Goal: Task Accomplishment & Management: Manage account settings

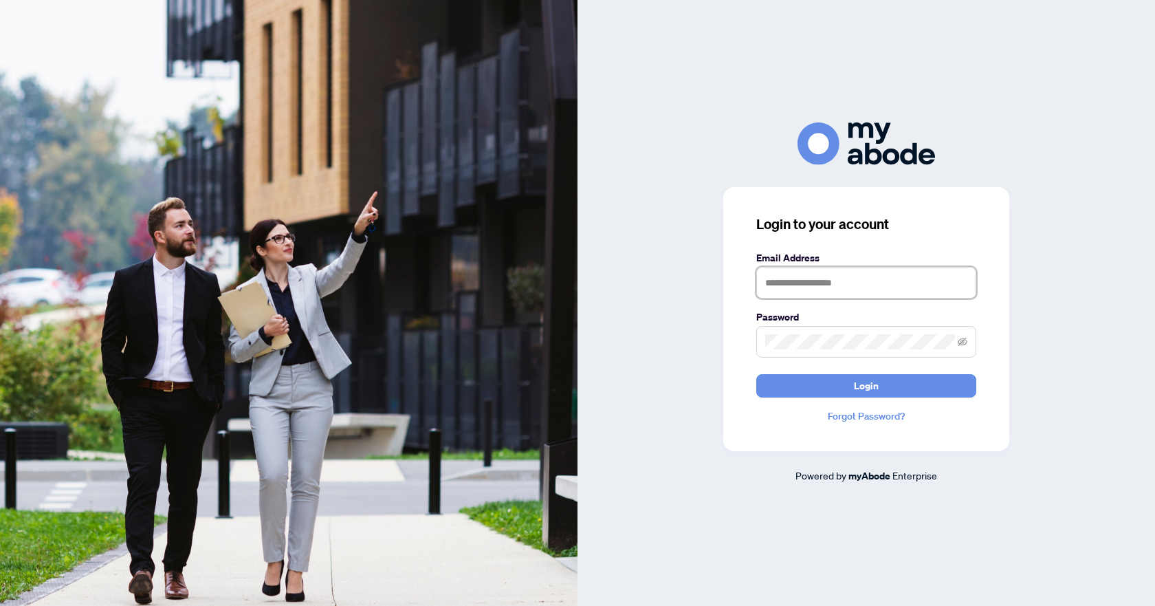
type input "**********"
click at [884, 391] on button "Login" at bounding box center [866, 385] width 220 height 23
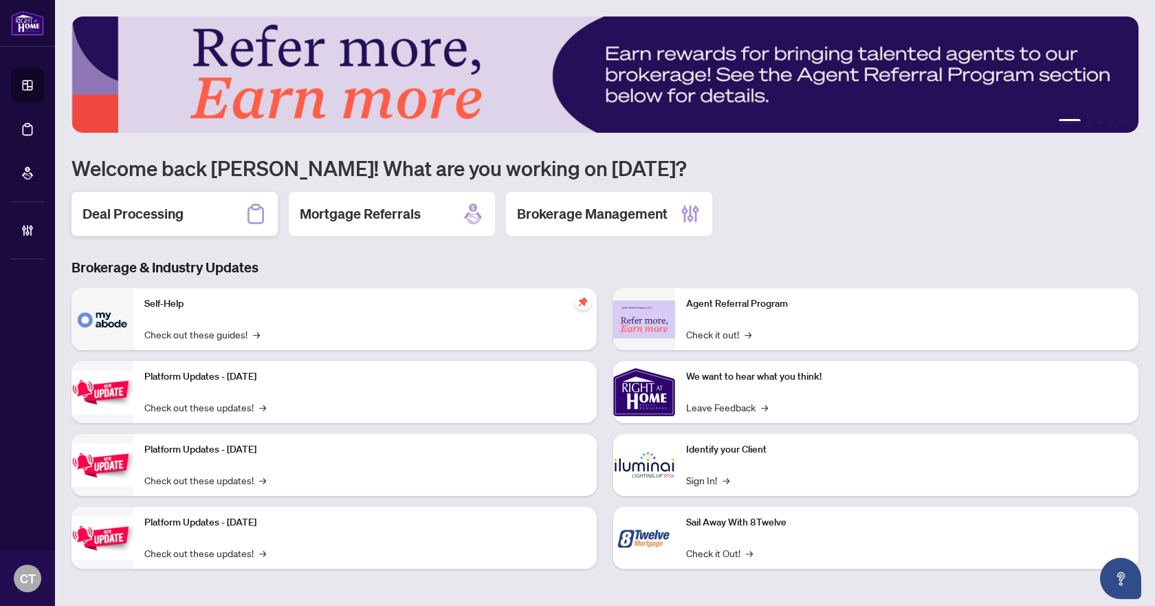
click at [213, 221] on div "Deal Processing" at bounding box center [175, 214] width 206 height 44
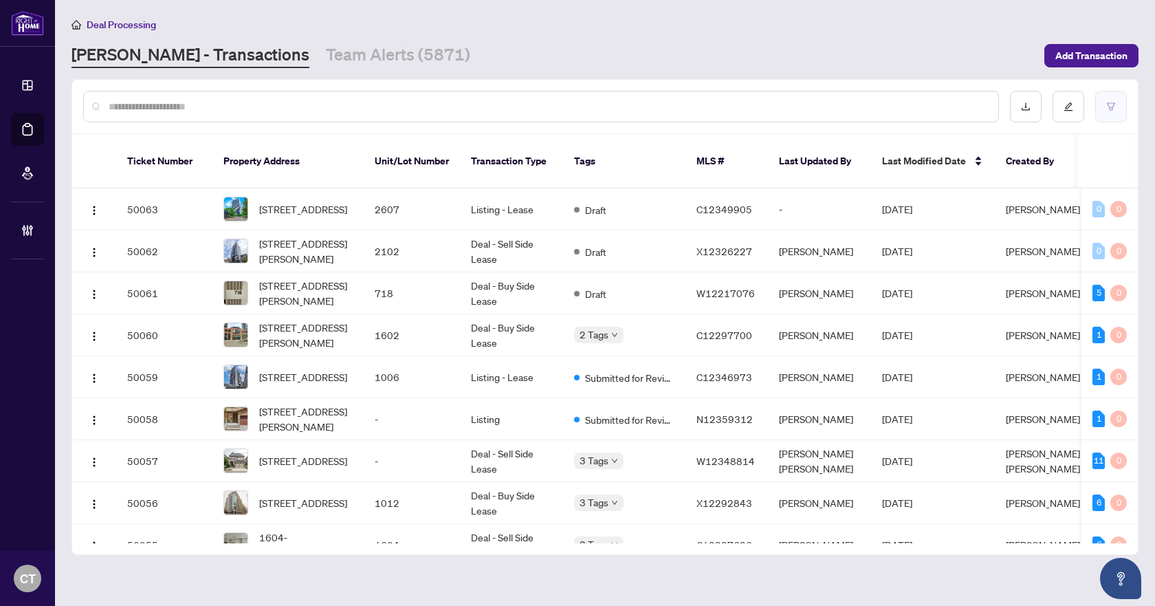
click at [1100, 111] on button "button" at bounding box center [1111, 107] width 32 height 32
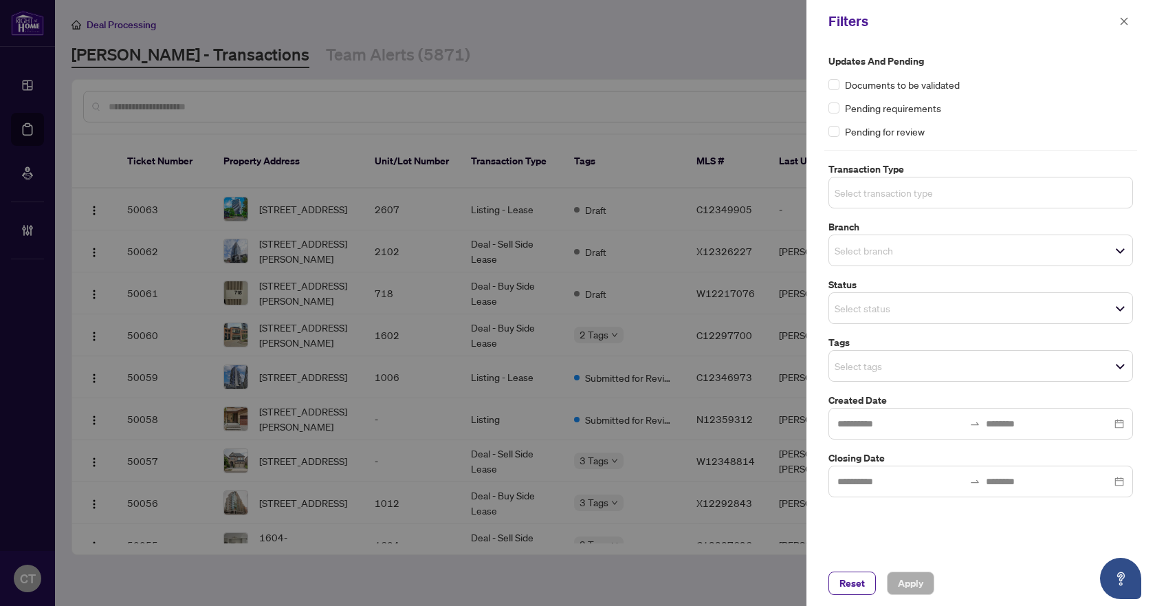
click at [870, 194] on input "search" at bounding box center [883, 192] width 96 height 17
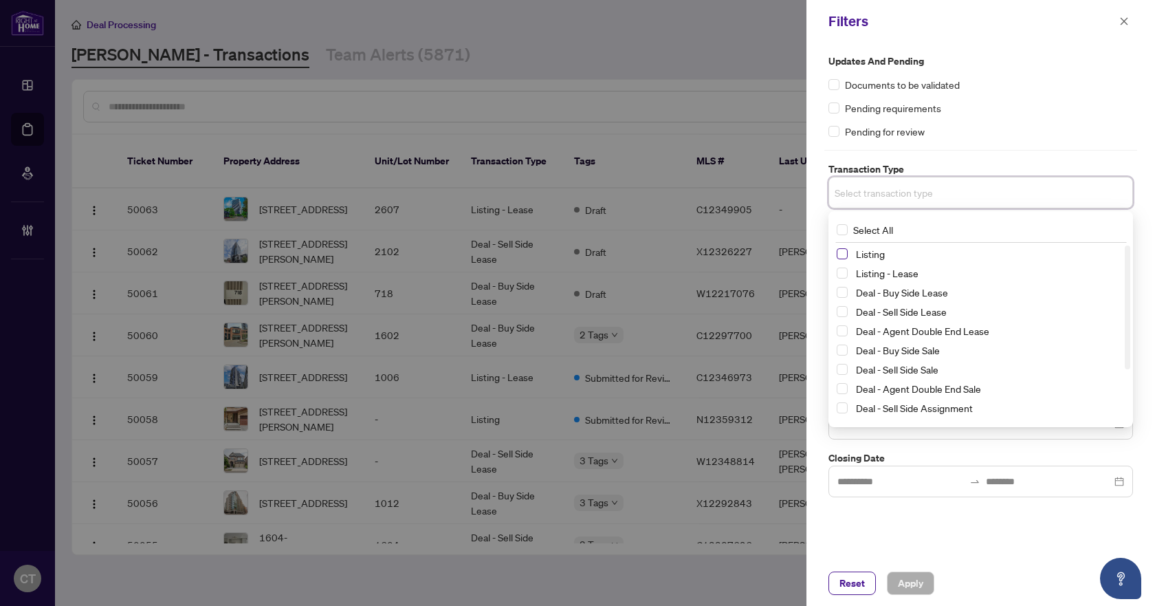
click at [844, 257] on span "Select Listing" at bounding box center [842, 253] width 11 height 11
click at [847, 272] on span "Select Listing - Lease" at bounding box center [842, 275] width 11 height 11
click at [807, 242] on div "Updates and Pending Documents to be validated Pending requirements Pending for …" at bounding box center [981, 302] width 349 height 518
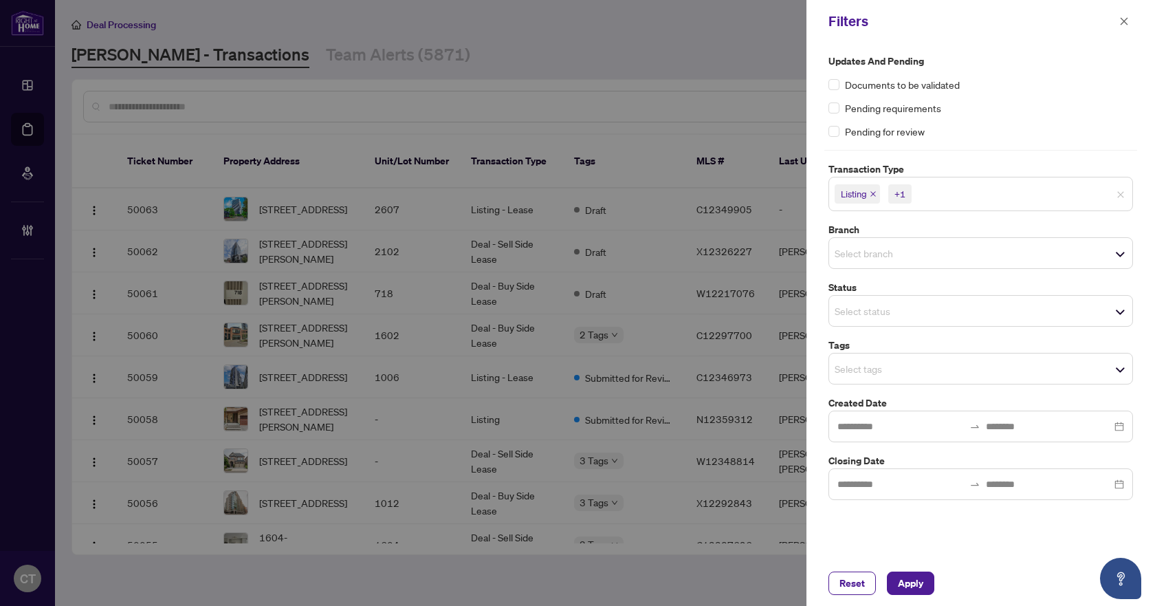
click at [889, 262] on span "Select branch" at bounding box center [980, 252] width 303 height 19
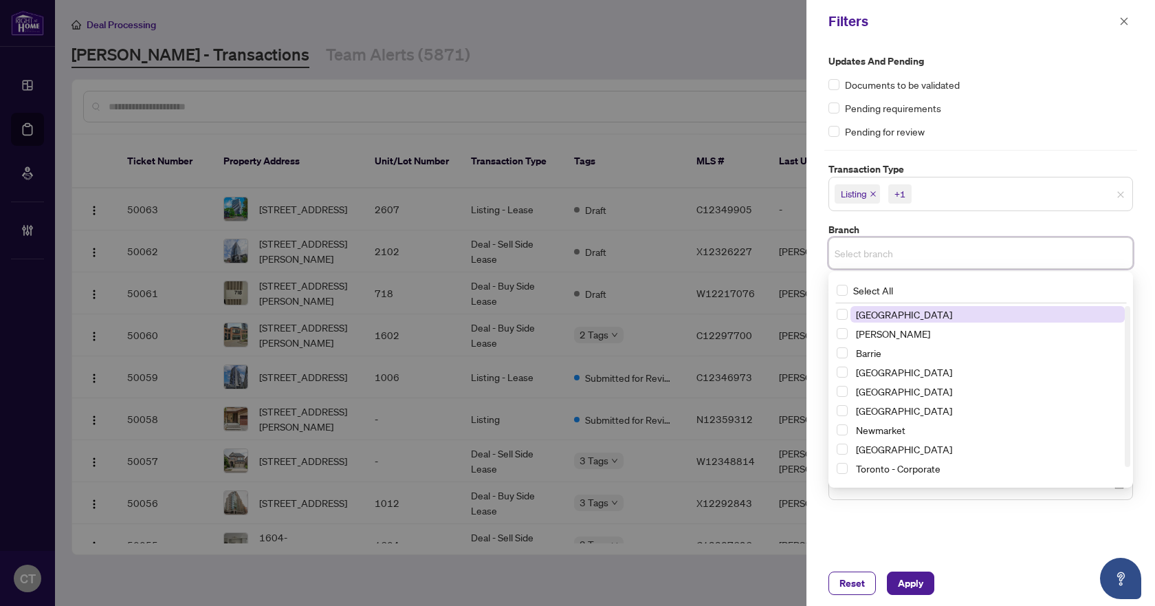
click at [878, 316] on span "[GEOGRAPHIC_DATA]" at bounding box center [904, 314] width 96 height 12
click at [937, 227] on label "Branch" at bounding box center [981, 229] width 305 height 15
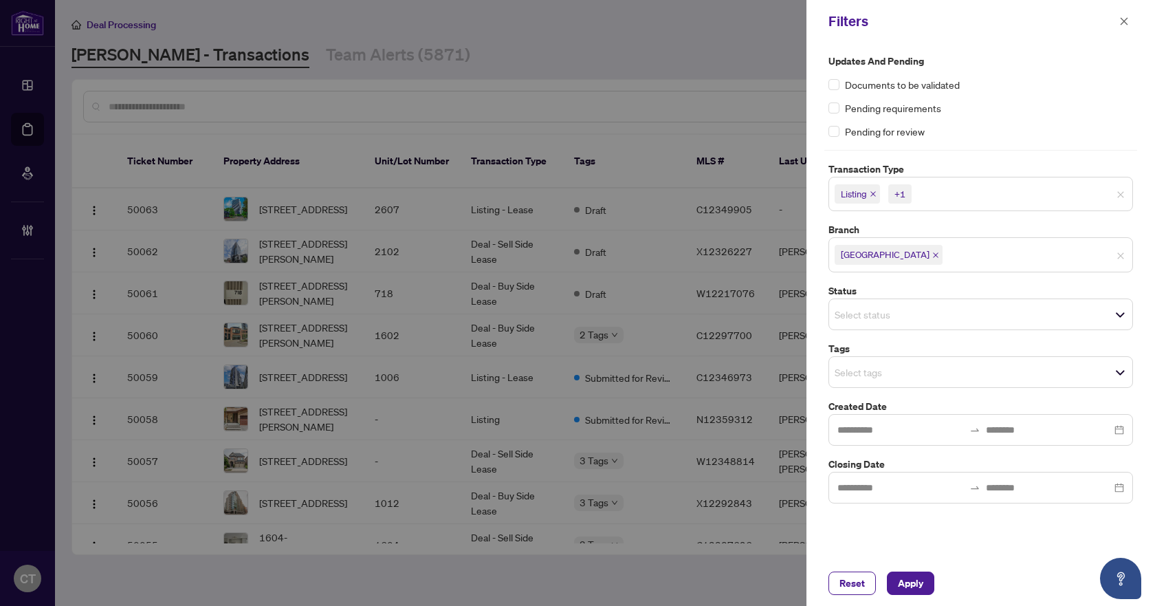
click at [882, 382] on div "Select tags" at bounding box center [981, 372] width 305 height 32
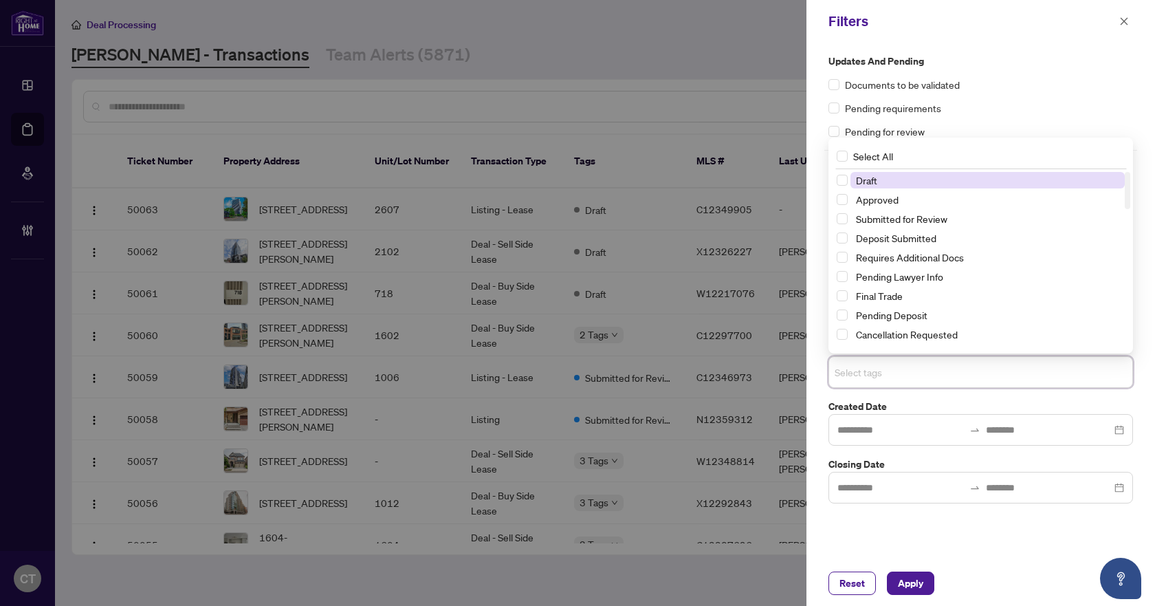
click at [889, 380] on input "search" at bounding box center [883, 372] width 96 height 17
click at [812, 326] on div "Updates and Pending Documents to be validated Pending requirements Pending for …" at bounding box center [981, 302] width 349 height 518
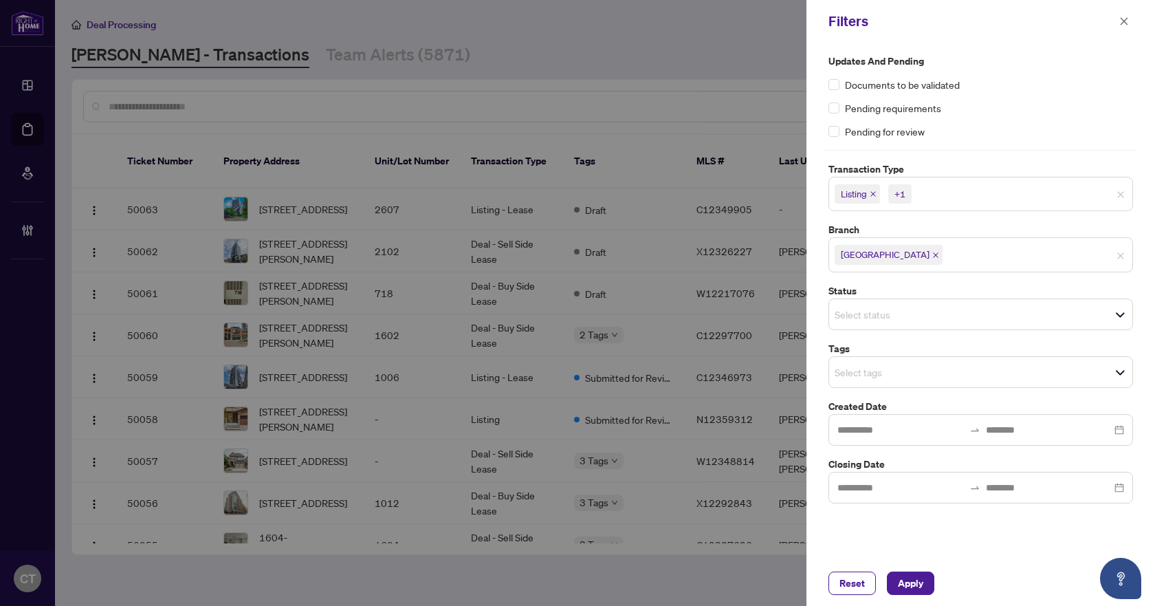
click at [898, 303] on div "Select status" at bounding box center [981, 314] width 305 height 32
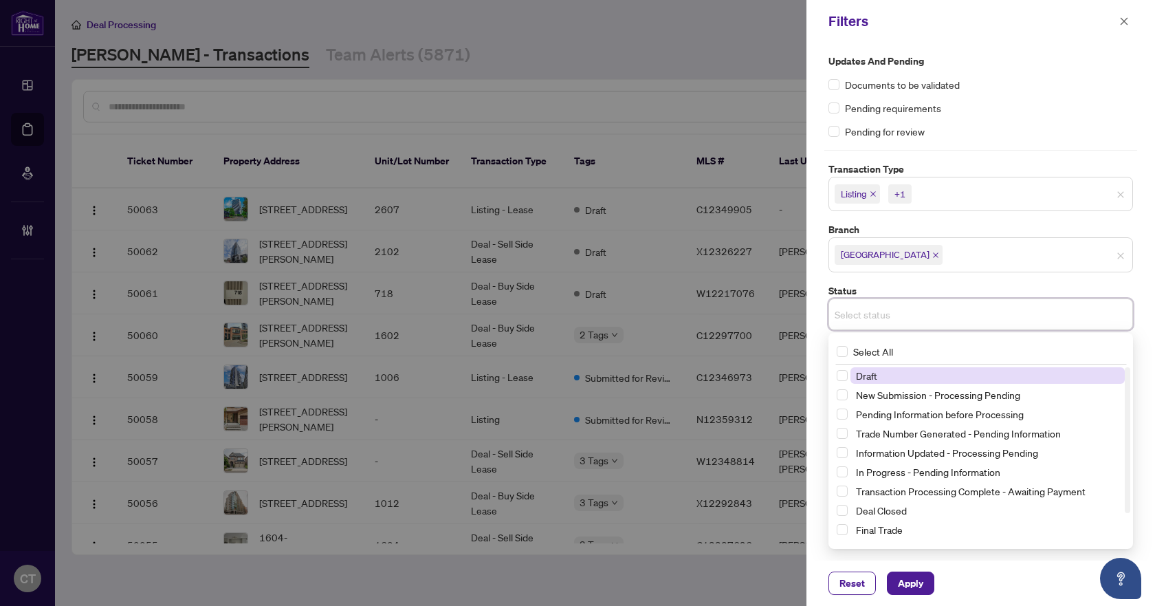
click at [912, 285] on label "Status" at bounding box center [981, 290] width 305 height 15
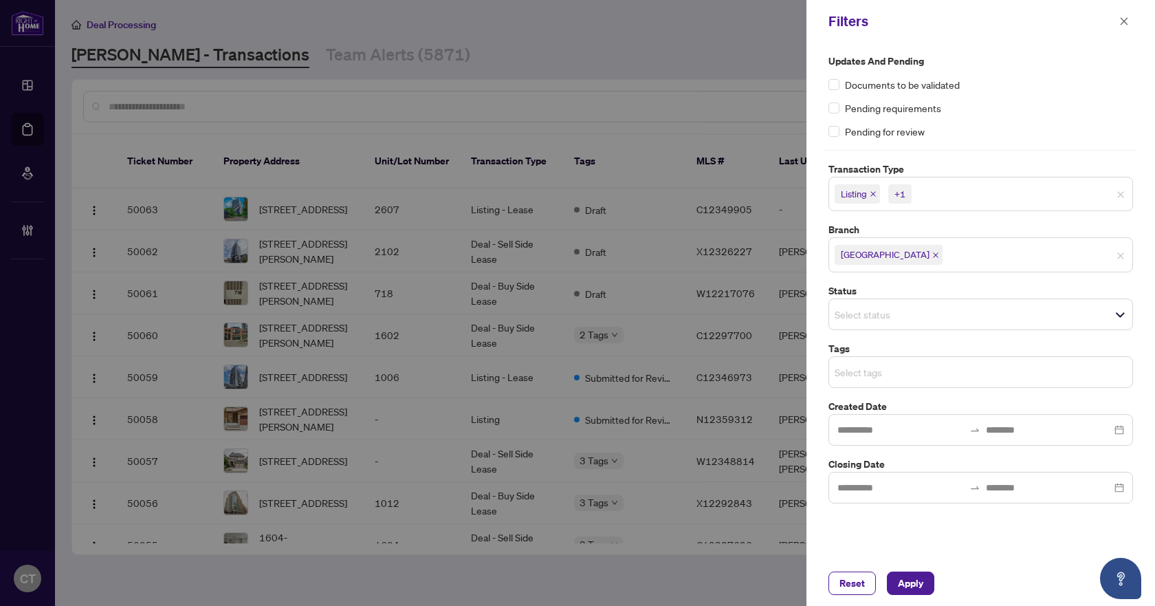
click at [873, 370] on input "search" at bounding box center [883, 372] width 96 height 17
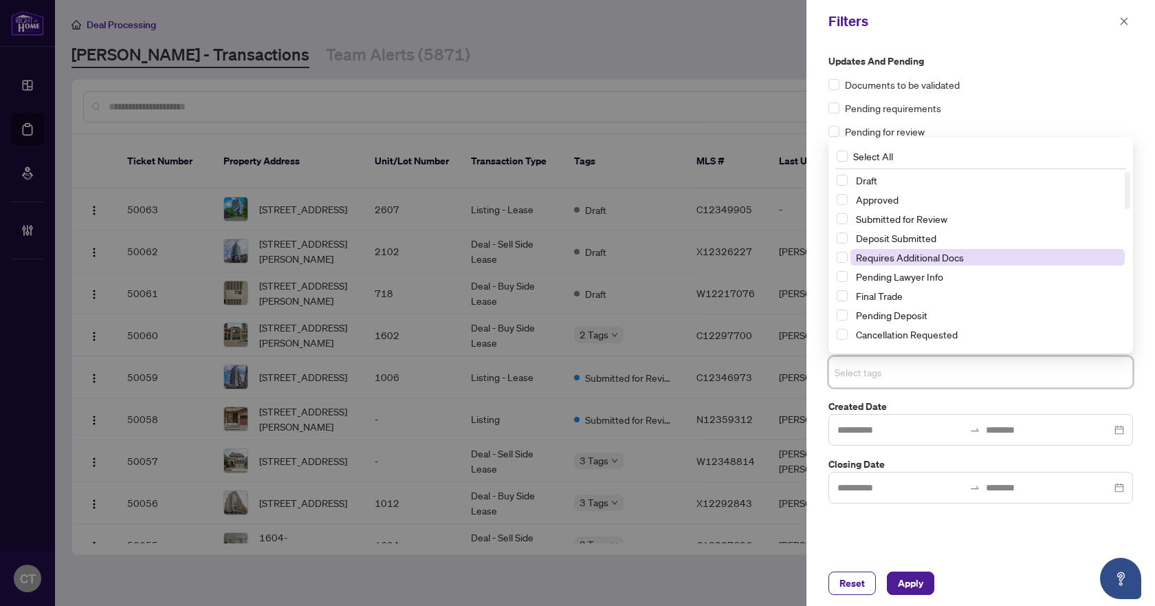
click at [906, 261] on span "Requires Additional Docs" at bounding box center [910, 257] width 108 height 12
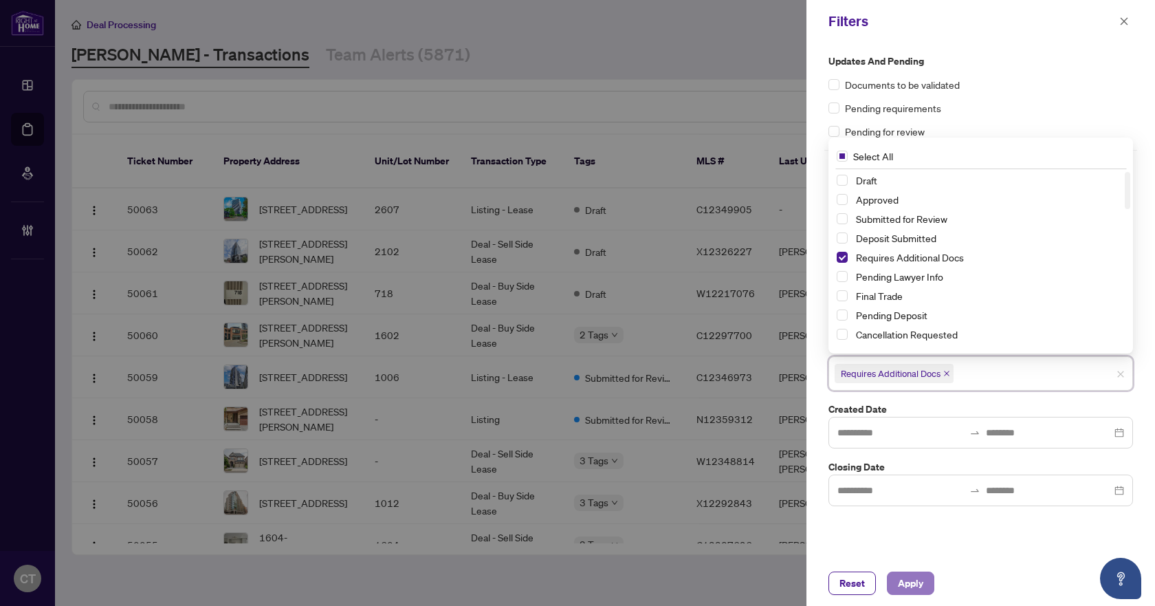
click at [906, 577] on span "Apply" at bounding box center [910, 583] width 25 height 22
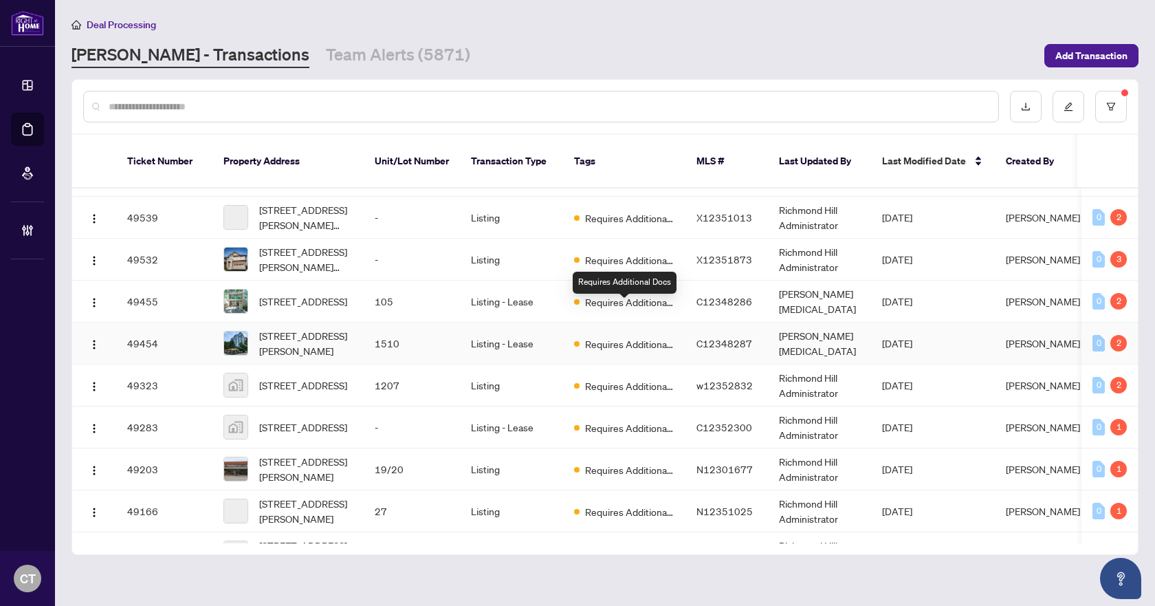
scroll to position [503, 0]
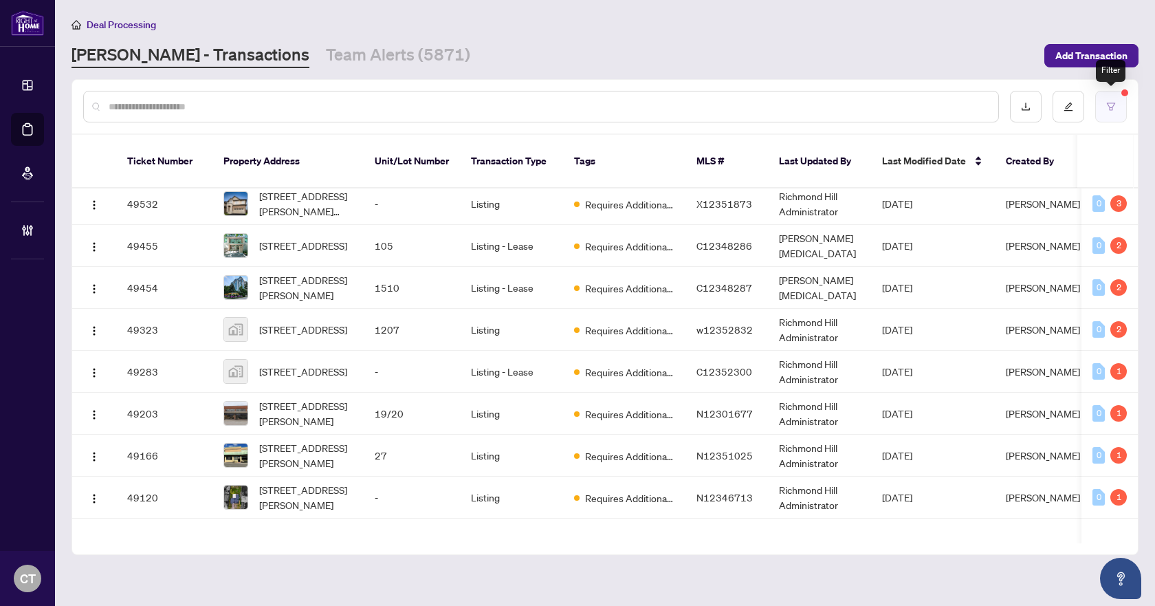
click at [1099, 106] on button "button" at bounding box center [1111, 107] width 32 height 32
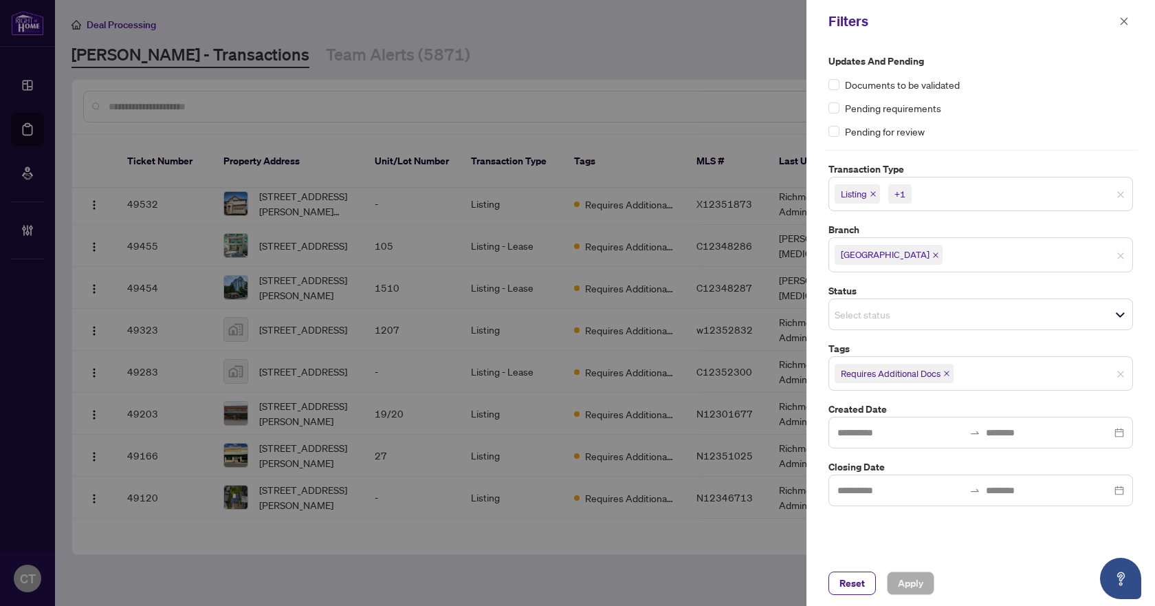
click at [948, 374] on icon "close" at bounding box center [946, 373] width 7 height 7
click at [890, 384] on div "Select tags" at bounding box center [981, 372] width 305 height 32
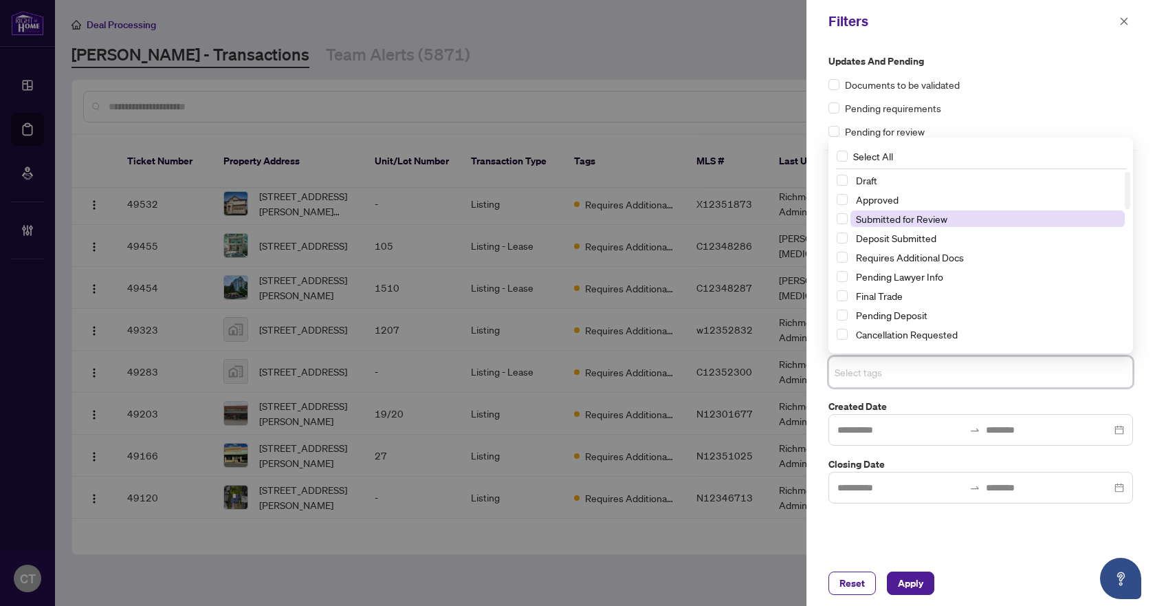
click at [885, 220] on span "Submitted for Review" at bounding box center [901, 218] width 91 height 12
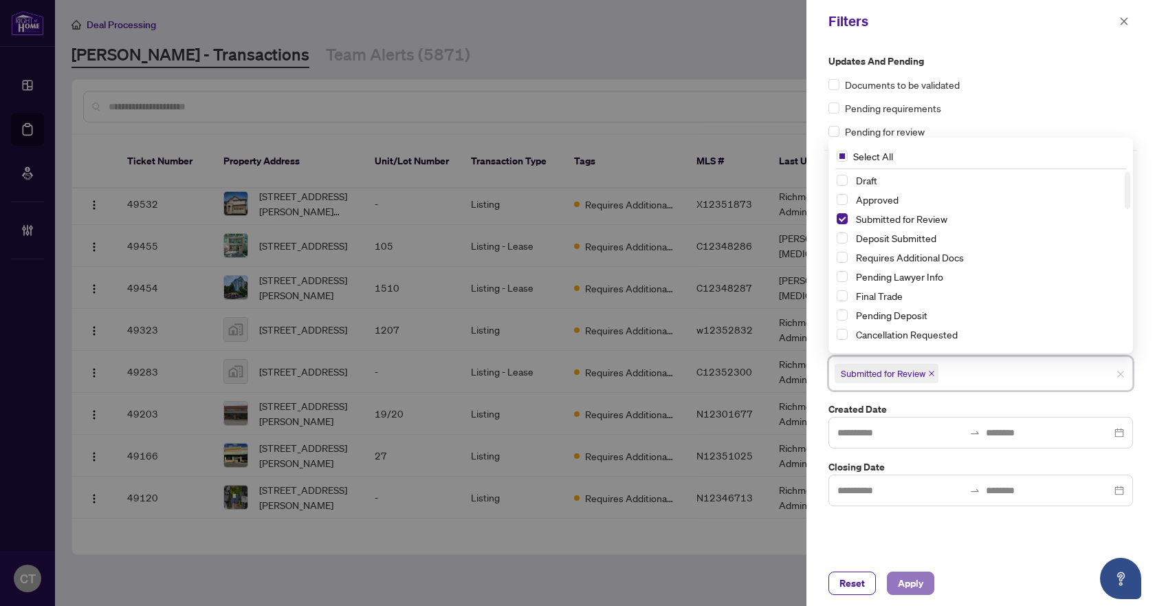
click at [917, 585] on span "Apply" at bounding box center [910, 583] width 25 height 22
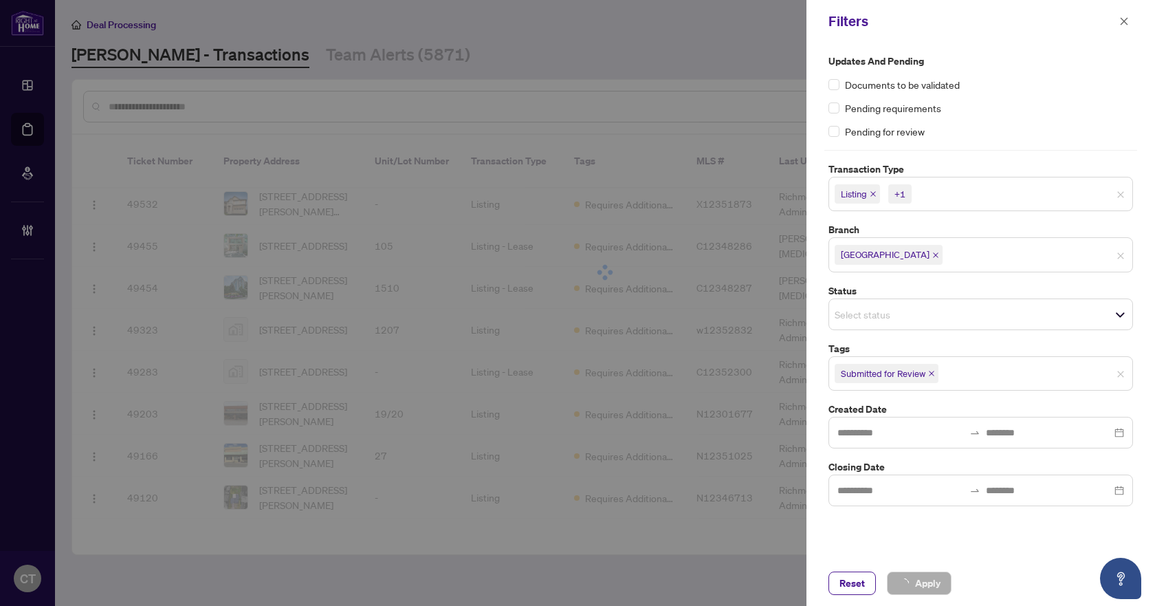
click at [648, 25] on div at bounding box center [577, 303] width 1155 height 606
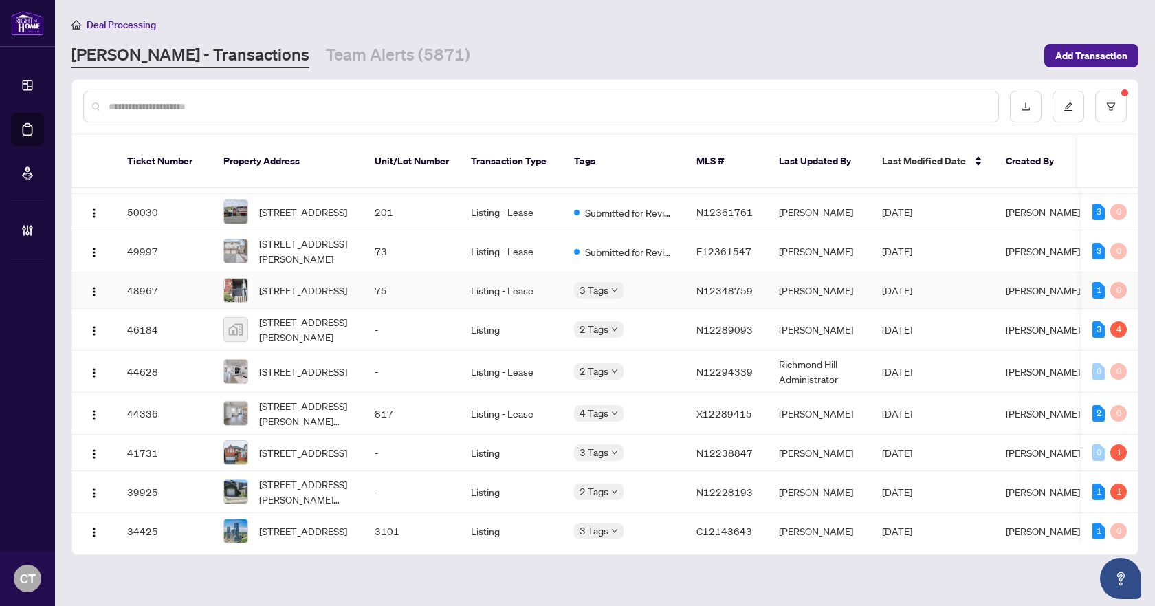
scroll to position [111, 0]
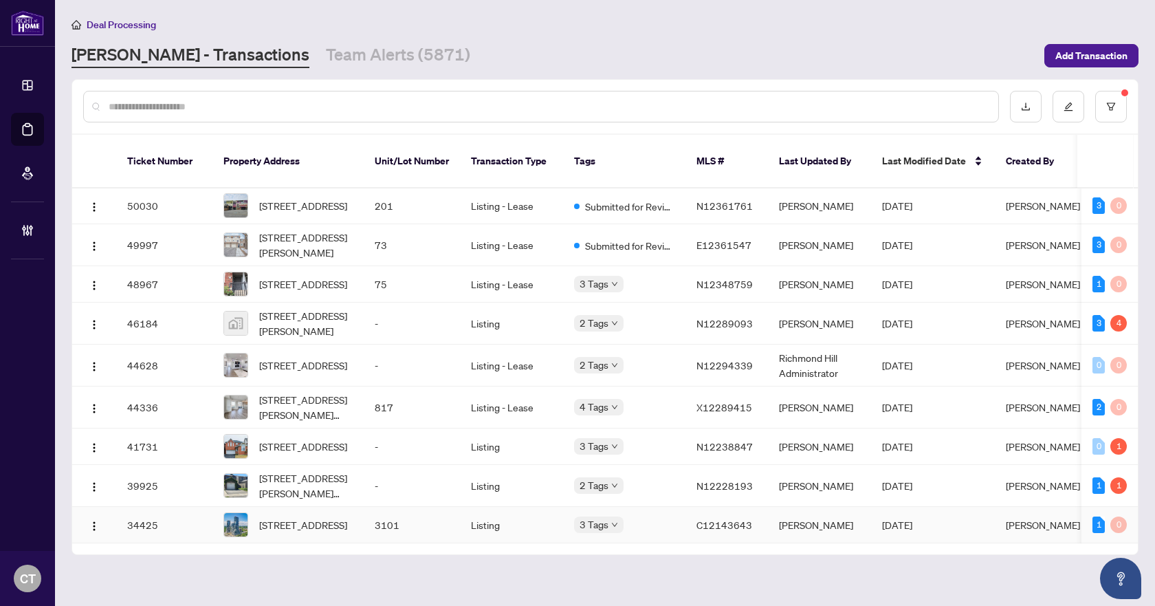
click at [327, 517] on span "3101-30 Inn On The Park Dr, Toronto, Ontario M3C 0P7, Canada" at bounding box center [303, 524] width 88 height 15
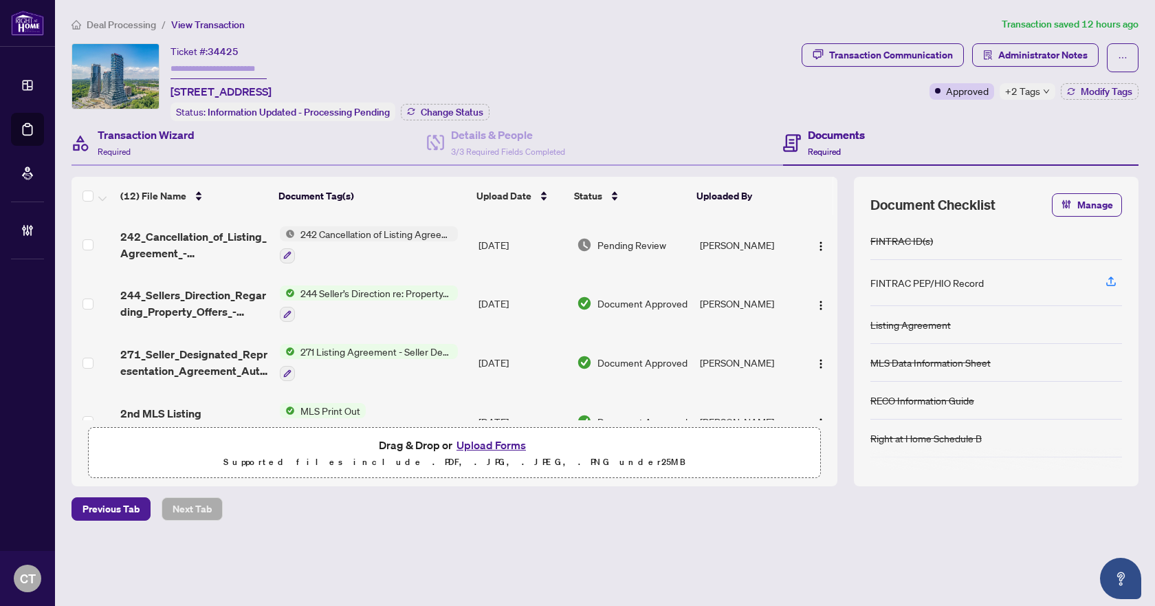
click at [196, 146] on div "Transaction Wizard Required" at bounding box center [249, 143] width 355 height 45
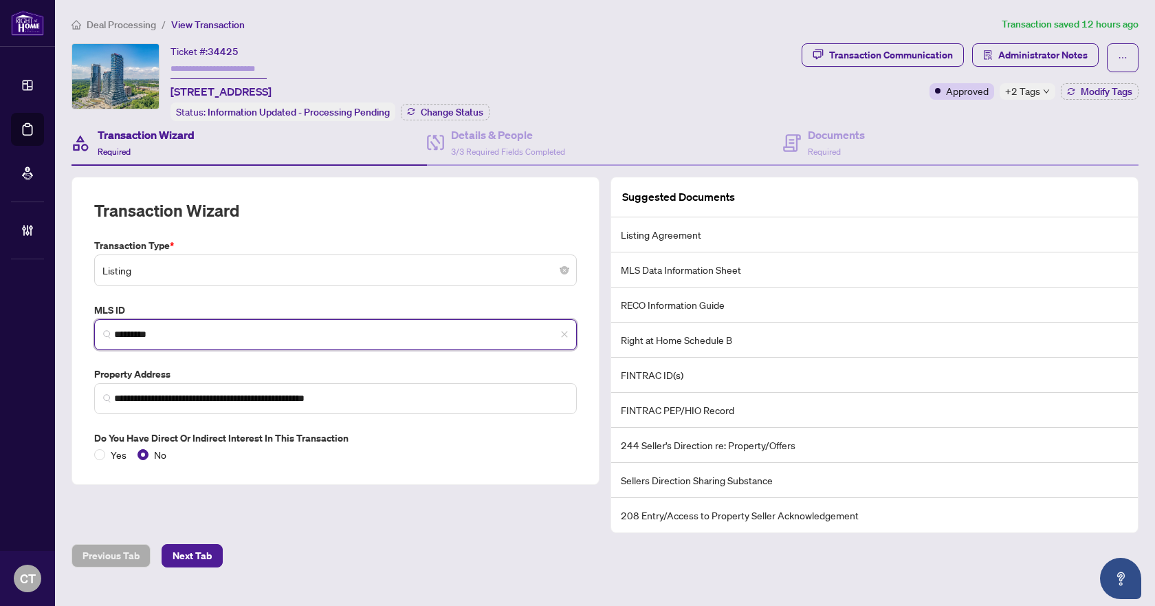
drag, startPoint x: 199, startPoint y: 333, endPoint x: 88, endPoint y: 333, distance: 110.7
click at [88, 333] on div "**********" at bounding box center [336, 331] width 528 height 308
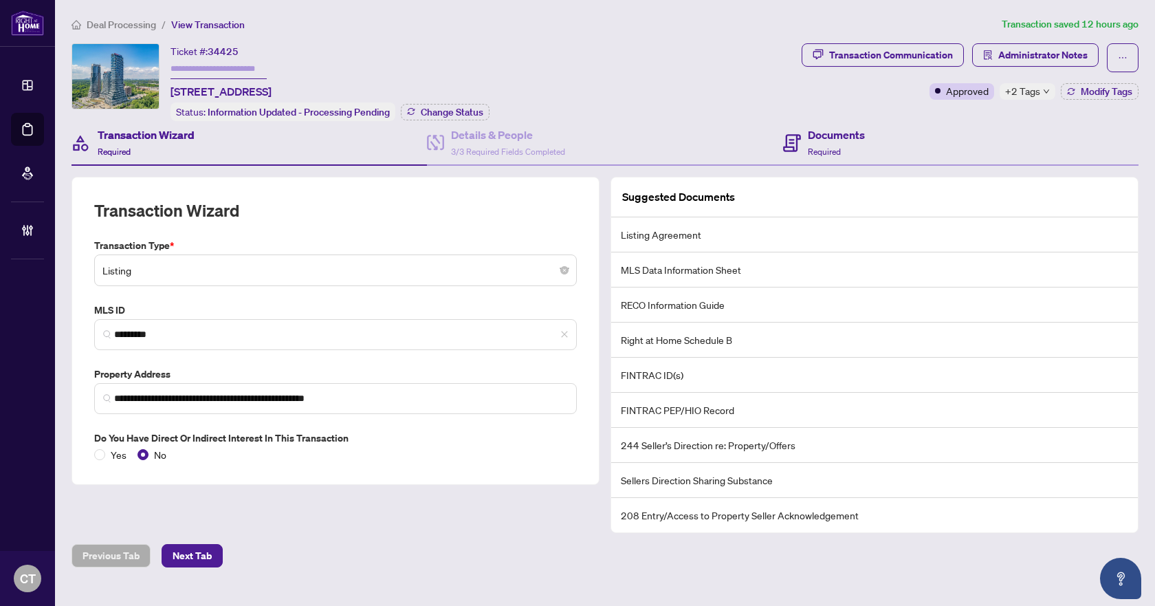
drag, startPoint x: 875, startPoint y: 146, endPoint x: 849, endPoint y: 140, distance: 27.0
click at [875, 146] on div "Documents Required" at bounding box center [960, 143] width 355 height 45
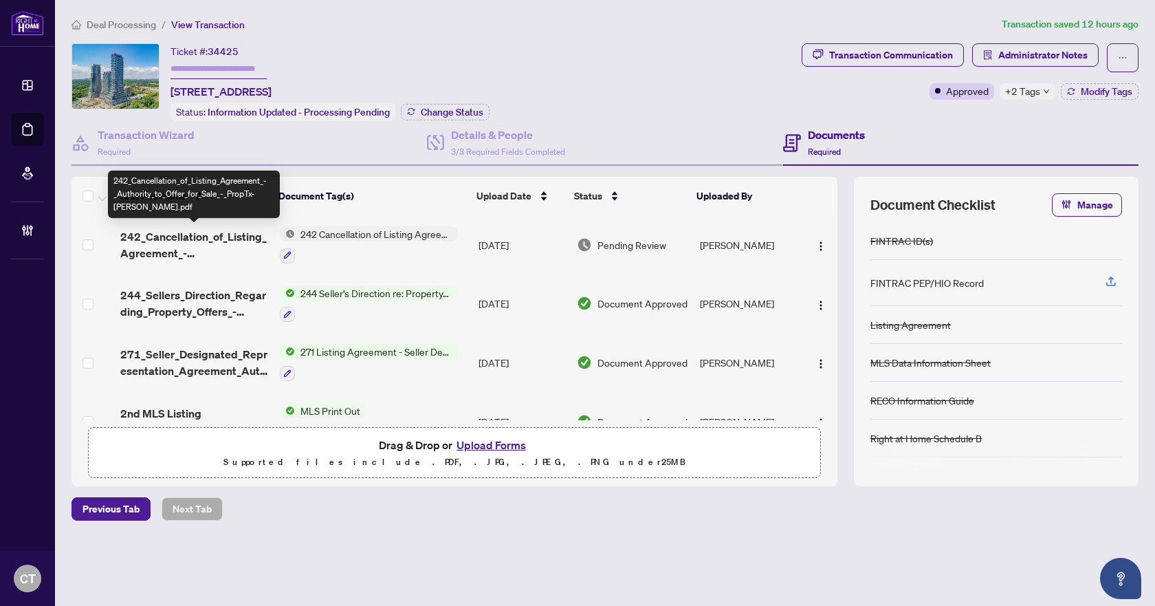
click at [197, 241] on span "242_Cancellation_of_Listing_Agreement_-_Authority_to_Offer_for_Sale_-_PropTx-OR…" at bounding box center [194, 244] width 148 height 33
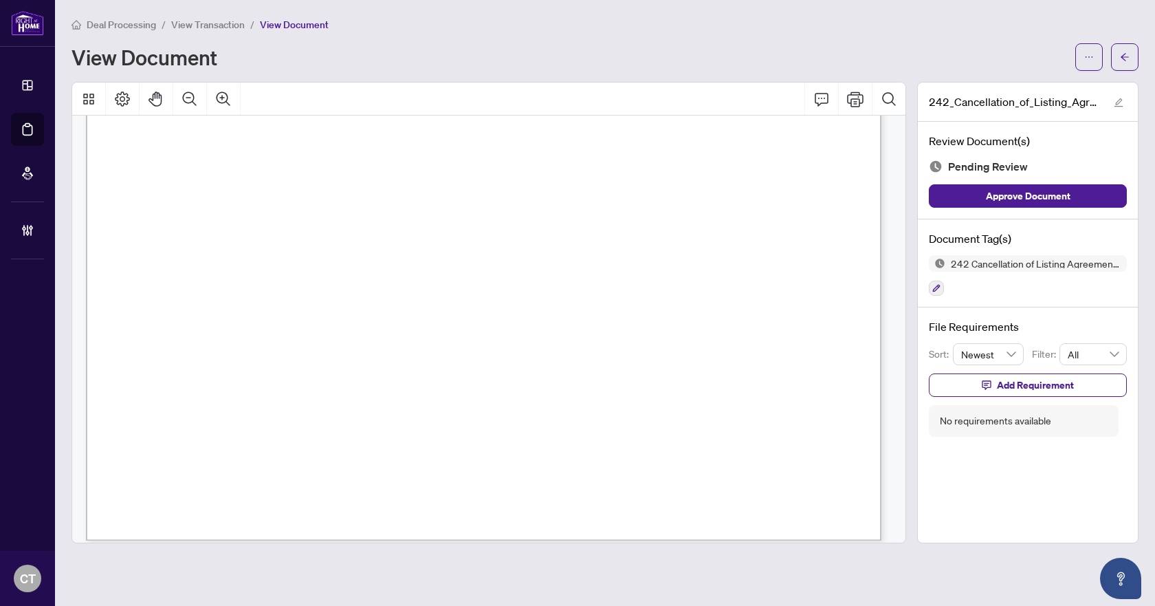
scroll to position [630, 0]
click at [1087, 54] on icon "ellipsis" at bounding box center [1089, 57] width 10 height 10
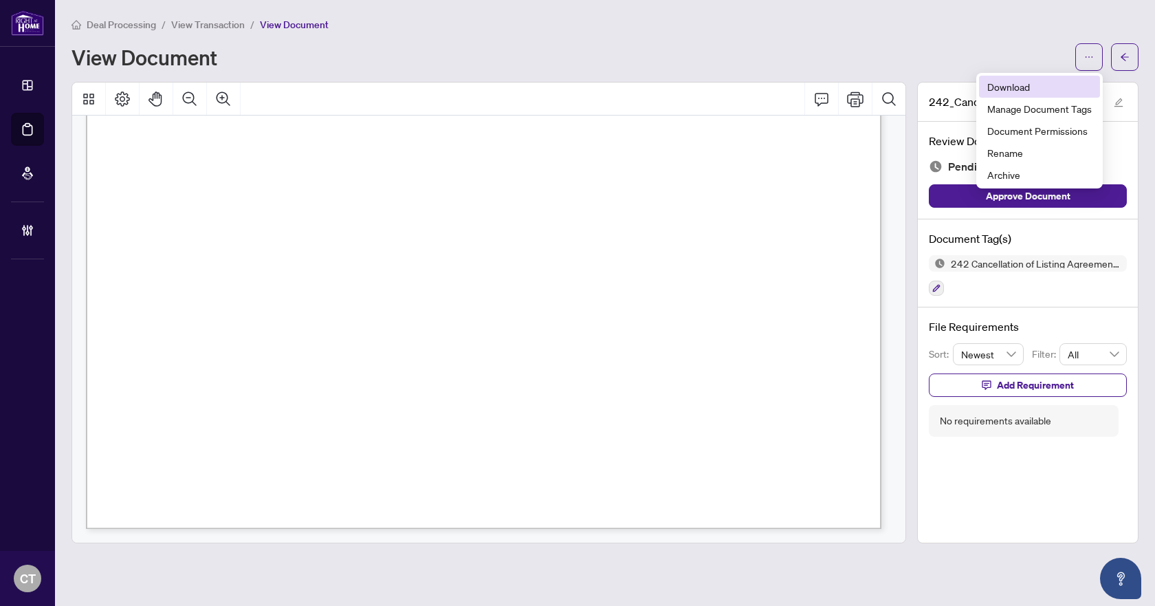
click at [1036, 85] on span "Download" at bounding box center [1039, 86] width 105 height 15
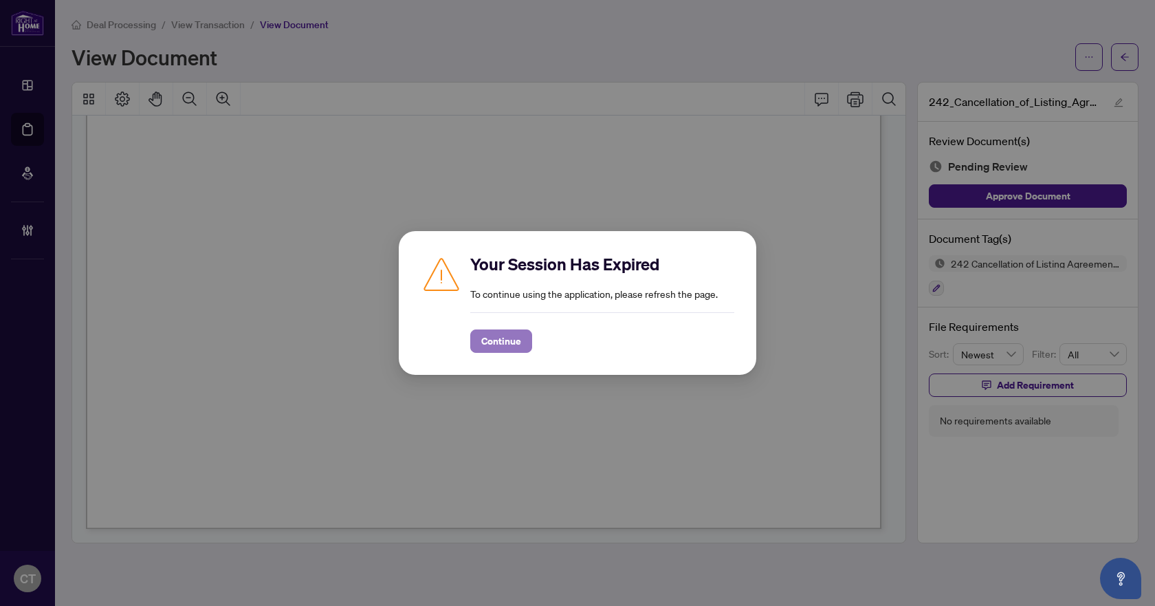
click at [514, 331] on span "Continue" at bounding box center [501, 341] width 40 height 22
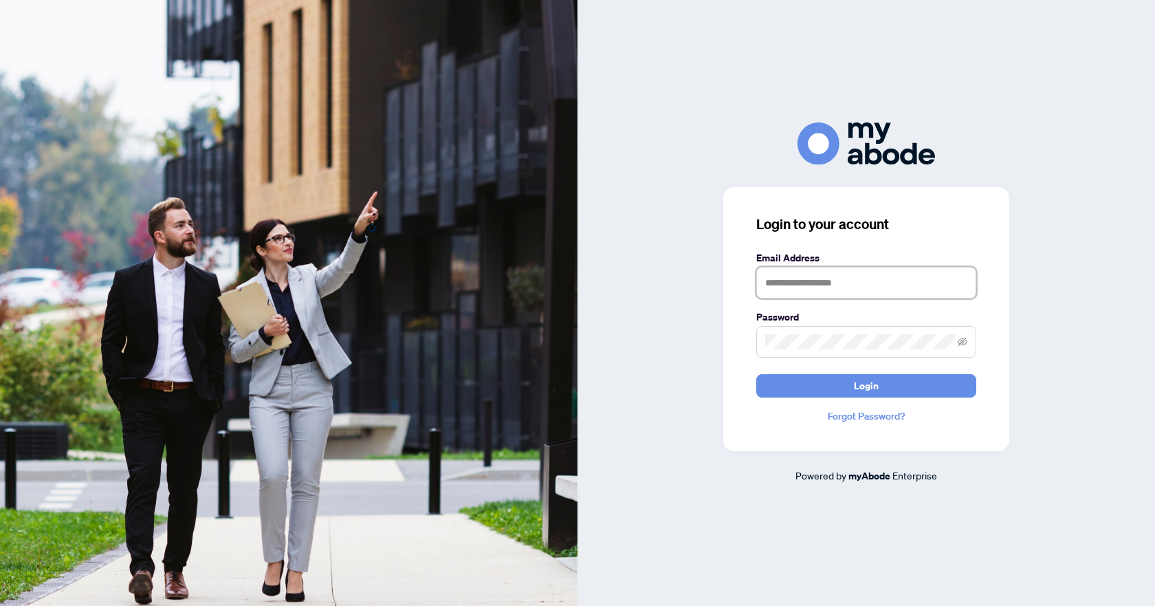
type input "**********"
click at [844, 384] on button "Login" at bounding box center [866, 385] width 220 height 23
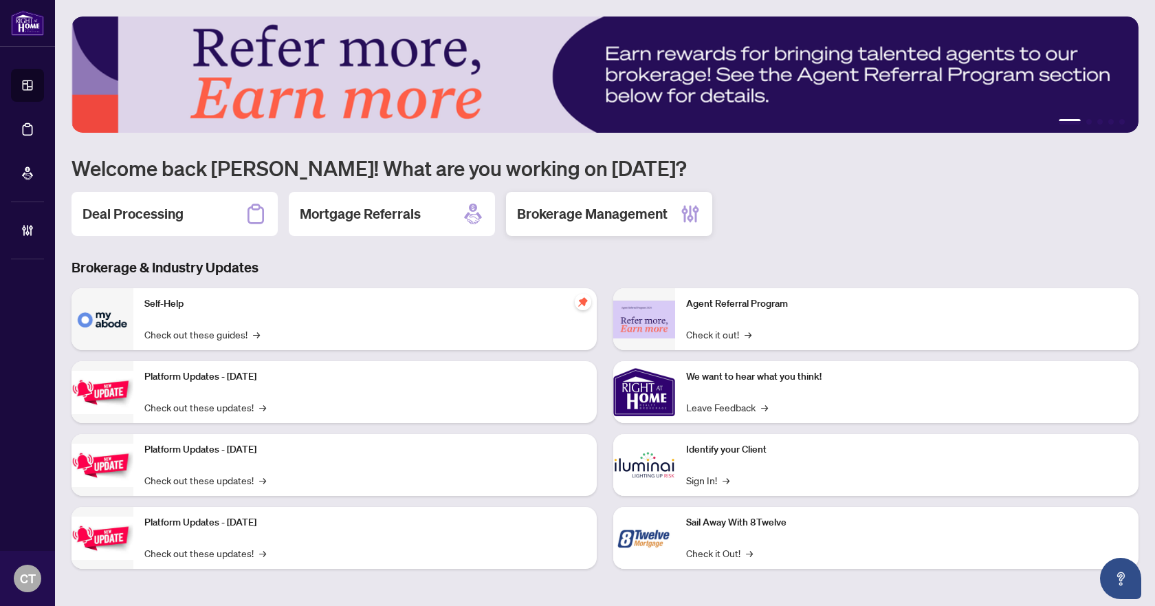
click at [661, 195] on div "Brokerage Management" at bounding box center [609, 214] width 206 height 44
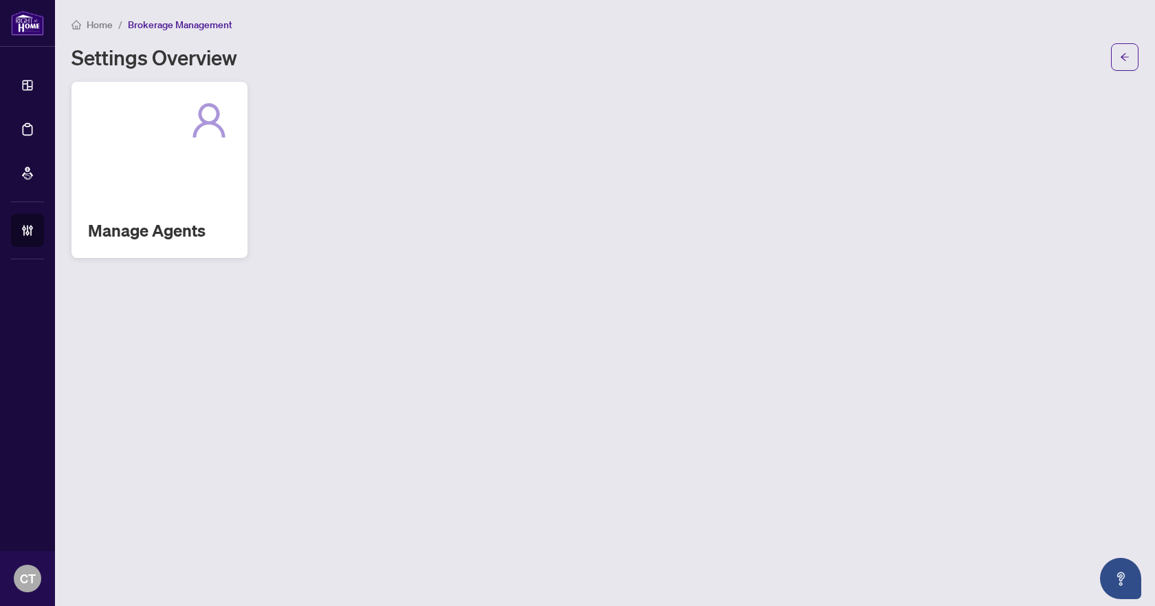
click at [187, 234] on h2 "Manage Agents" at bounding box center [159, 230] width 143 height 22
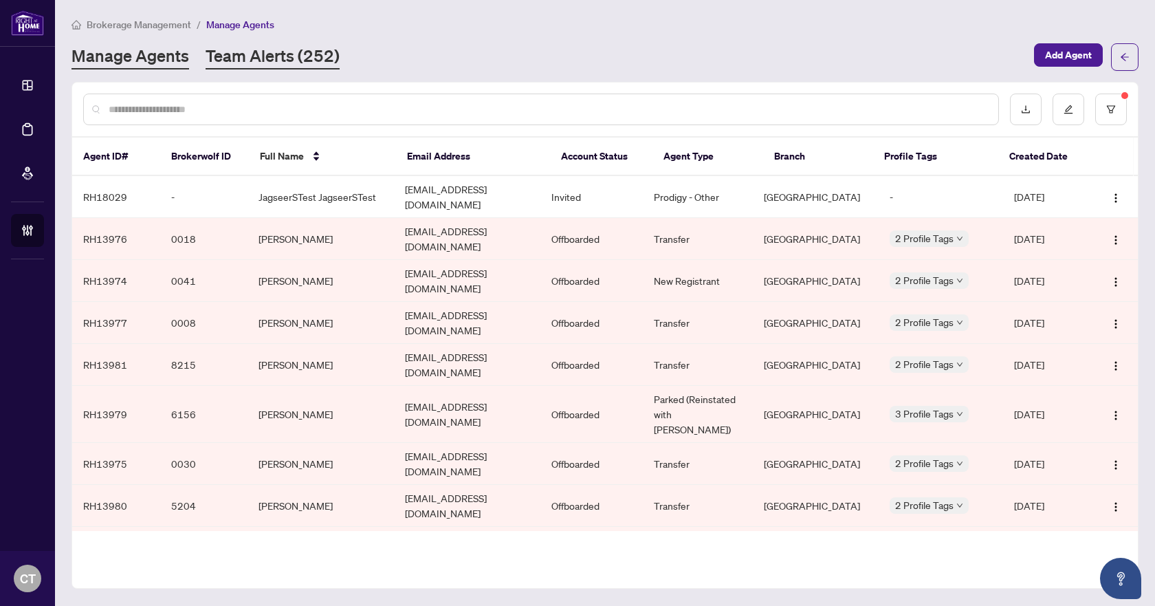
click at [254, 56] on link "Team Alerts (252)" at bounding box center [273, 57] width 134 height 25
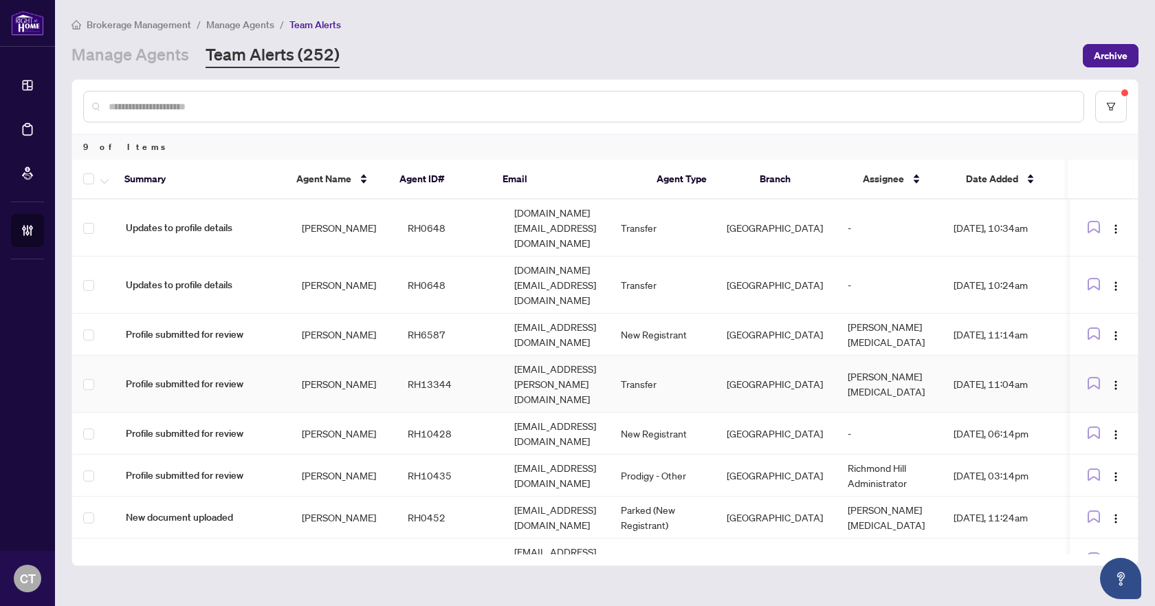
click at [320, 355] on td "Elena Novak" at bounding box center [344, 383] width 106 height 57
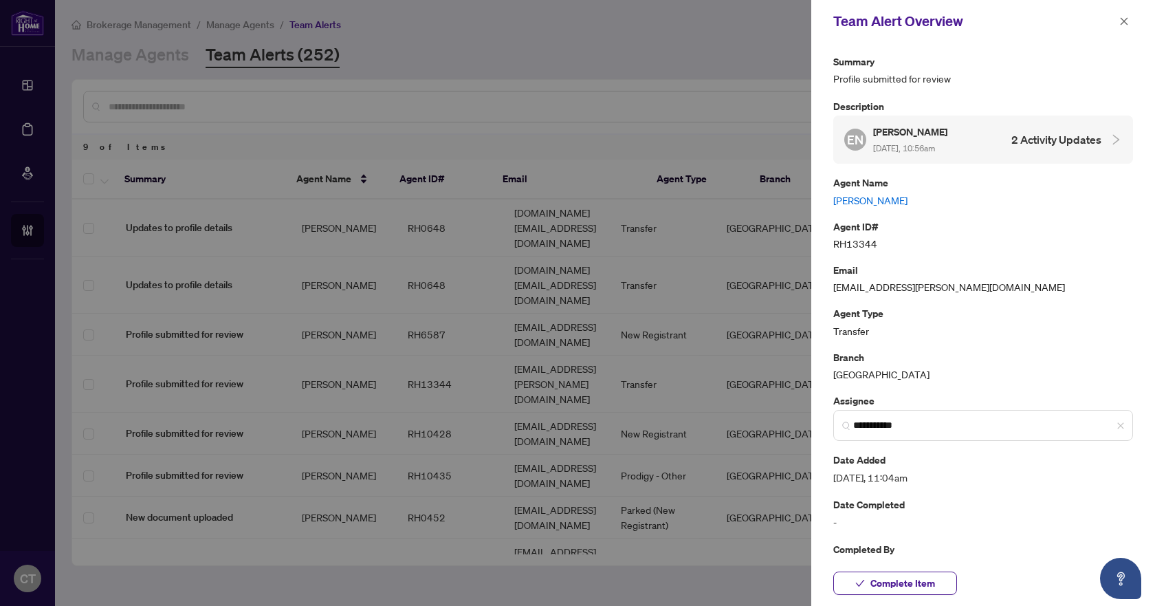
click at [850, 199] on link "Elena Novak" at bounding box center [983, 200] width 300 height 15
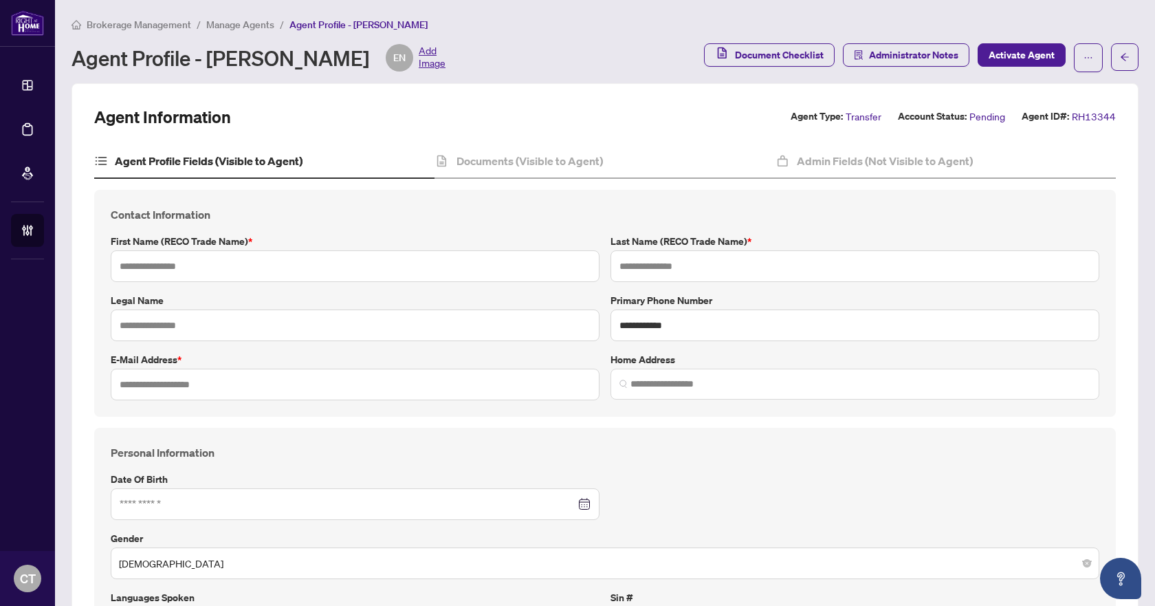
type input "*****"
type input "**********"
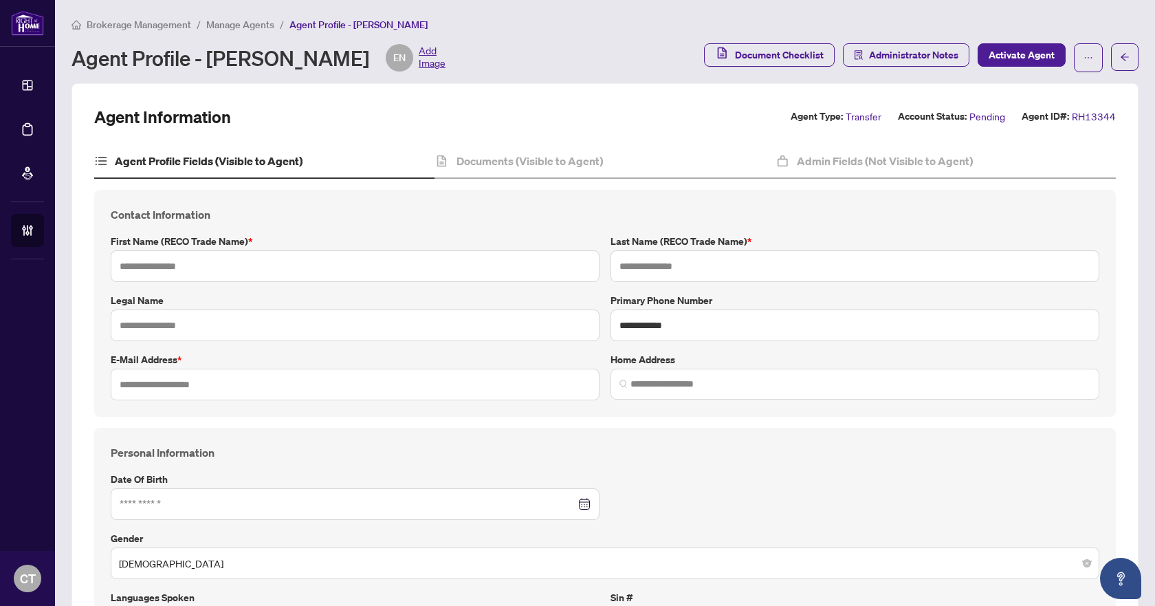
type input "**********"
type input "*********"
type input "**********"
type input "*****"
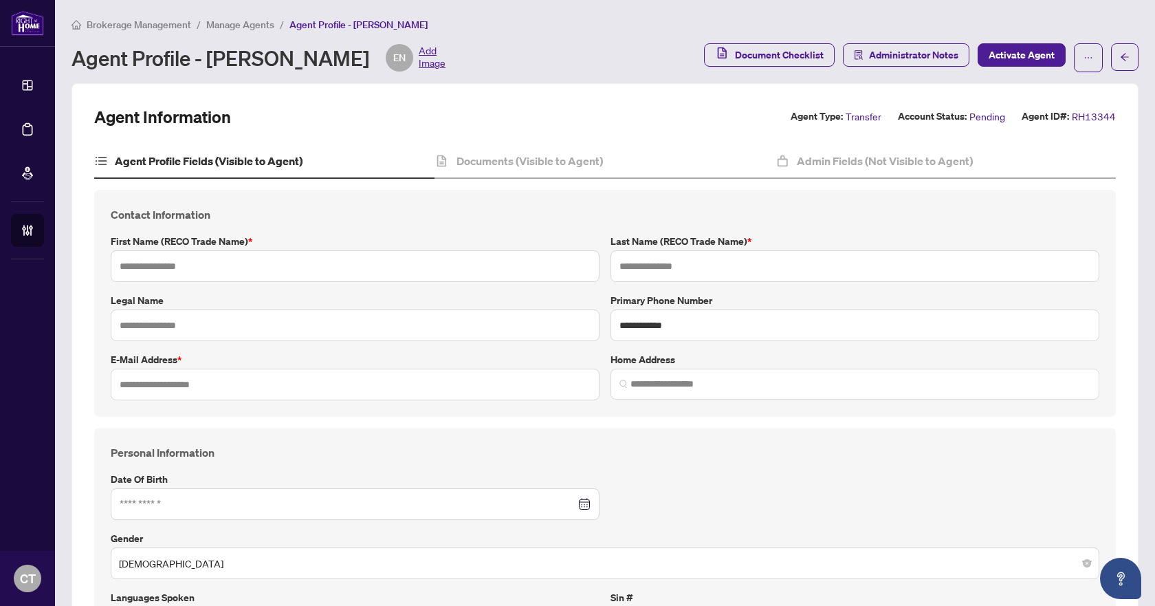
type input "*******"
type input "**********"
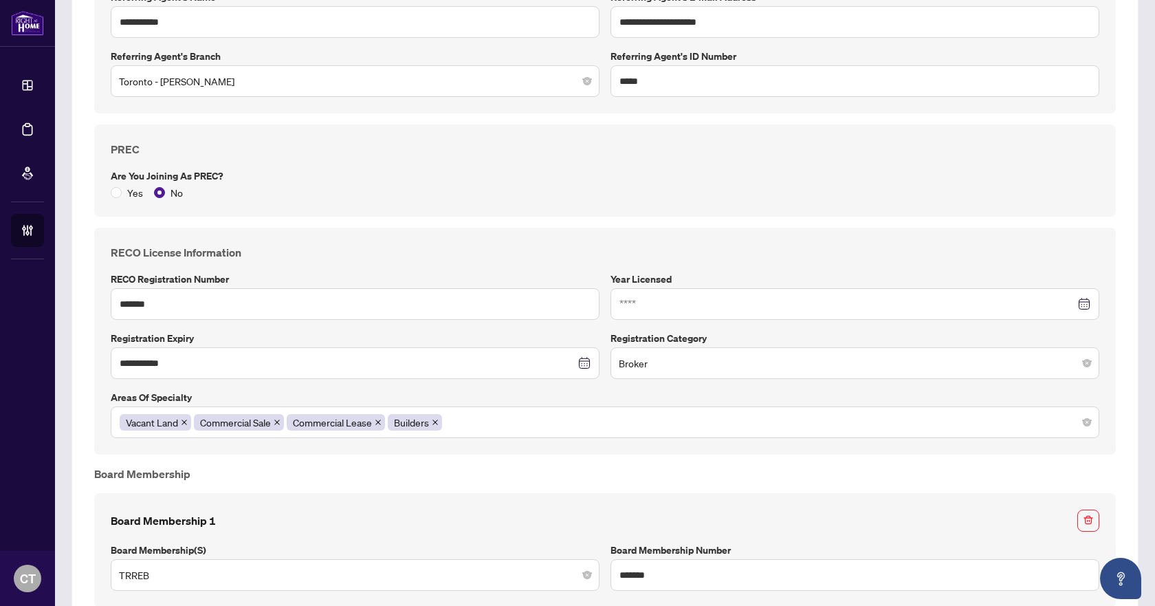
click at [529, 166] on div "PREC Are you joining as PREC? Yes No" at bounding box center [605, 170] width 1000 height 59
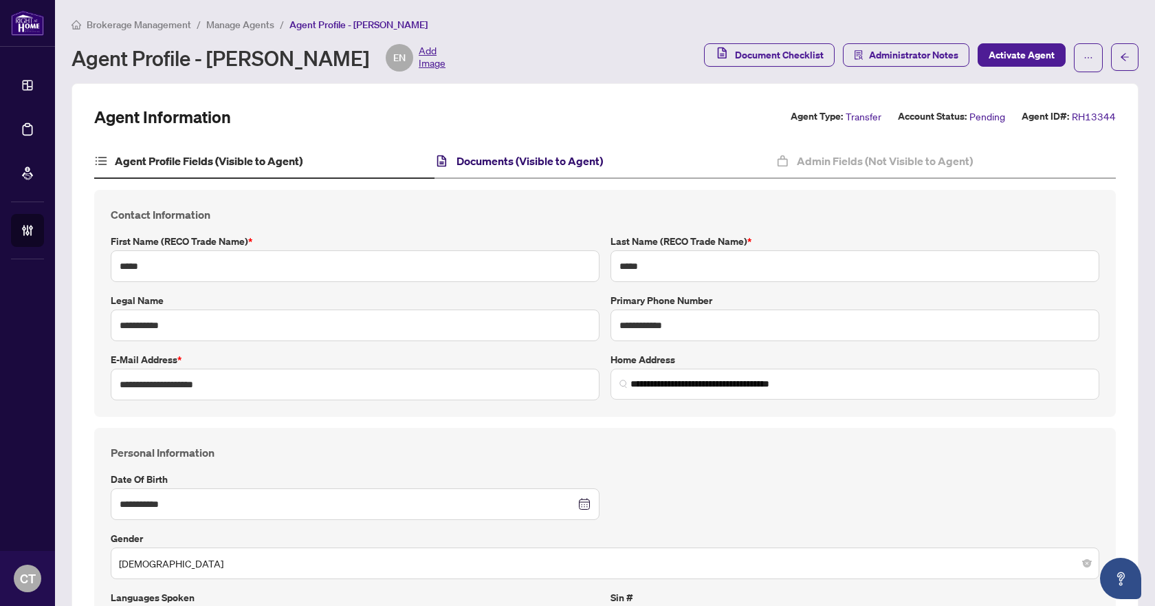
click at [529, 166] on h4 "Documents (Visible to Agent)" at bounding box center [530, 161] width 146 height 17
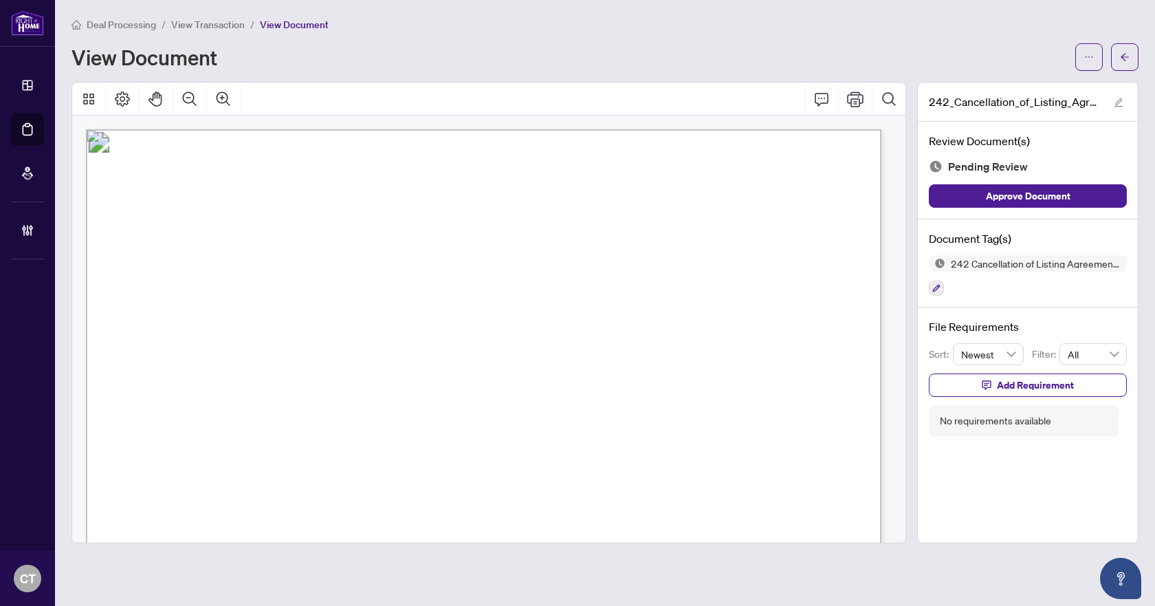
drag, startPoint x: 1082, startPoint y: 63, endPoint x: 1070, endPoint y: 40, distance: 26.5
click at [1082, 63] on button "button" at bounding box center [1089, 57] width 28 height 28
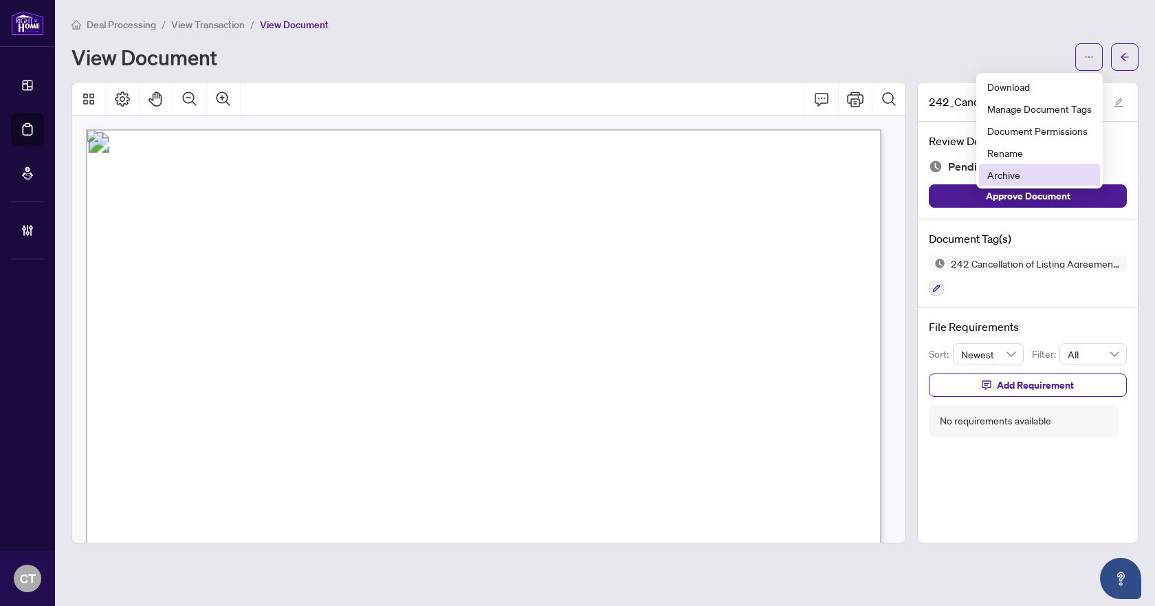
click at [1010, 171] on span "Archive" at bounding box center [1039, 174] width 105 height 15
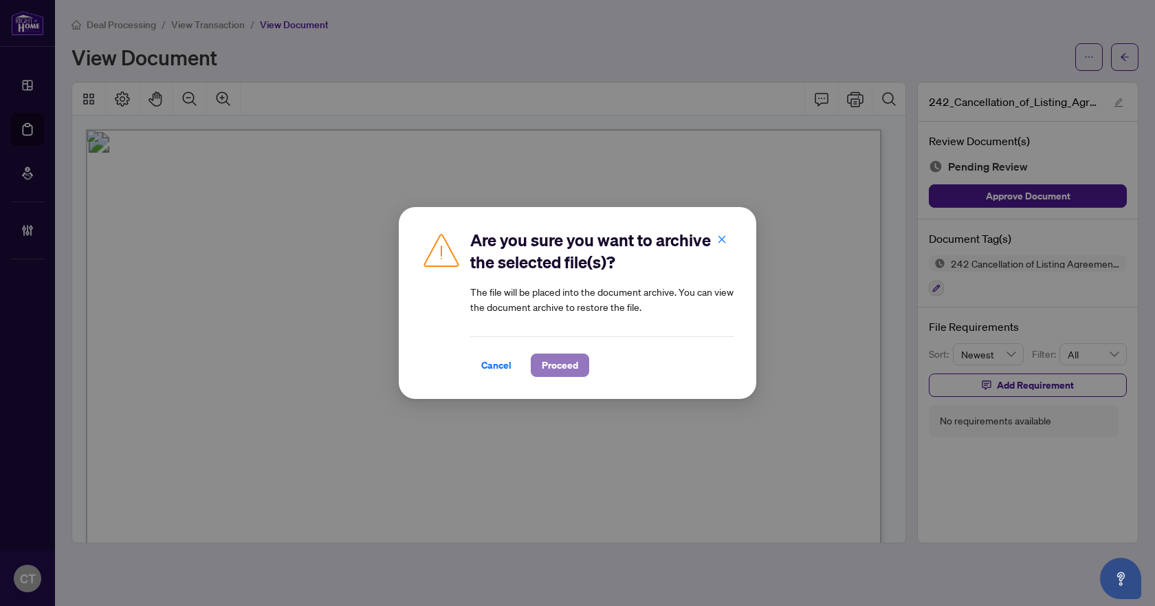
click at [562, 355] on span "Proceed" at bounding box center [560, 365] width 36 height 22
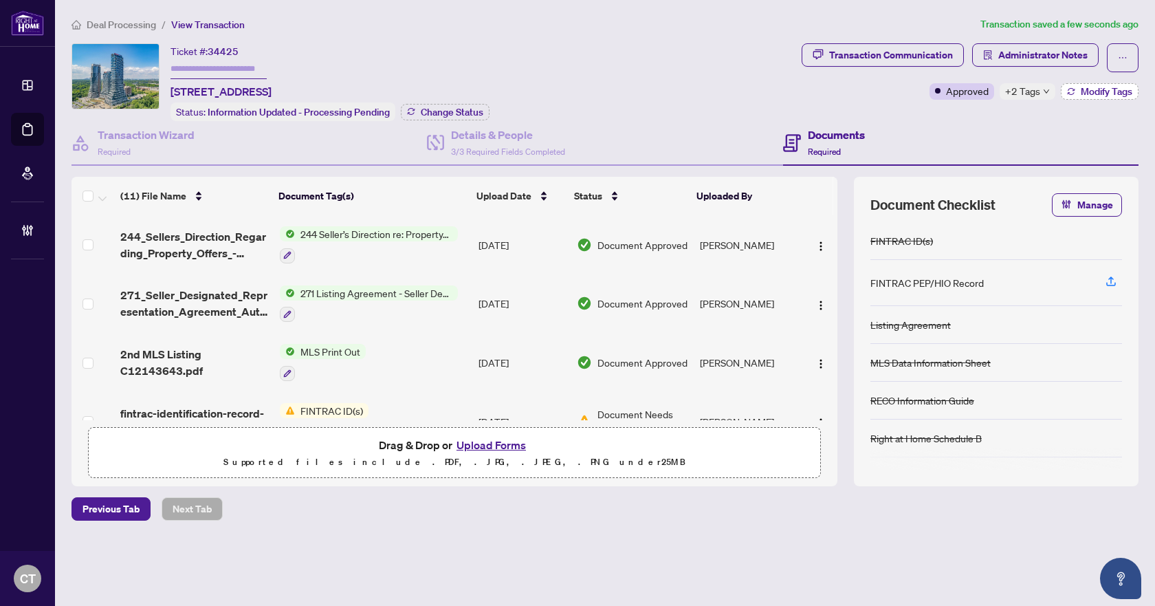
click at [1093, 94] on span "Modify Tags" at bounding box center [1107, 92] width 52 height 10
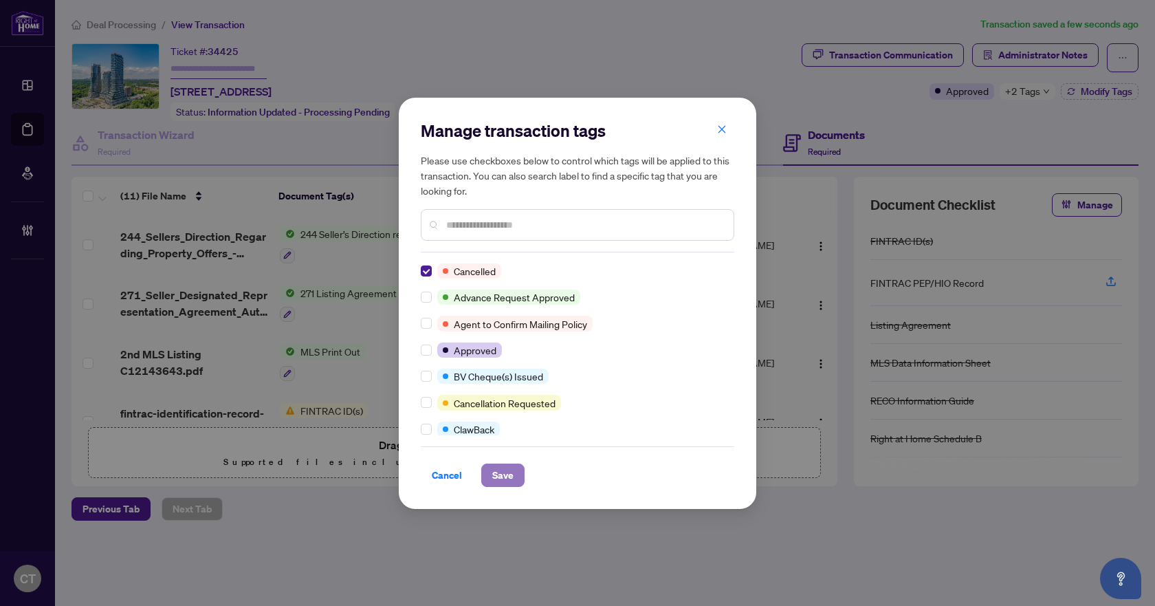
click at [505, 472] on span "Save" at bounding box center [502, 475] width 21 height 22
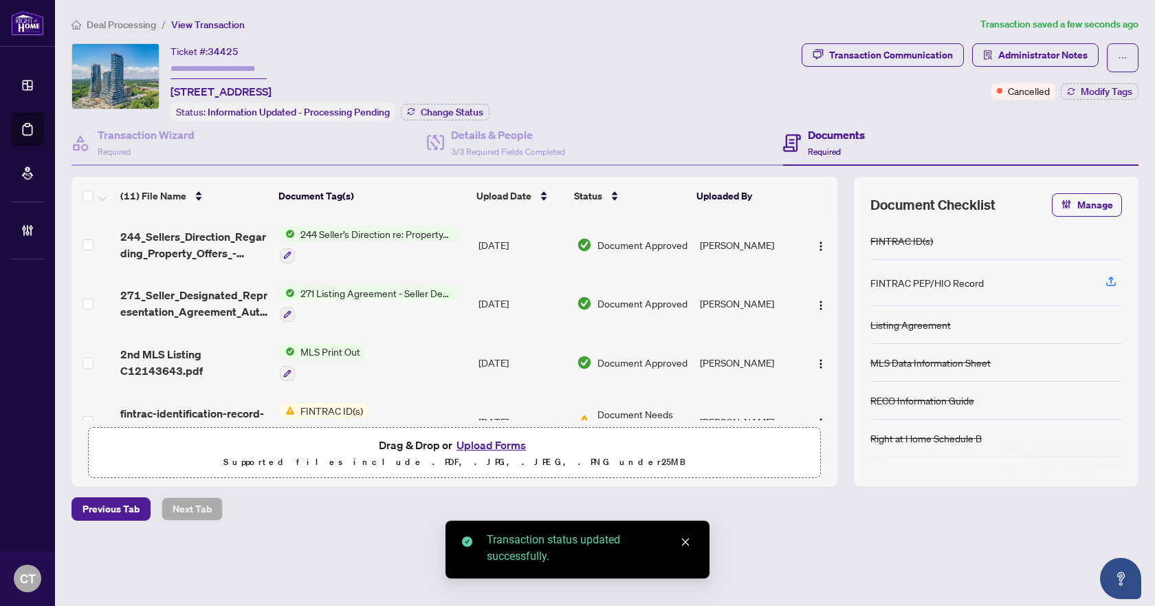
click at [562, 56] on div "Ticket #: 34425 3101-30 Inn On The Park Dr, Toronto, Ontario M3C 0P7, Canada St…" at bounding box center [434, 82] width 725 height 78
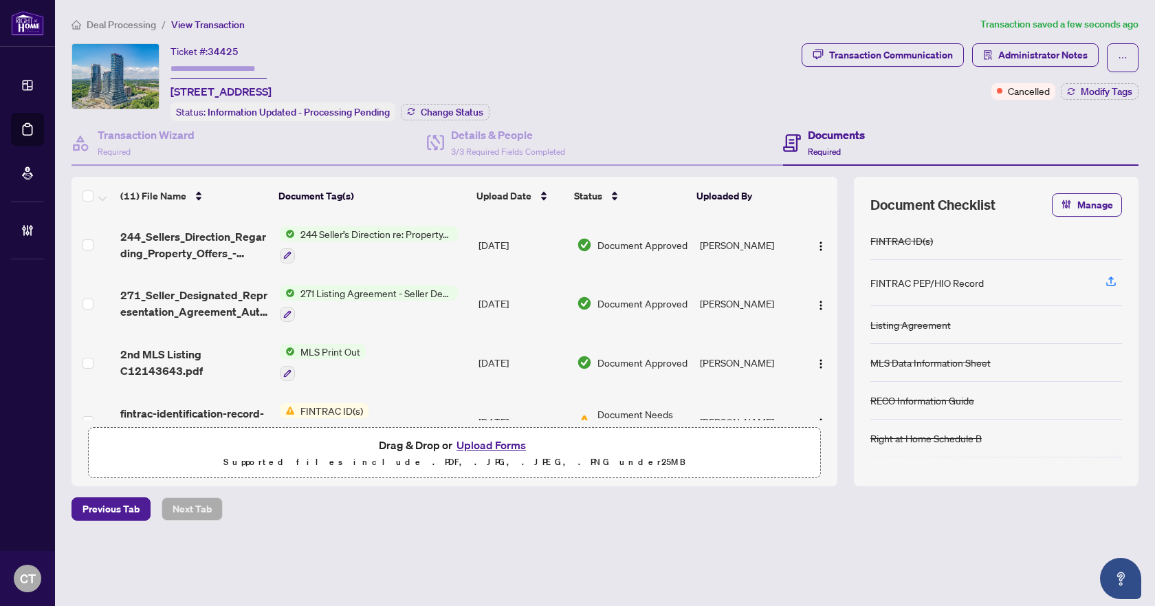
click at [146, 28] on span "Deal Processing" at bounding box center [121, 25] width 69 height 12
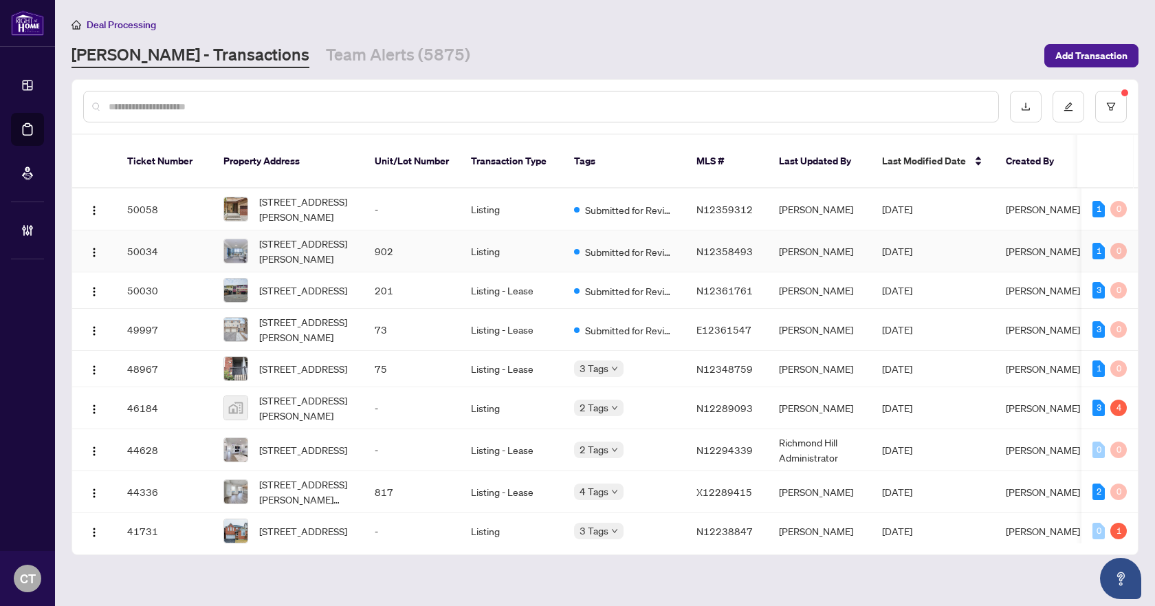
scroll to position [69, 0]
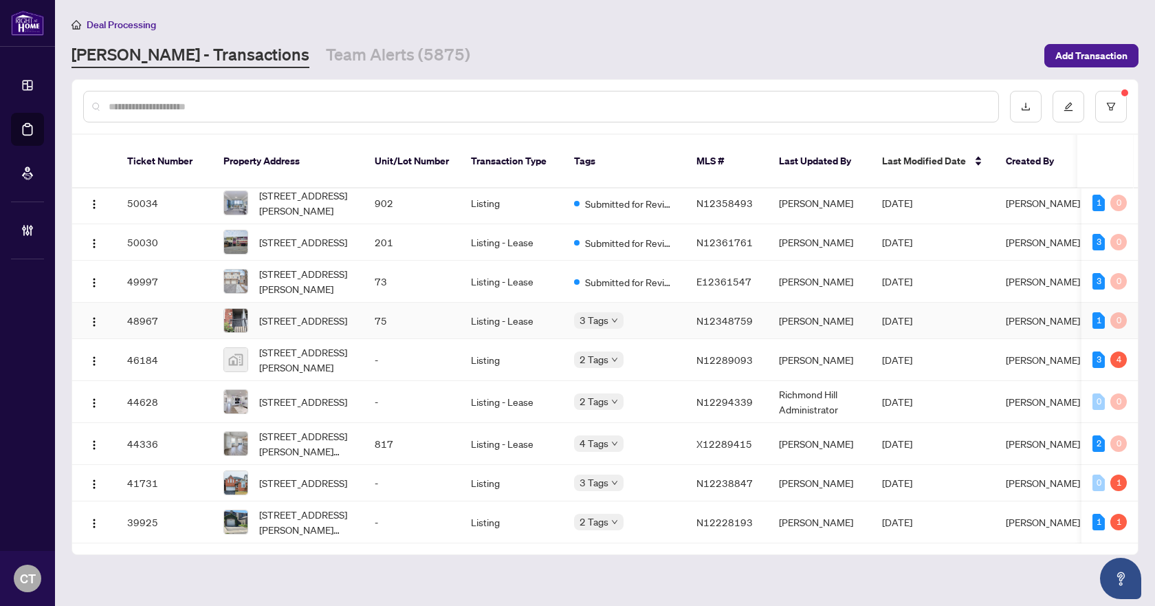
click at [486, 303] on td "Listing - Lease" at bounding box center [511, 321] width 103 height 36
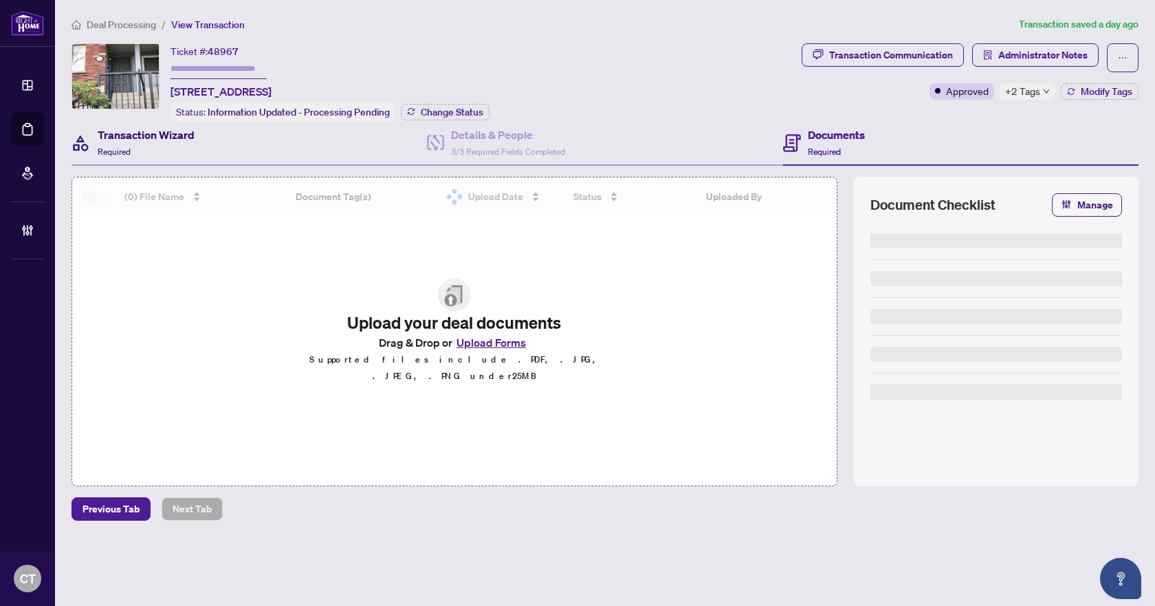
click at [178, 144] on div "Transaction Wizard Required" at bounding box center [146, 143] width 97 height 32
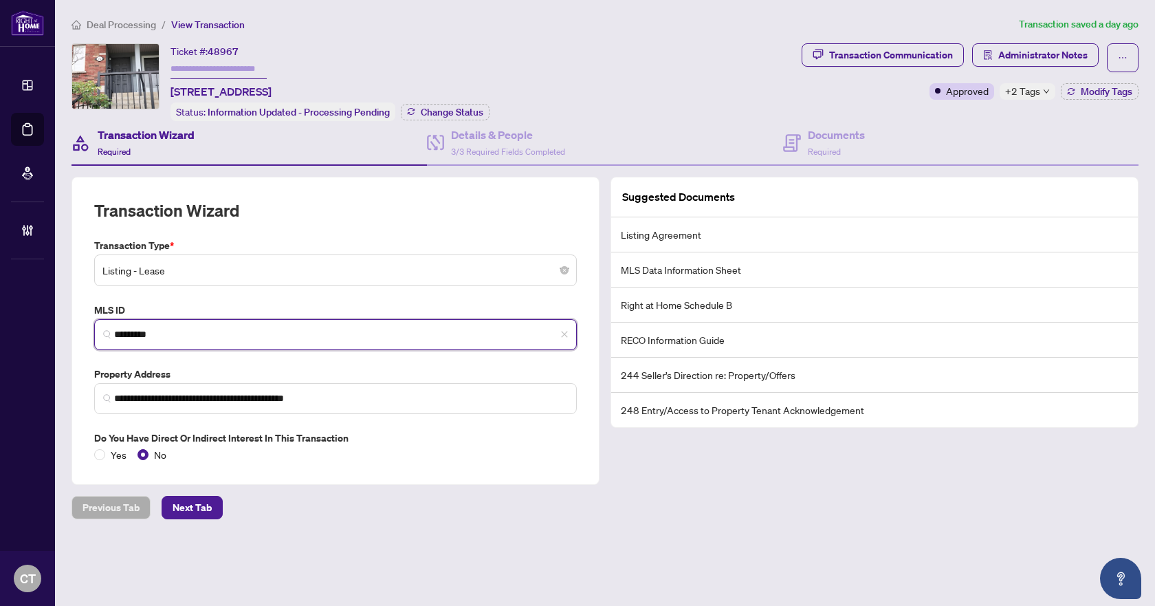
drag, startPoint x: 183, startPoint y: 331, endPoint x: 98, endPoint y: 329, distance: 84.6
click at [98, 329] on span "*********" at bounding box center [335, 334] width 483 height 31
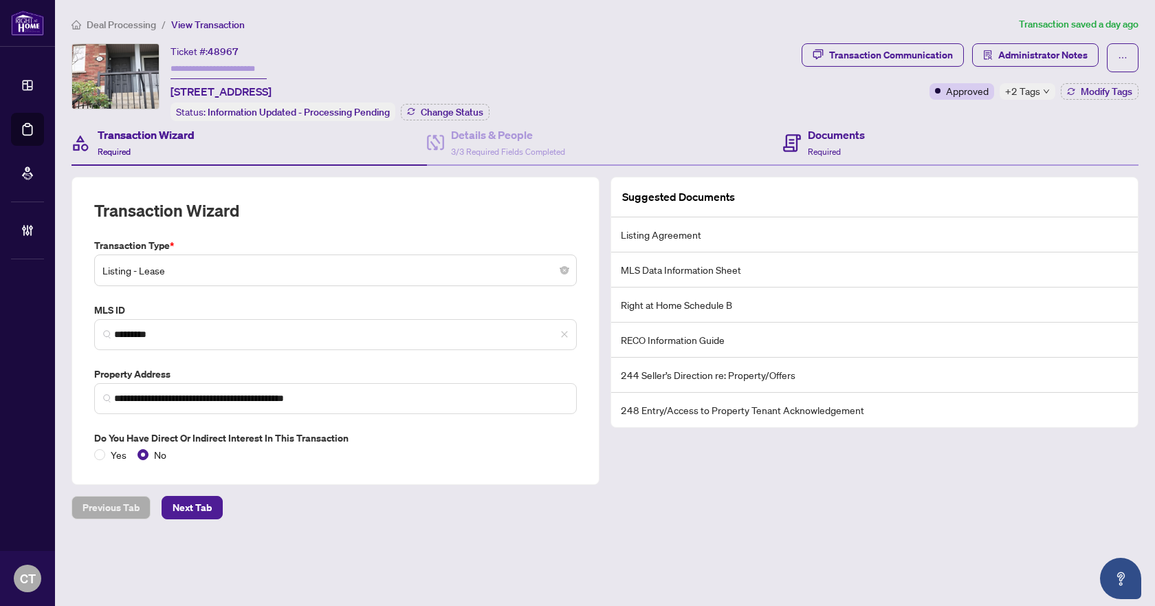
click at [899, 141] on div "Documents Required" at bounding box center [960, 143] width 355 height 45
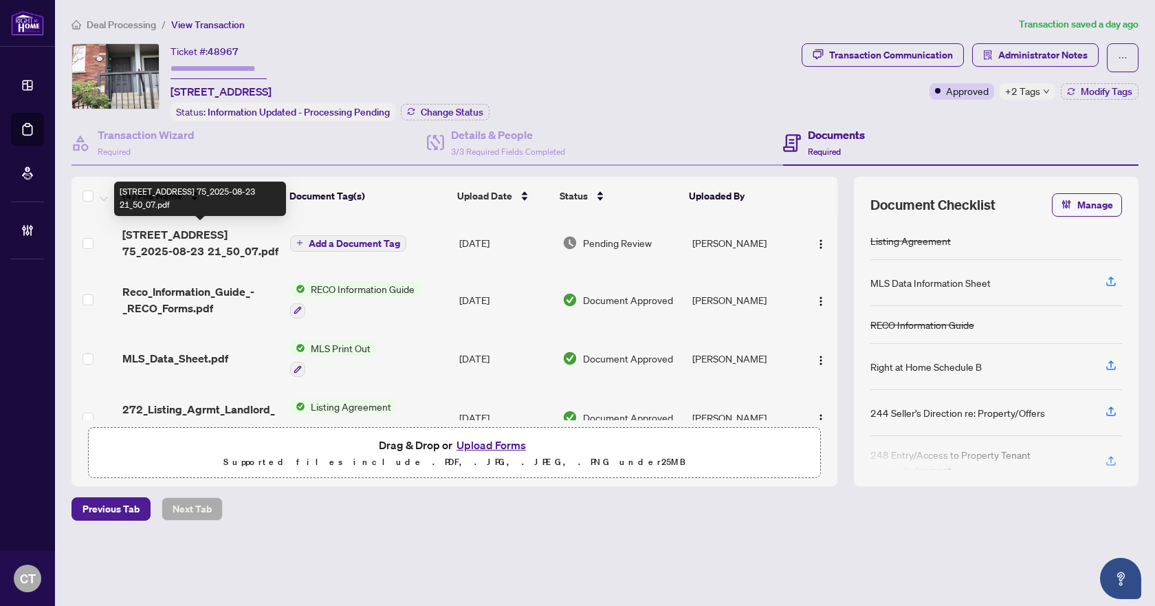
click at [269, 237] on span "160 Chancery Rd 75_2025-08-23 21_50_07.pdf" at bounding box center [200, 242] width 157 height 33
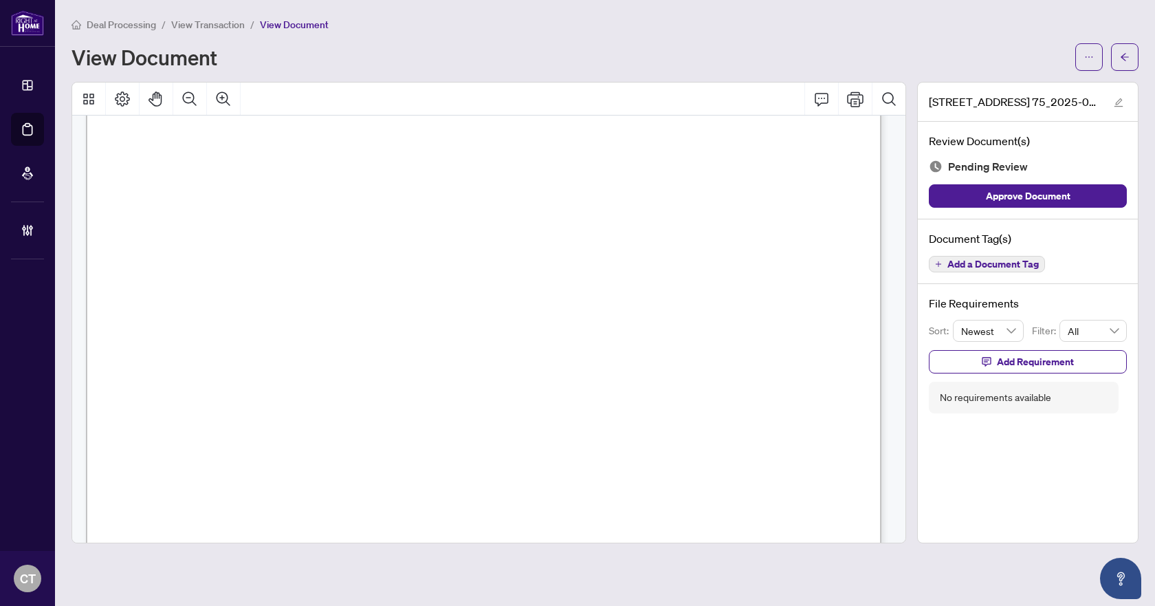
scroll to position [630, 0]
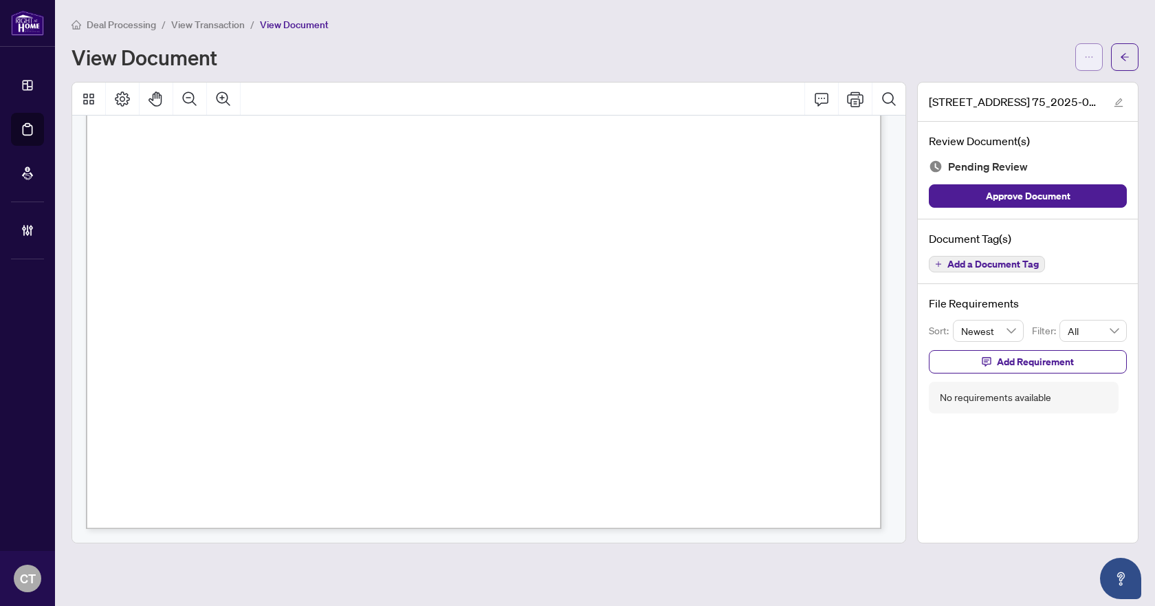
click at [1086, 60] on icon "ellipsis" at bounding box center [1089, 57] width 10 height 10
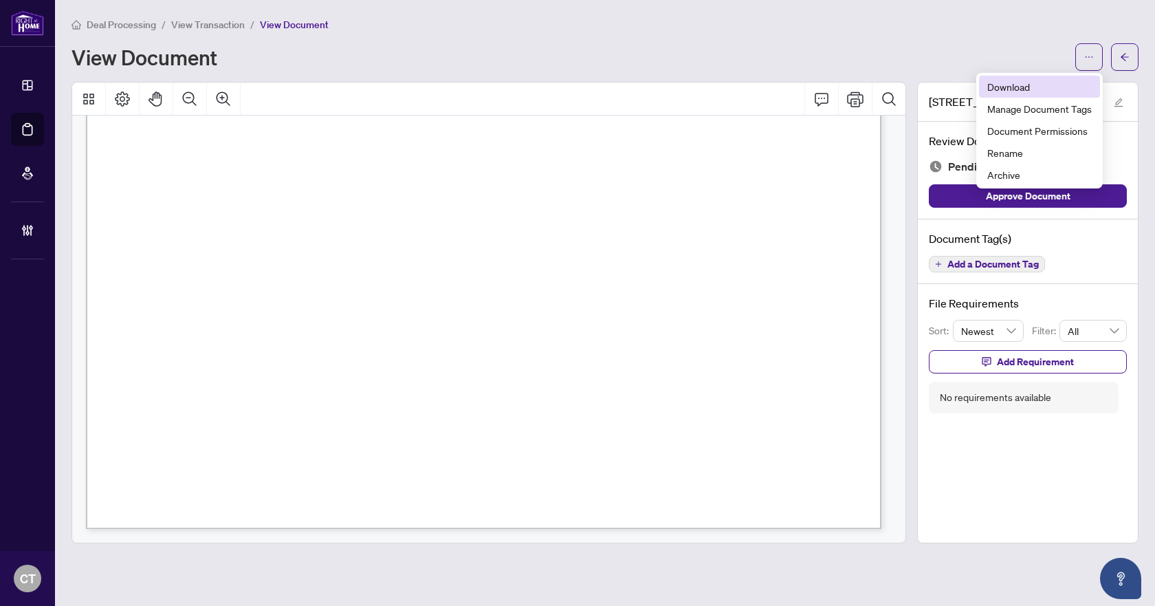
click at [1030, 87] on span "Download" at bounding box center [1039, 86] width 105 height 15
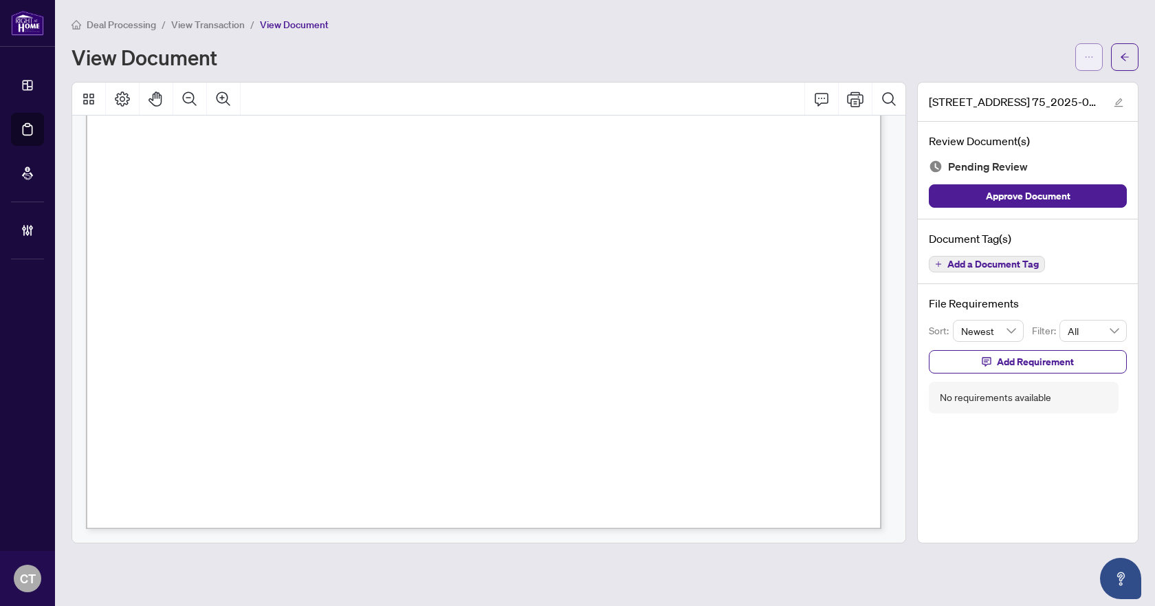
click at [1086, 57] on icon "ellipsis" at bounding box center [1090, 56] width 8 height 1
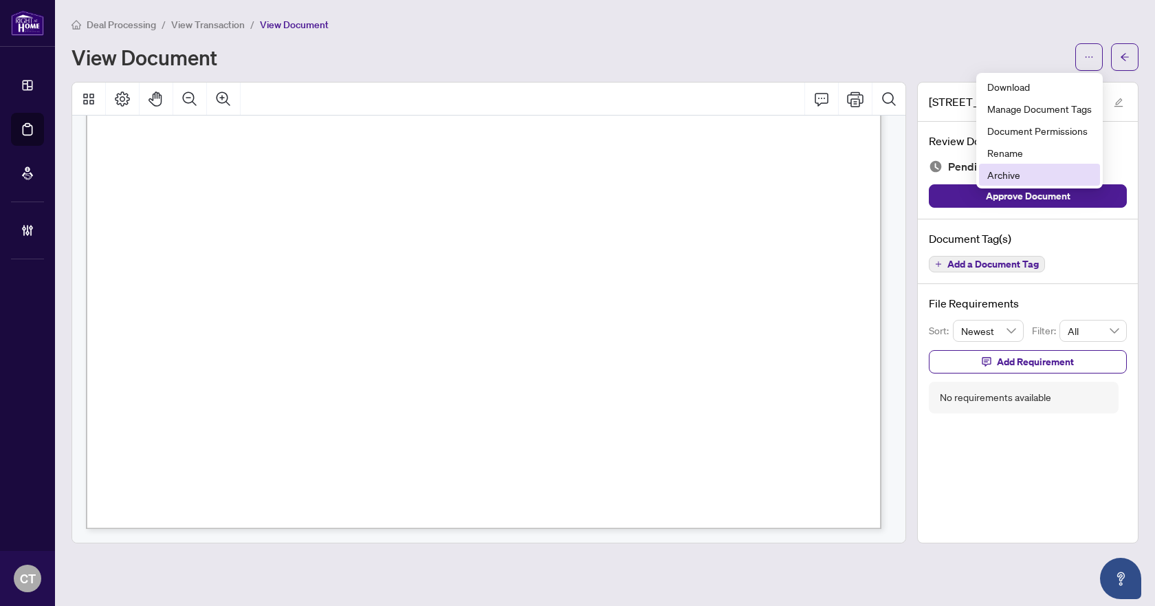
click at [1003, 173] on span "Archive" at bounding box center [1039, 174] width 105 height 15
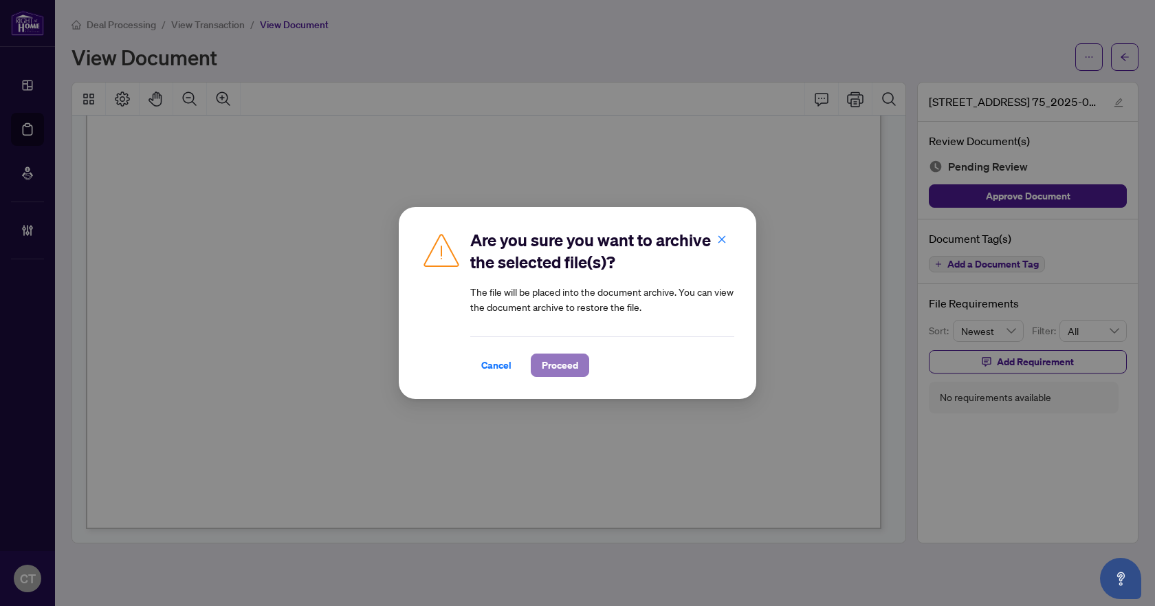
click at [560, 371] on span "Proceed" at bounding box center [560, 365] width 36 height 22
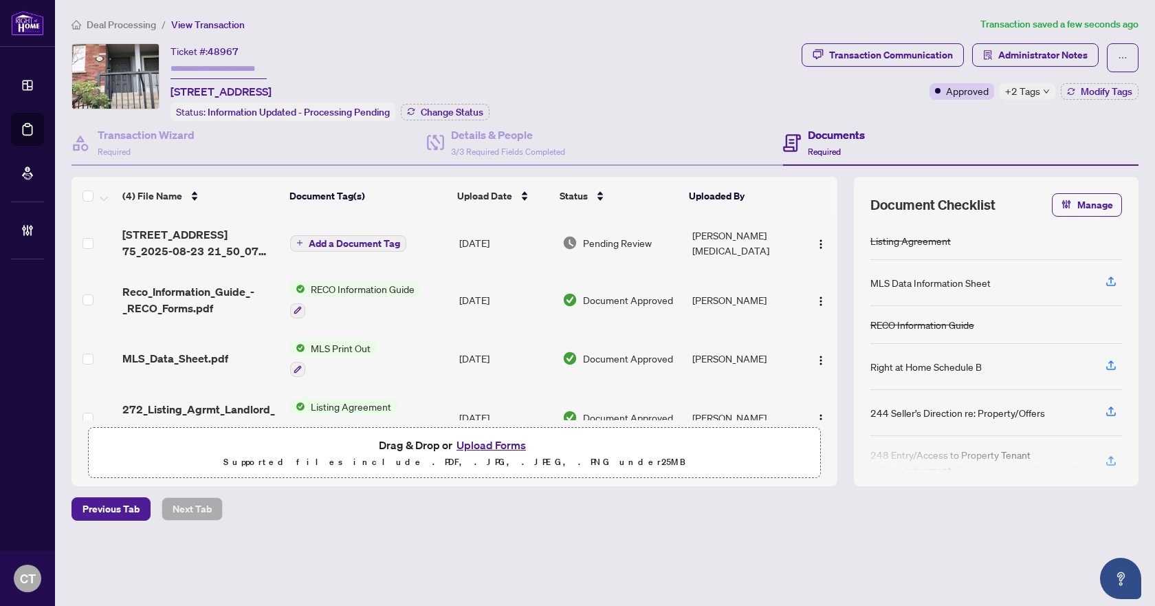
click at [324, 239] on span "Add a Document Tag" at bounding box center [354, 244] width 91 height 10
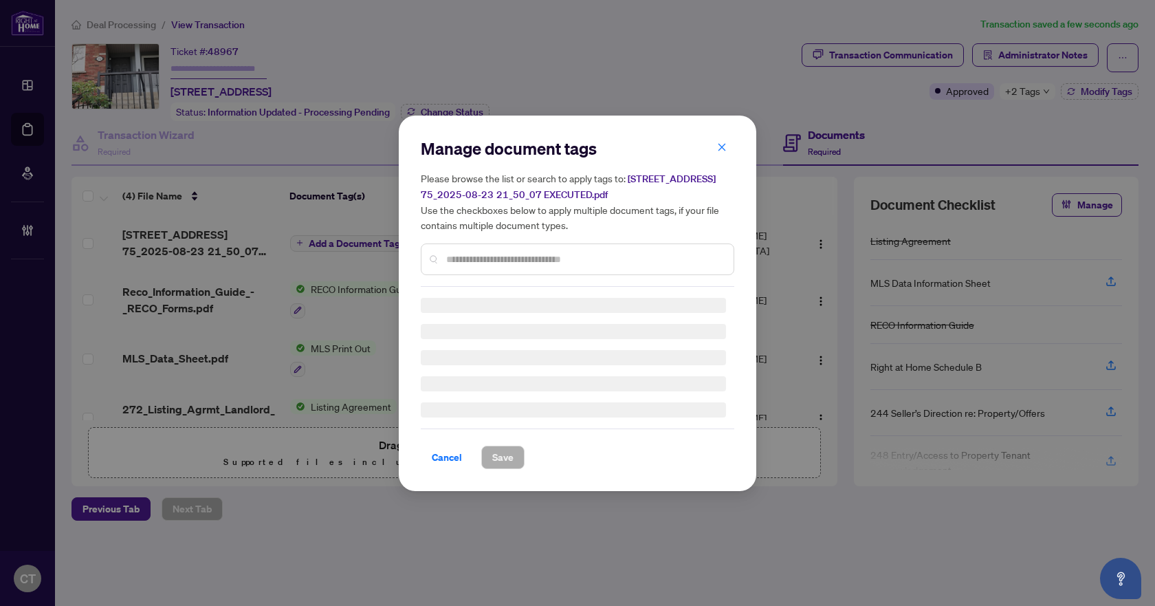
click at [466, 252] on input "text" at bounding box center [584, 259] width 276 height 15
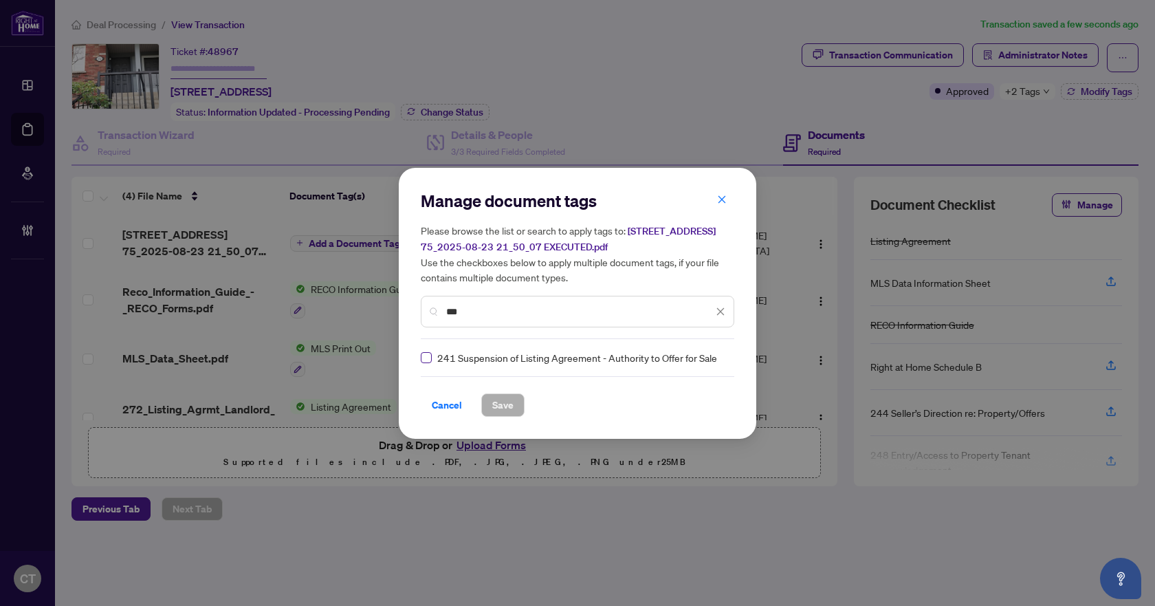
type input "***"
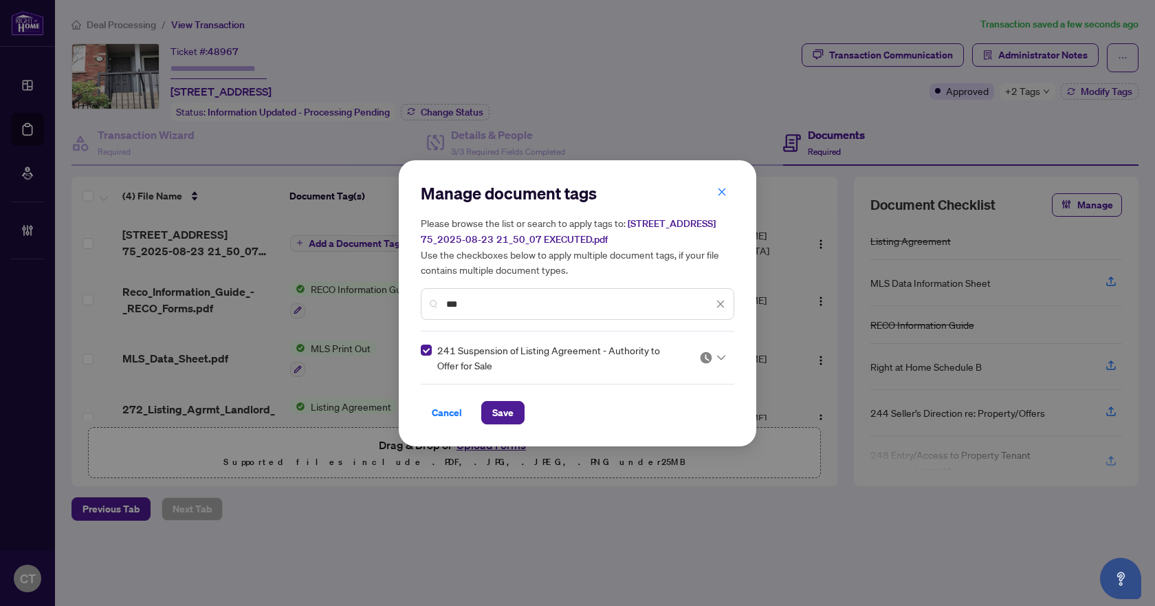
click at [717, 355] on icon at bounding box center [721, 358] width 8 height 6
click at [654, 428] on div "Approved" at bounding box center [671, 424] width 88 height 15
click at [503, 407] on span "Save" at bounding box center [502, 413] width 21 height 22
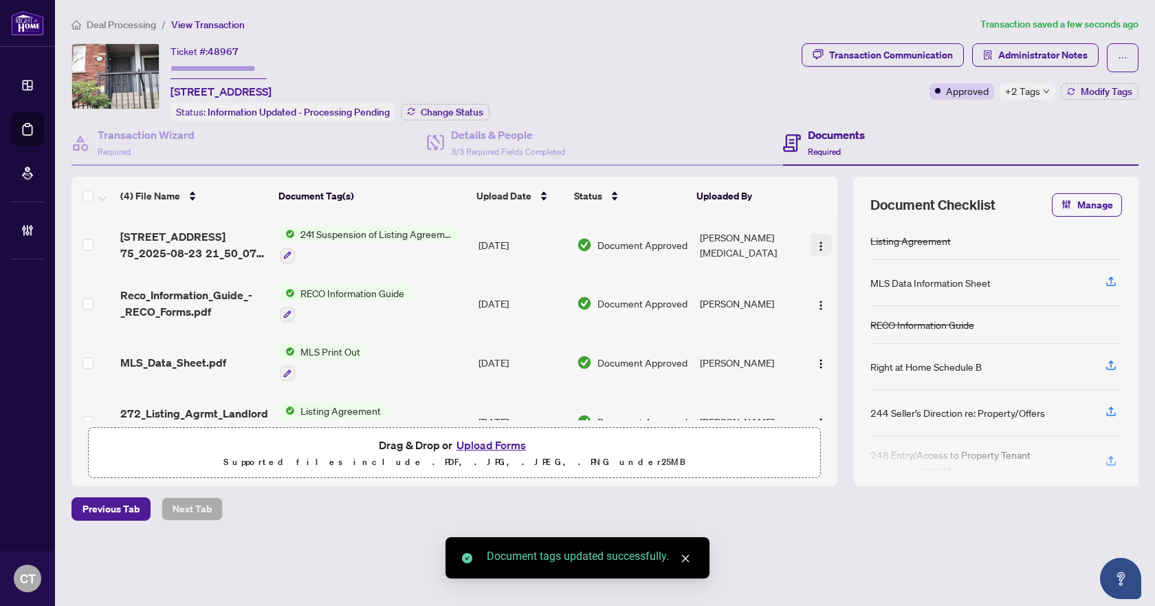
click at [816, 243] on img "button" at bounding box center [821, 246] width 11 height 11
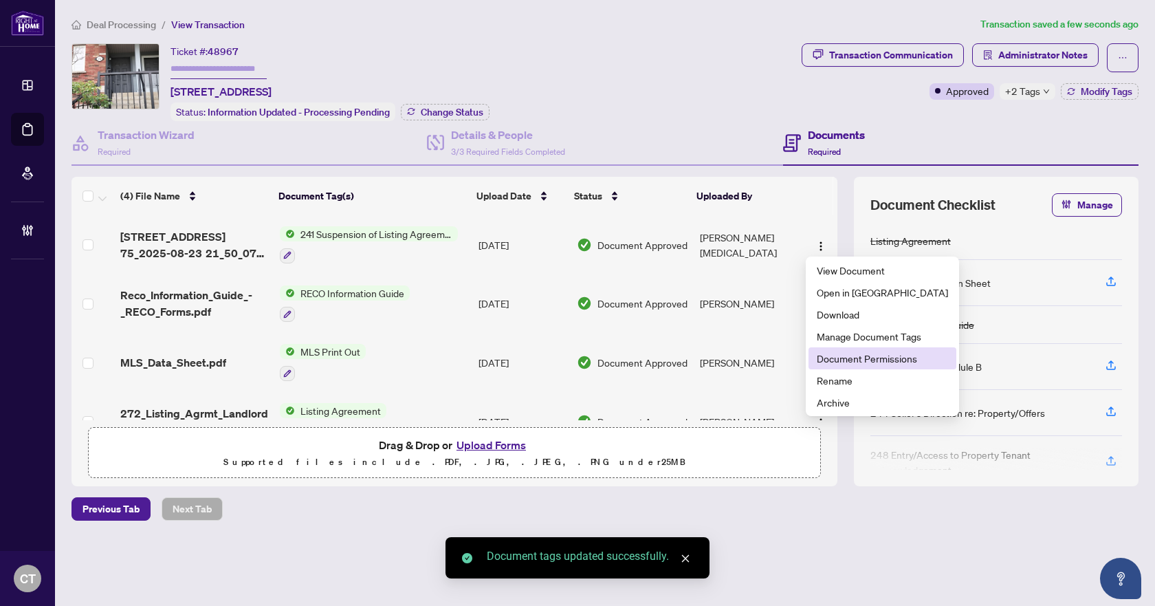
click at [839, 364] on span "Document Permissions" at bounding box center [882, 358] width 131 height 15
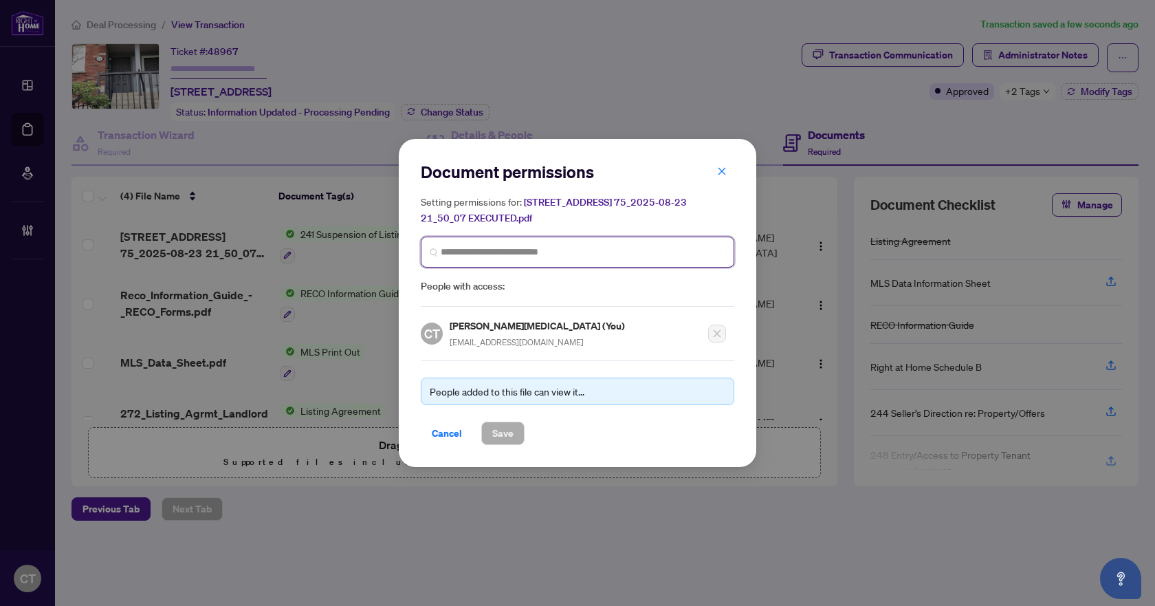
click at [561, 254] on input "search" at bounding box center [583, 252] width 285 height 14
type input "*********"
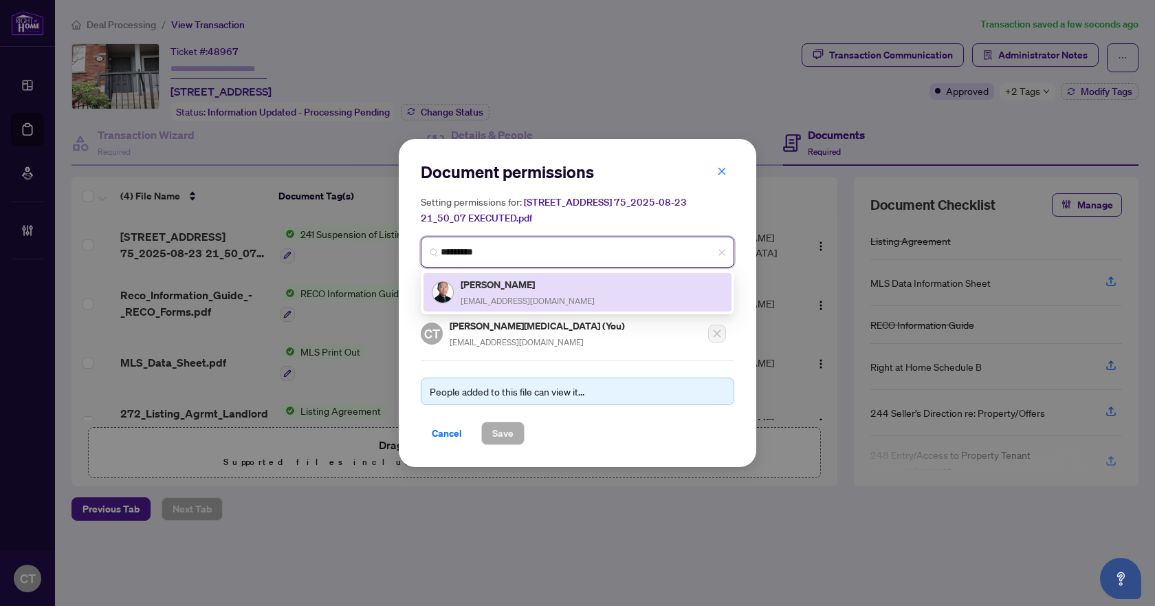
click at [543, 296] on span "howardwangrealty@gmail.com" at bounding box center [528, 301] width 134 height 10
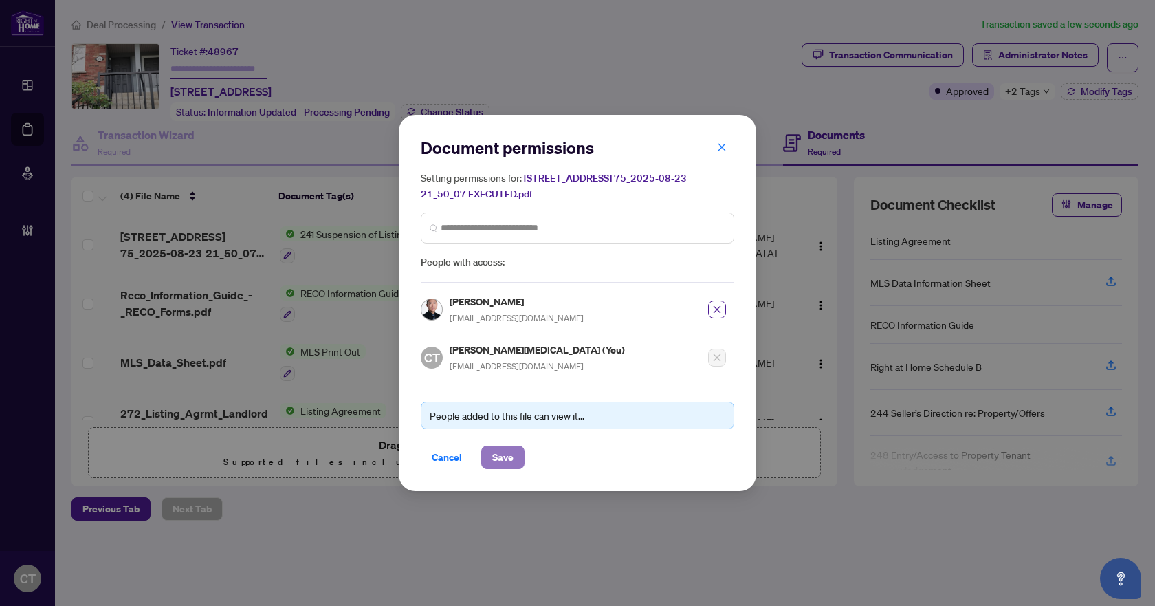
click at [506, 446] on button "Save" at bounding box center [502, 457] width 43 height 23
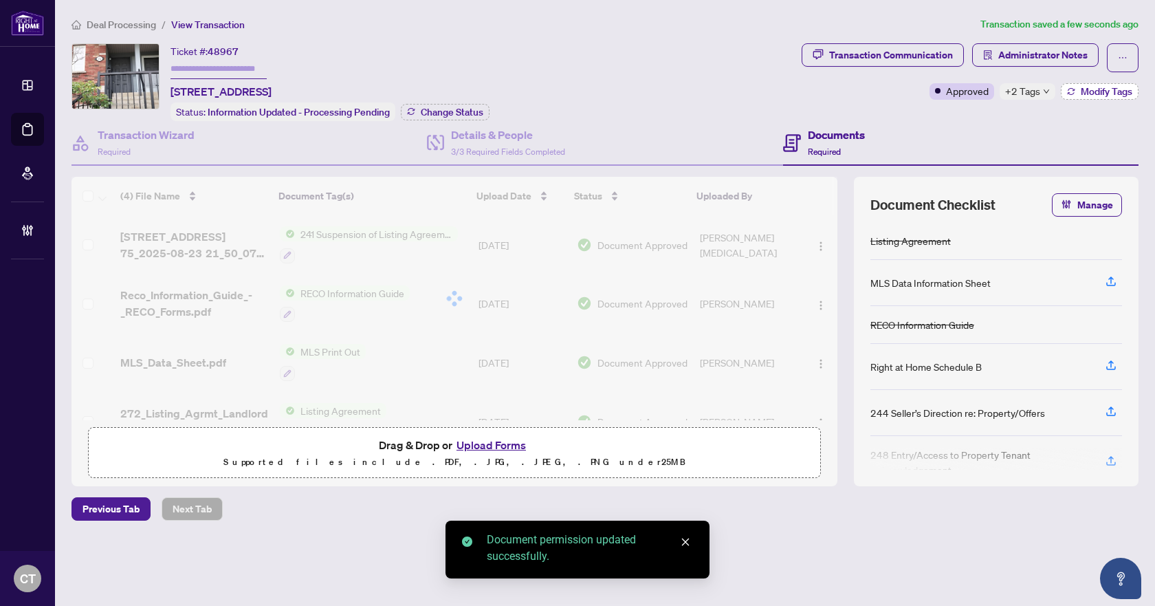
click at [1104, 92] on span "Modify Tags" at bounding box center [1107, 92] width 52 height 10
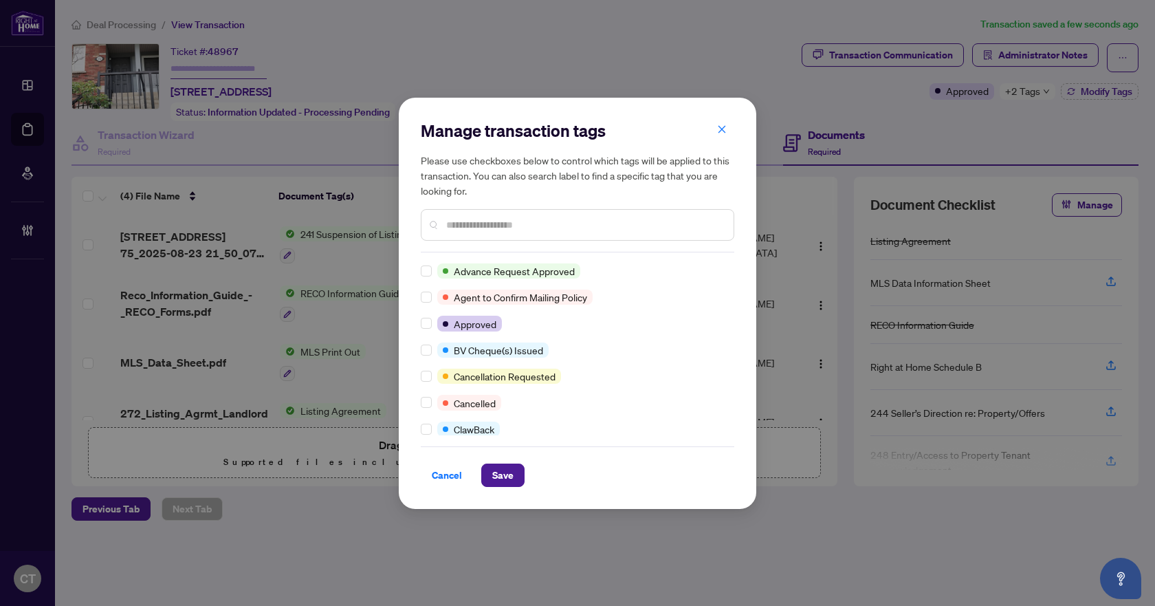
click at [483, 223] on input "text" at bounding box center [584, 224] width 276 height 15
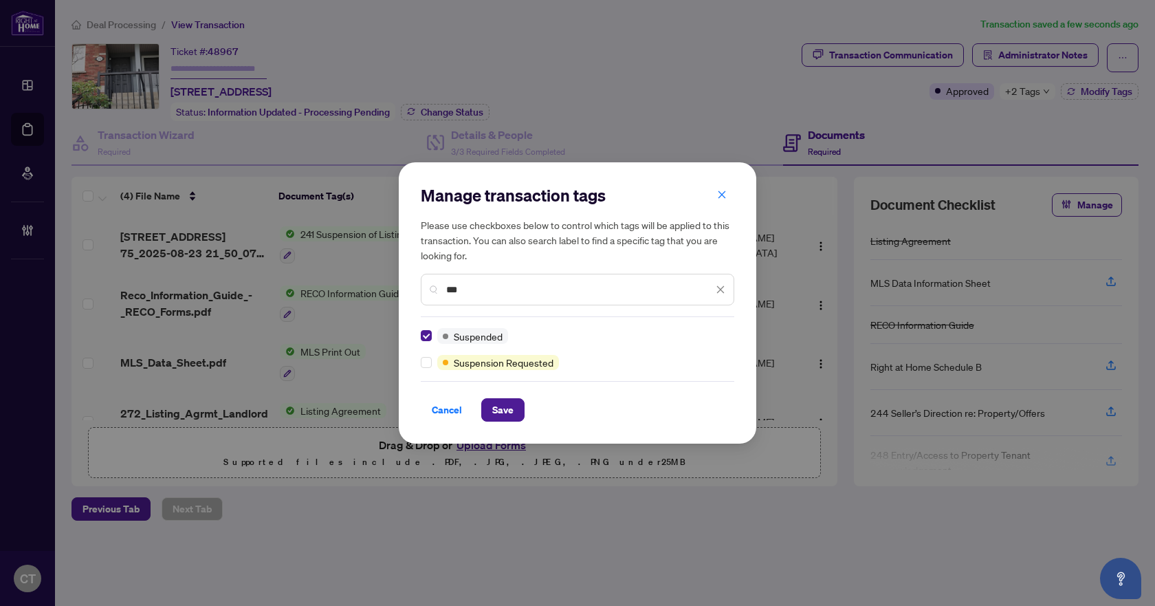
click at [501, 294] on input "***" at bounding box center [579, 289] width 267 height 15
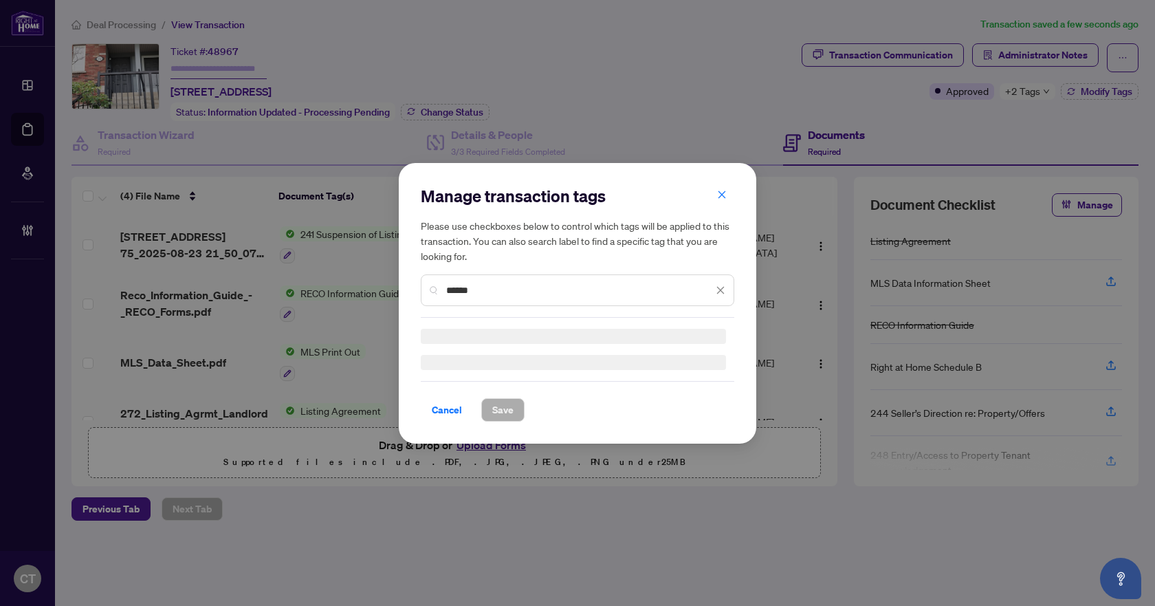
drag, startPoint x: 501, startPoint y: 294, endPoint x: 453, endPoint y: 297, distance: 47.6
click at [453, 297] on input "******" at bounding box center [579, 290] width 267 height 15
type input "*"
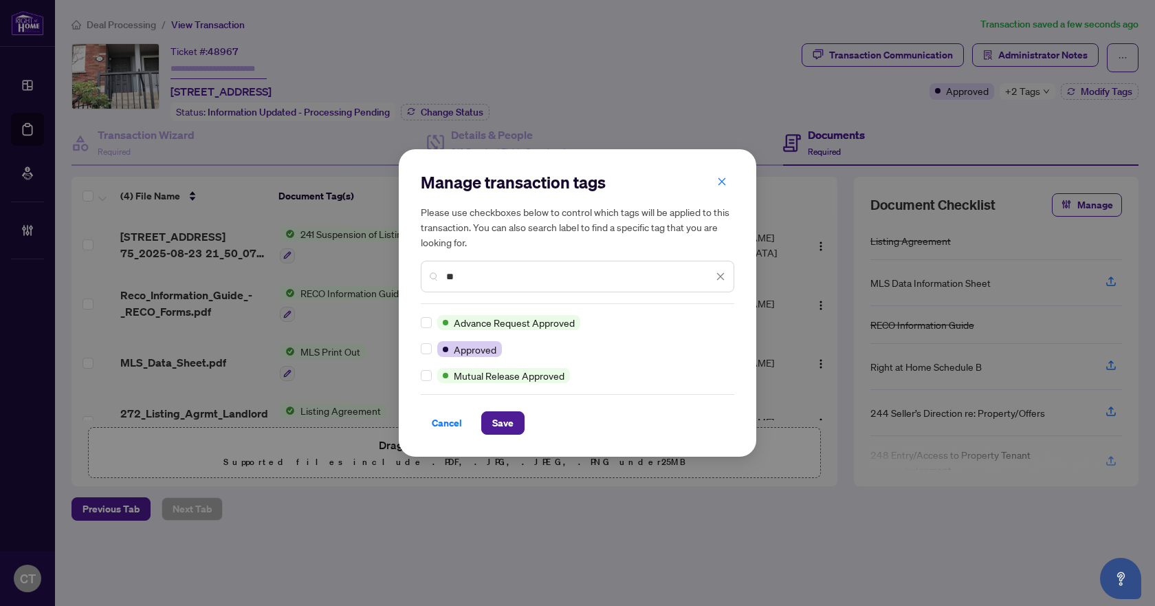
type input "**"
click at [515, 426] on button "Save" at bounding box center [502, 422] width 43 height 23
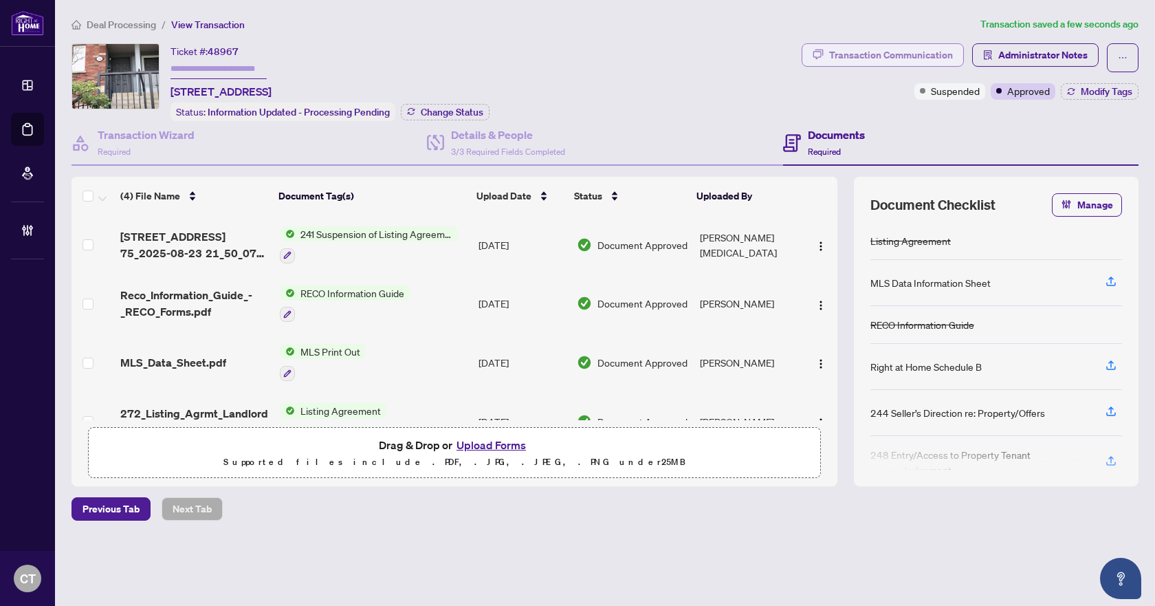
click at [916, 58] on div "Transaction Communication" at bounding box center [891, 55] width 124 height 22
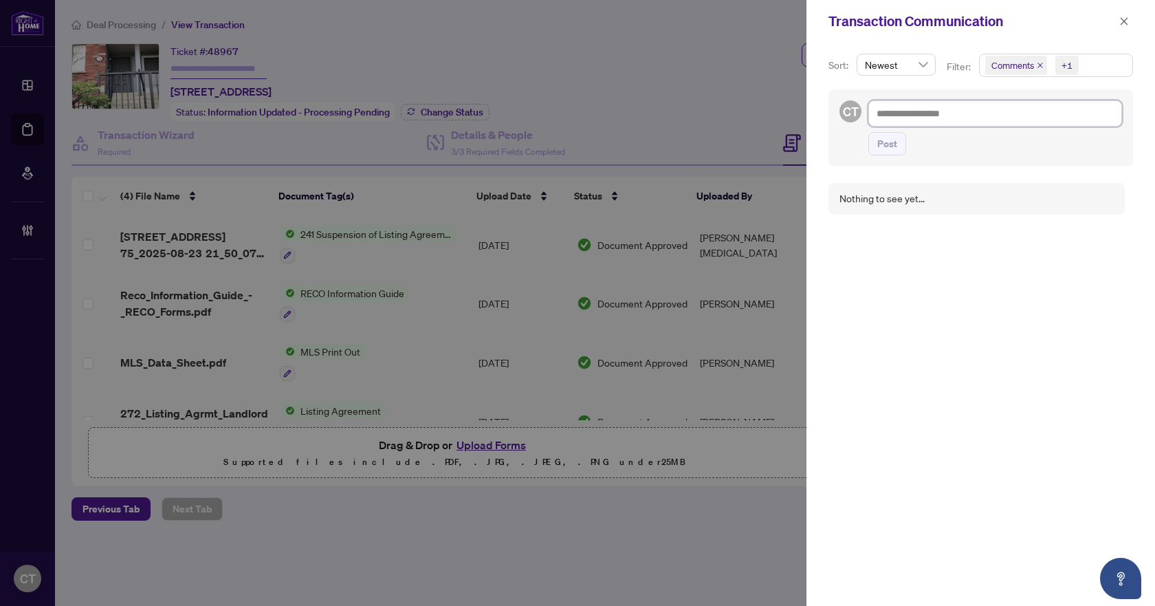
click at [948, 116] on textarea at bounding box center [995, 113] width 254 height 26
paste textarea "**********"
type textarea "**********"
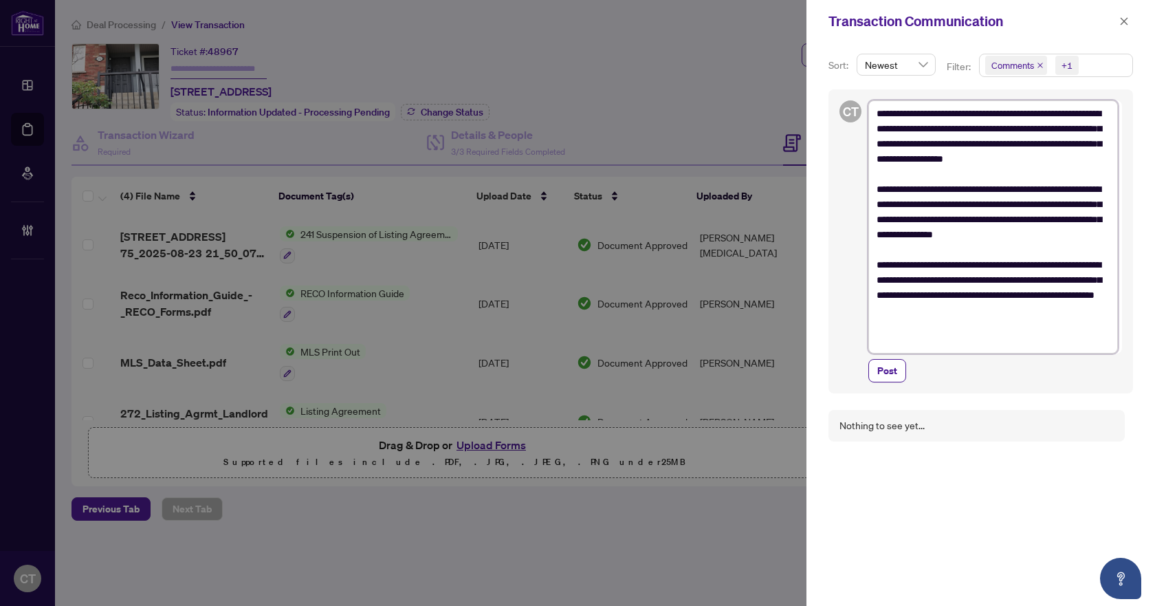
drag, startPoint x: 993, startPoint y: 131, endPoint x: 942, endPoint y: 127, distance: 51.1
click at [942, 127] on textarea "**********" at bounding box center [993, 226] width 250 height 253
type textarea "**********"
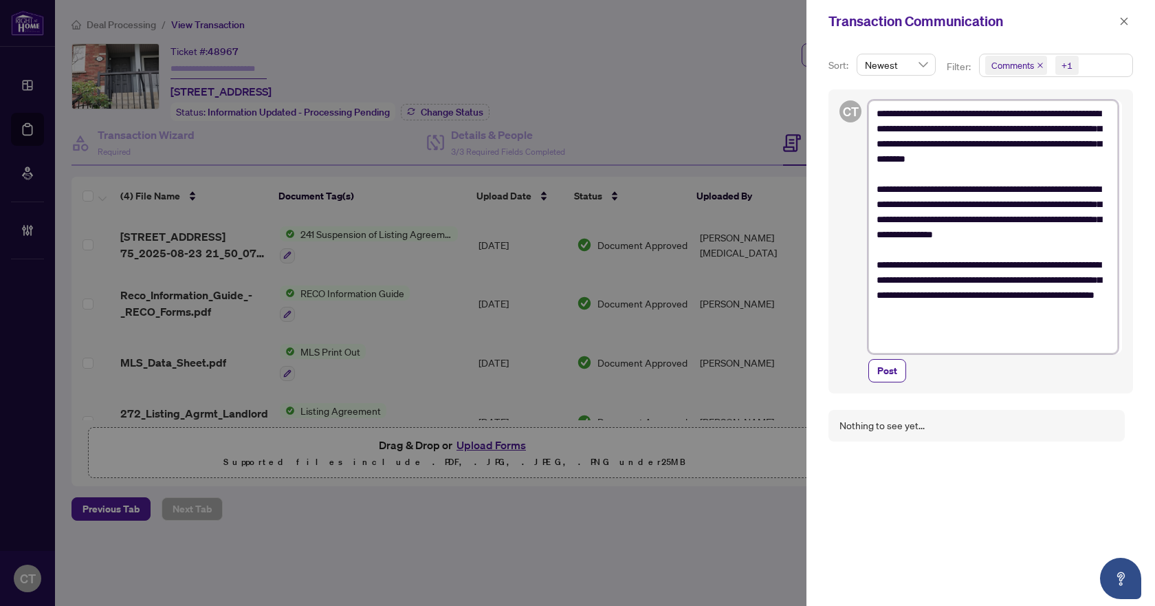
type textarea "**********"
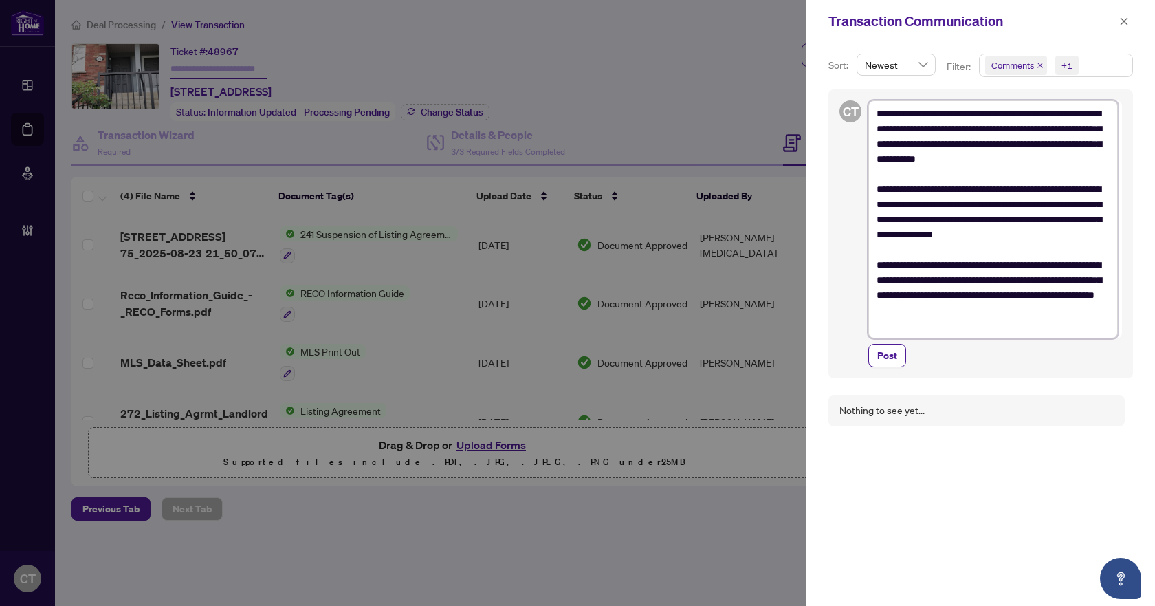
type textarea "**********"
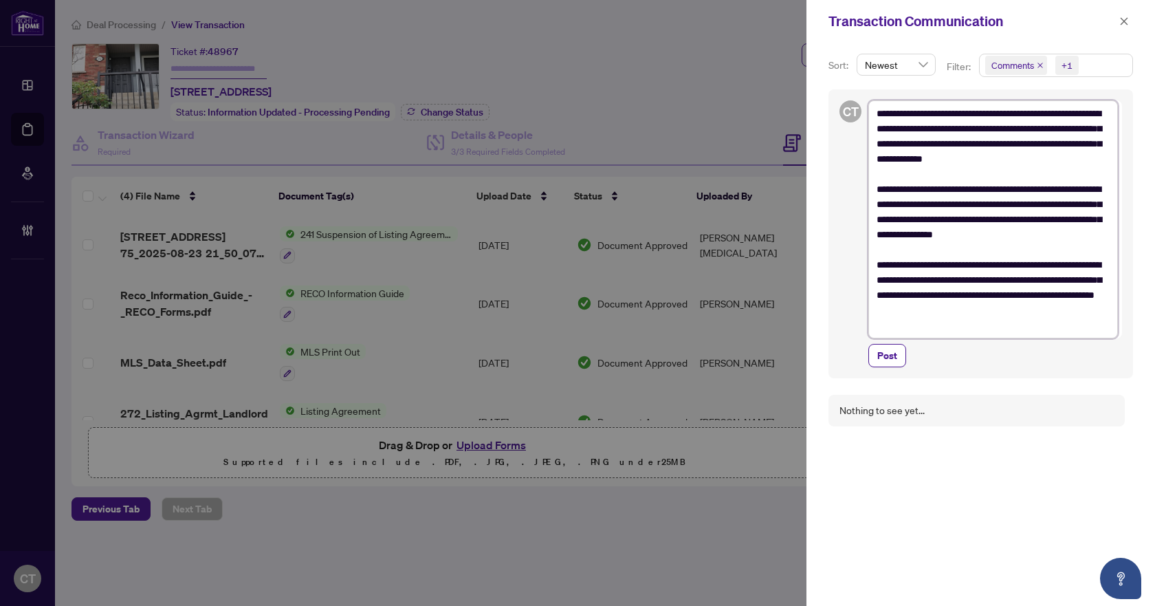
type textarea "**********"
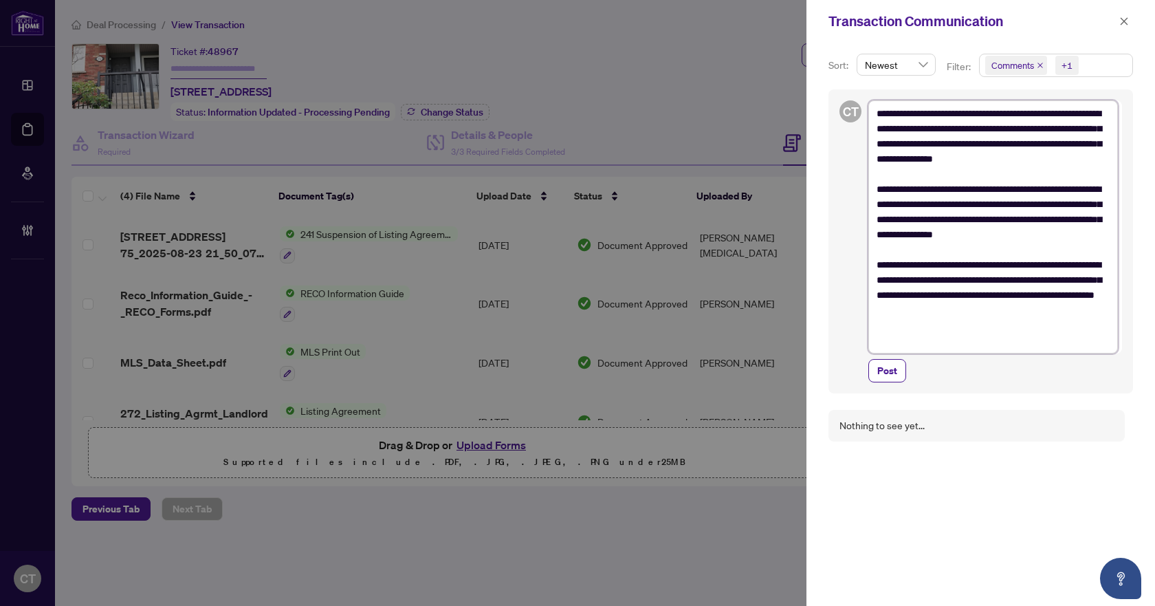
type textarea "**********"
drag, startPoint x: 1021, startPoint y: 143, endPoint x: 1042, endPoint y: 127, distance: 26.0
click at [1042, 127] on textarea "**********" at bounding box center [993, 226] width 250 height 253
type textarea "**********"
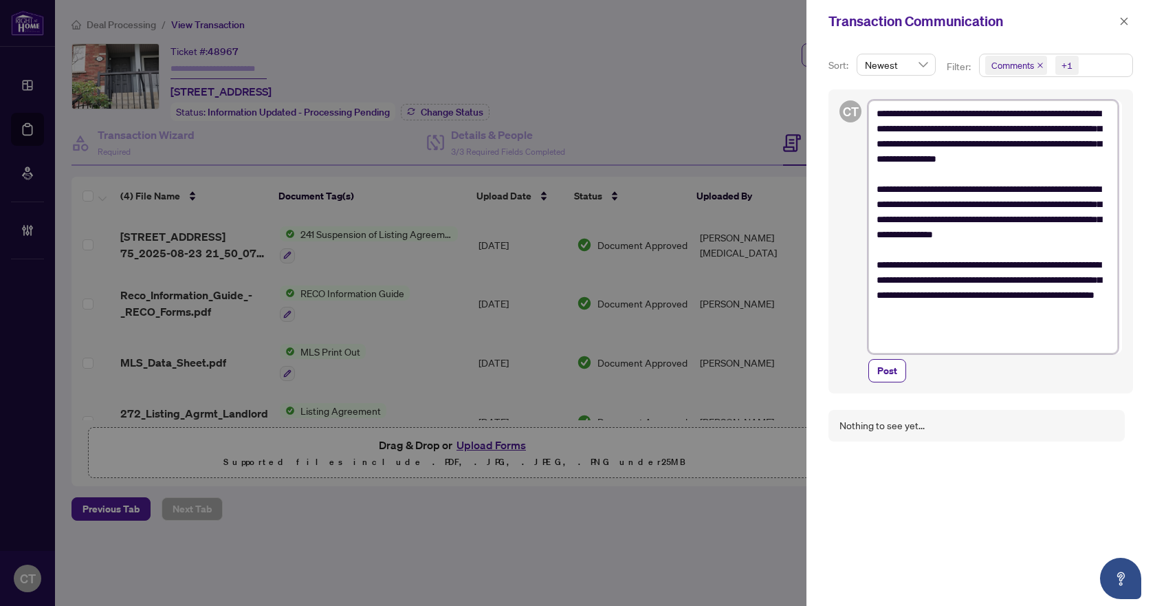
type textarea "**********"
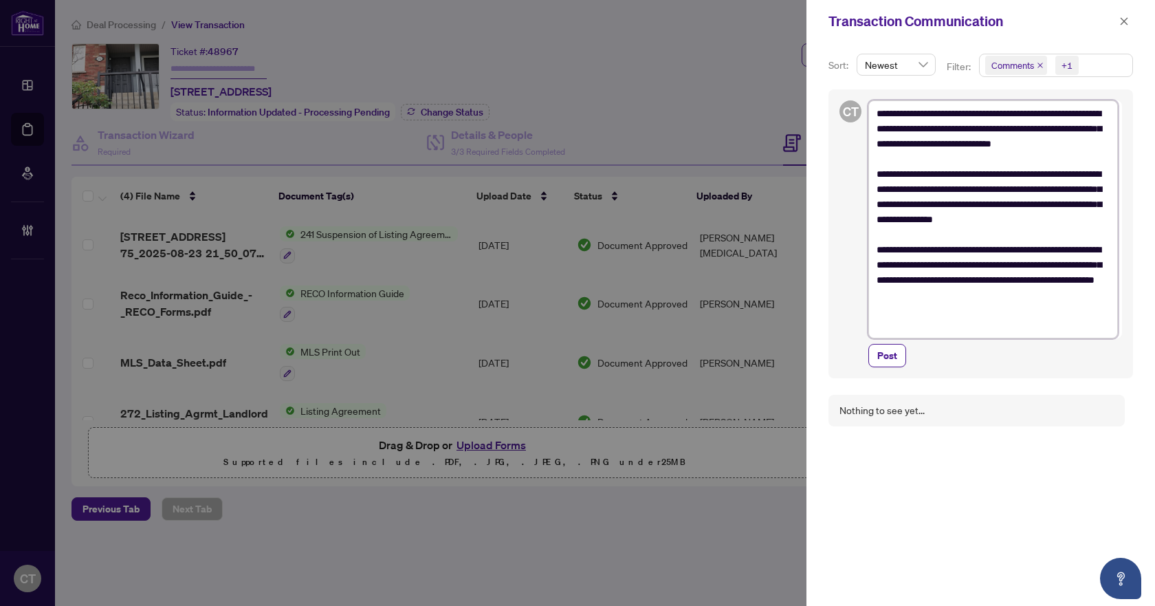
type textarea "**********"
click at [1078, 154] on textarea "**********" at bounding box center [993, 219] width 250 height 238
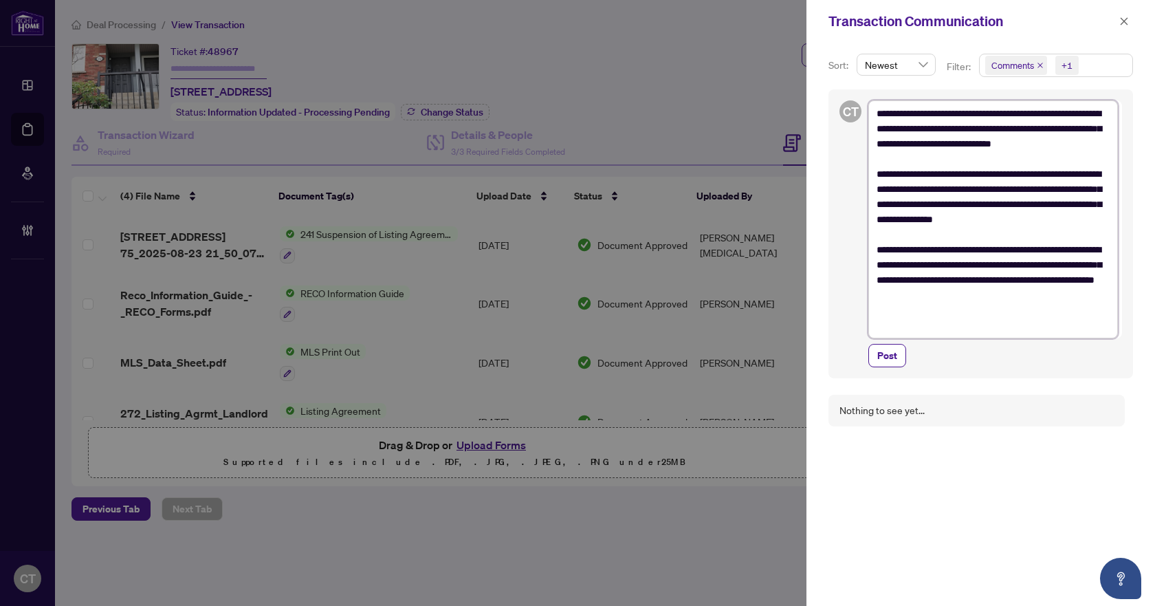
drag, startPoint x: 928, startPoint y: 144, endPoint x: 872, endPoint y: 149, distance: 55.8
click at [872, 149] on textarea "**********" at bounding box center [993, 219] width 250 height 238
type textarea "**********"
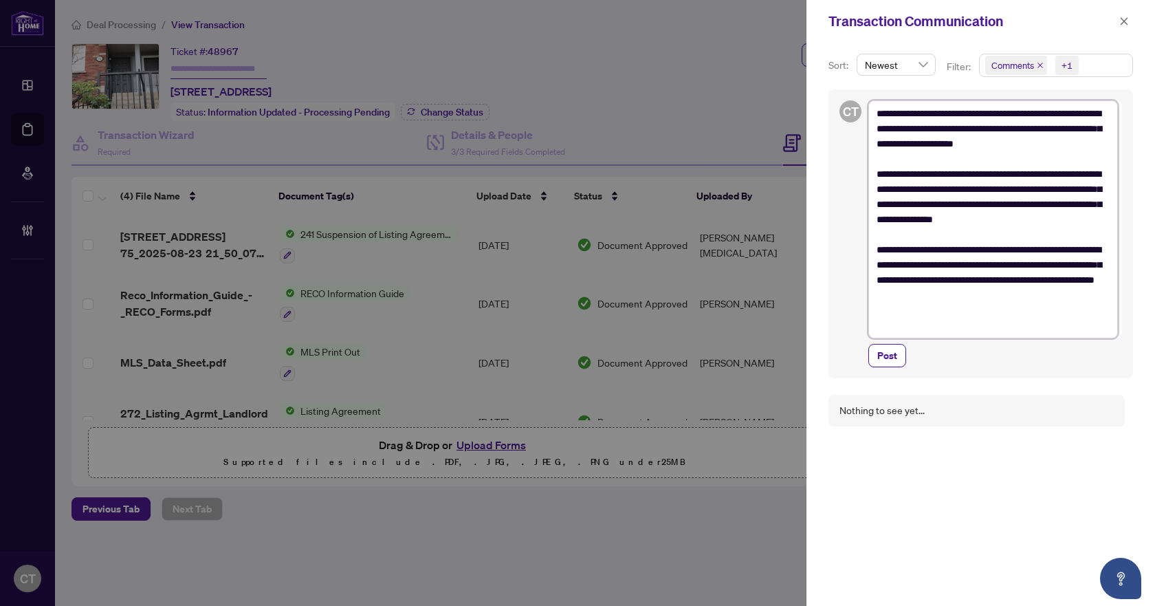
type textarea "**********"
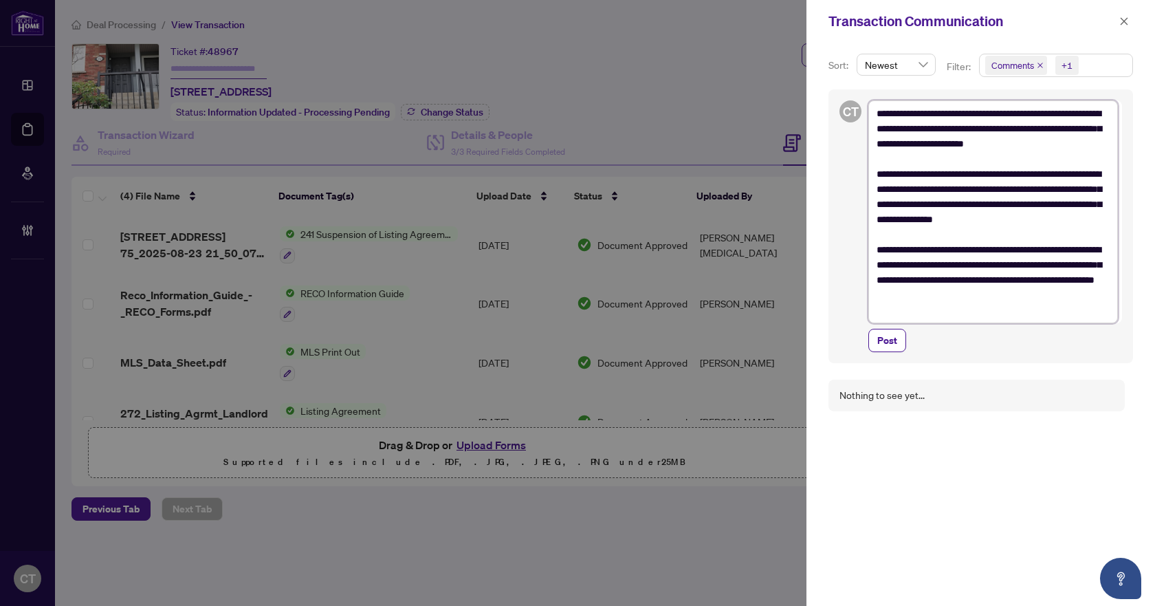
type textarea "**********"
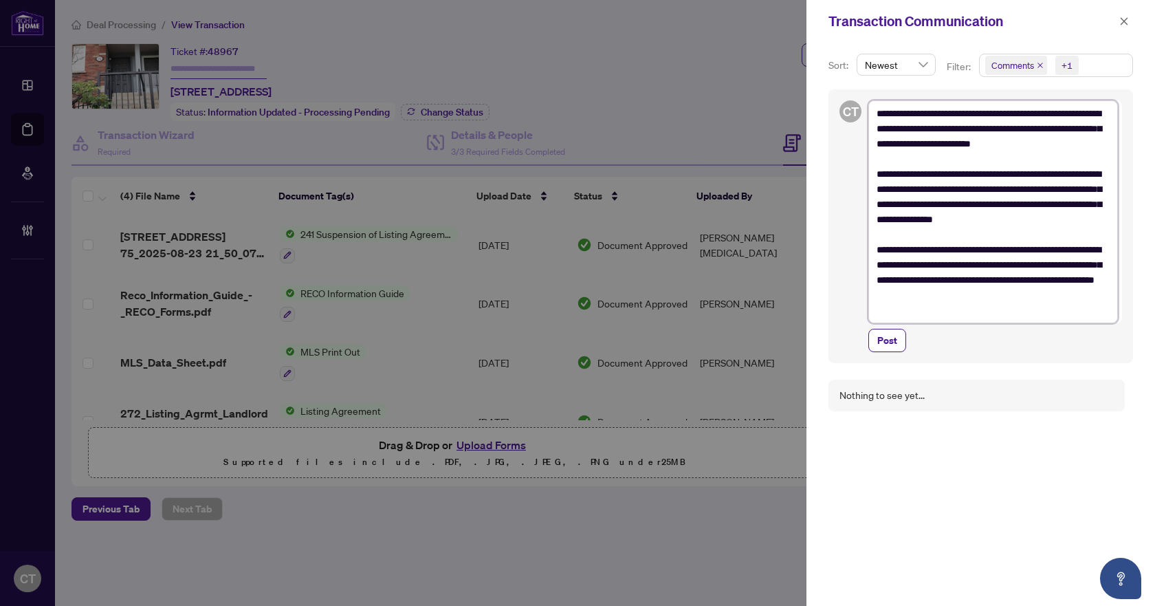
type textarea "**********"
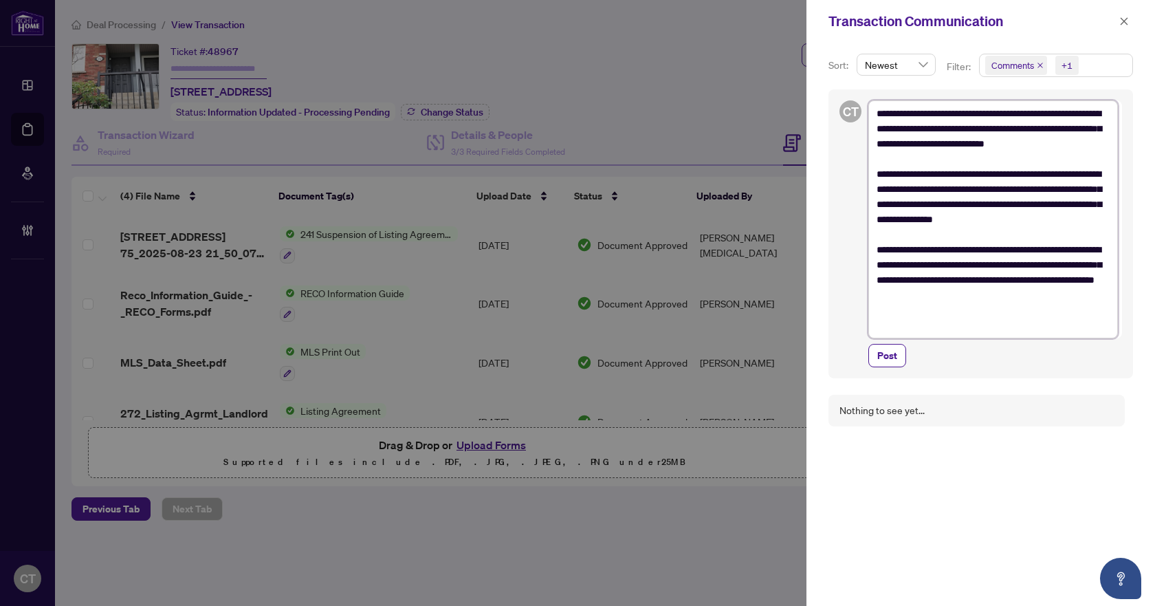
type textarea "**********"
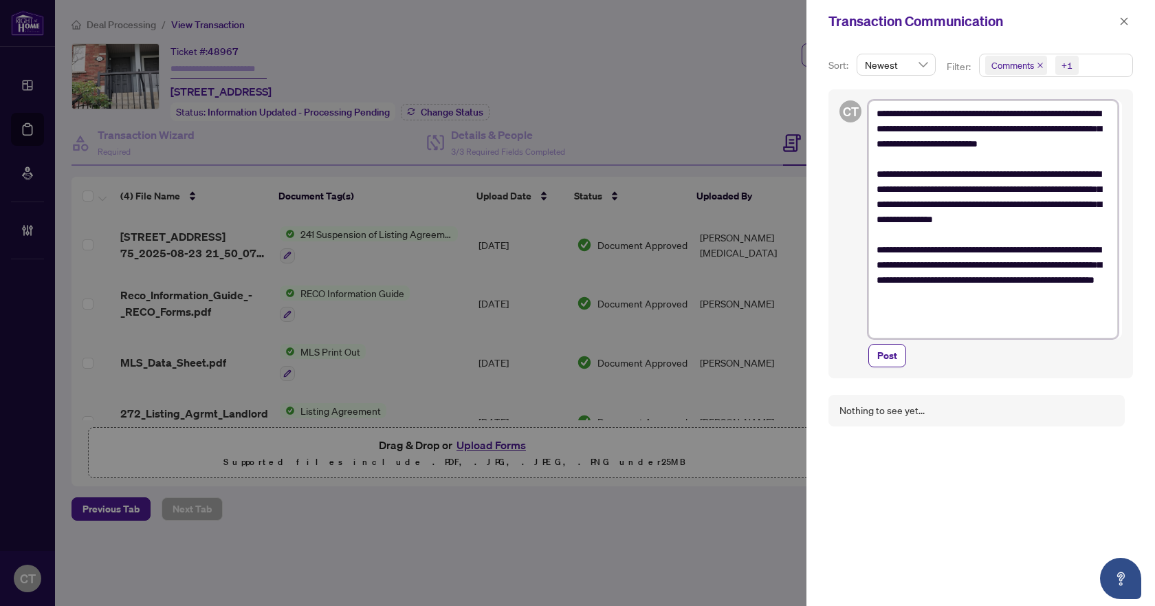
type textarea "**********"
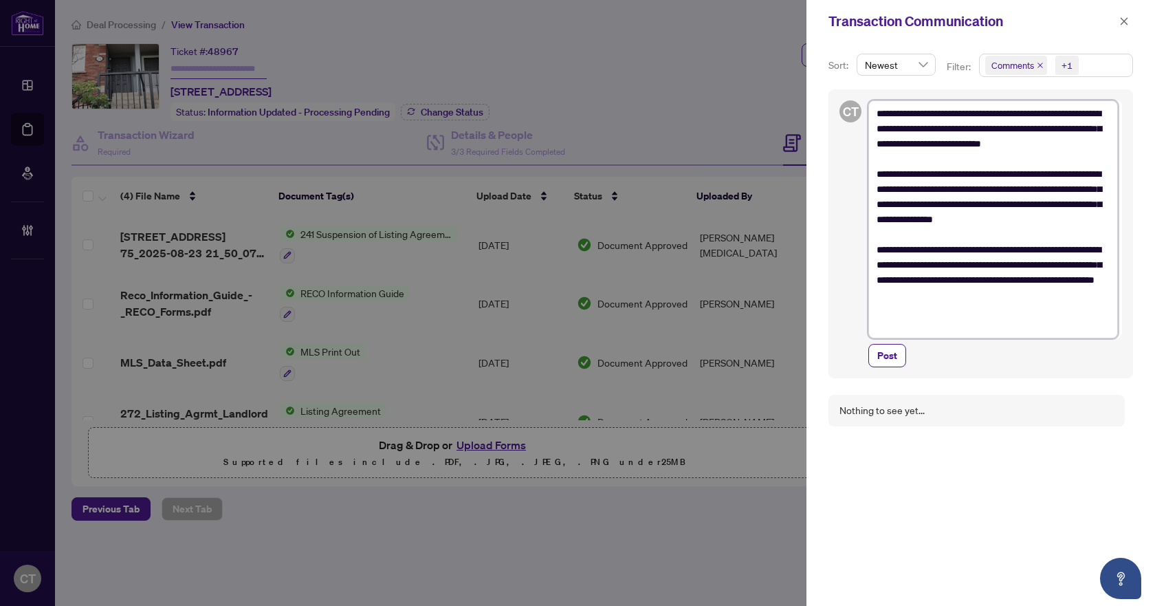
type textarea "**********"
drag, startPoint x: 1104, startPoint y: 327, endPoint x: 872, endPoint y: 272, distance: 239.0
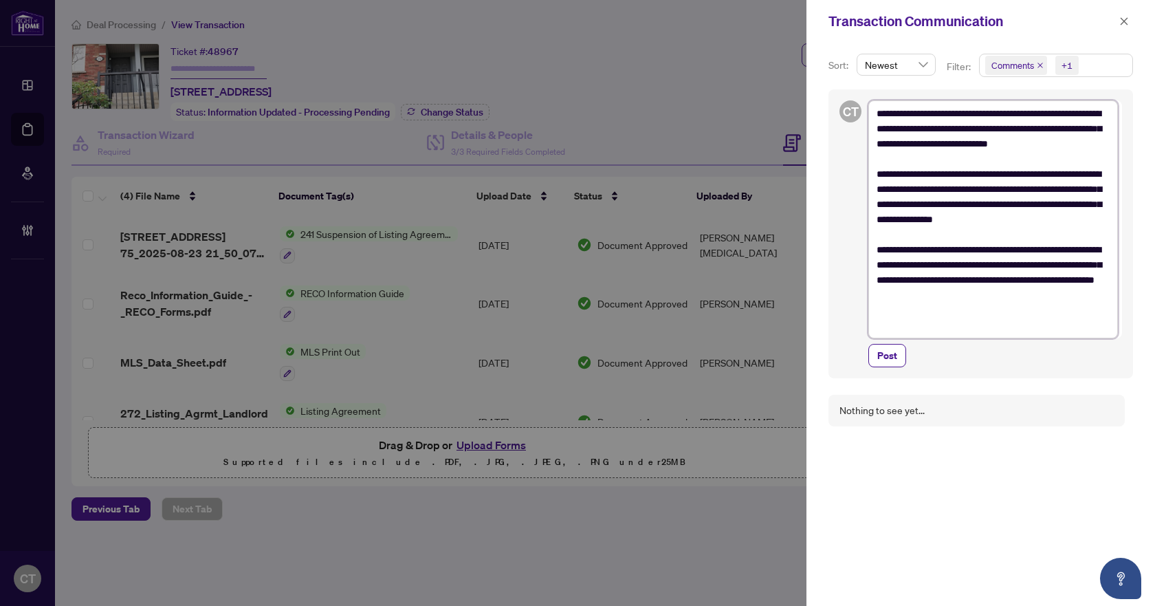
click at [872, 272] on textarea "**********" at bounding box center [993, 219] width 250 height 238
type textarea "**********"
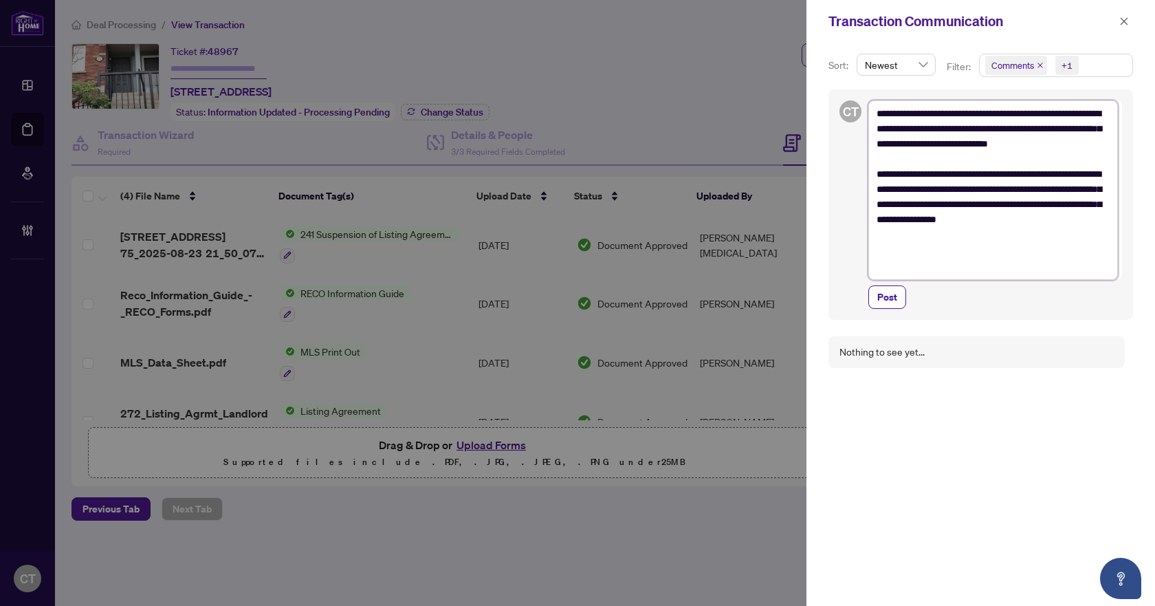
type textarea "**********"
click at [890, 288] on span "Post" at bounding box center [887, 280] width 20 height 22
type textarea "**********"
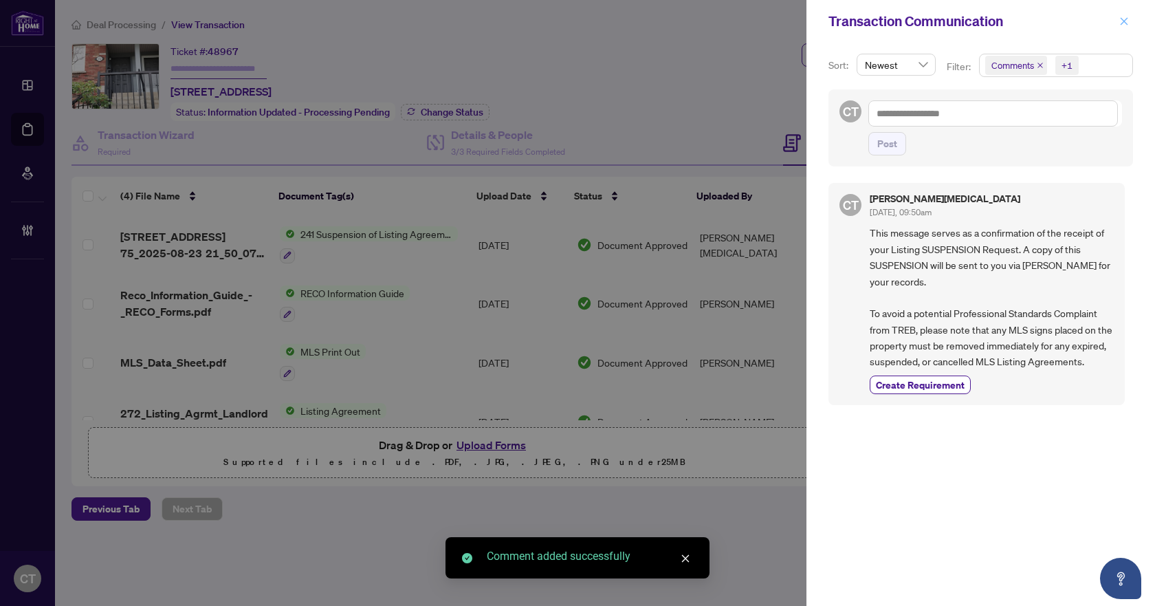
click at [1124, 21] on icon "close" at bounding box center [1125, 21] width 8 height 8
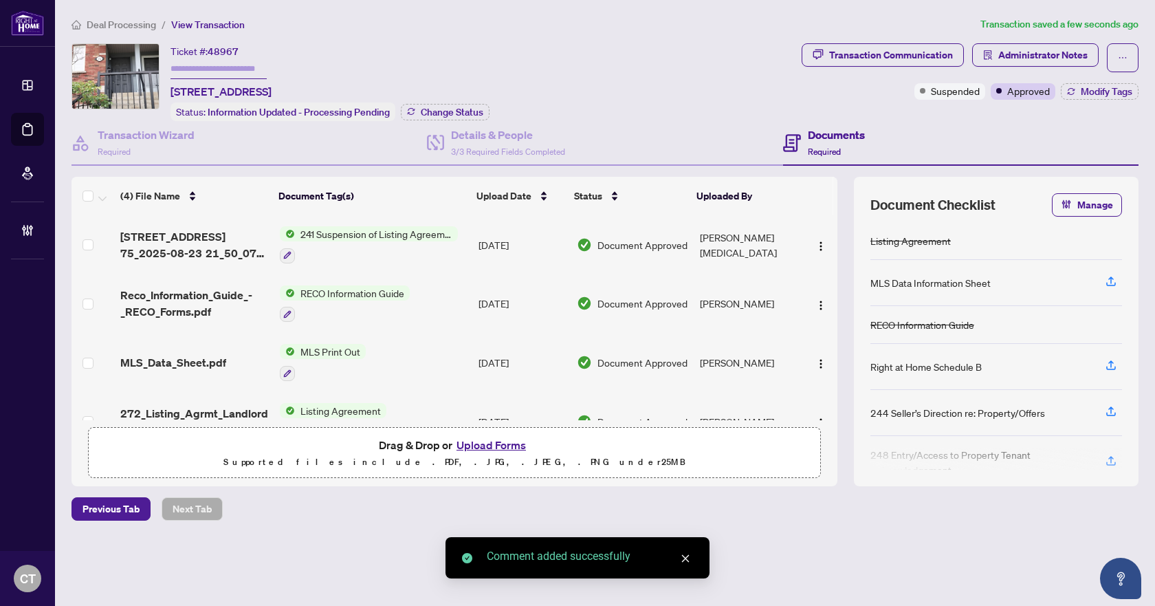
click at [598, 80] on div "Ticket #: 48967 75-160 Chancery Rd, Markham, Ontario L6E 0B9, Canada Status: In…" at bounding box center [434, 82] width 725 height 78
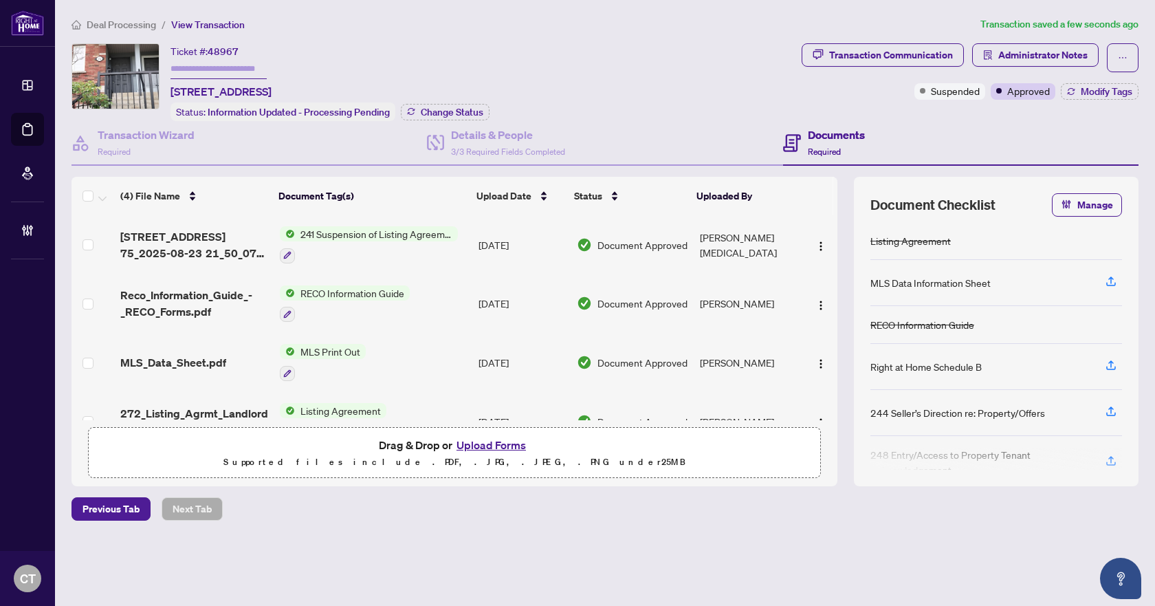
click at [152, 27] on span "Deal Processing" at bounding box center [121, 25] width 69 height 12
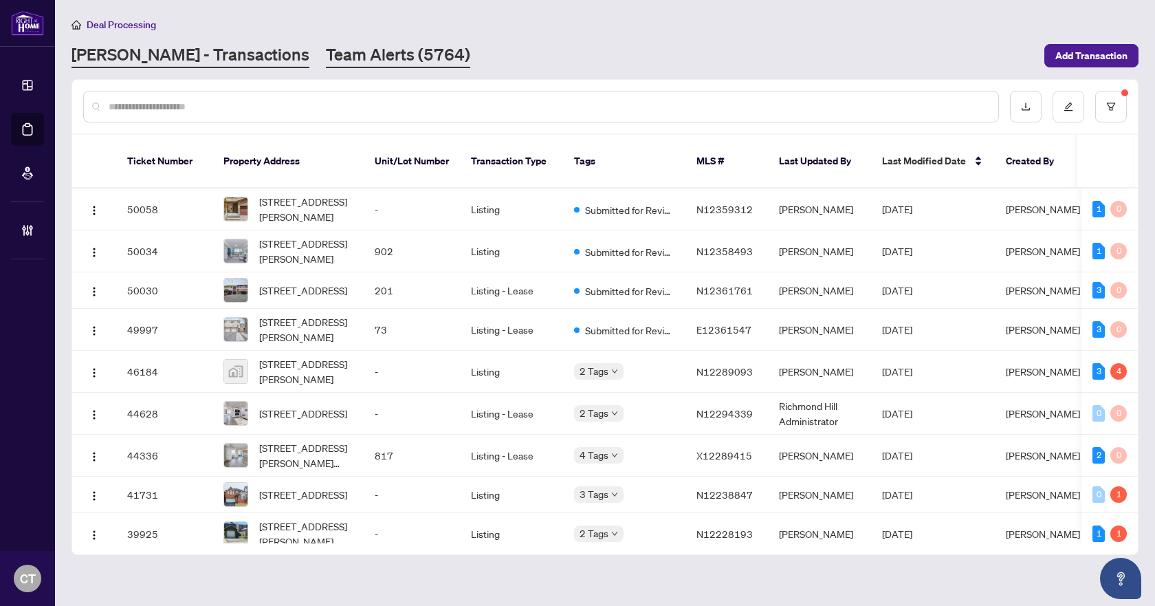
click at [326, 54] on link "Team Alerts (5764)" at bounding box center [398, 55] width 144 height 25
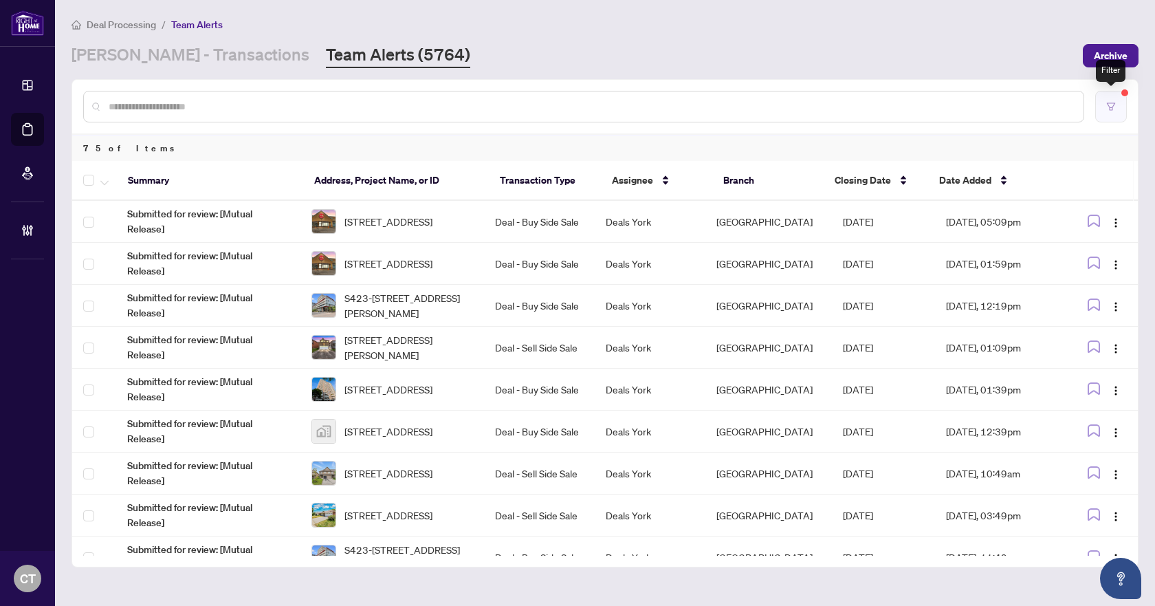
click at [1118, 111] on button "button" at bounding box center [1111, 107] width 32 height 32
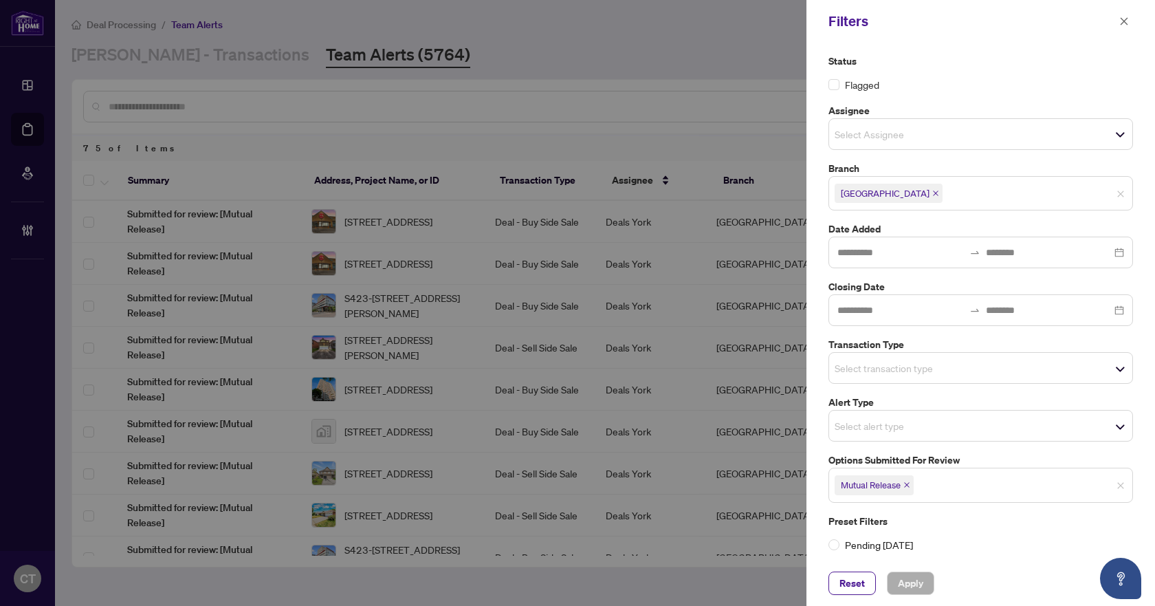
click at [908, 487] on icon "close" at bounding box center [907, 484] width 7 height 7
click at [856, 477] on input "search" at bounding box center [883, 483] width 96 height 17
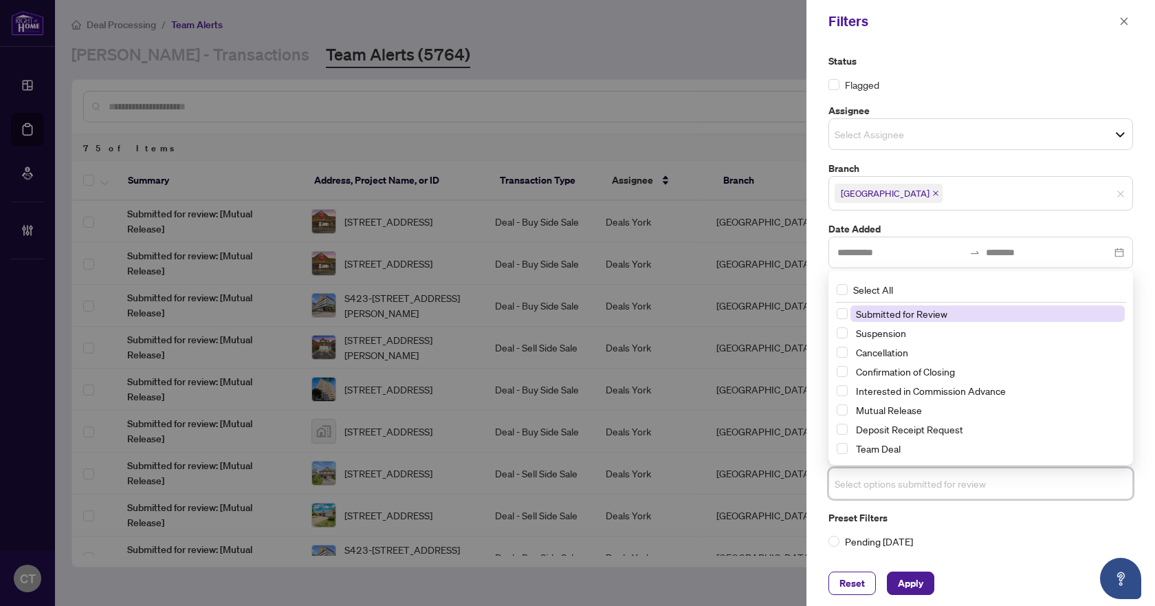
click at [841, 485] on input "search" at bounding box center [883, 483] width 96 height 17
click at [814, 436] on div "Status Flagged Assignee Select Assignee Branch Richmond Hill Date Added Closing…" at bounding box center [981, 302] width 349 height 518
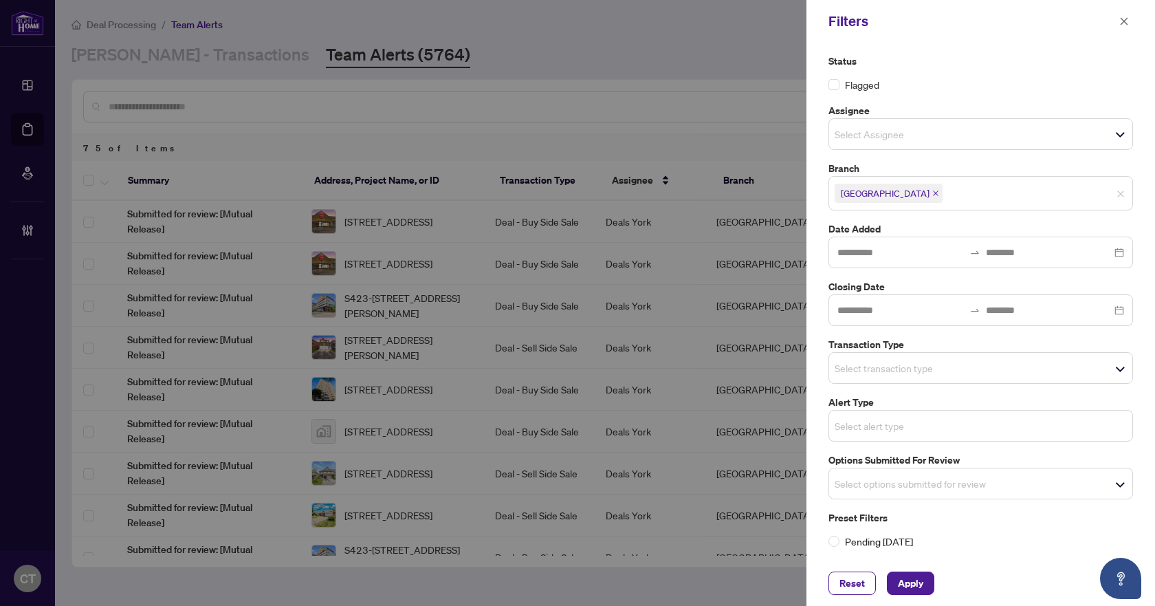
click at [864, 428] on input "search" at bounding box center [883, 425] width 96 height 17
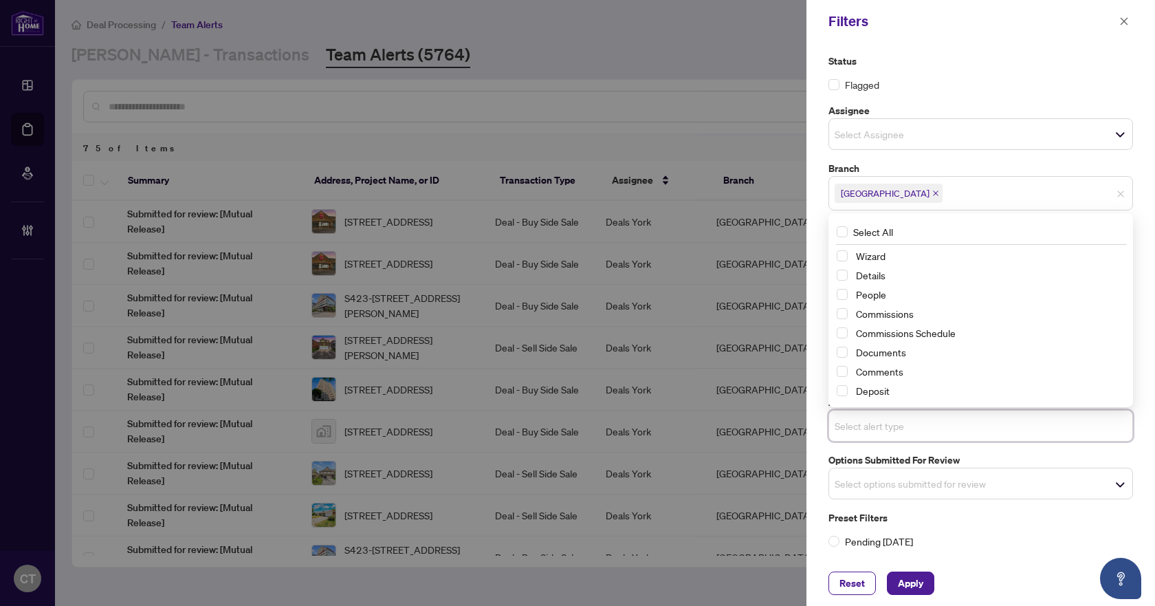
click at [809, 407] on div "Status Flagged Assignee Select Assignee Branch Richmond Hill Date Added Closing…" at bounding box center [981, 302] width 349 height 518
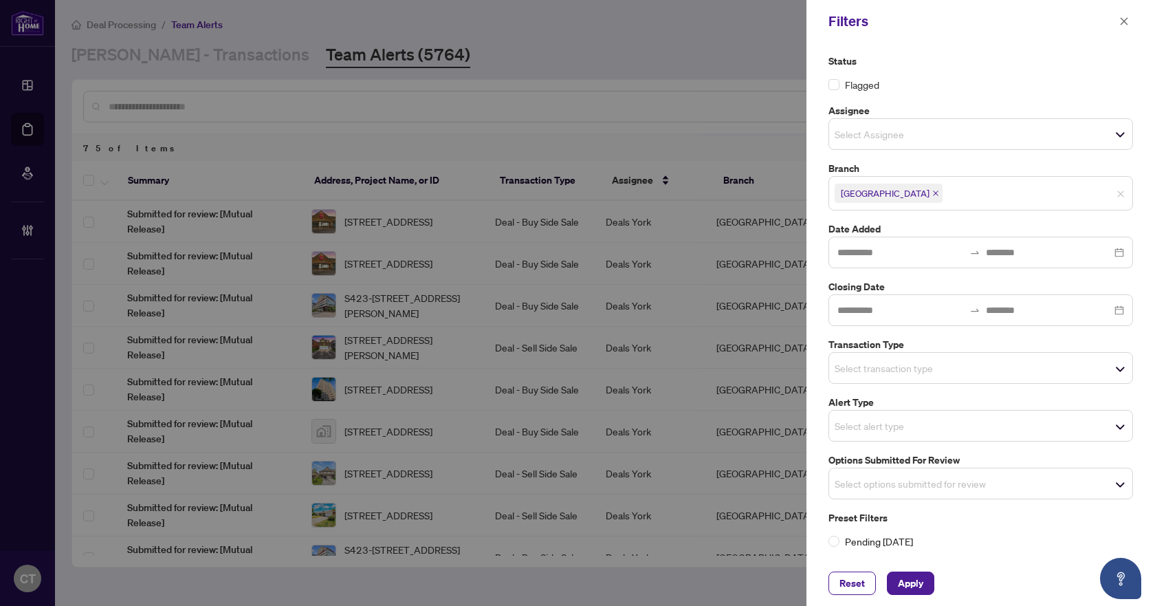
click at [868, 359] on span "Select transaction type" at bounding box center [980, 367] width 303 height 19
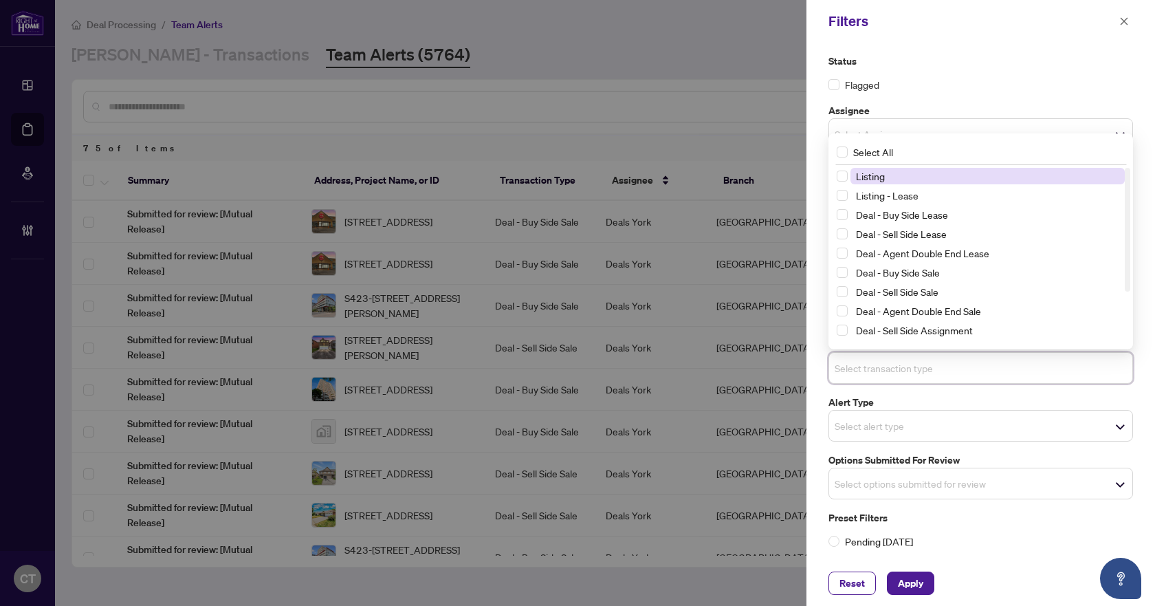
click at [896, 176] on span "Listing" at bounding box center [988, 176] width 274 height 17
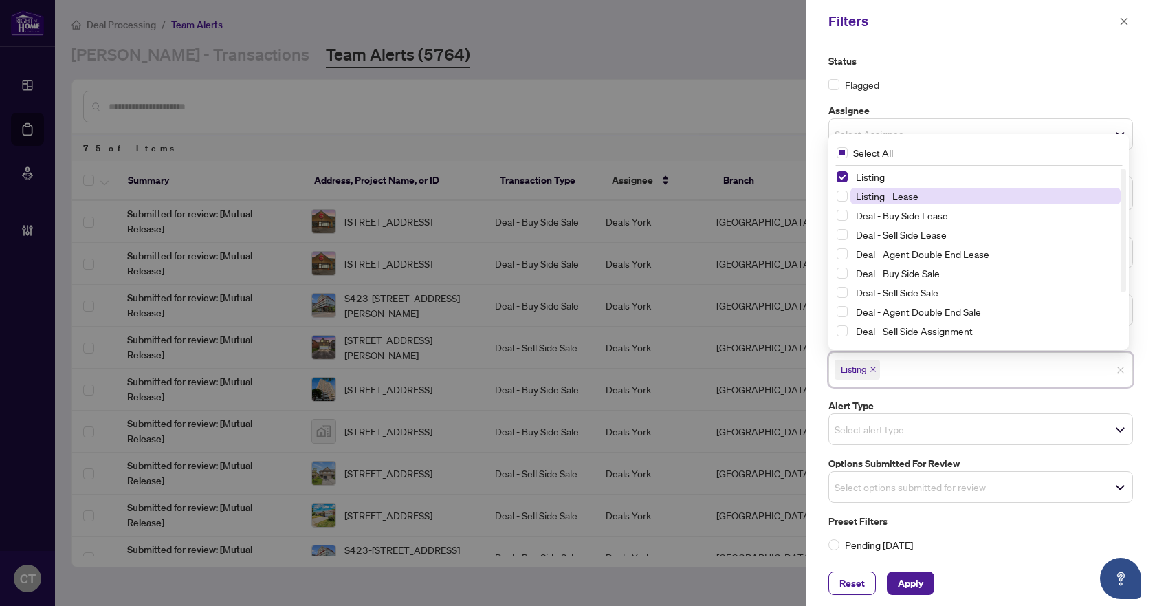
click at [899, 196] on span "Listing - Lease" at bounding box center [887, 196] width 63 height 12
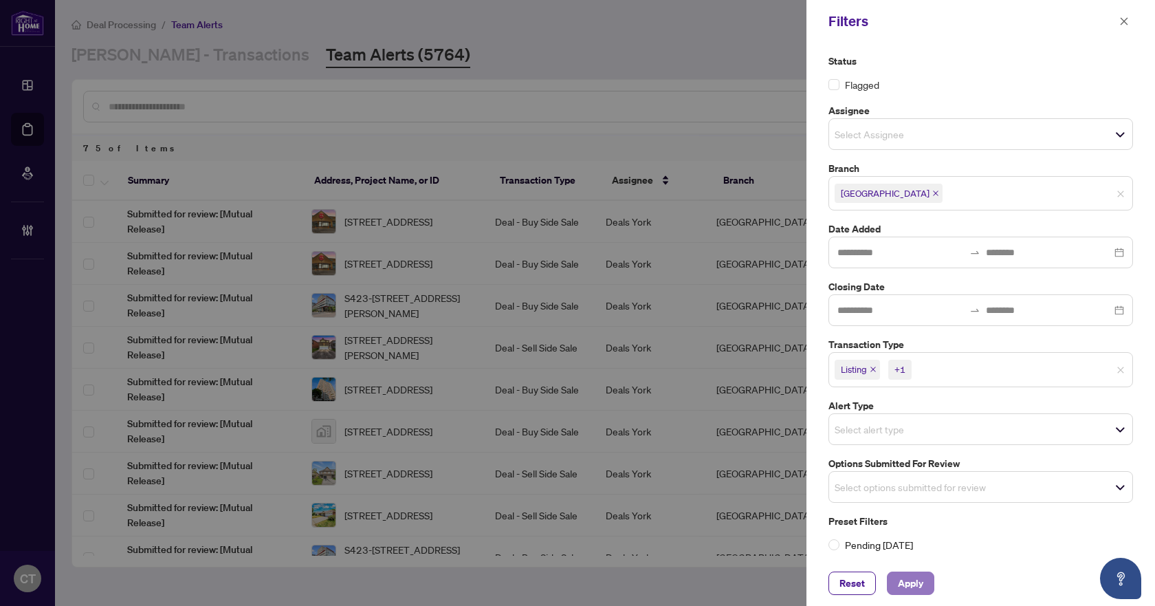
click at [906, 583] on span "Apply" at bounding box center [910, 583] width 25 height 22
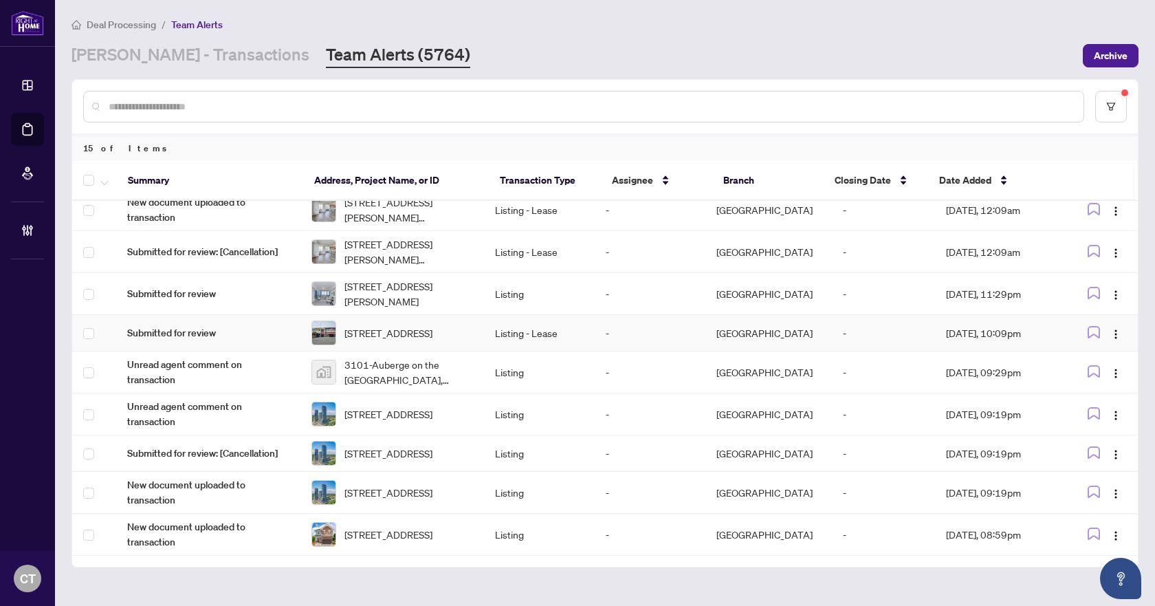
scroll to position [274, 0]
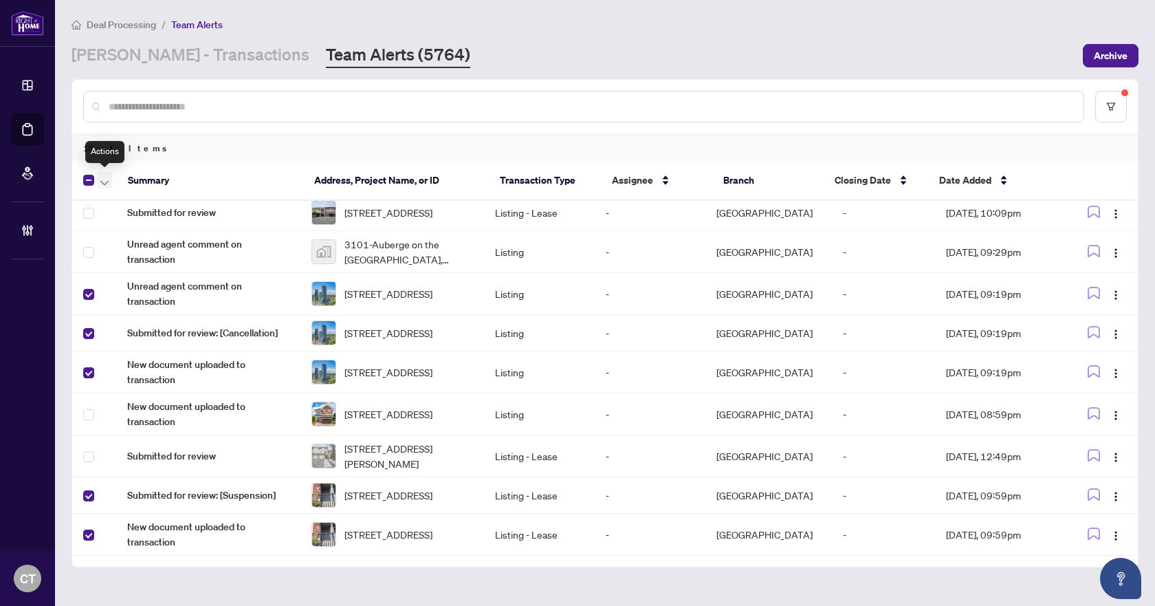
click at [106, 180] on icon "button" at bounding box center [104, 183] width 8 height 6
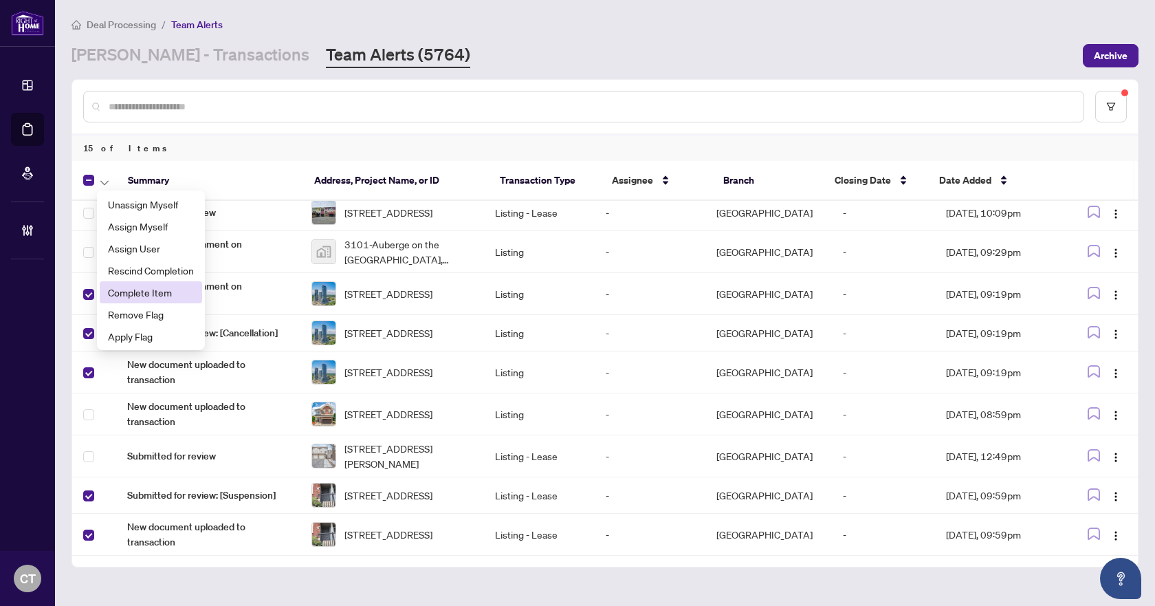
click at [144, 287] on span "Complete Item" at bounding box center [151, 292] width 86 height 15
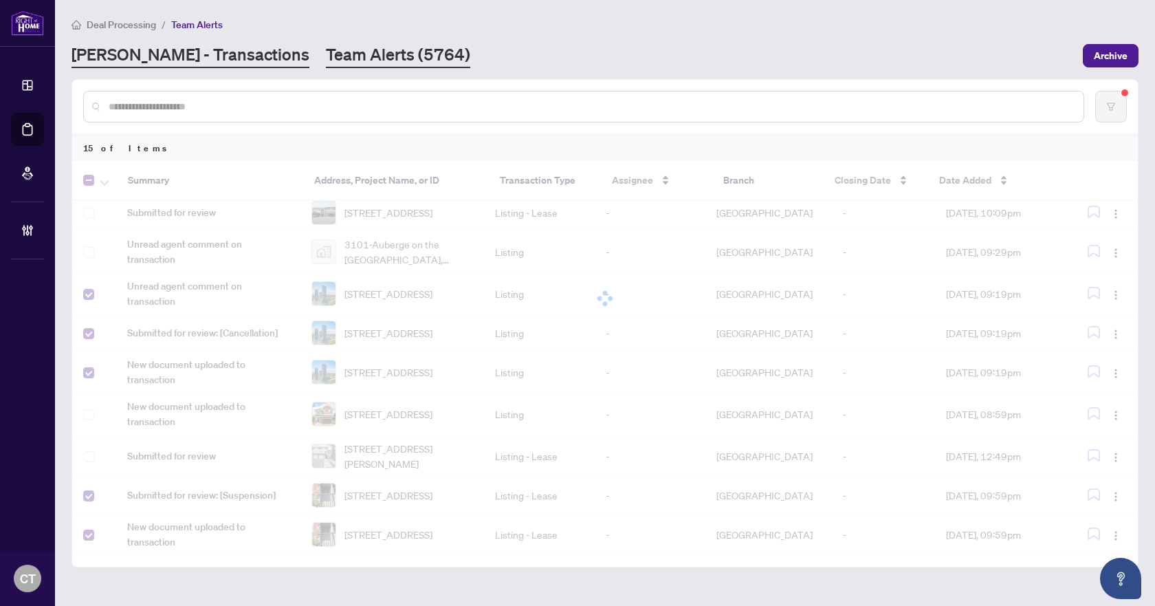
scroll to position [65, 0]
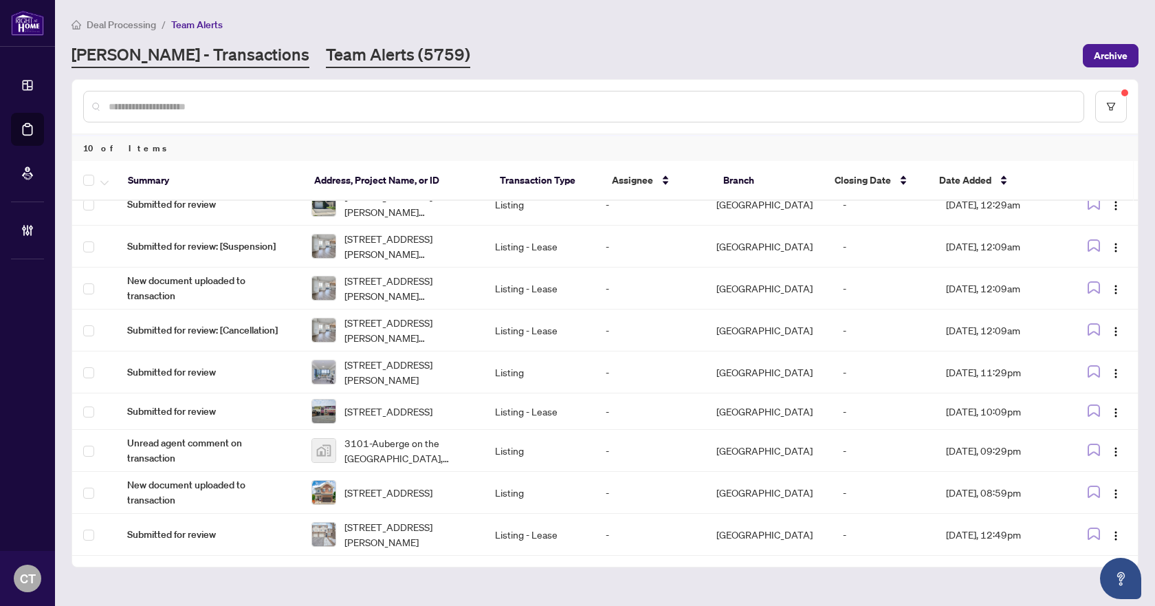
click at [192, 58] on link "[PERSON_NAME] - Transactions" at bounding box center [191, 55] width 238 height 25
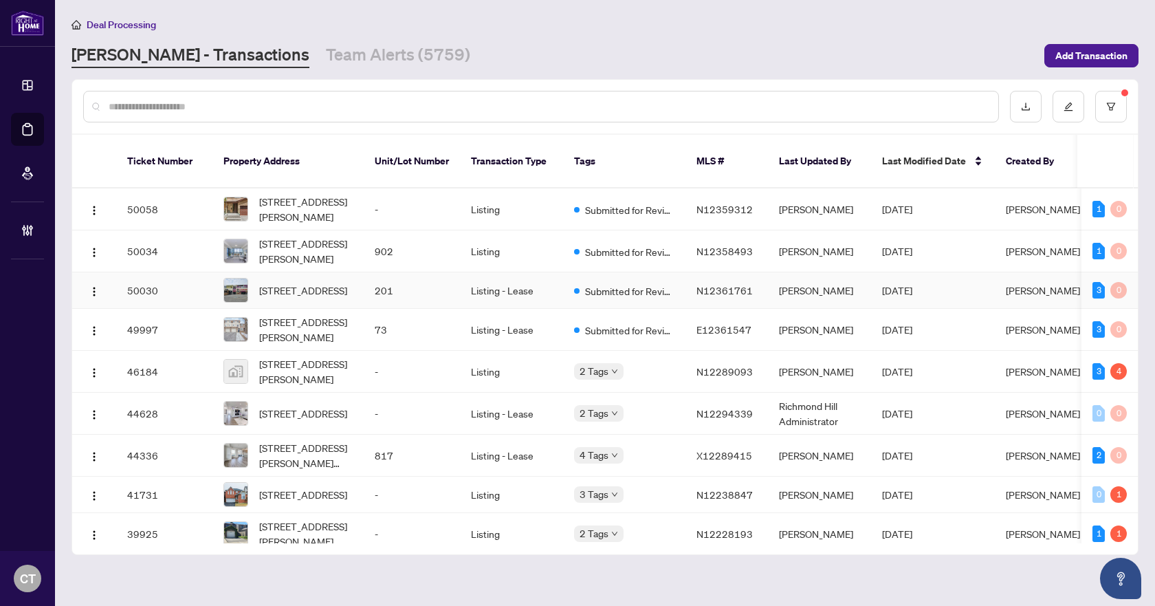
scroll to position [27, 0]
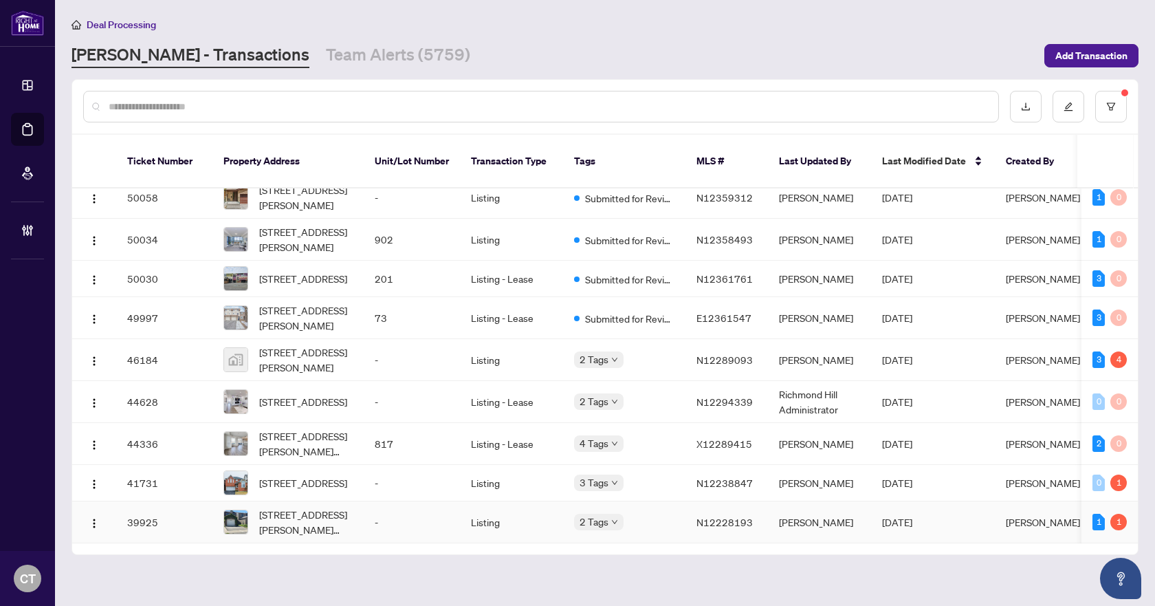
click at [444, 501] on td "-" at bounding box center [412, 522] width 96 height 42
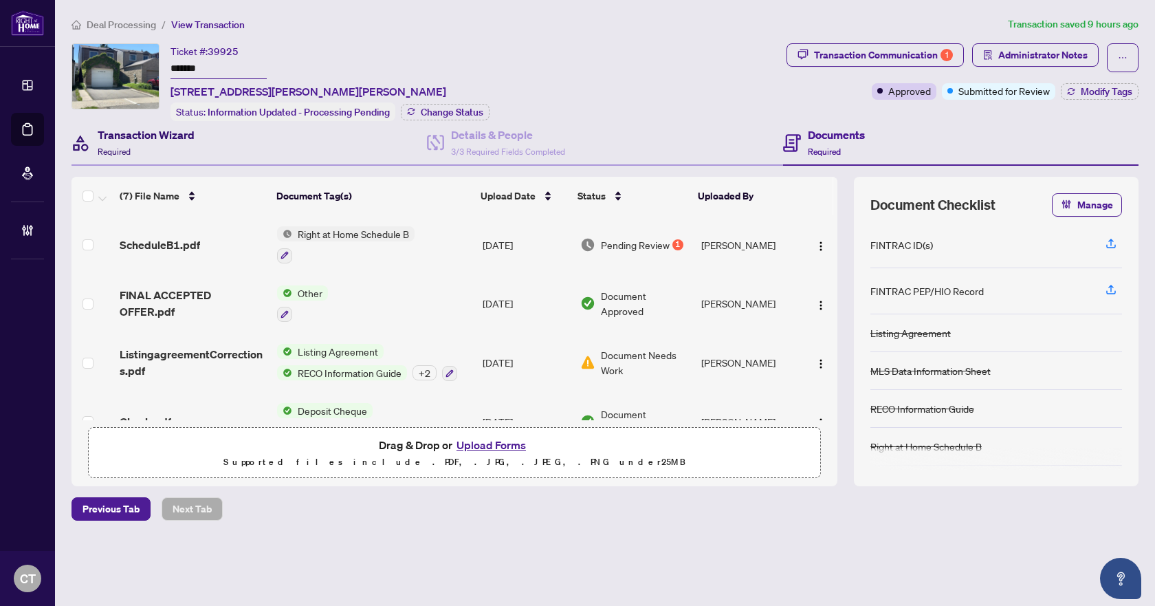
click at [194, 138] on h4 "Transaction Wizard" at bounding box center [146, 135] width 97 height 17
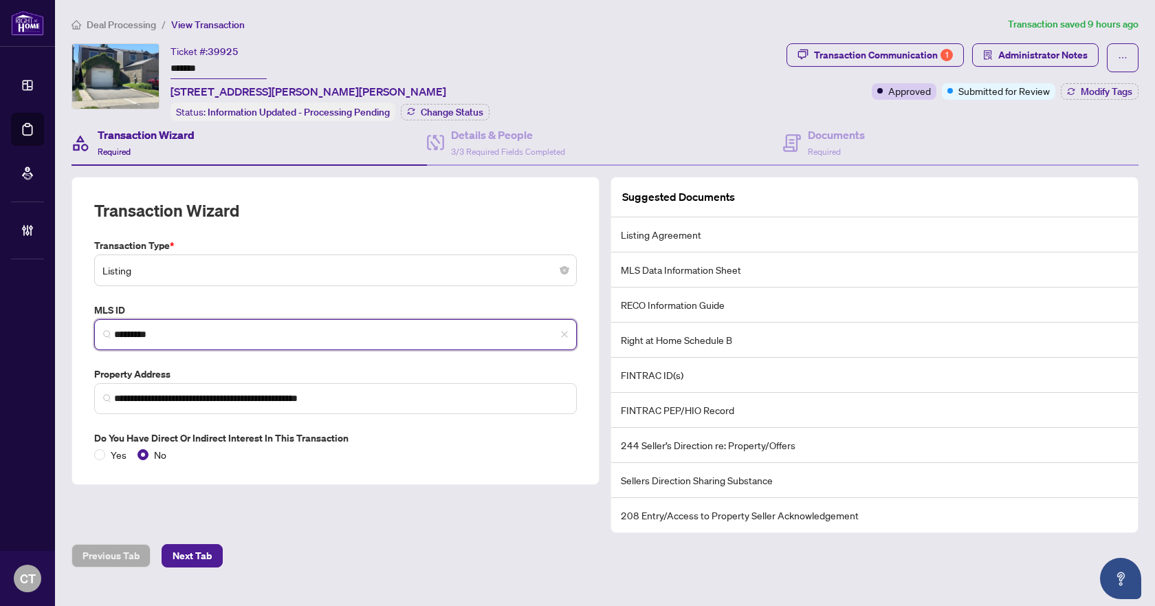
drag, startPoint x: 178, startPoint y: 332, endPoint x: 88, endPoint y: 332, distance: 90.1
click at [88, 332] on div "**********" at bounding box center [336, 331] width 528 height 308
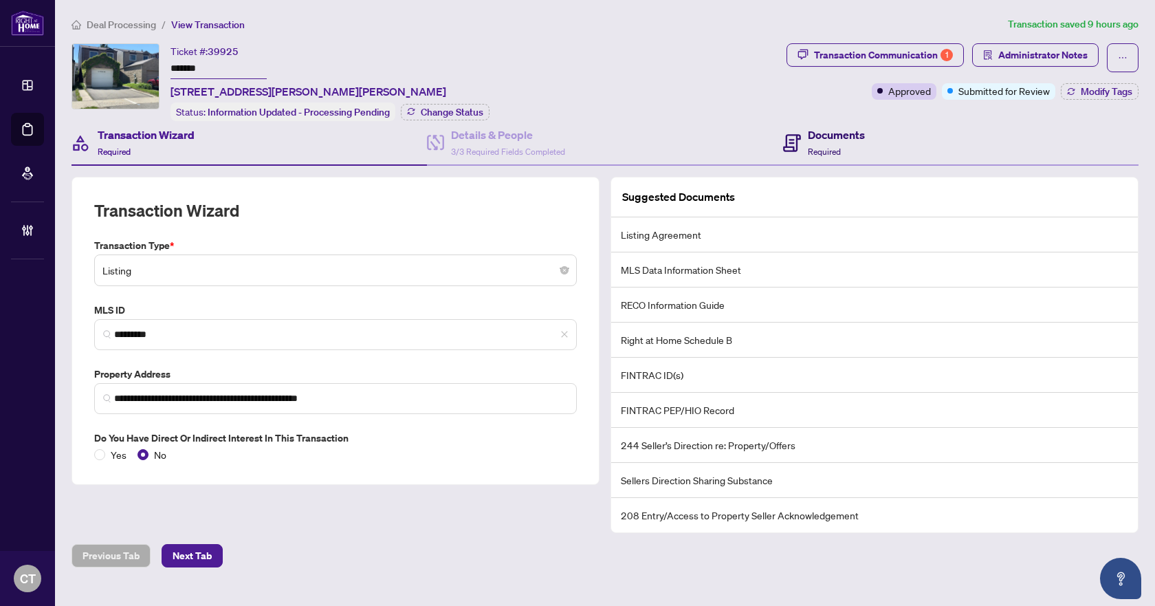
click at [837, 149] on div "Documents Required" at bounding box center [836, 143] width 57 height 32
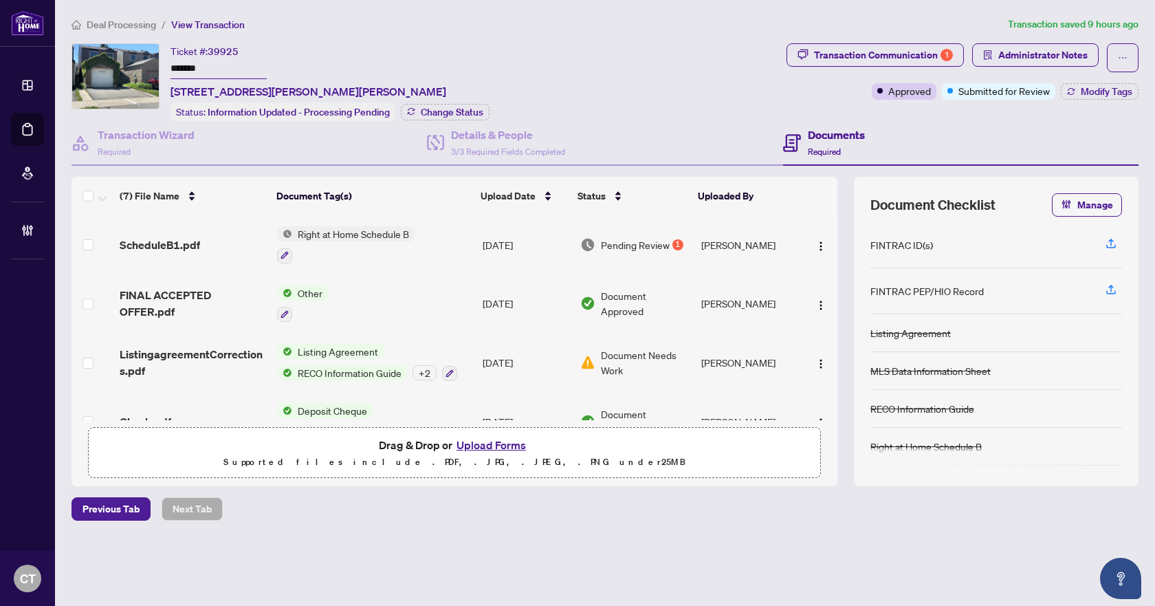
click at [201, 239] on div "ScheduleB1.pdf" at bounding box center [193, 245] width 146 height 17
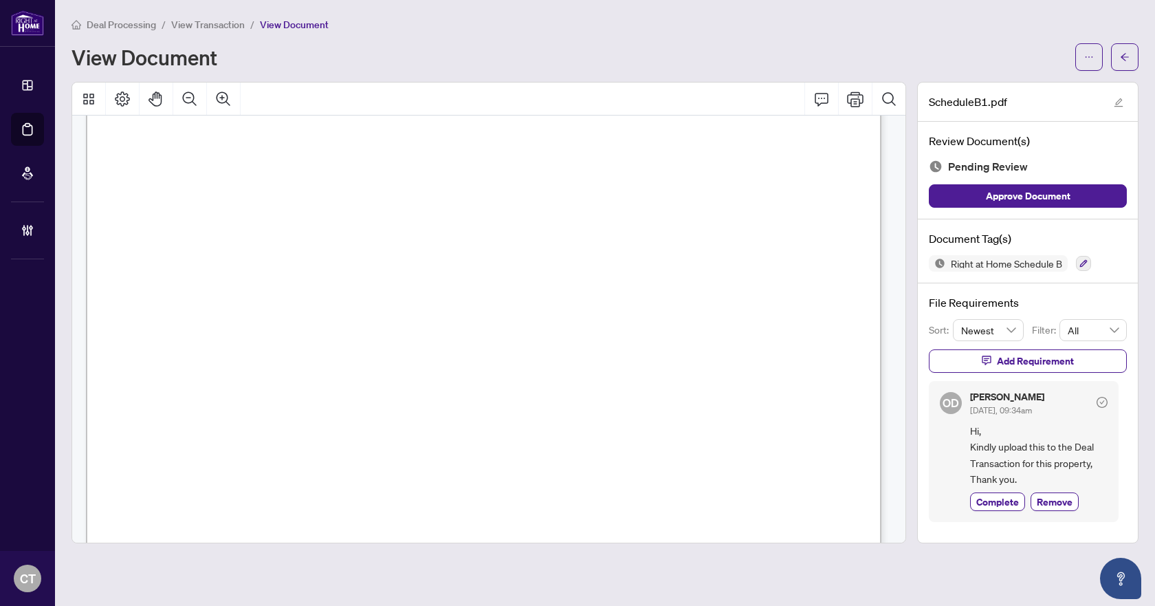
scroll to position [630, 0]
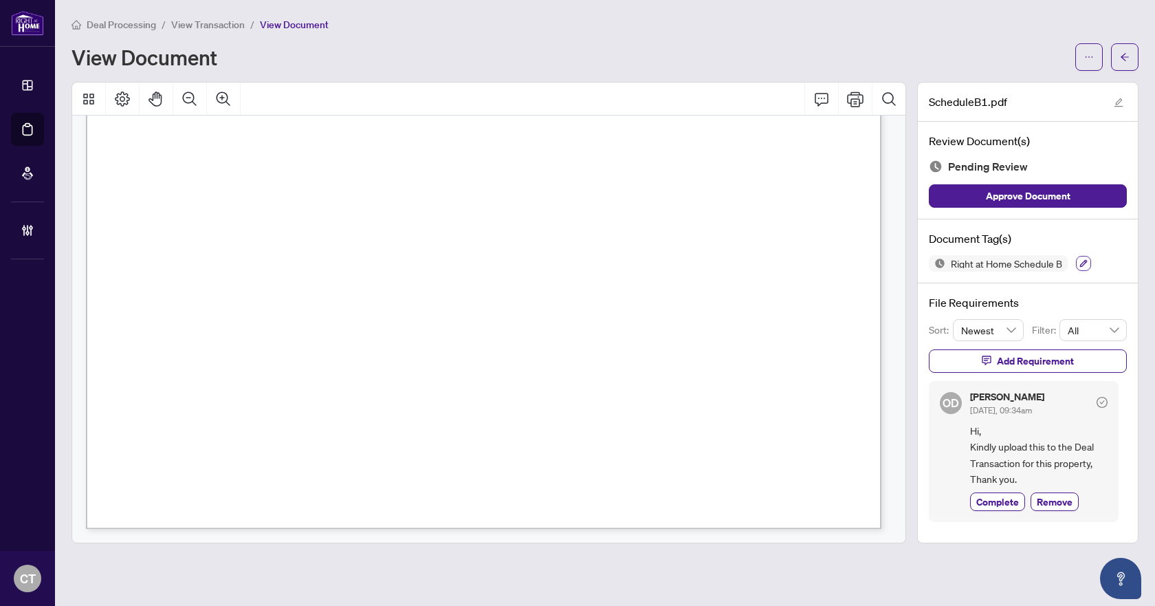
click at [1086, 261] on icon "button" at bounding box center [1084, 264] width 8 height 8
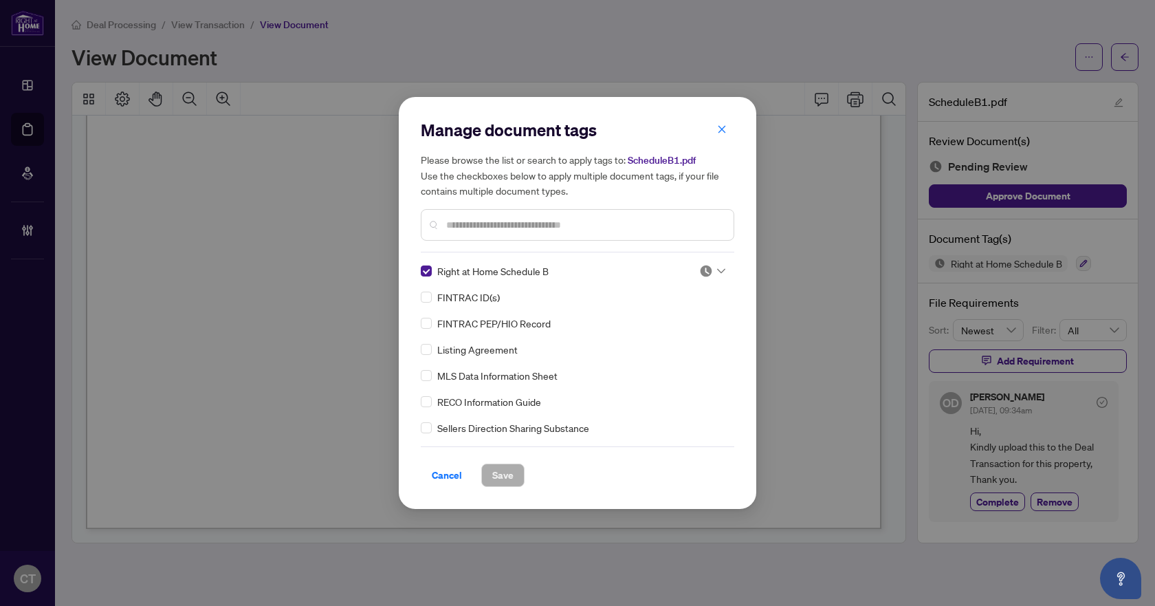
click at [701, 270] on img at bounding box center [706, 271] width 14 height 14
click at [686, 311] on div "Needs Work" at bounding box center [667, 316] width 88 height 15
click at [520, 473] on button "Save" at bounding box center [502, 474] width 43 height 23
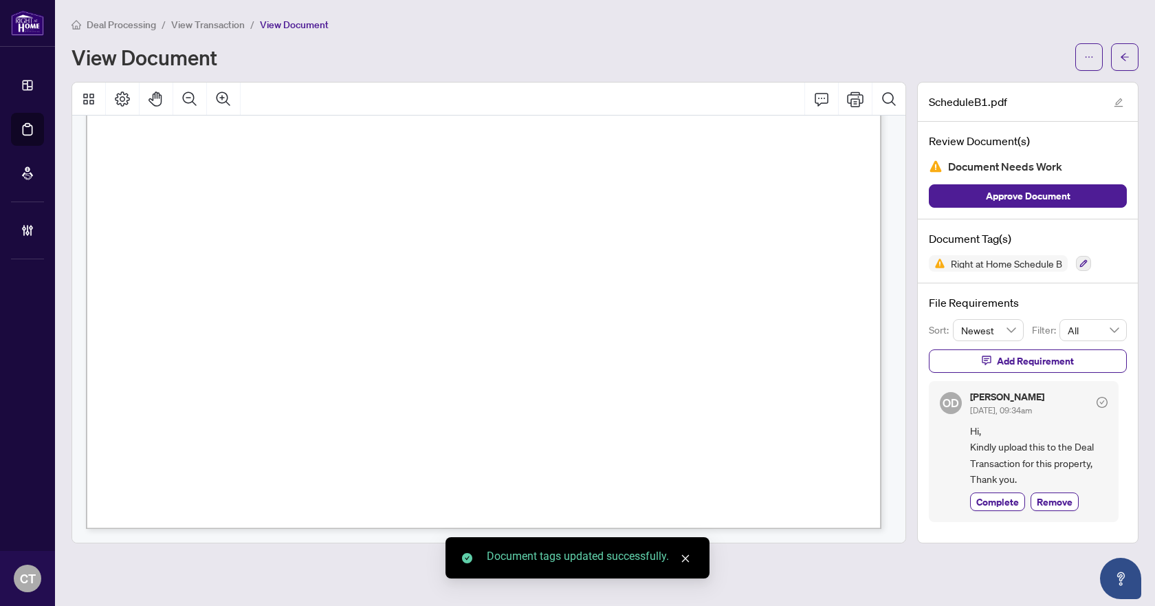
click at [1130, 57] on button "button" at bounding box center [1125, 57] width 28 height 28
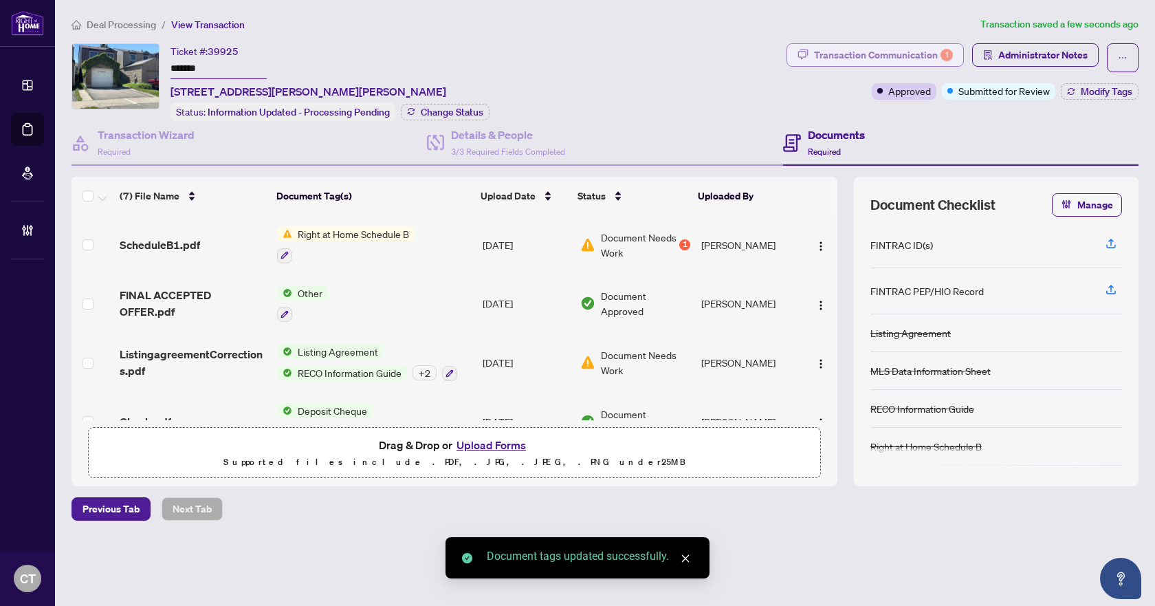
click at [908, 56] on div "Transaction Communication 1" at bounding box center [883, 55] width 139 height 22
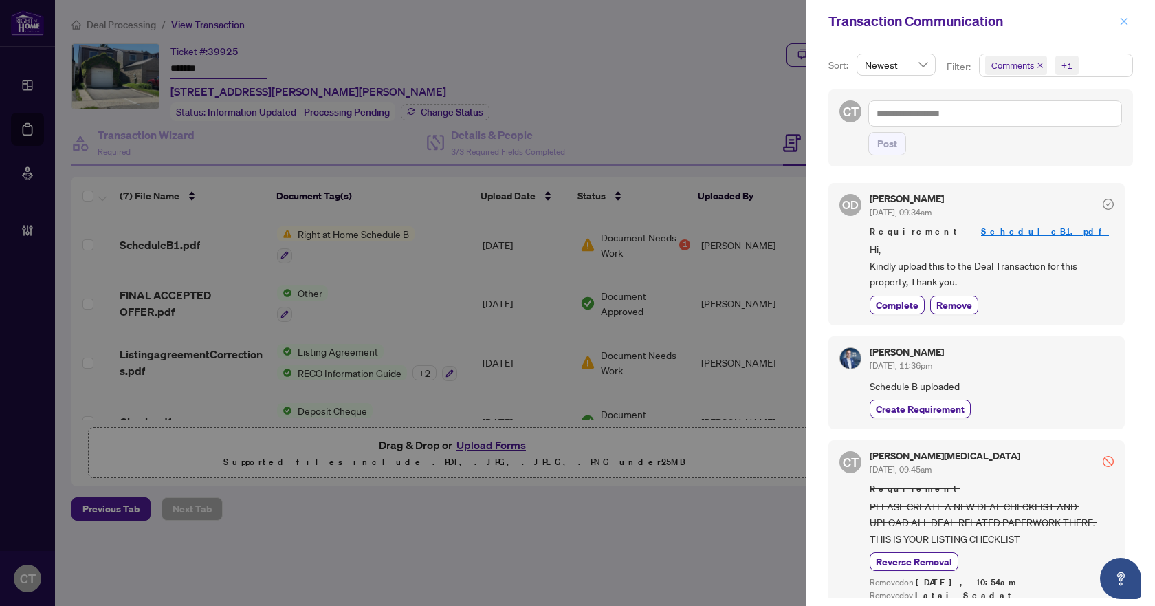
click at [1130, 14] on button "button" at bounding box center [1124, 21] width 18 height 17
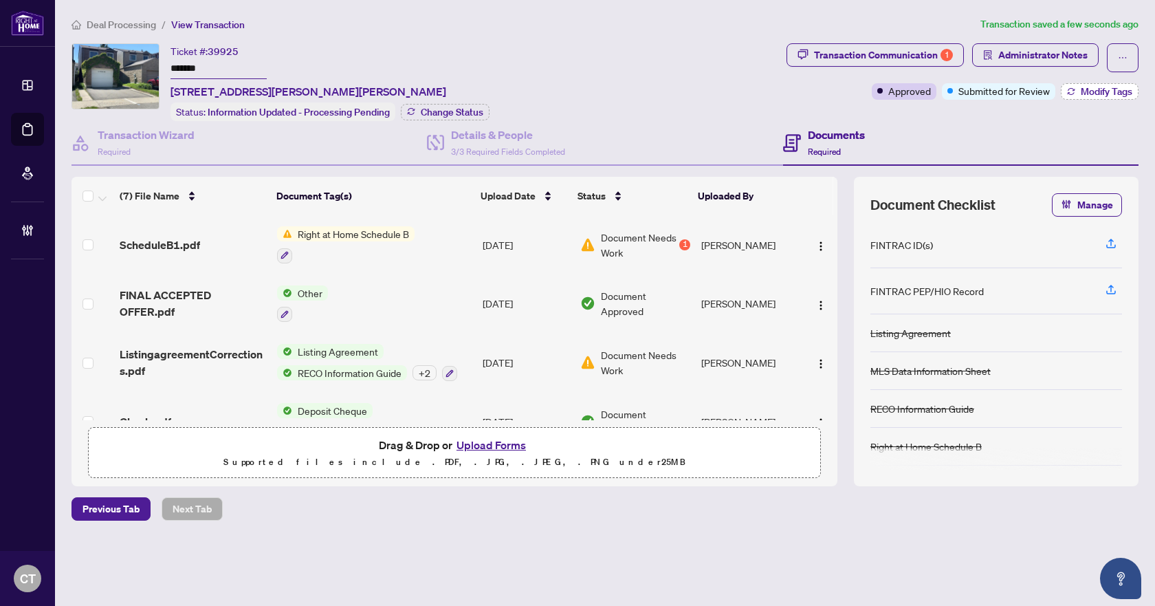
click at [1086, 88] on span "Modify Tags" at bounding box center [1107, 92] width 52 height 10
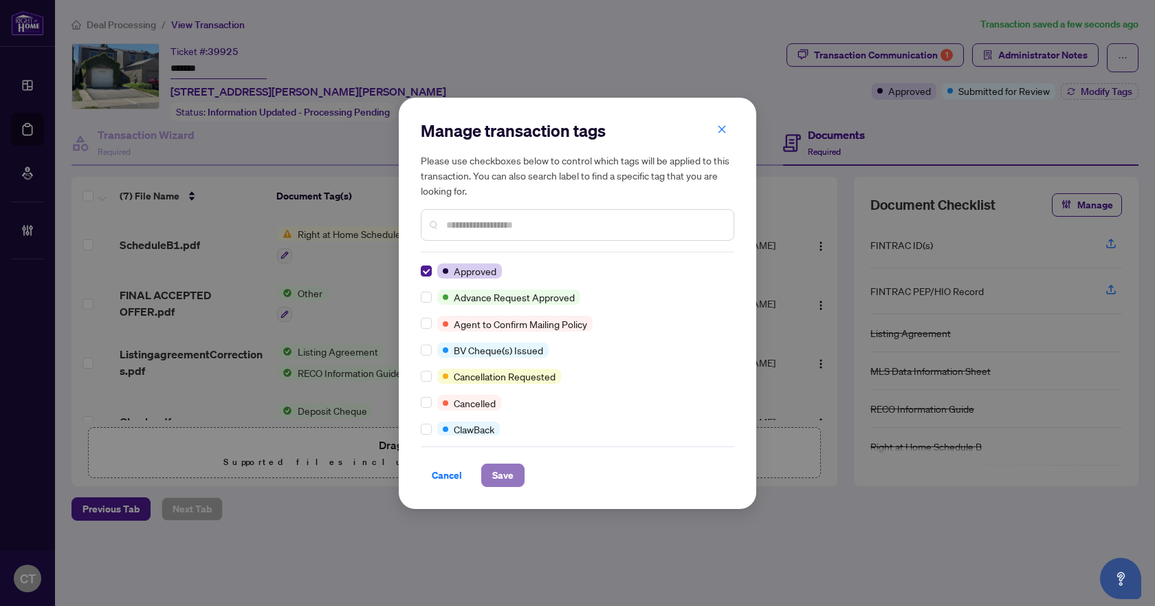
click at [496, 477] on span "Save" at bounding box center [502, 475] width 21 height 22
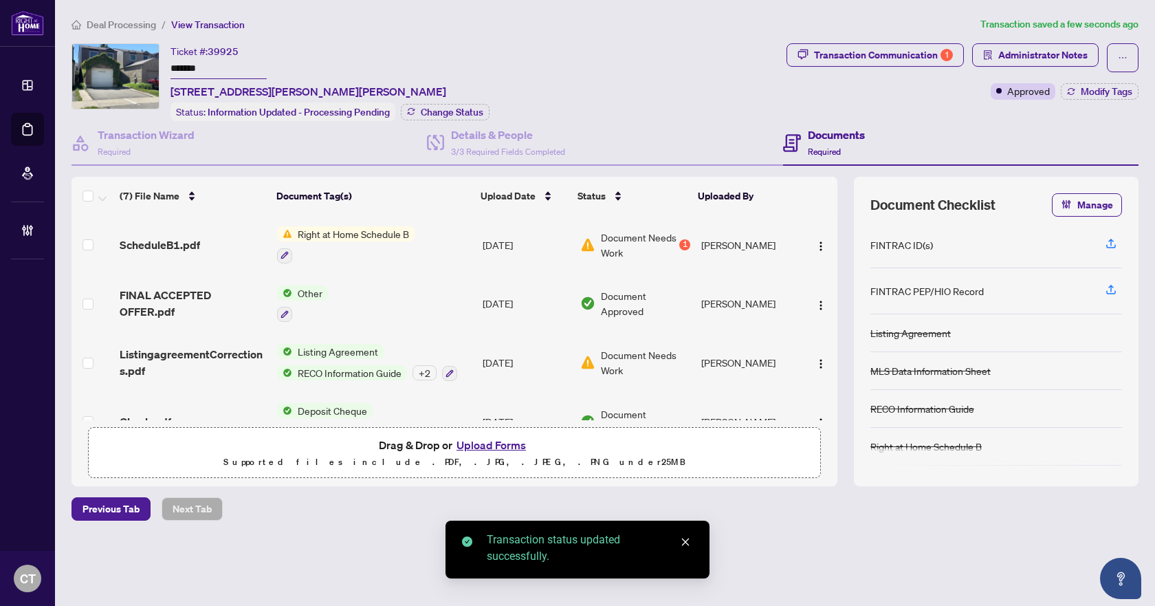
click at [124, 26] on span "Deal Processing" at bounding box center [121, 25] width 69 height 12
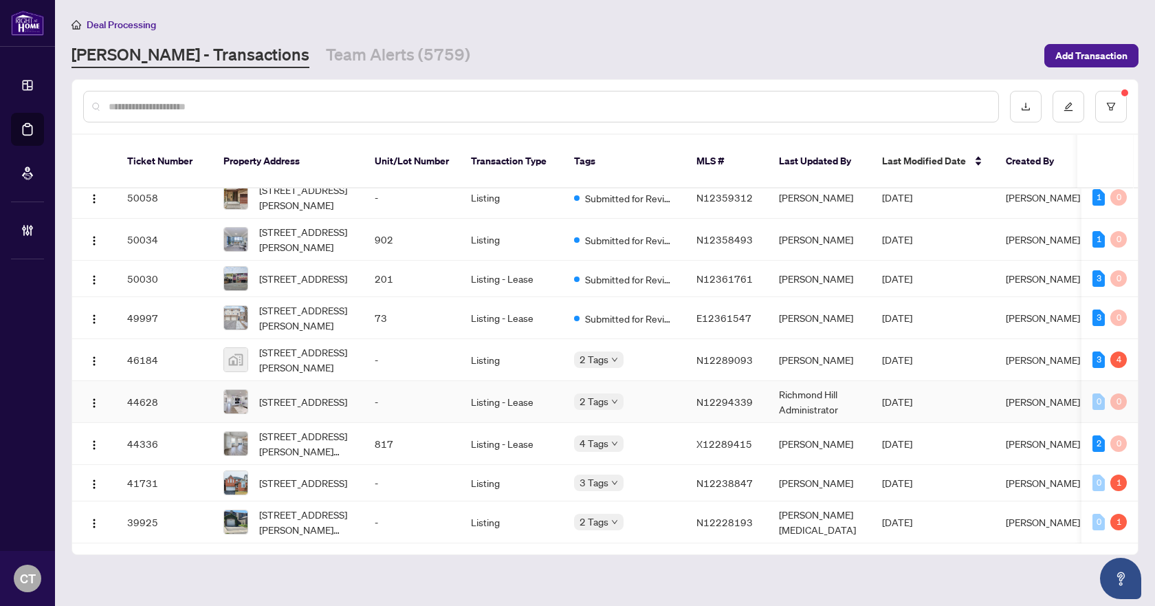
scroll to position [27, 0]
click at [673, 474] on div "3 Tags" at bounding box center [624, 482] width 100 height 16
click at [675, 381] on td "2 Tags" at bounding box center [624, 402] width 122 height 42
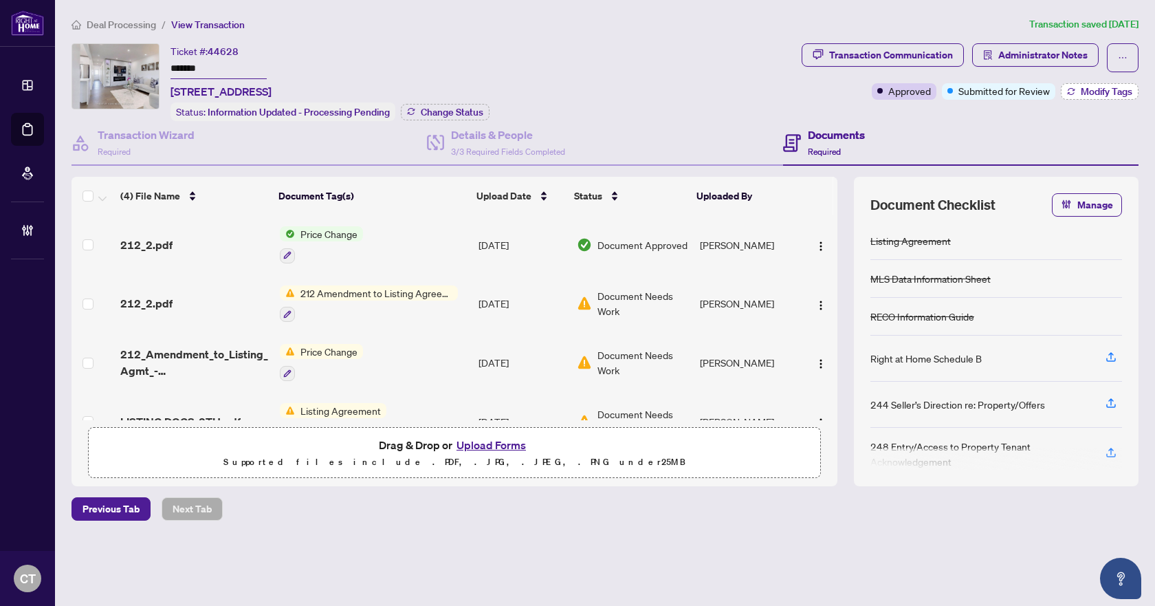
click at [1088, 95] on span "Modify Tags" at bounding box center [1107, 92] width 52 height 10
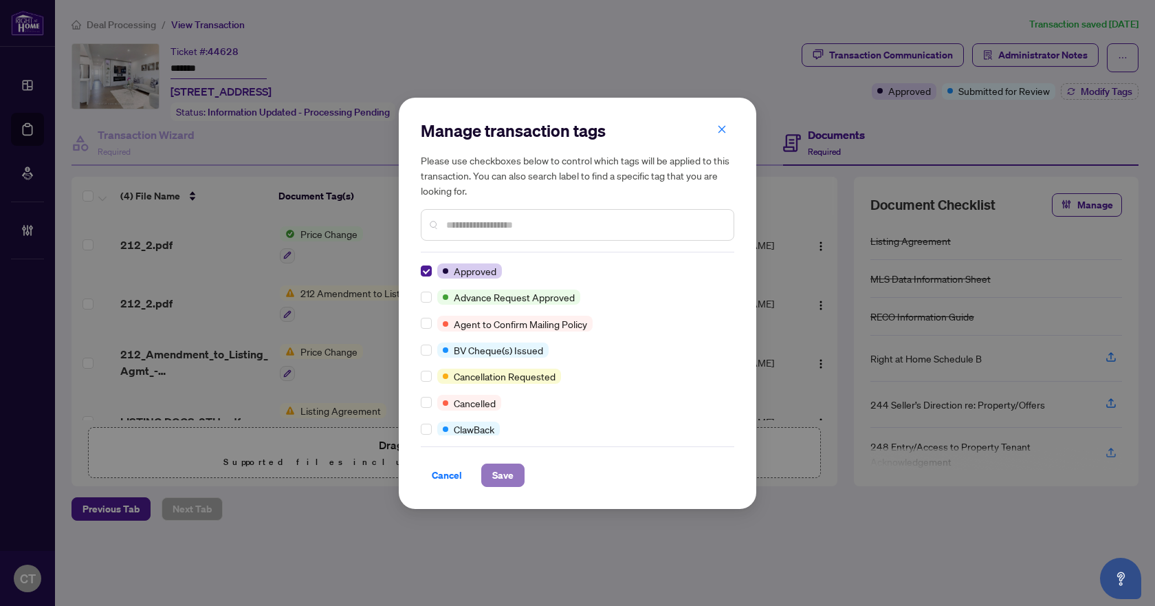
click at [496, 469] on span "Save" at bounding box center [502, 475] width 21 height 22
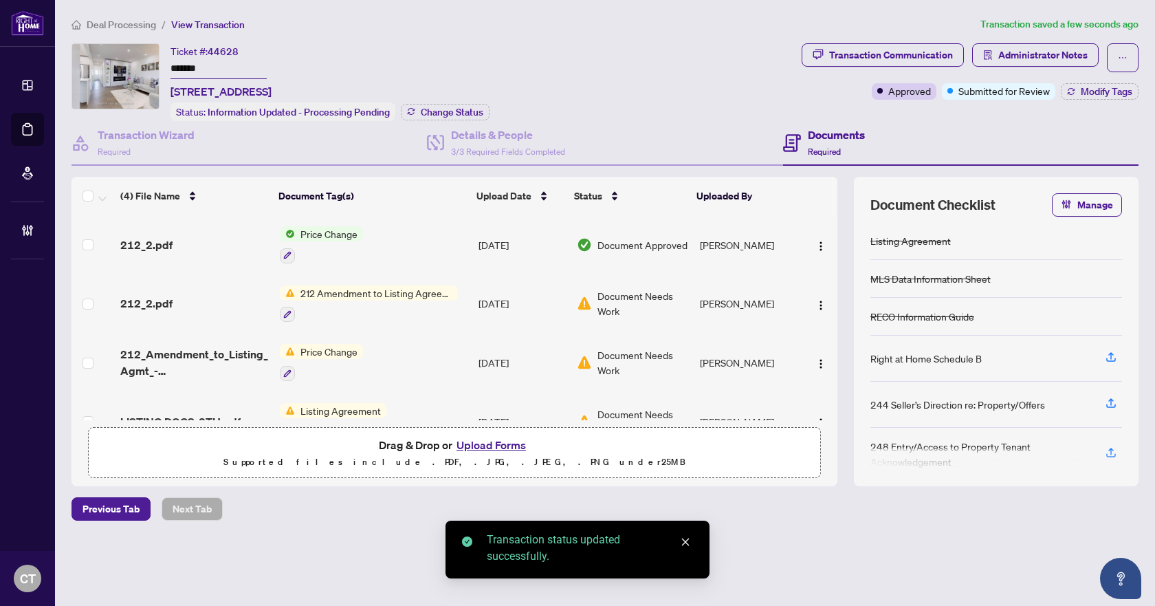
click at [119, 23] on span "Deal Processing" at bounding box center [121, 25] width 69 height 12
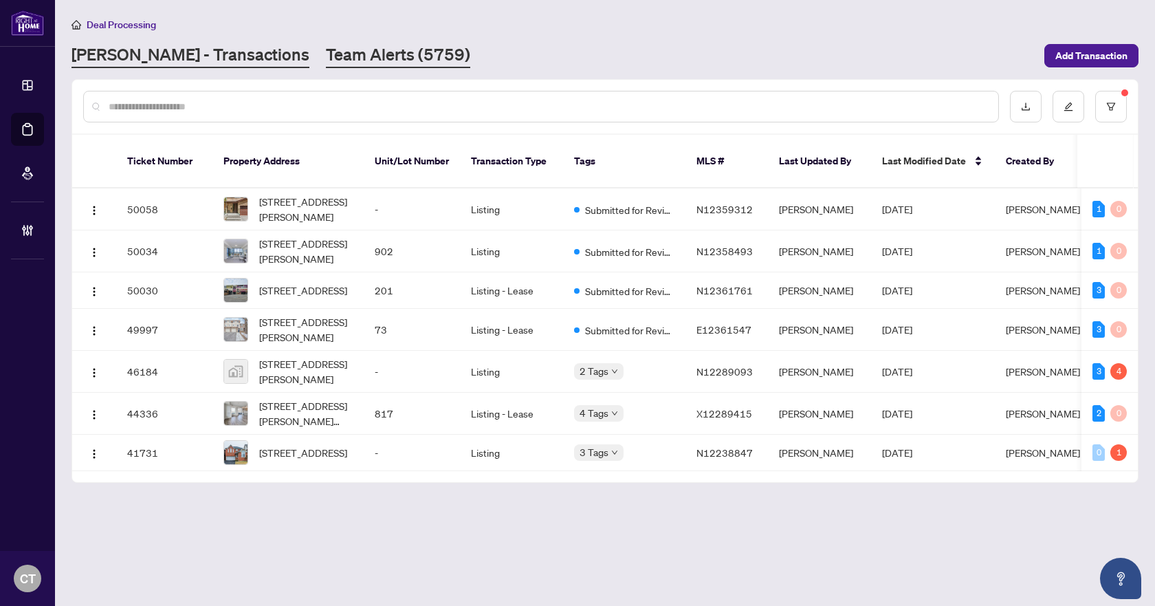
click at [343, 43] on link "Team Alerts (5759)" at bounding box center [398, 55] width 144 height 25
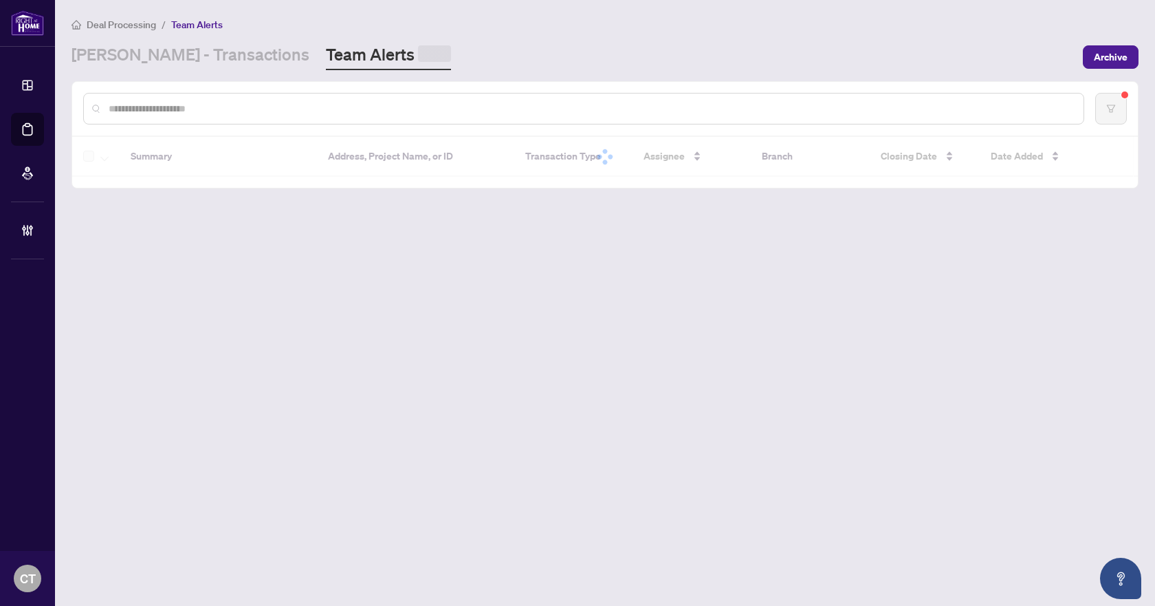
click at [272, 105] on input "text" at bounding box center [591, 108] width 964 height 15
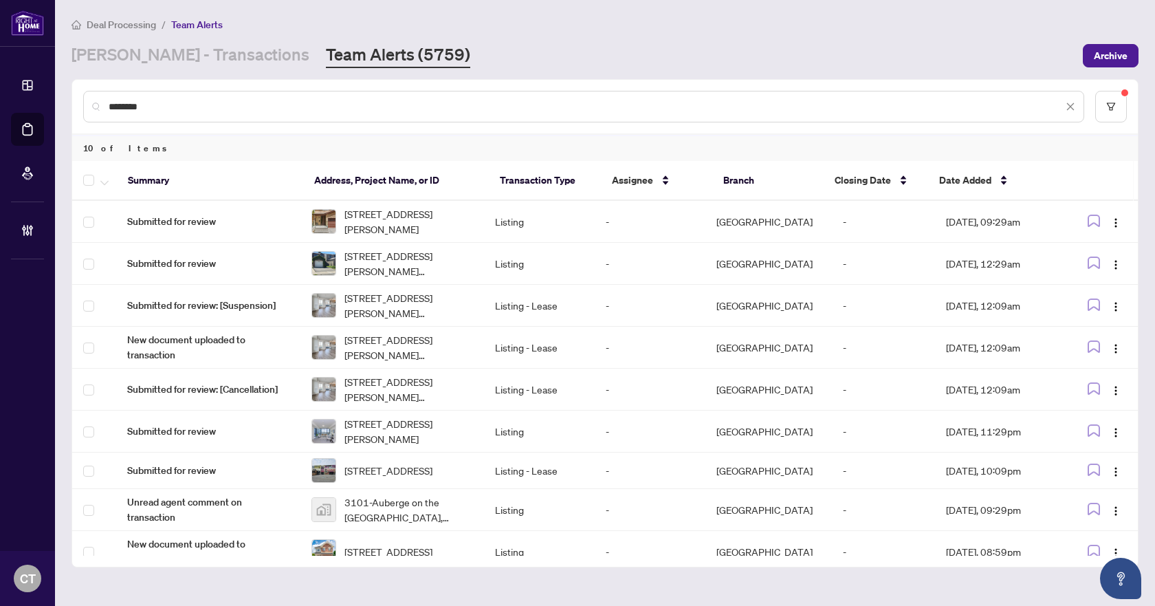
type input "*********"
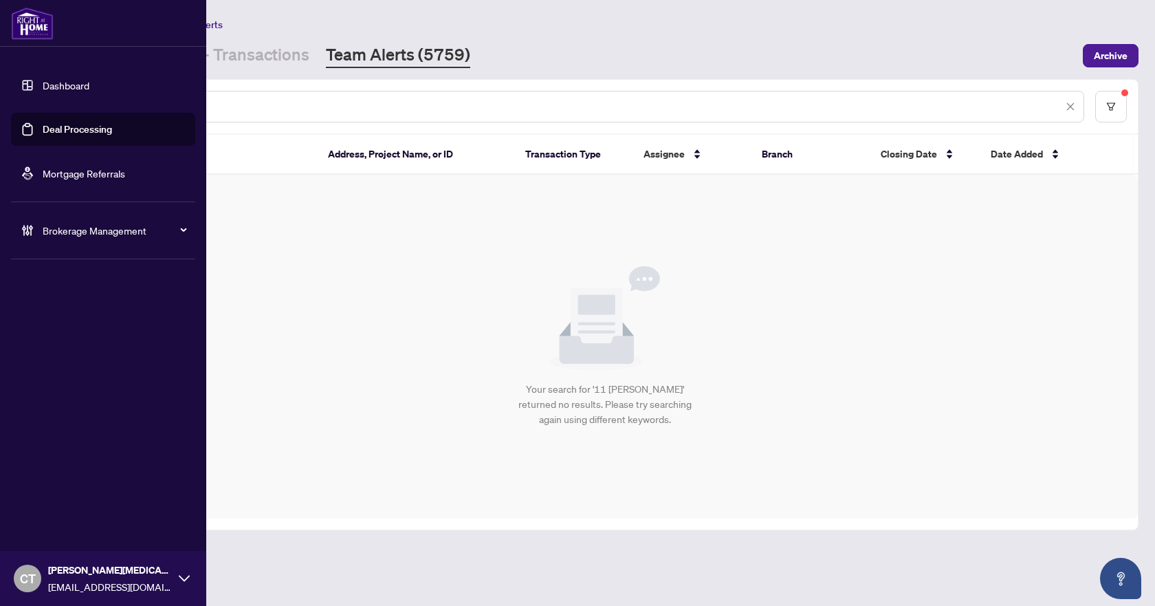
drag, startPoint x: 272, startPoint y: 105, endPoint x: 1, endPoint y: 102, distance: 271.6
click at [1, 102] on div "Dashboard Deal Processing Mortgage Referrals Brokerage Management CT Claudia Ta…" at bounding box center [577, 303] width 1155 height 606
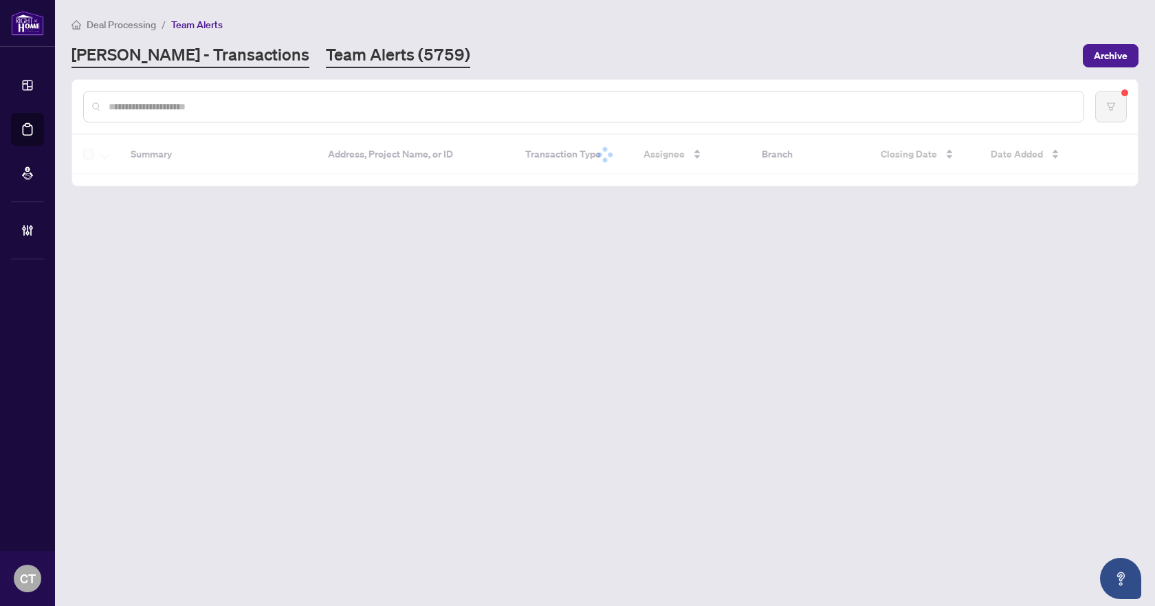
click at [193, 58] on link "[PERSON_NAME] - Transactions" at bounding box center [191, 55] width 238 height 25
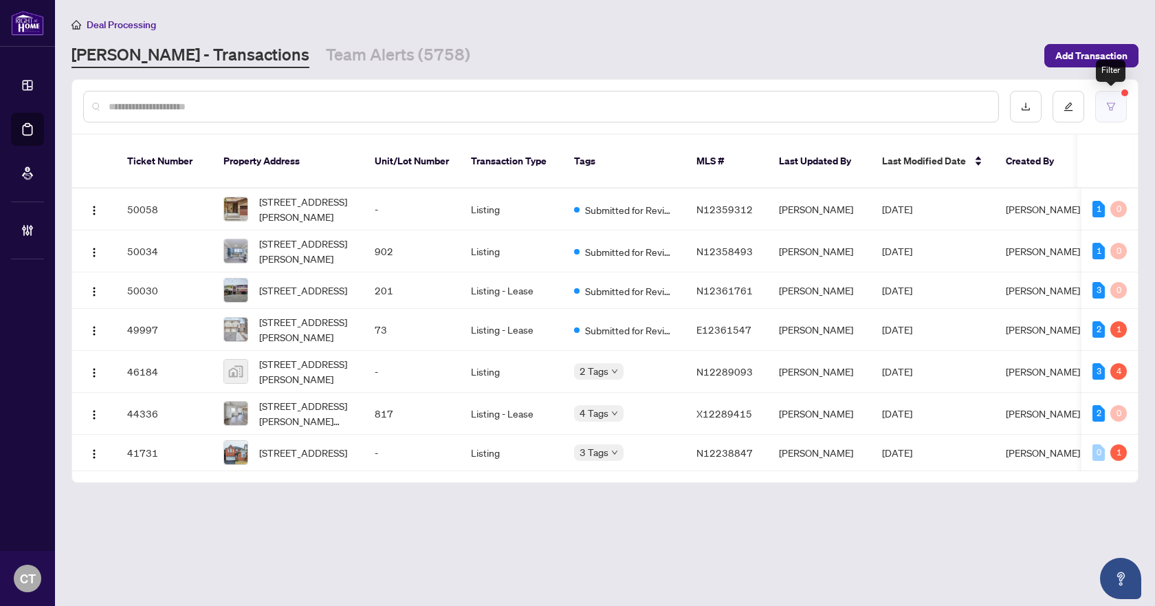
click at [1114, 108] on icon "filter" at bounding box center [1111, 107] width 10 height 10
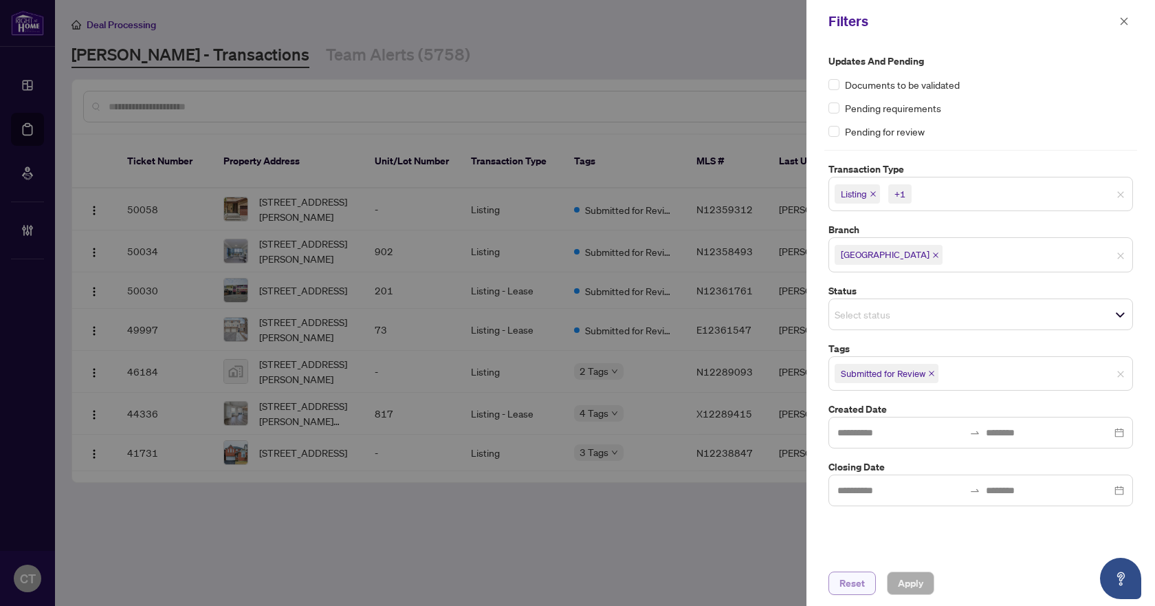
click at [851, 588] on span "Reset" at bounding box center [852, 583] width 25 height 22
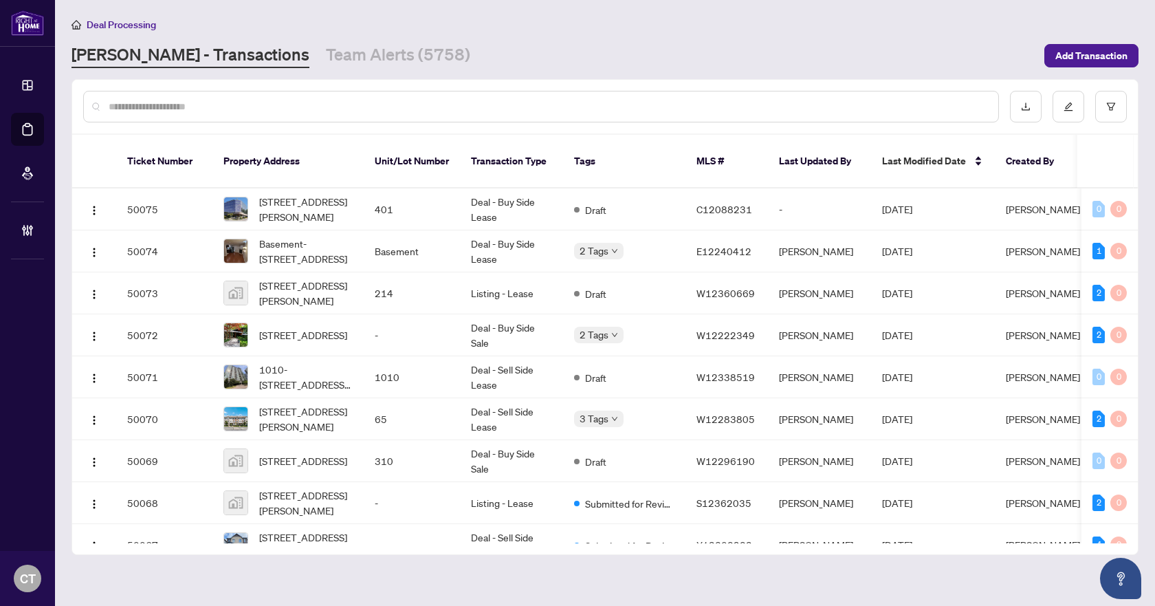
click at [457, 116] on div at bounding box center [541, 107] width 916 height 32
click at [449, 114] on div at bounding box center [541, 107] width 916 height 32
click at [396, 99] on input "text" at bounding box center [548, 106] width 879 height 15
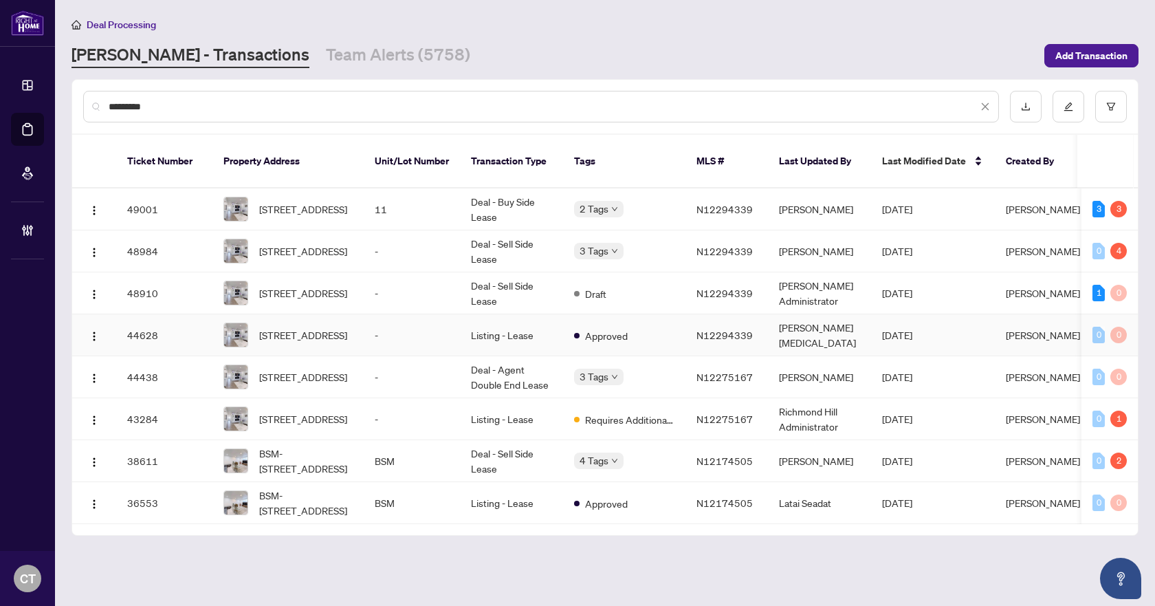
type input "*********"
click at [521, 318] on td "Listing - Lease" at bounding box center [511, 335] width 103 height 42
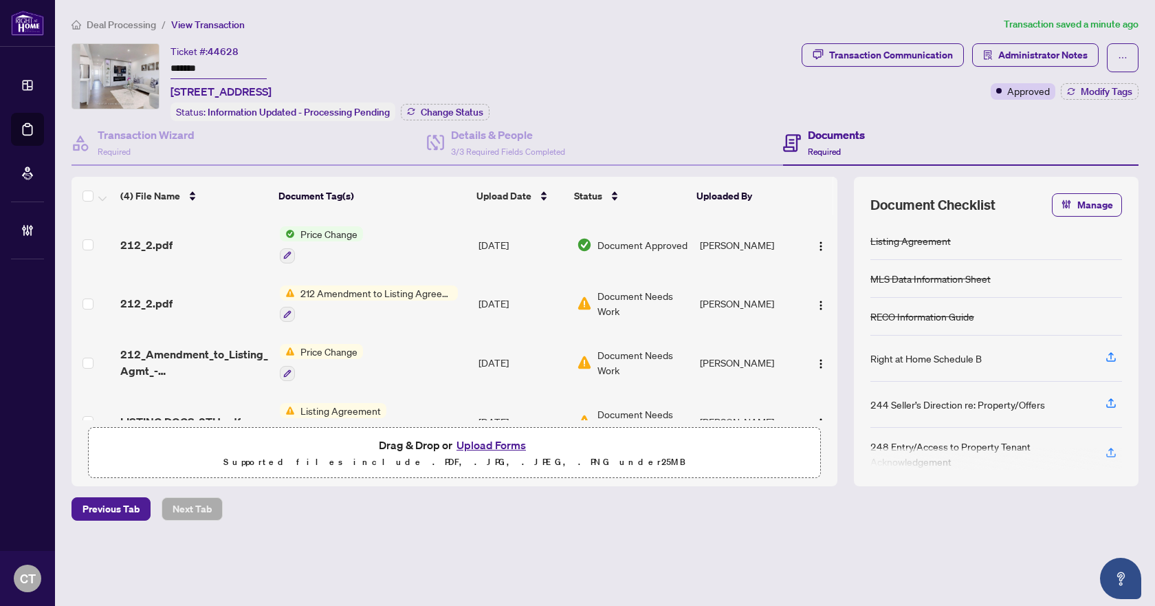
click at [118, 23] on span "Deal Processing" at bounding box center [121, 25] width 69 height 12
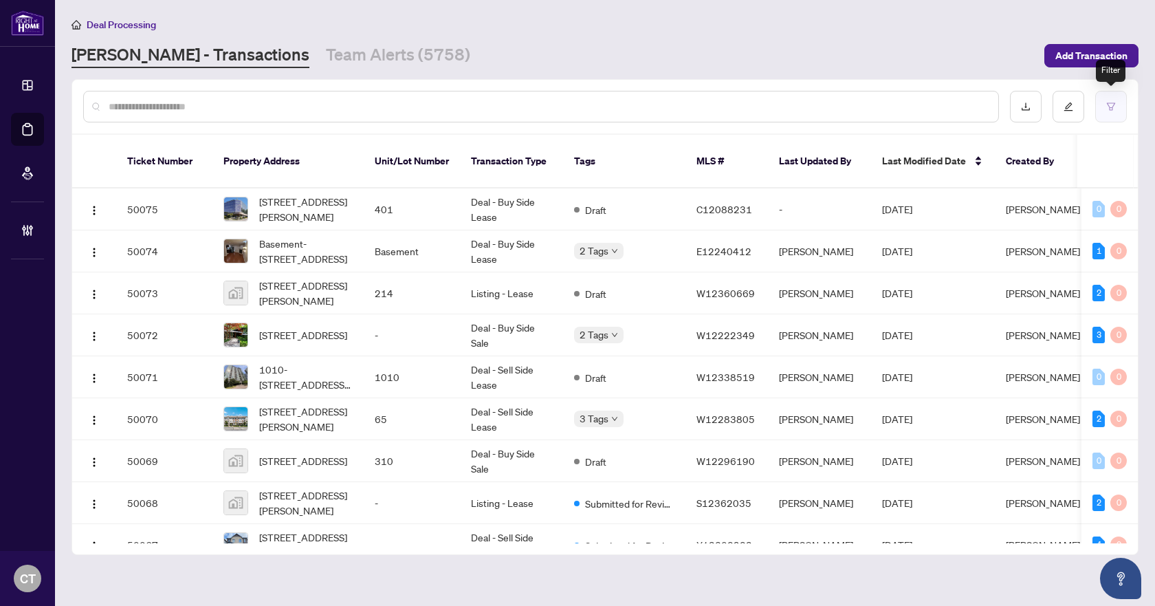
click at [1119, 113] on button "button" at bounding box center [1111, 107] width 32 height 32
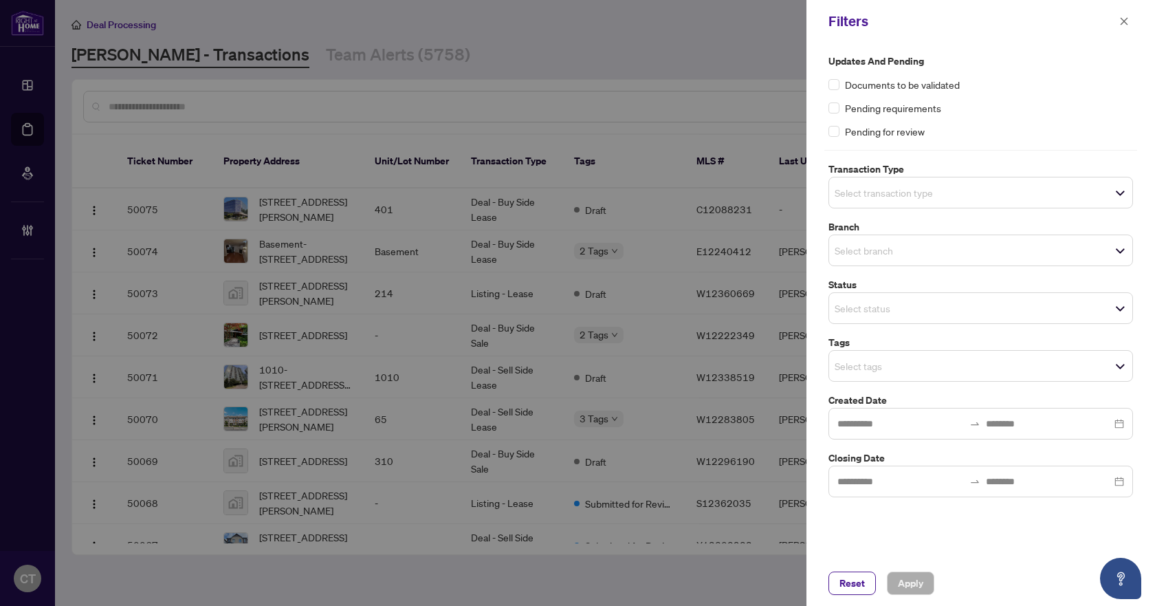
click at [858, 189] on input "search" at bounding box center [883, 192] width 96 height 17
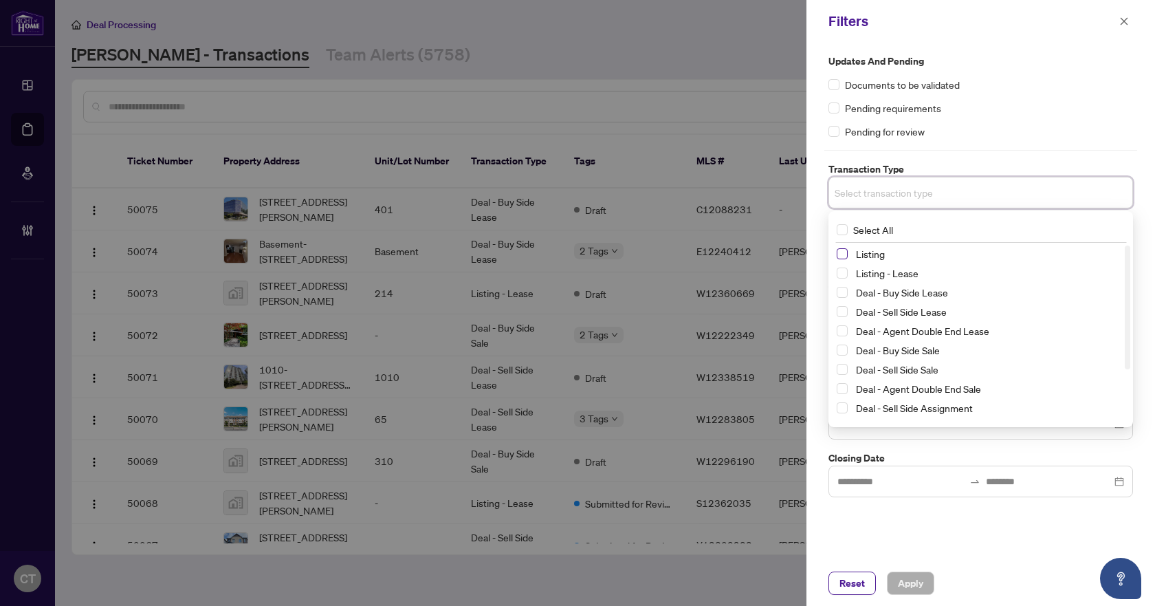
click at [842, 256] on span "Select Listing" at bounding box center [842, 253] width 11 height 11
click at [843, 274] on span "Select Listing - Lease" at bounding box center [842, 275] width 11 height 11
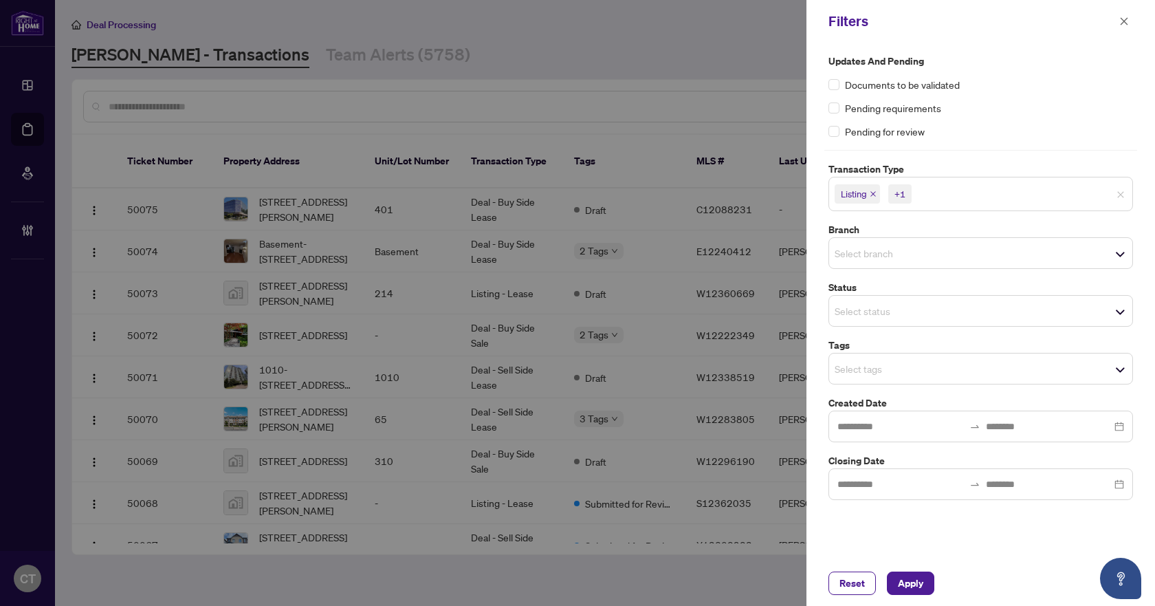
click at [824, 244] on div "Updates and Pending Documents to be validated Pending requirements Pending for …" at bounding box center [981, 302] width 349 height 518
click at [895, 256] on input "search" at bounding box center [883, 253] width 96 height 17
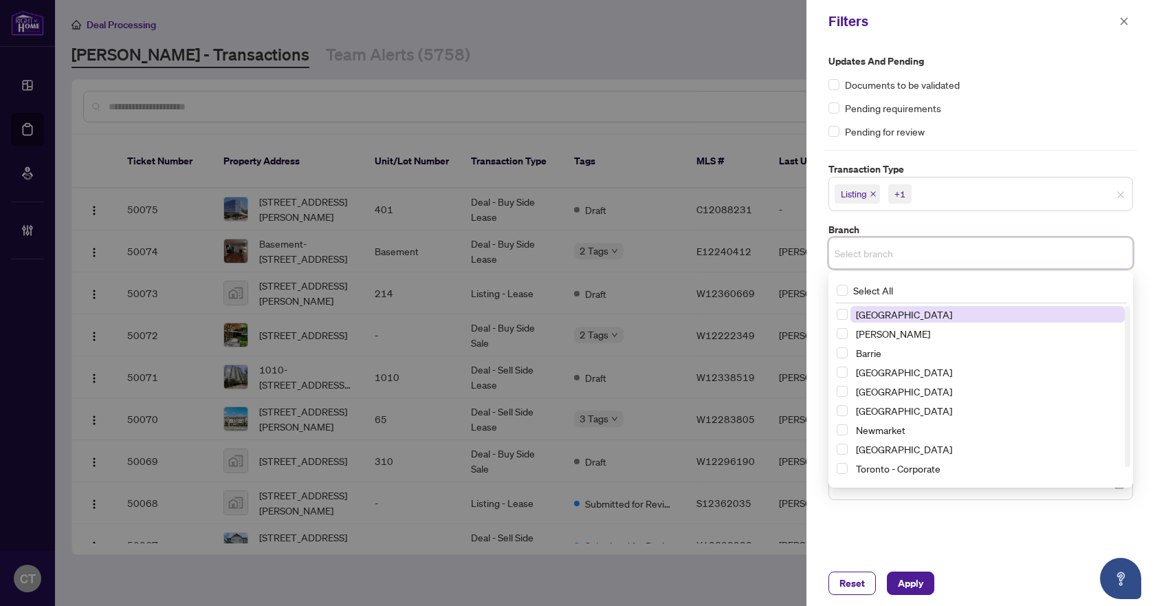
click at [885, 310] on span "[GEOGRAPHIC_DATA]" at bounding box center [904, 314] width 96 height 12
click at [925, 237] on label "Branch" at bounding box center [981, 229] width 305 height 15
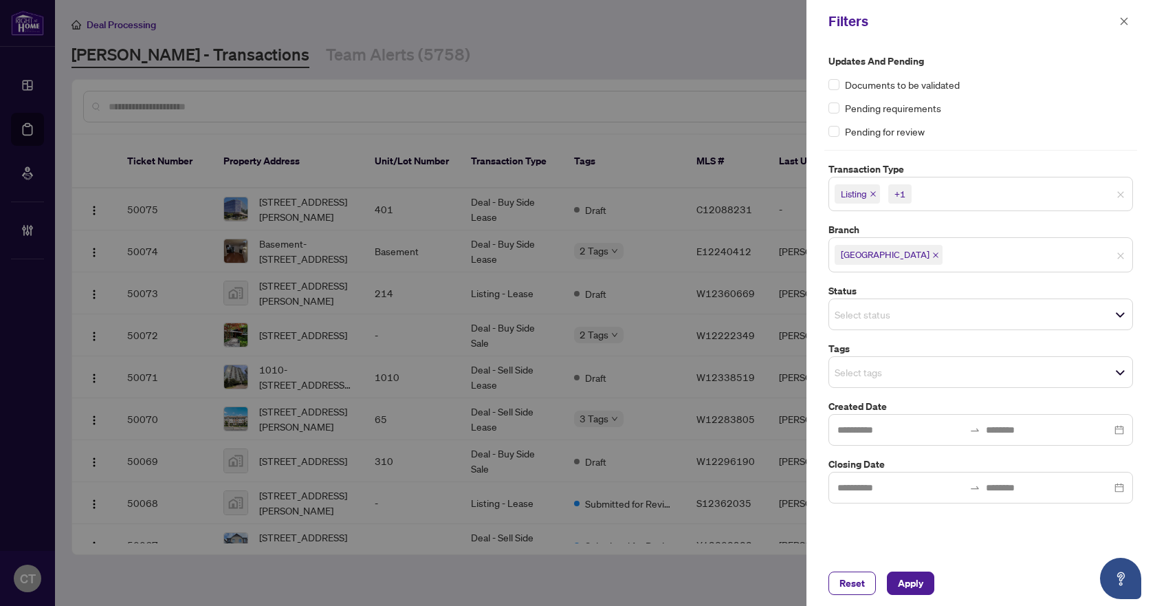
click at [864, 366] on input "search" at bounding box center [883, 372] width 96 height 17
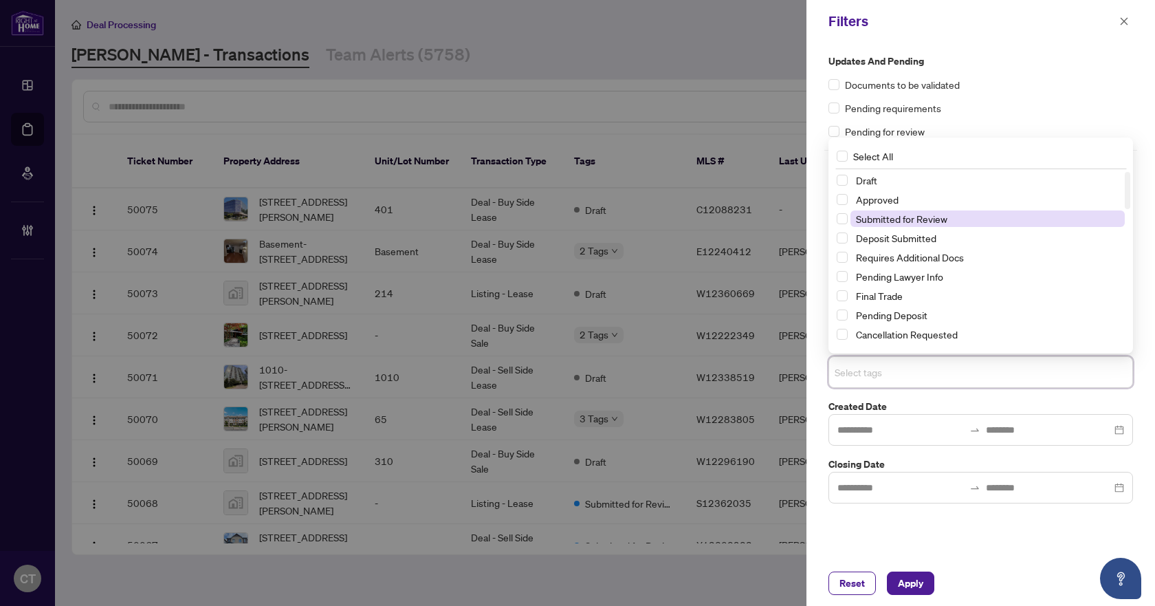
click at [899, 217] on span "Submitted for Review" at bounding box center [901, 218] width 91 height 12
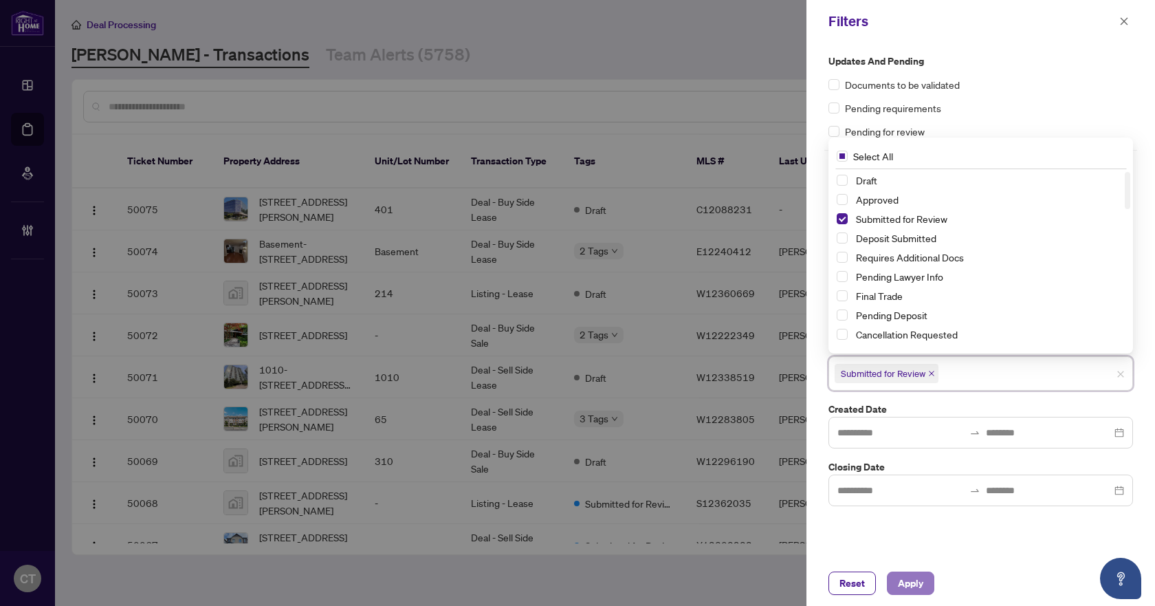
click at [908, 583] on span "Apply" at bounding box center [910, 583] width 25 height 22
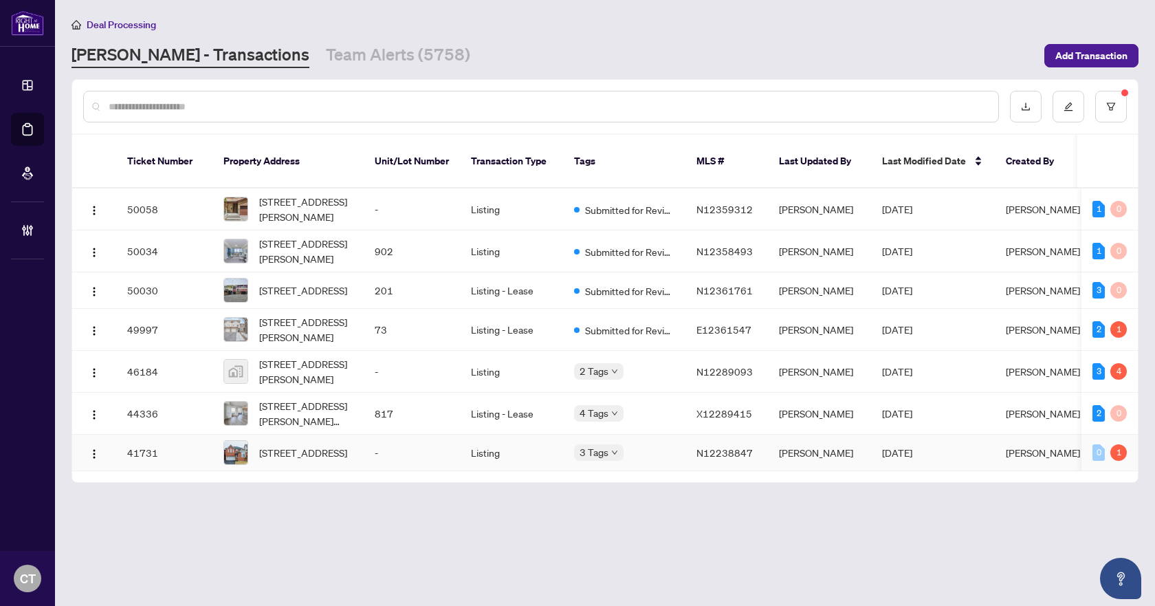
click at [370, 449] on td "-" at bounding box center [412, 453] width 96 height 36
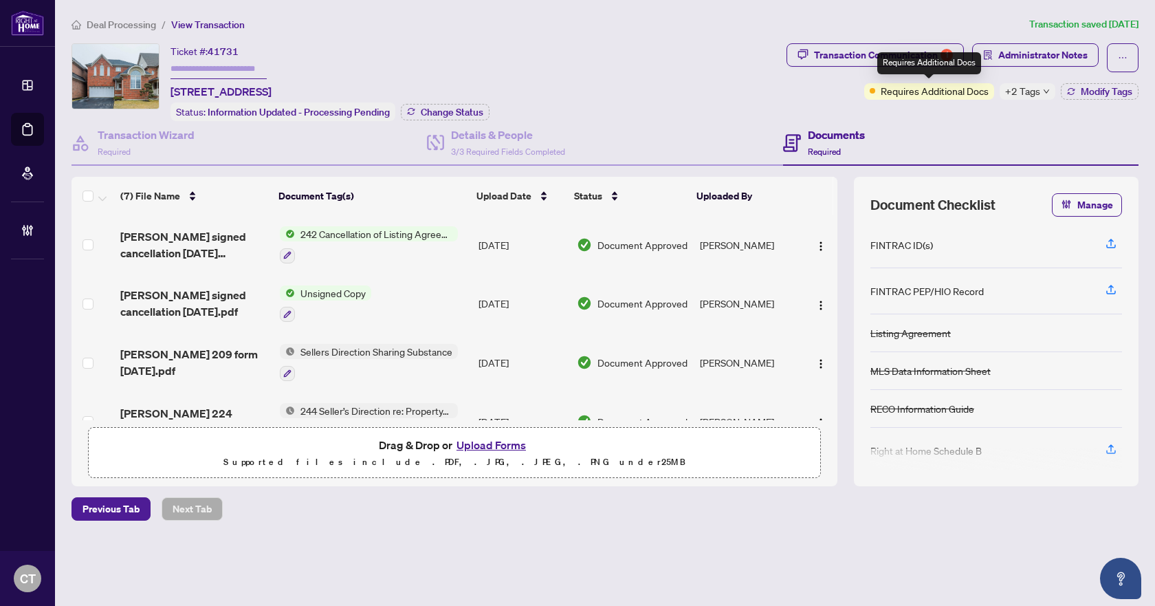
click at [895, 56] on div "Requires Additional Docs" at bounding box center [929, 63] width 104 height 22
click at [813, 49] on button "Transaction Communication 1" at bounding box center [875, 54] width 177 height 23
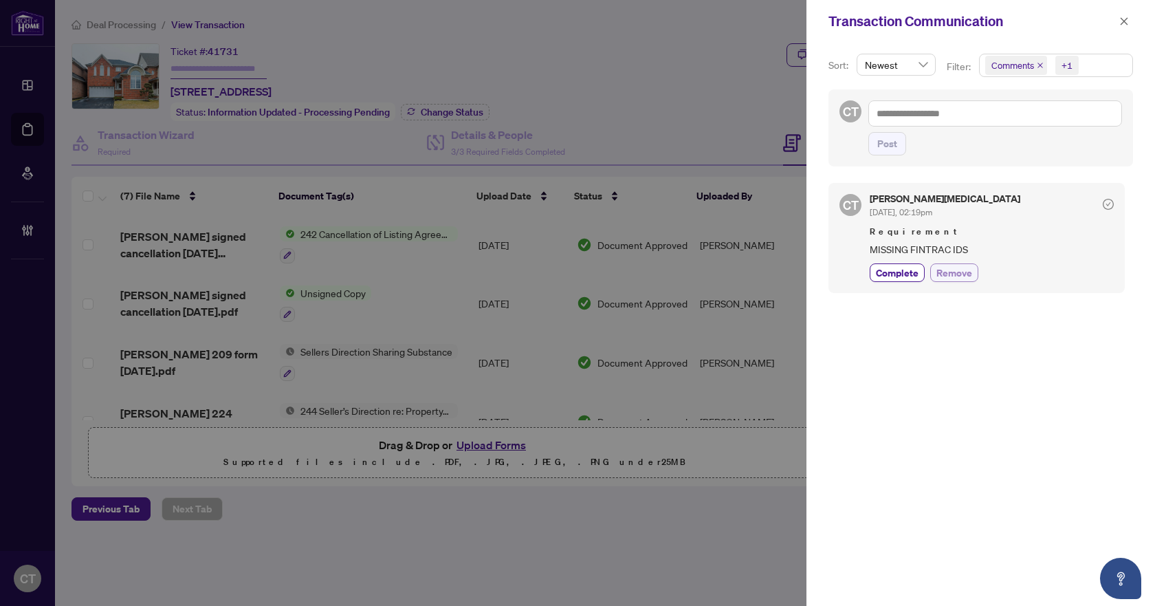
click at [958, 276] on span "Remove" at bounding box center [955, 272] width 36 height 14
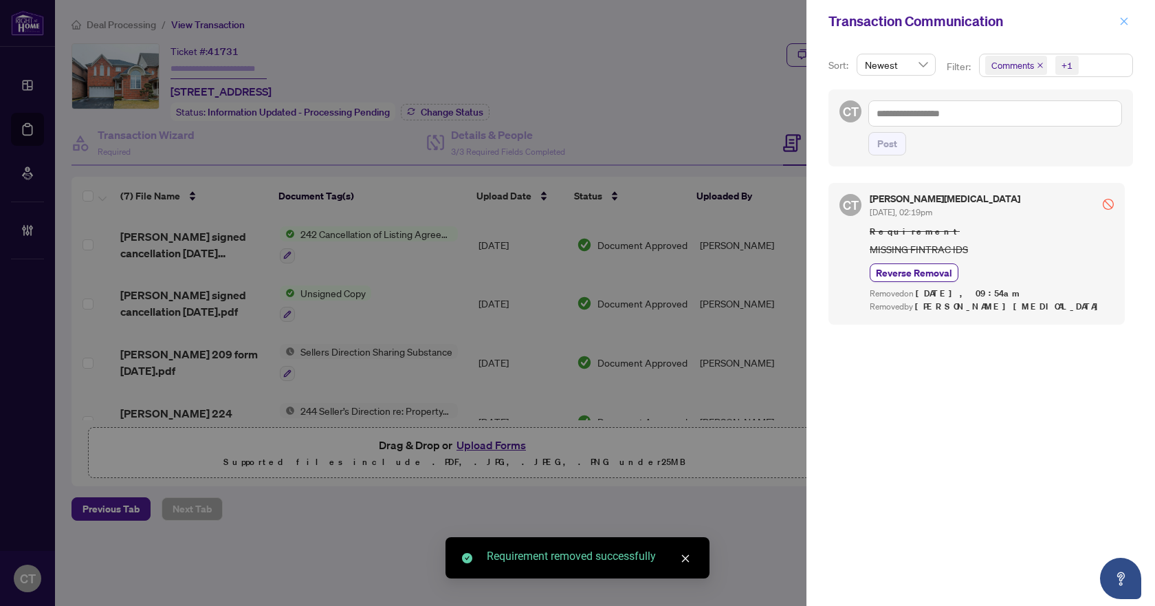
click at [1124, 21] on icon "close" at bounding box center [1125, 21] width 8 height 8
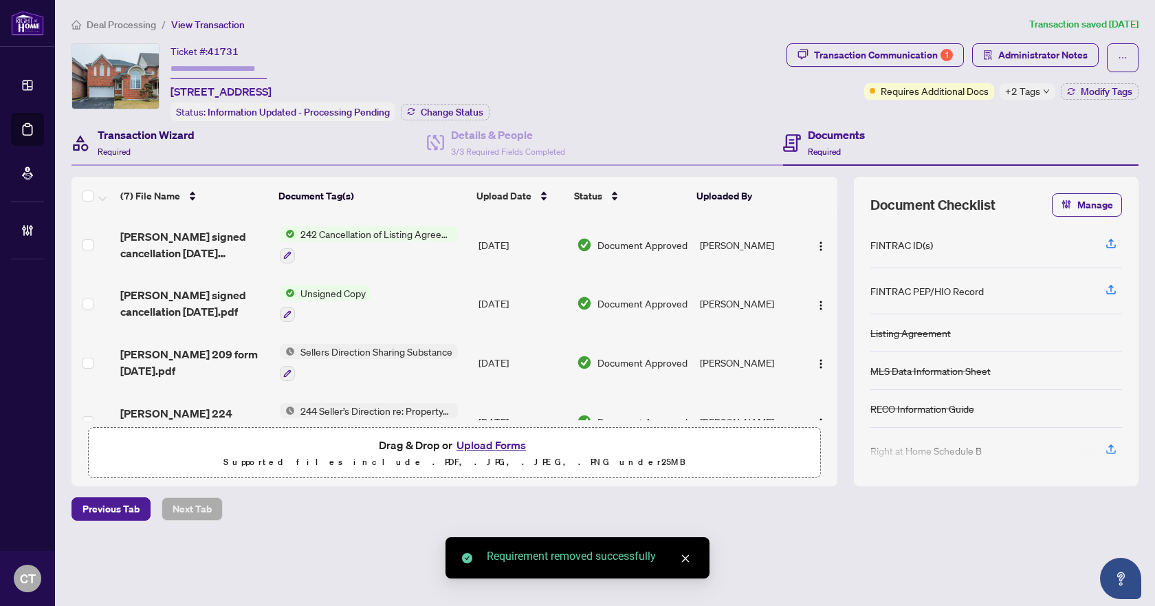
click at [137, 142] on div "Transaction Wizard Required" at bounding box center [146, 143] width 97 height 32
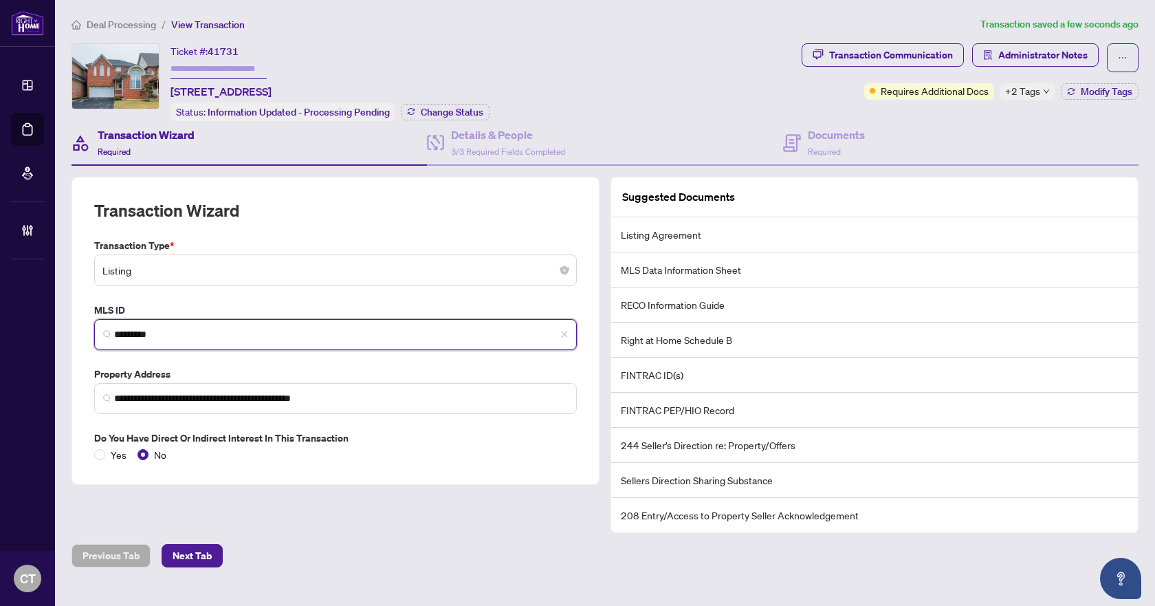
drag, startPoint x: 181, startPoint y: 331, endPoint x: 98, endPoint y: 329, distance: 82.5
click at [98, 329] on span "*********" at bounding box center [335, 334] width 483 height 31
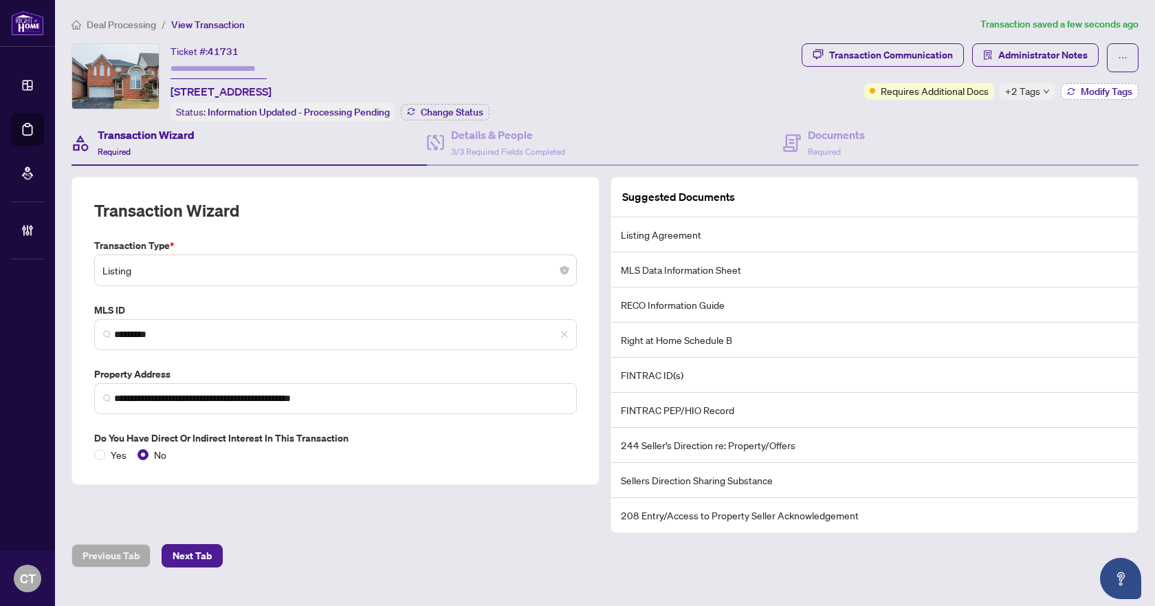
click at [1081, 91] on span "Modify Tags" at bounding box center [1107, 92] width 52 height 10
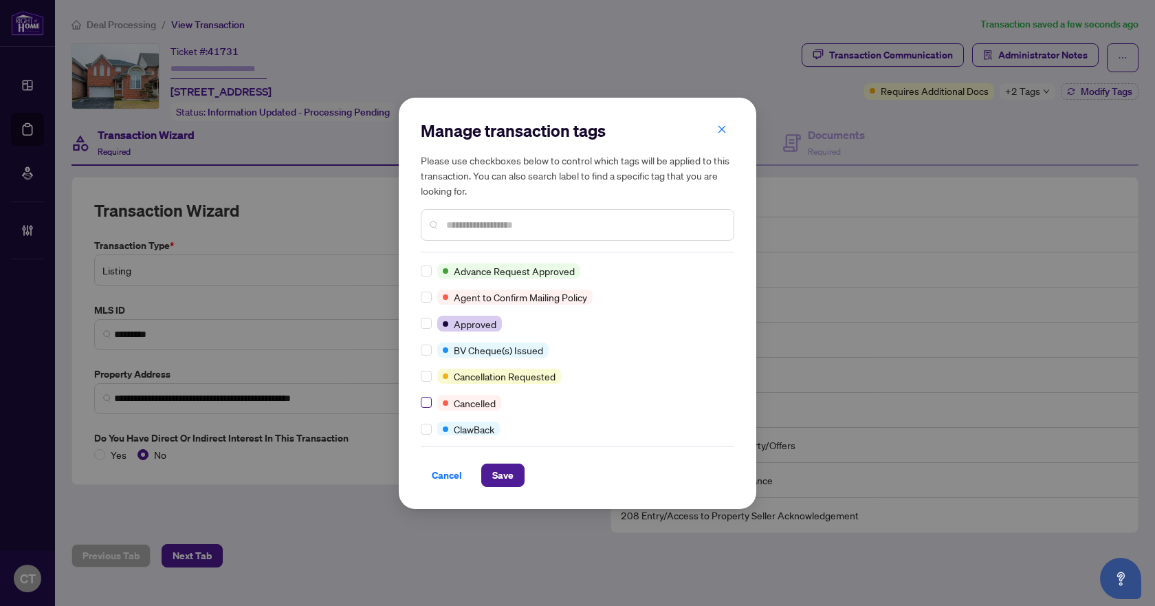
click at [423, 396] on label at bounding box center [426, 402] width 11 height 15
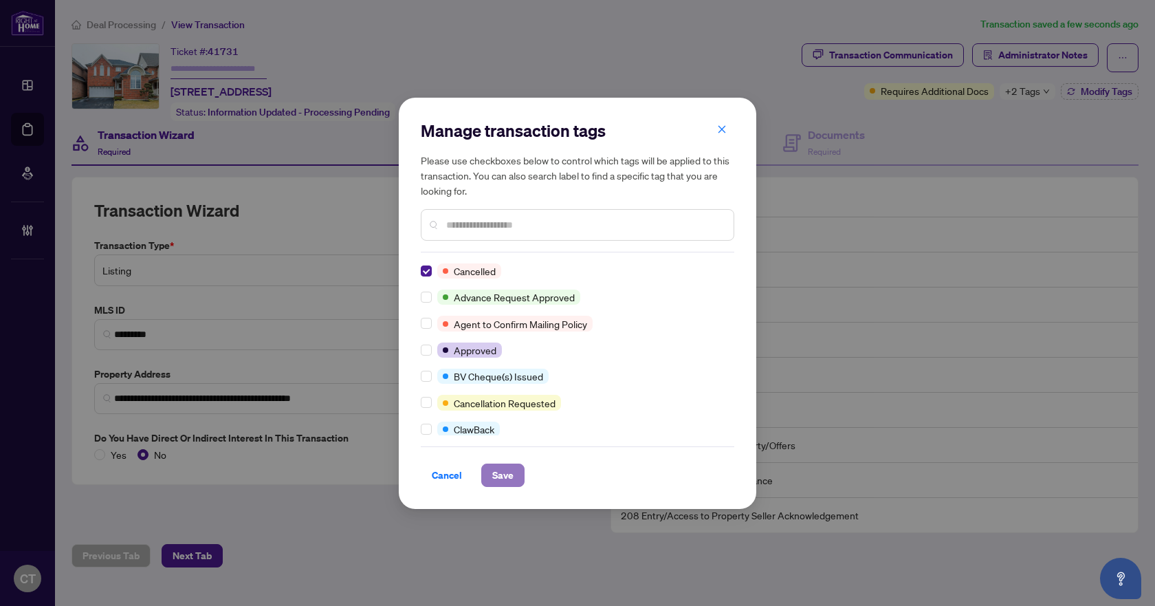
click at [488, 473] on button "Save" at bounding box center [502, 474] width 43 height 23
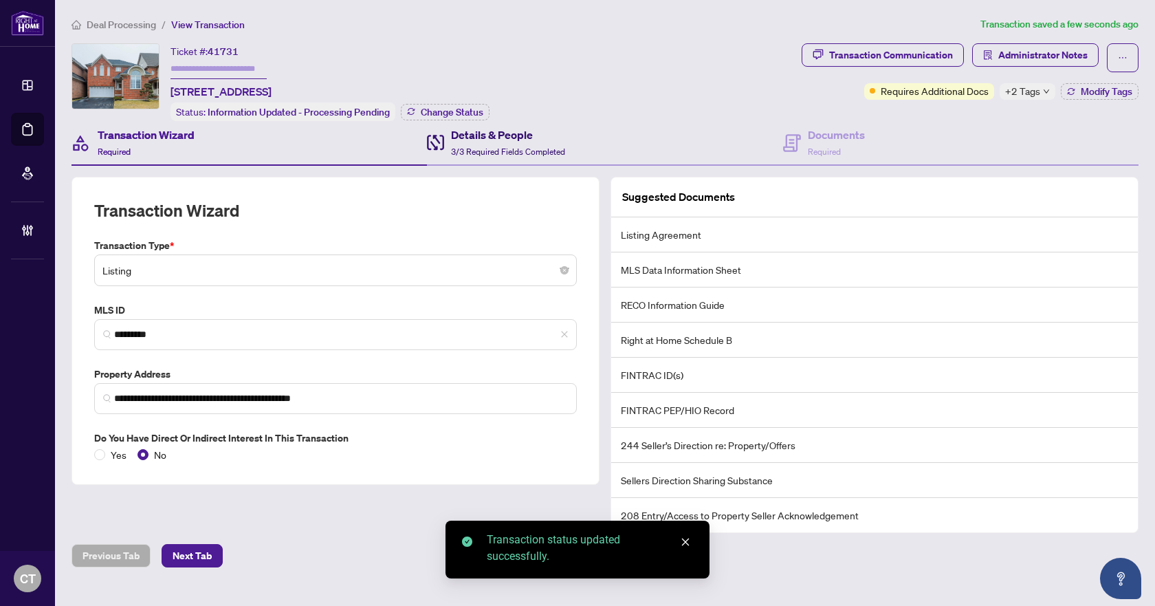
click at [549, 146] on span "3/3 Required Fields Completed" at bounding box center [508, 151] width 114 height 10
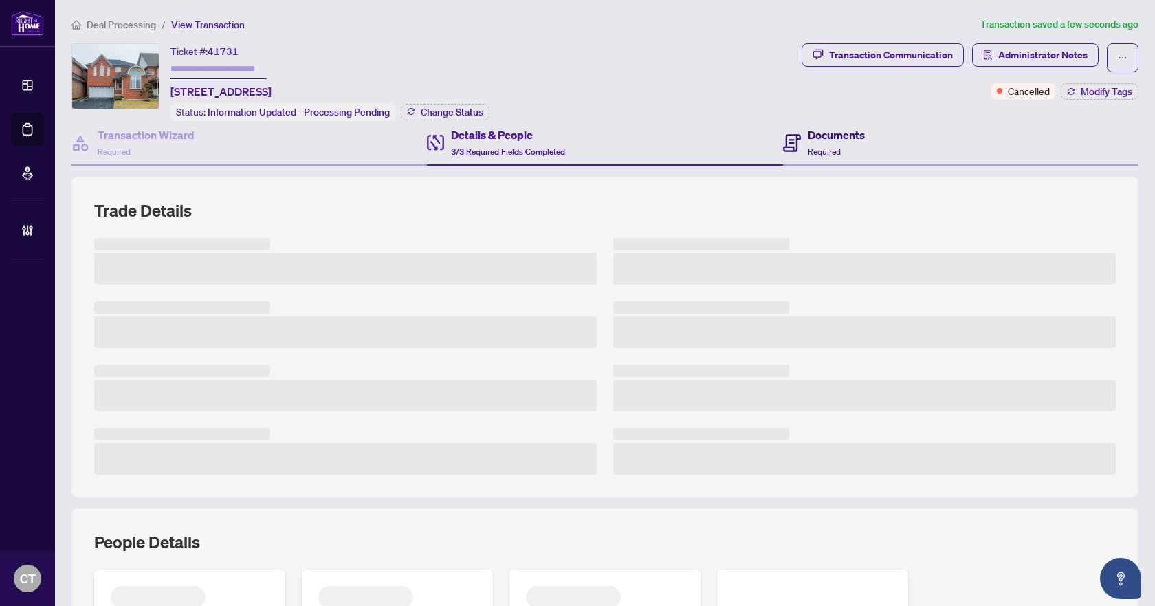
click at [794, 154] on span at bounding box center [792, 143] width 18 height 32
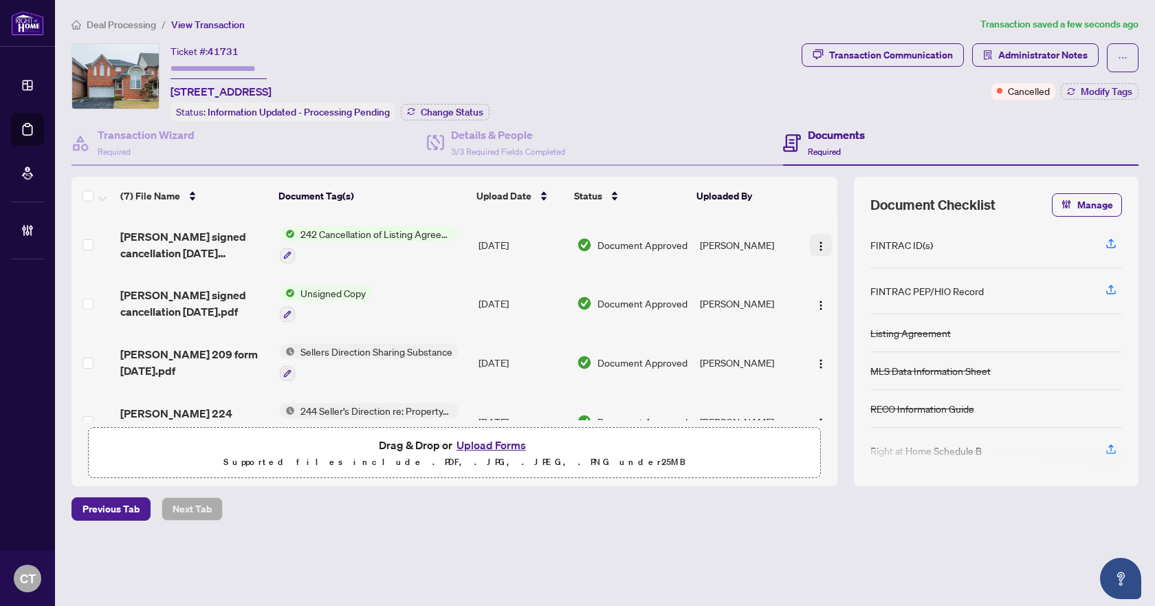
click at [817, 246] on img "button" at bounding box center [821, 246] width 11 height 11
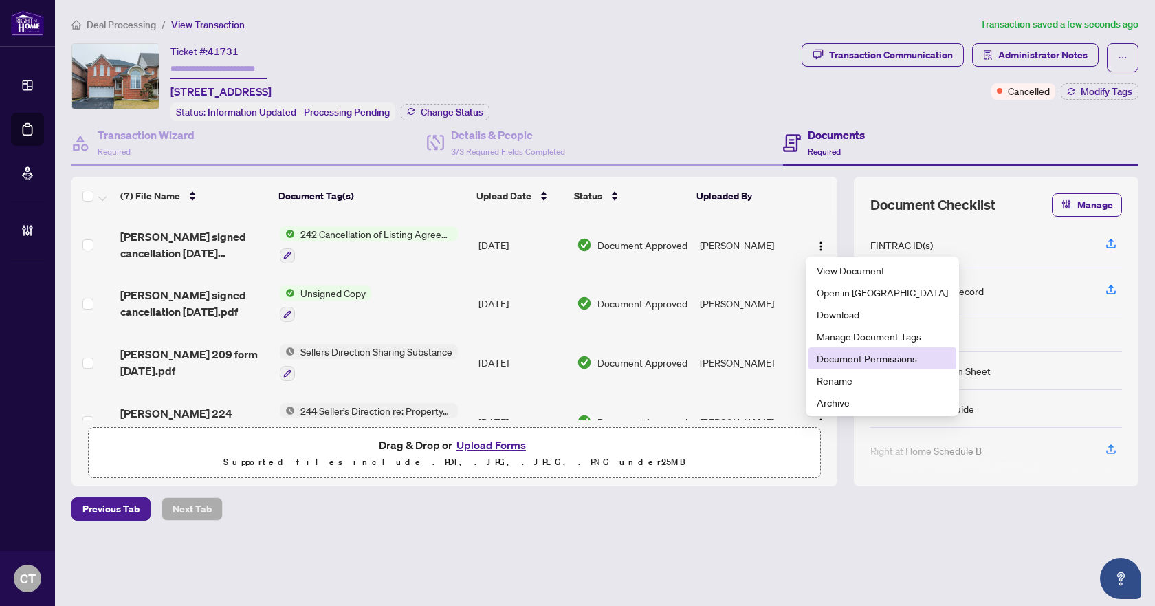
click at [835, 360] on span "Document Permissions" at bounding box center [882, 358] width 131 height 15
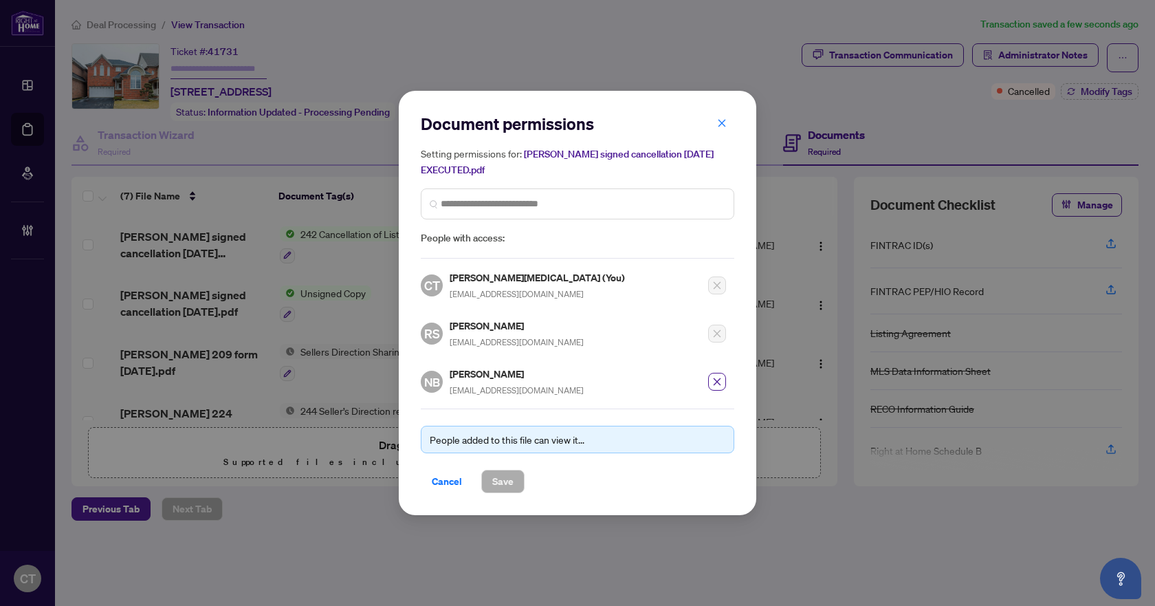
click at [719, 175] on div "Setting permissions for: Verdi signed cancellation Aug 25 EXECUTED.pdf People w…" at bounding box center [578, 196] width 314 height 100
click at [723, 125] on span "button" at bounding box center [722, 123] width 10 height 22
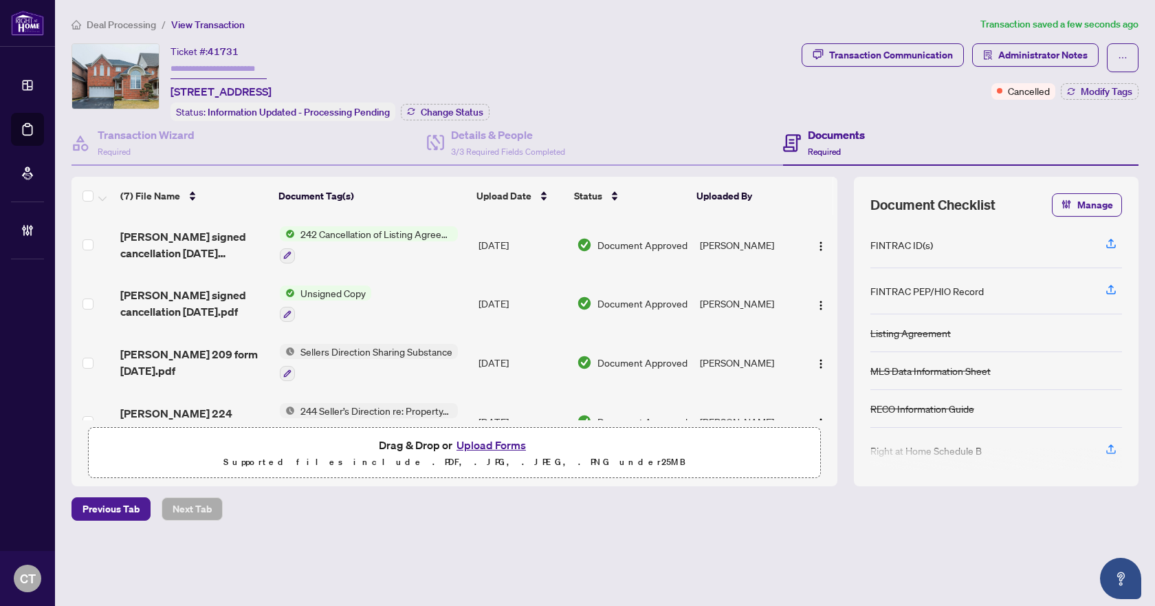
click at [120, 21] on span "Deal Processing" at bounding box center [121, 25] width 69 height 12
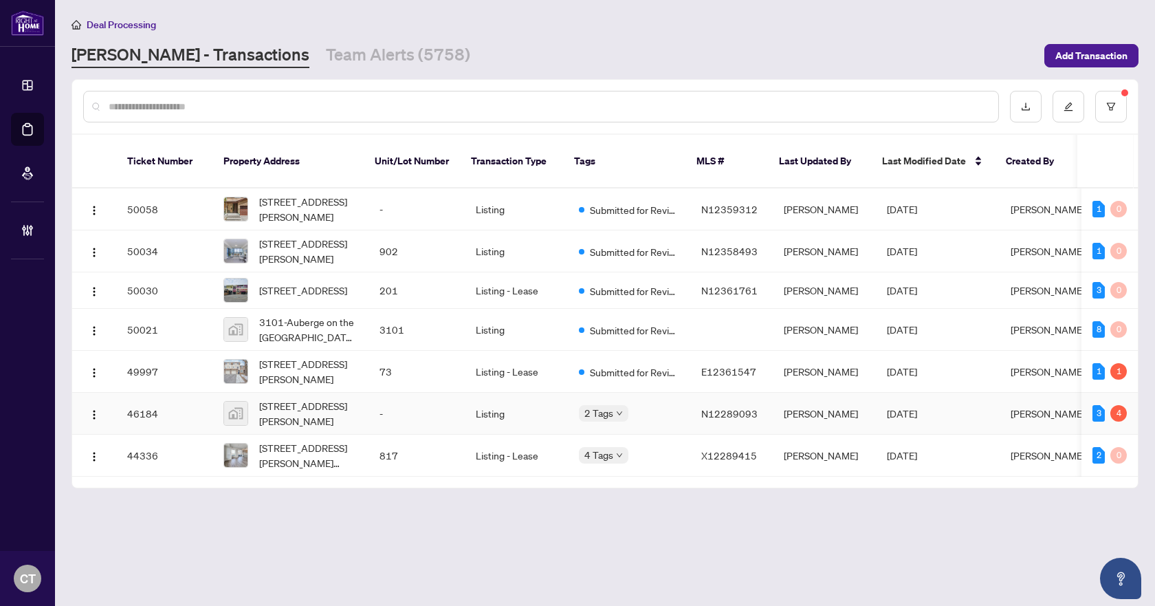
click at [481, 404] on td "Listing" at bounding box center [516, 414] width 103 height 42
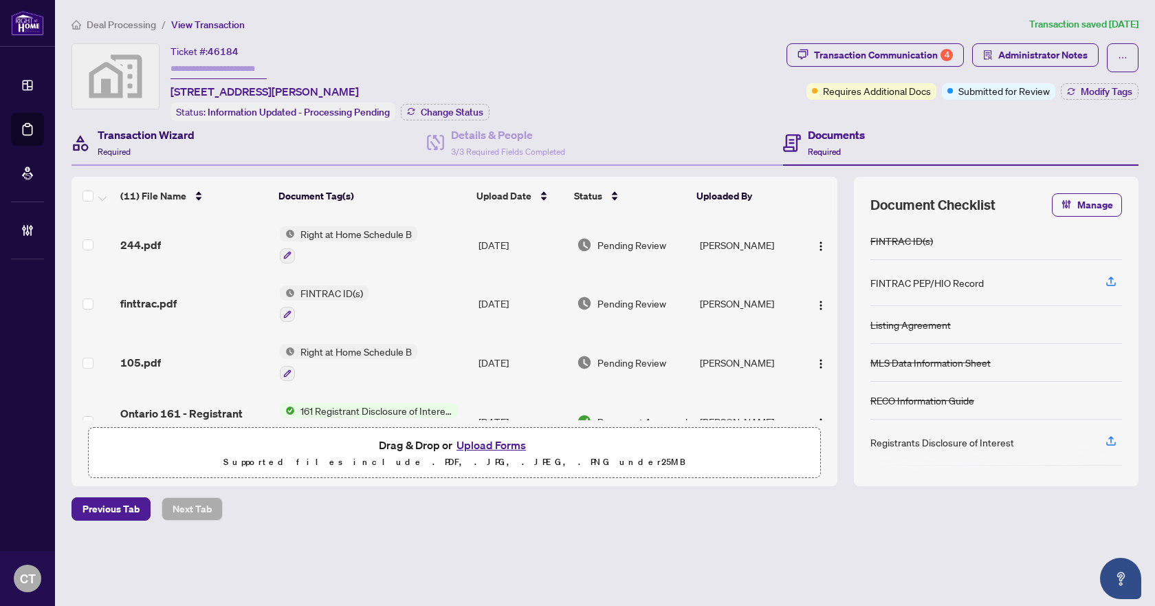
click at [175, 150] on div "Transaction Wizard Required" at bounding box center [146, 143] width 97 height 32
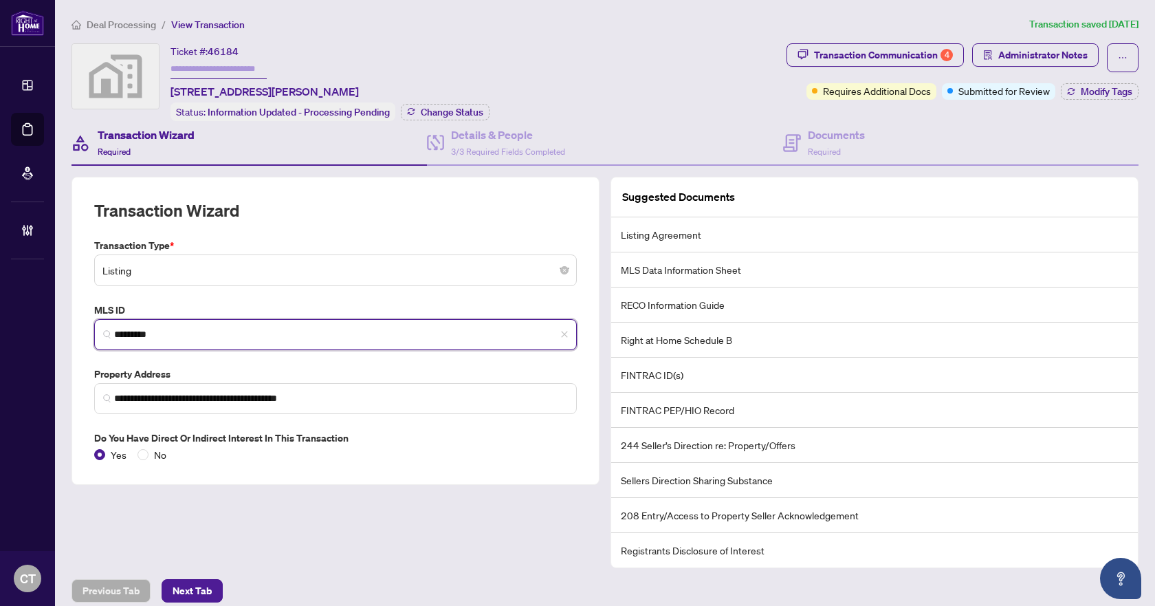
drag, startPoint x: 182, startPoint y: 331, endPoint x: 92, endPoint y: 329, distance: 89.4
click at [92, 329] on div "MLS ID N12289093 *********" at bounding box center [336, 326] width 494 height 47
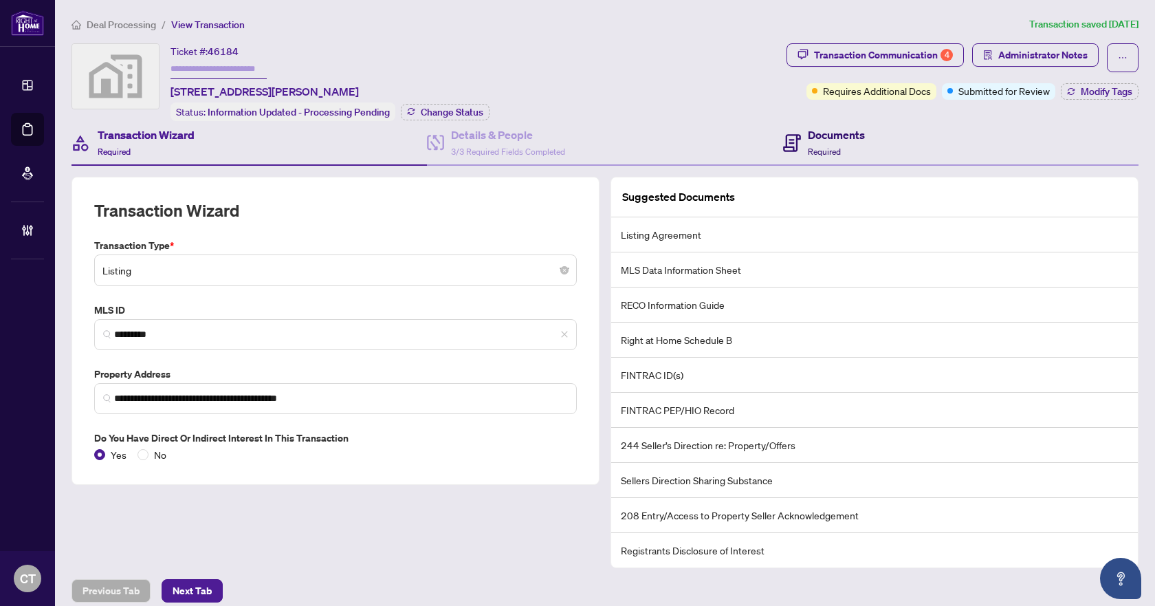
drag, startPoint x: 811, startPoint y: 145, endPoint x: 616, endPoint y: 169, distance: 196.1
click at [811, 146] on span "Required" at bounding box center [824, 151] width 33 height 10
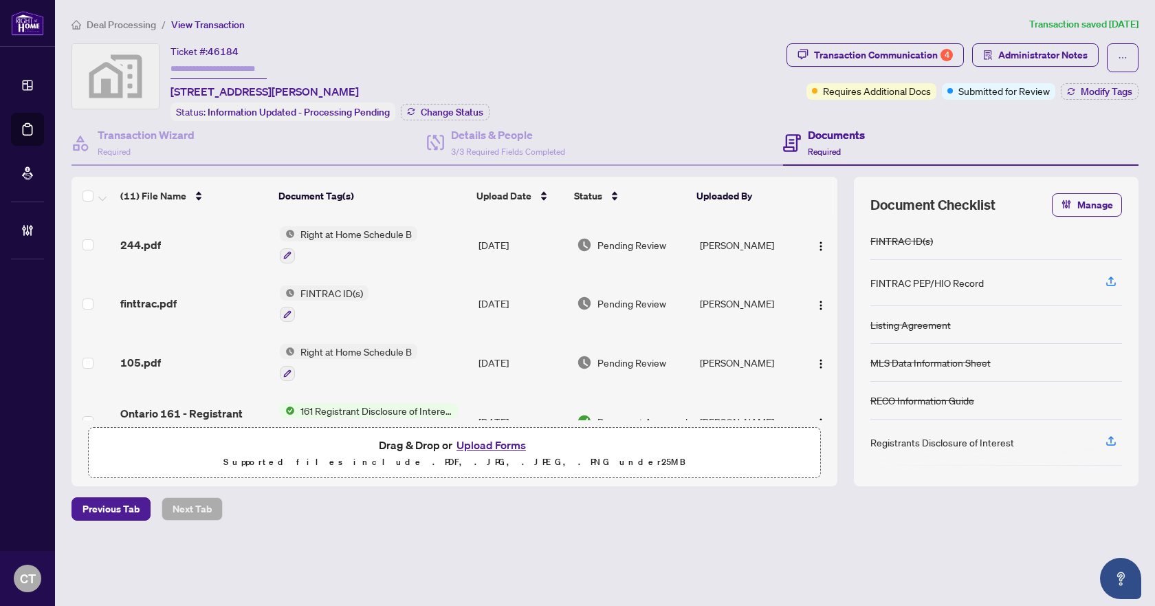
click at [175, 364] on div "105.pdf" at bounding box center [194, 362] width 148 height 17
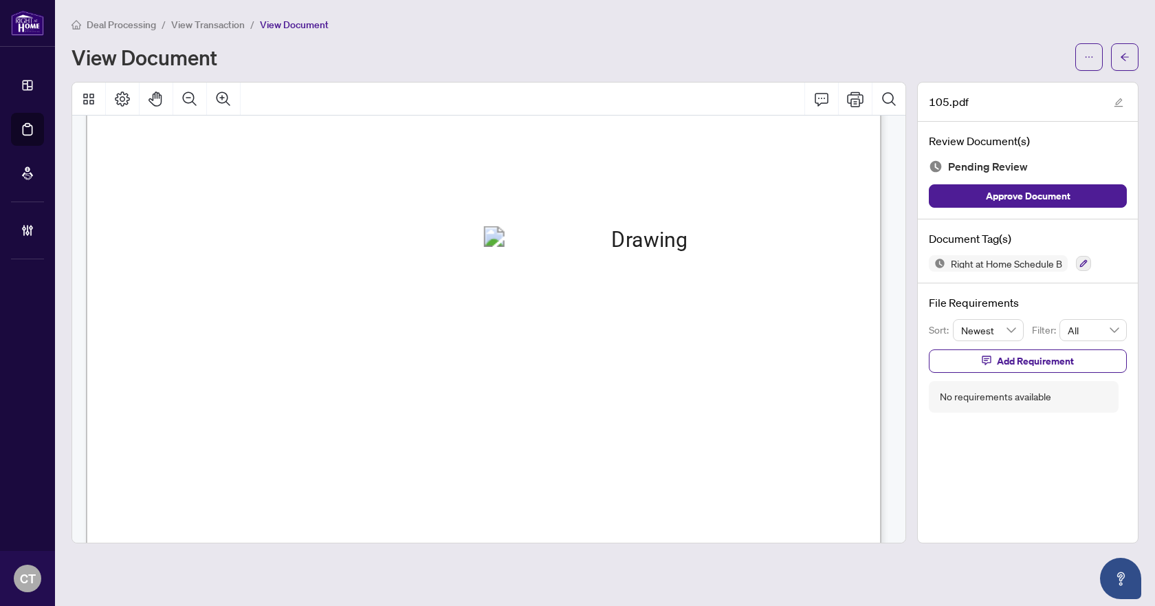
scroll to position [69, 0]
click at [1084, 263] on icon "button" at bounding box center [1084, 263] width 8 height 8
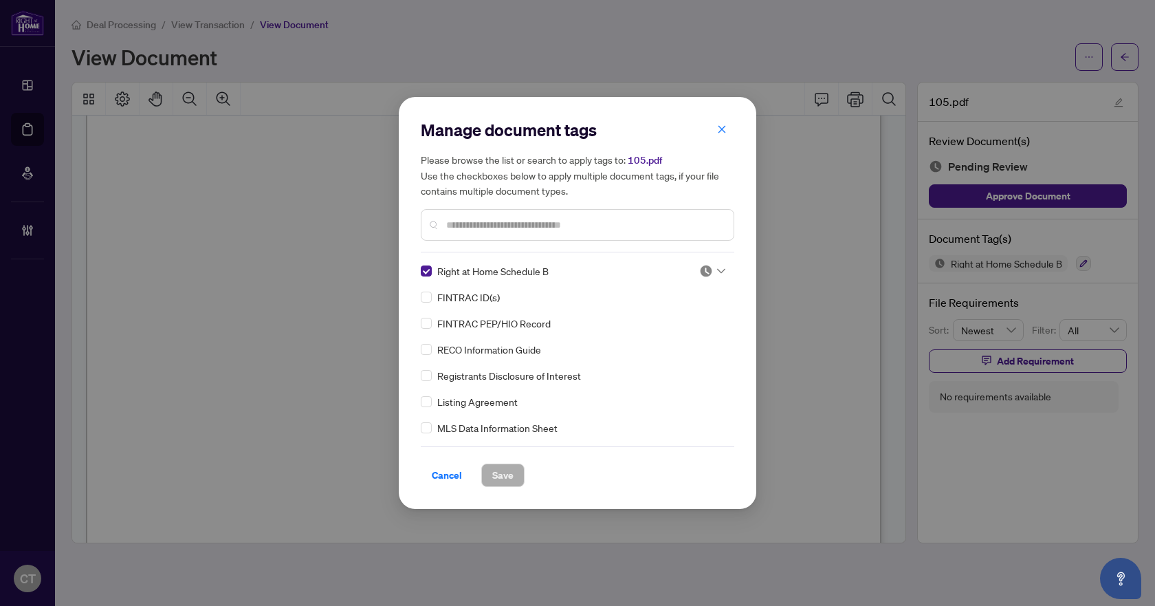
click at [710, 271] on div at bounding box center [712, 271] width 26 height 14
click at [668, 336] on div "Approved" at bounding box center [667, 338] width 88 height 15
click at [501, 483] on span "Save" at bounding box center [502, 475] width 21 height 22
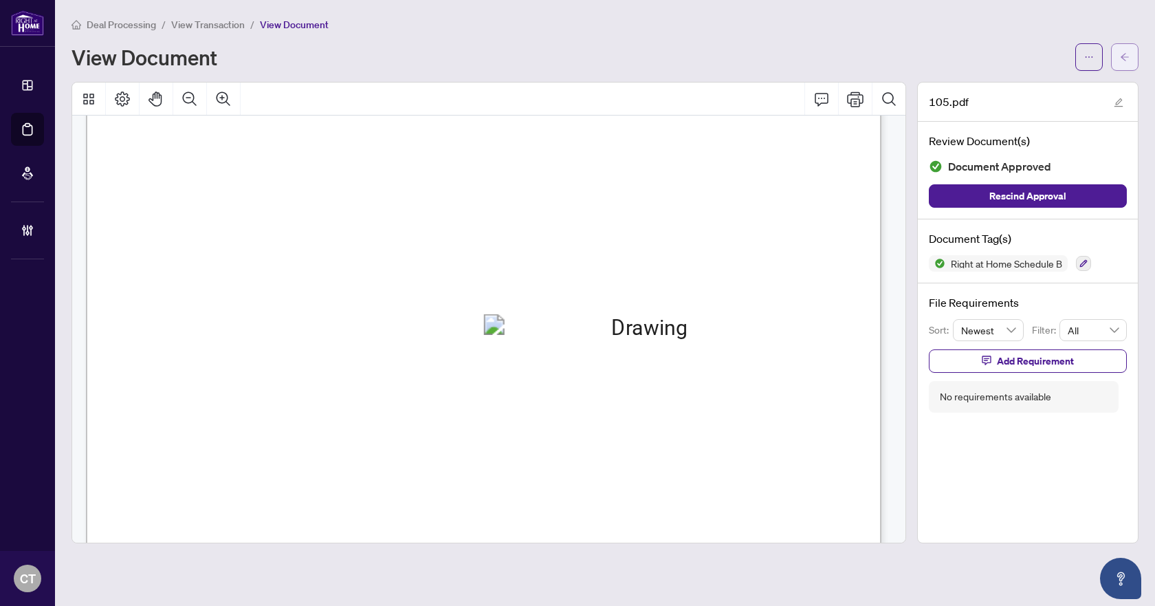
click at [1121, 51] on span "button" at bounding box center [1125, 57] width 10 height 22
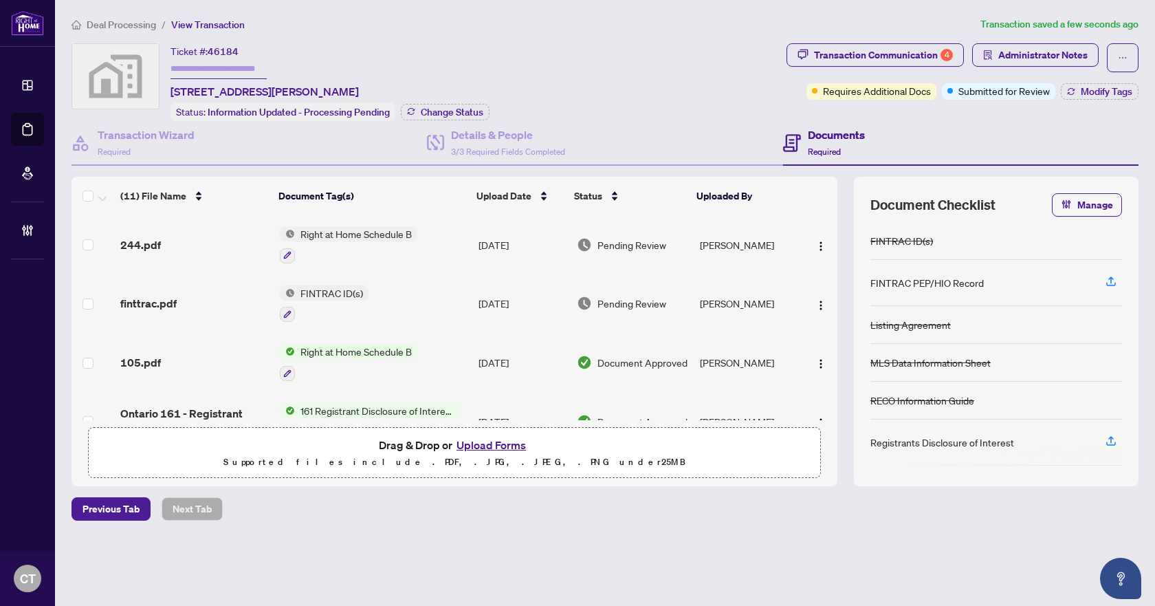
click at [176, 300] on div "finttrac.pdf" at bounding box center [194, 303] width 148 height 17
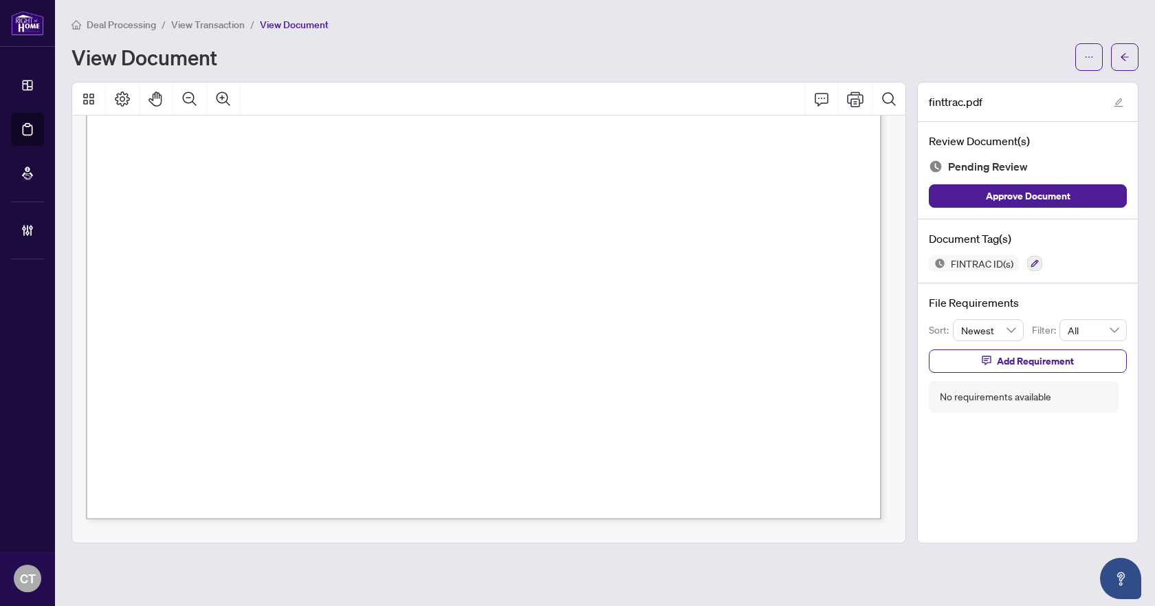
scroll to position [3163, 0]
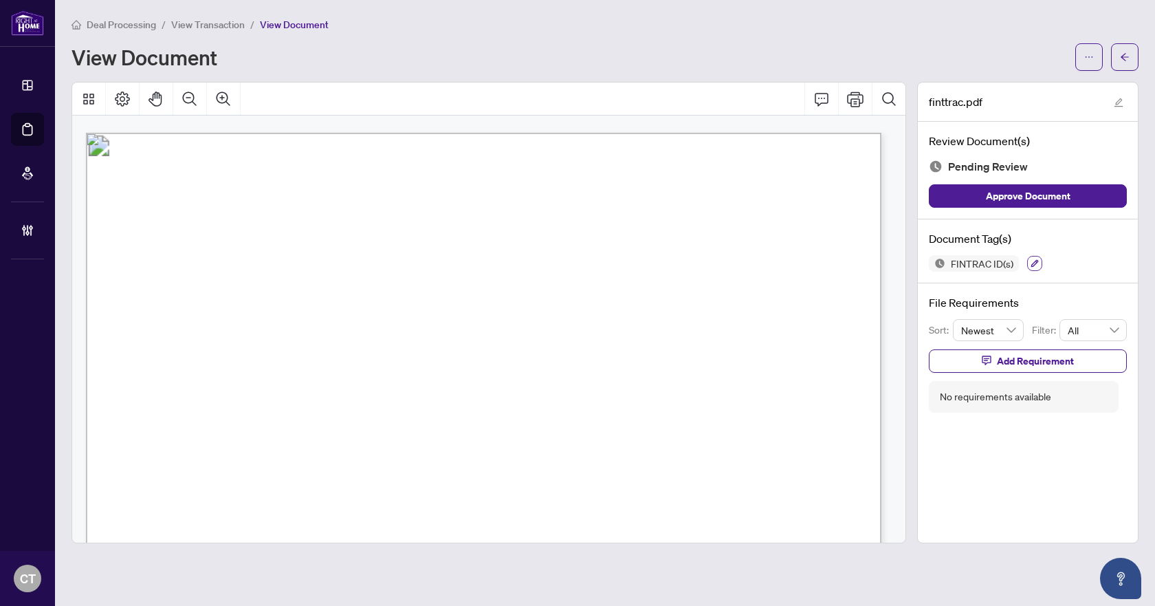
click at [1037, 260] on icon "button" at bounding box center [1035, 264] width 8 height 8
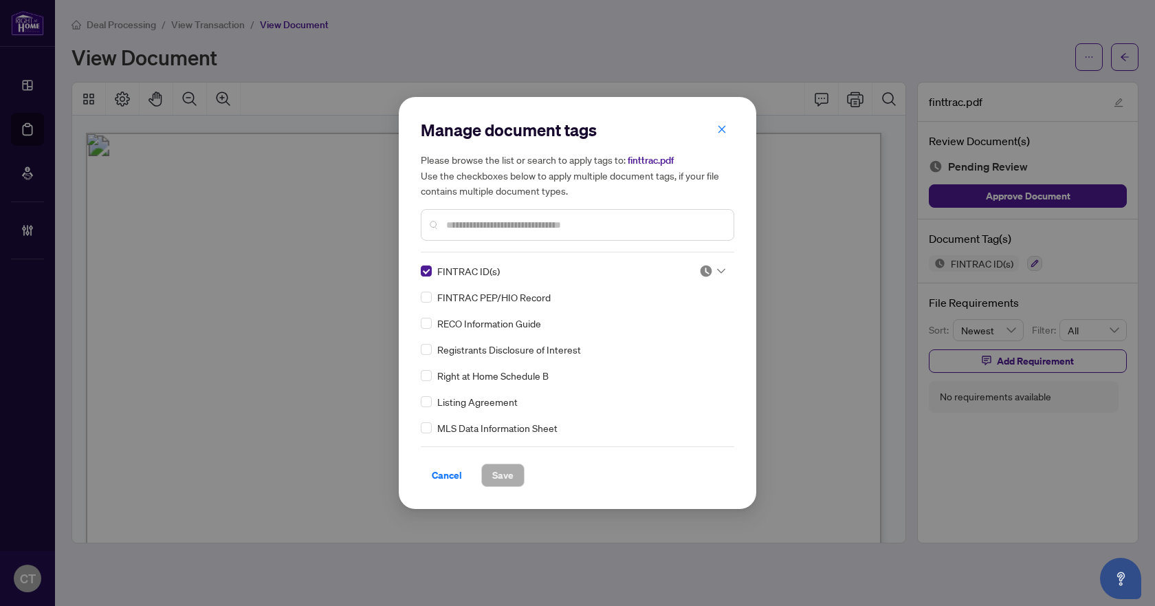
click at [724, 263] on div "FINTRAC ID(s) FINTRAC PEP/HIO Record RECO Information Guide Registrants Disclos…" at bounding box center [578, 349] width 314 height 172
click at [703, 276] on img at bounding box center [706, 271] width 14 height 14
click at [672, 336] on div "Approved" at bounding box center [667, 338] width 88 height 15
click at [497, 470] on span "Save" at bounding box center [502, 475] width 21 height 22
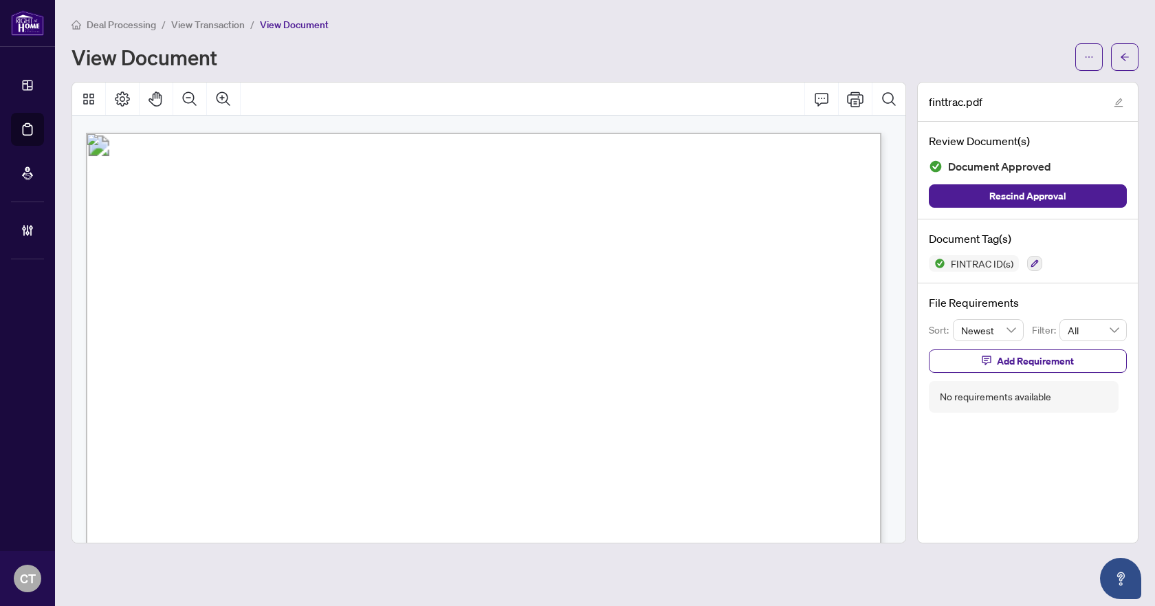
drag, startPoint x: 1128, startPoint y: 57, endPoint x: 10, endPoint y: 160, distance: 1122.8
click at [1128, 57] on icon "arrow-left" at bounding box center [1125, 57] width 8 height 8
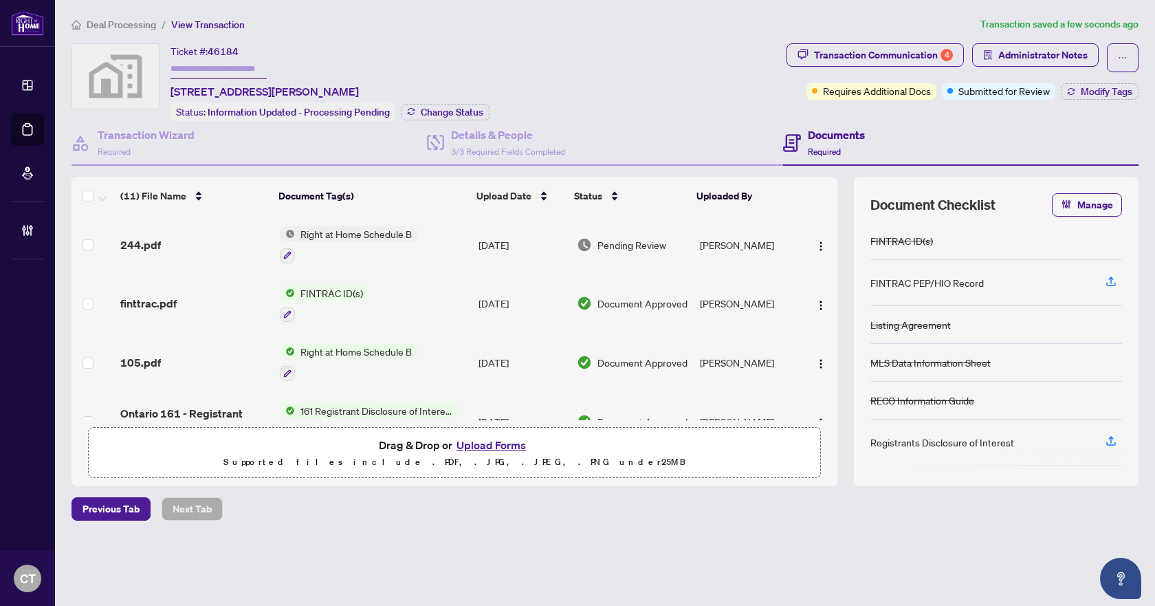
click at [168, 246] on div "244.pdf" at bounding box center [194, 245] width 148 height 17
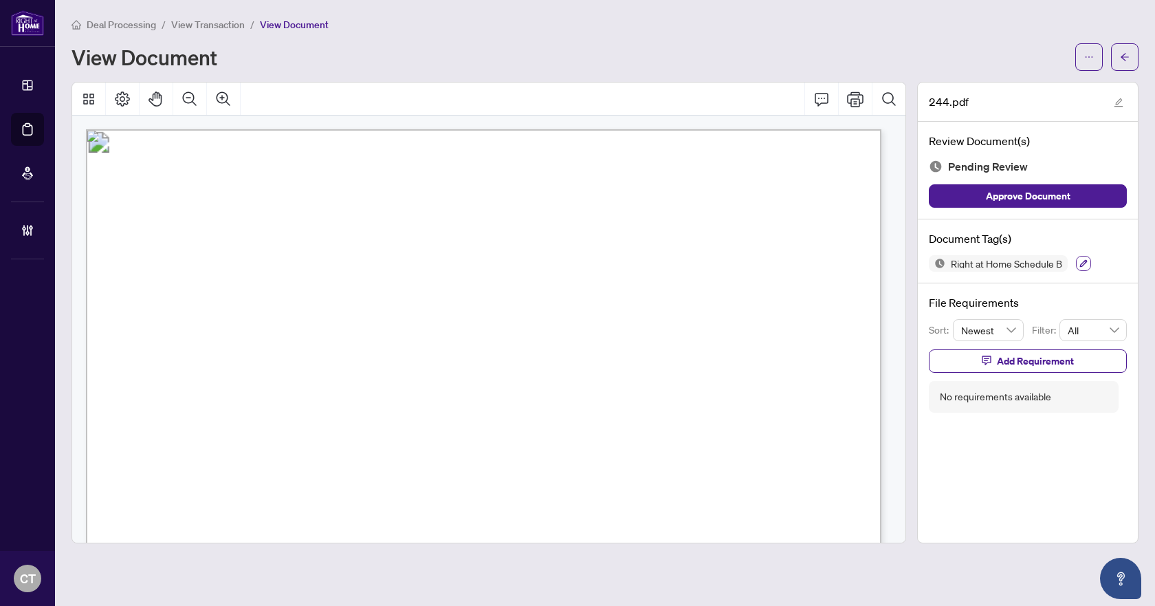
click at [1086, 261] on icon "button" at bounding box center [1084, 264] width 8 height 8
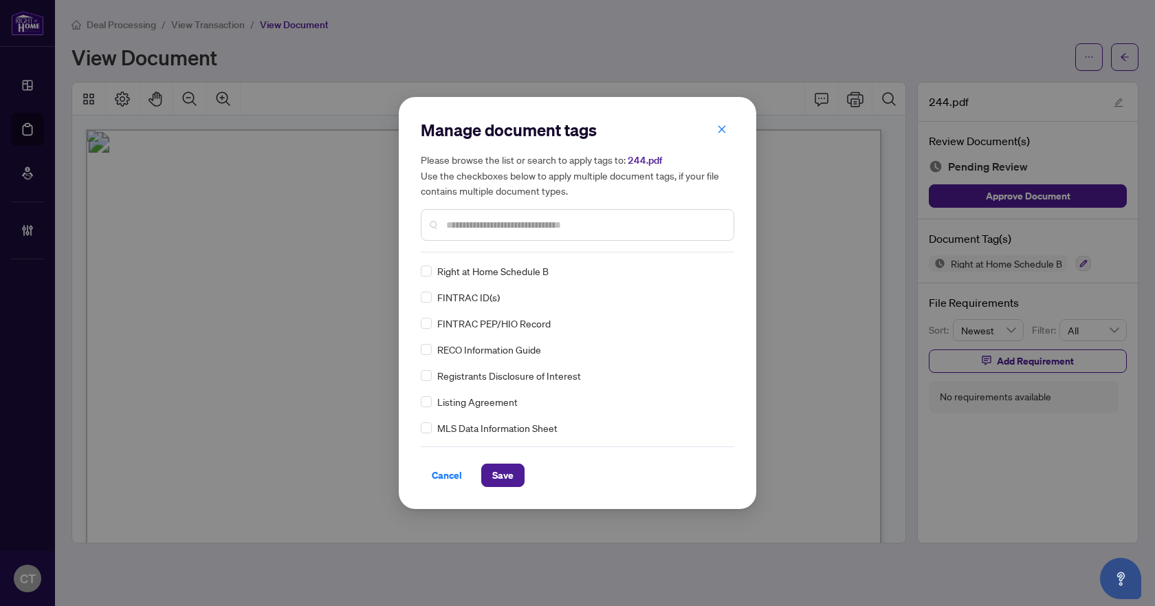
click at [484, 226] on input "text" at bounding box center [584, 224] width 276 height 15
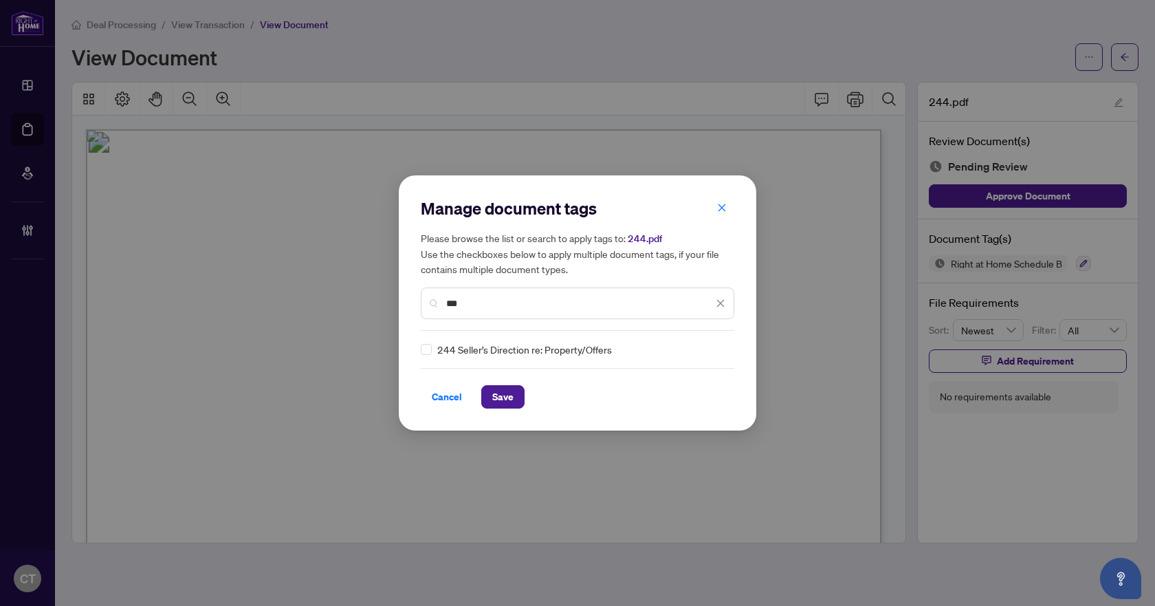
type input "***"
click at [703, 351] on img at bounding box center [706, 349] width 14 height 14
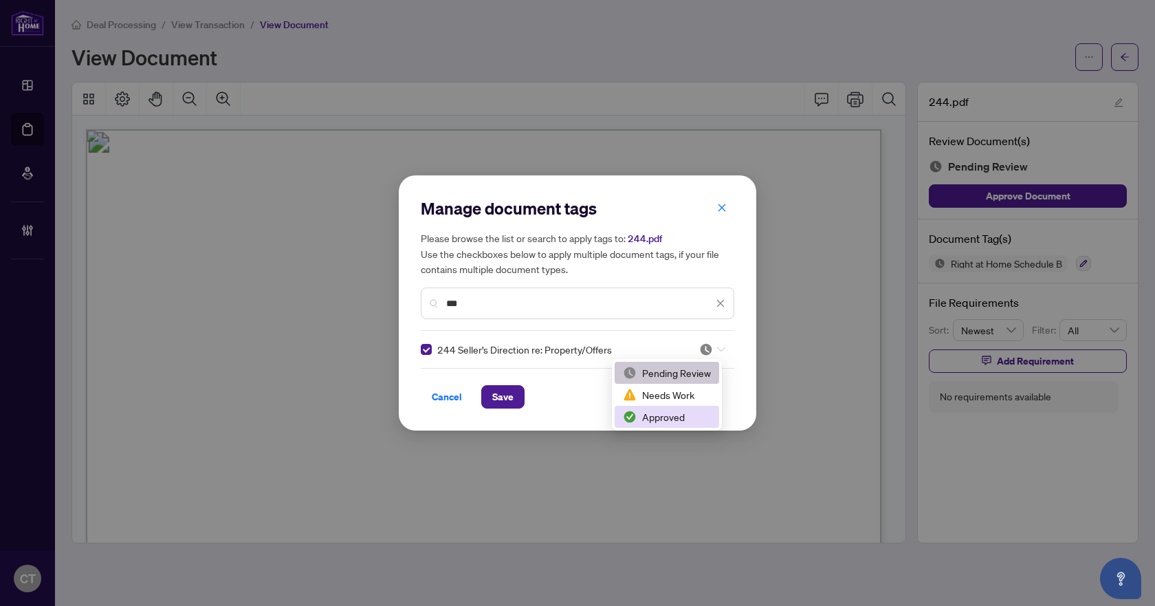
click at [656, 417] on div "Approved" at bounding box center [667, 416] width 88 height 15
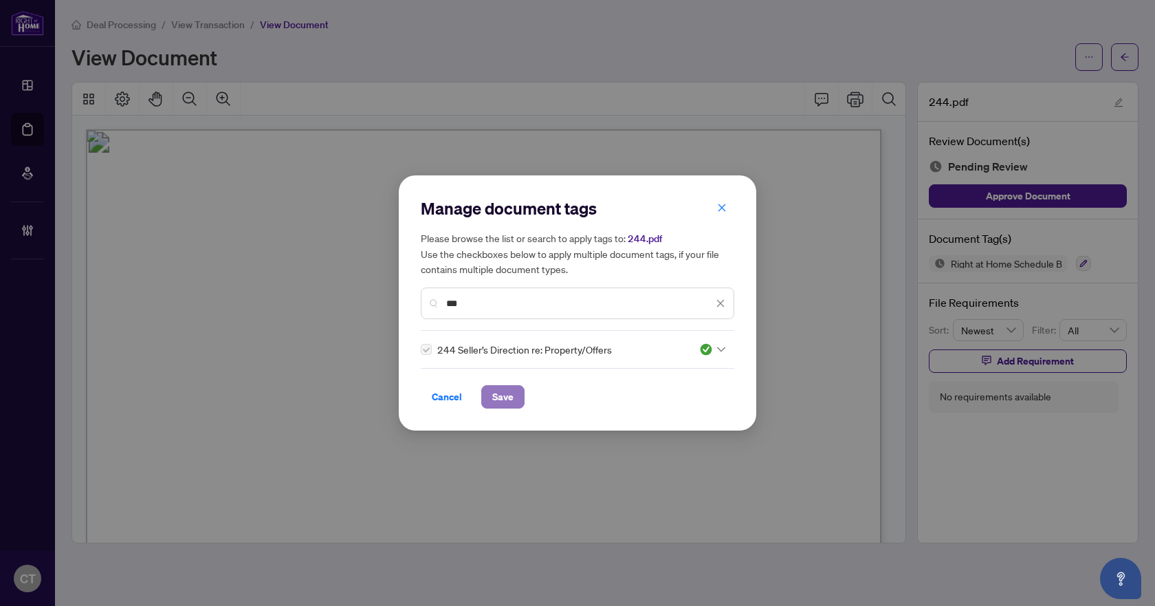
click at [496, 403] on span "Save" at bounding box center [502, 397] width 21 height 22
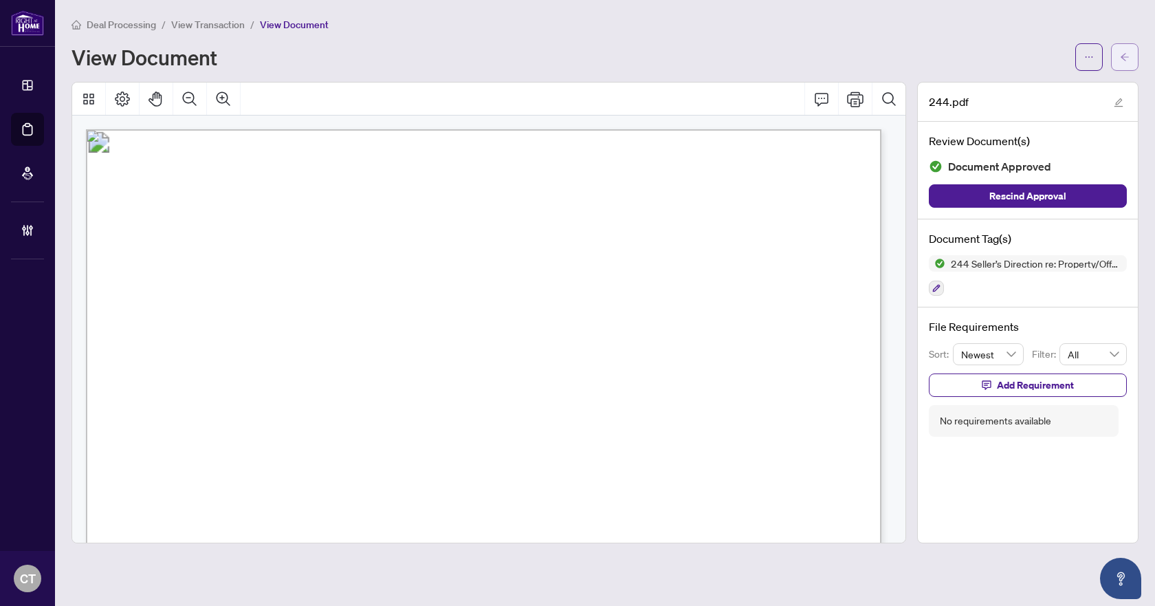
click at [1130, 59] on button "button" at bounding box center [1125, 57] width 28 height 28
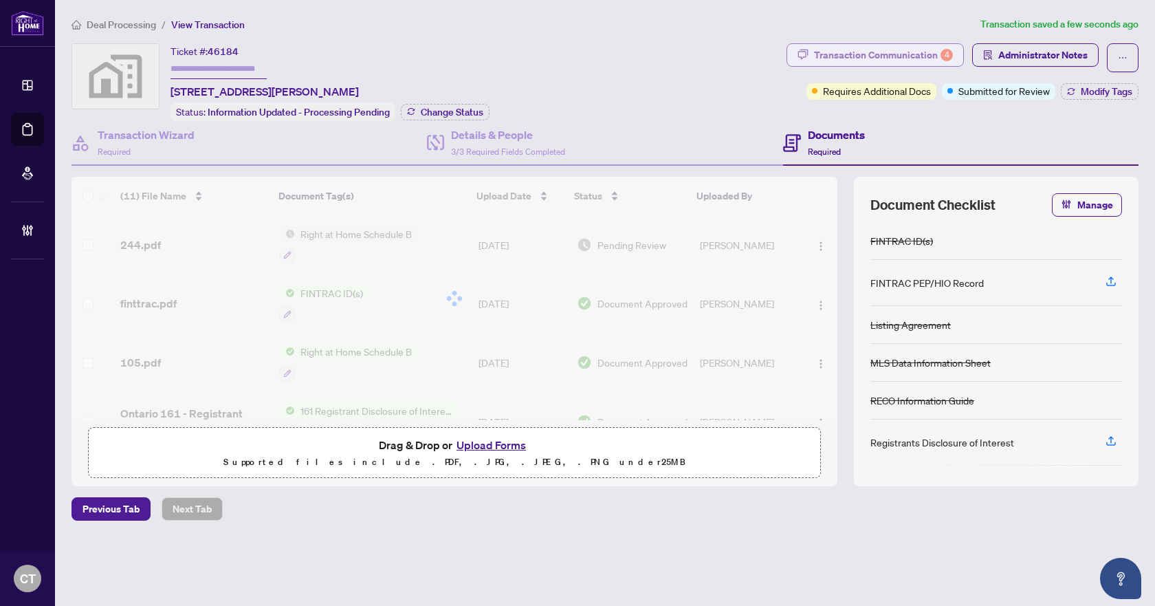
click at [934, 52] on div "Transaction Communication 4" at bounding box center [883, 55] width 139 height 22
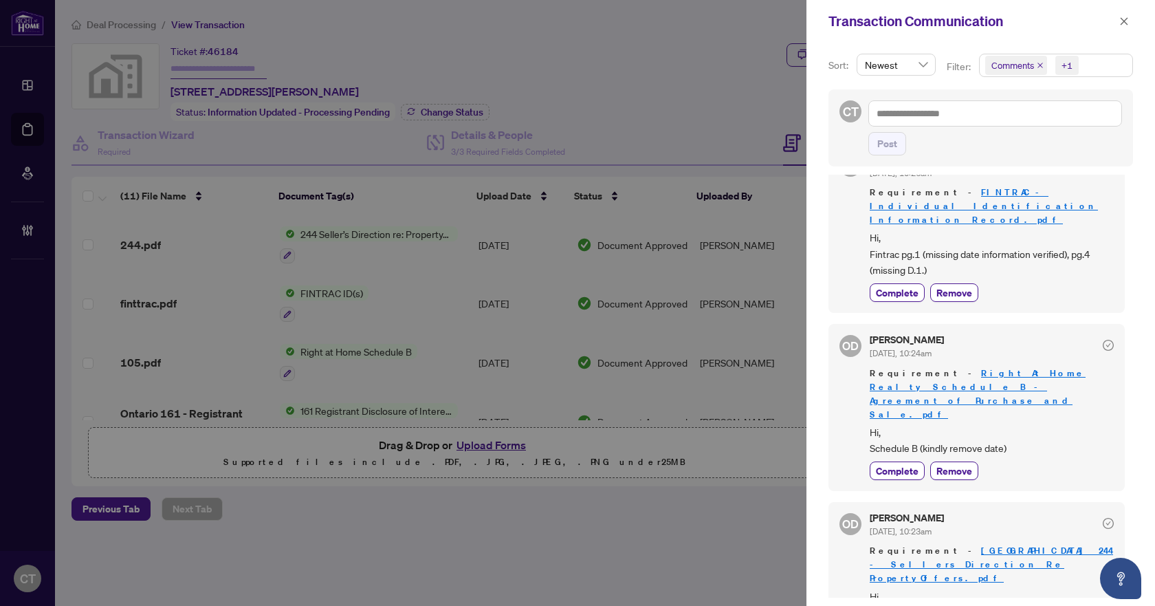
scroll to position [179, 0]
click at [919, 281] on button "Complete" at bounding box center [897, 290] width 55 height 19
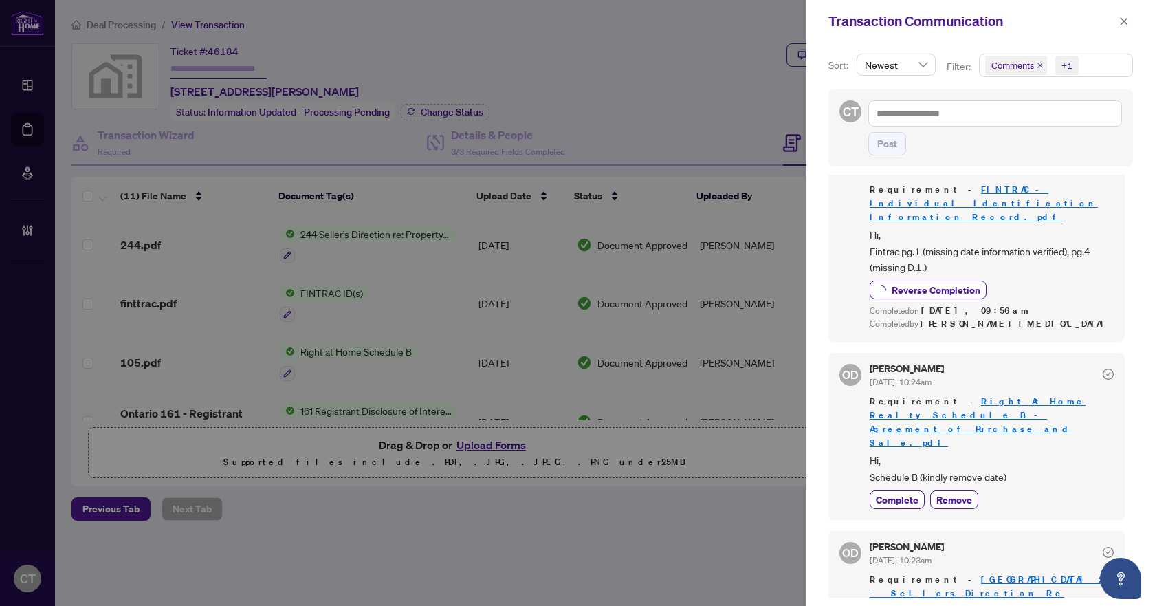
click at [909, 452] on span "Hi, Schedule B (kindly remove date)" at bounding box center [992, 468] width 244 height 32
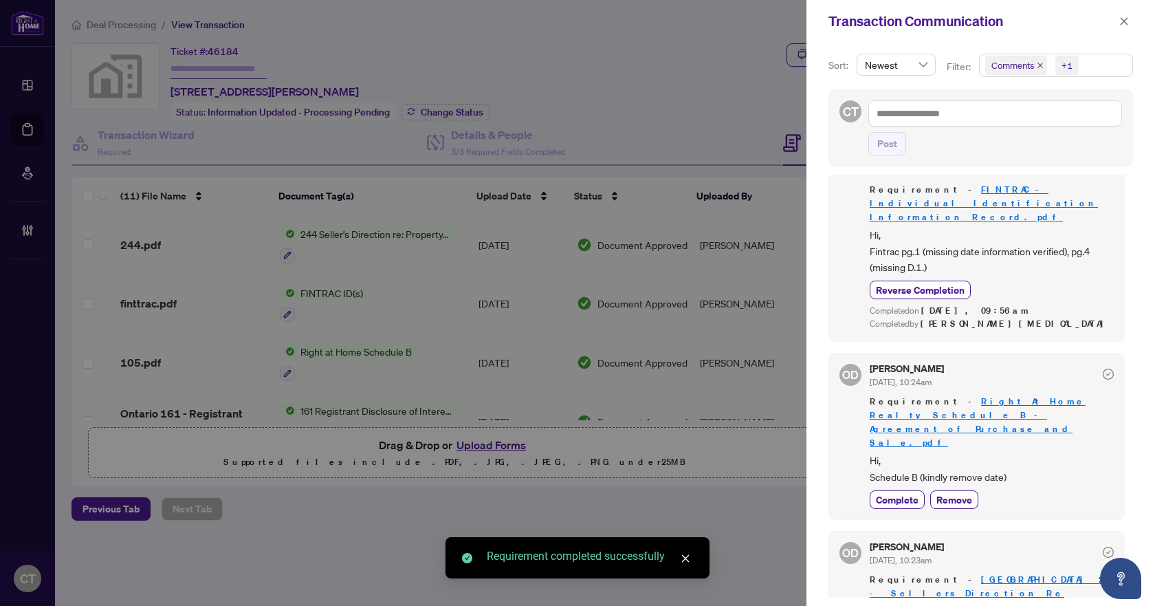
scroll to position [210, 0]
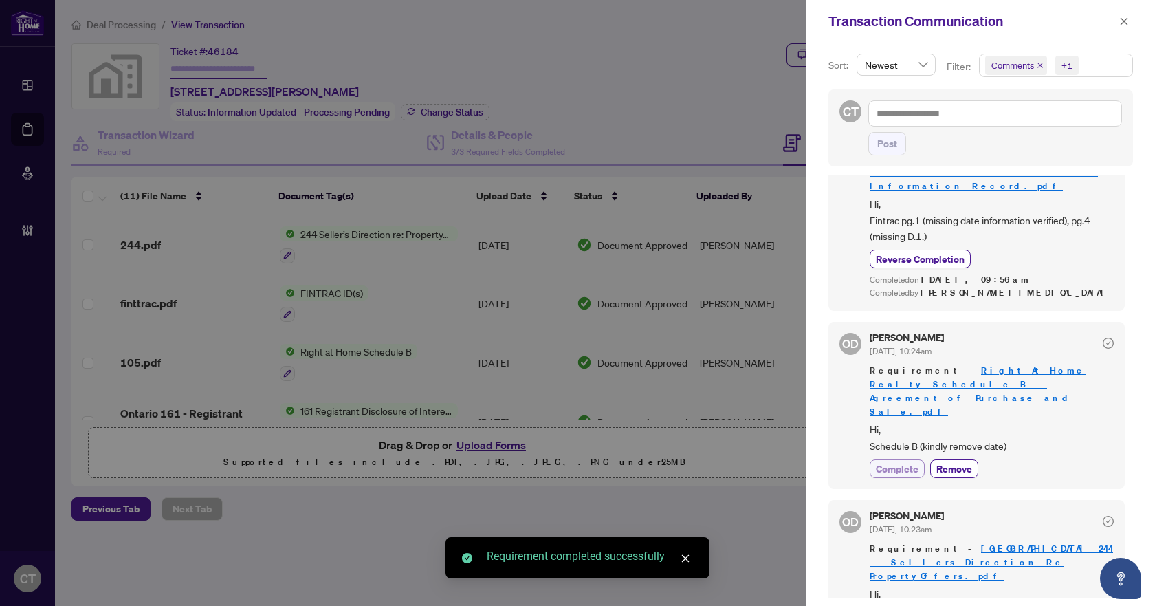
click at [893, 461] on span "Complete" at bounding box center [897, 468] width 43 height 14
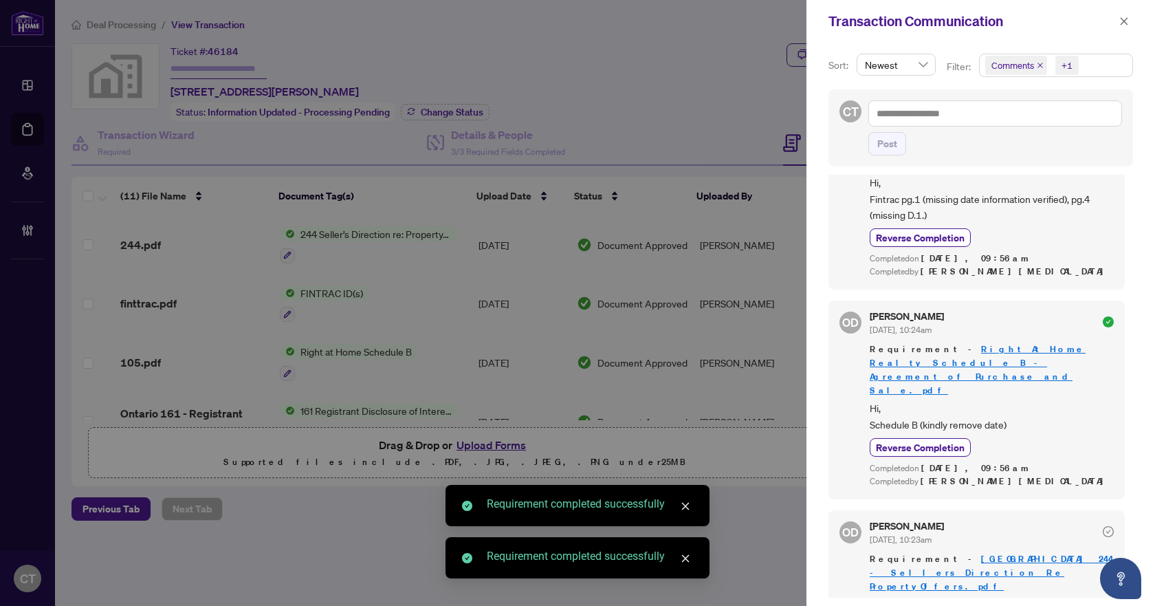
scroll to position [241, 0]
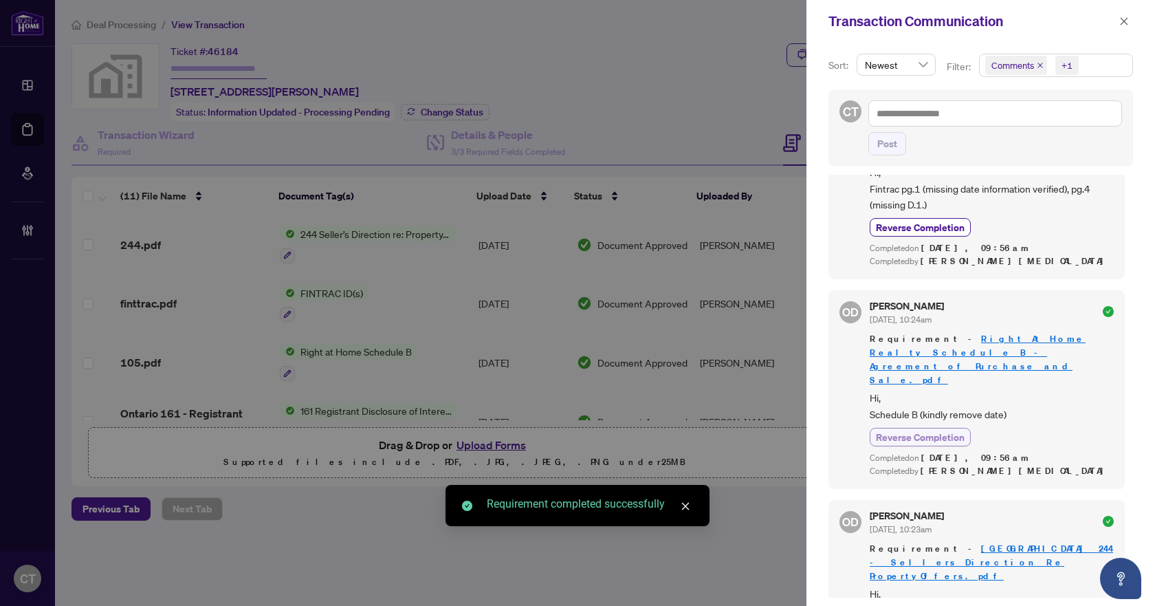
scroll to position [0, 0]
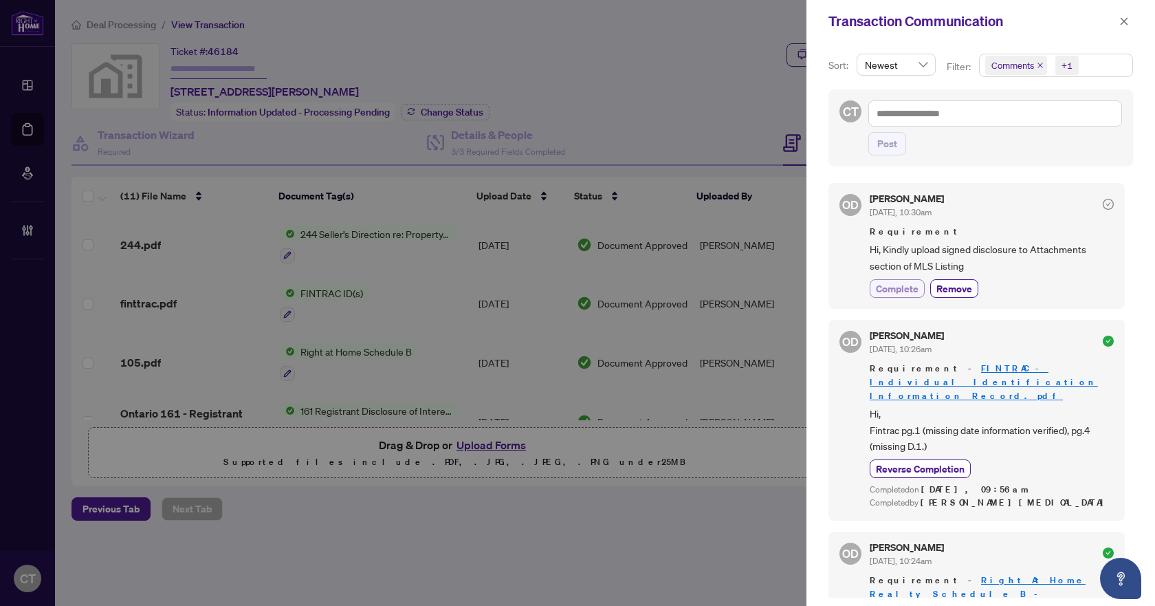
click at [912, 289] on span "Complete" at bounding box center [897, 288] width 43 height 14
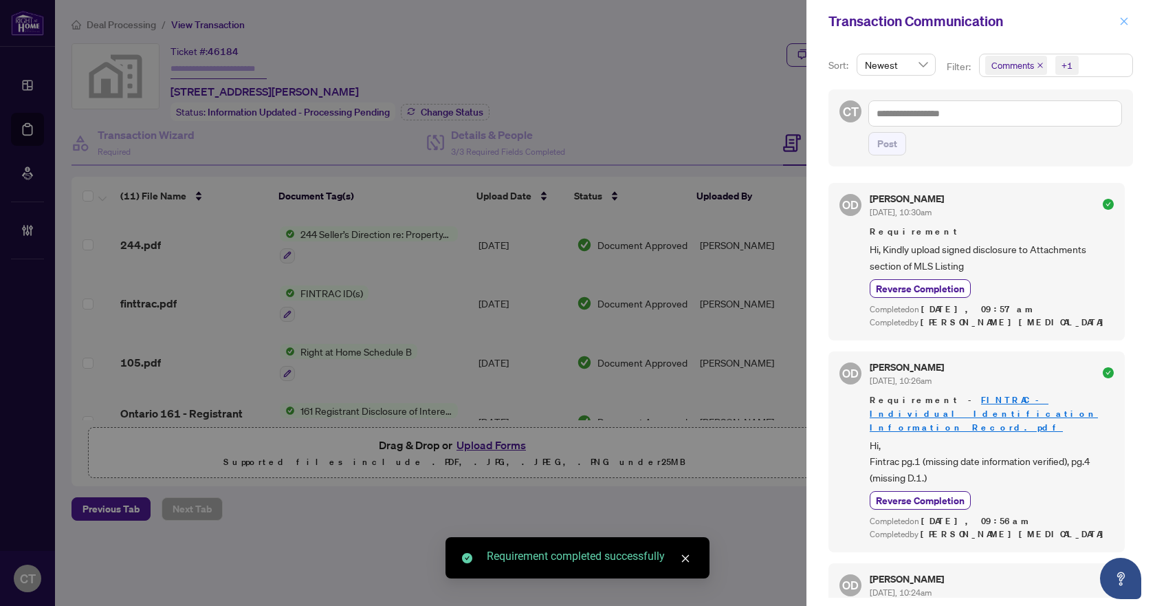
click at [1122, 21] on icon "close" at bounding box center [1124, 22] width 10 height 10
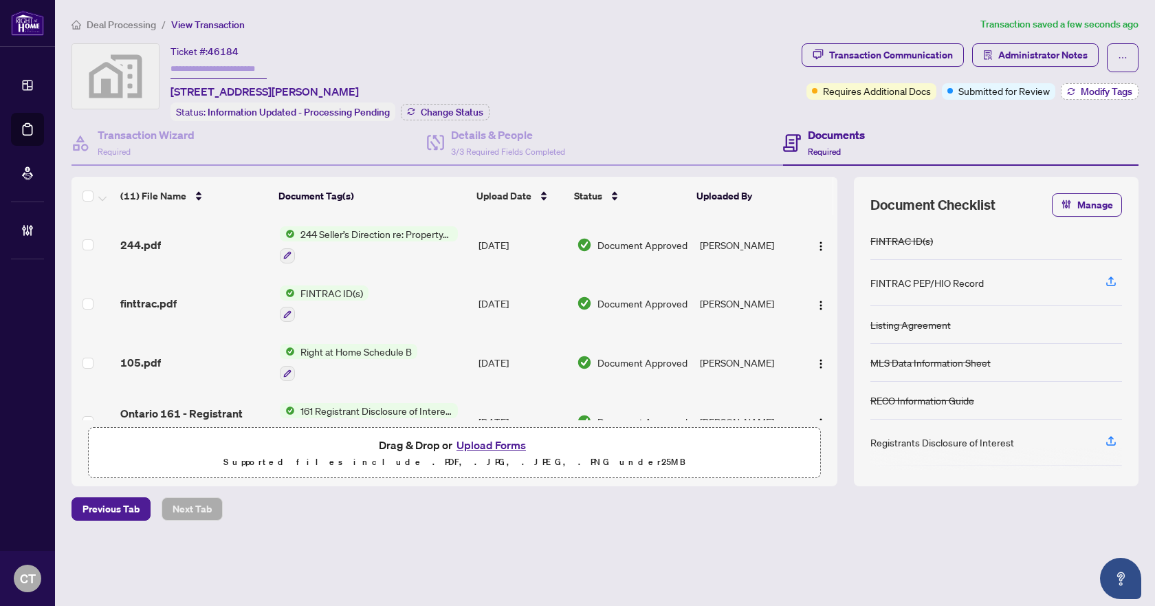
click at [1090, 93] on span "Modify Tags" at bounding box center [1107, 92] width 52 height 10
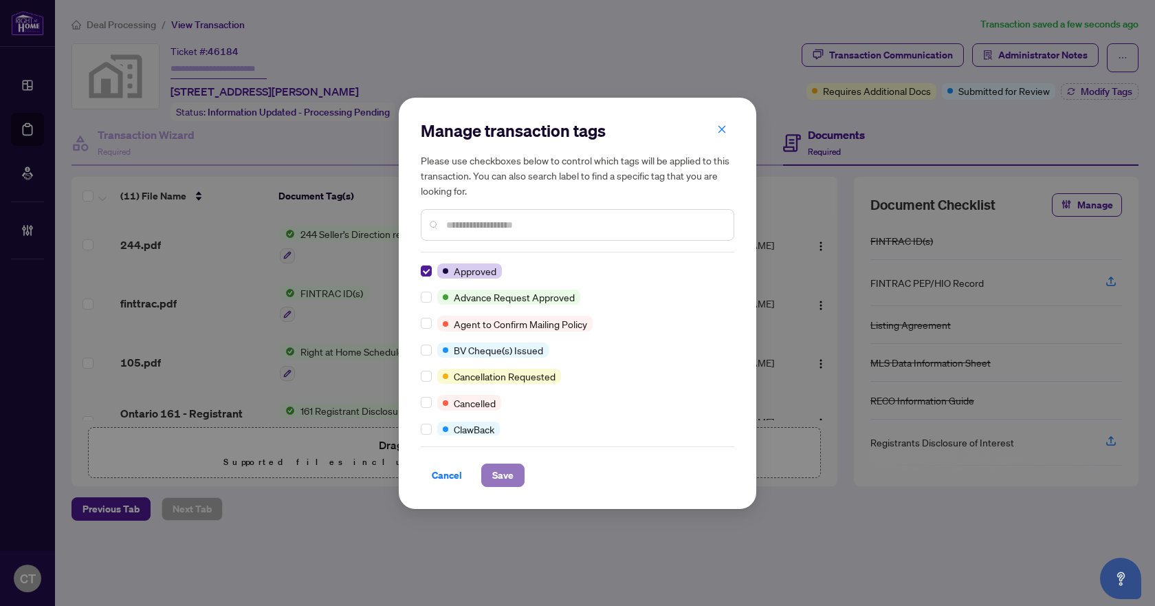
click at [496, 465] on span "Save" at bounding box center [502, 475] width 21 height 22
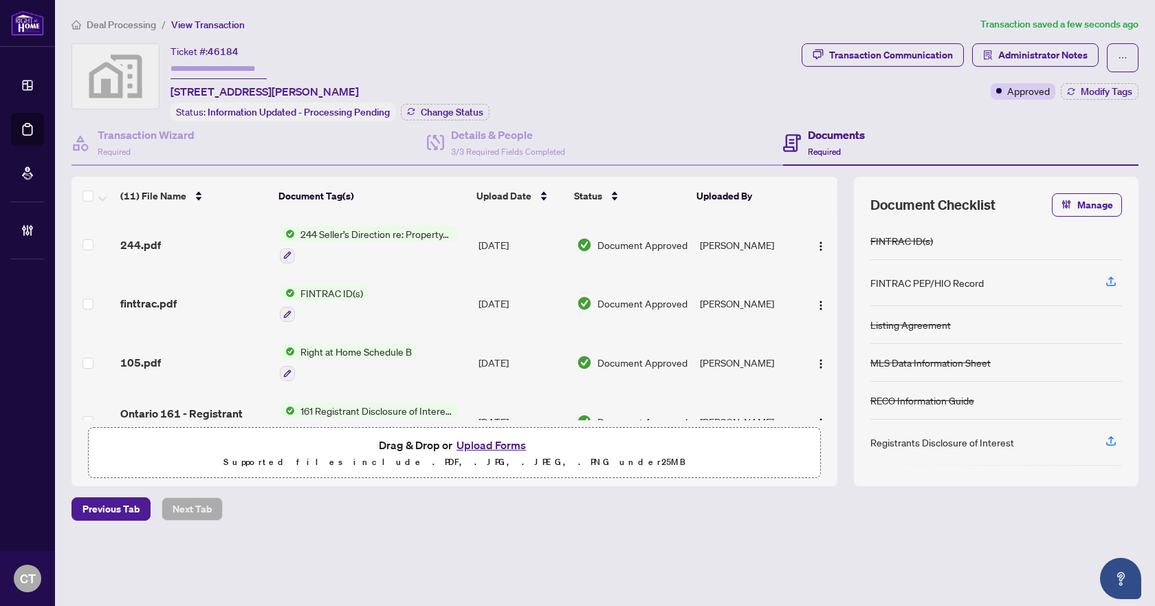
click at [128, 28] on span "Deal Processing" at bounding box center [121, 25] width 69 height 12
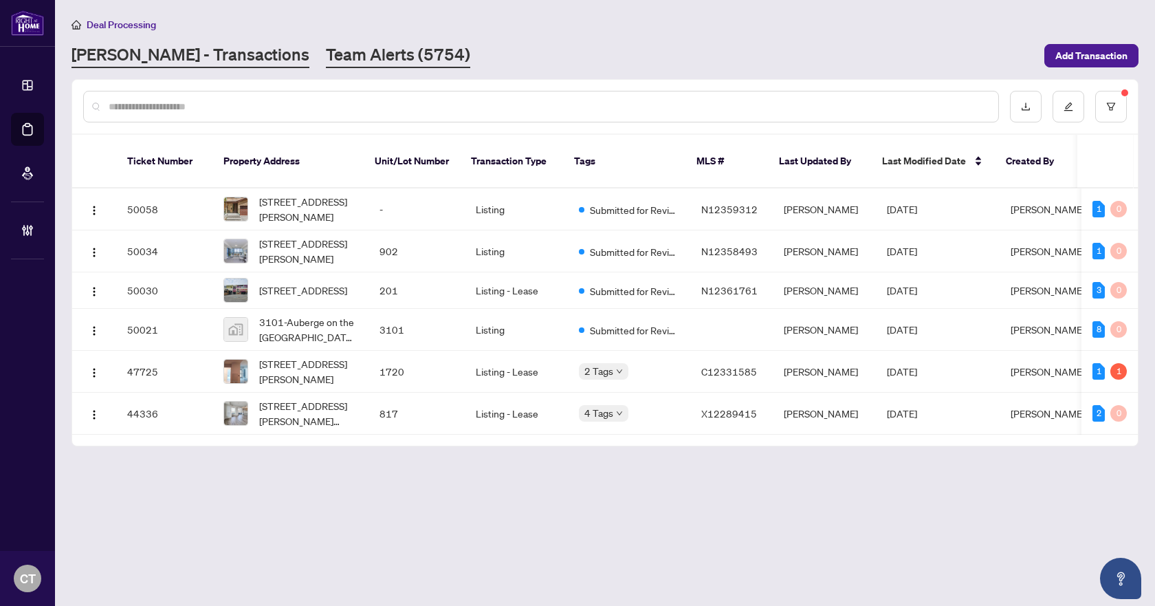
click at [326, 52] on link "Team Alerts (5754)" at bounding box center [398, 55] width 144 height 25
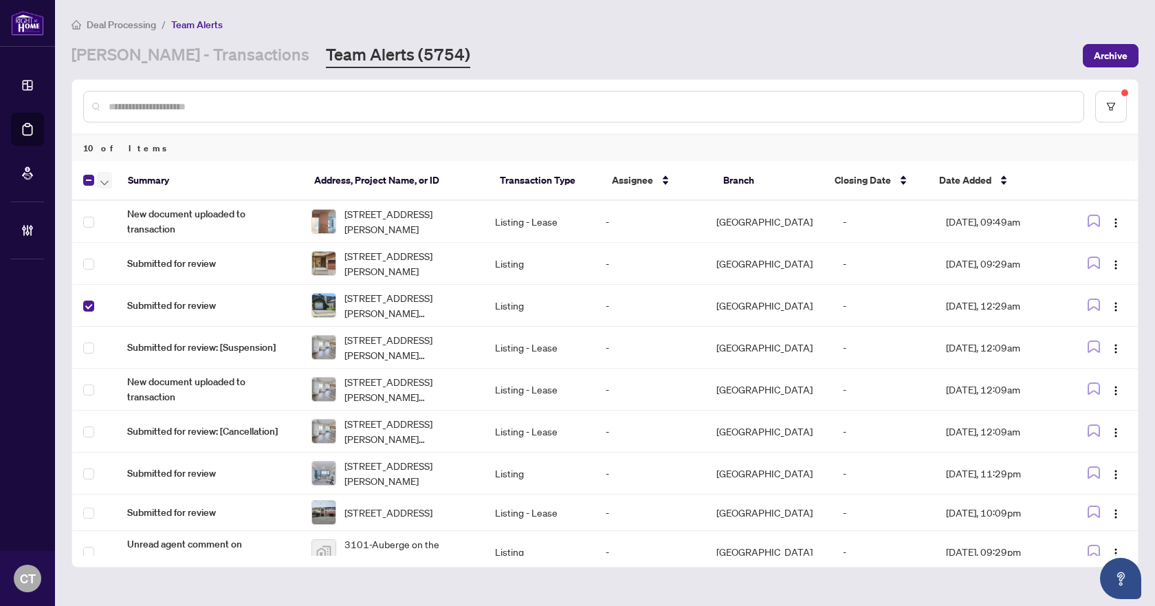
click at [104, 184] on icon "button" at bounding box center [104, 183] width 8 height 6
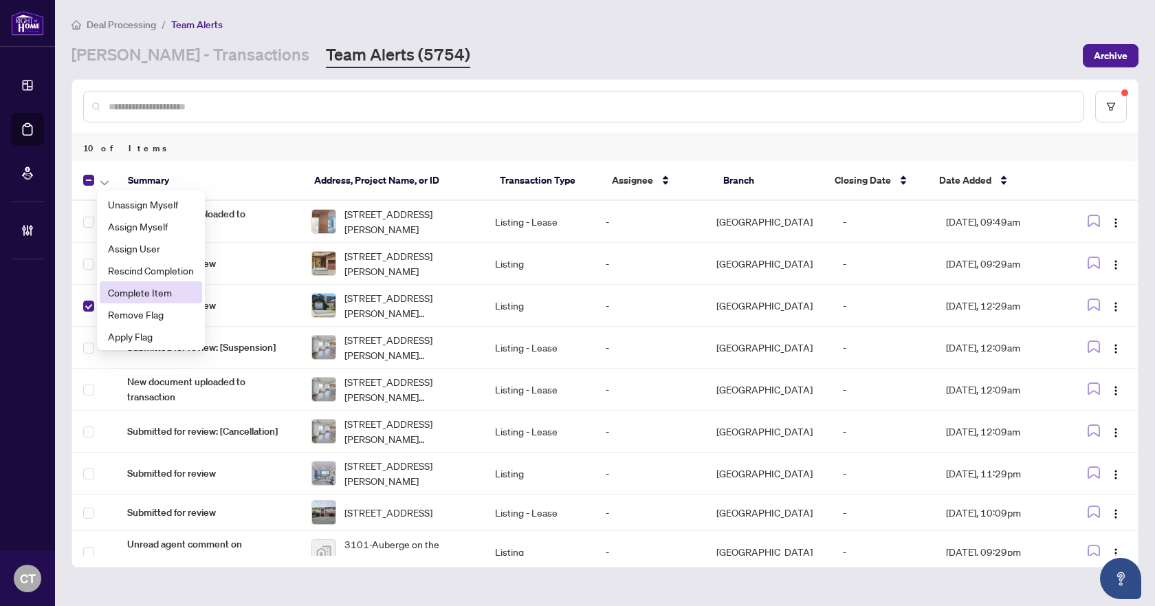
click at [132, 296] on span "Complete Item" at bounding box center [151, 292] width 86 height 15
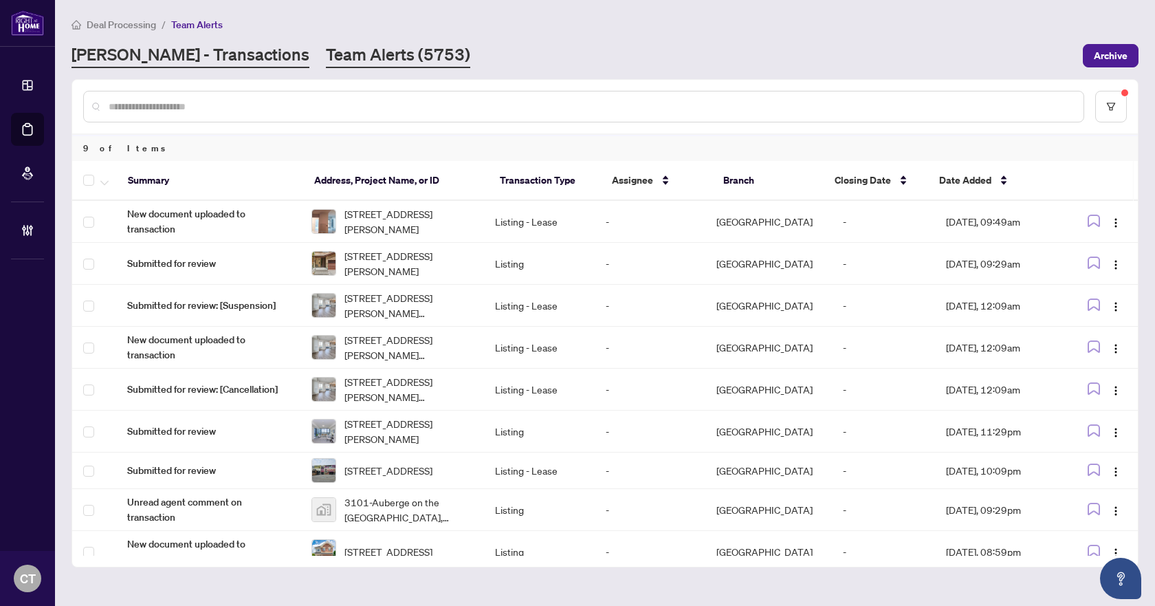
click at [199, 63] on link "[PERSON_NAME] - Transactions" at bounding box center [191, 55] width 238 height 25
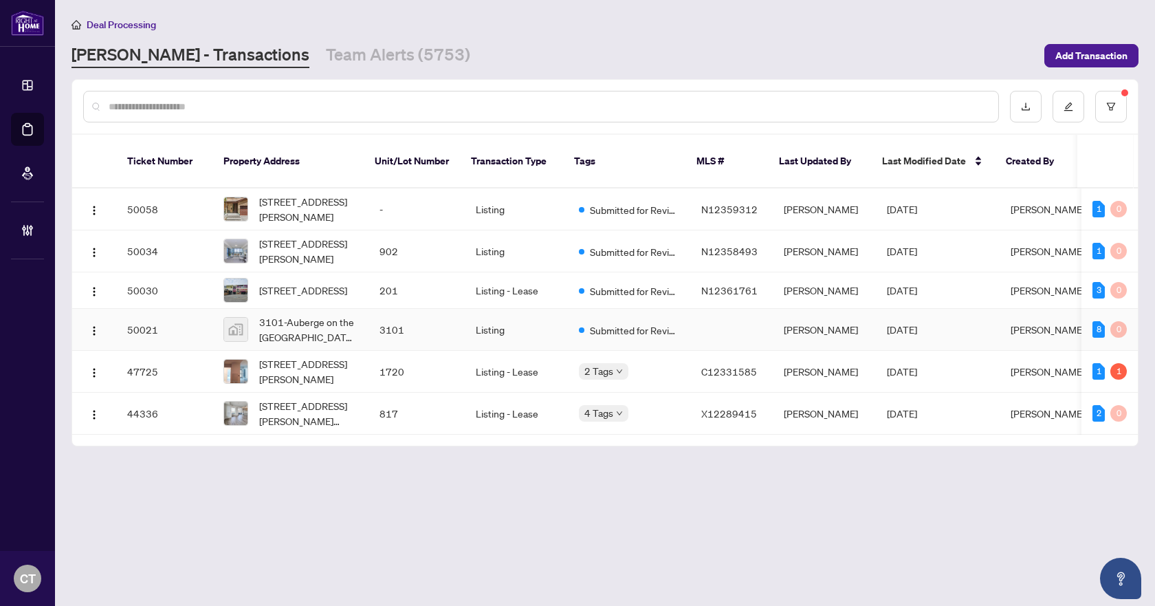
click at [393, 316] on td "3101" at bounding box center [417, 330] width 96 height 42
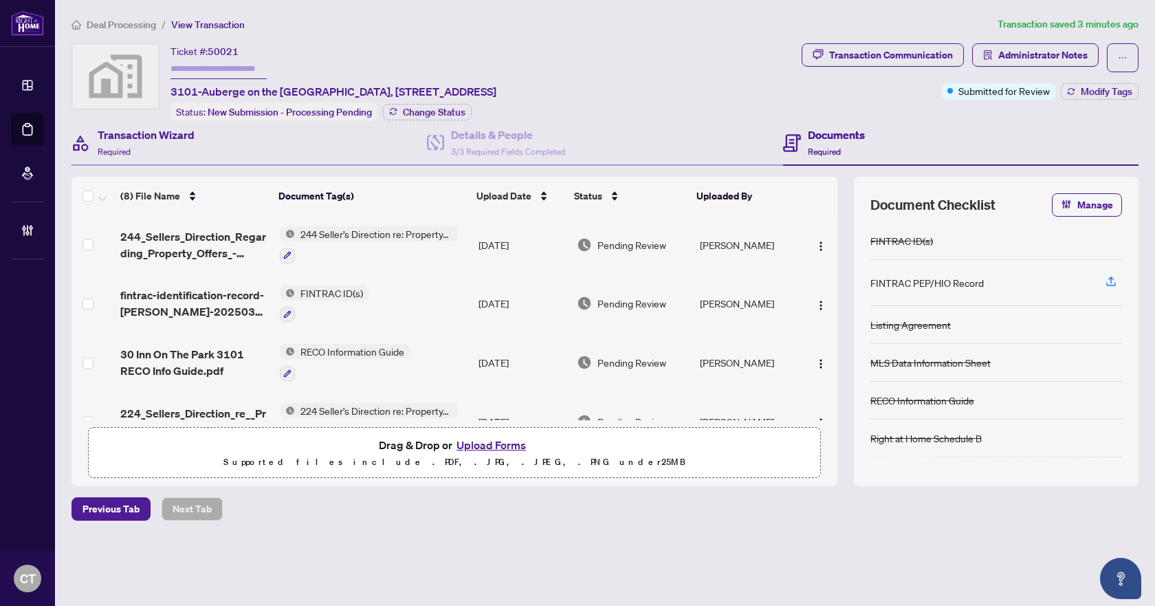
click at [204, 146] on div "Transaction Wizard Required" at bounding box center [249, 143] width 355 height 45
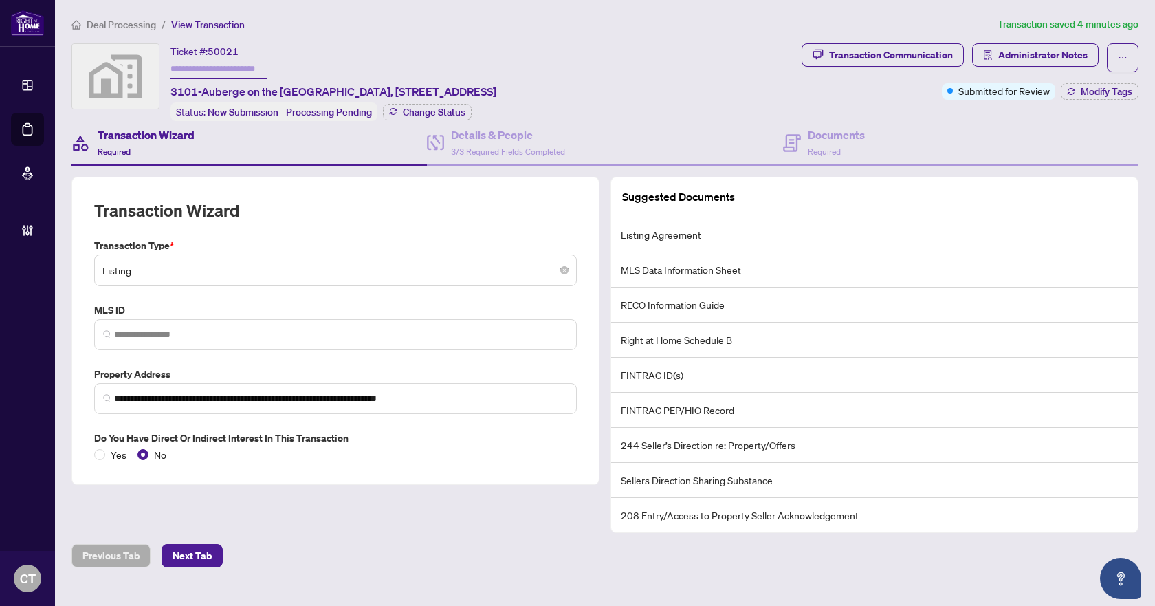
click at [116, 25] on span "Deal Processing" at bounding box center [121, 25] width 69 height 12
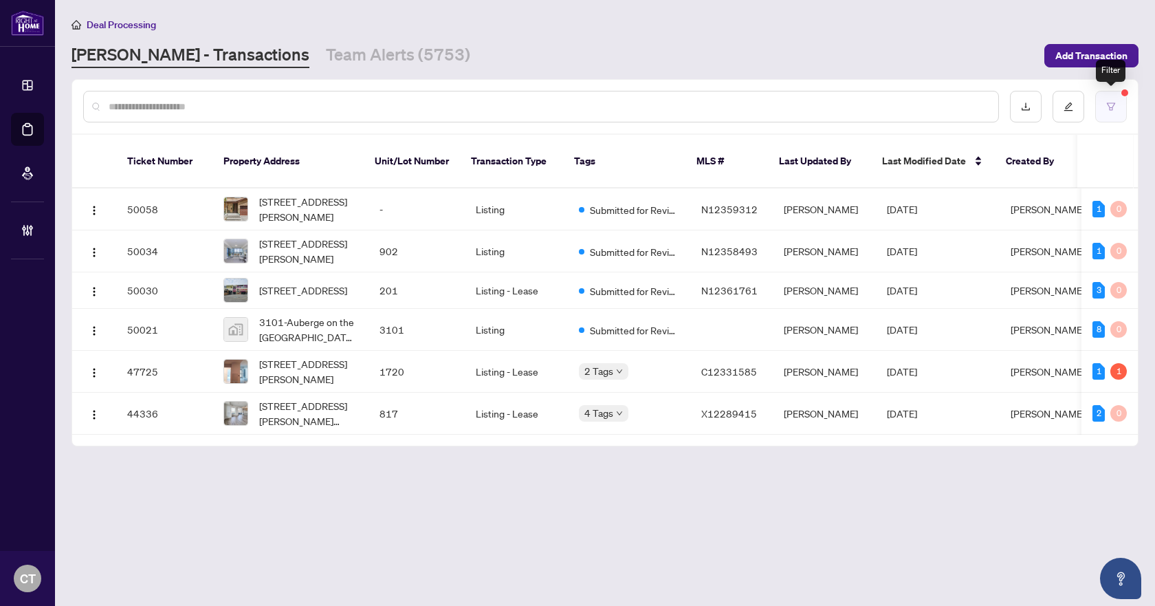
click at [1113, 105] on icon "filter" at bounding box center [1111, 107] width 10 height 10
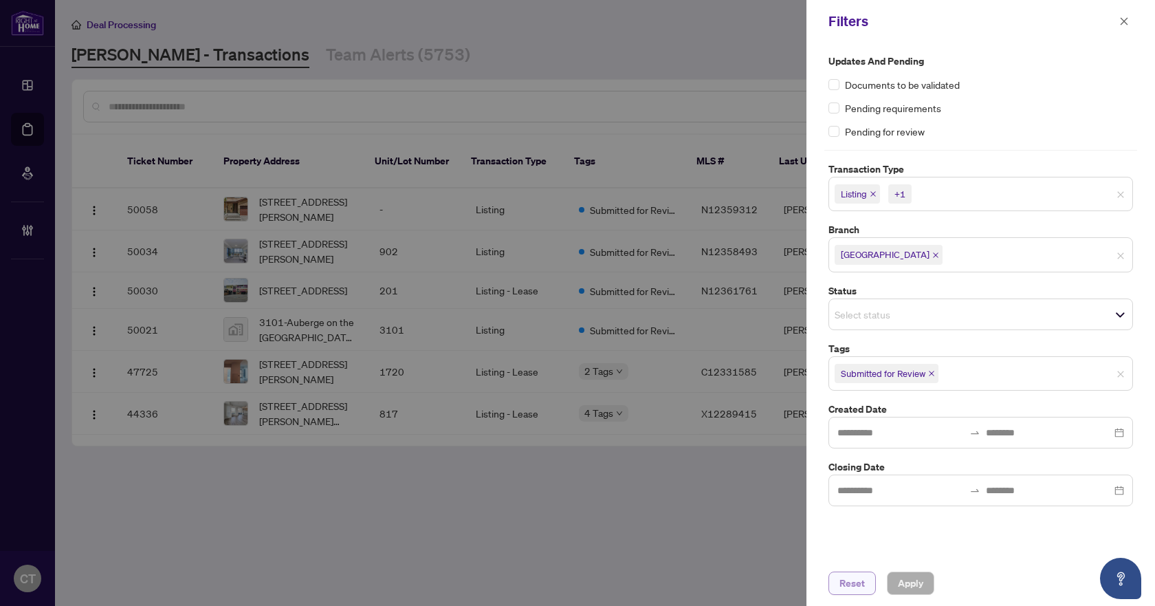
click at [863, 573] on span "Reset" at bounding box center [852, 583] width 25 height 22
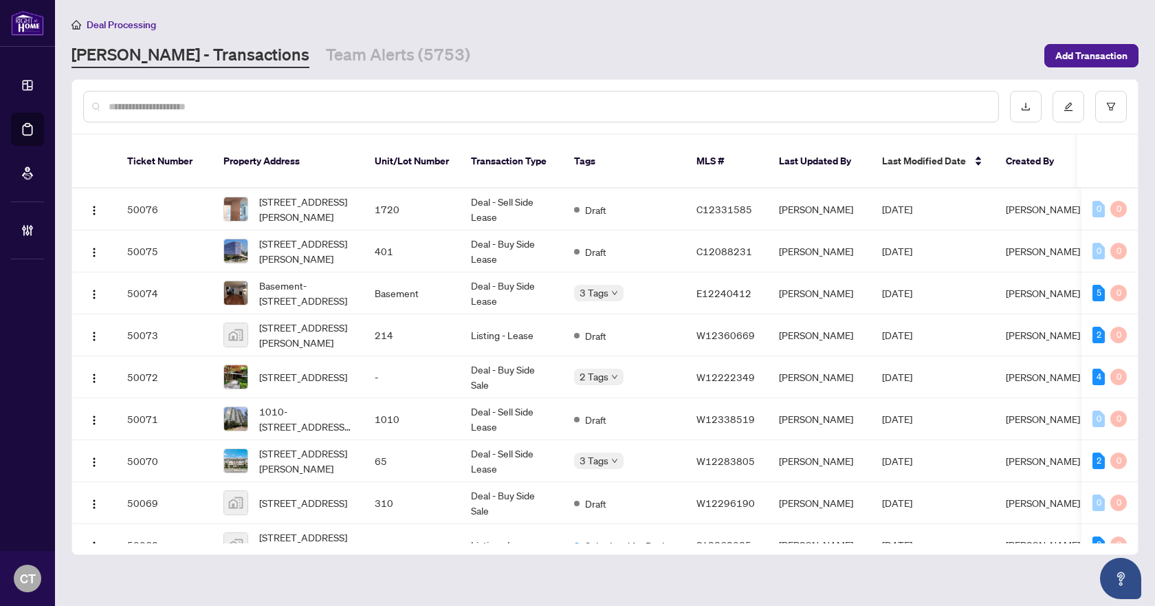
click at [349, 104] on input "text" at bounding box center [548, 106] width 879 height 15
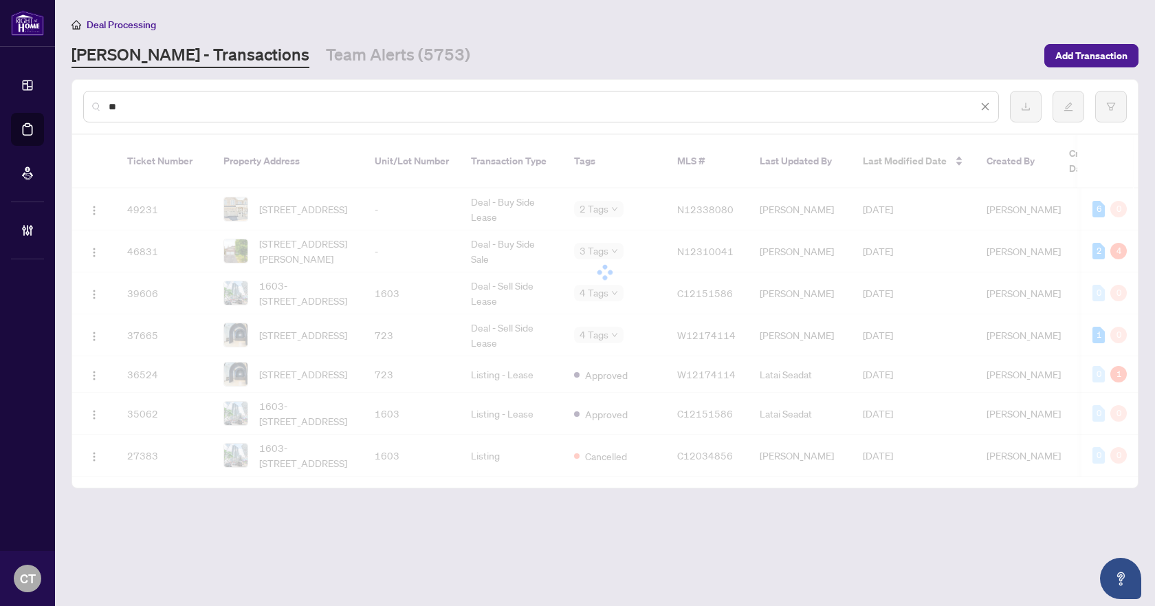
type input "*"
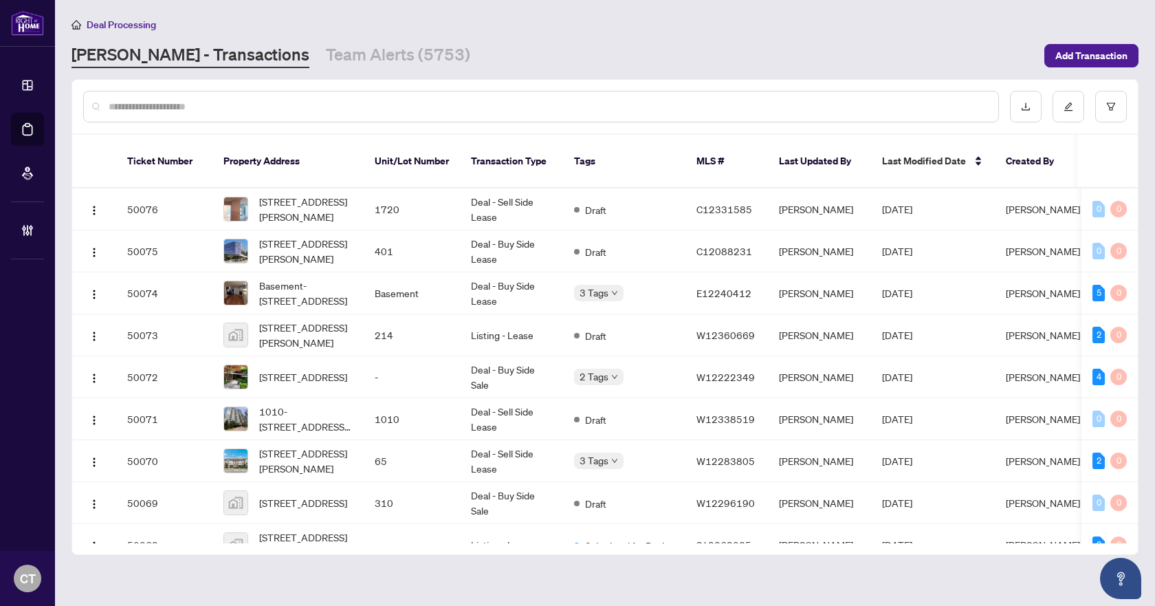
click at [413, 107] on input "text" at bounding box center [548, 106] width 879 height 15
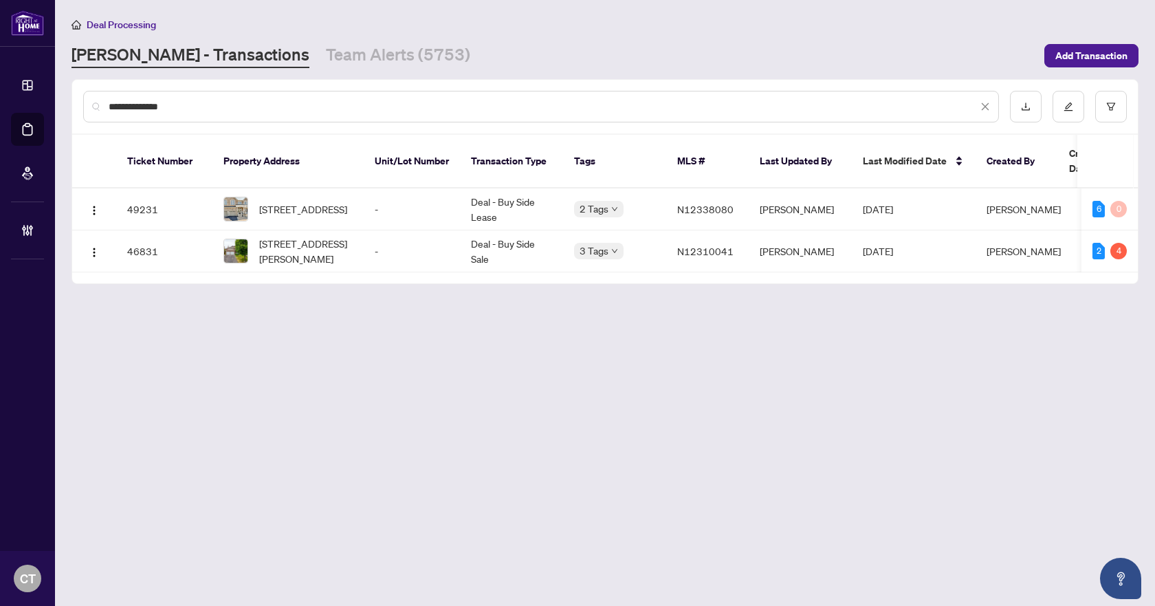
type input "**********"
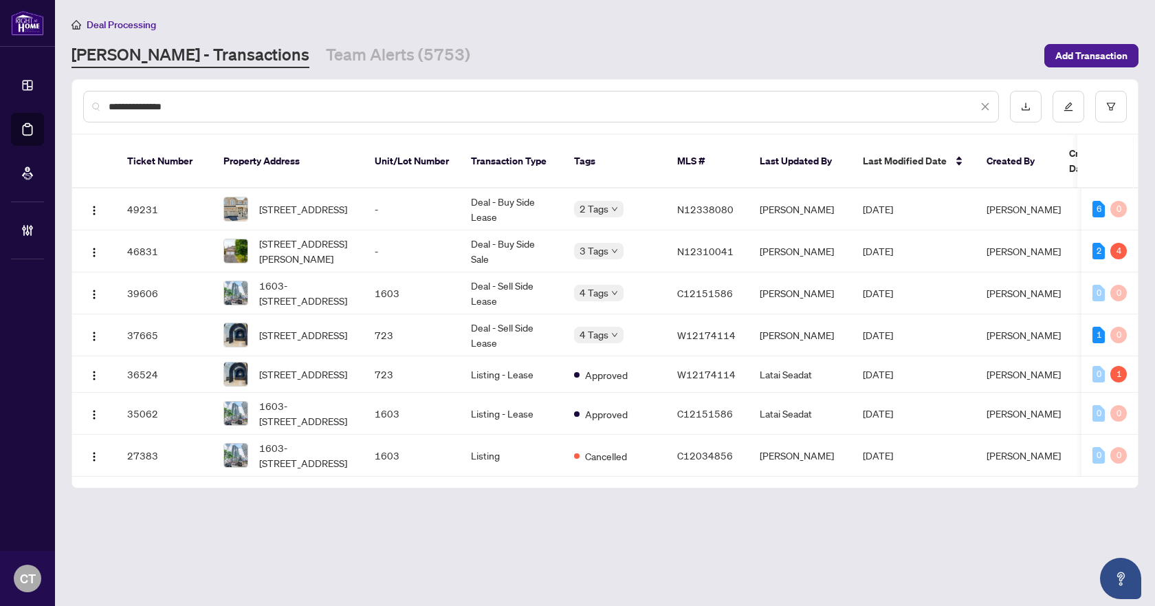
drag, startPoint x: 309, startPoint y: 104, endPoint x: 47, endPoint y: 120, distance: 263.1
click at [47, 120] on div "**********" at bounding box center [577, 303] width 1155 height 606
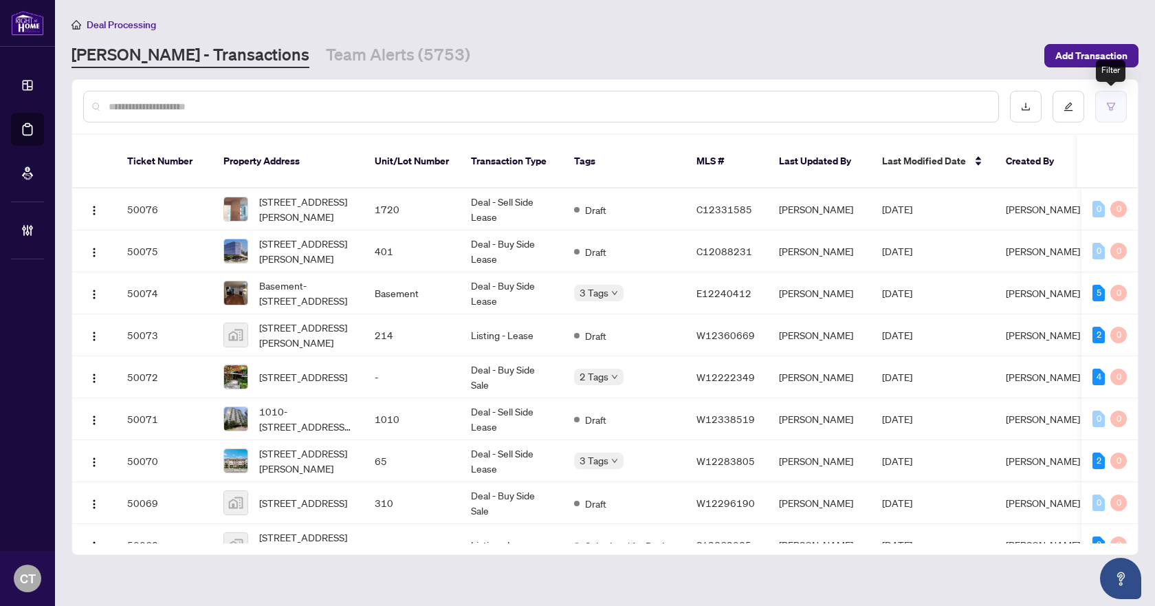
click at [1118, 107] on button "button" at bounding box center [1111, 107] width 32 height 32
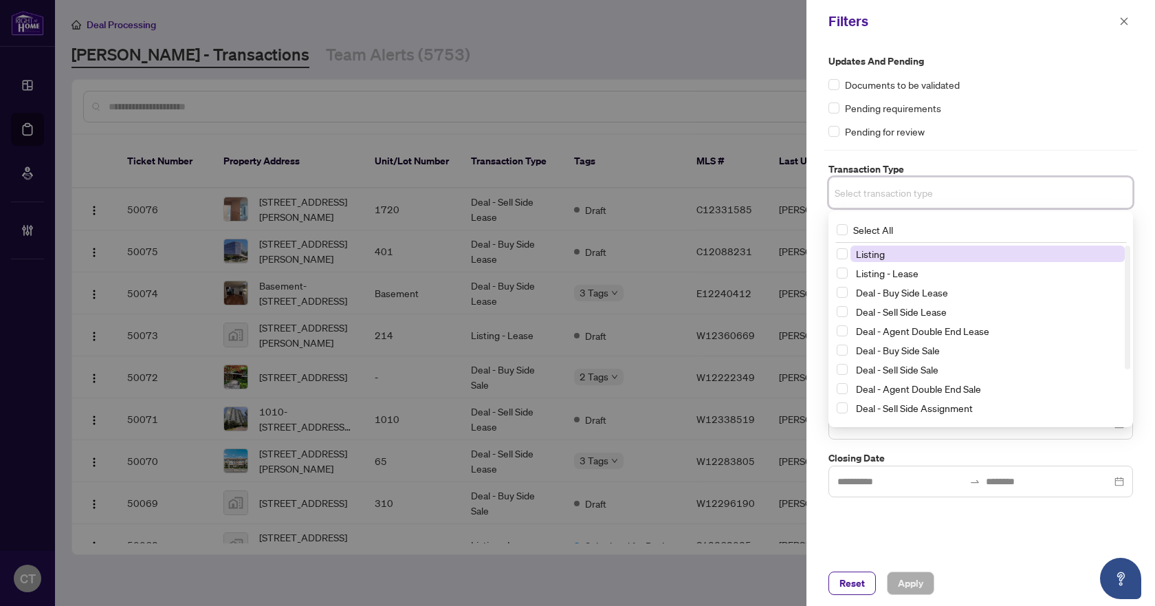
click at [853, 197] on input "search" at bounding box center [883, 192] width 96 height 17
click at [859, 254] on span "Listing" at bounding box center [870, 254] width 29 height 12
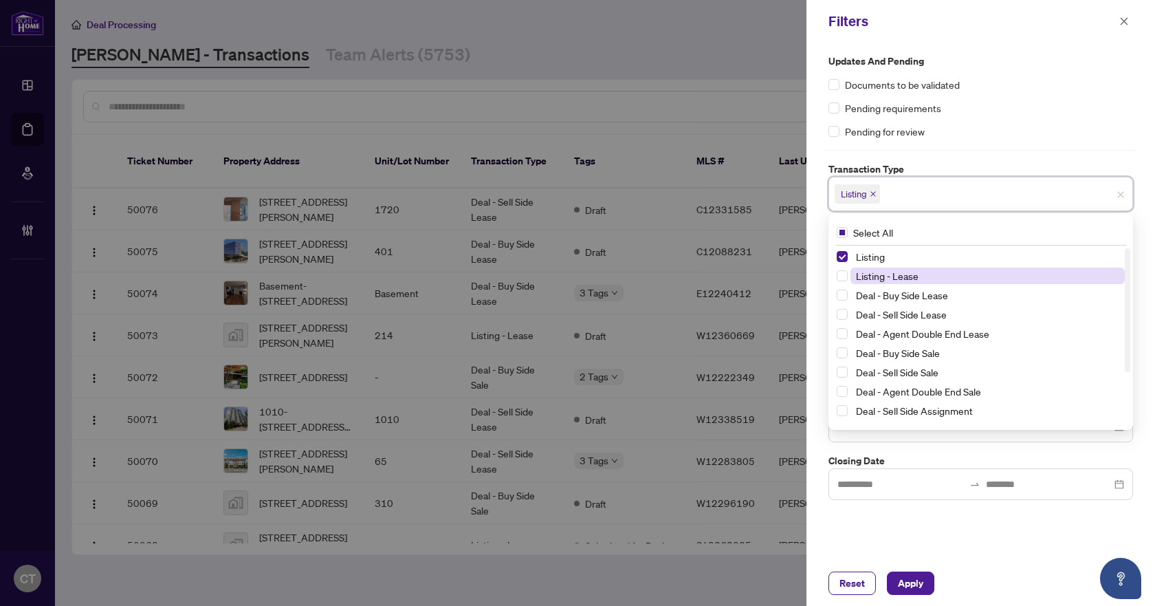
click at [862, 273] on span "Listing - Lease" at bounding box center [887, 276] width 63 height 12
click at [972, 166] on label "Transaction Type" at bounding box center [981, 169] width 305 height 15
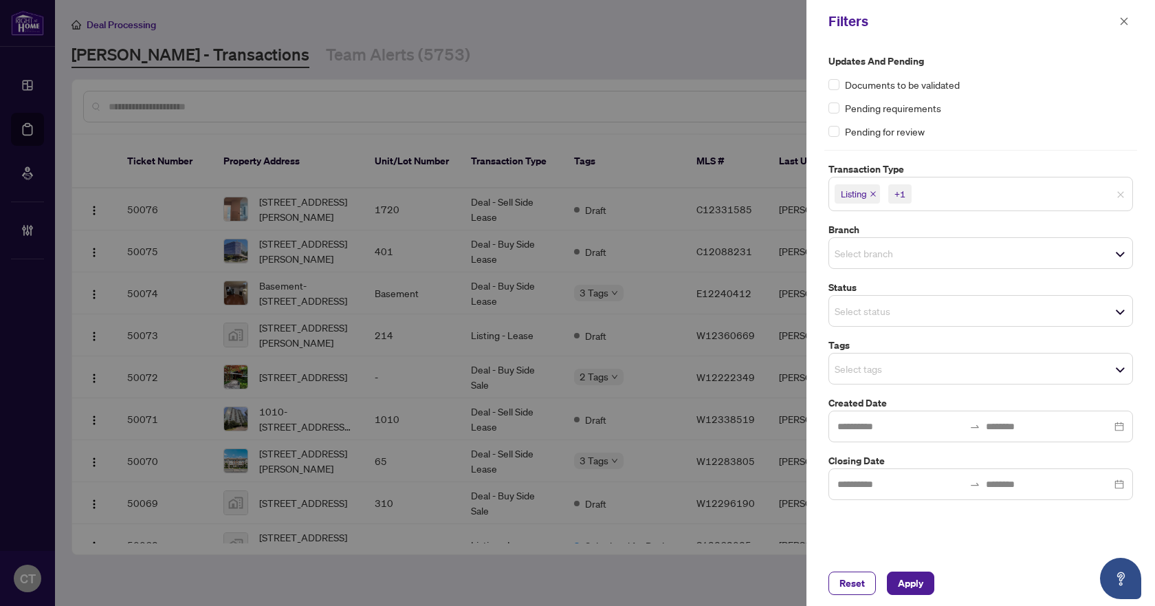
click at [878, 310] on input "search" at bounding box center [883, 311] width 96 height 17
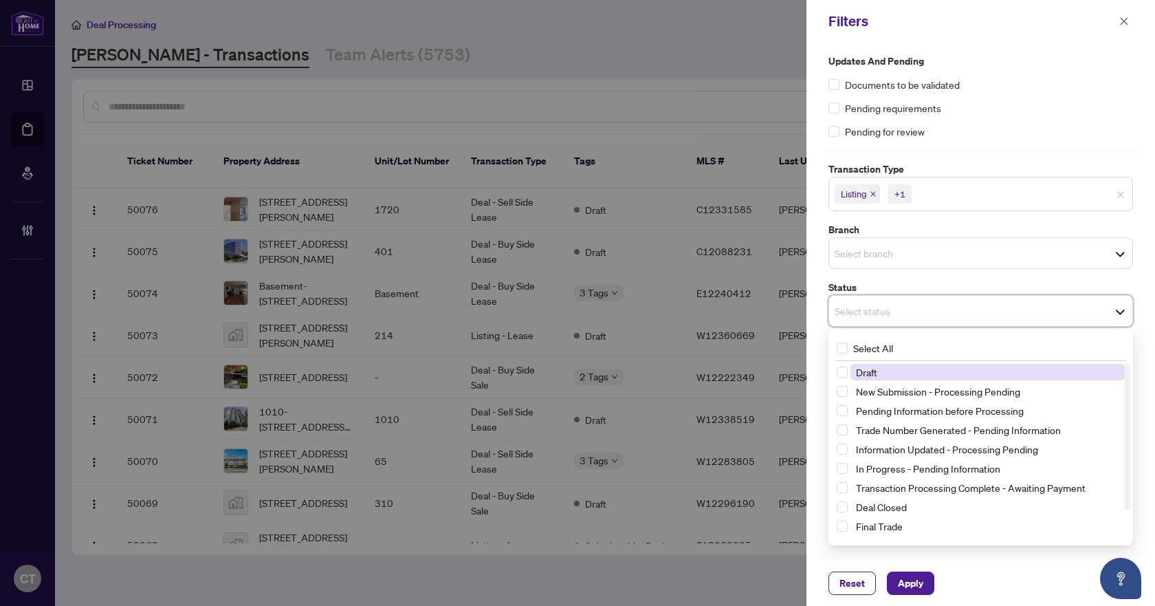
click at [872, 280] on label "Status" at bounding box center [981, 287] width 305 height 15
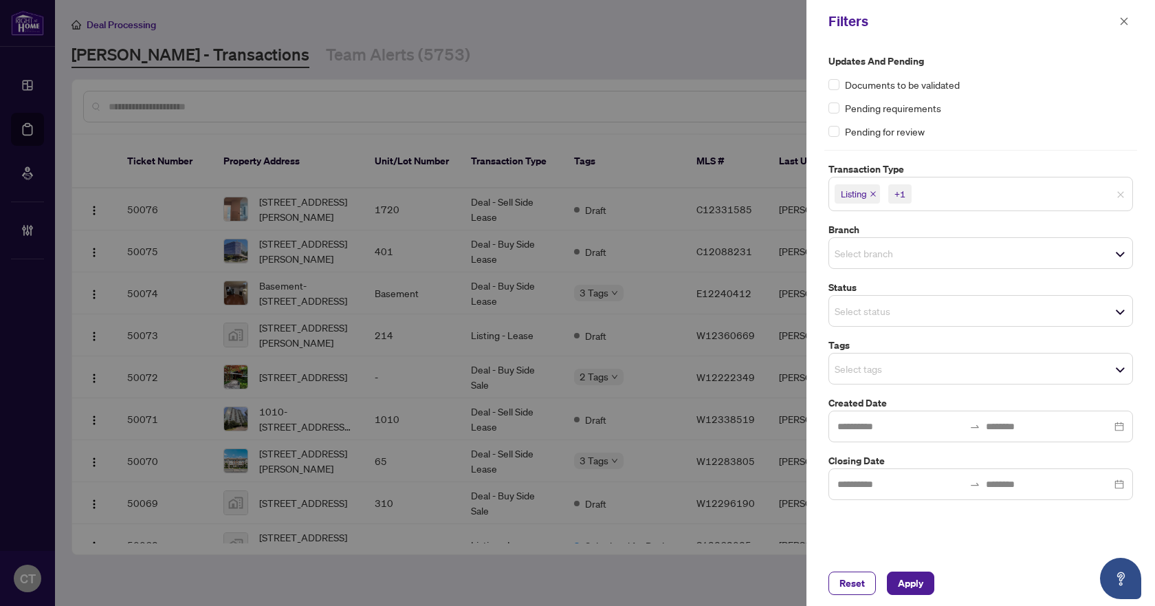
click at [869, 368] on input "search" at bounding box center [883, 368] width 96 height 17
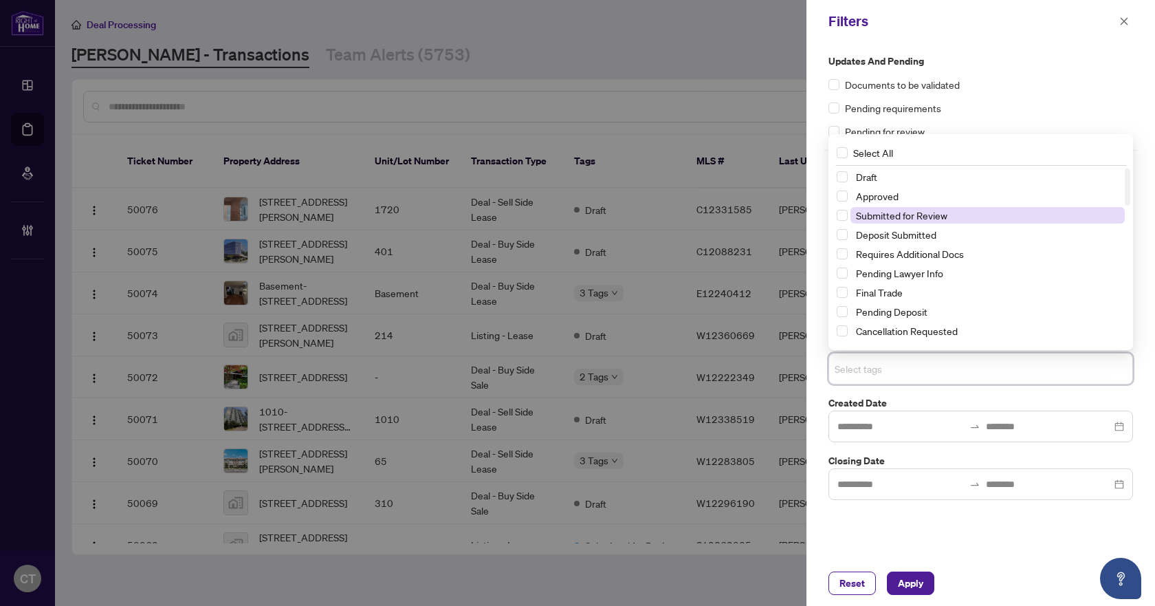
click at [870, 218] on span "Submitted for Review" at bounding box center [901, 215] width 91 height 12
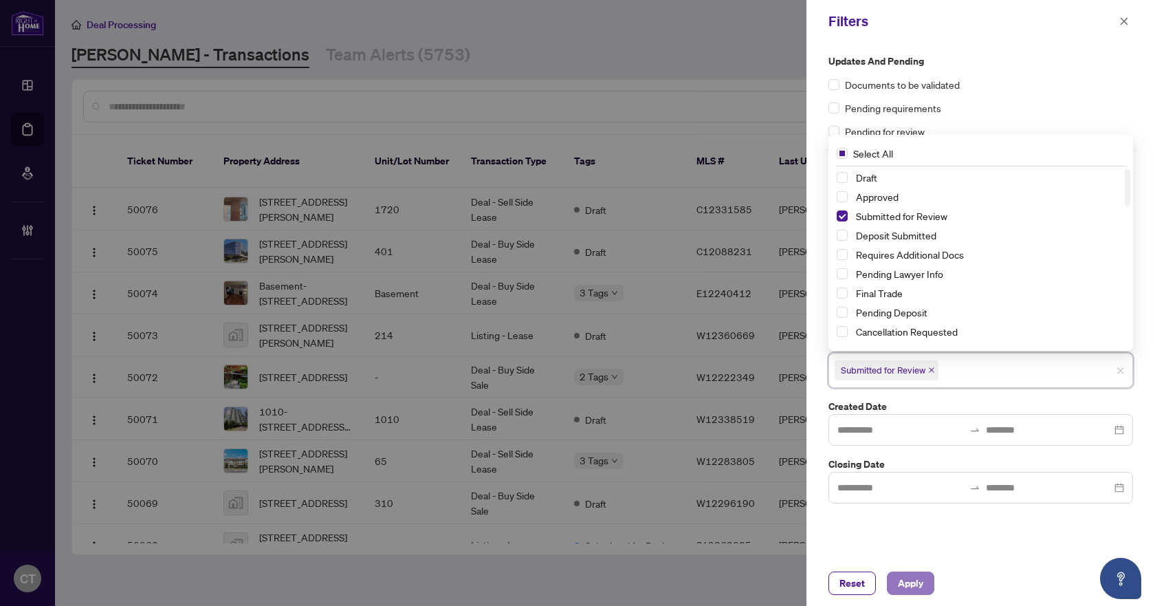
click at [920, 579] on span "Apply" at bounding box center [910, 583] width 25 height 22
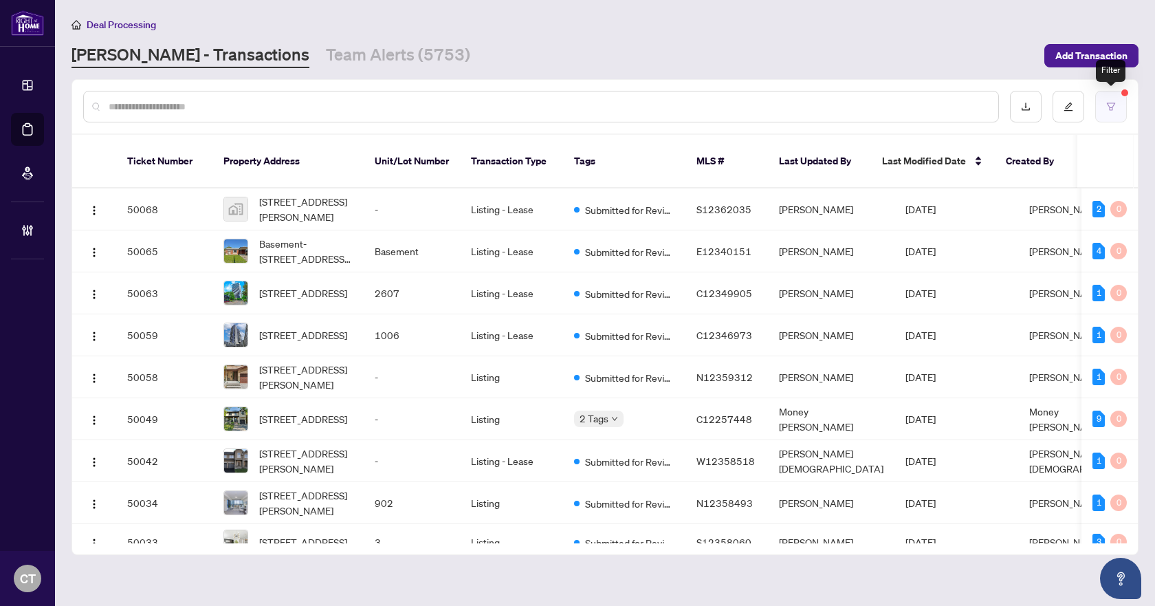
click at [1108, 102] on icon "filter" at bounding box center [1111, 107] width 10 height 10
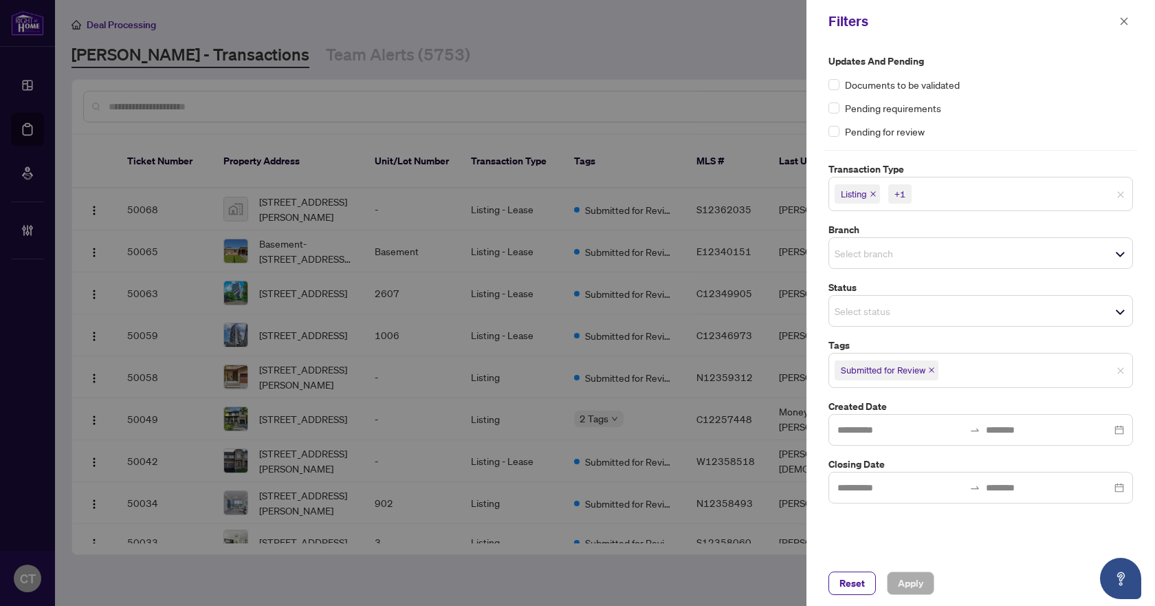
click at [887, 254] on input "search" at bounding box center [883, 253] width 96 height 17
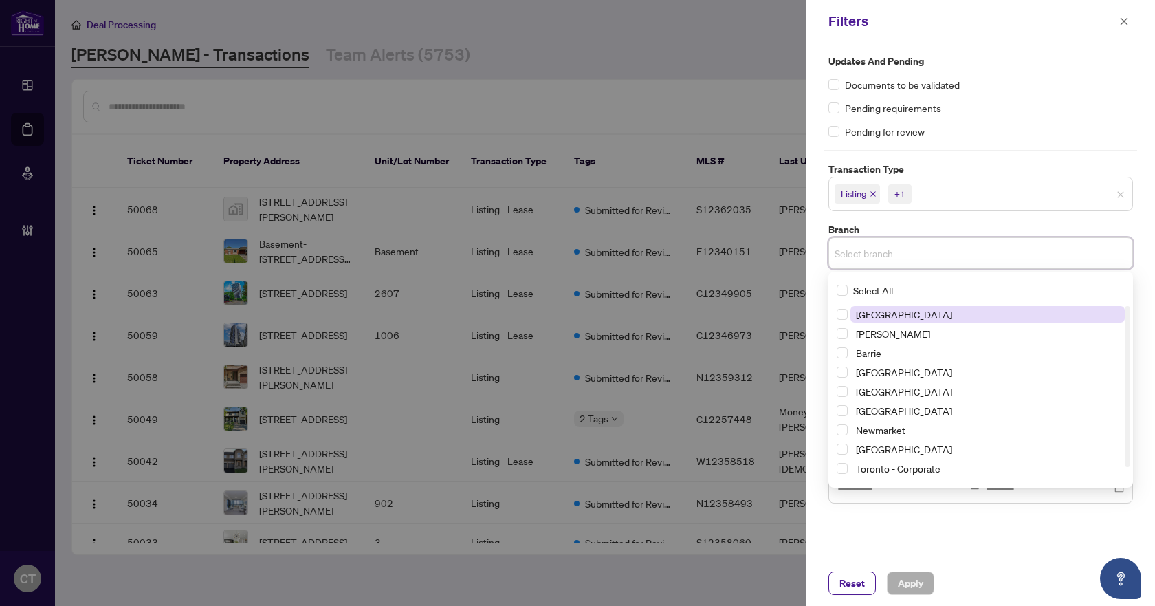
click at [886, 314] on span "[GEOGRAPHIC_DATA]" at bounding box center [904, 314] width 96 height 12
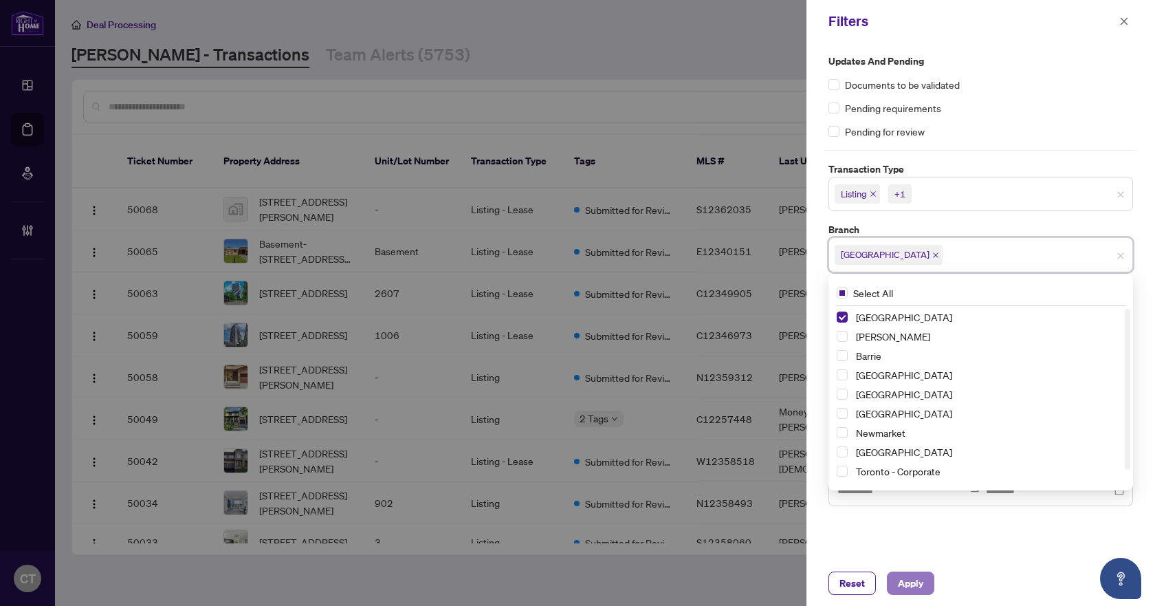
click at [906, 588] on span "Apply" at bounding box center [910, 583] width 25 height 22
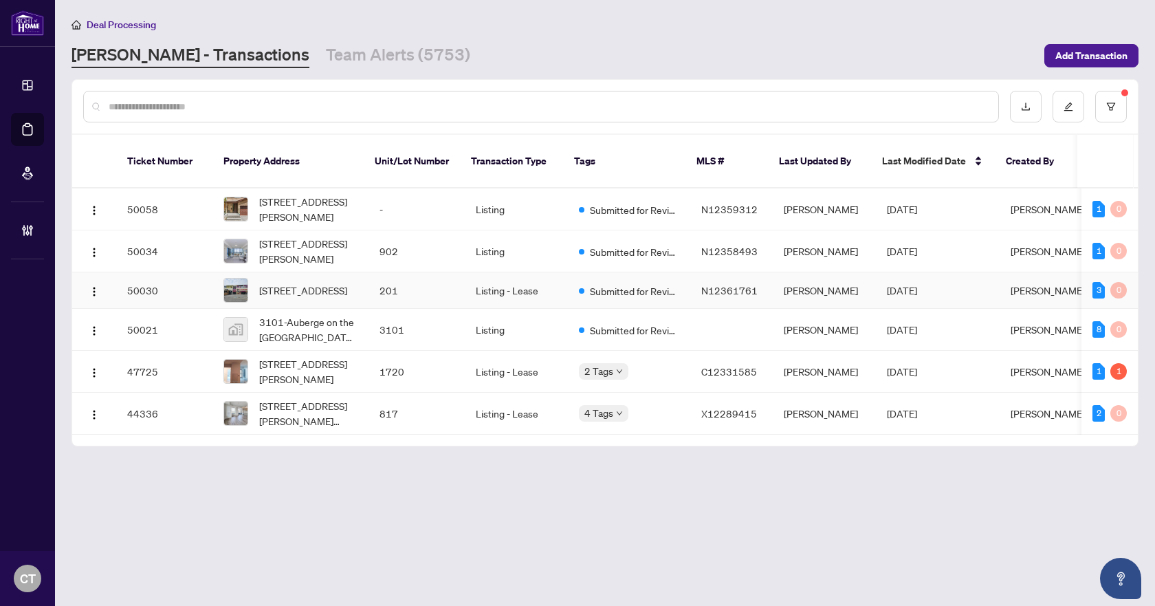
click at [389, 272] on td "201" at bounding box center [417, 290] width 96 height 36
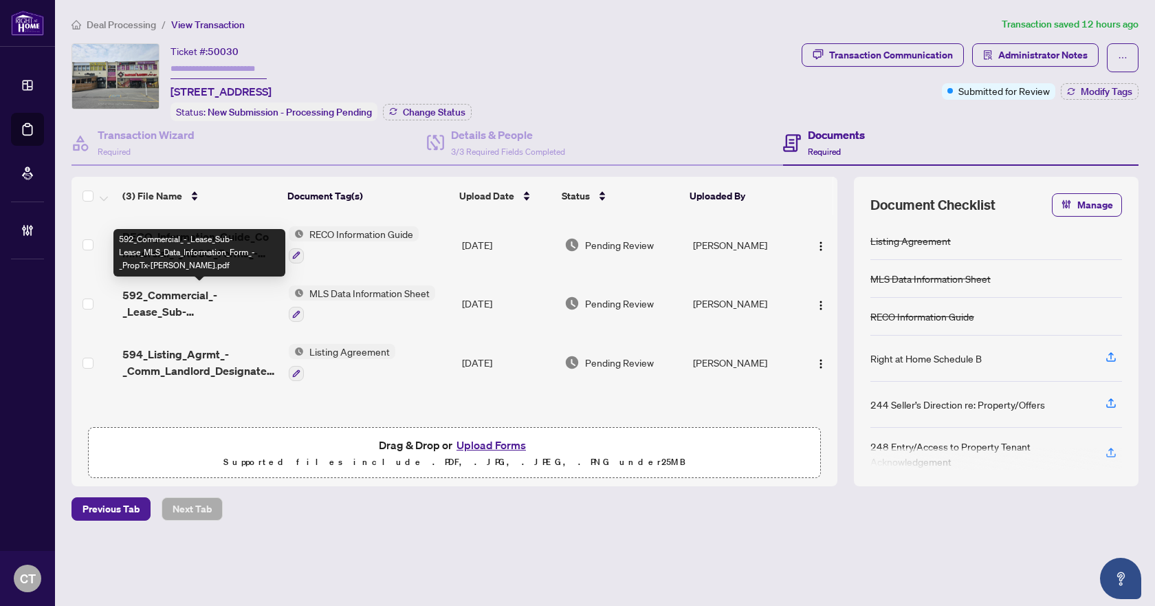
click at [237, 248] on div "592_Commercial_-_Lease_Sub-Lease_MLS_Data_Information_Form_-_PropTx-OREA.pdf" at bounding box center [199, 252] width 172 height 47
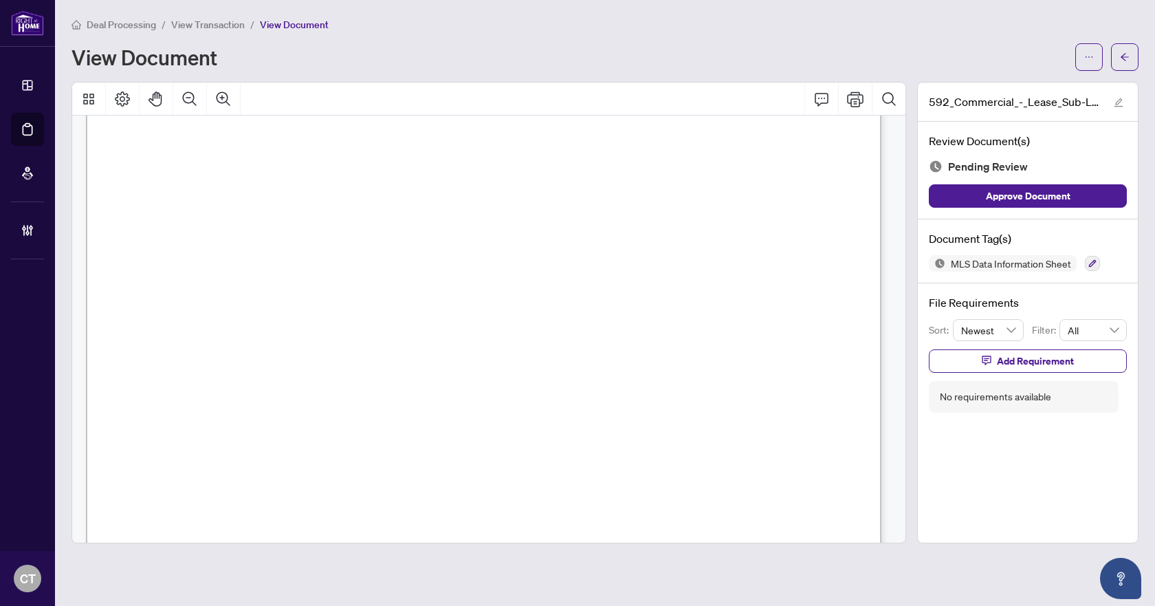
scroll to position [6807, 0]
click at [1096, 260] on icon "button" at bounding box center [1093, 263] width 8 height 8
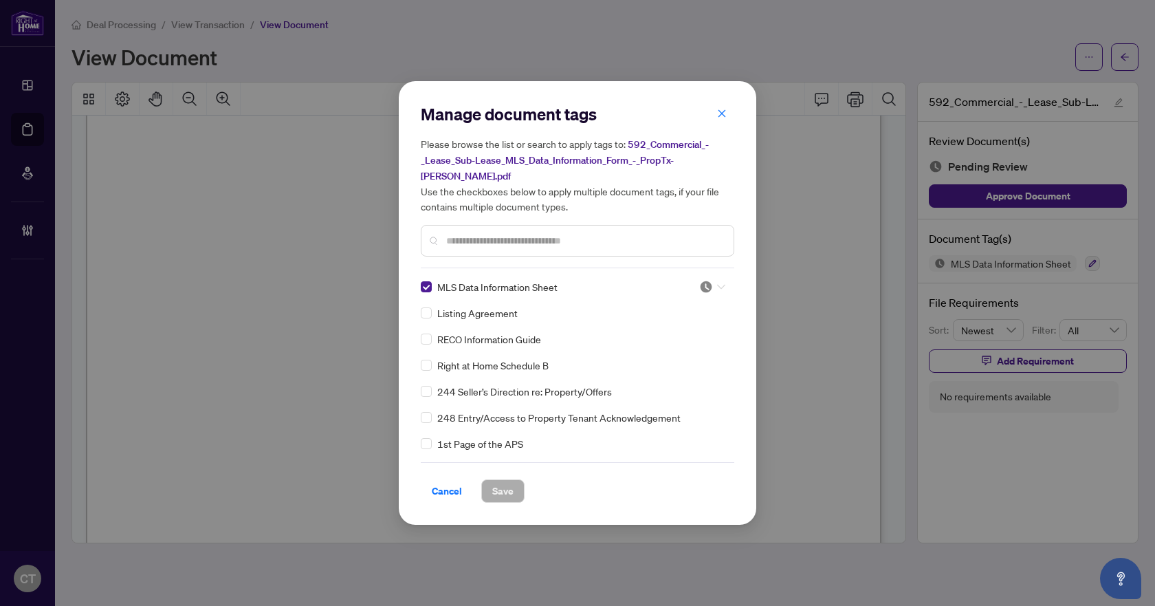
click at [703, 280] on img at bounding box center [706, 287] width 14 height 14
click at [666, 324] on div "Needs Work" at bounding box center [667, 323] width 88 height 15
click at [498, 486] on span "Save" at bounding box center [502, 491] width 21 height 22
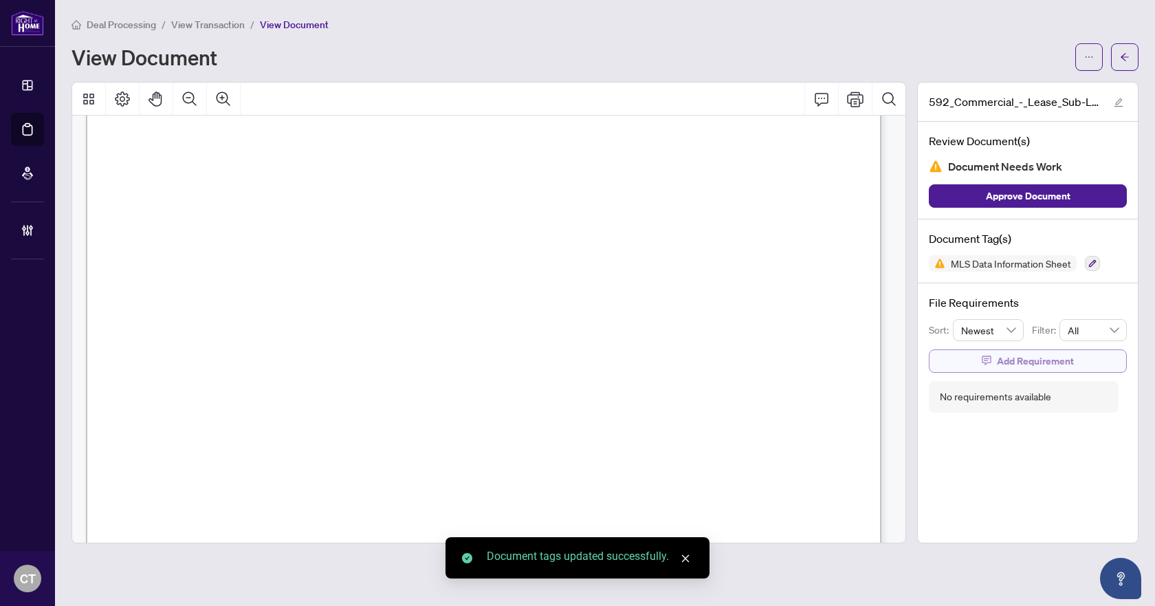
click at [1029, 362] on span "Add Requirement" at bounding box center [1035, 361] width 77 height 22
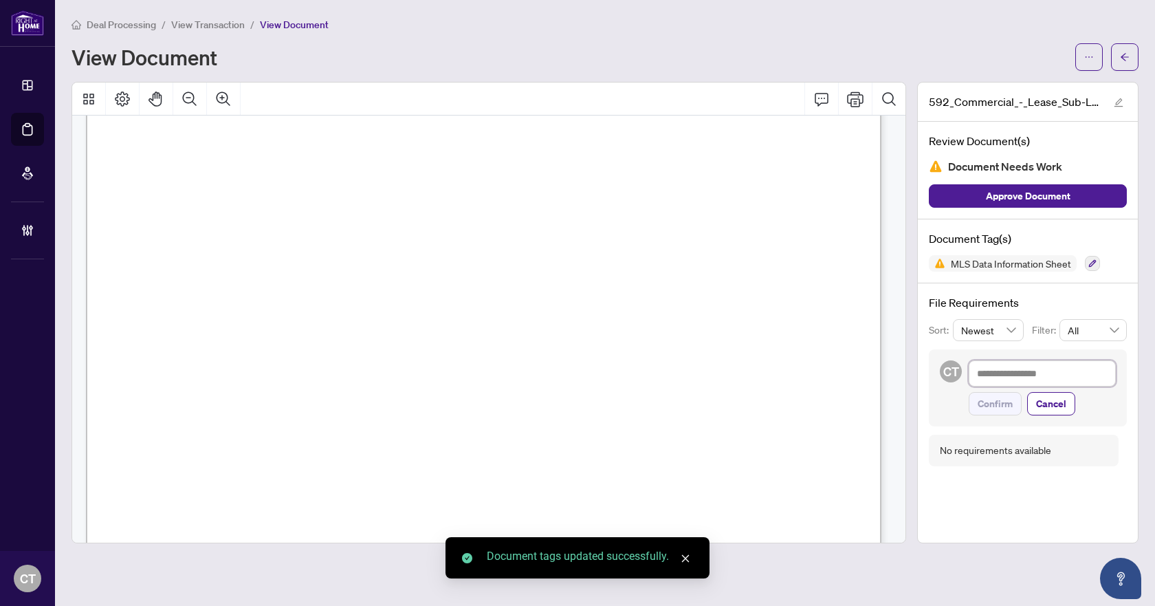
drag, startPoint x: 1020, startPoint y: 374, endPoint x: 1013, endPoint y: 371, distance: 7.4
click at [1020, 374] on textarea at bounding box center [1042, 373] width 147 height 26
type textarea "*"
type textarea "**"
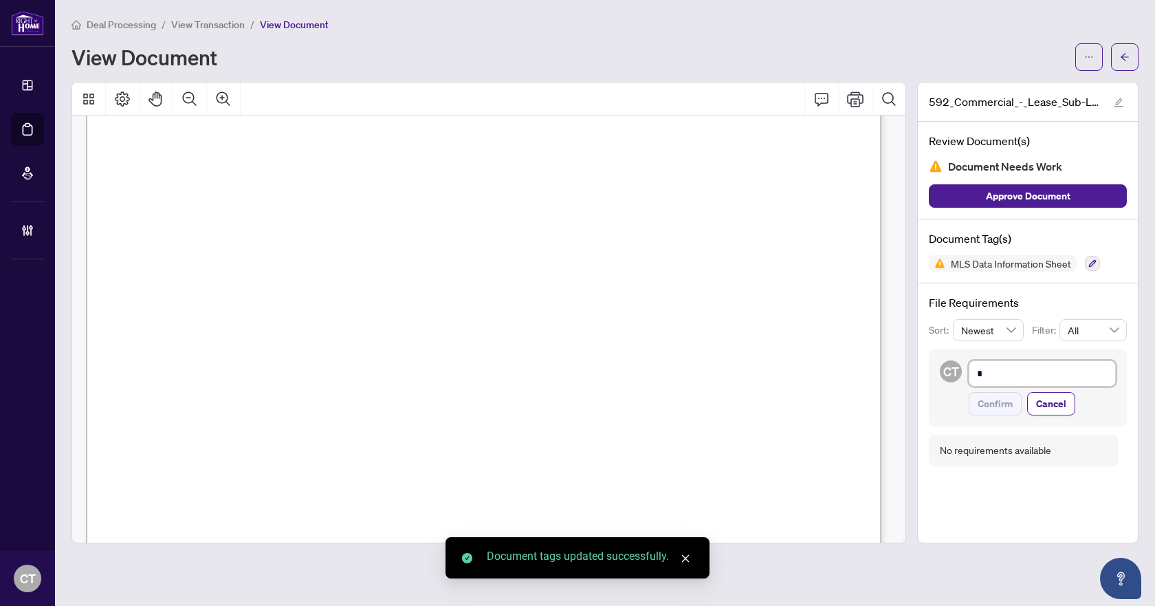
type textarea "**"
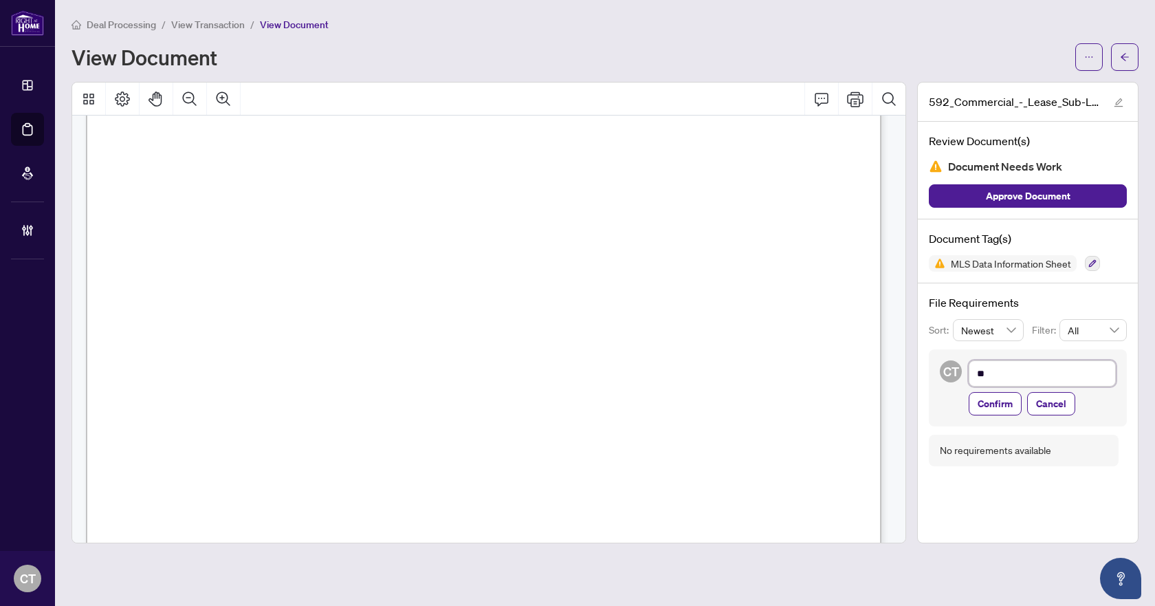
type textarea "***"
type textarea "*****"
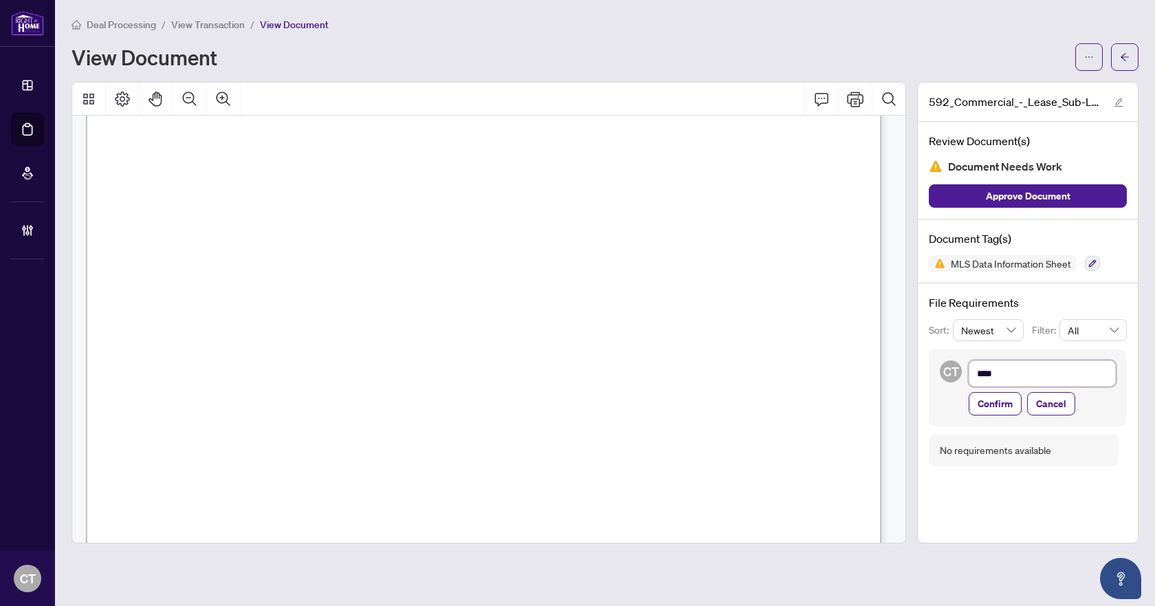
type textarea "*****"
type textarea "******"
type textarea "*******"
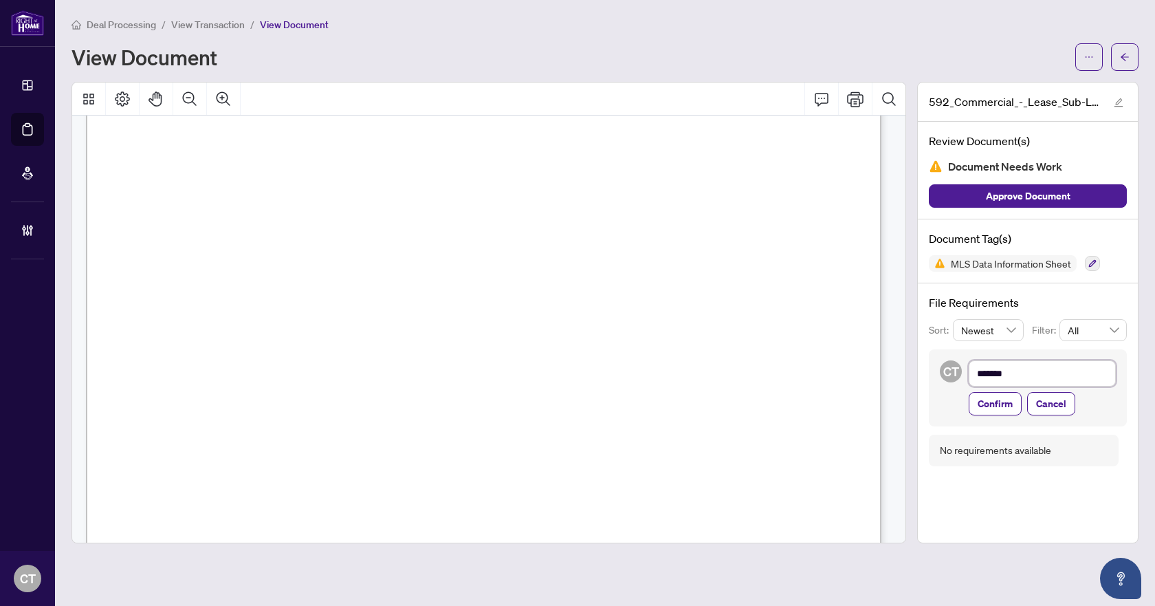
type textarea "********"
type textarea "**********"
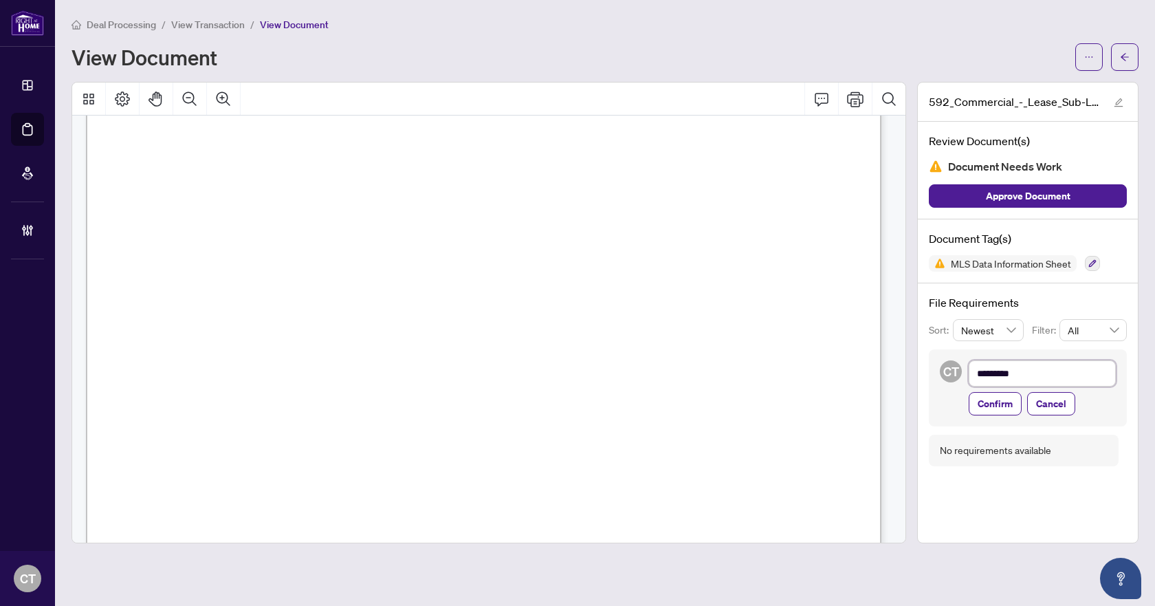
type textarea "**********"
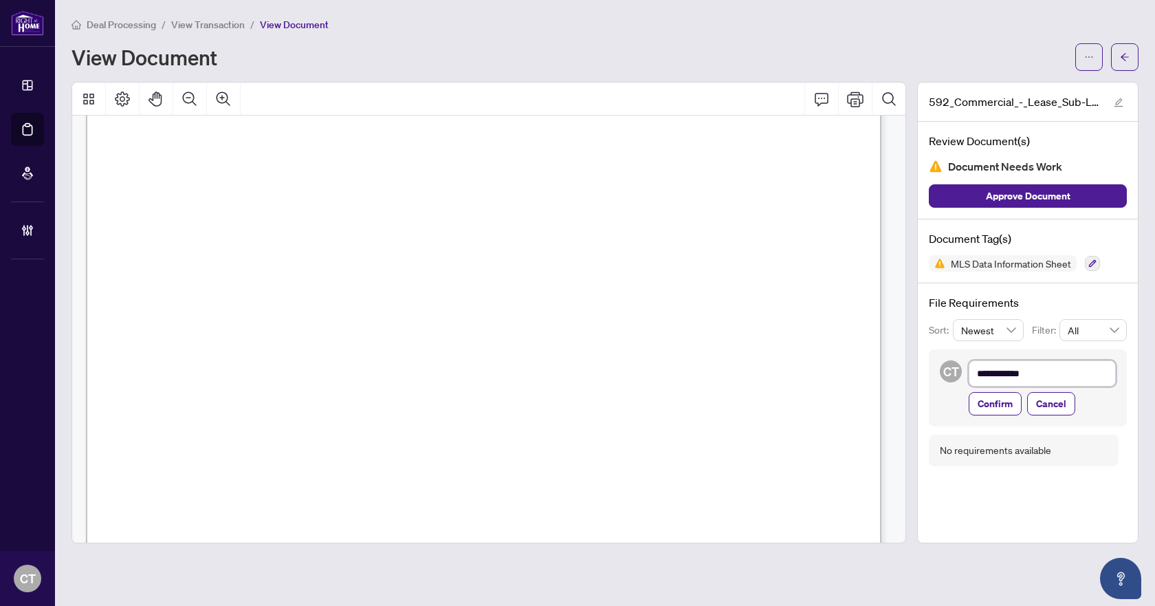
type textarea "**********"
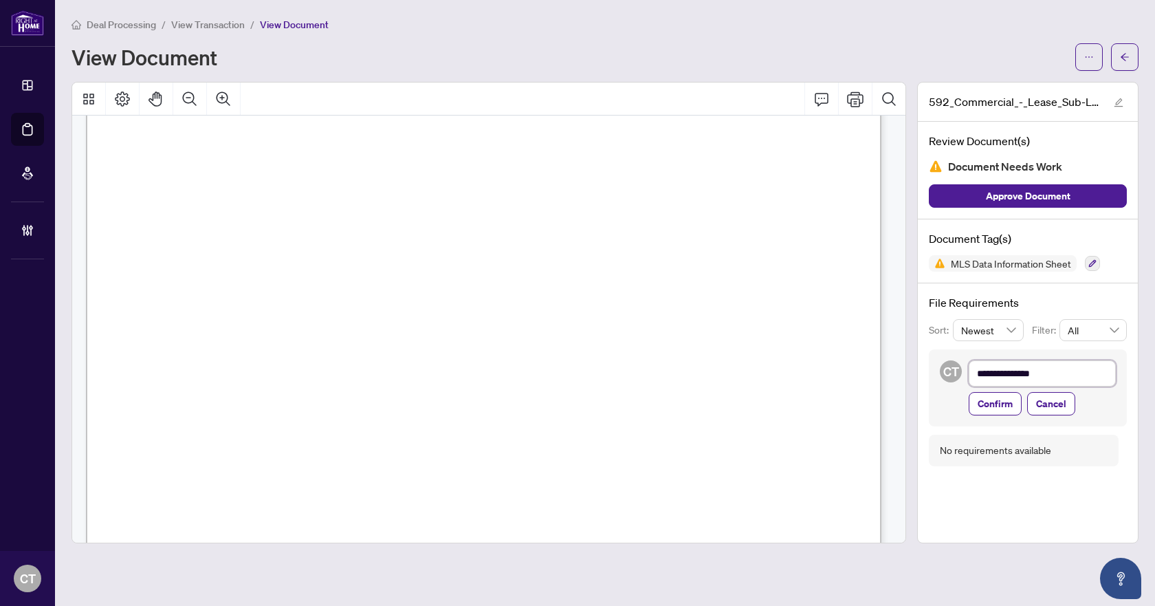
type textarea "**********"
click at [1025, 373] on textarea "**********" at bounding box center [1042, 373] width 147 height 26
type textarea "**********"
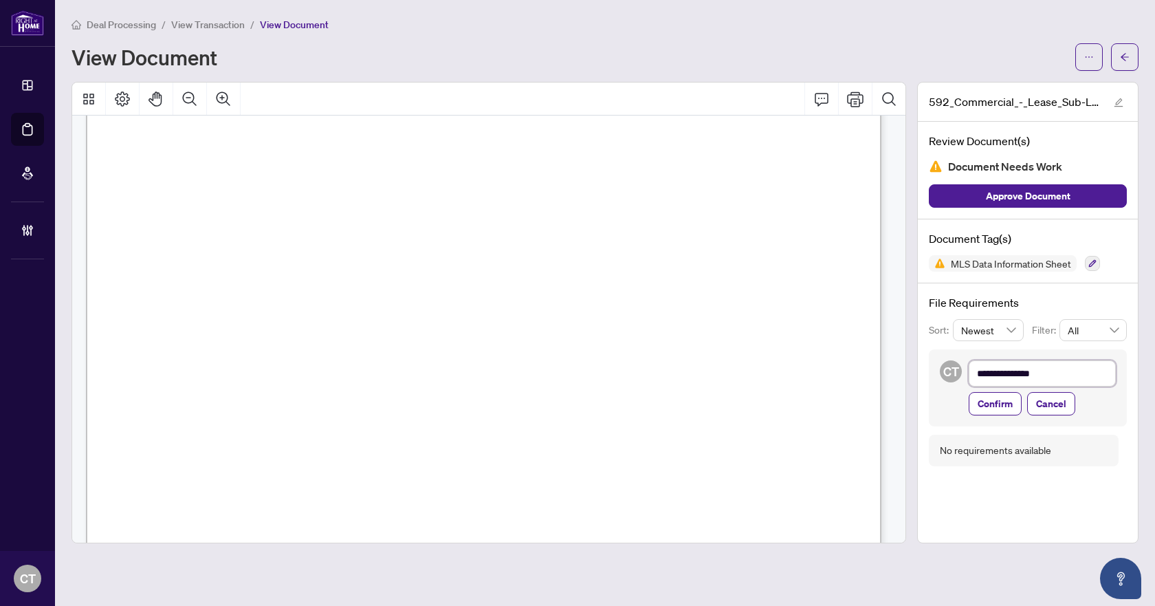
type textarea "**********"
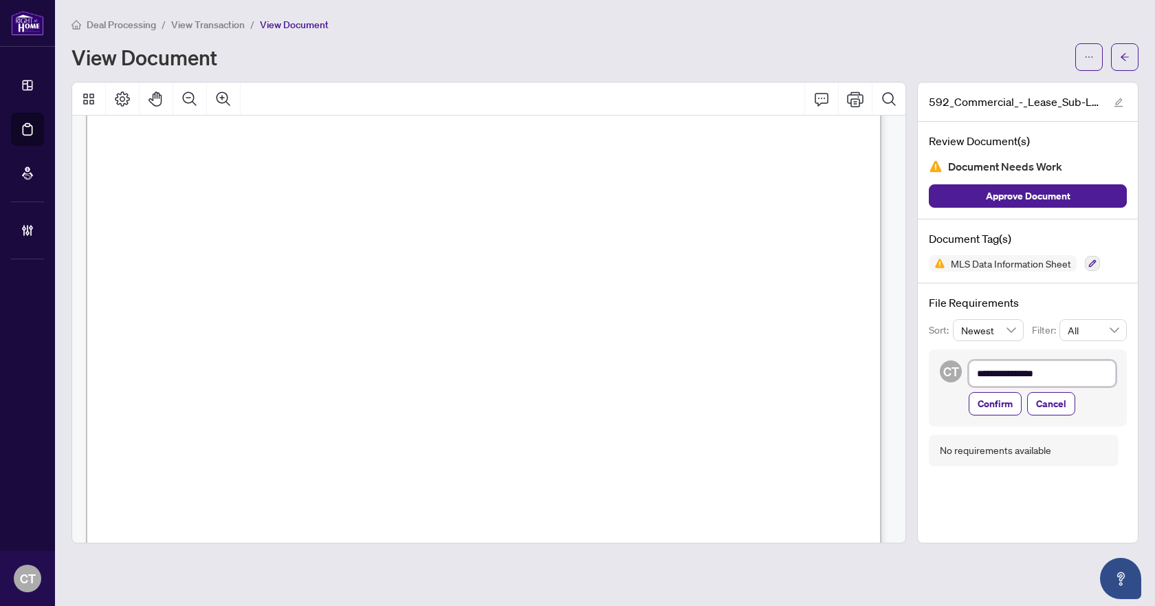
click at [1062, 369] on textarea "**********" at bounding box center [1042, 373] width 147 height 26
type textarea "**********"
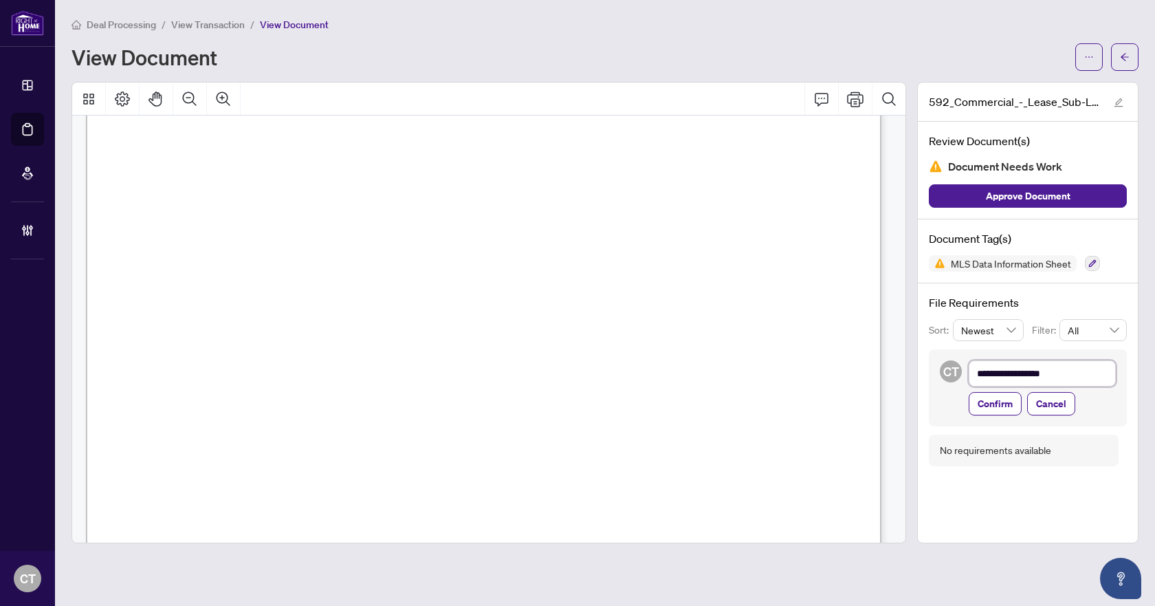
type textarea "**********"
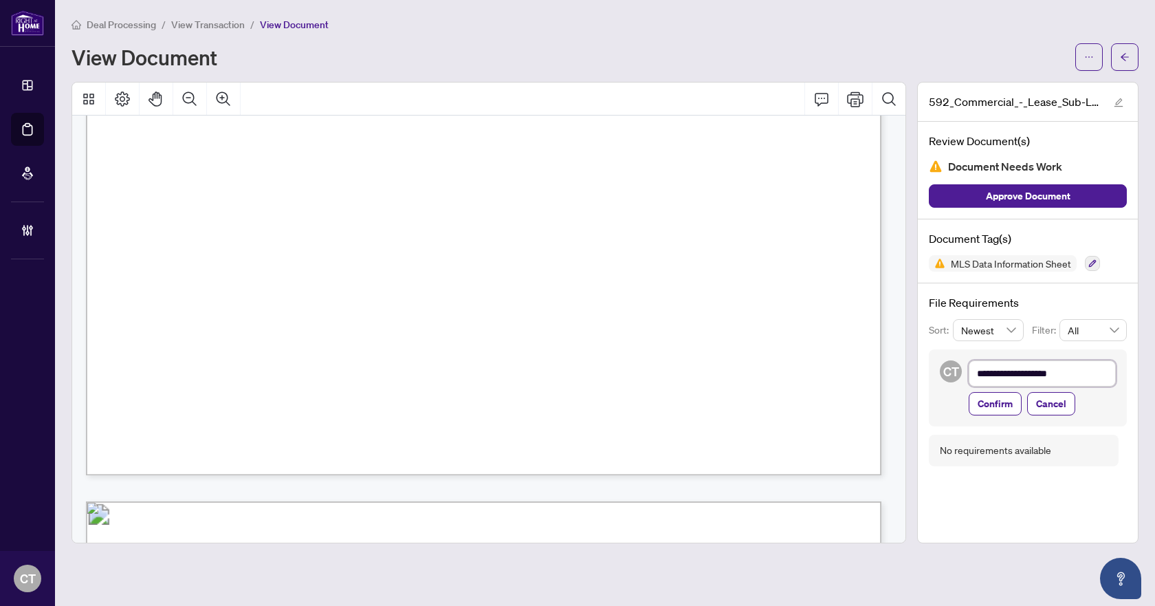
scroll to position [7014, 0]
click at [1076, 374] on textarea "**********" at bounding box center [1042, 373] width 147 height 26
type textarea "**********"
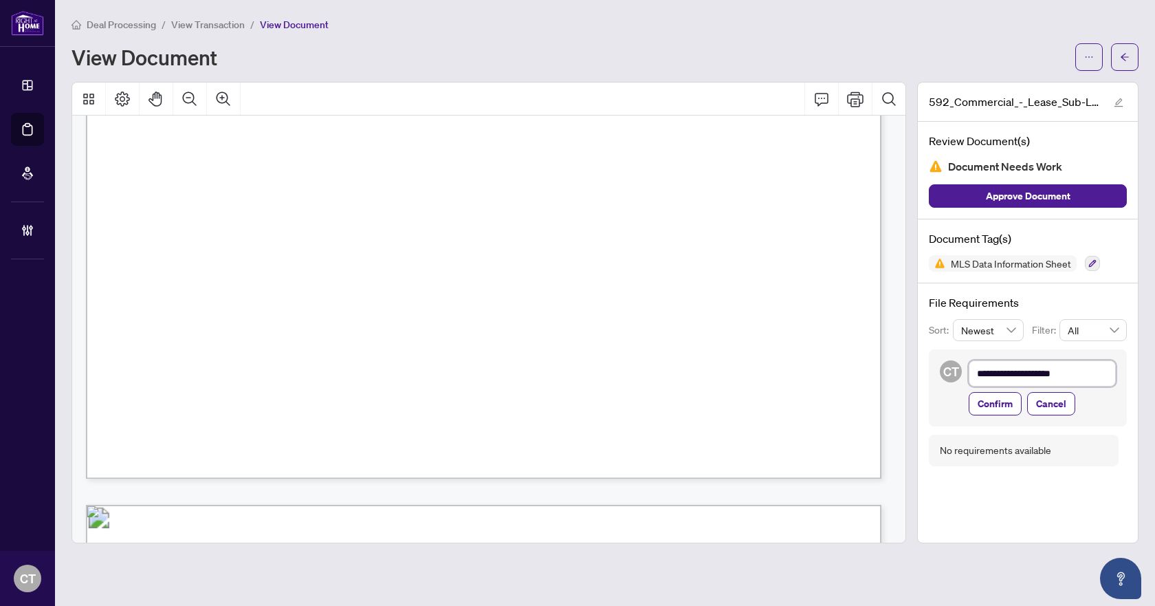
type textarea "**********"
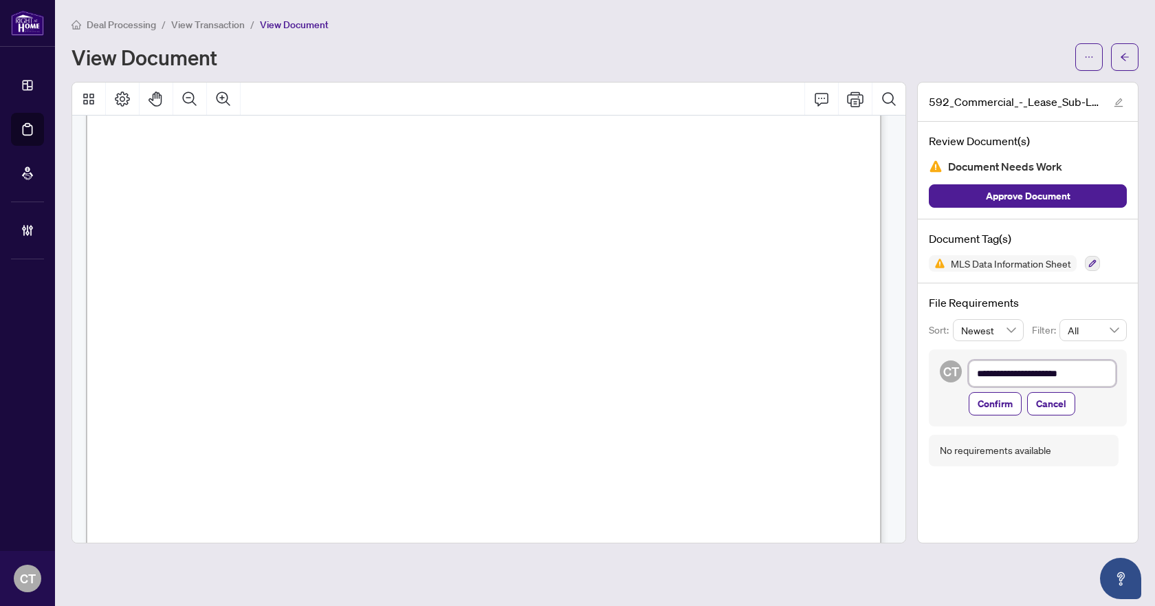
scroll to position [6601, 0]
type textarea "**********"
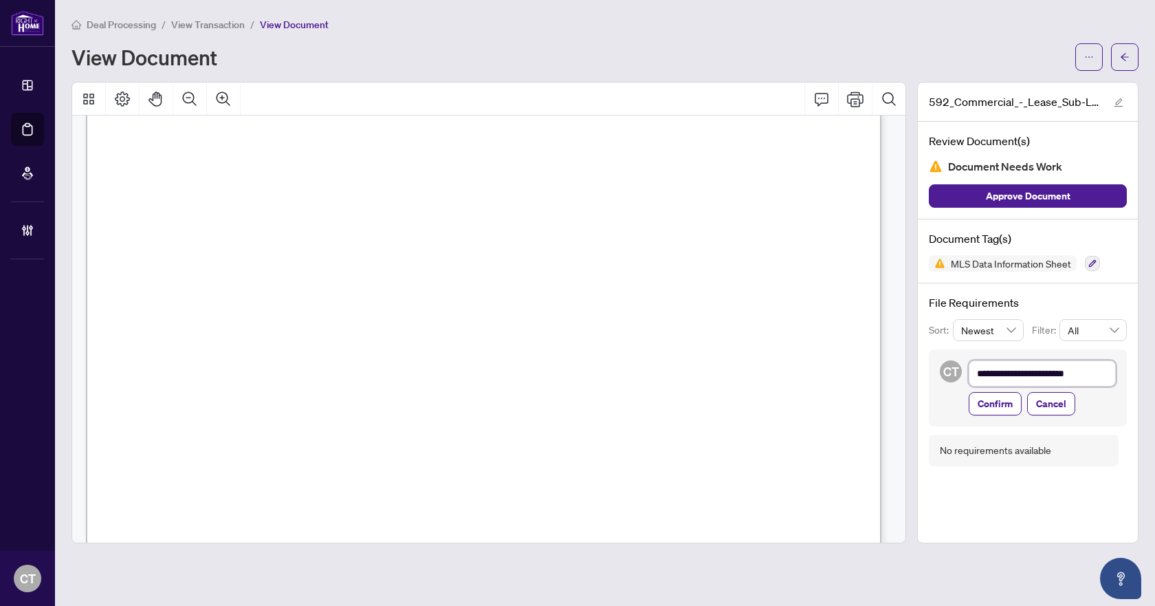
type textarea "**********"
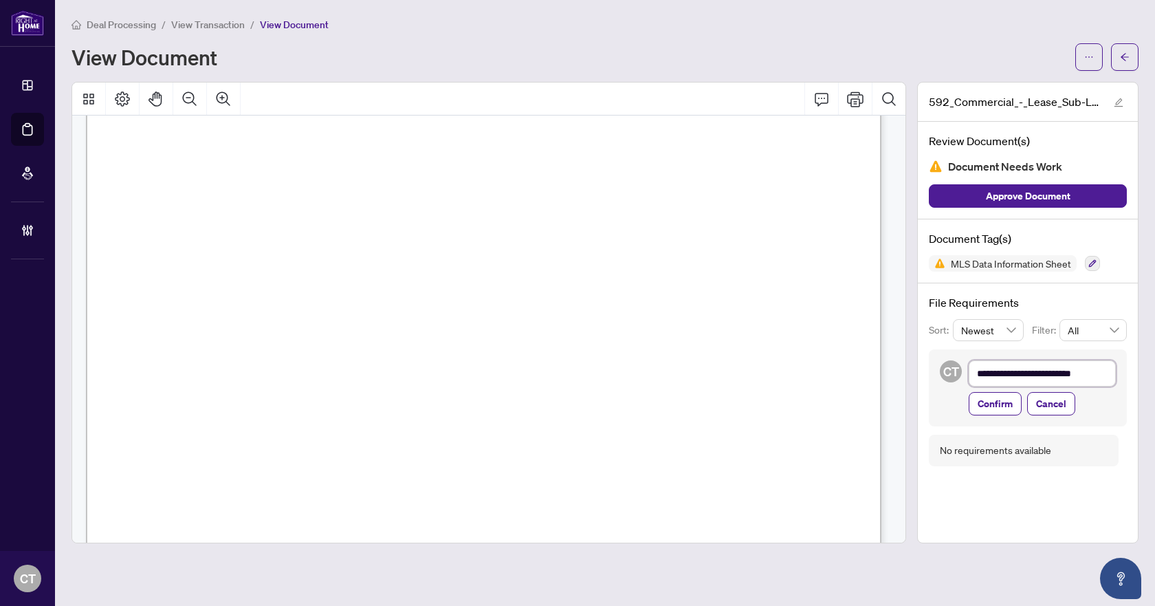
type textarea "**********"
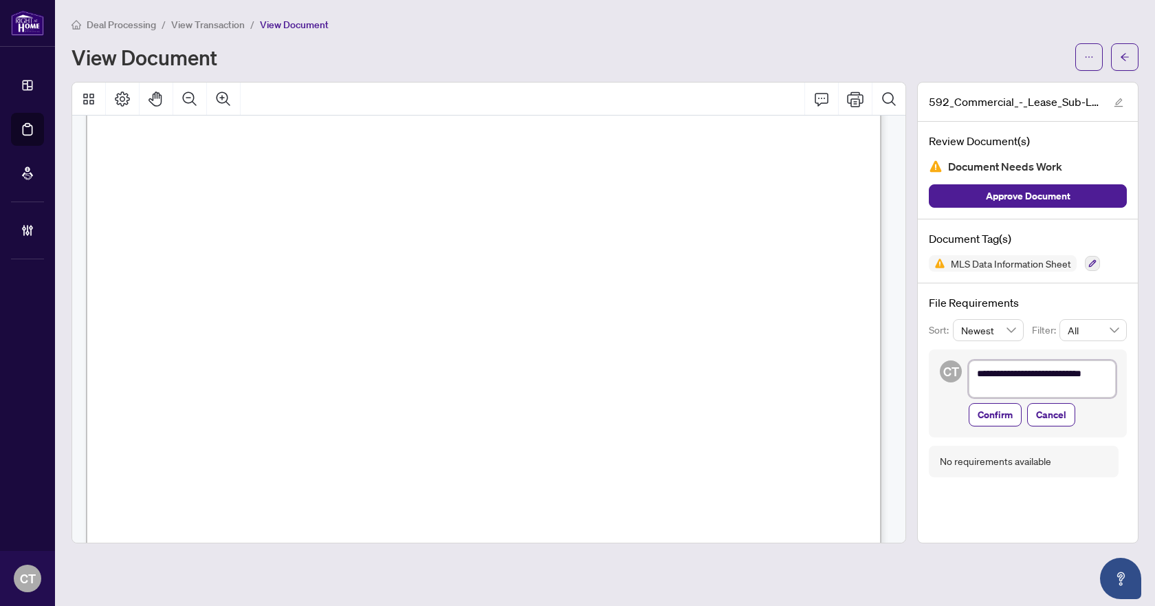
scroll to position [1, 0]
type textarea "**********"
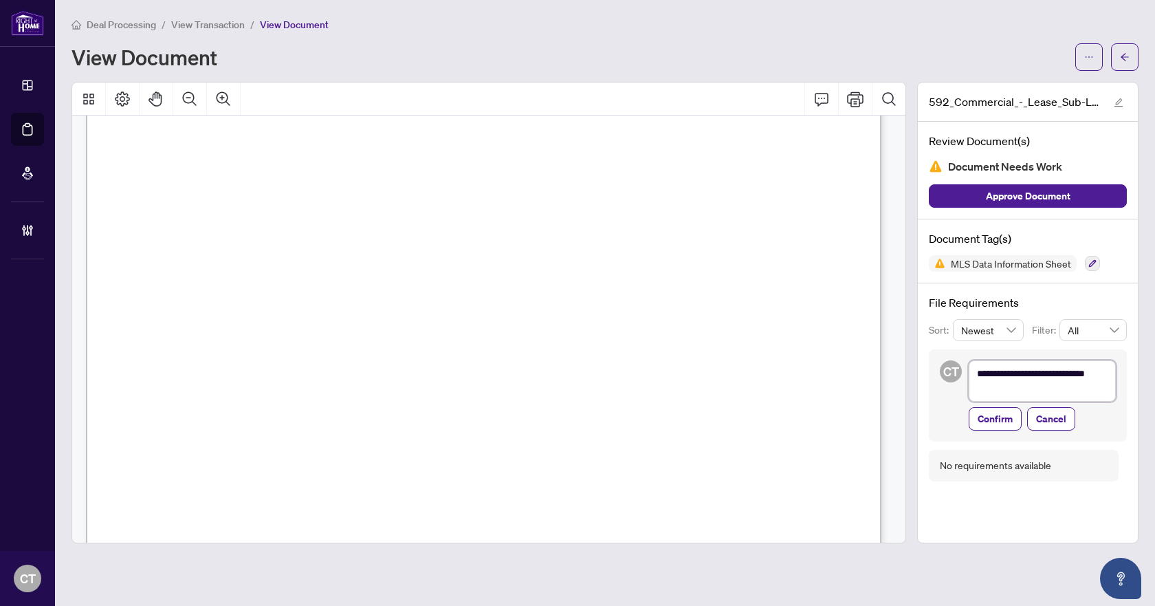
type textarea "**********"
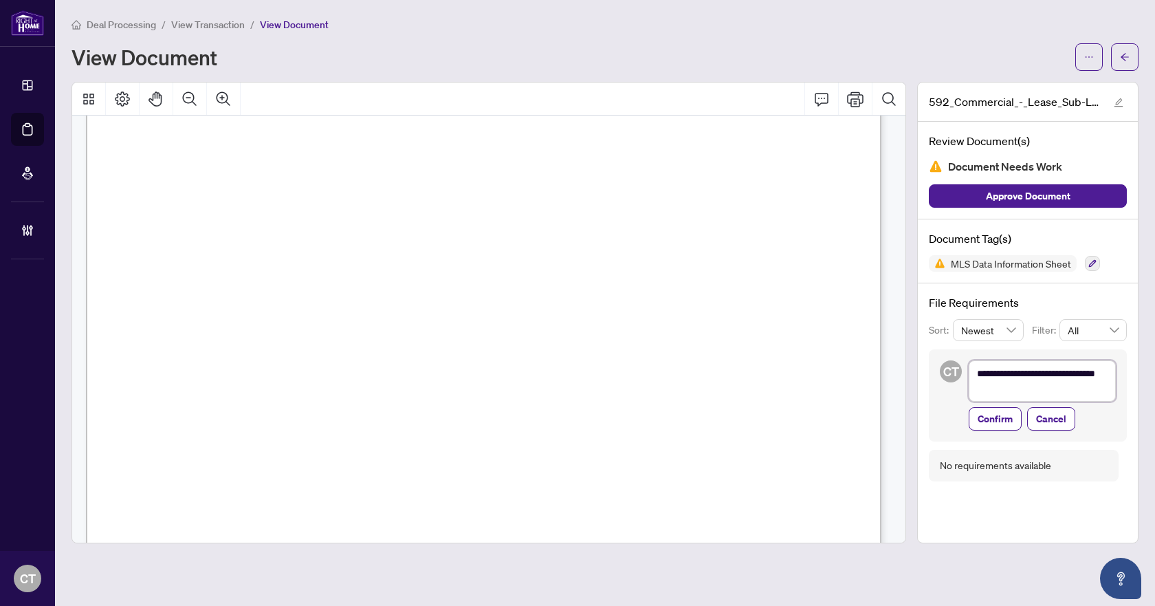
type textarea "**********"
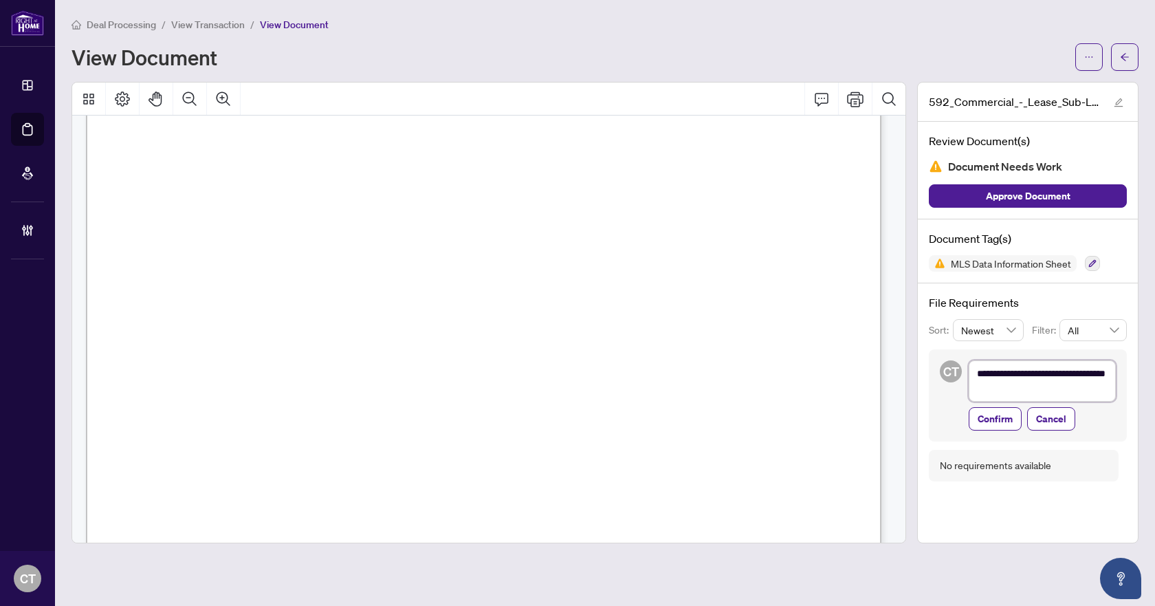
type textarea "**********"
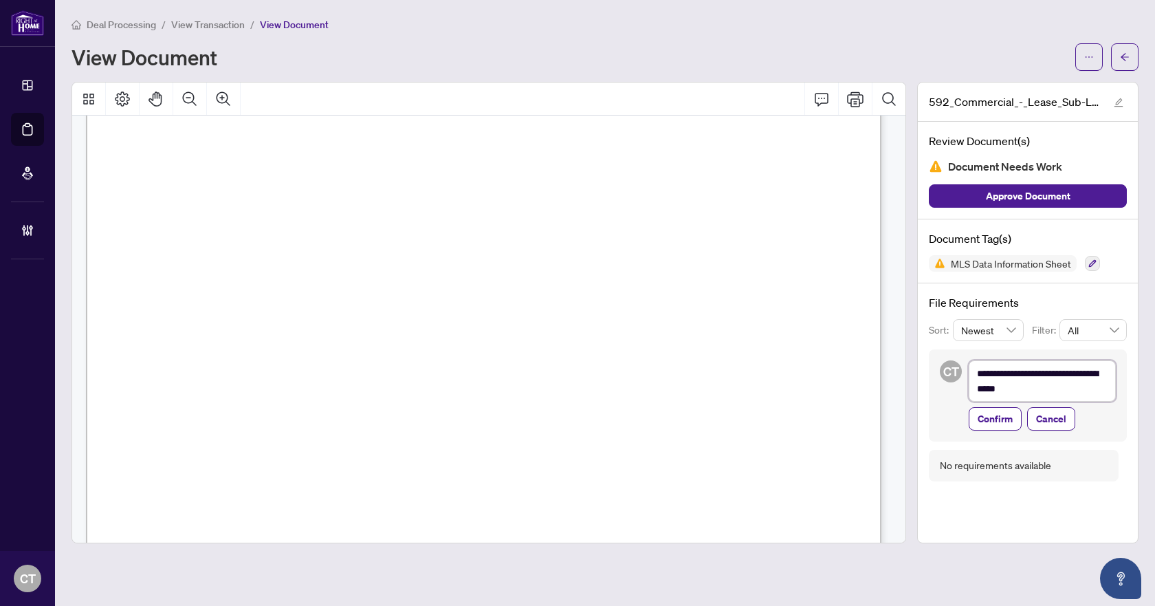
type textarea "**********"
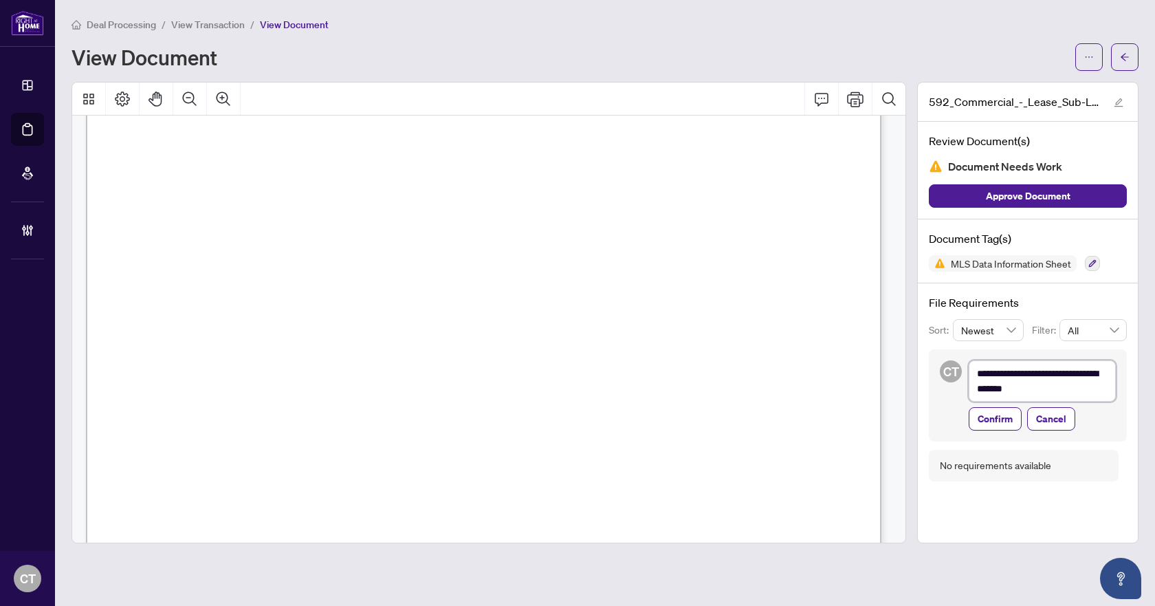
type textarea "**********"
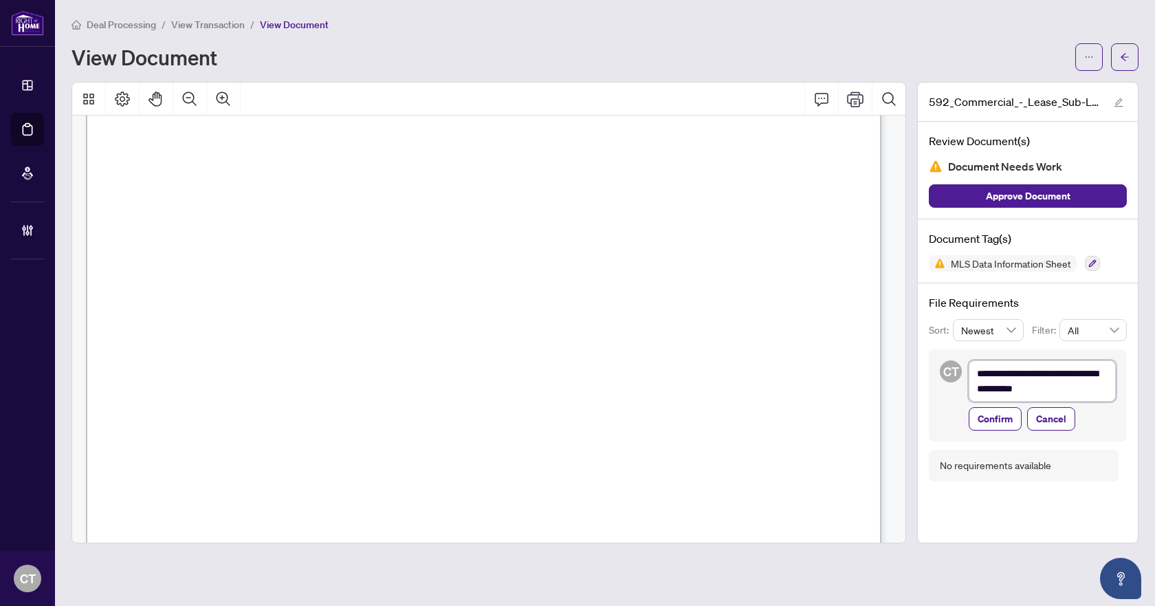
type textarea "**********"
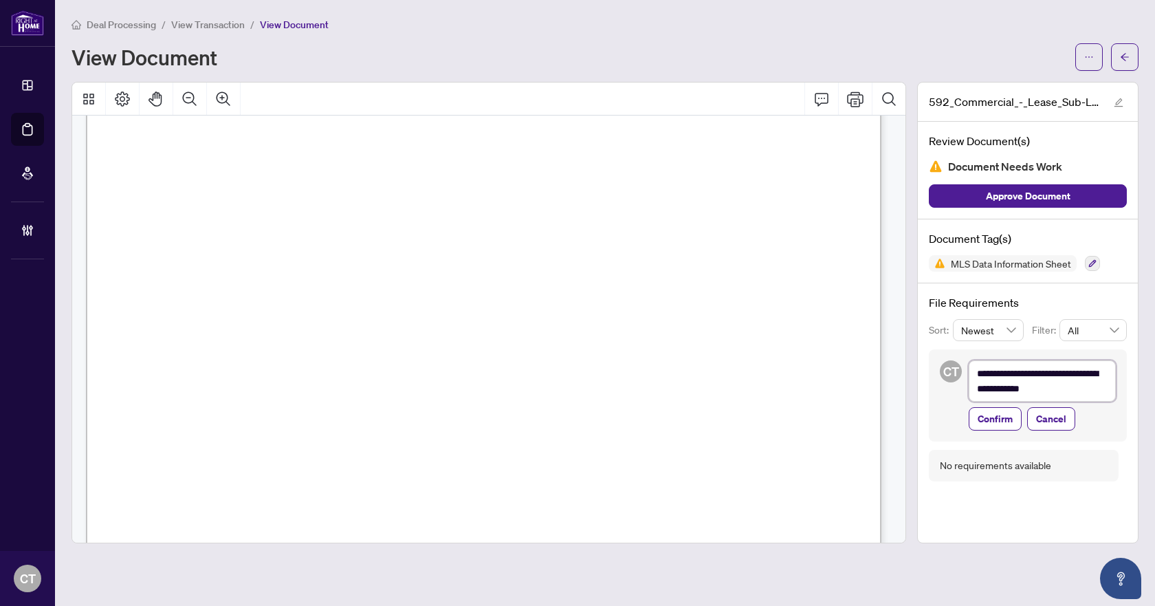
type textarea "**********"
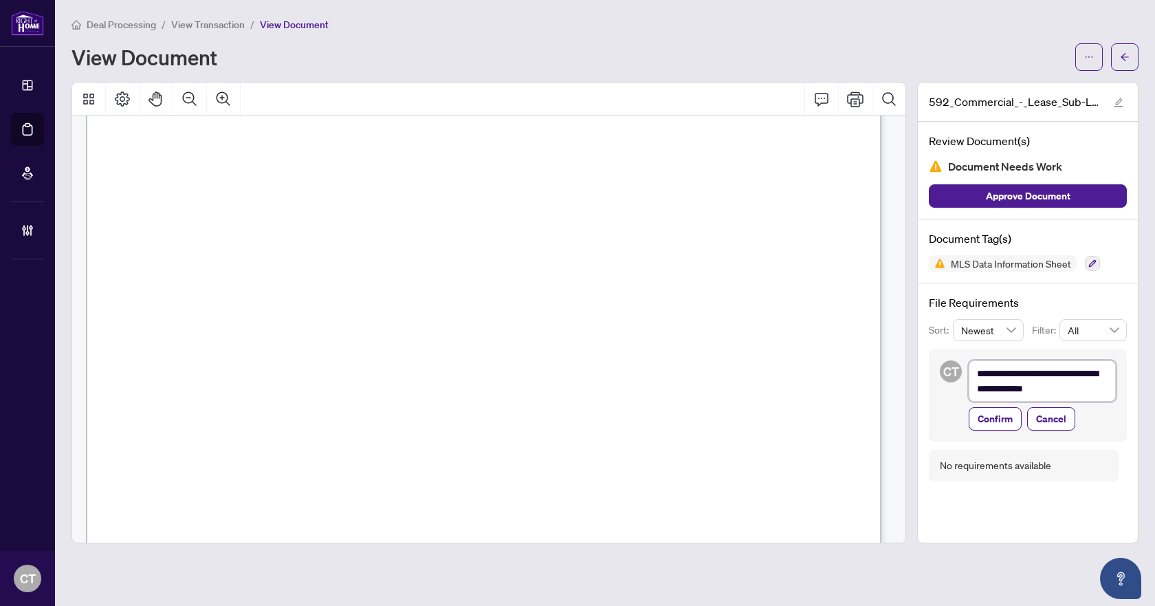
type textarea "**********"
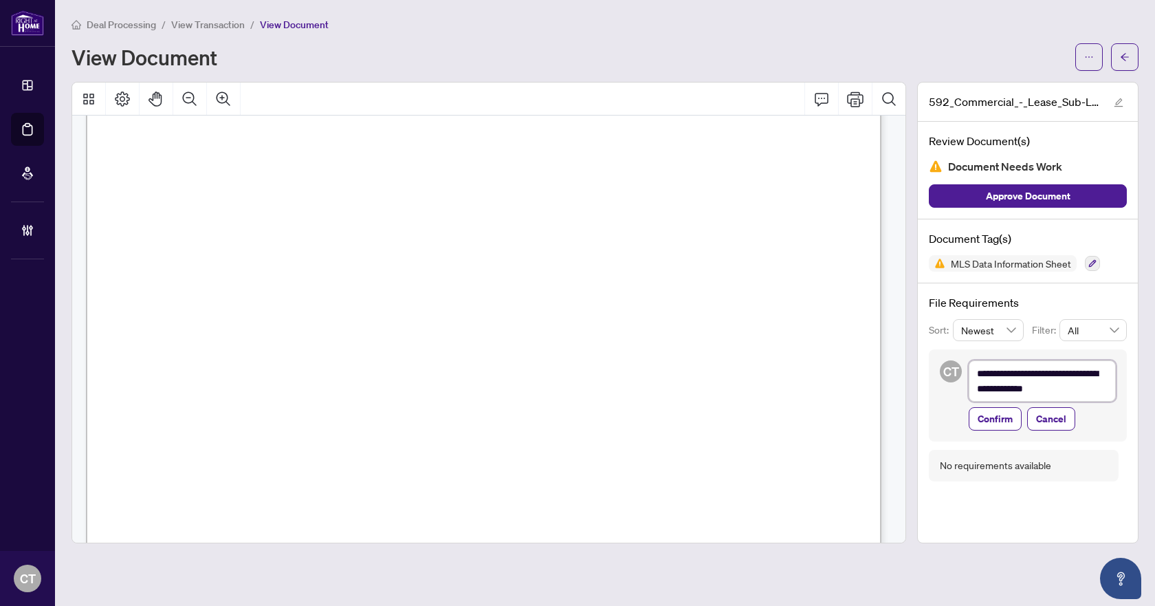
type textarea "**********"
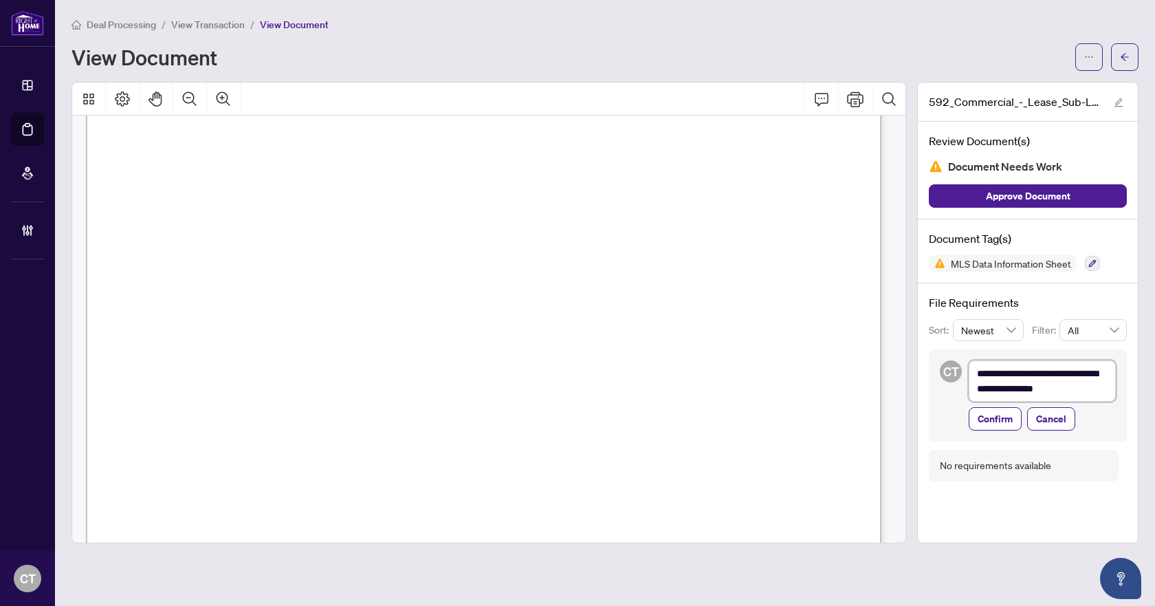
type textarea "**********"
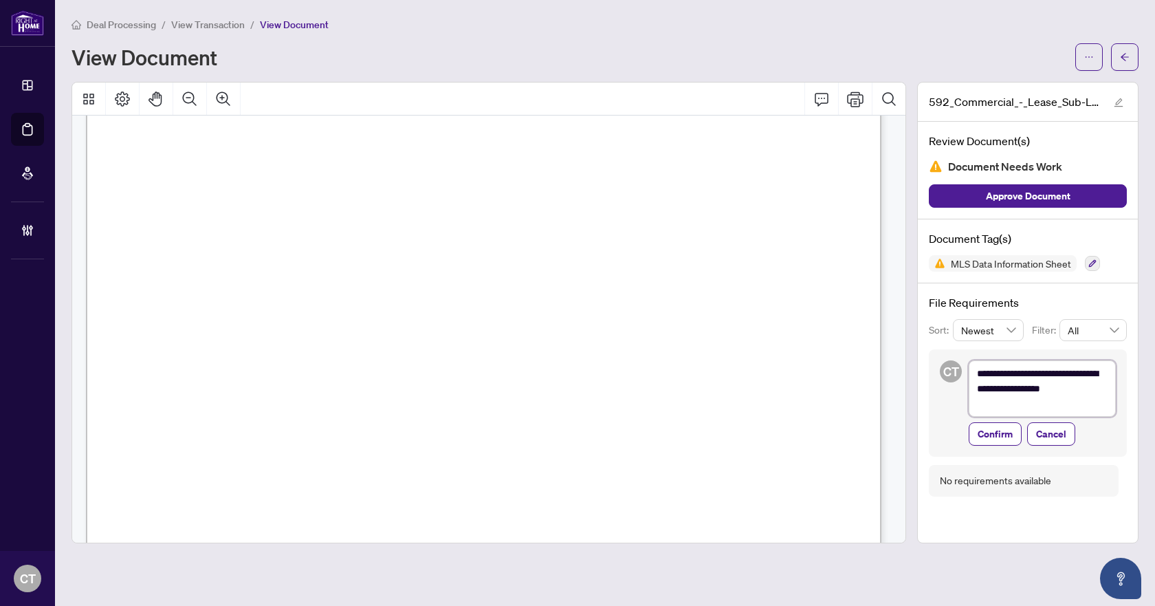
type textarea "**********"
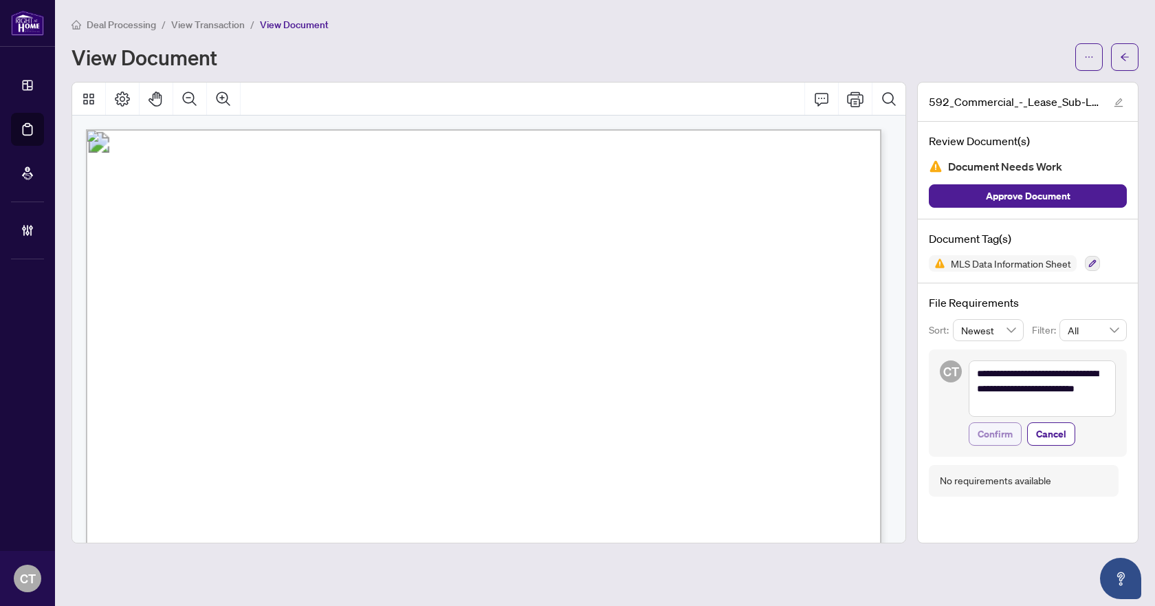
click at [999, 433] on span "Confirm" at bounding box center [995, 434] width 35 height 22
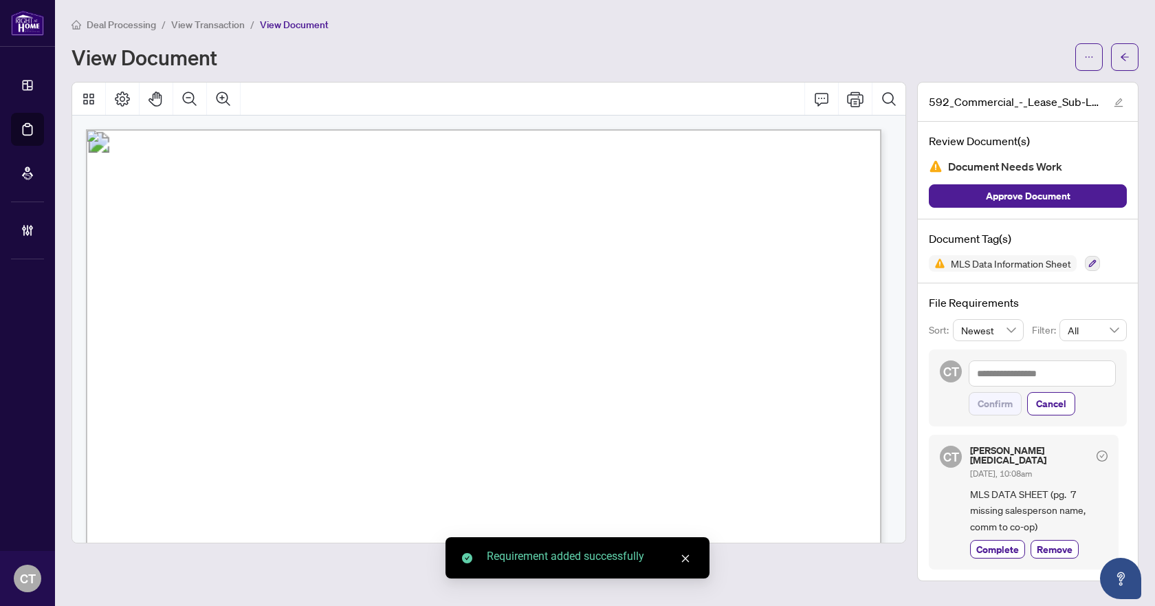
click at [1130, 56] on button "button" at bounding box center [1125, 57] width 28 height 28
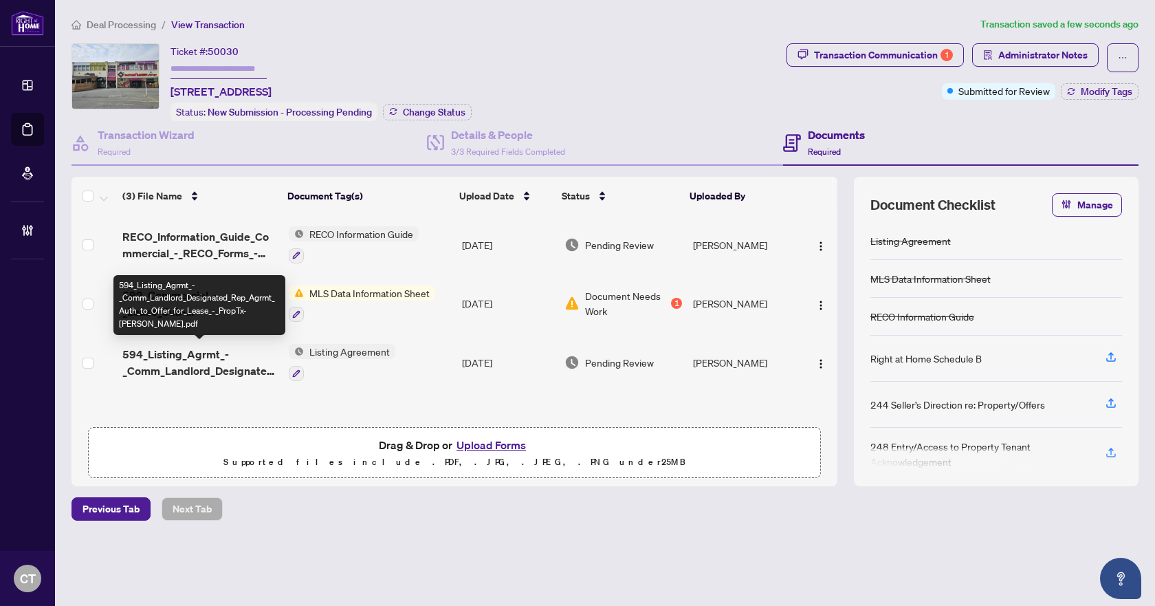
click at [201, 360] on span "594_Listing_Agrmt_-_Comm_Landlord_Designated_Rep_Agrmt_Auth_to_Offer_for_Lease_…" at bounding box center [199, 362] width 155 height 33
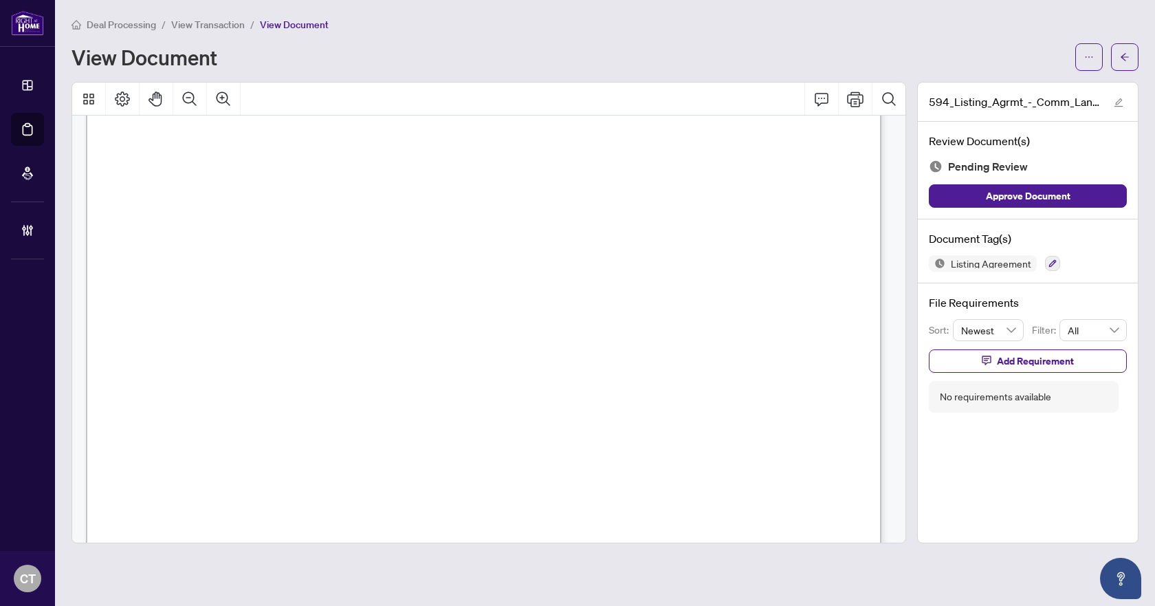
scroll to position [3369, 0]
click at [1045, 264] on button "button" at bounding box center [1052, 263] width 15 height 15
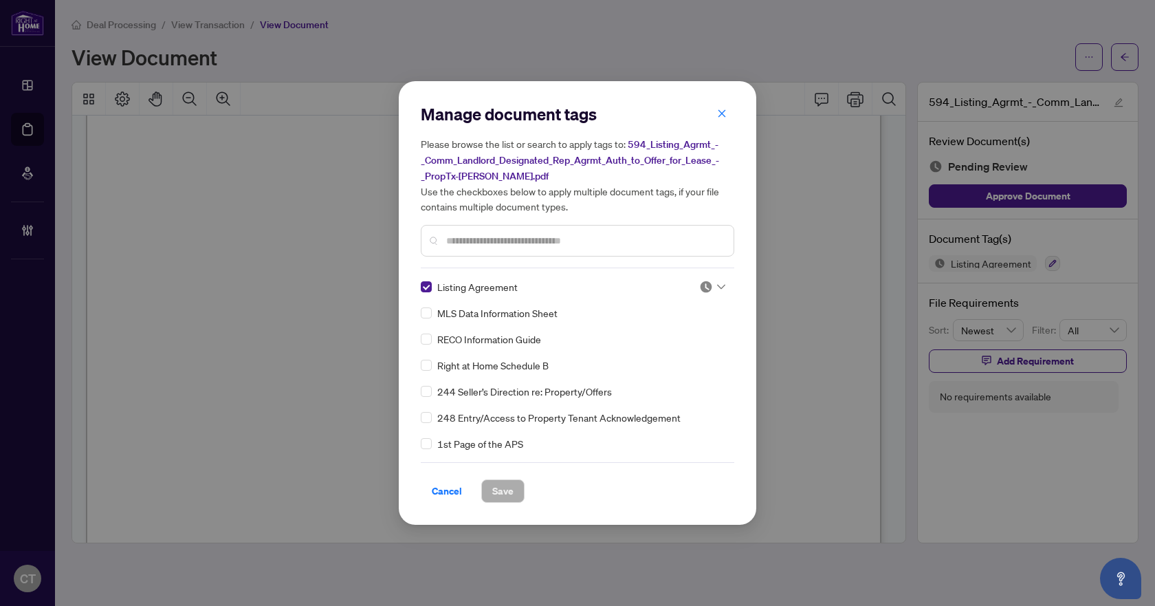
click at [723, 285] on div "Listing Agreement MLS Data Information Sheet RECO Information Guide Right at Ho…" at bounding box center [578, 365] width 314 height 172
drag, startPoint x: 719, startPoint y: 283, endPoint x: 683, endPoint y: 311, distance: 45.5
click at [717, 284] on icon at bounding box center [721, 287] width 8 height 6
click at [655, 331] on div "Needs Work" at bounding box center [667, 331] width 88 height 15
click at [507, 475] on div "Cancel Save" at bounding box center [578, 482] width 314 height 41
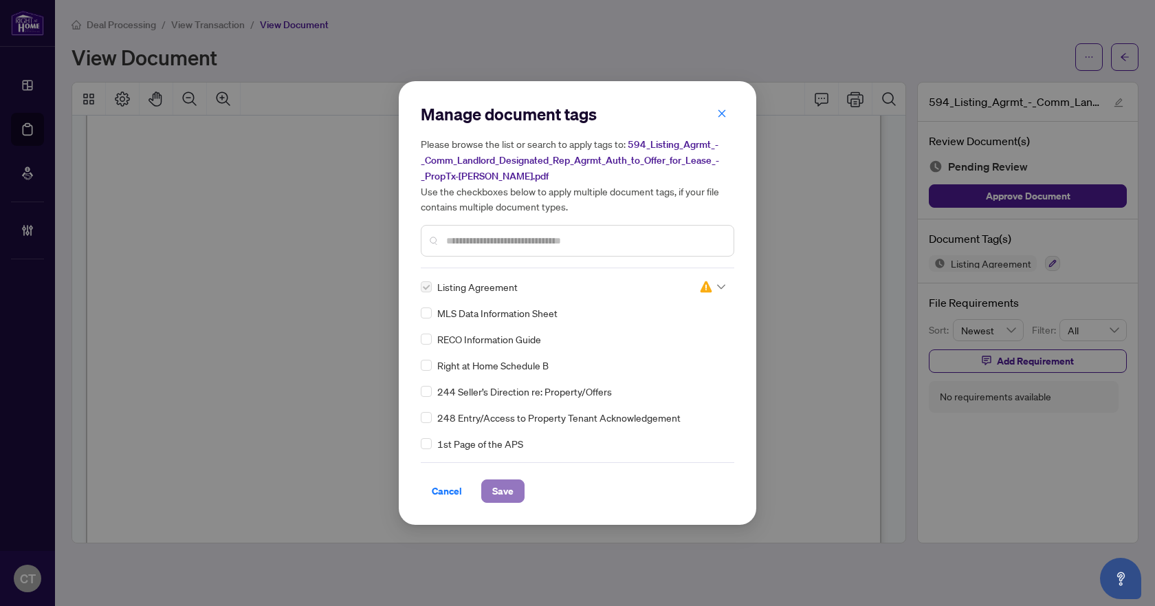
click at [502, 492] on span "Save" at bounding box center [502, 491] width 21 height 22
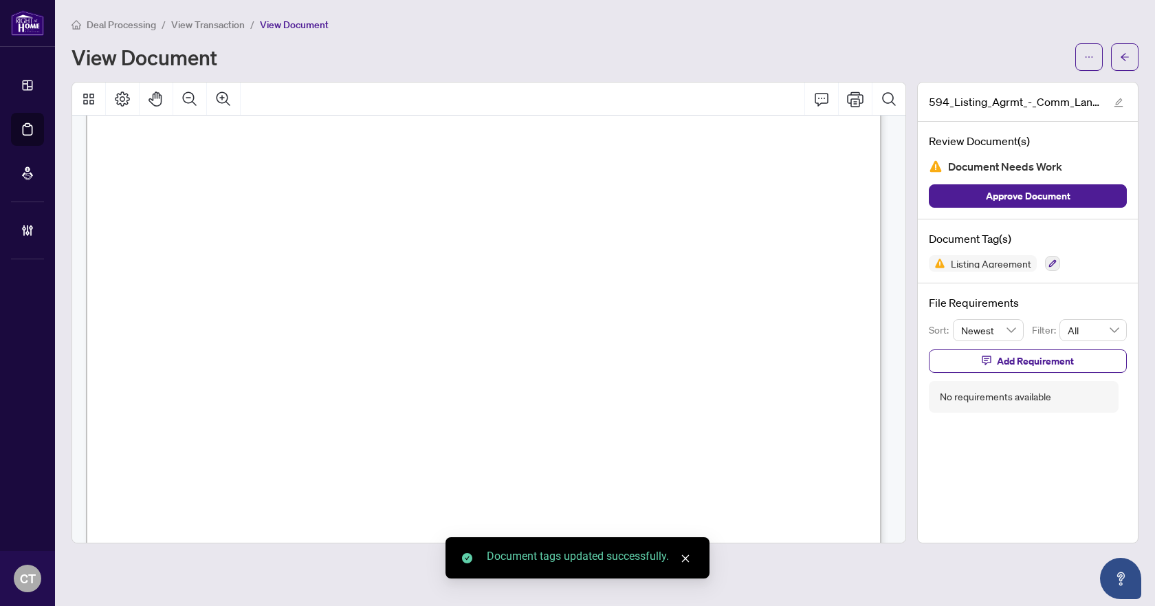
click at [1007, 359] on span "Add Requirement" at bounding box center [1035, 361] width 77 height 22
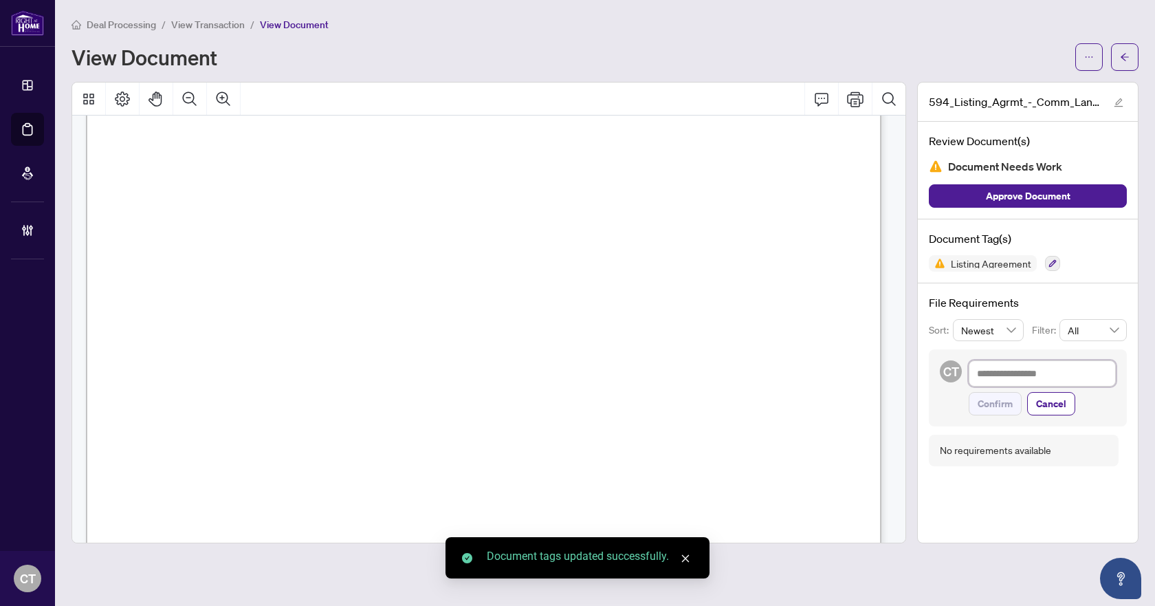
click at [996, 374] on textarea at bounding box center [1042, 373] width 147 height 26
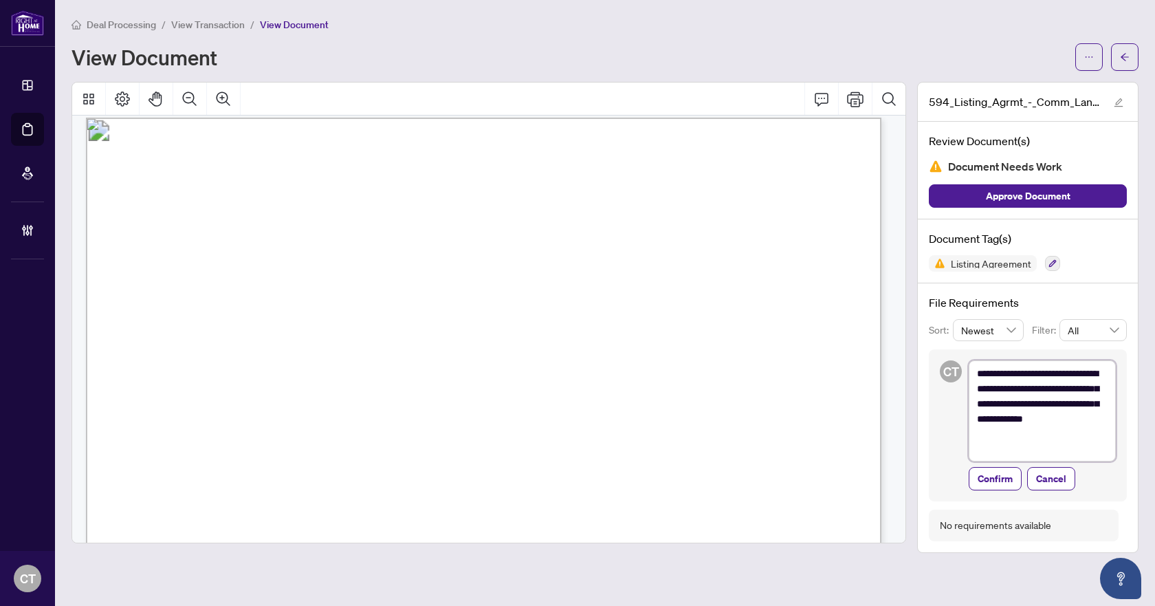
scroll to position [0, 0]
click at [1000, 477] on span "Confirm" at bounding box center [995, 479] width 35 height 22
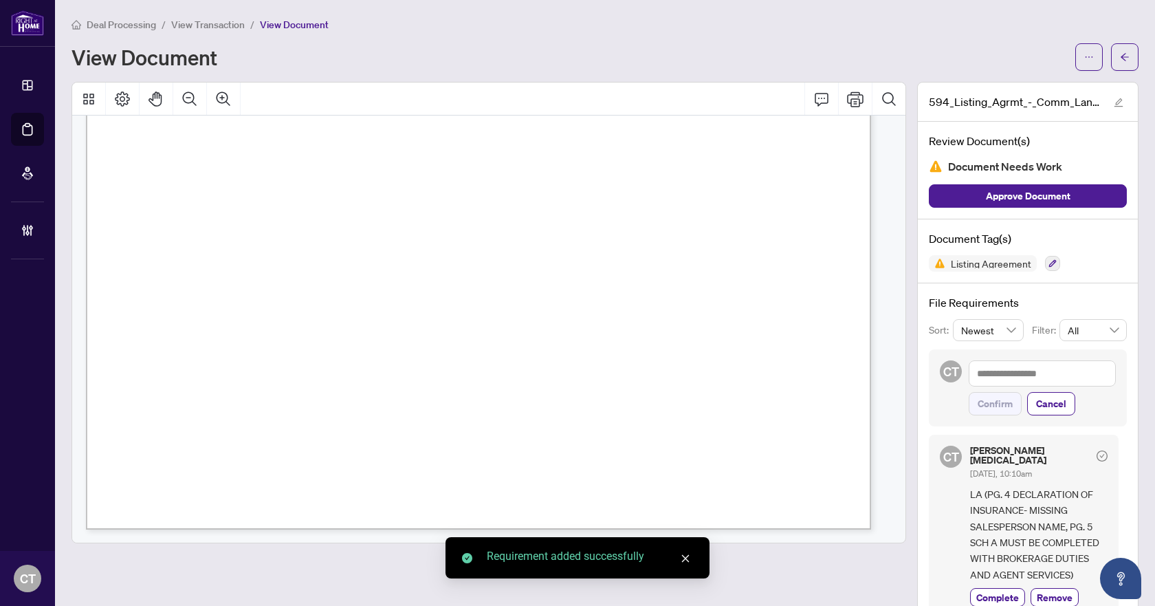
scroll to position [1634, 0]
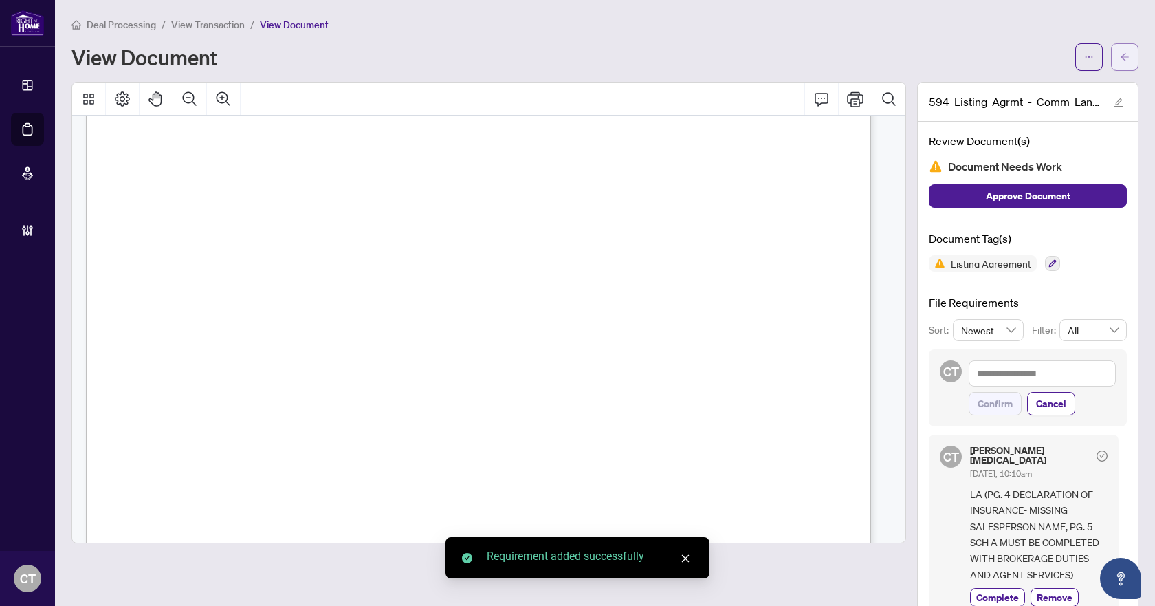
click at [1121, 44] on button "button" at bounding box center [1125, 57] width 28 height 28
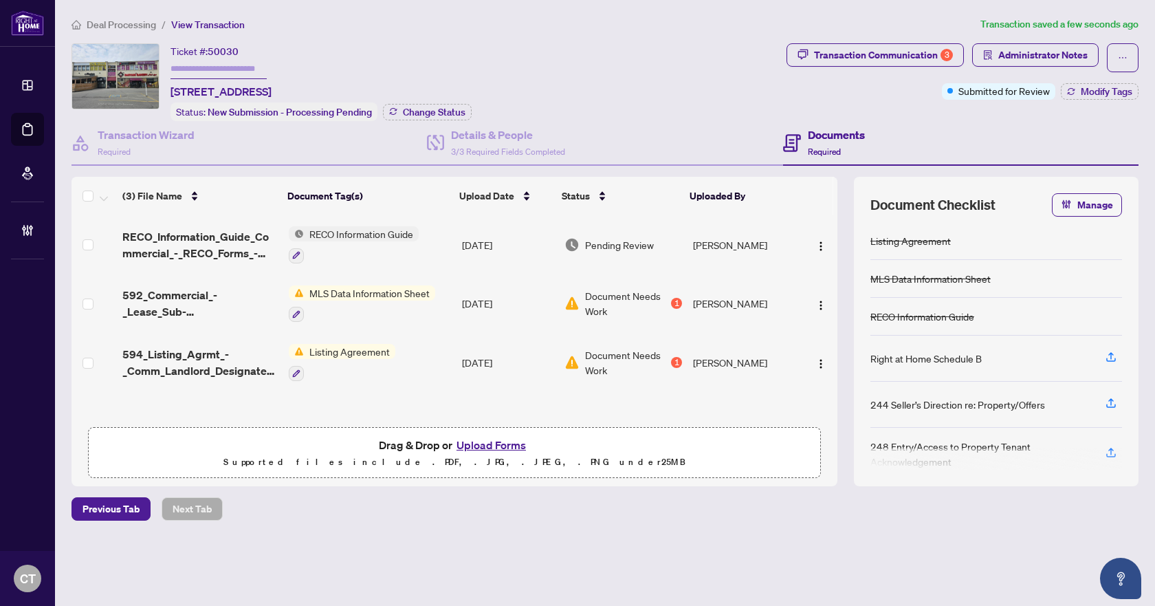
click at [237, 248] on span "RECO_Information_Guide_Commercial_-_RECO_Forms_-_PropTx-OREA_2025-01-27_21_46_0…" at bounding box center [199, 244] width 155 height 33
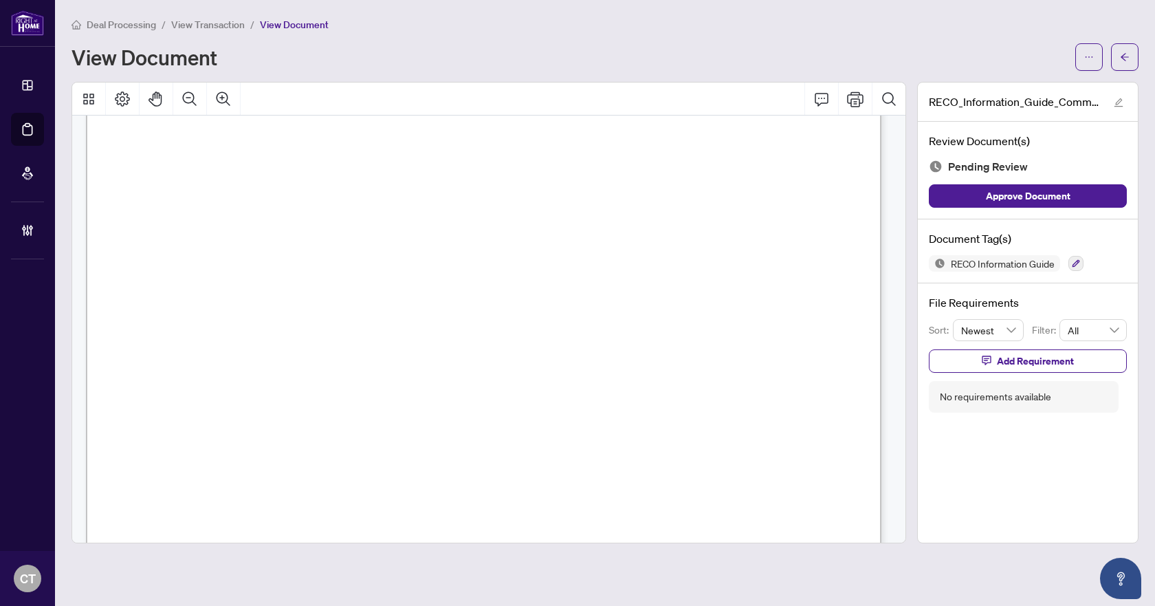
scroll to position [9855, 0]
click at [1075, 267] on button "button" at bounding box center [1076, 263] width 15 height 15
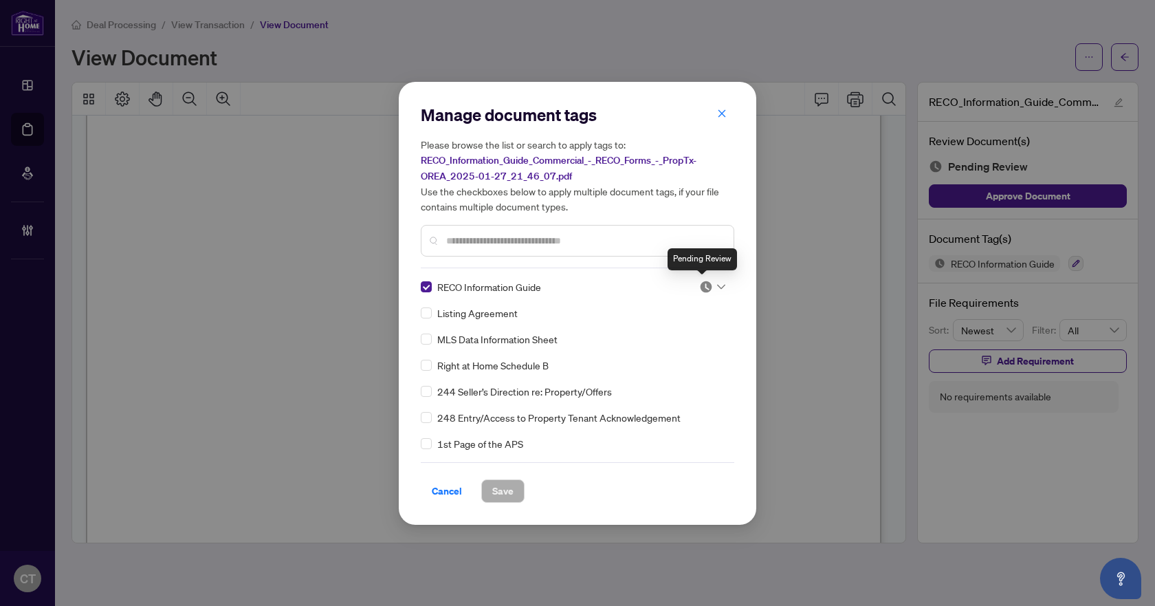
click at [704, 286] on img at bounding box center [706, 287] width 14 height 14
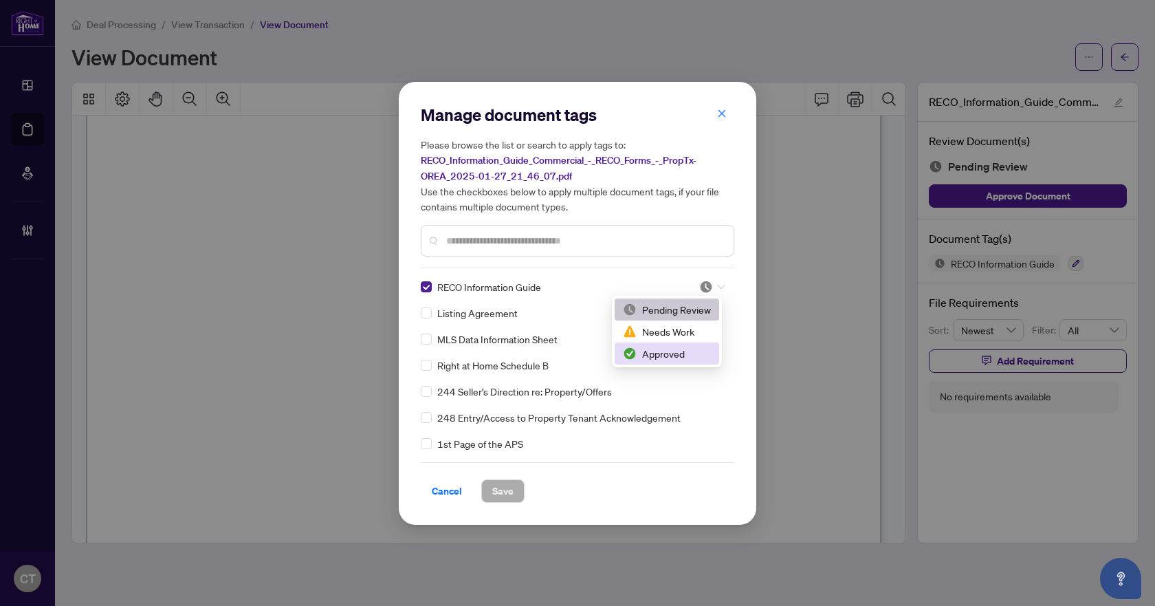
click at [668, 355] on div "Approved" at bounding box center [667, 353] width 88 height 15
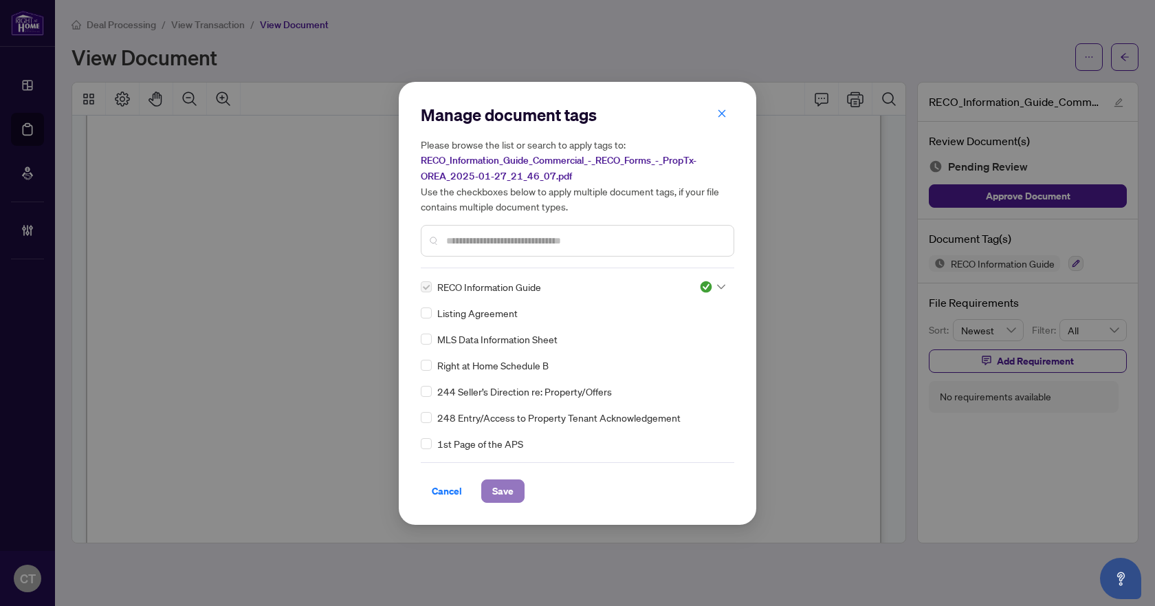
click at [515, 496] on button "Save" at bounding box center [502, 490] width 43 height 23
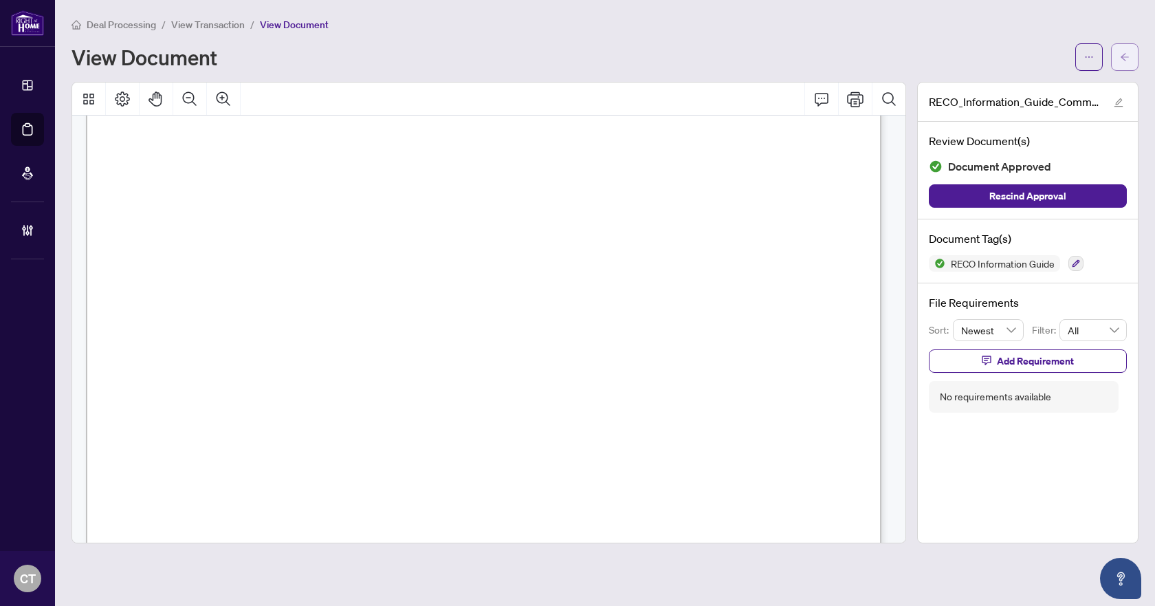
click at [1129, 58] on icon "arrow-left" at bounding box center [1125, 57] width 10 height 10
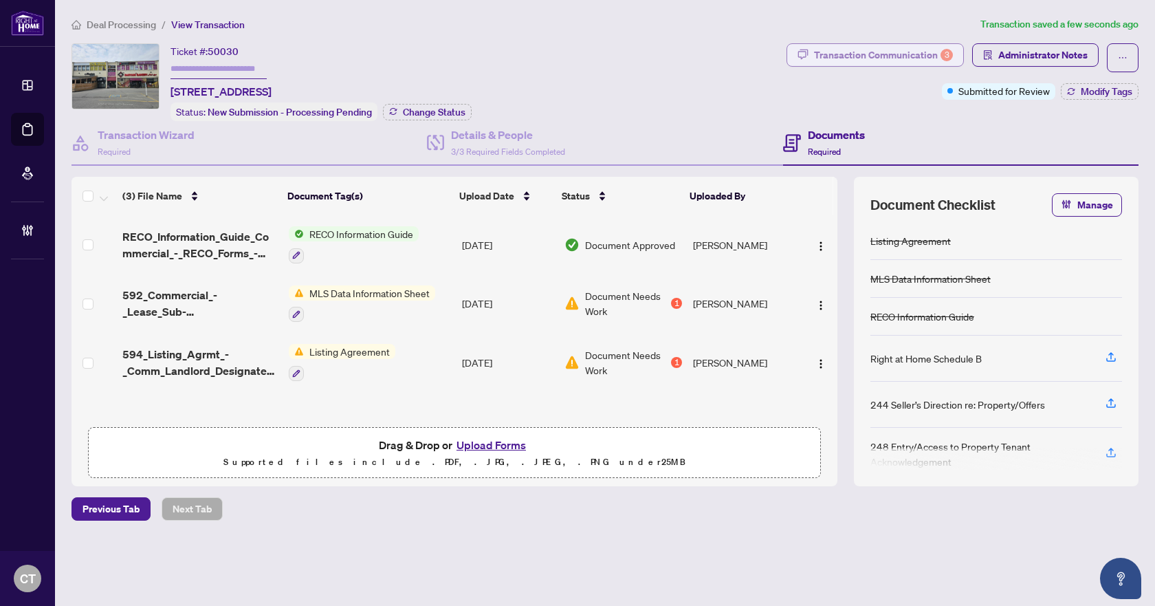
click at [863, 51] on div "Transaction Communication 3" at bounding box center [883, 55] width 139 height 22
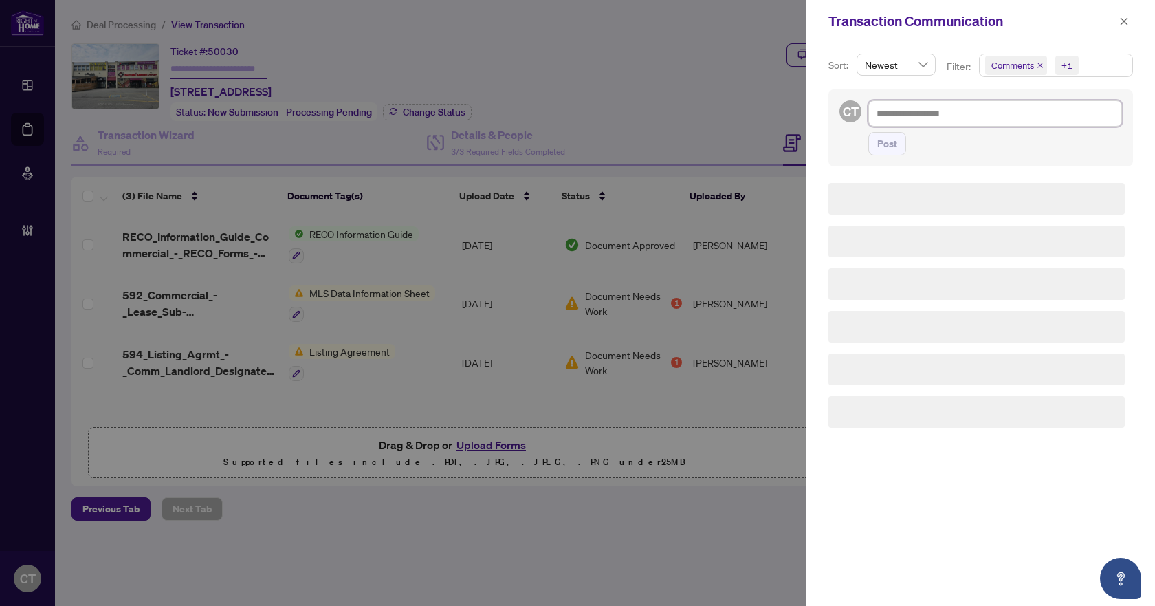
click at [909, 113] on textarea at bounding box center [995, 113] width 254 height 26
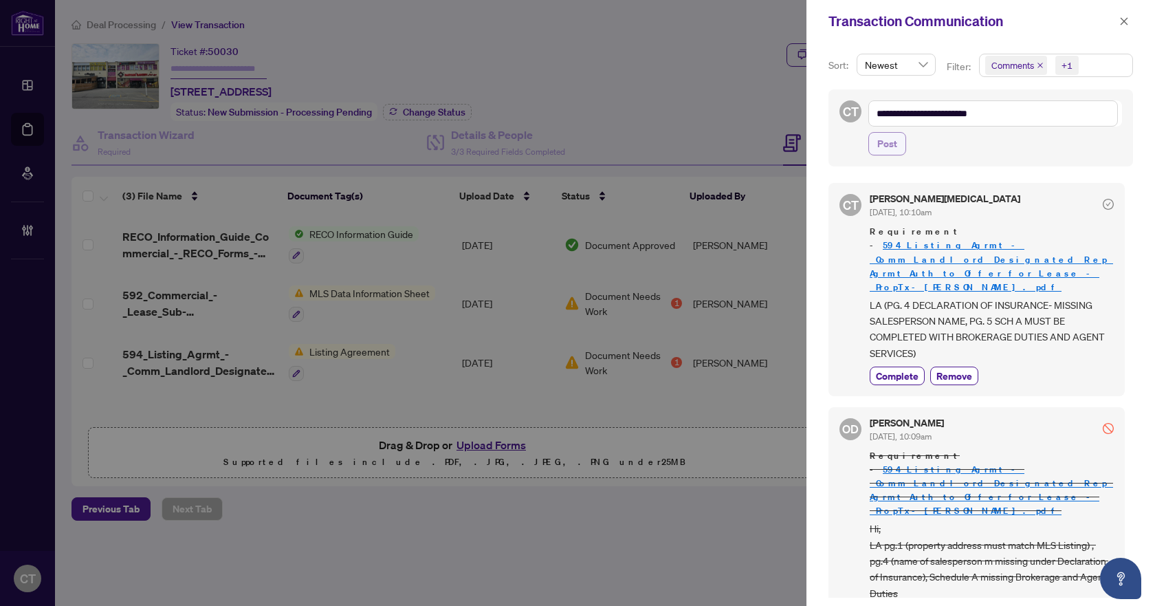
click at [892, 144] on span "Post" at bounding box center [887, 144] width 20 height 22
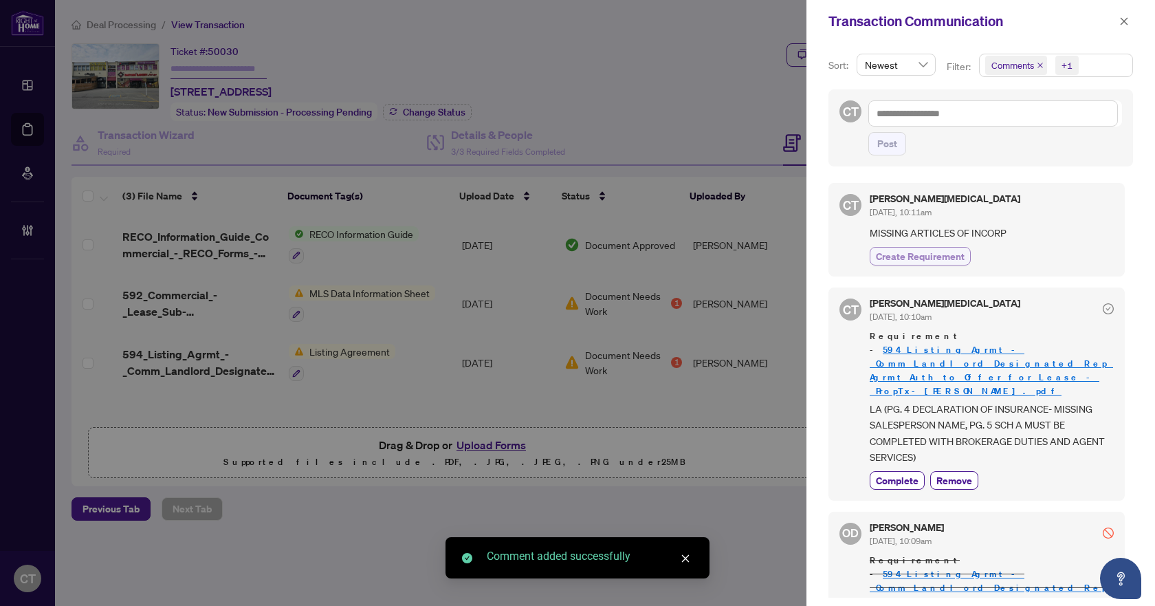
click at [914, 256] on span "Create Requirement" at bounding box center [920, 256] width 89 height 14
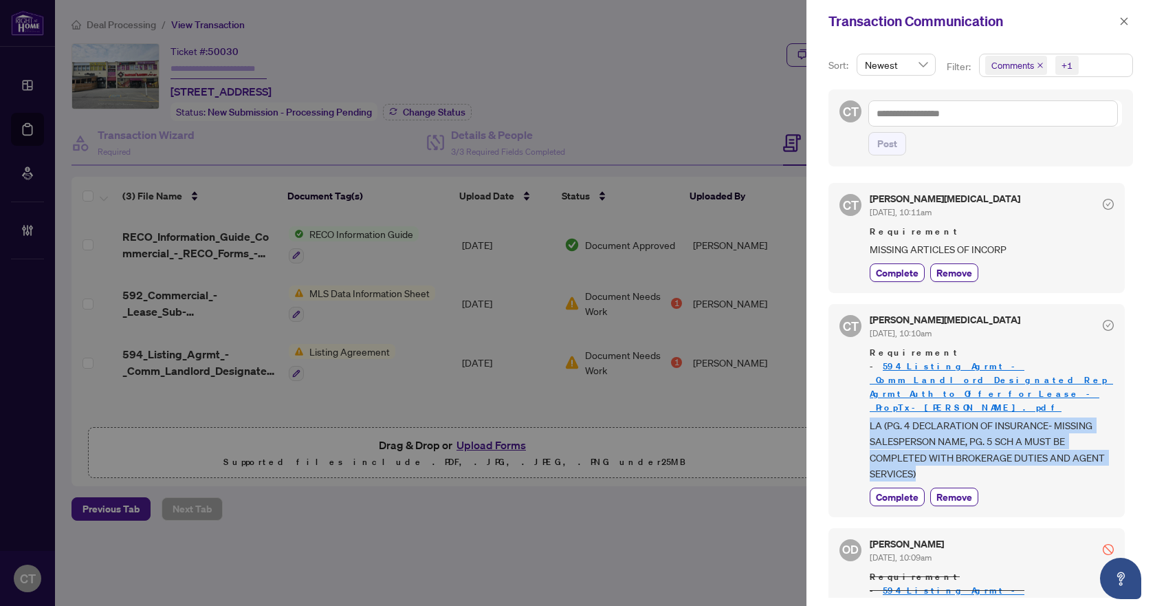
drag, startPoint x: 921, startPoint y: 441, endPoint x: 871, endPoint y: 399, distance: 65.9
click at [871, 417] on span "LA (PG. 4 DECLARATION OF INSURANCE- MISSING SALESPERSON NAME, PG. 5 SCH A MUST …" at bounding box center [992, 449] width 244 height 65
copy span "LA (PG. 4 DECLARATION OF INSURANCE- MISSING SALESPERSON NAME, PG. 5 SCH A MUST …"
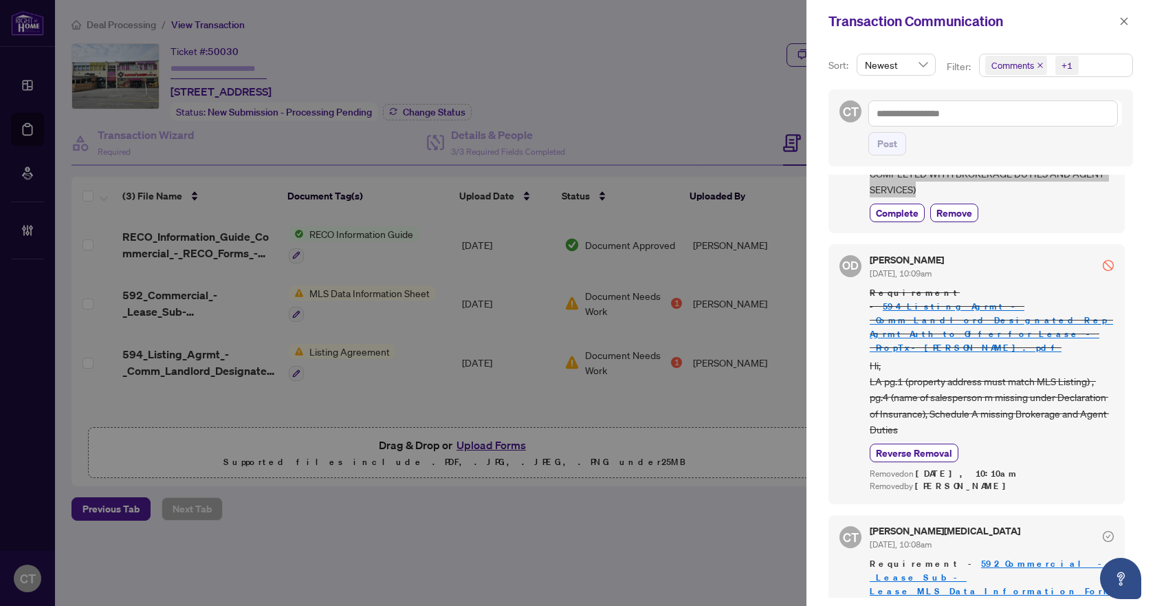
scroll to position [286, 0]
drag, startPoint x: 948, startPoint y: 556, endPoint x: 873, endPoint y: 538, distance: 77.1
copy span "MLS DATA SHEET (pg. 7 missing salesperson name, comm to co-op)"
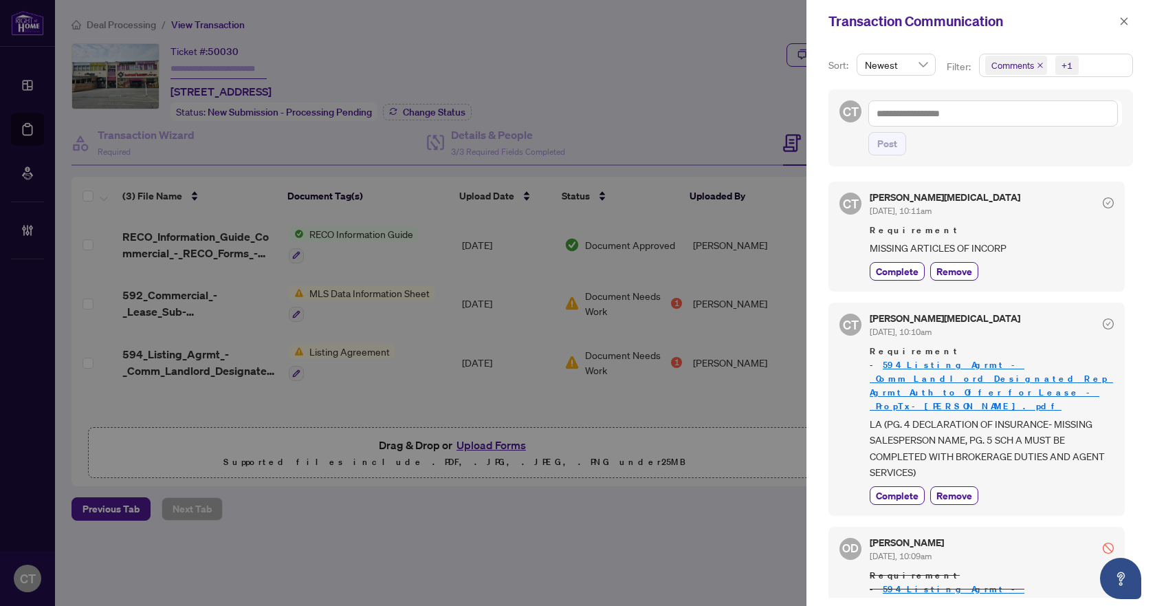
scroll to position [0, 0]
click at [1124, 20] on icon "close" at bounding box center [1124, 22] width 10 height 10
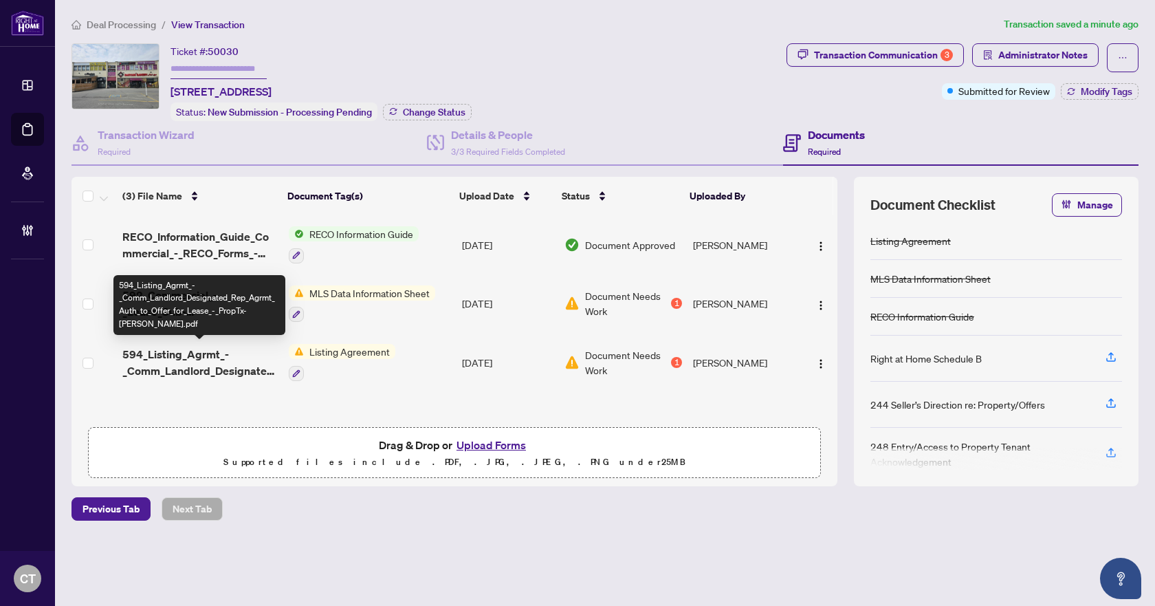
click at [185, 368] on span "594_Listing_Agrmt_-_Comm_Landlord_Designated_Rep_Agrmt_Auth_to_Offer_for_Lease_…" at bounding box center [199, 362] width 155 height 33
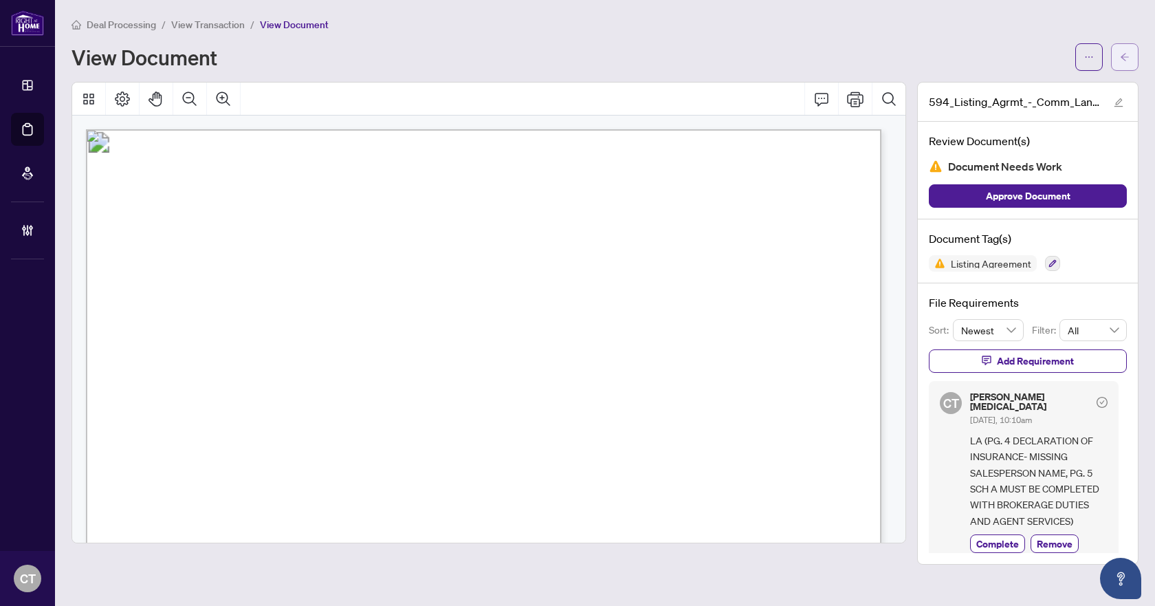
click at [1132, 54] on button "button" at bounding box center [1125, 57] width 28 height 28
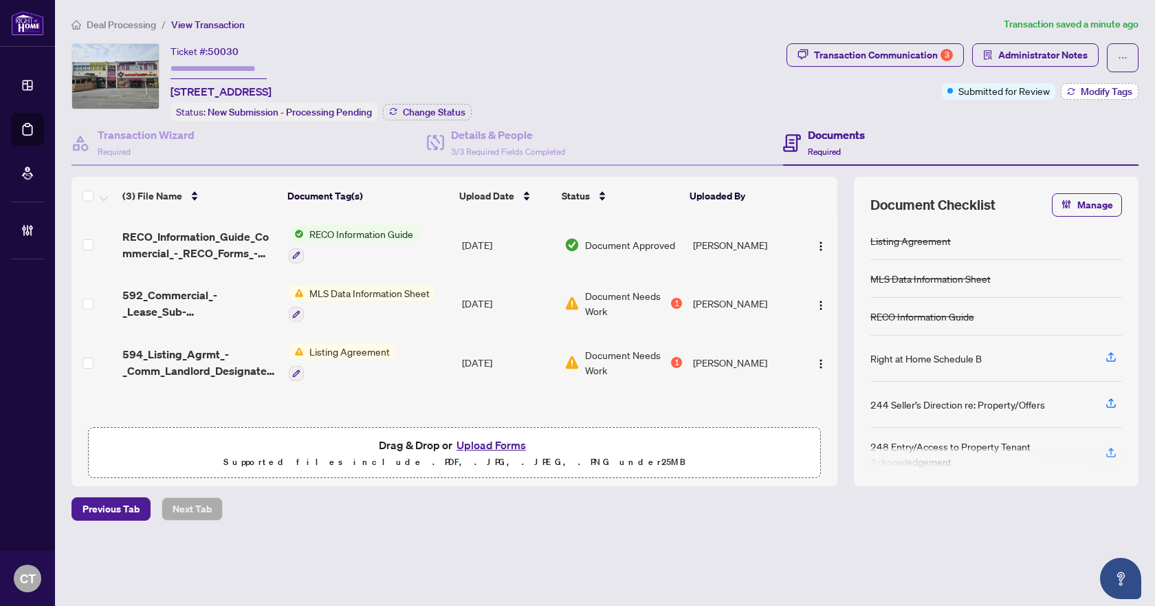
click at [1095, 91] on span "Modify Tags" at bounding box center [1107, 92] width 52 height 10
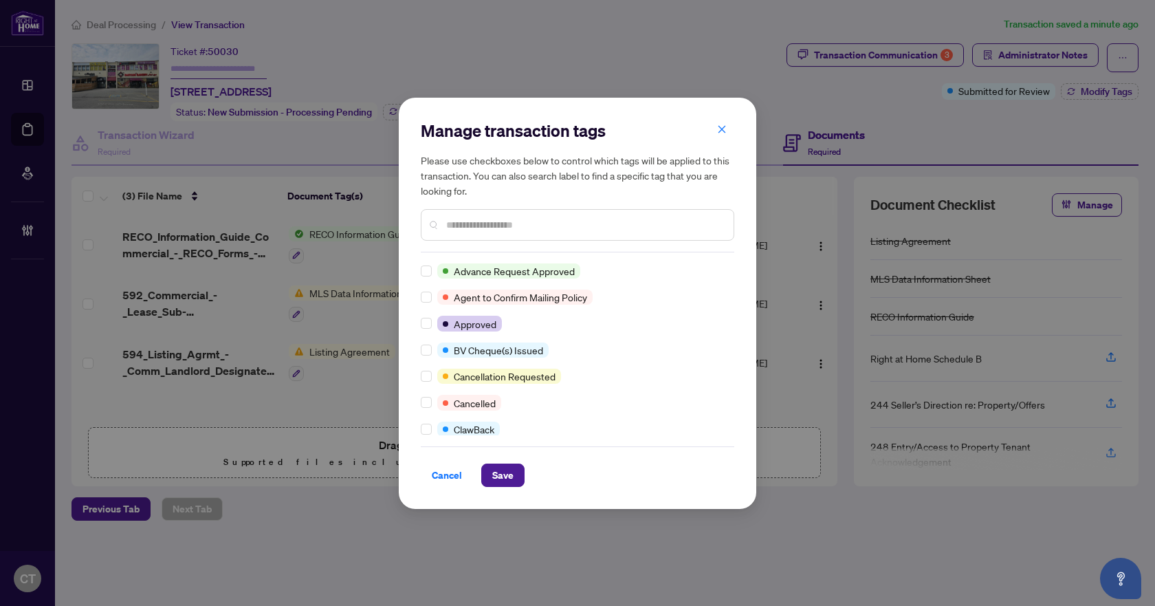
click at [474, 224] on input "text" at bounding box center [584, 224] width 276 height 15
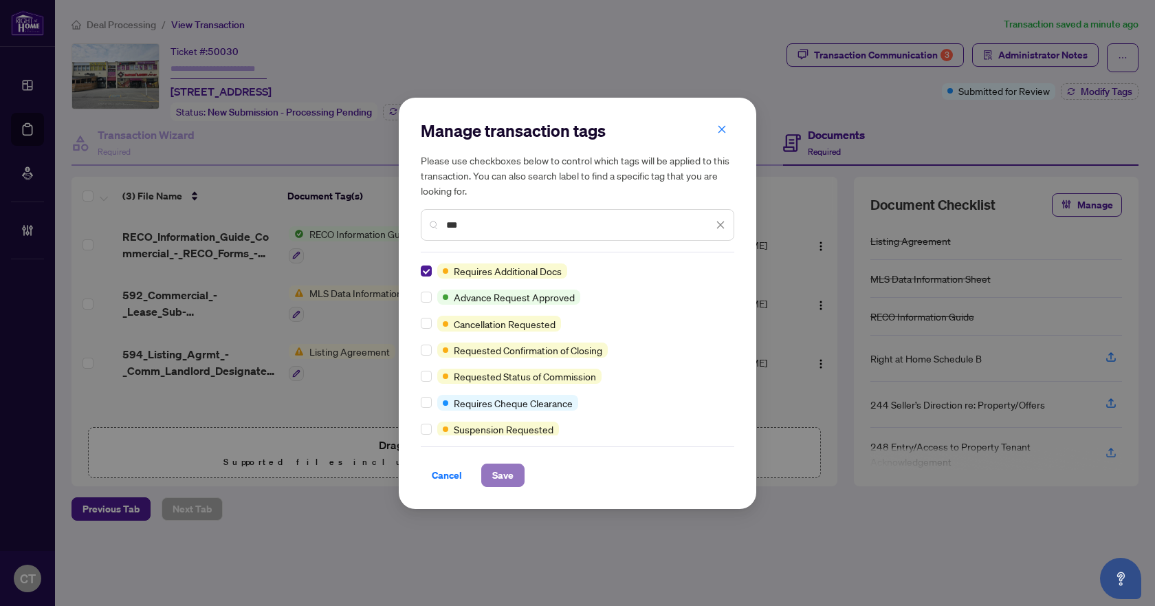
click at [509, 473] on span "Save" at bounding box center [502, 475] width 21 height 22
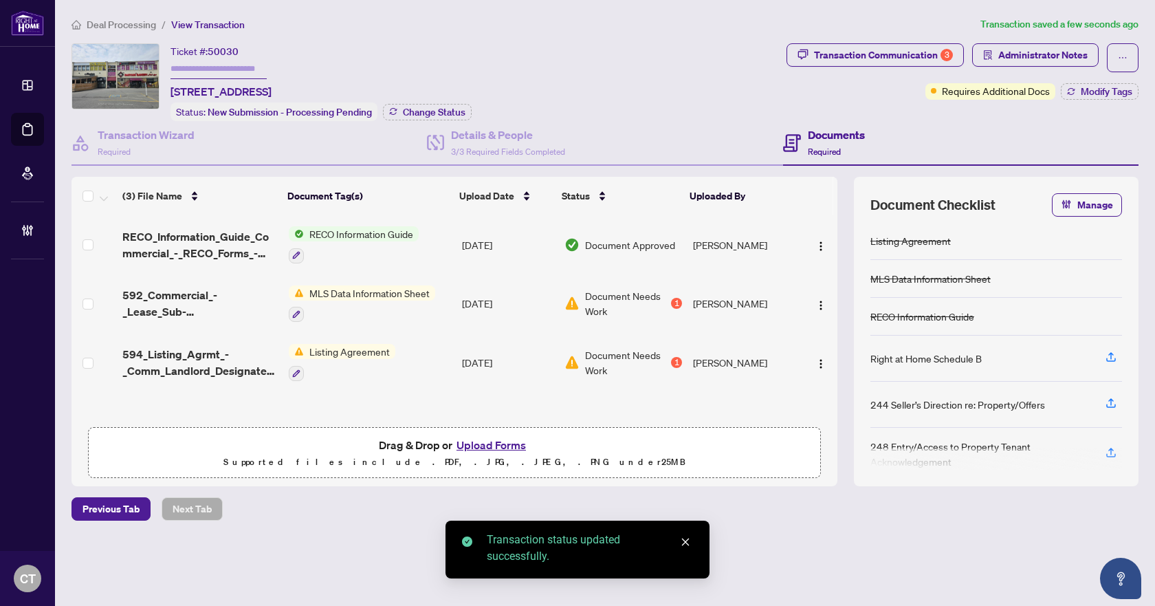
click at [129, 21] on span "Deal Processing" at bounding box center [121, 25] width 69 height 12
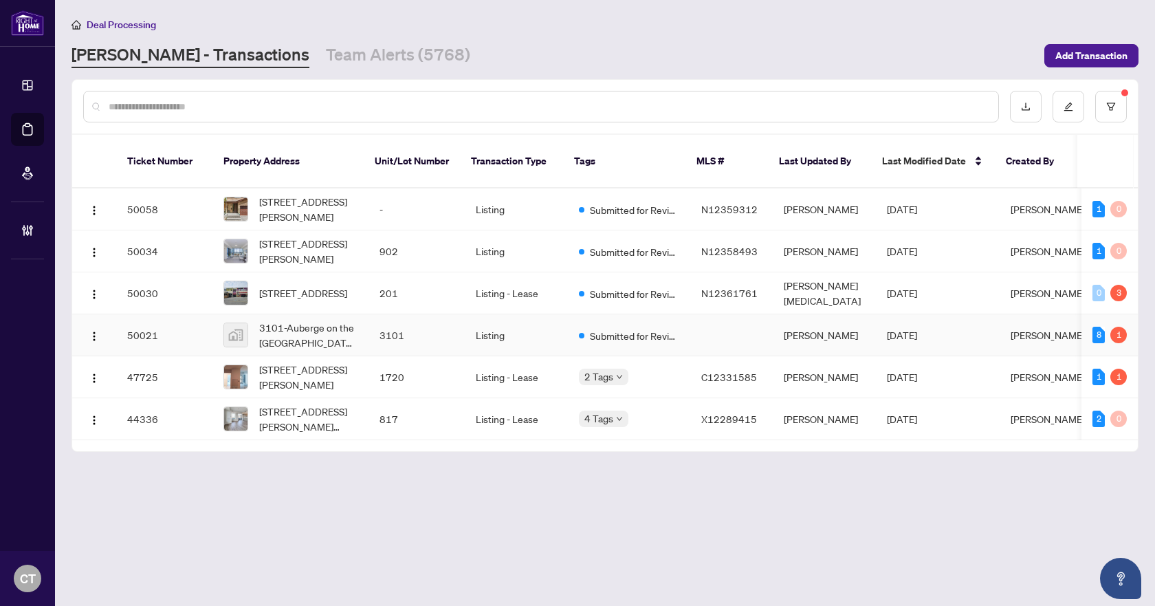
click at [441, 318] on td "3101" at bounding box center [417, 335] width 96 height 42
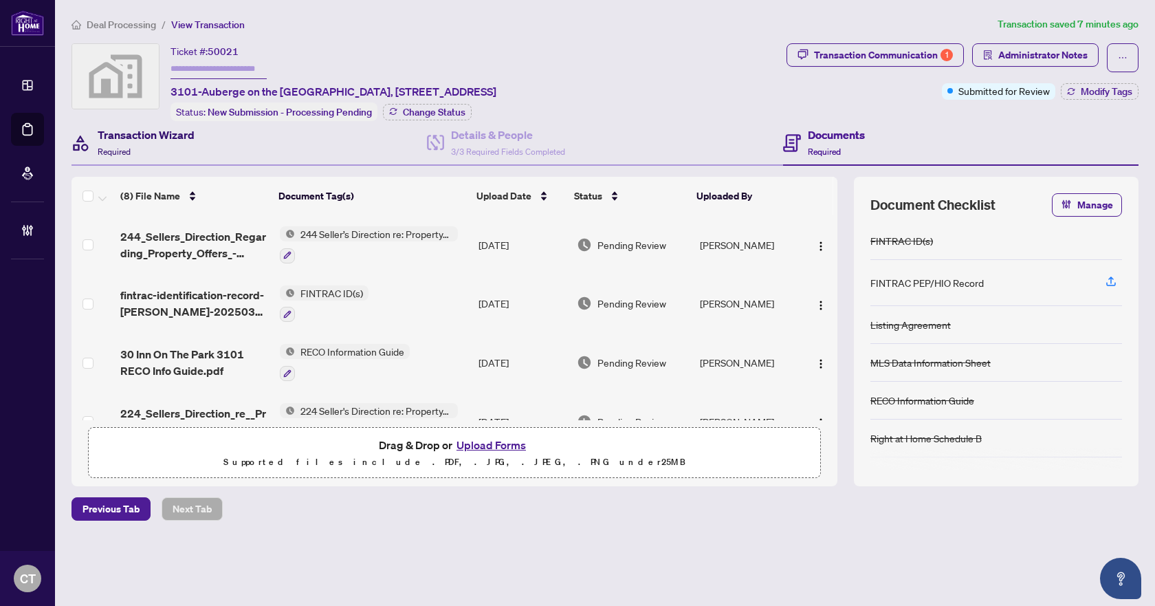
click at [175, 143] on div "Transaction Wizard Required" at bounding box center [146, 143] width 97 height 32
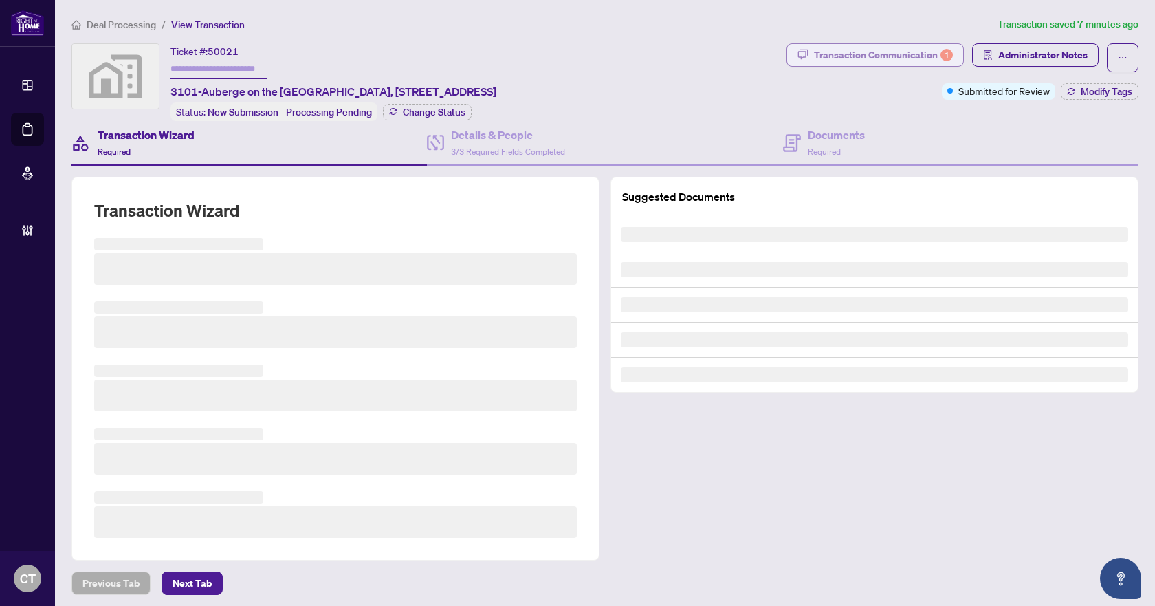
click at [862, 56] on div "Transaction Communication 1" at bounding box center [883, 55] width 139 height 22
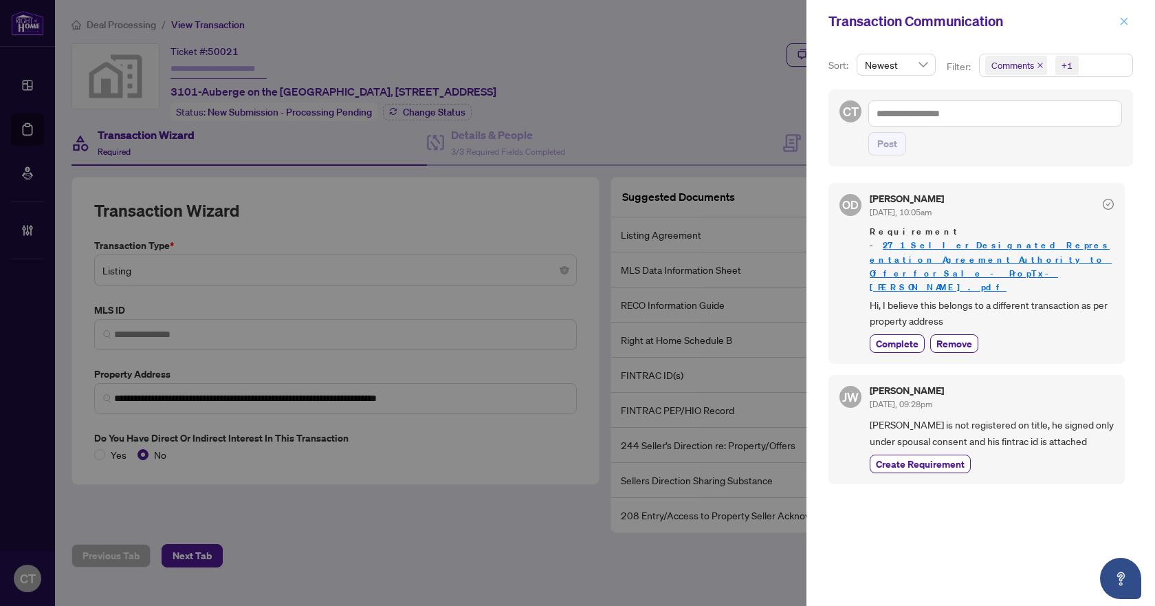
click at [1122, 25] on icon "close" at bounding box center [1124, 22] width 10 height 10
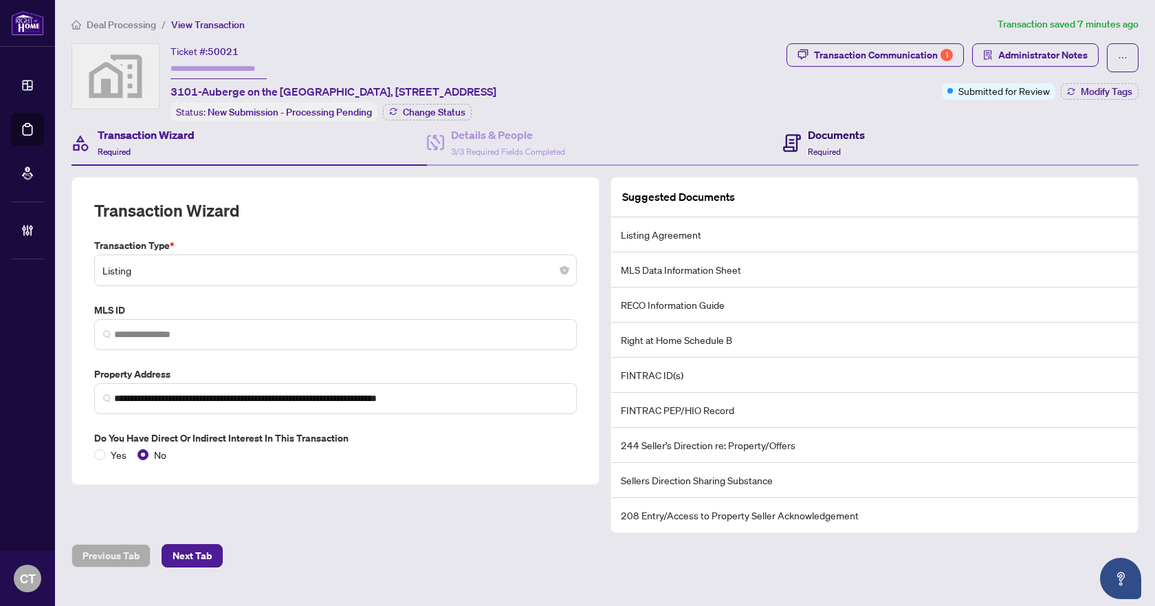
click at [827, 135] on h4 "Documents" at bounding box center [836, 135] width 57 height 17
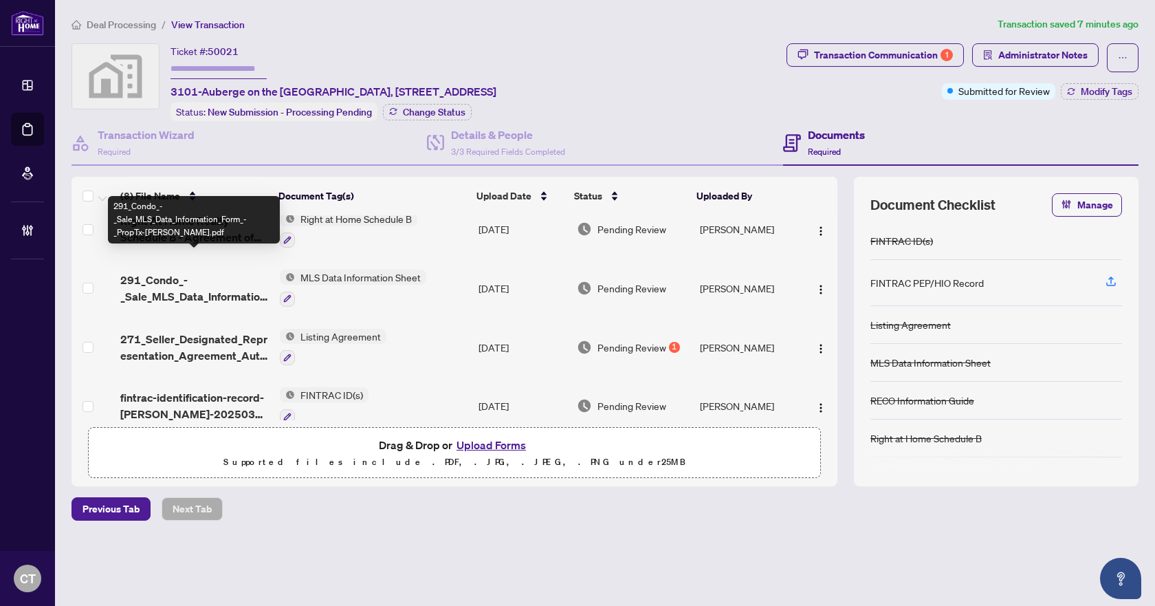
scroll to position [269, 0]
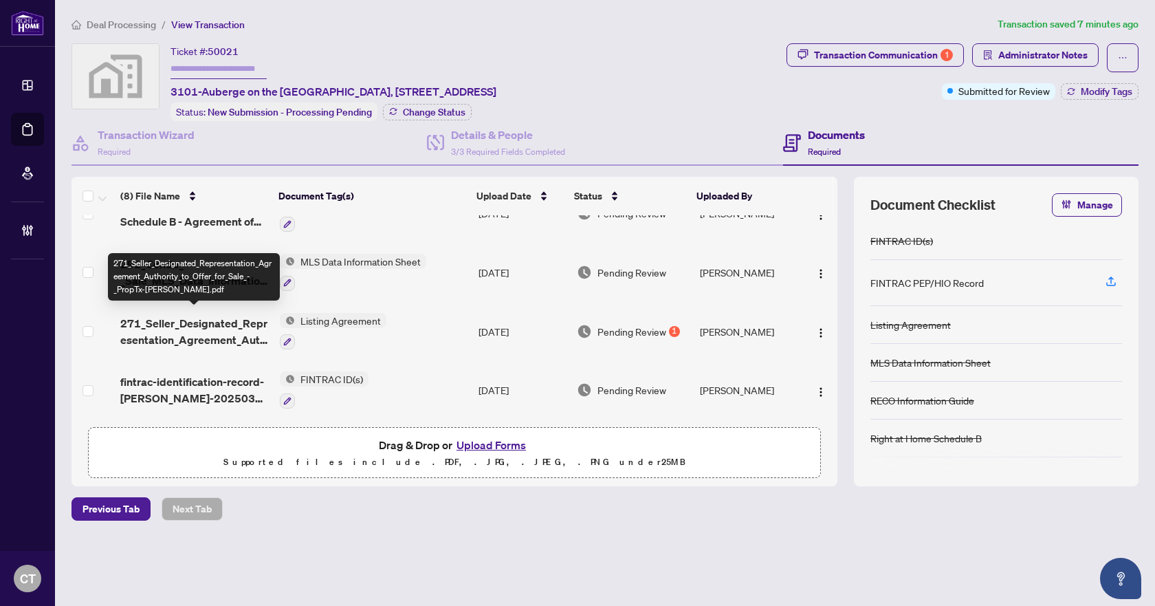
click at [223, 322] on span "271_Seller_Designated_Representation_Agreement_Authority_to_Offer_for_Sale_-_Pr…" at bounding box center [194, 331] width 148 height 33
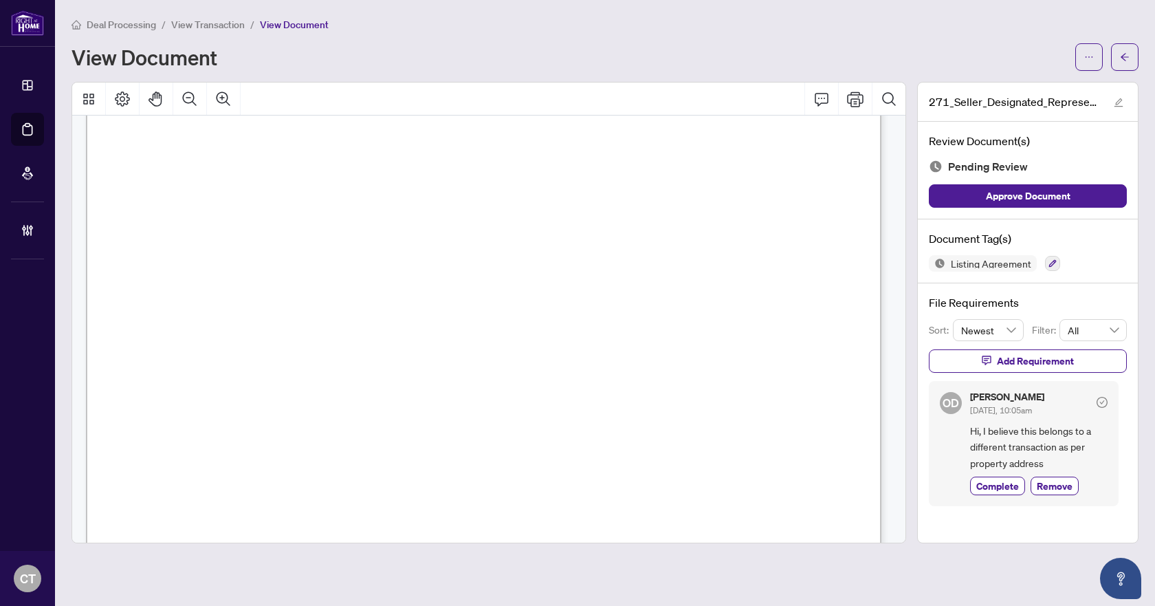
scroll to position [206, 0]
click at [1117, 68] on button "button" at bounding box center [1125, 57] width 28 height 28
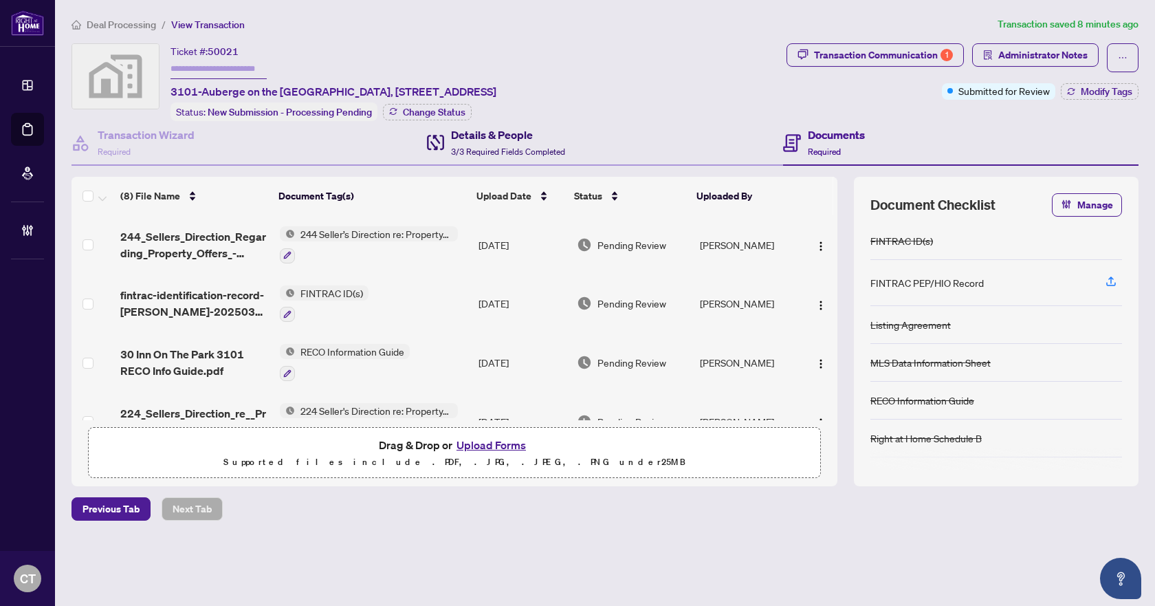
click at [539, 157] on div "Details & People 3/3 Required Fields Completed" at bounding box center [508, 143] width 114 height 32
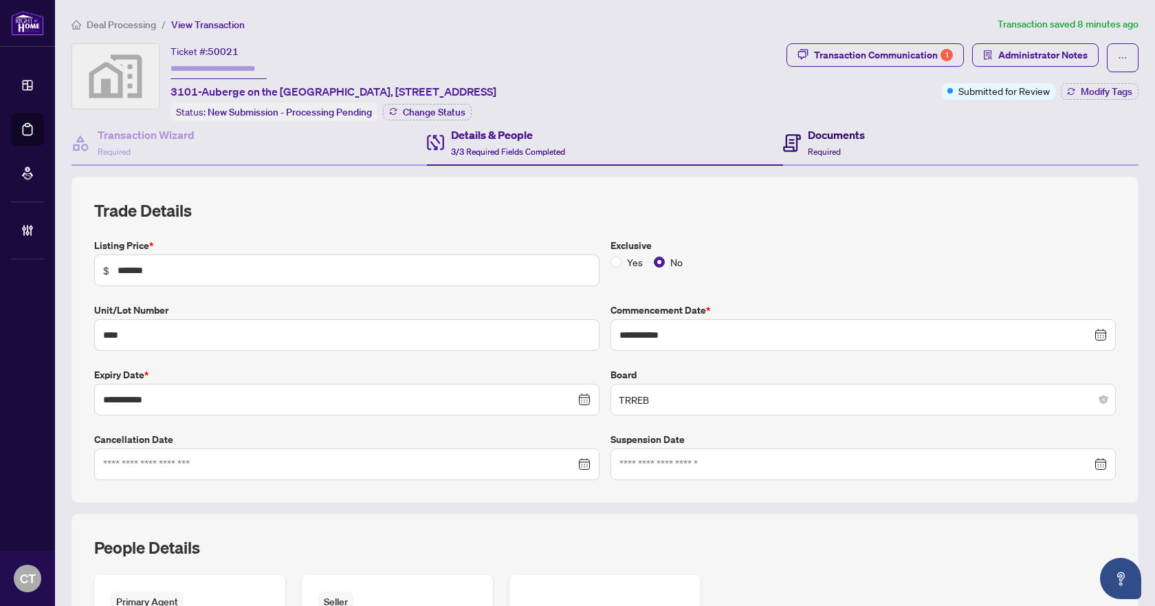
click at [826, 146] on span "Required" at bounding box center [824, 151] width 33 height 10
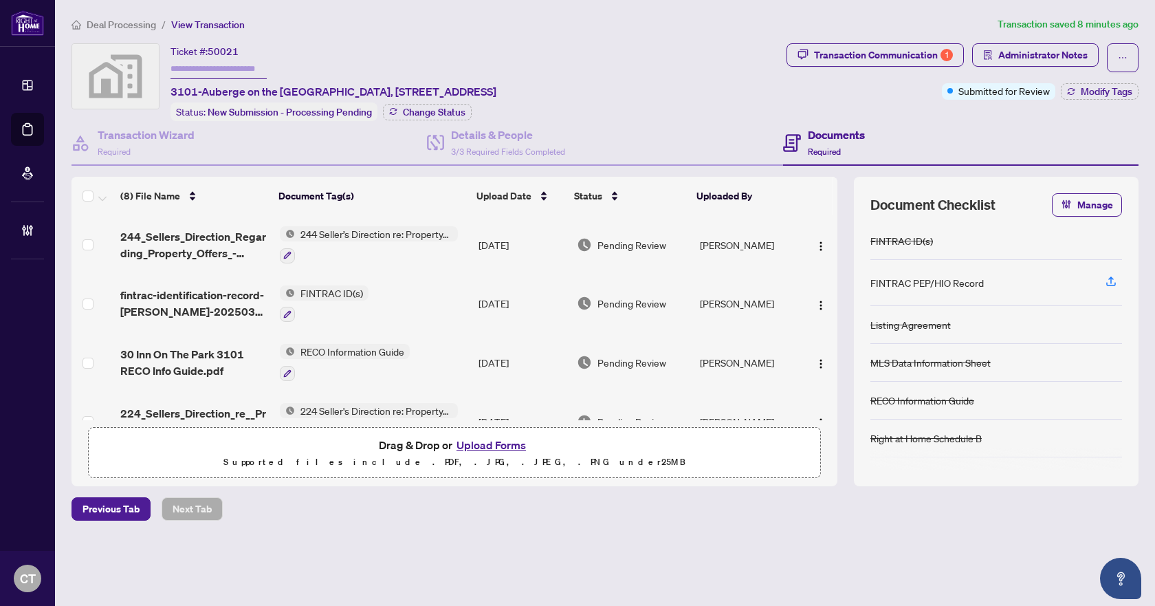
click at [142, 25] on span "Deal Processing" at bounding box center [121, 25] width 69 height 12
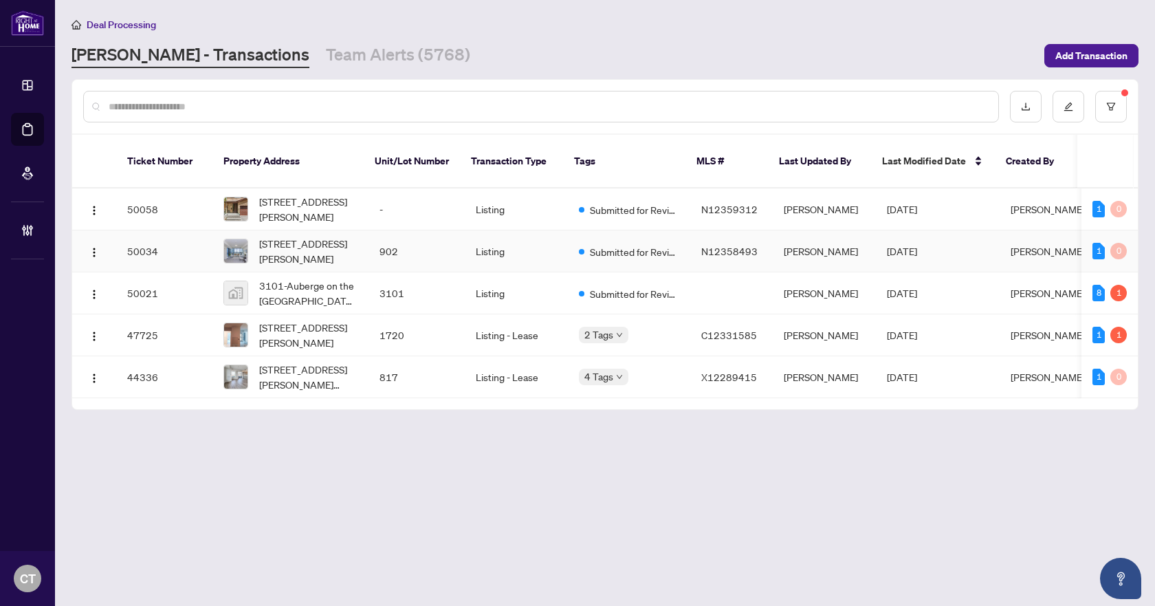
click at [530, 241] on td "Listing" at bounding box center [516, 251] width 103 height 42
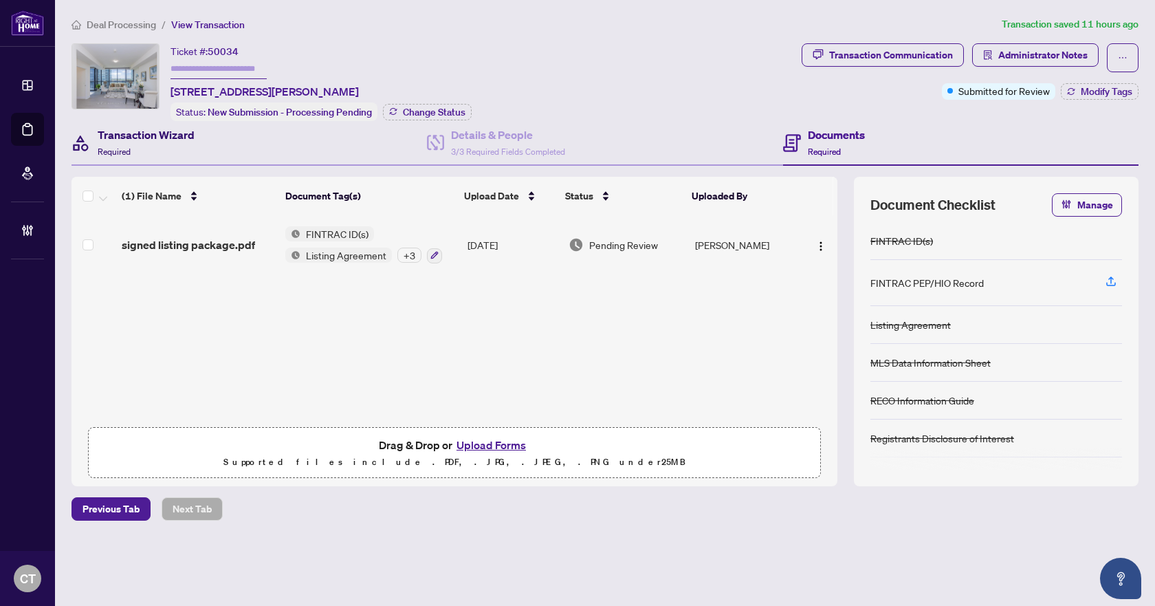
click at [172, 145] on div "Transaction Wizard Required" at bounding box center [146, 143] width 97 height 32
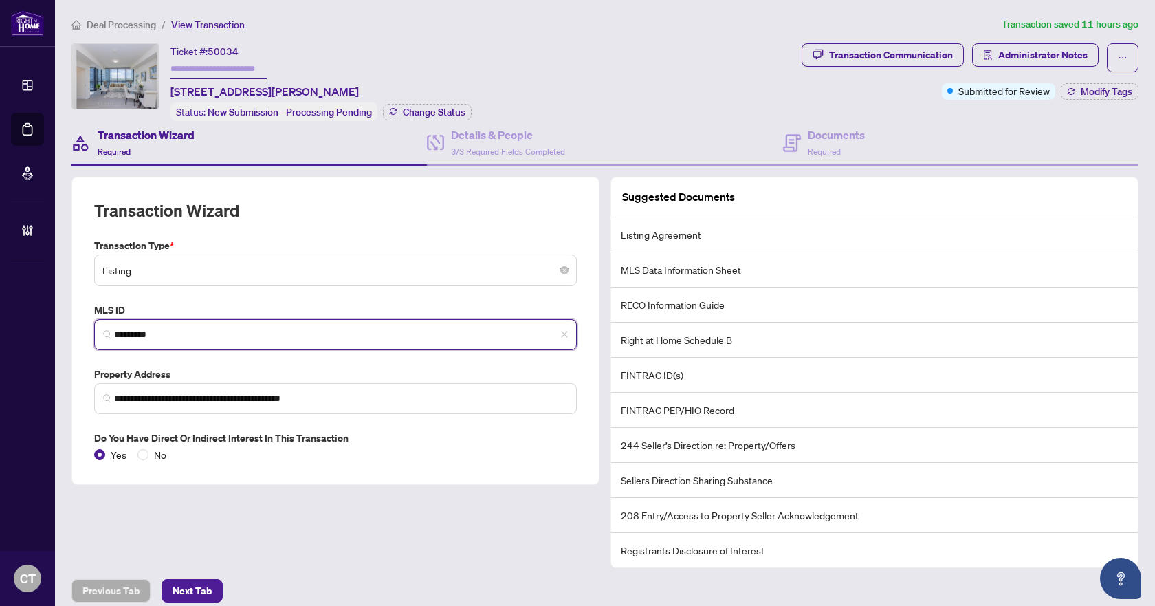
drag, startPoint x: 180, startPoint y: 331, endPoint x: 57, endPoint y: 331, distance: 123.1
click at [57, 331] on main "**********" at bounding box center [605, 303] width 1100 height 606
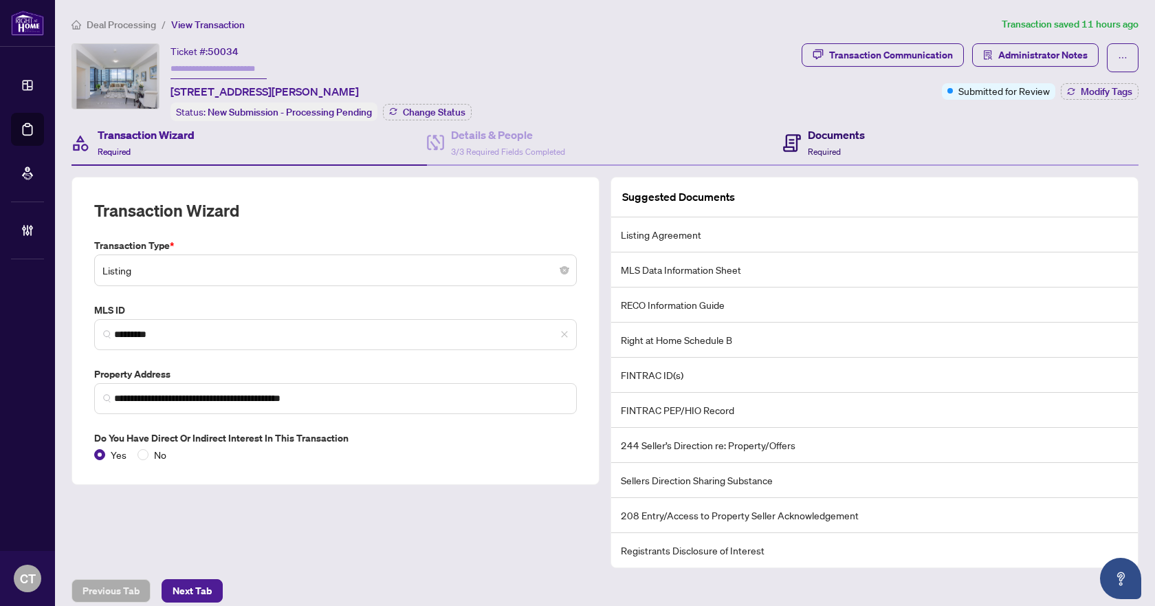
click at [816, 153] on span "Required" at bounding box center [824, 151] width 33 height 10
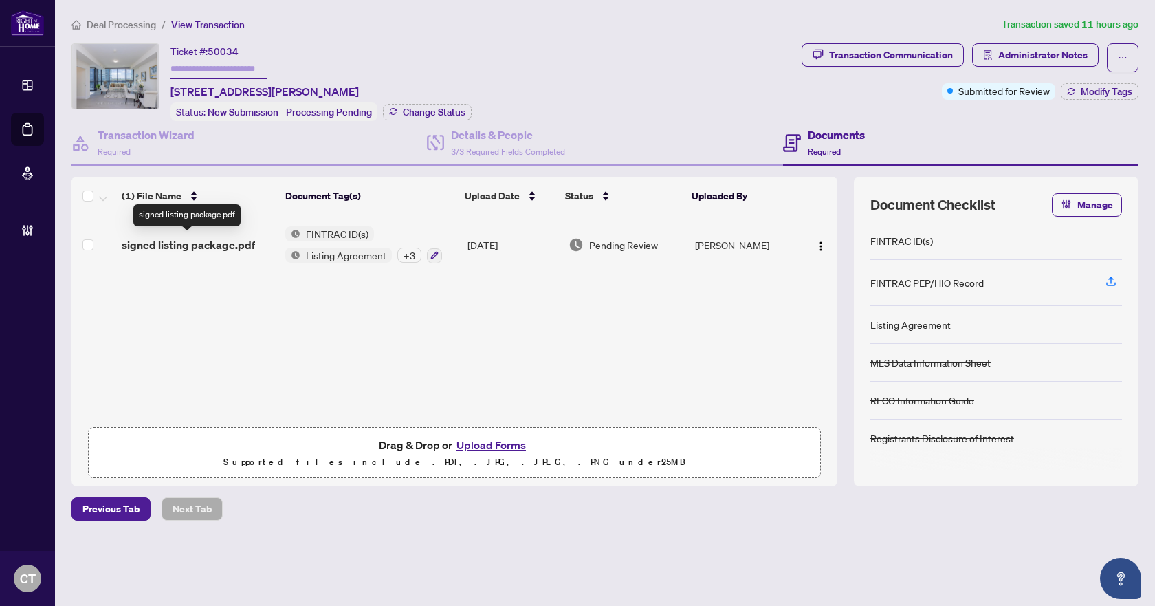
click at [174, 250] on span "signed listing package.pdf" at bounding box center [188, 245] width 133 height 17
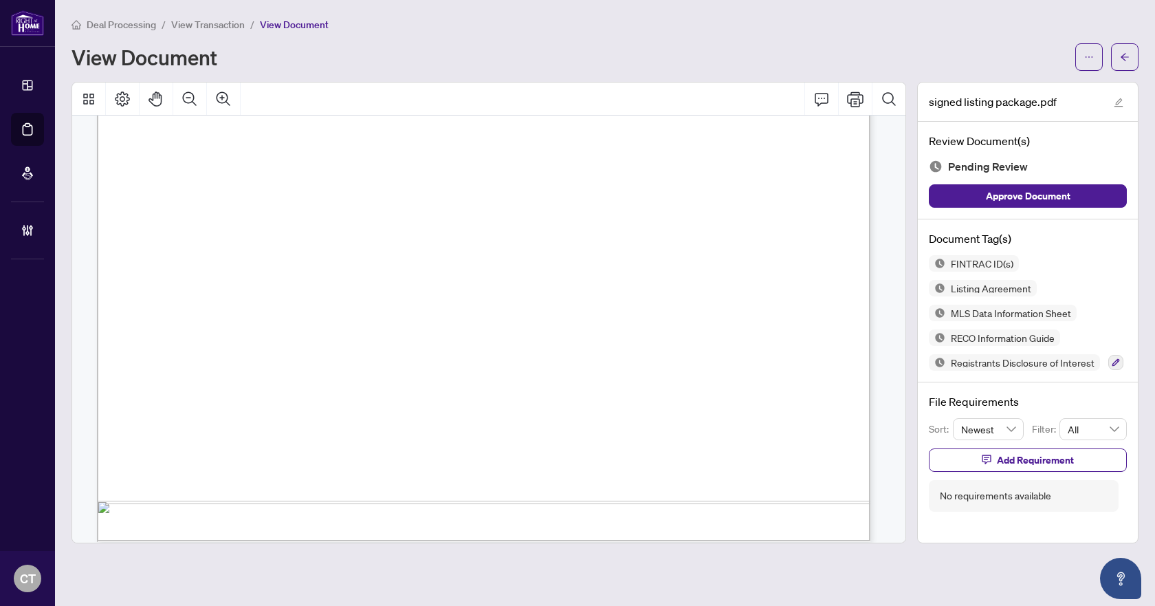
scroll to position [29195, 0]
click at [1113, 364] on icon "button" at bounding box center [1117, 363] width 8 height 8
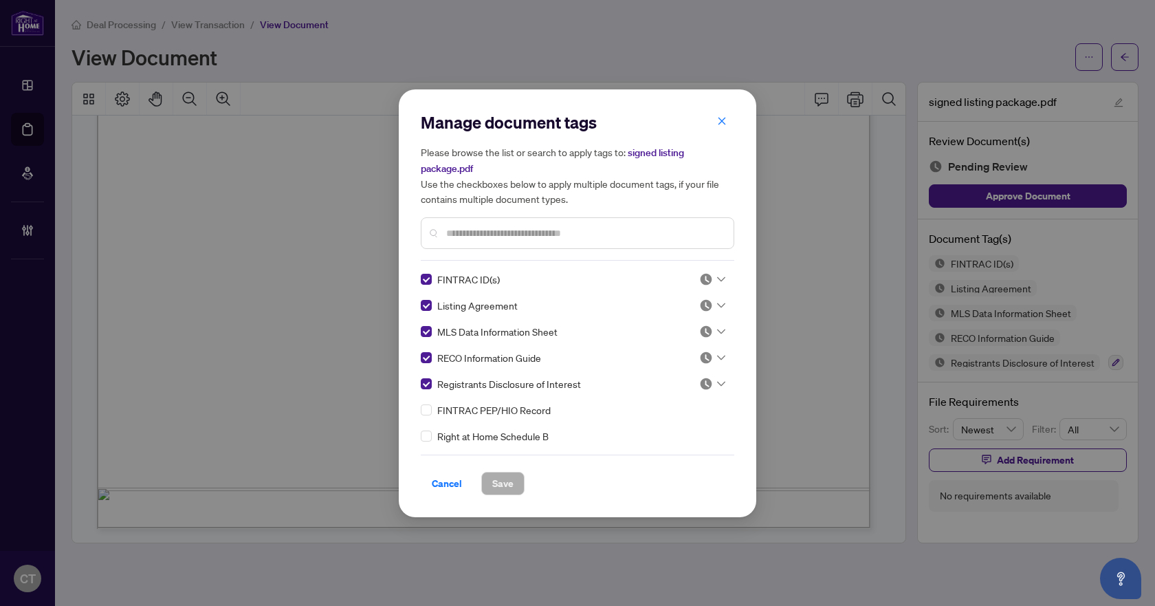
click at [717, 276] on icon at bounding box center [721, 279] width 8 height 6
click at [675, 351] on div "Approved" at bounding box center [667, 345] width 88 height 15
click at [712, 305] on div at bounding box center [712, 305] width 26 height 14
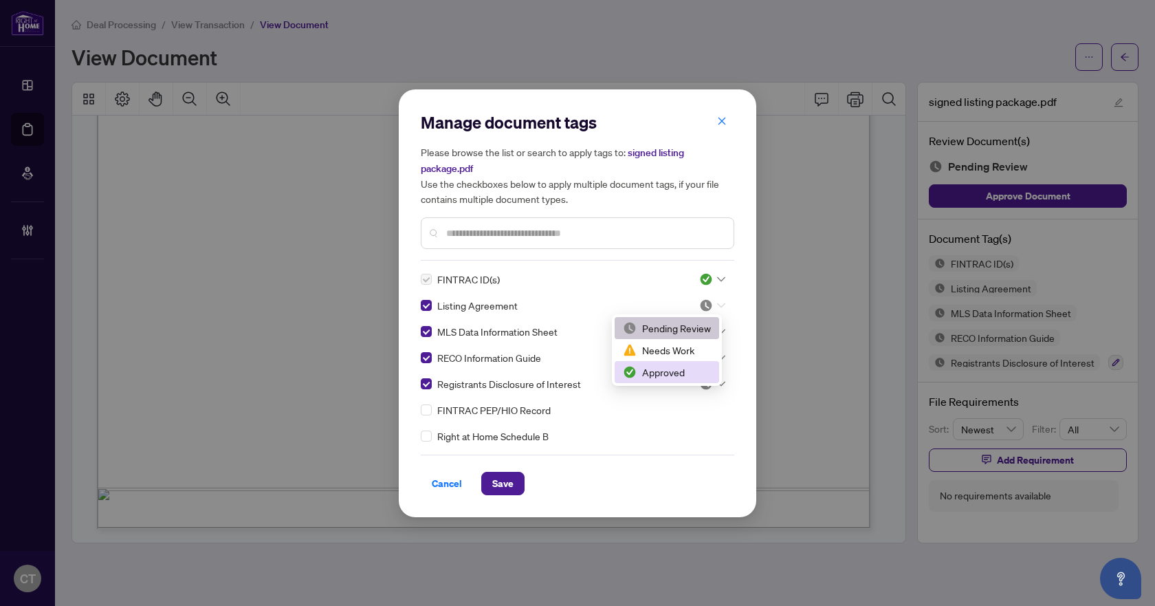
click at [682, 373] on div "Approved" at bounding box center [667, 371] width 88 height 15
click at [717, 385] on icon at bounding box center [721, 384] width 8 height 6
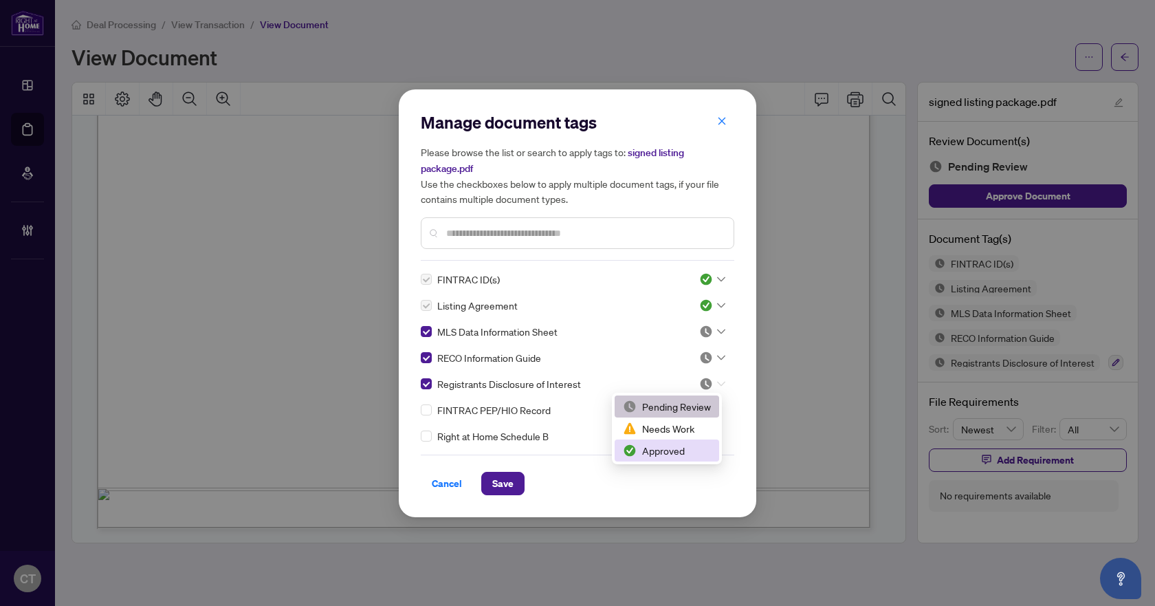
click at [669, 452] on div "Approved" at bounding box center [667, 450] width 88 height 15
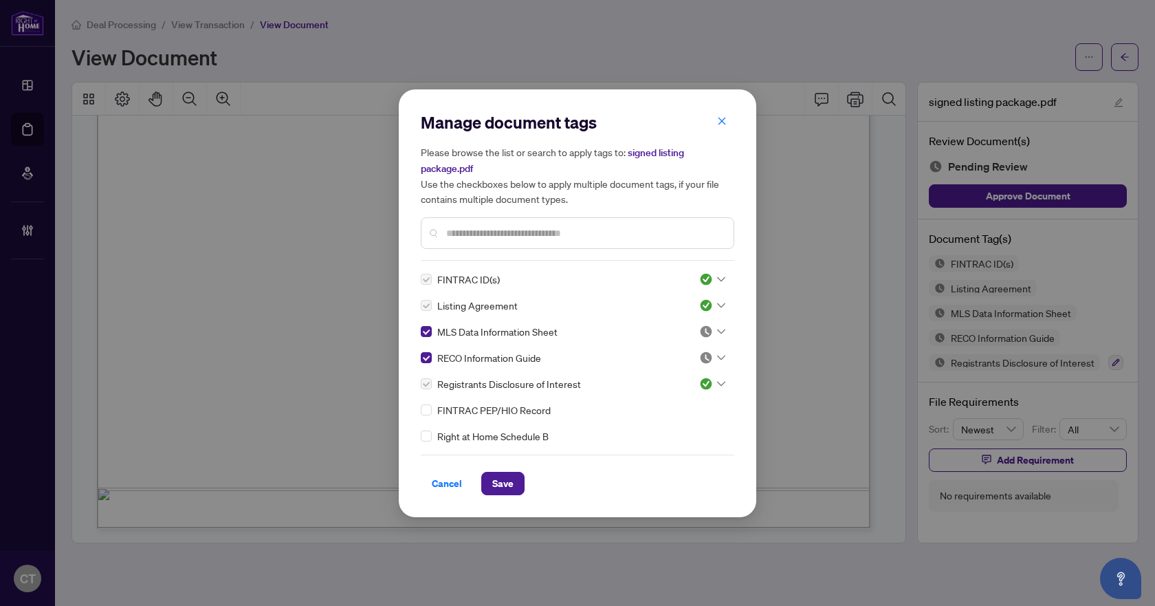
click at [717, 355] on icon at bounding box center [721, 358] width 8 height 6
click at [668, 420] on div "Approved" at bounding box center [667, 424] width 88 height 15
click at [709, 329] on div at bounding box center [712, 332] width 26 height 14
click at [672, 395] on div "Approved" at bounding box center [667, 398] width 88 height 15
click at [501, 476] on span "Save" at bounding box center [502, 483] width 21 height 22
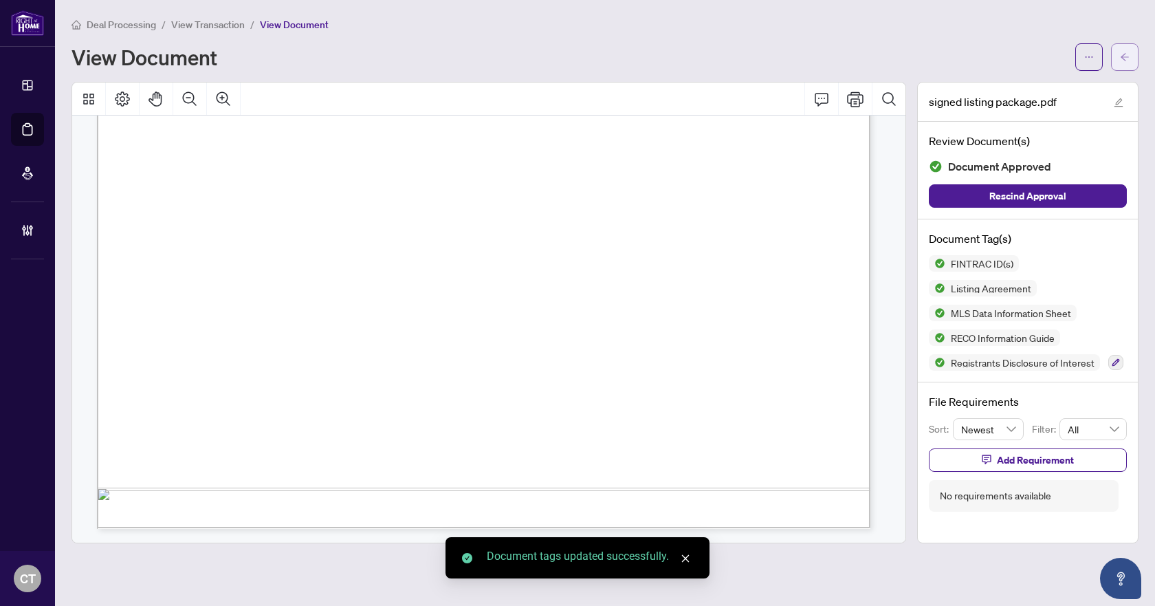
click at [1130, 57] on button "button" at bounding box center [1125, 57] width 28 height 28
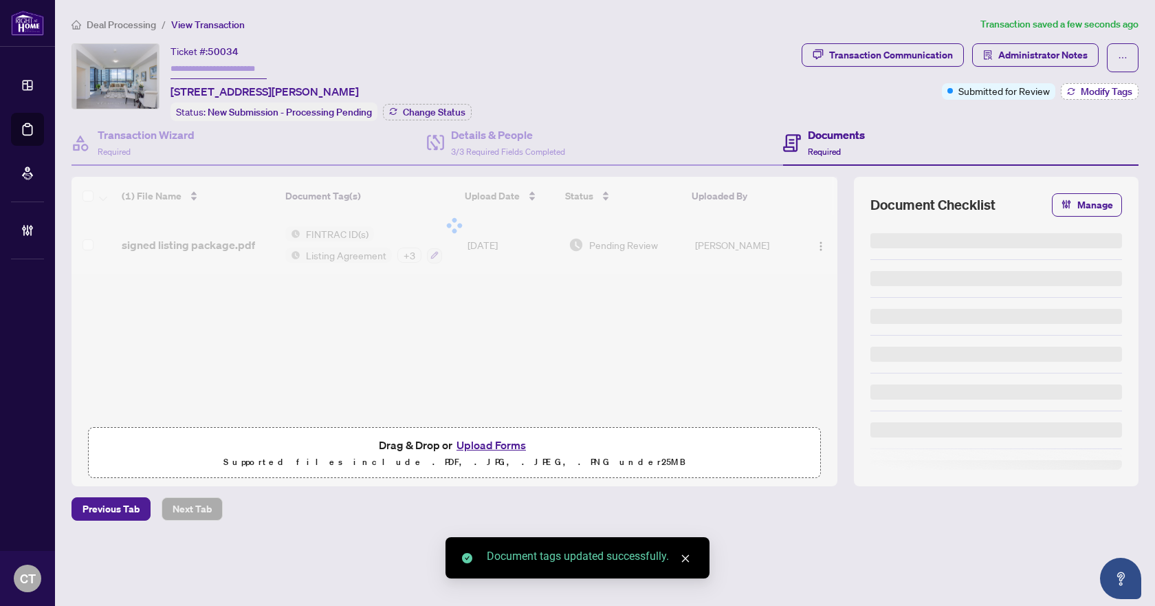
click at [1085, 88] on span "Modify Tags" at bounding box center [1107, 92] width 52 height 10
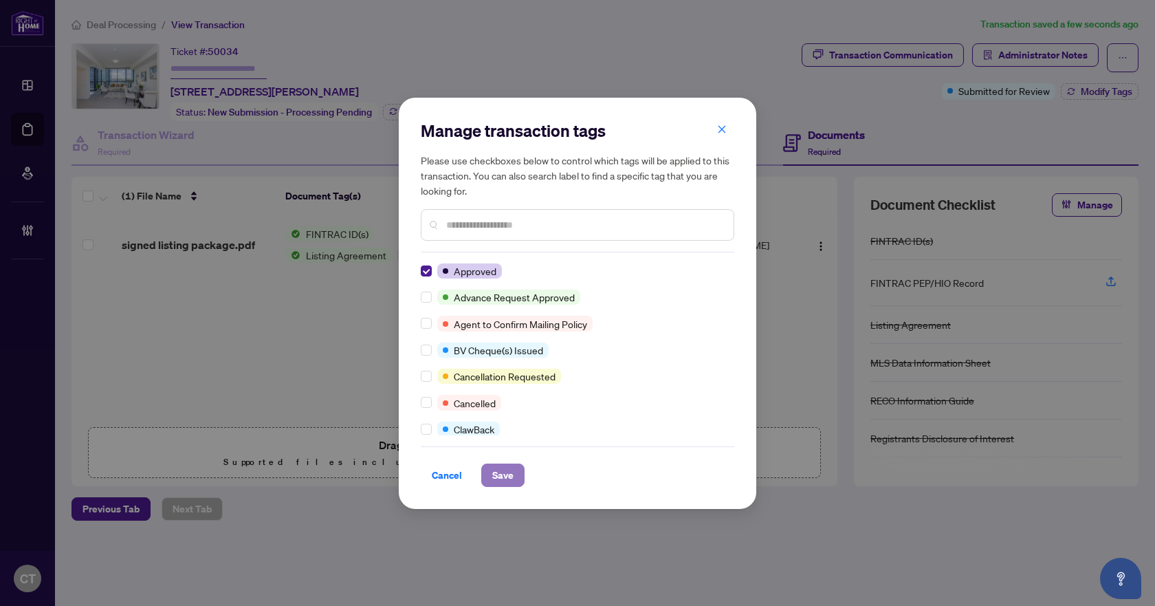
click at [492, 464] on span "Save" at bounding box center [502, 475] width 21 height 22
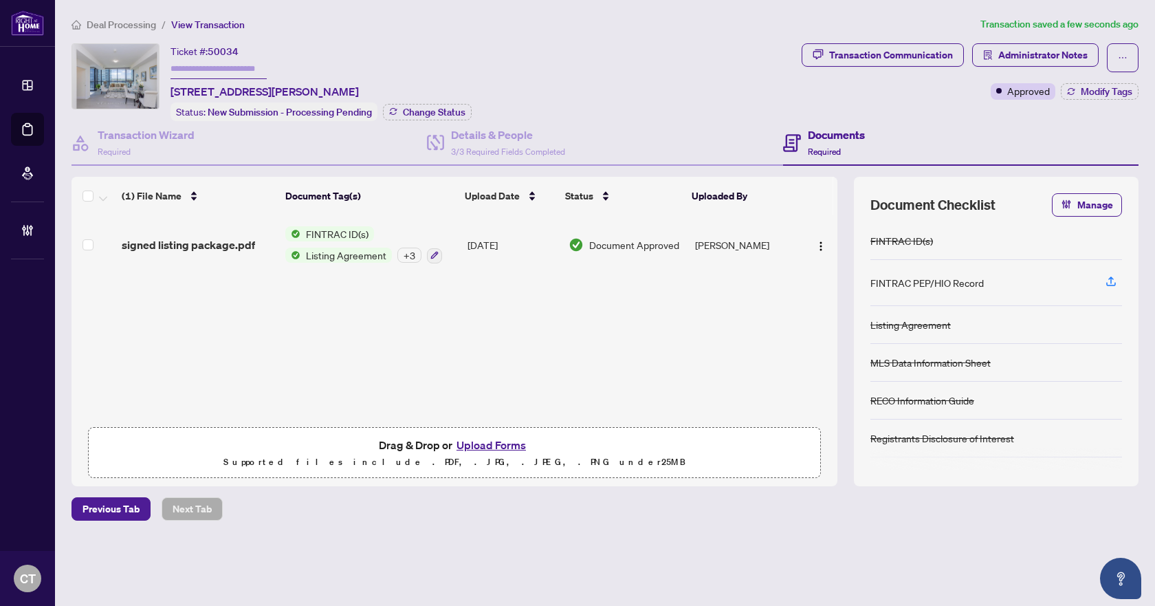
click at [138, 22] on span "Deal Processing" at bounding box center [121, 25] width 69 height 12
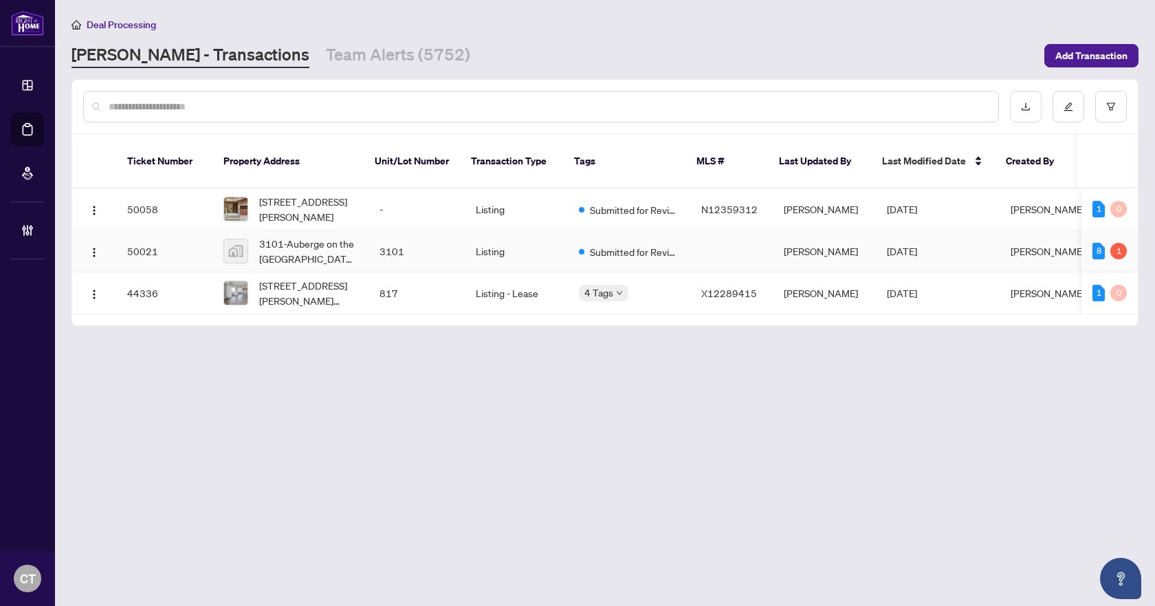
click at [465, 234] on td "Listing" at bounding box center [516, 251] width 103 height 42
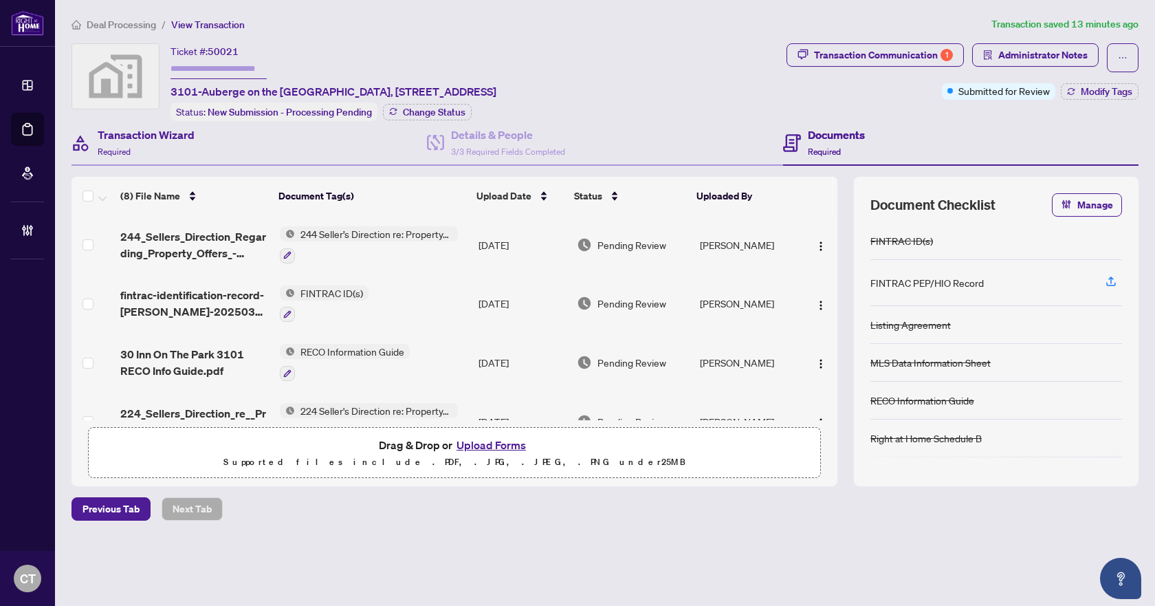
click at [212, 146] on div "Transaction Wizard Required" at bounding box center [249, 143] width 355 height 45
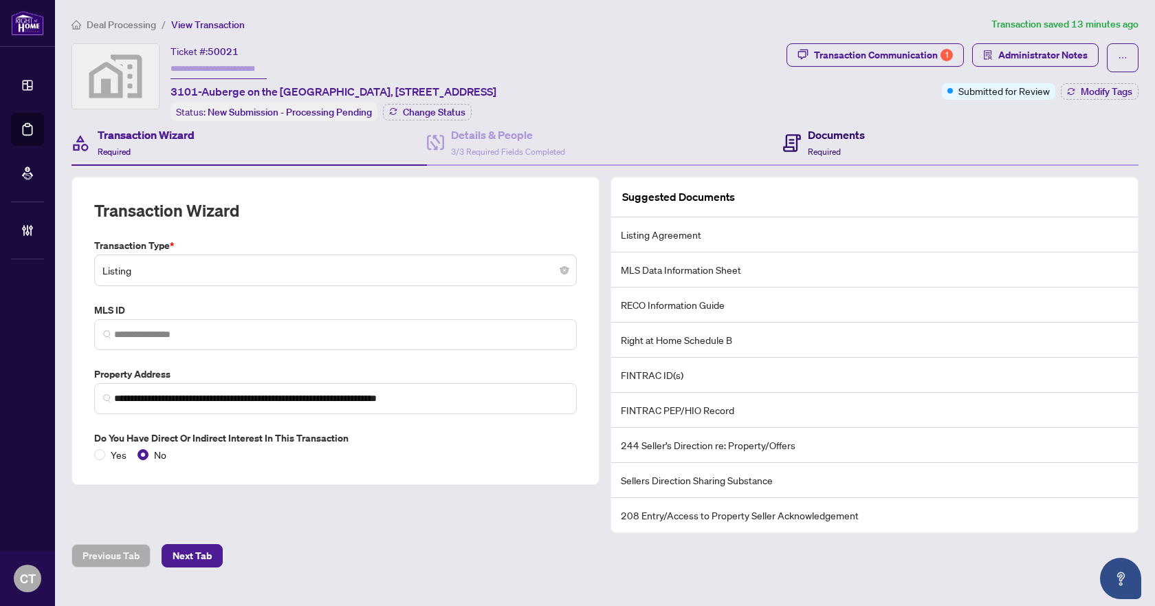
click at [810, 133] on h4 "Documents" at bounding box center [836, 135] width 57 height 17
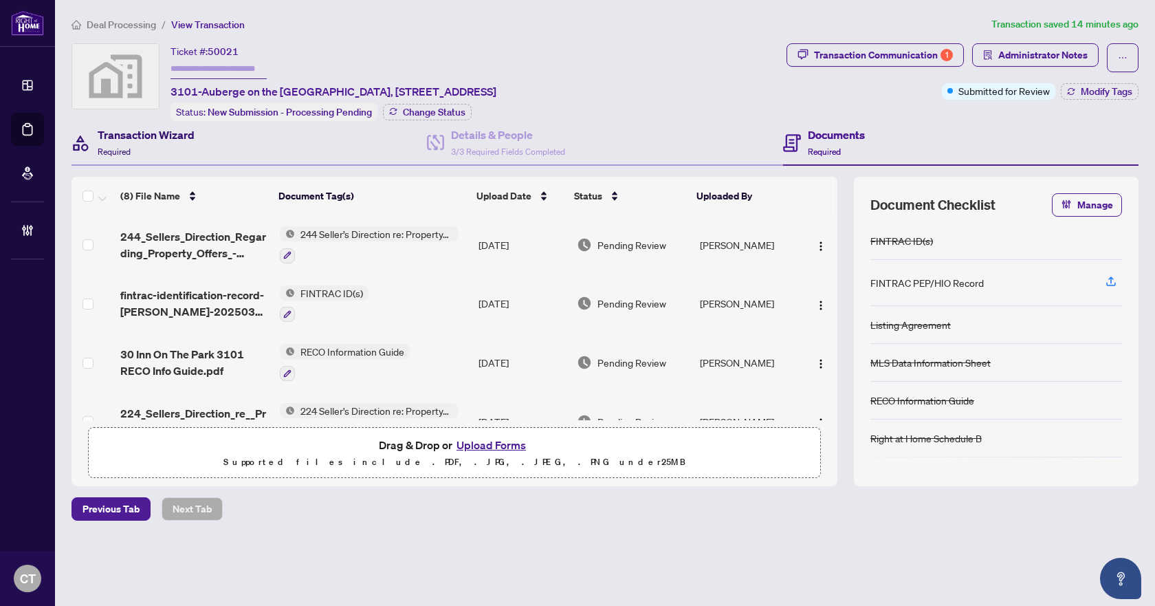
click at [169, 143] on div "Transaction Wizard Required" at bounding box center [146, 143] width 97 height 32
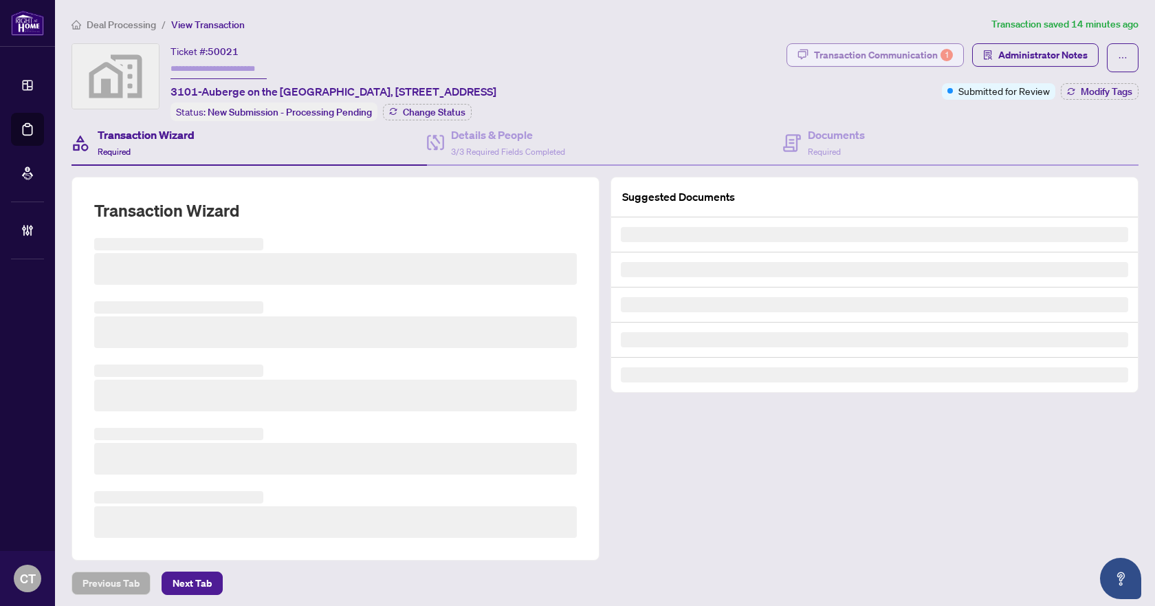
click at [917, 46] on div "Transaction Communication 1" at bounding box center [883, 55] width 139 height 22
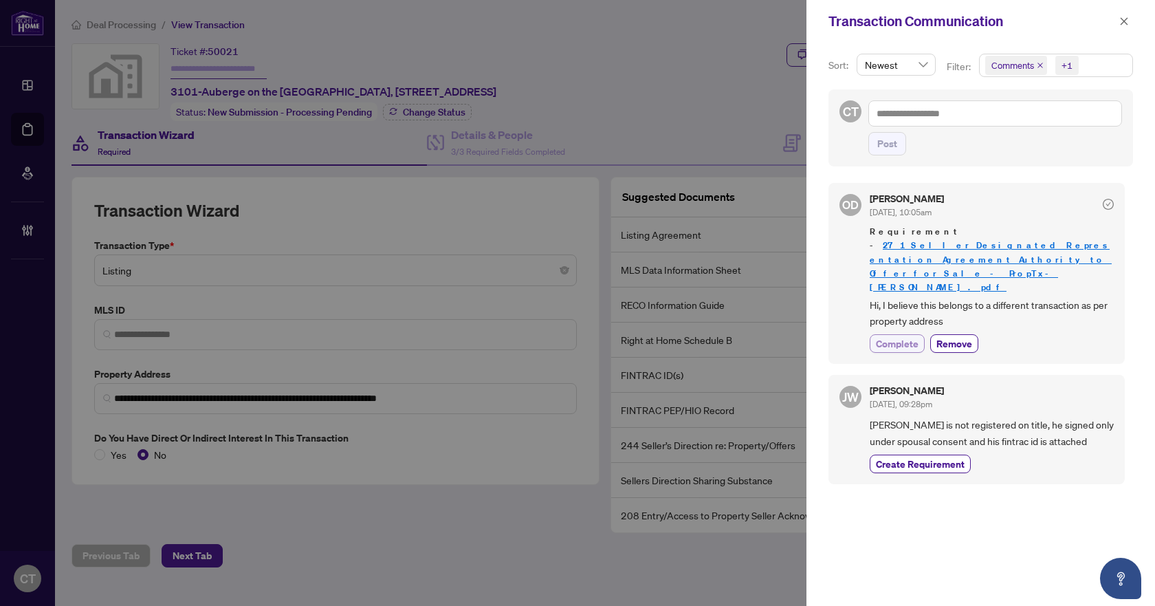
click at [897, 336] on span "Complete" at bounding box center [897, 343] width 43 height 14
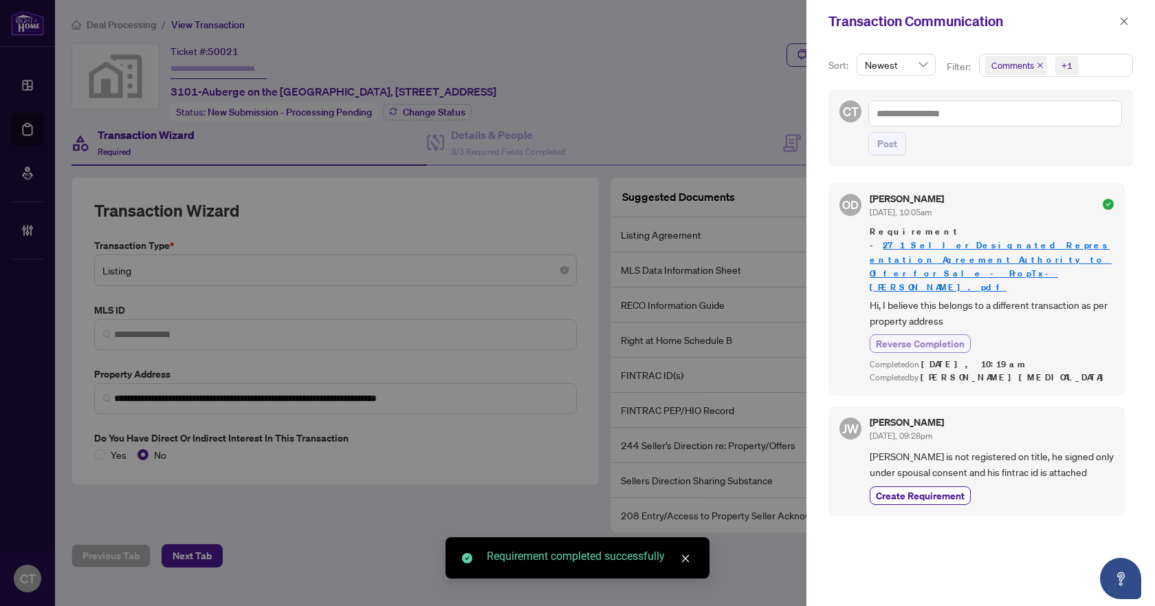
click at [940, 336] on span "Reverse Completion" at bounding box center [920, 343] width 89 height 14
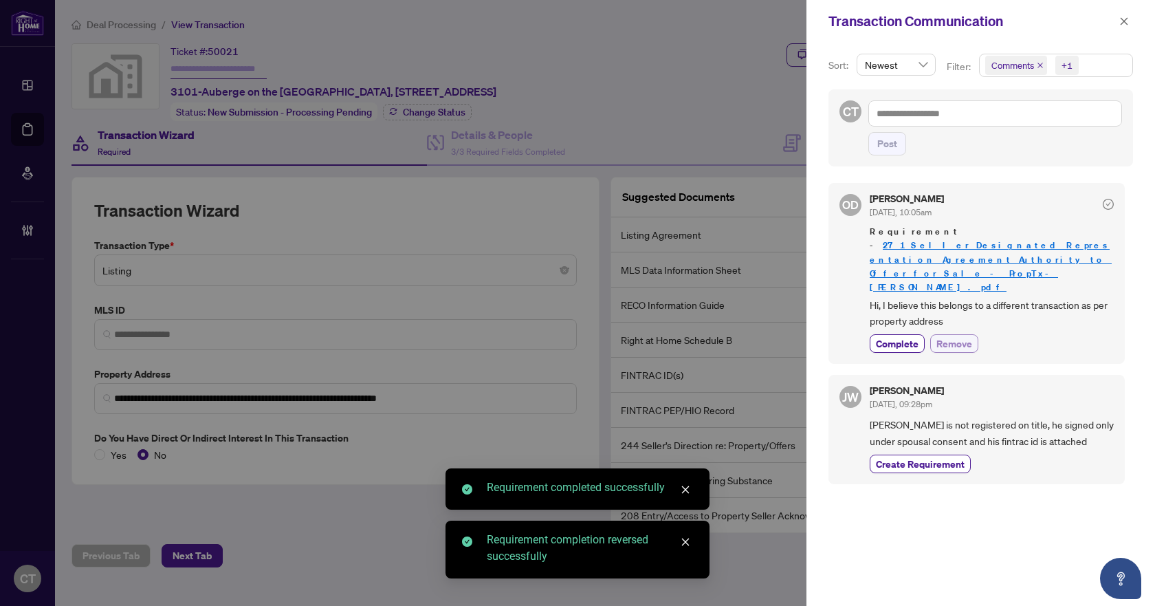
click at [968, 336] on span "Remove" at bounding box center [955, 343] width 36 height 14
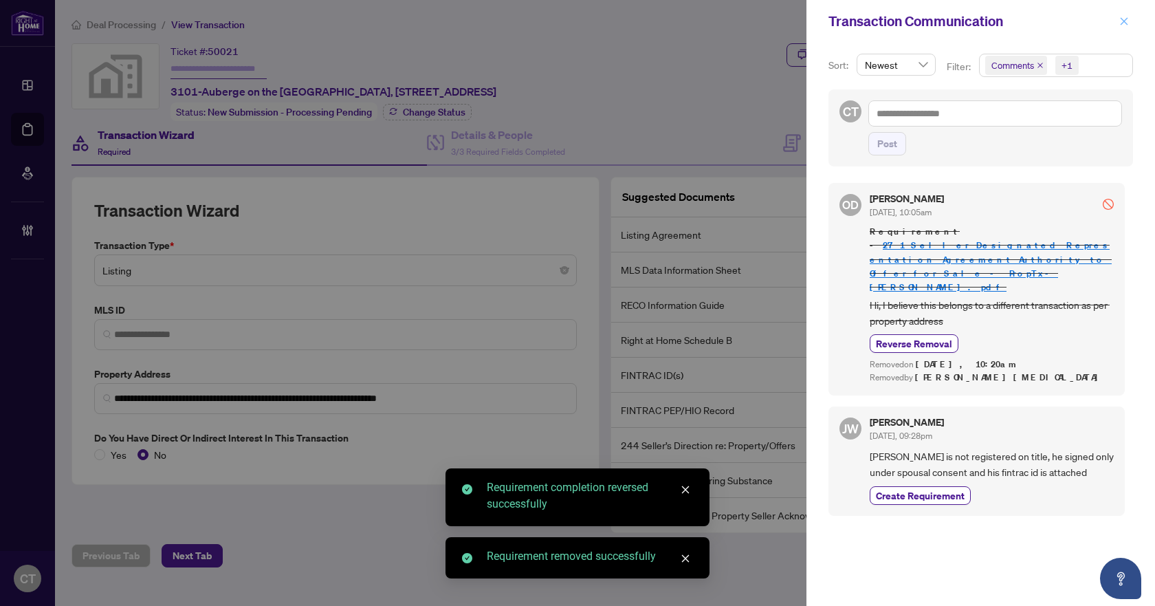
click at [1126, 20] on icon "close" at bounding box center [1125, 21] width 8 height 8
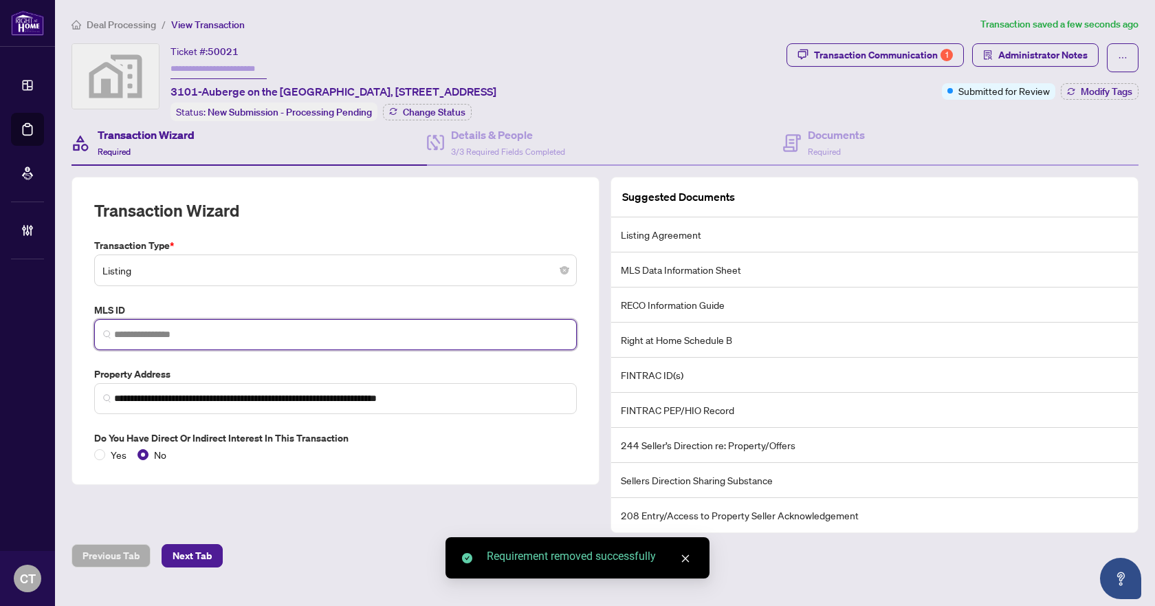
click at [171, 327] on input "search" at bounding box center [341, 334] width 454 height 14
paste input "*********"
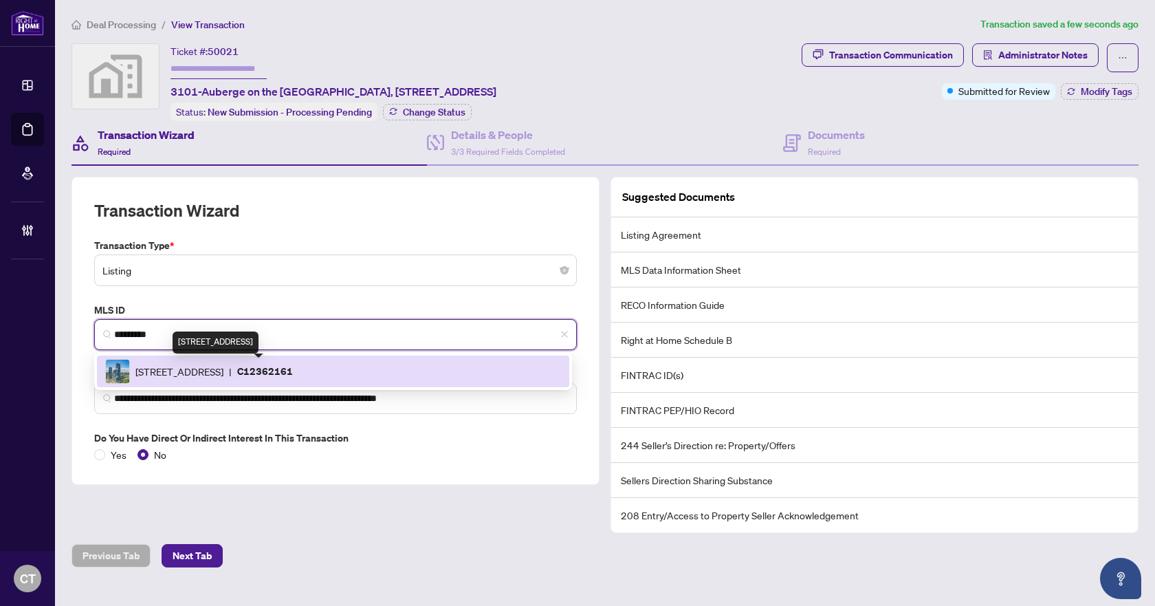
click at [223, 369] on span "30 Inn On The Park Dr, Toronto, Ontario M3C 0P7, Canada" at bounding box center [179, 371] width 88 height 15
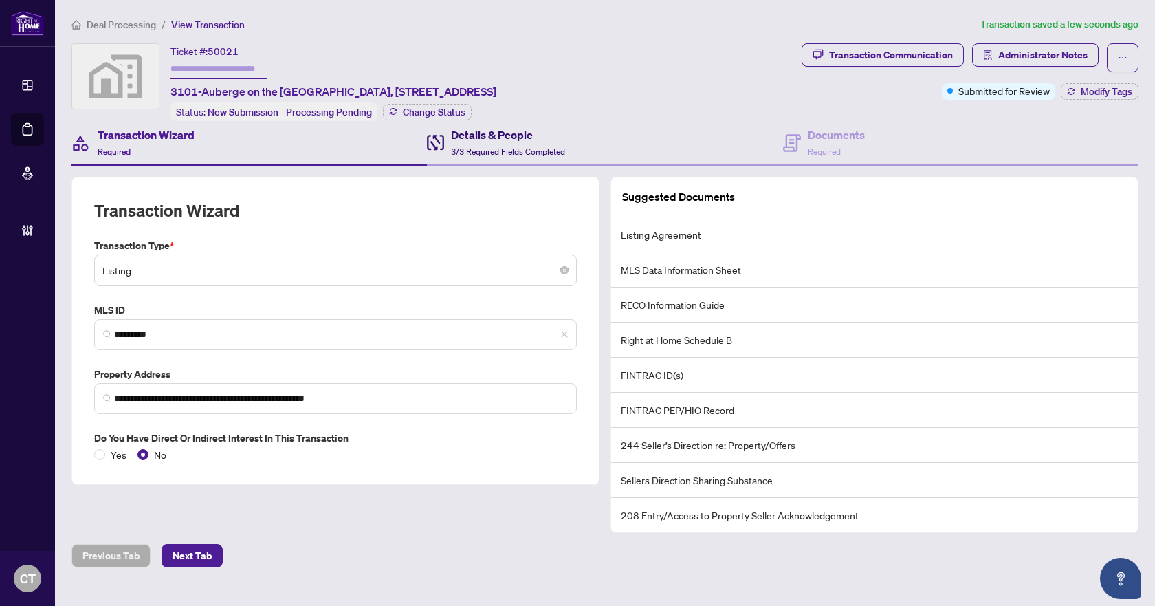
click at [534, 149] on span "3/3 Required Fields Completed" at bounding box center [508, 151] width 114 height 10
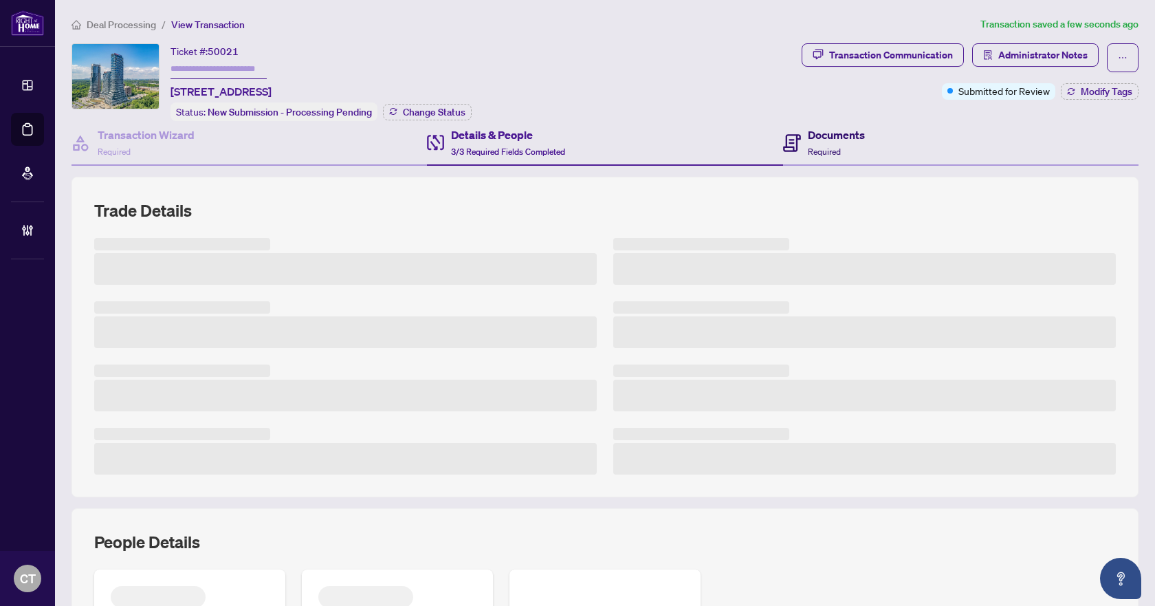
click at [824, 149] on span "Required" at bounding box center [824, 151] width 33 height 10
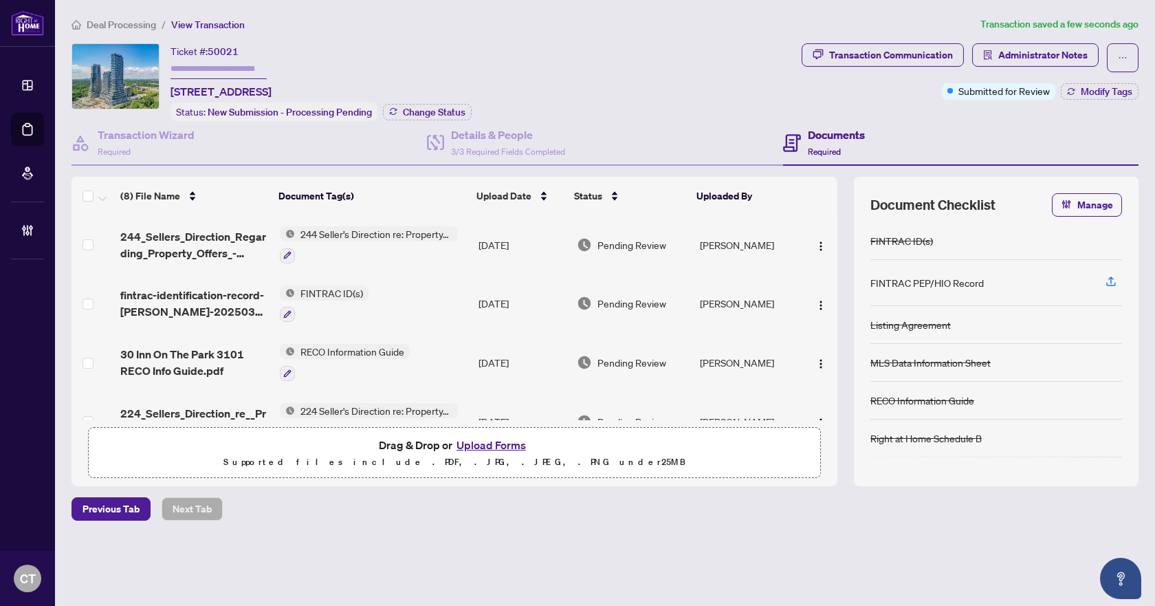
click at [188, 241] on span "244_Sellers_Direction_Regarding_Property_Offers_-_PropTx-OREA.pdf" at bounding box center [194, 244] width 148 height 33
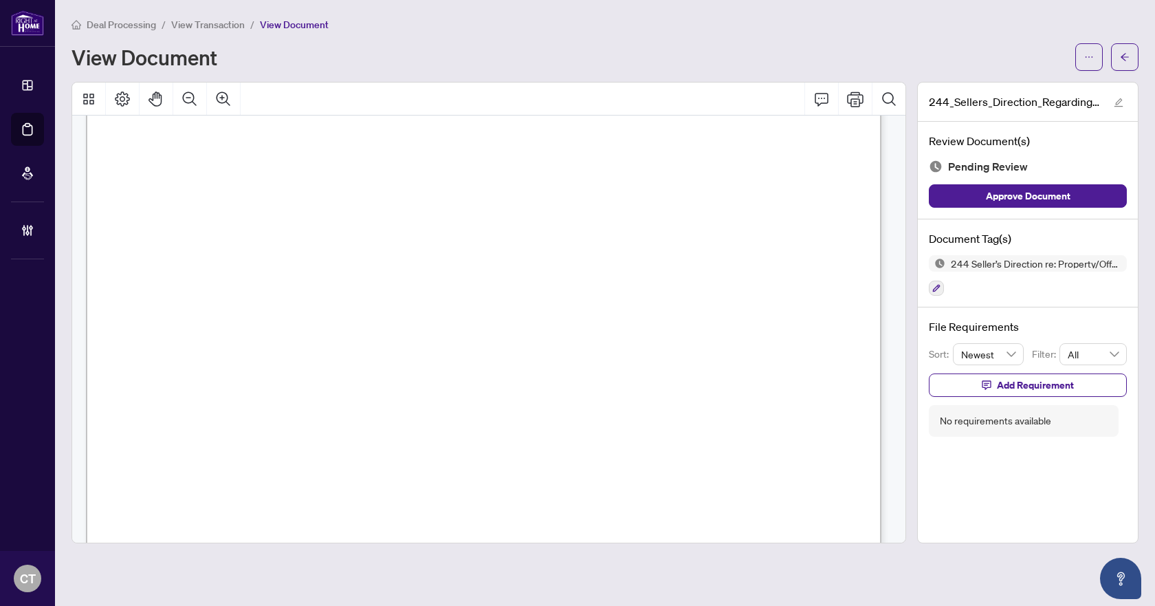
scroll to position [355, 0]
click at [939, 292] on button "button" at bounding box center [936, 288] width 15 height 15
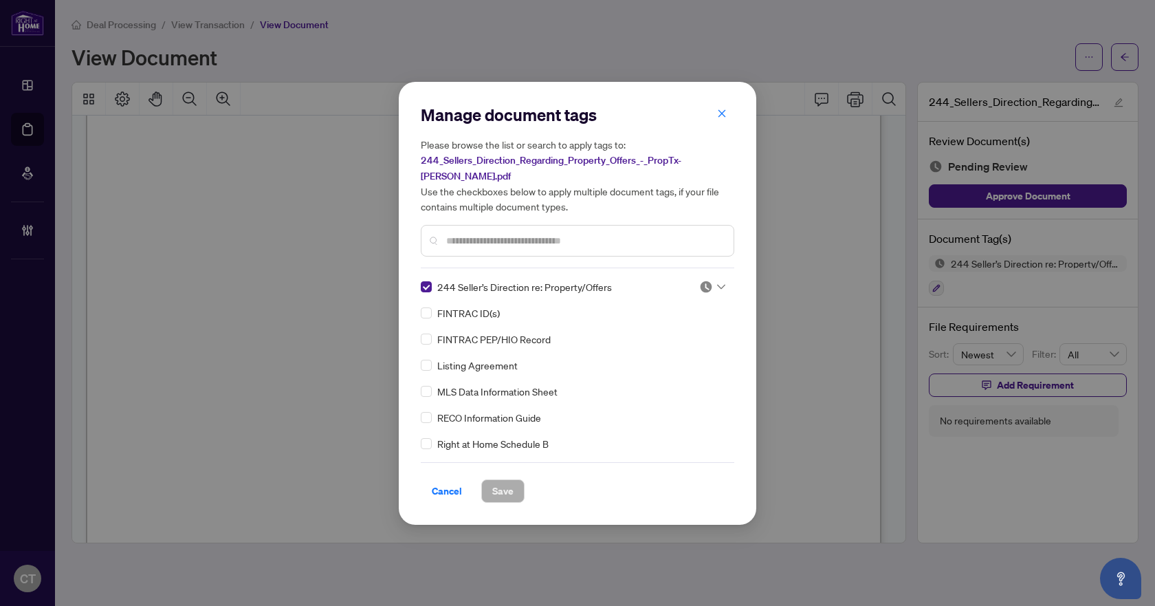
click at [719, 284] on icon at bounding box center [721, 287] width 8 height 6
click at [673, 324] on div "Needs Work" at bounding box center [667, 323] width 88 height 15
click at [521, 484] on button "Save" at bounding box center [502, 490] width 43 height 23
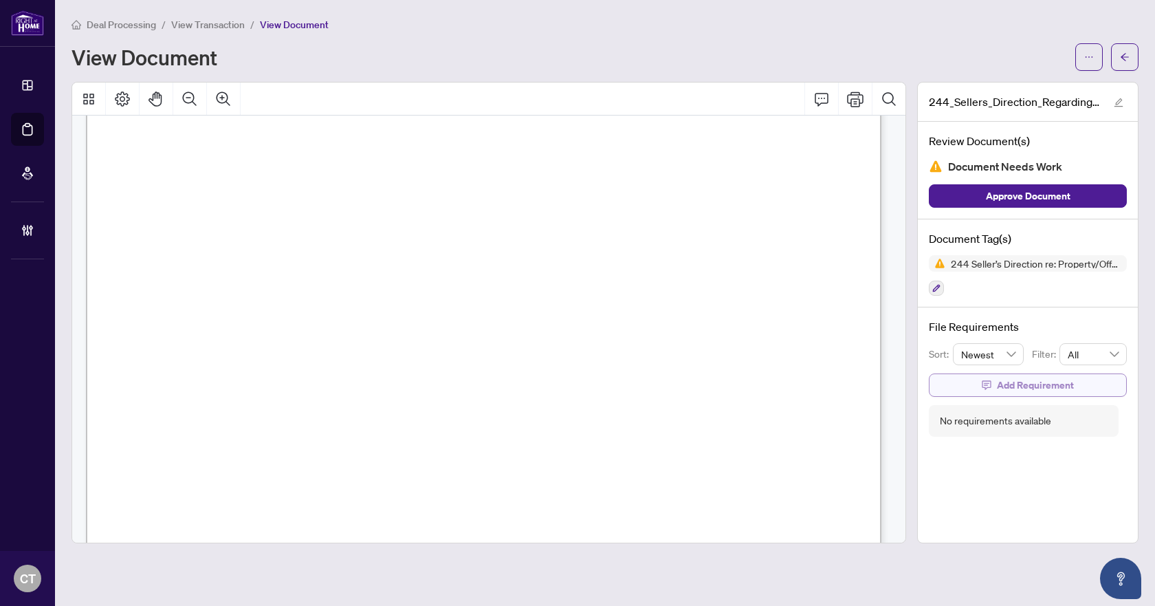
click at [1071, 378] on span "Add Requirement" at bounding box center [1035, 385] width 77 height 22
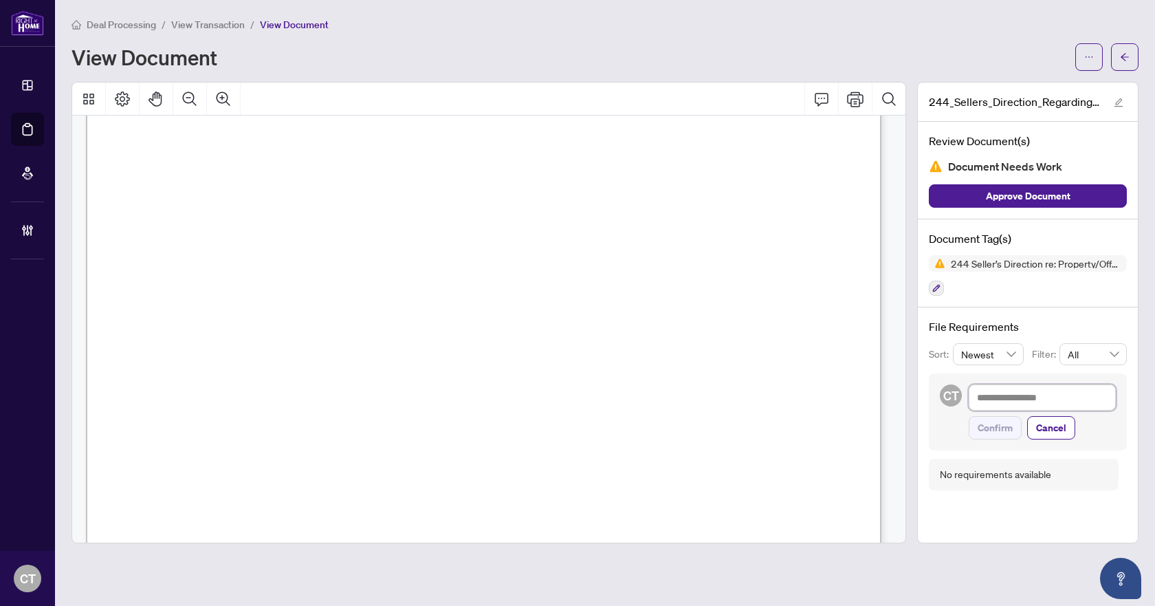
click at [1014, 401] on textarea at bounding box center [1042, 397] width 147 height 26
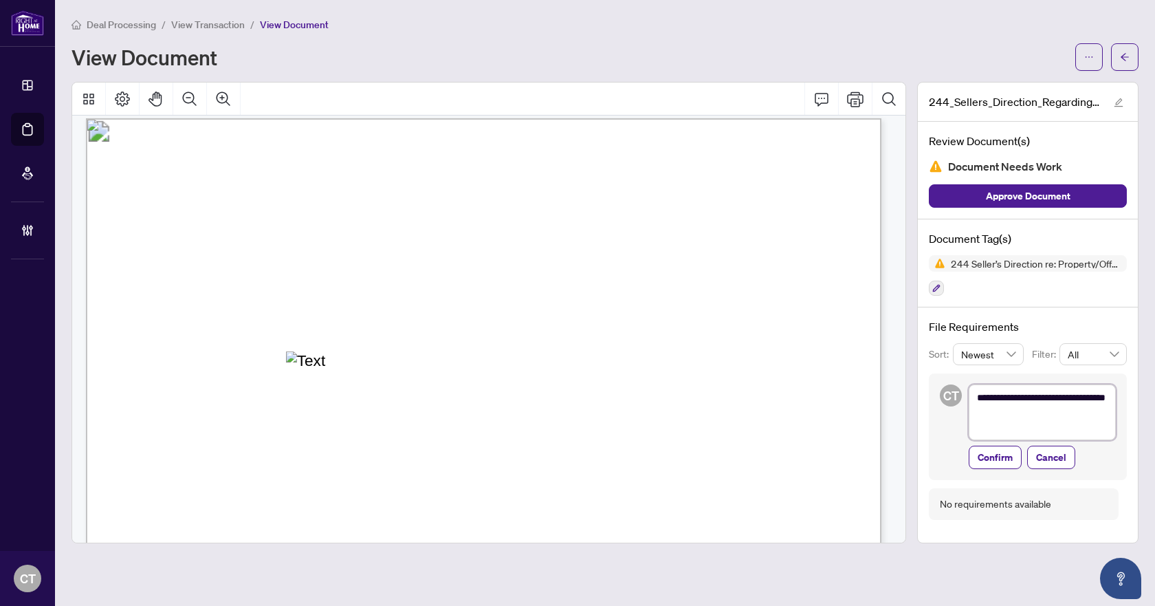
scroll to position [0, 0]
click at [1005, 458] on span "Confirm" at bounding box center [995, 458] width 35 height 22
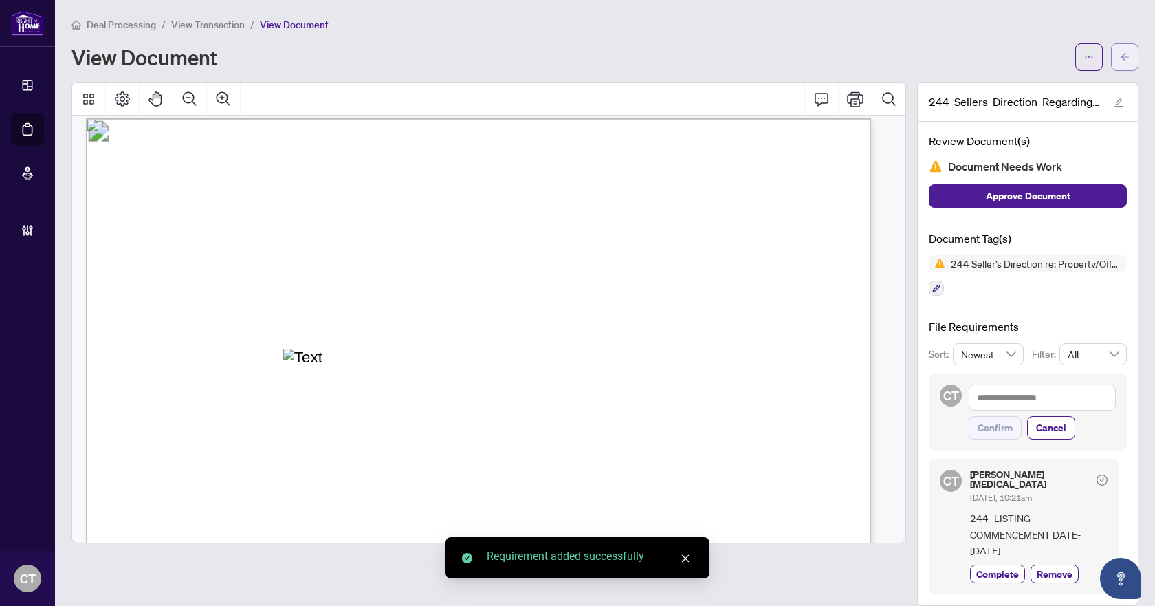
click at [1120, 56] on icon "arrow-left" at bounding box center [1125, 57] width 10 height 10
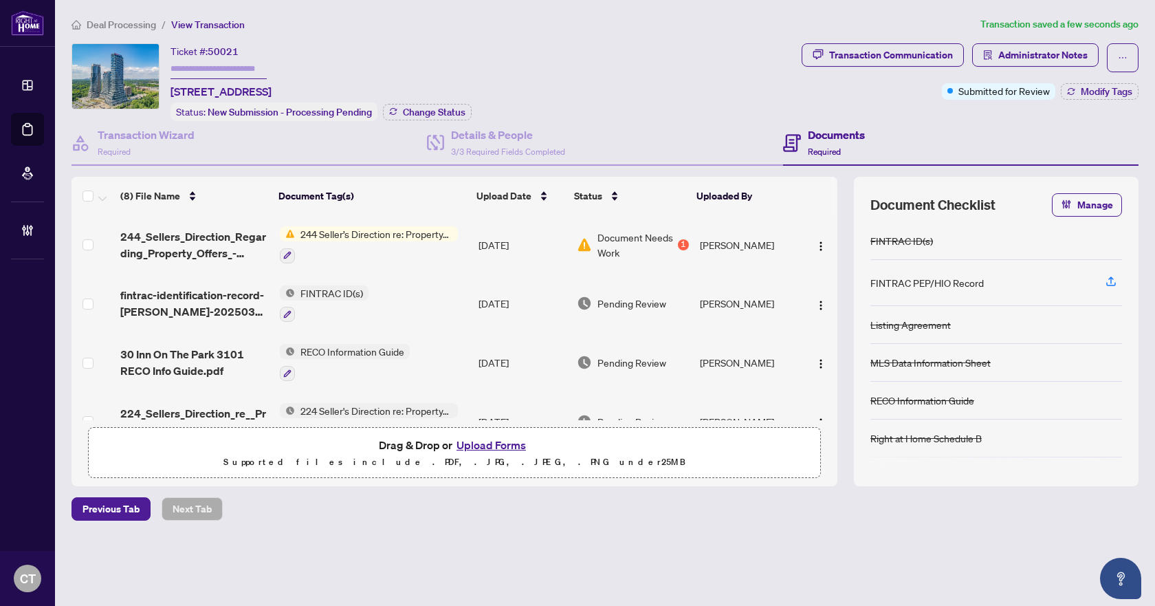
click at [184, 296] on span "fintrac-identification-record-viktor-popov-20250320-093616.pdf" at bounding box center [194, 303] width 148 height 33
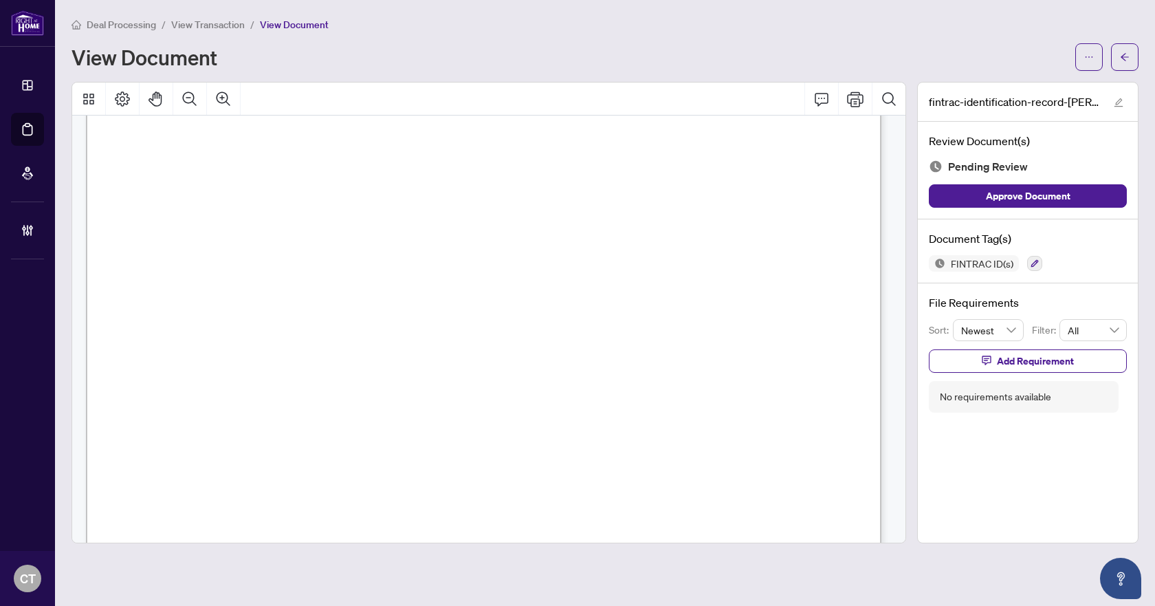
scroll to position [138, 0]
click at [1121, 56] on icon "arrow-left" at bounding box center [1125, 57] width 10 height 10
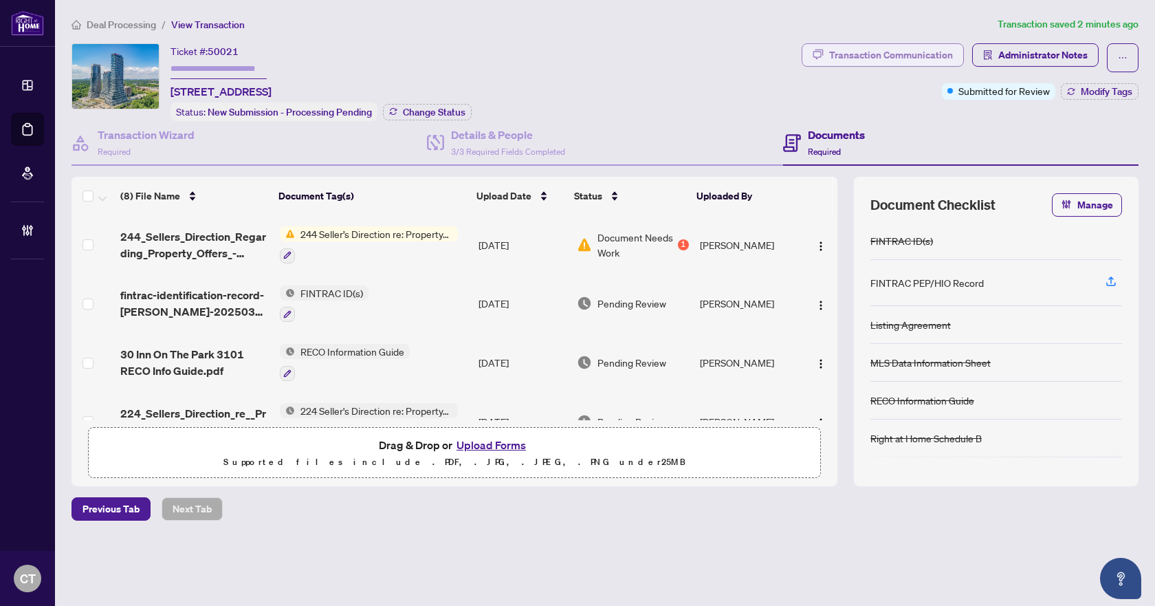
click at [899, 47] on div "Transaction Communication" at bounding box center [891, 55] width 124 height 22
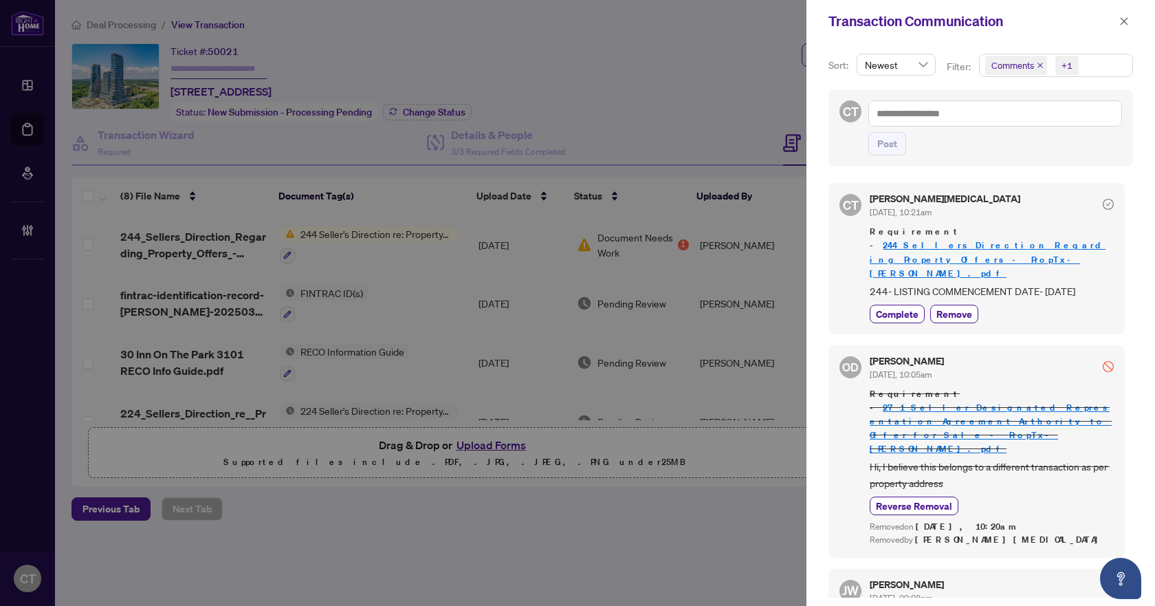
scroll to position [39, 0]
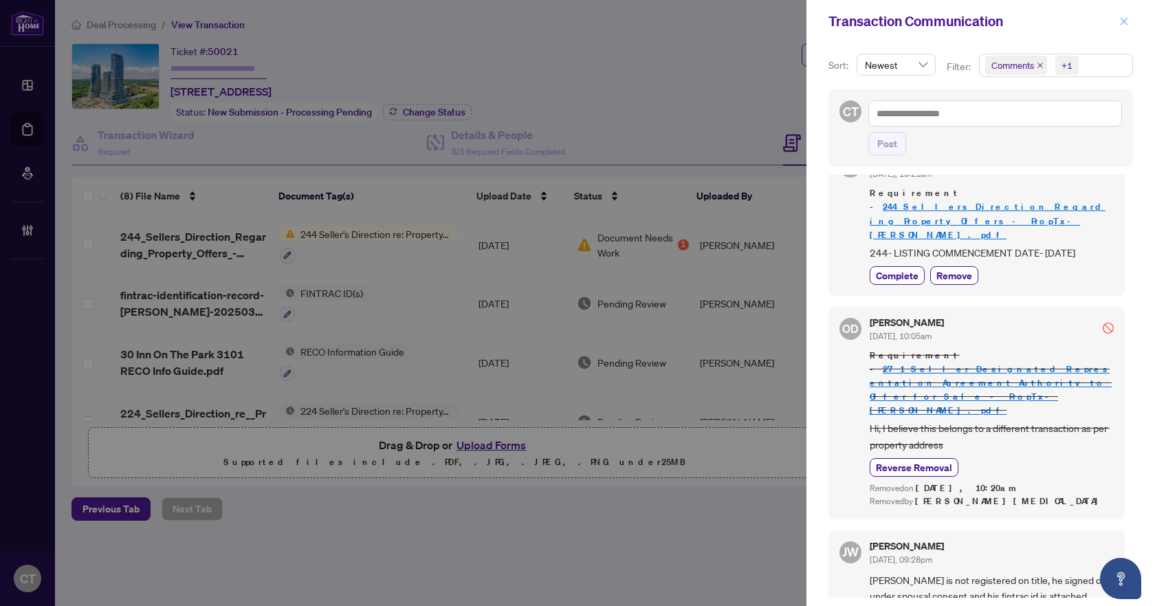
click at [1128, 19] on icon "close" at bounding box center [1124, 22] width 10 height 10
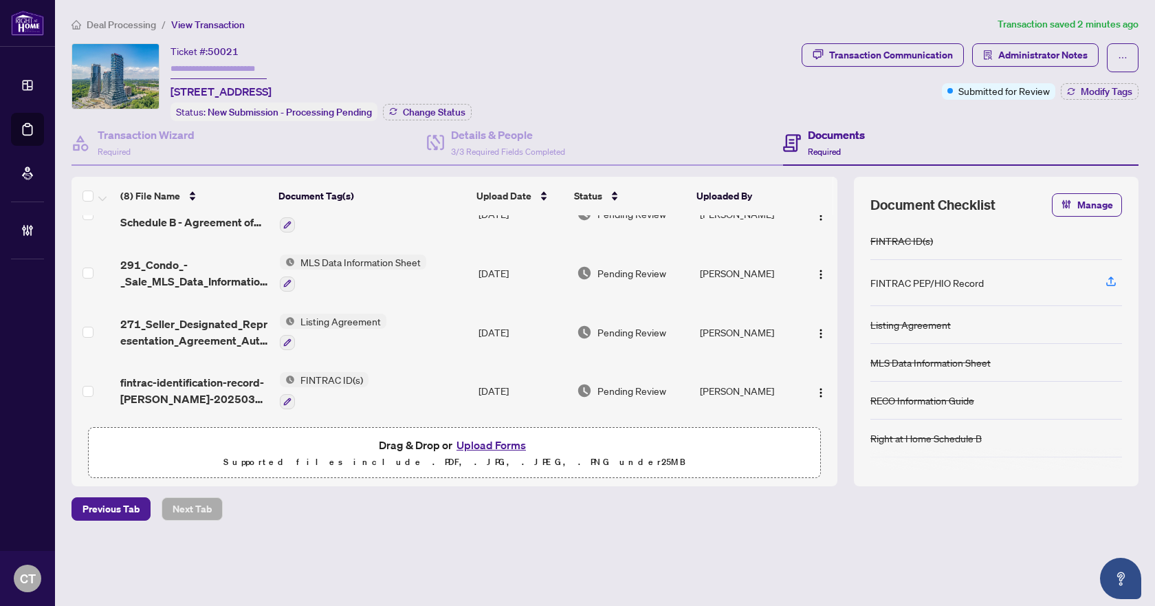
scroll to position [269, 0]
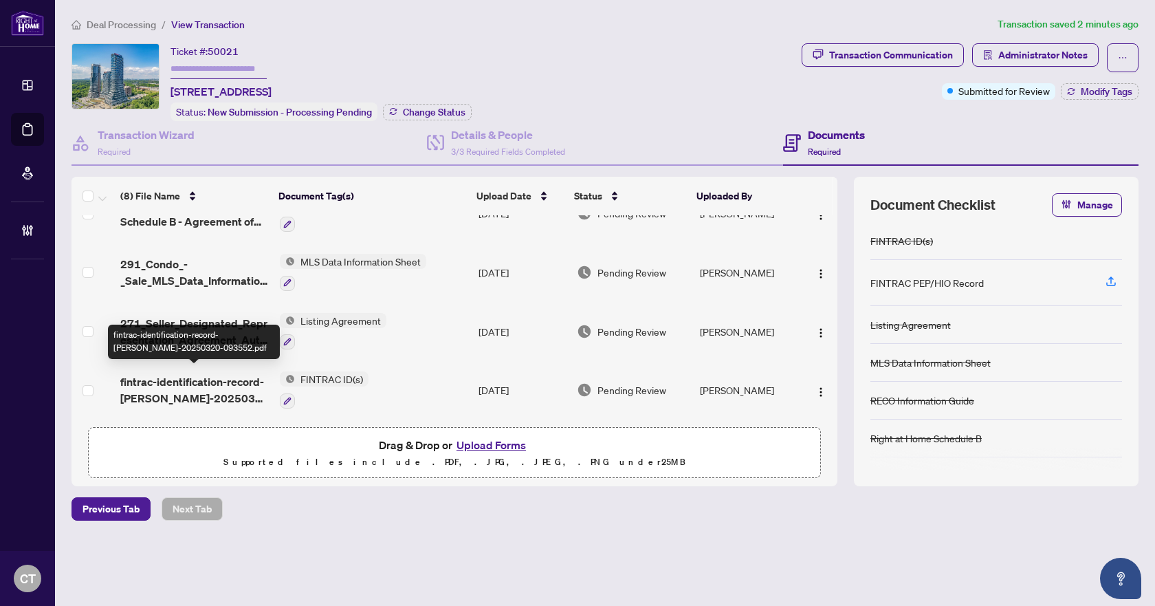
click at [203, 380] on span "fintrac-identification-record-veronica-popov-20250320-093552.pdf" at bounding box center [194, 389] width 148 height 33
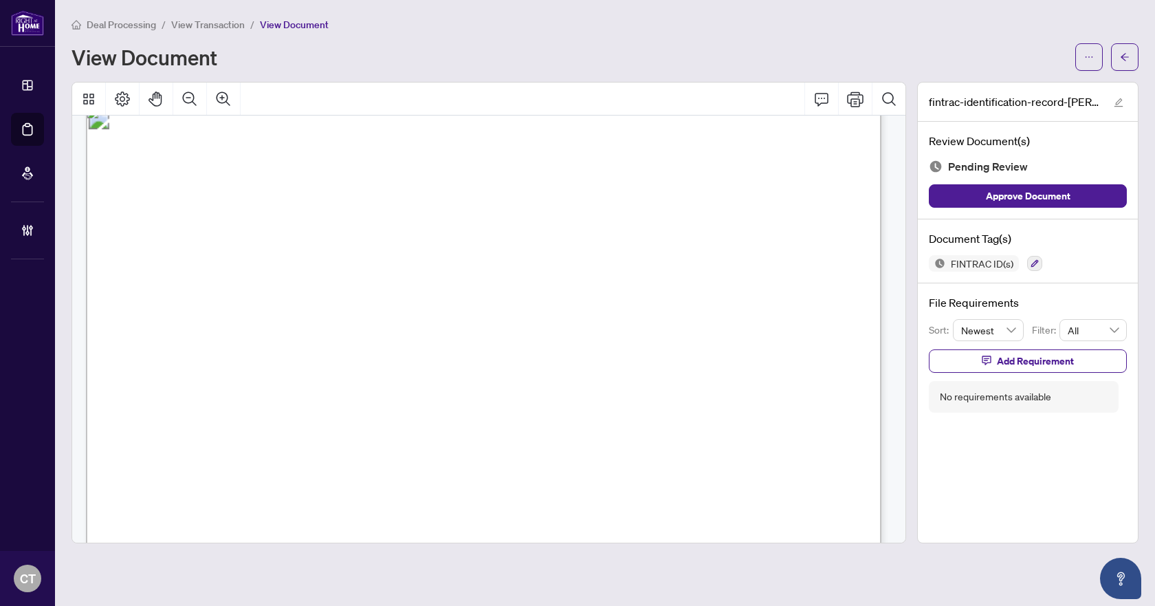
scroll to position [3369, 0]
click at [1032, 263] on icon "button" at bounding box center [1035, 264] width 8 height 8
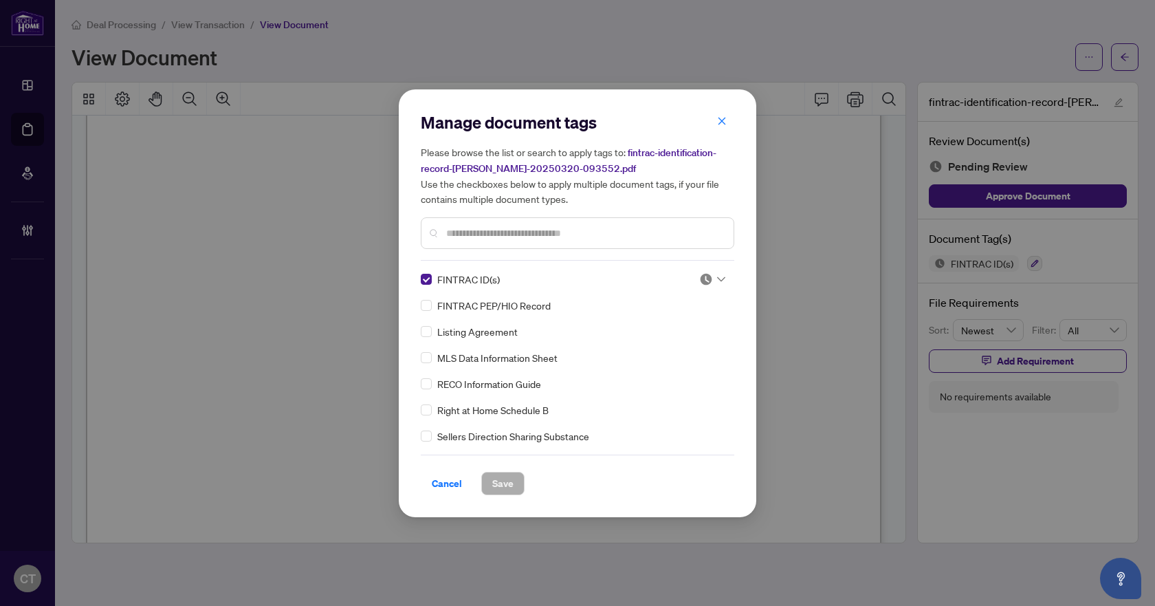
click at [705, 276] on img at bounding box center [706, 279] width 14 height 14
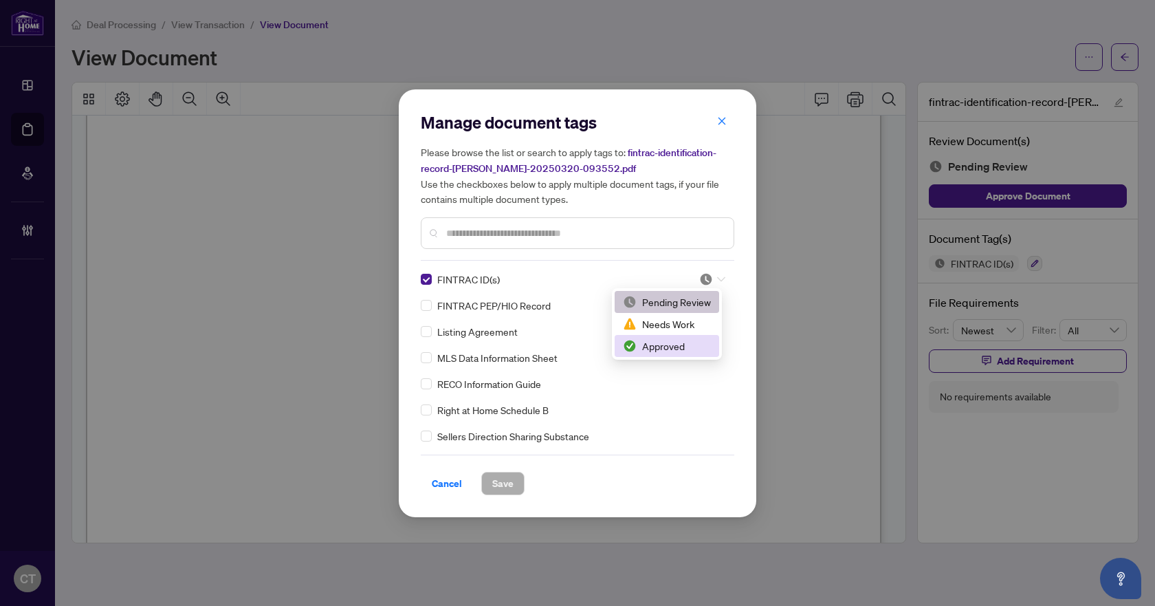
click at [658, 349] on div "Approved" at bounding box center [667, 345] width 88 height 15
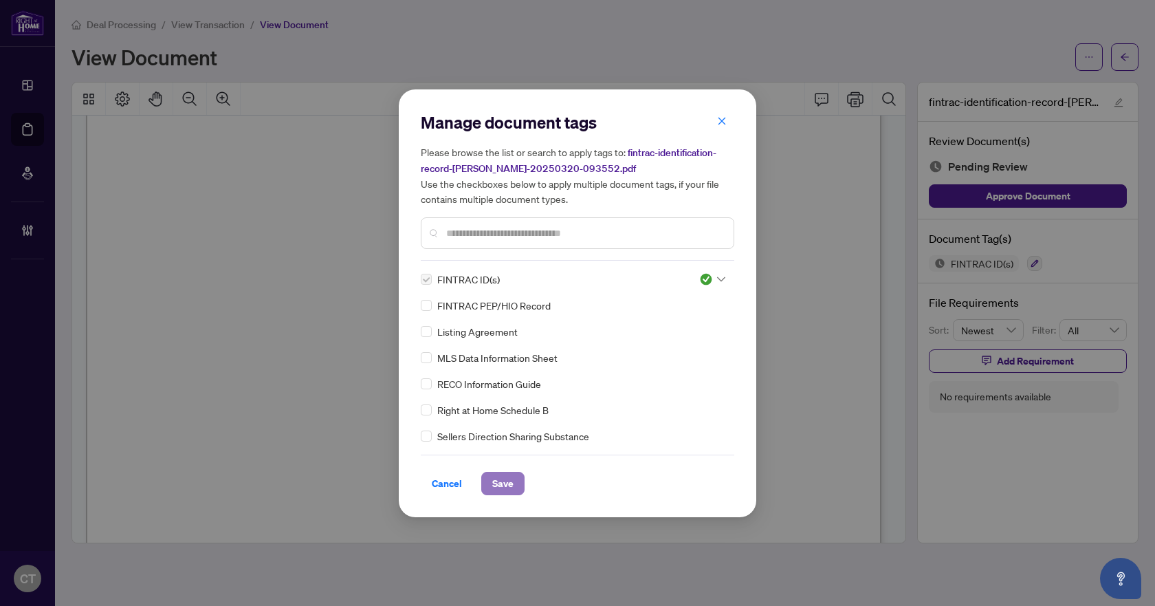
click at [508, 485] on span "Save" at bounding box center [502, 483] width 21 height 22
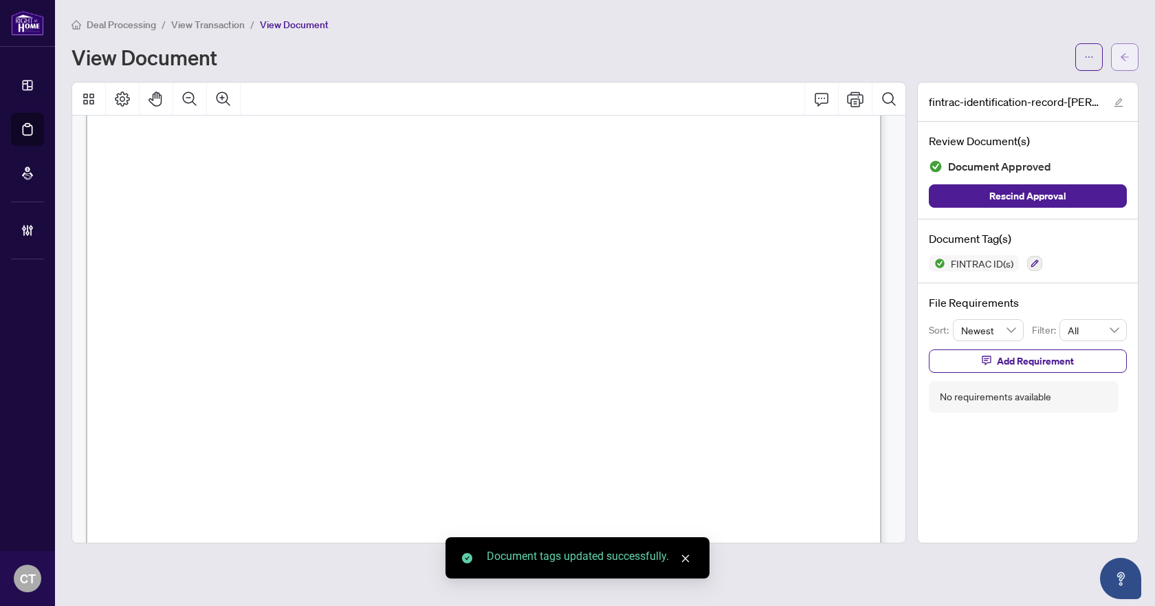
click at [1128, 58] on icon "arrow-left" at bounding box center [1125, 57] width 10 height 10
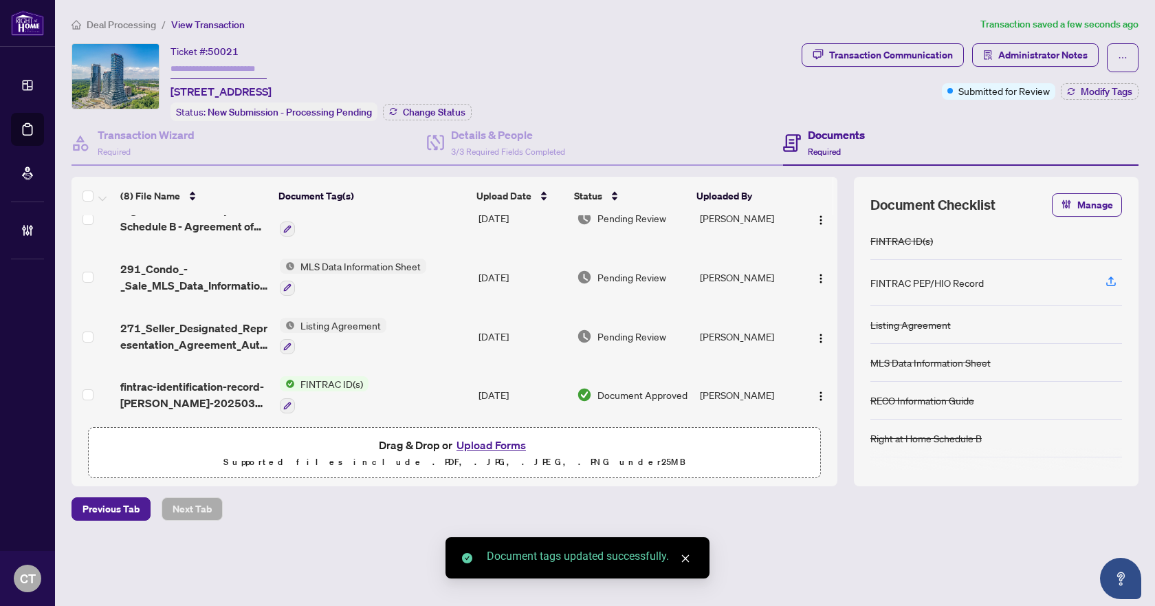
scroll to position [269, 0]
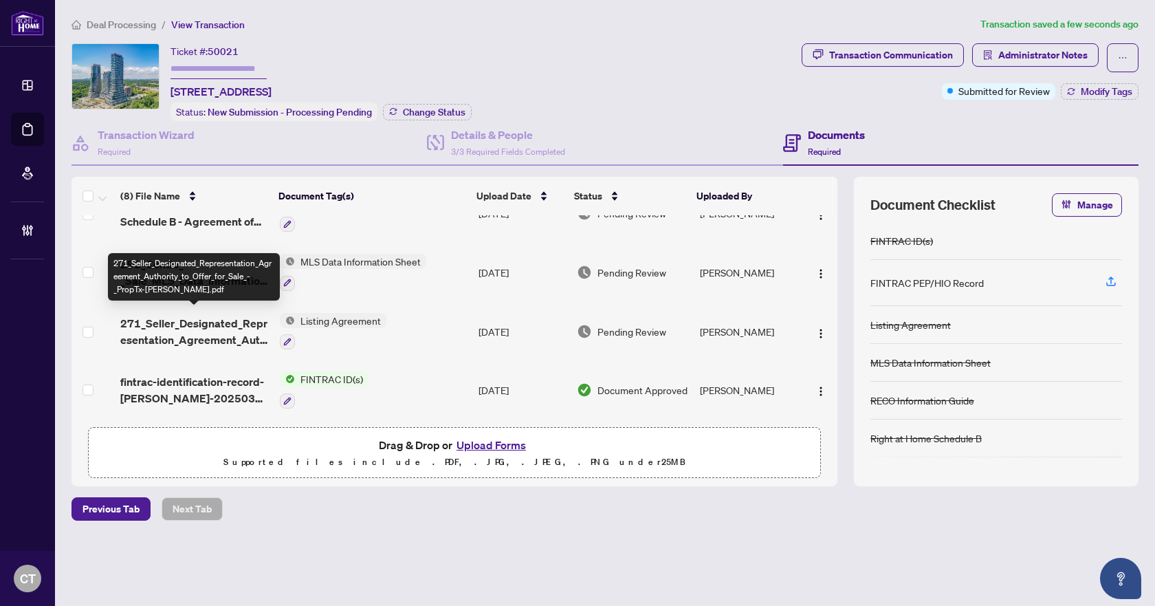
click at [194, 318] on span "271_Seller_Designated_Representation_Agreement_Authority_to_Offer_for_Sale_-_Pr…" at bounding box center [194, 331] width 148 height 33
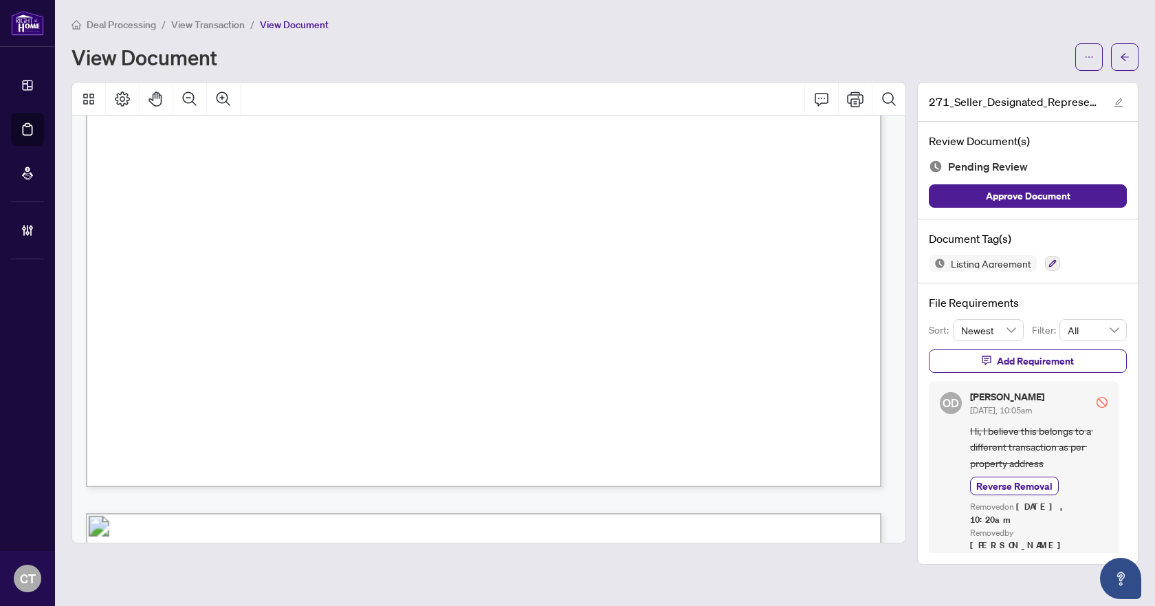
scroll to position [2790, 0]
click at [1055, 263] on icon "button" at bounding box center [1053, 263] width 8 height 8
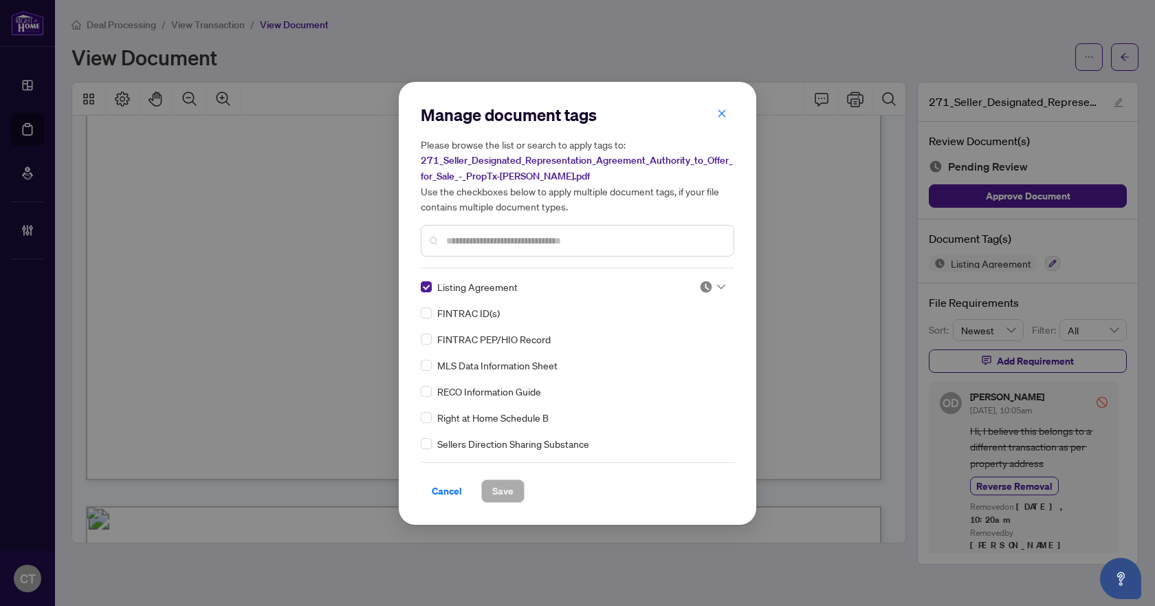
click at [700, 287] on img at bounding box center [706, 287] width 14 height 14
click at [682, 331] on div "Needs Work" at bounding box center [667, 331] width 88 height 15
click at [501, 498] on span "Save" at bounding box center [502, 491] width 21 height 22
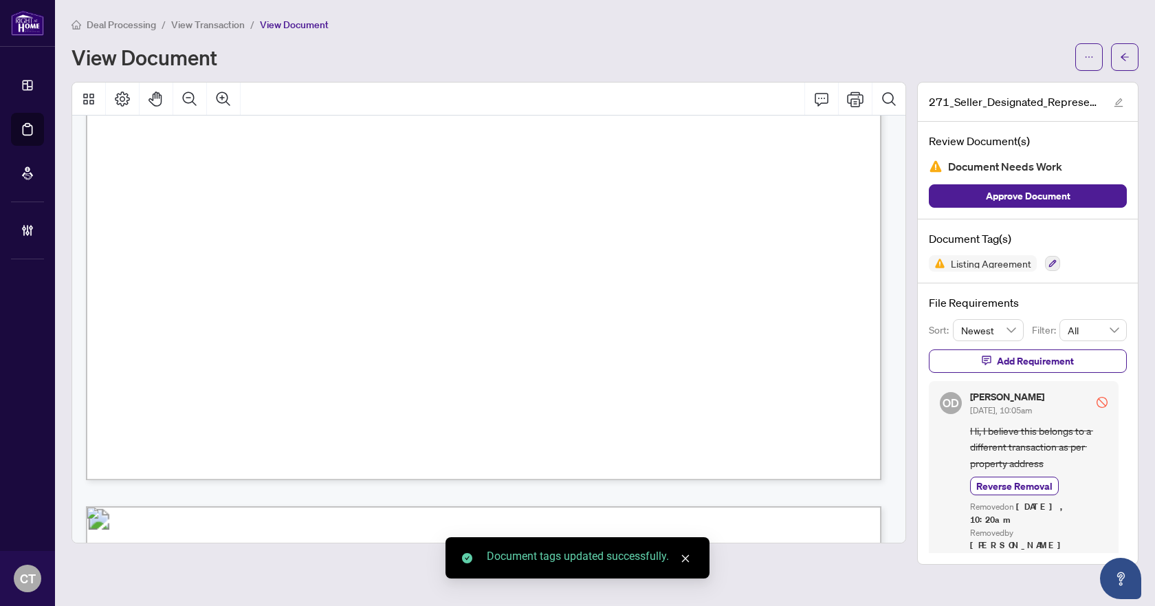
click at [985, 371] on button "Add Requirement" at bounding box center [1028, 360] width 198 height 23
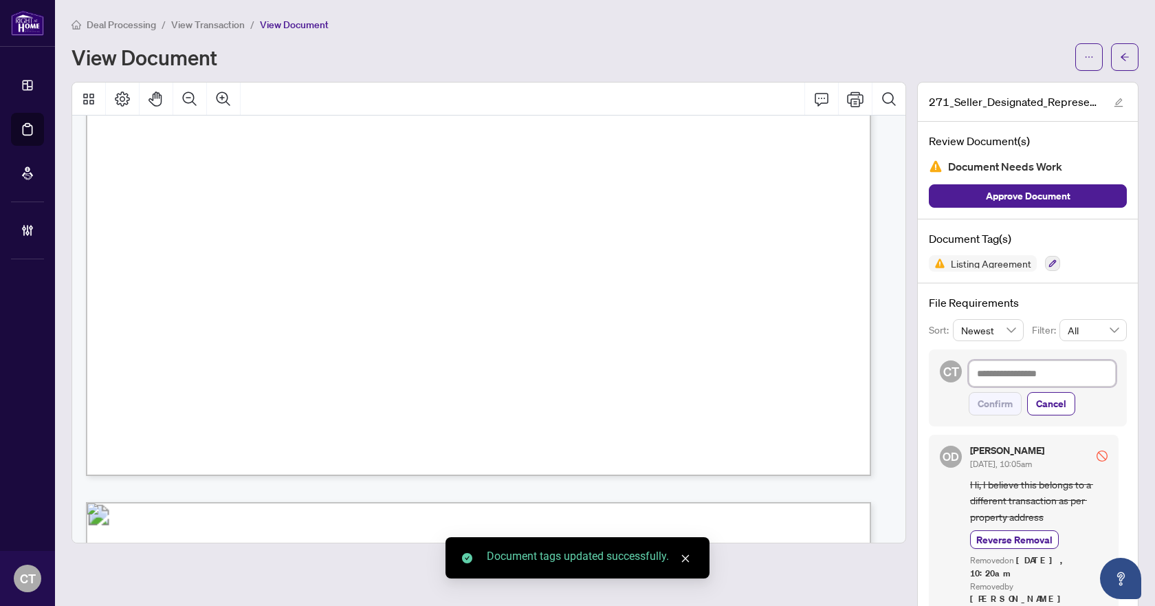
click at [986, 373] on textarea at bounding box center [1042, 373] width 147 height 26
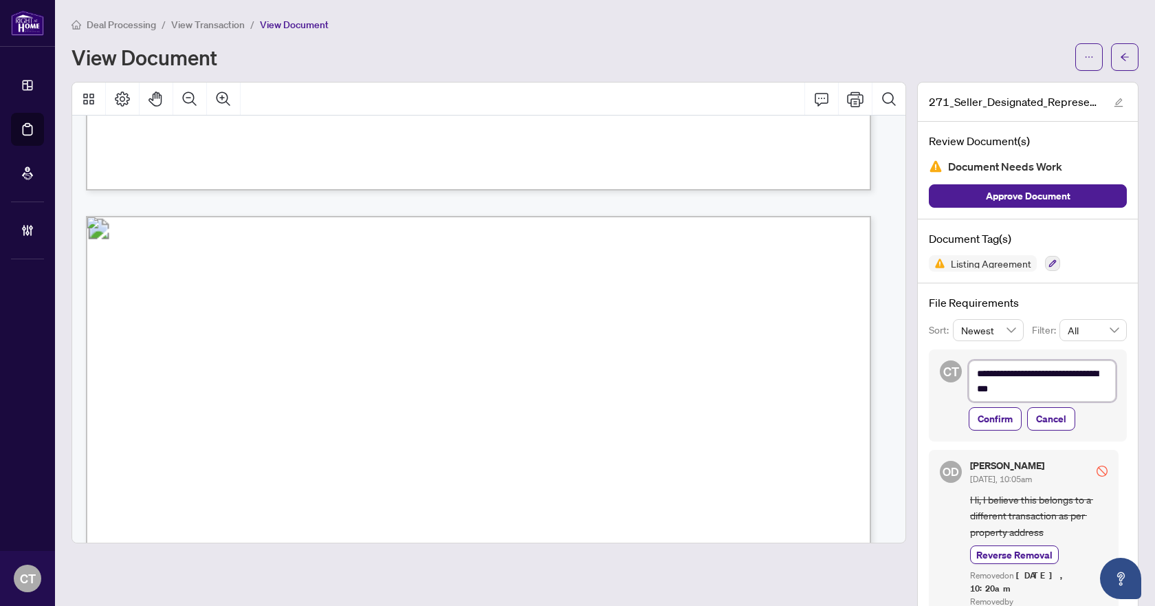
scroll to position [1859, 0]
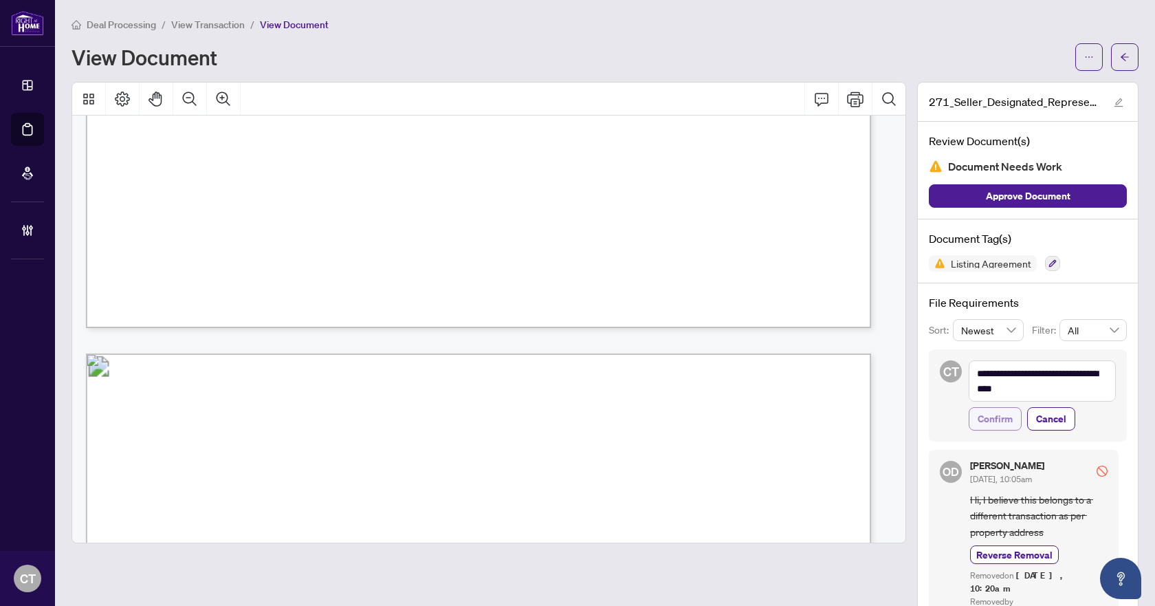
click at [992, 414] on span "Confirm" at bounding box center [995, 419] width 35 height 22
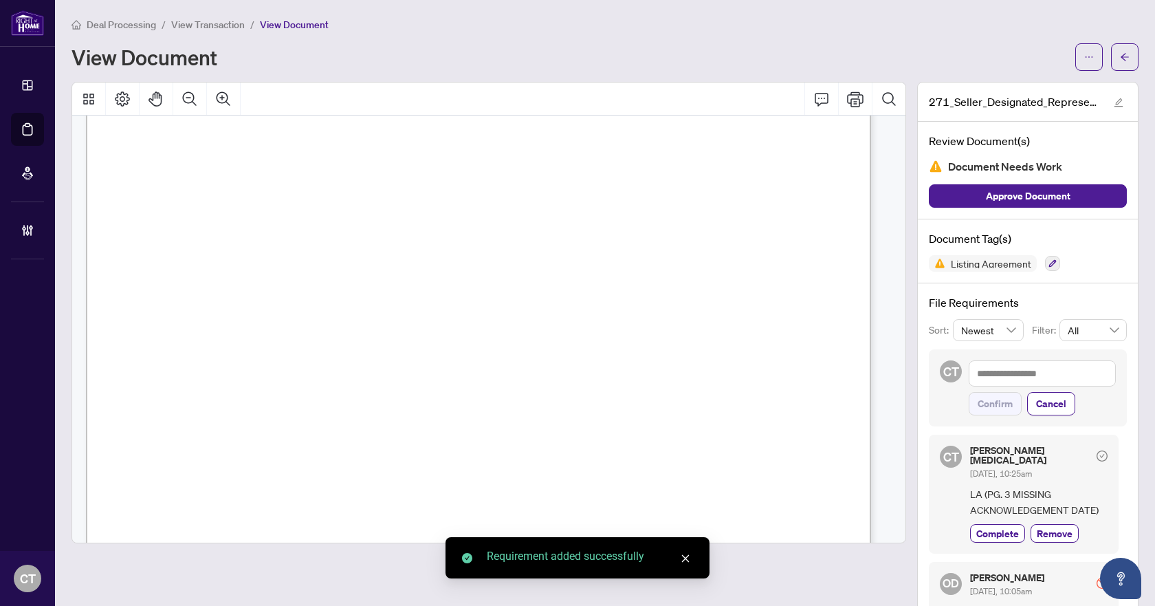
scroll to position [2684, 0]
click at [1120, 61] on icon "arrow-left" at bounding box center [1125, 57] width 10 height 10
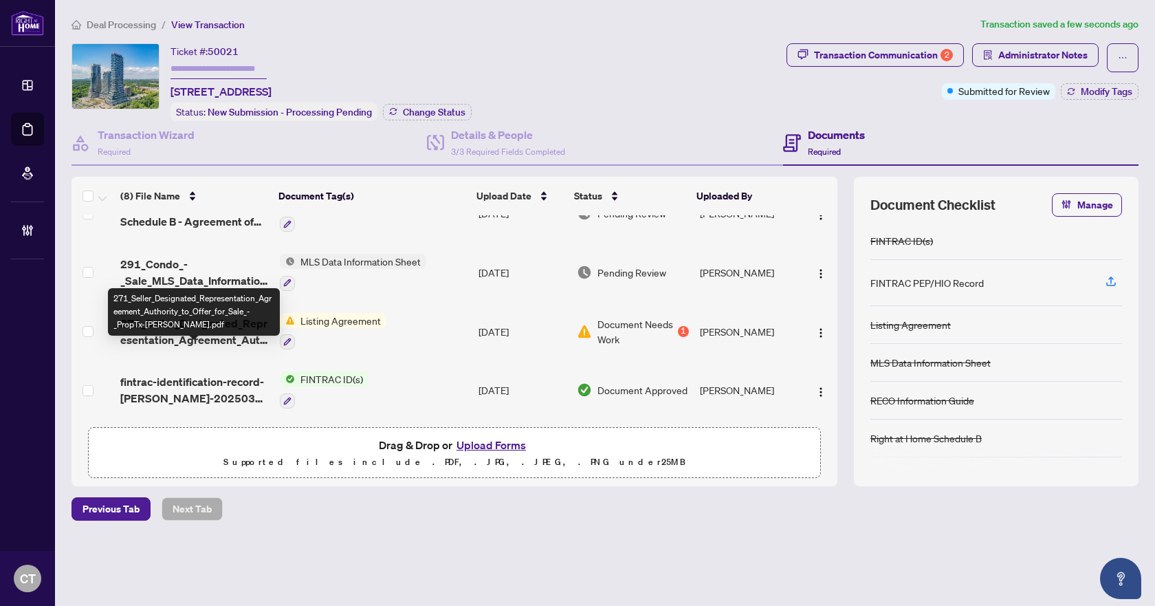
scroll to position [200, 0]
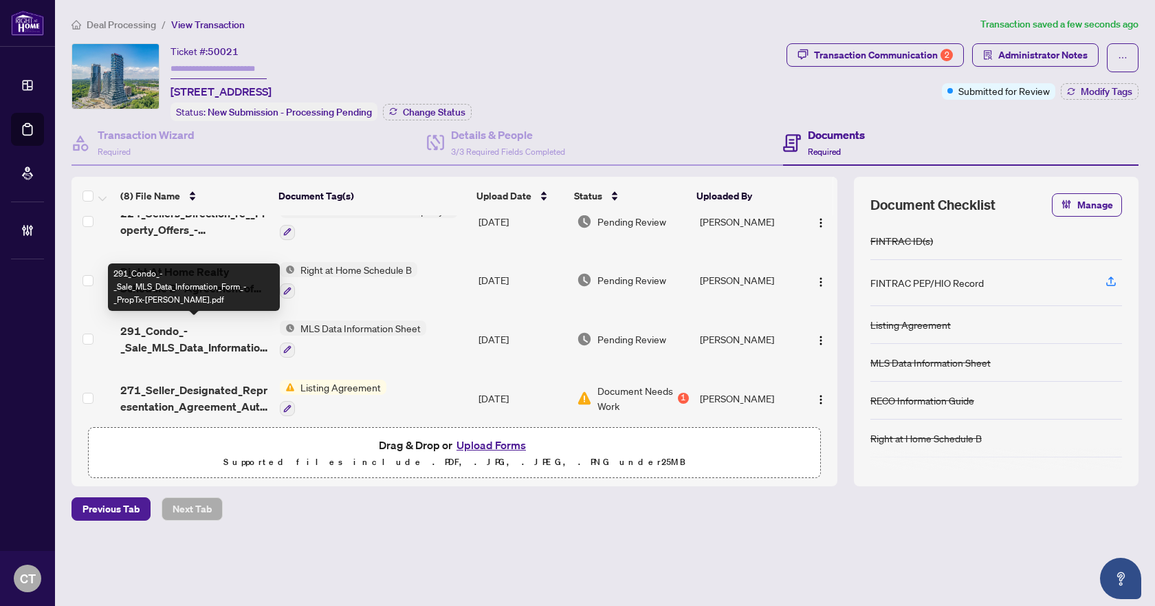
click at [197, 344] on span "291_Condo_-_Sale_MLS_Data_Information_Form_-_PropTx-OREA.pdf" at bounding box center [194, 338] width 148 height 33
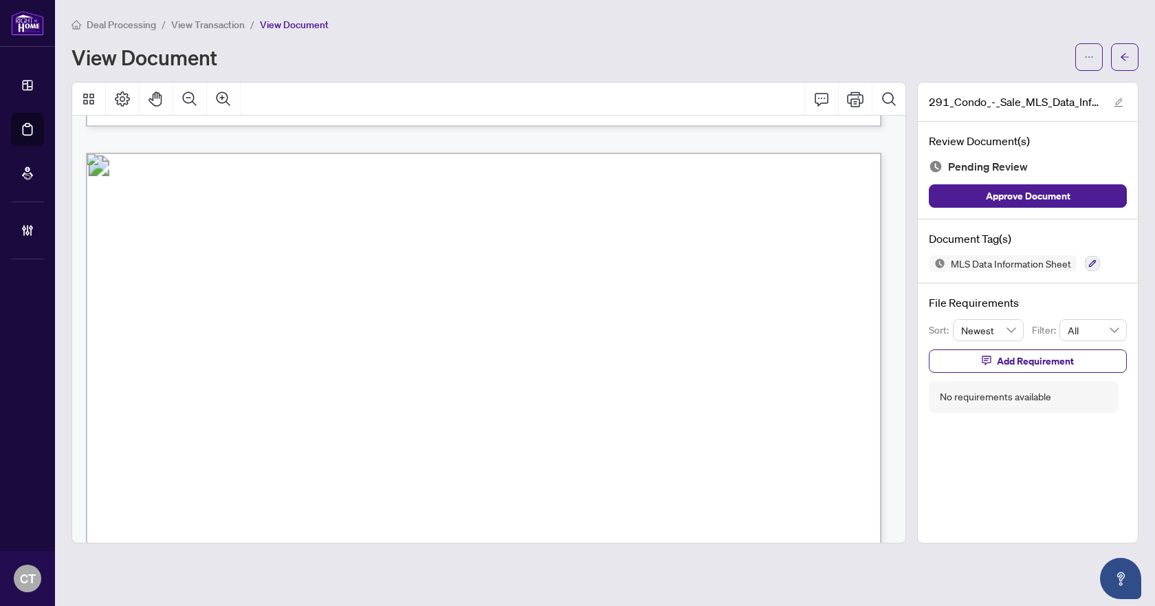
scroll to position [11690, 0]
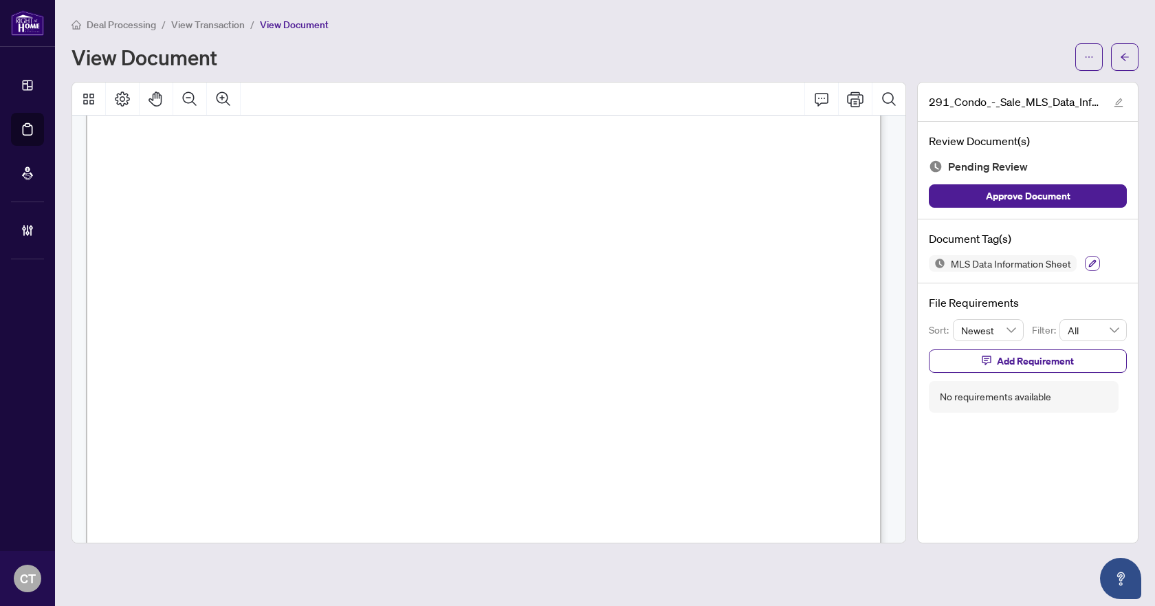
click at [1095, 262] on icon "button" at bounding box center [1093, 264] width 8 height 8
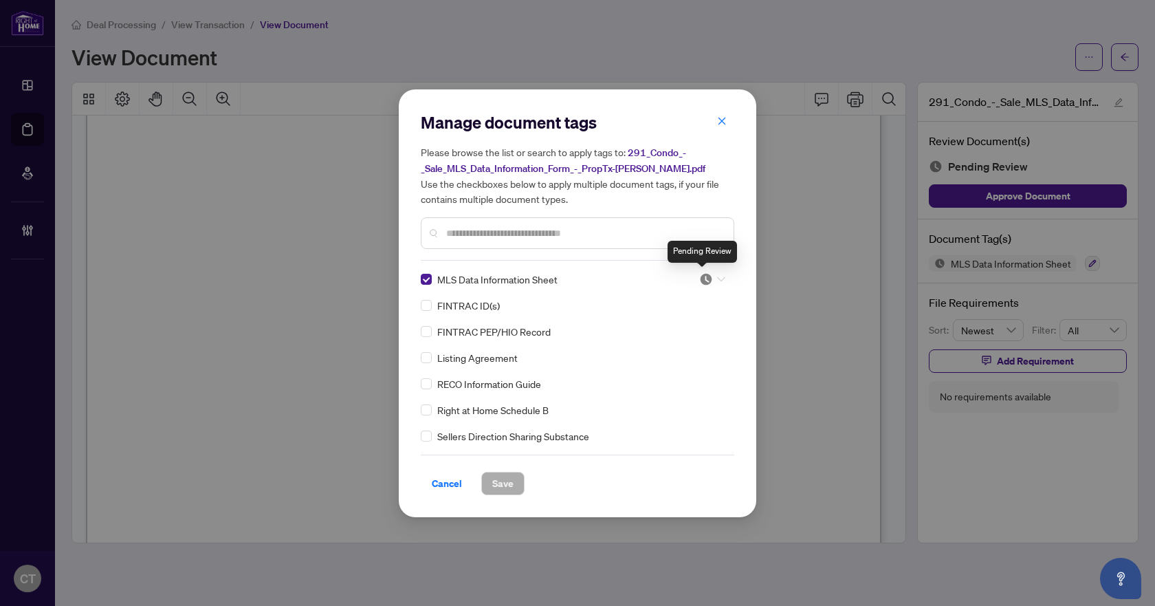
click at [700, 281] on img at bounding box center [706, 279] width 14 height 14
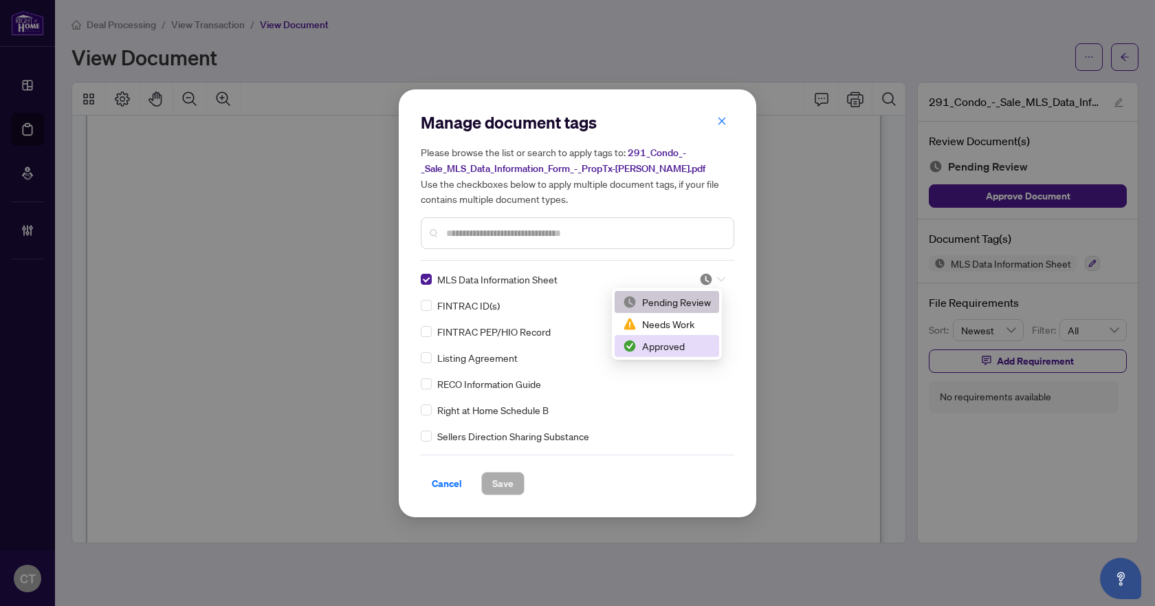
click at [648, 349] on div "Approved" at bounding box center [667, 345] width 88 height 15
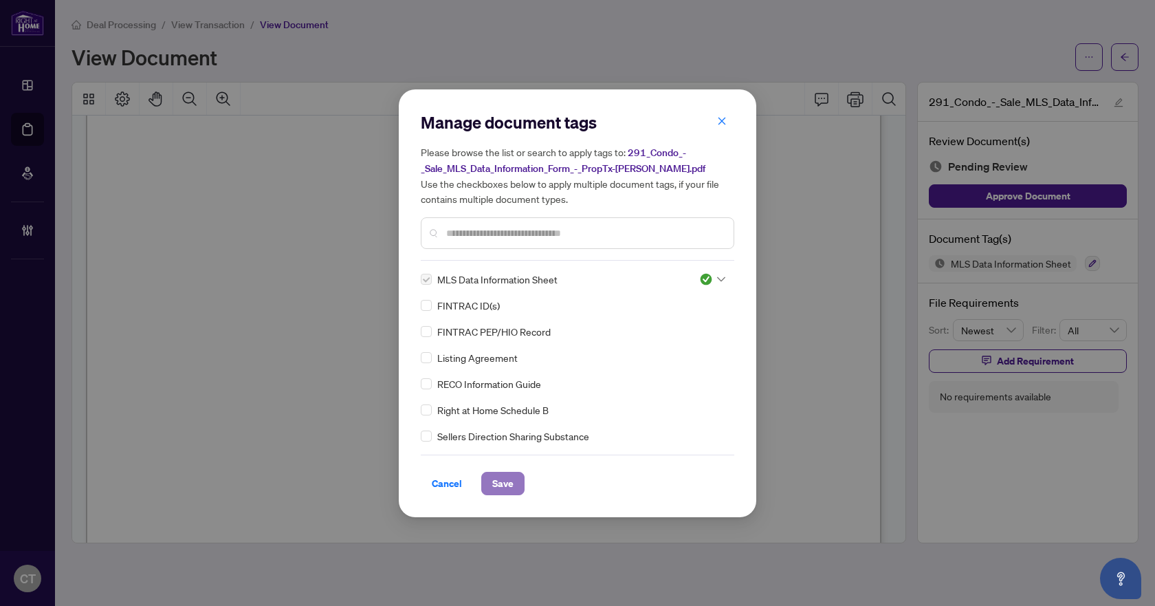
click at [506, 475] on span "Save" at bounding box center [502, 483] width 21 height 22
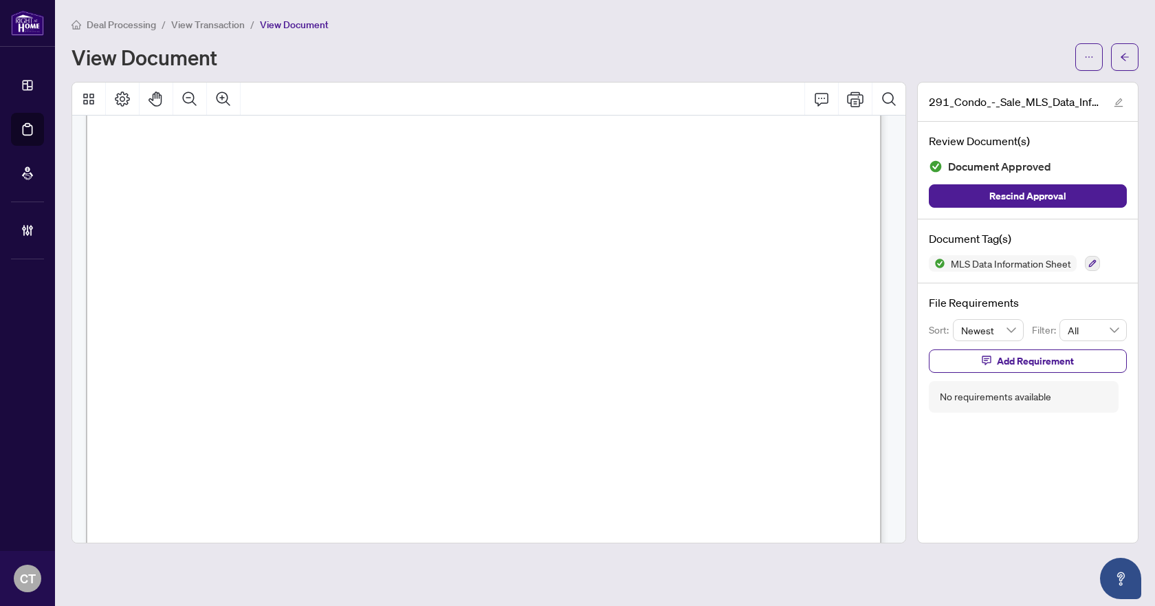
click at [1119, 62] on button "button" at bounding box center [1125, 57] width 28 height 28
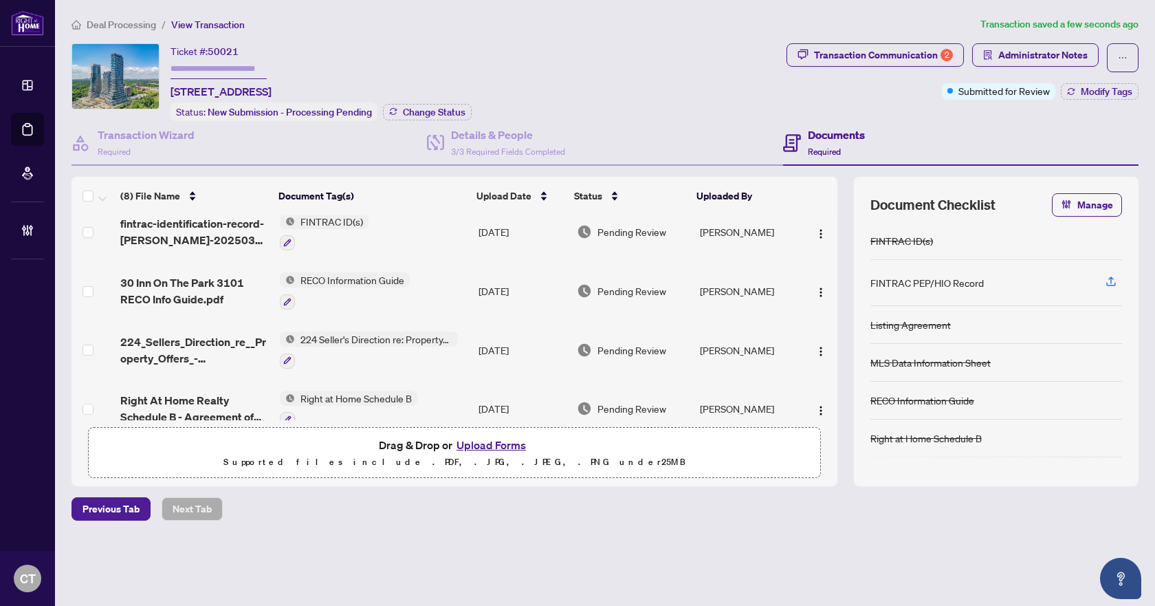
scroll to position [138, 0]
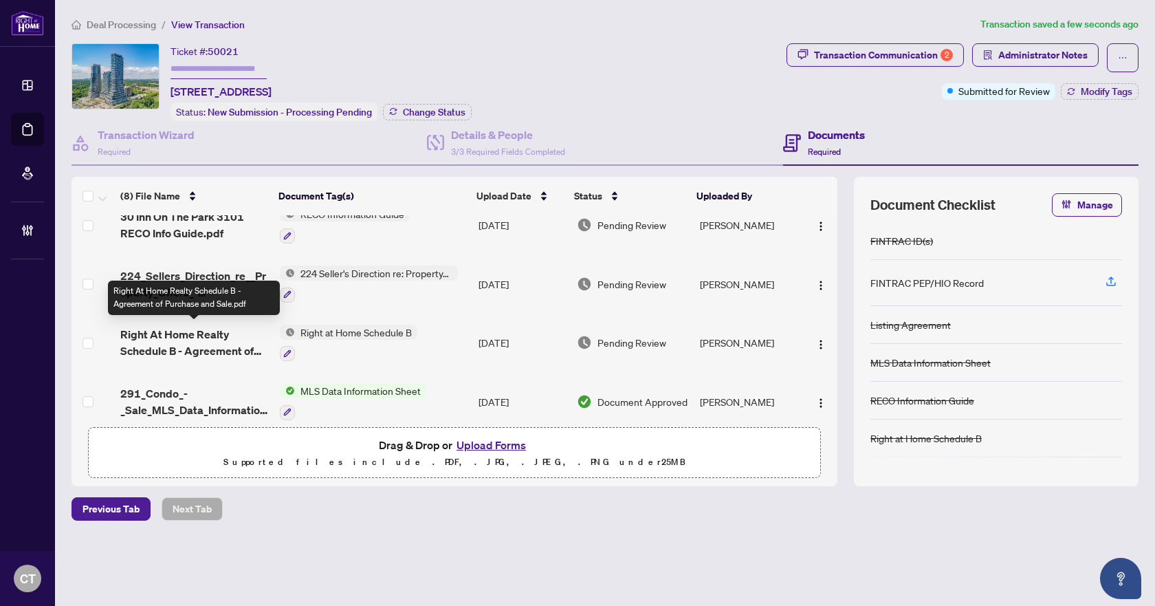
click at [198, 337] on span "Right At Home Realty Schedule B - Agreement of Purchase and Sale.pdf" at bounding box center [194, 342] width 148 height 33
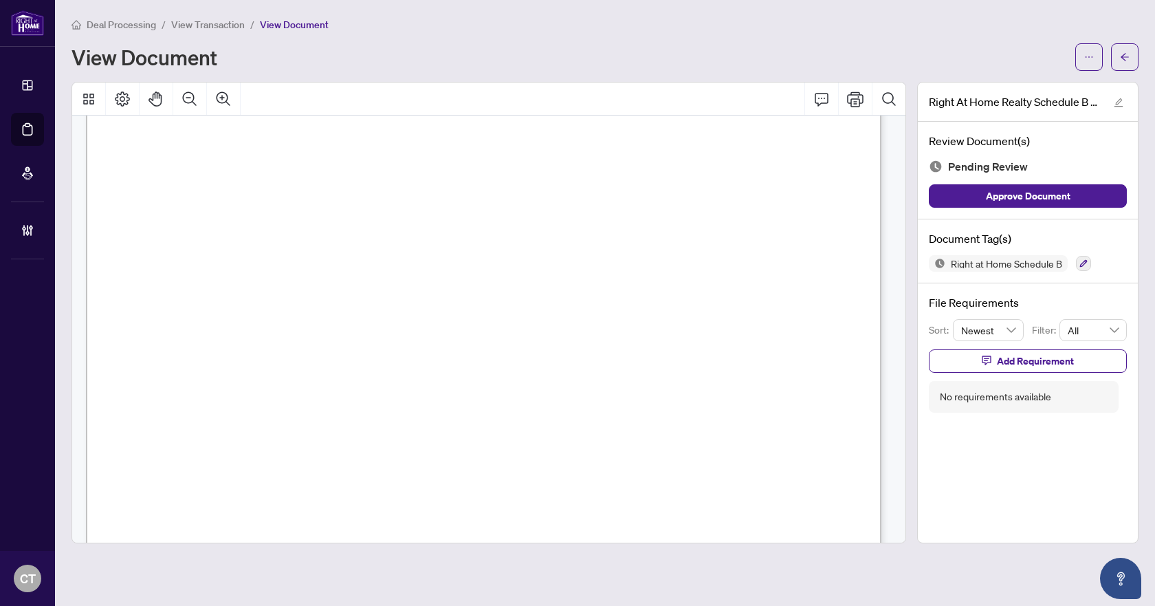
scroll to position [138, 0]
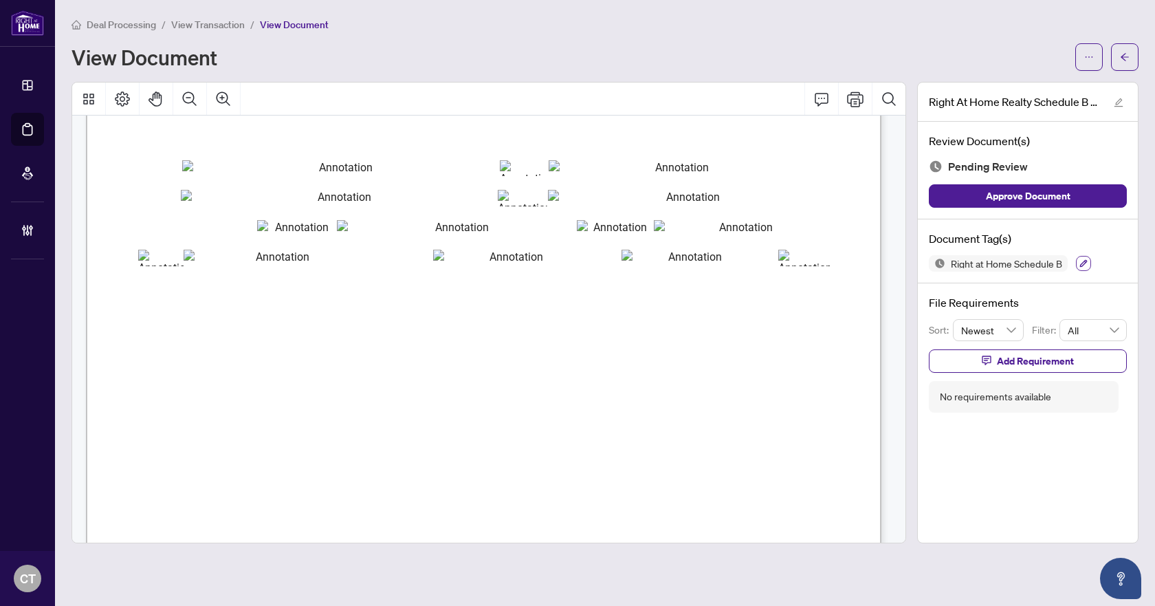
click at [1080, 265] on icon "button" at bounding box center [1084, 263] width 8 height 8
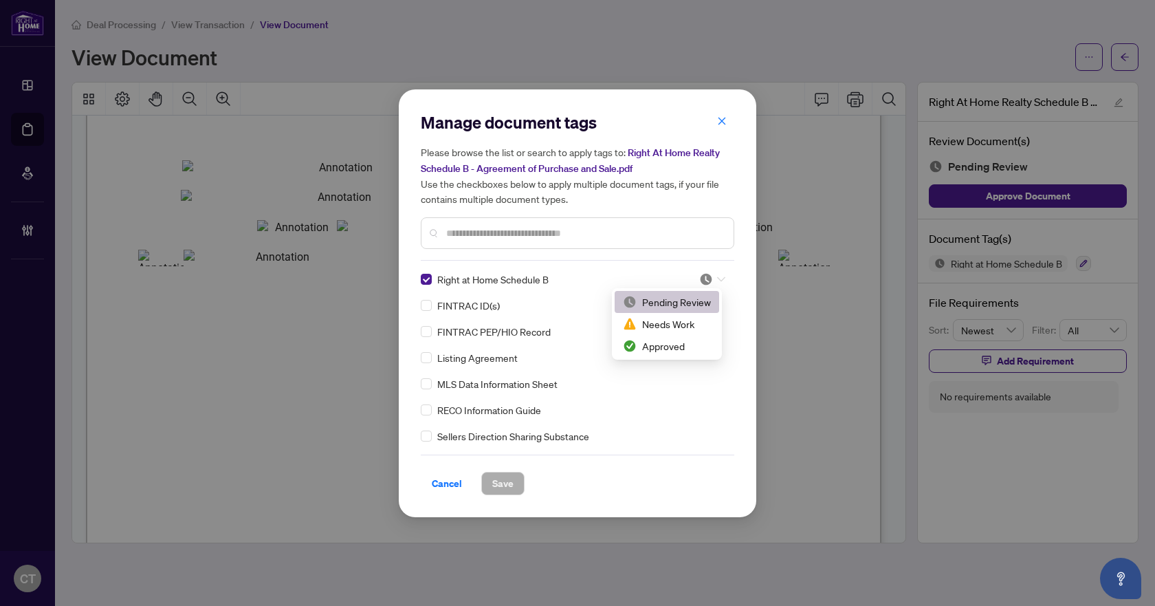
click at [710, 284] on div at bounding box center [712, 279] width 26 height 14
click at [684, 340] on div "Approved" at bounding box center [667, 345] width 88 height 15
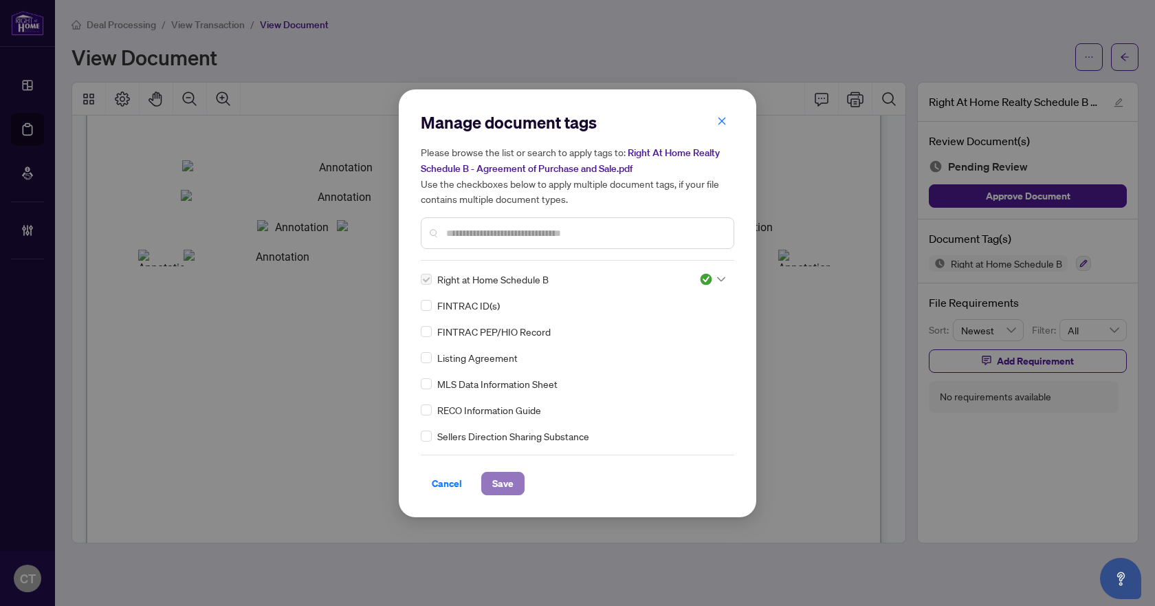
click at [517, 488] on button "Save" at bounding box center [502, 483] width 43 height 23
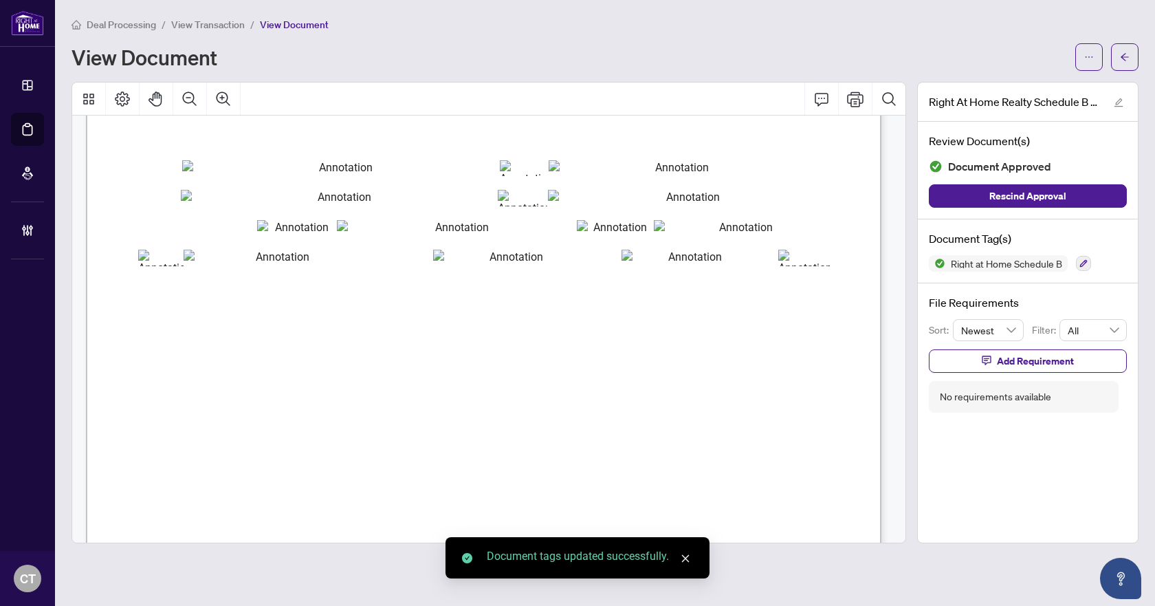
click at [1126, 59] on icon "arrow-left" at bounding box center [1125, 57] width 10 height 10
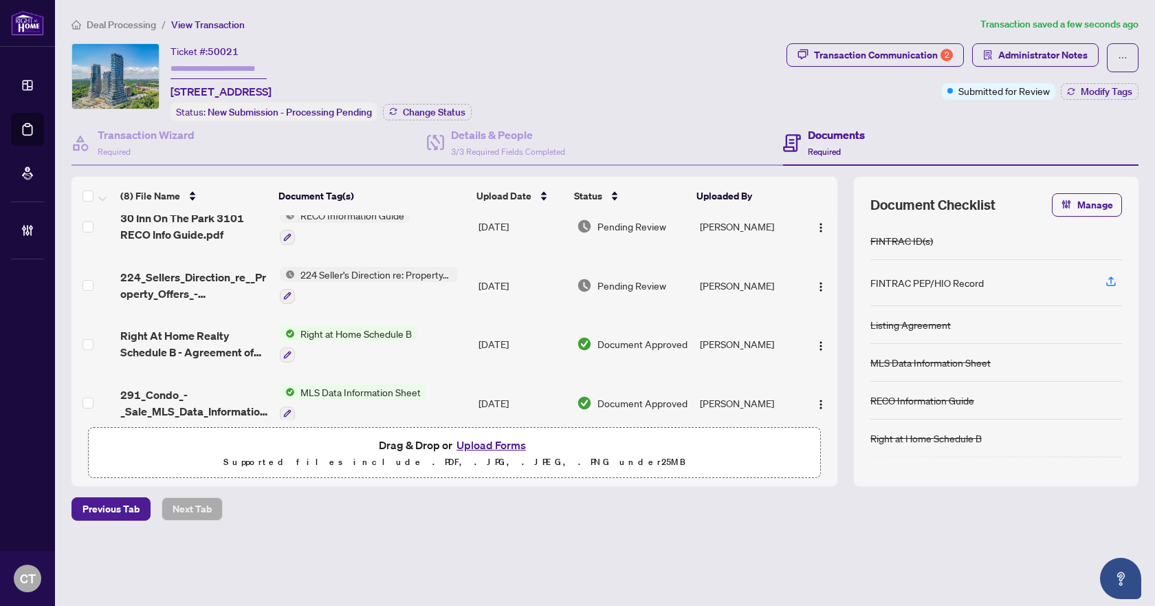
scroll to position [138, 0]
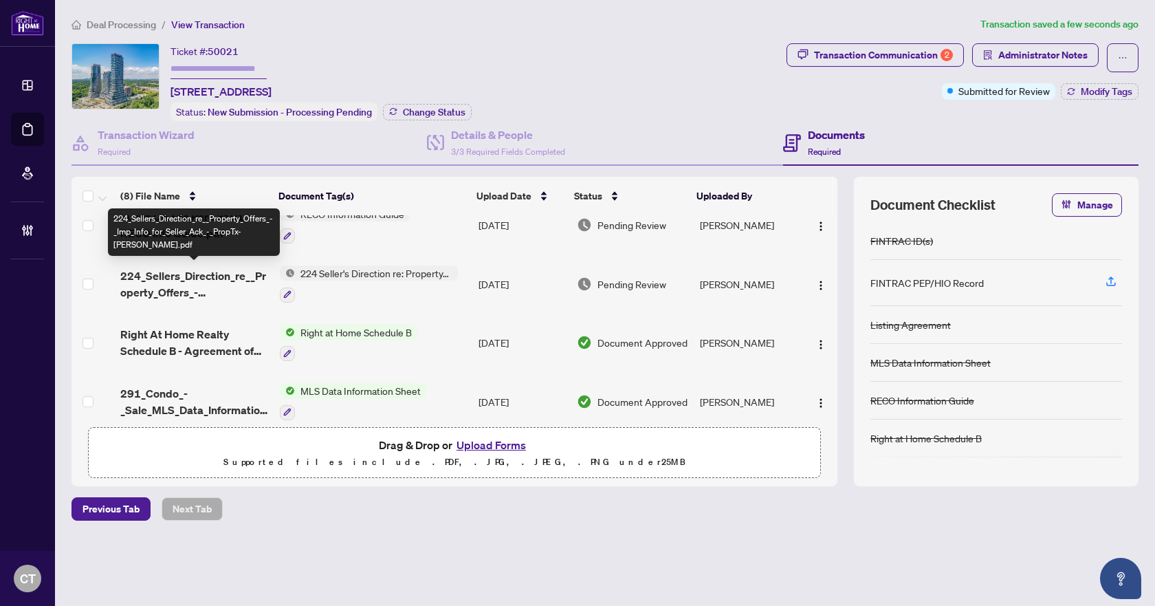
click at [172, 272] on span "224_Sellers_Direction_re__Property_Offers_-_Imp_Info_for_Seller_Ack_-_PropTx-OR…" at bounding box center [194, 283] width 148 height 33
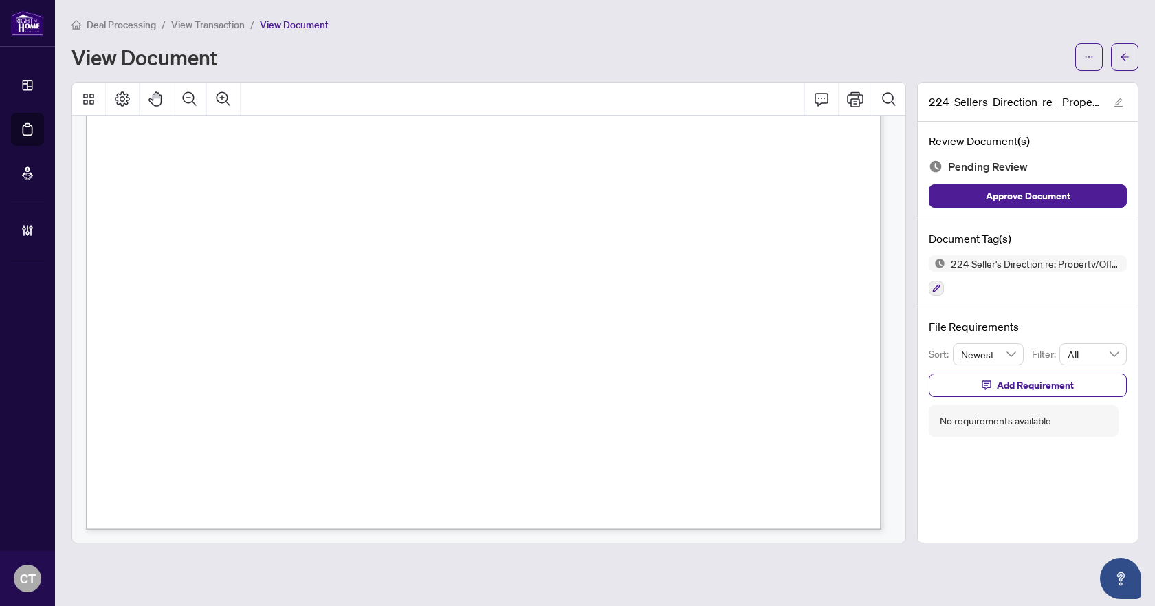
scroll to position [630, 0]
click at [937, 289] on icon "button" at bounding box center [936, 288] width 8 height 8
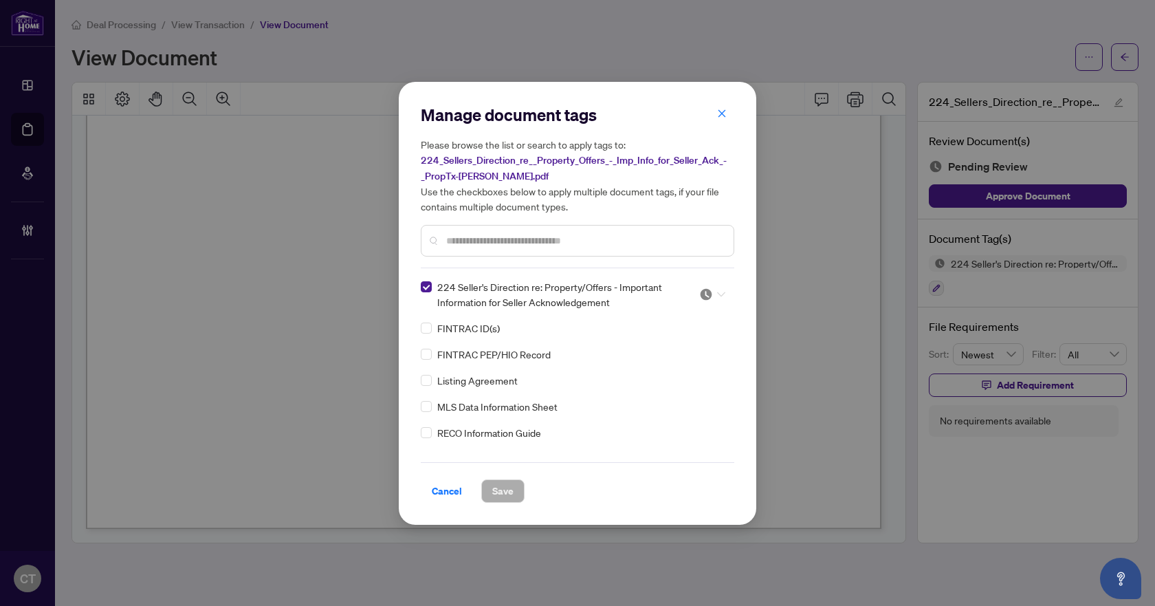
click at [712, 293] on div at bounding box center [712, 294] width 26 height 14
click at [652, 357] on div "Approved" at bounding box center [667, 360] width 88 height 15
click at [494, 486] on span "Save" at bounding box center [502, 491] width 21 height 22
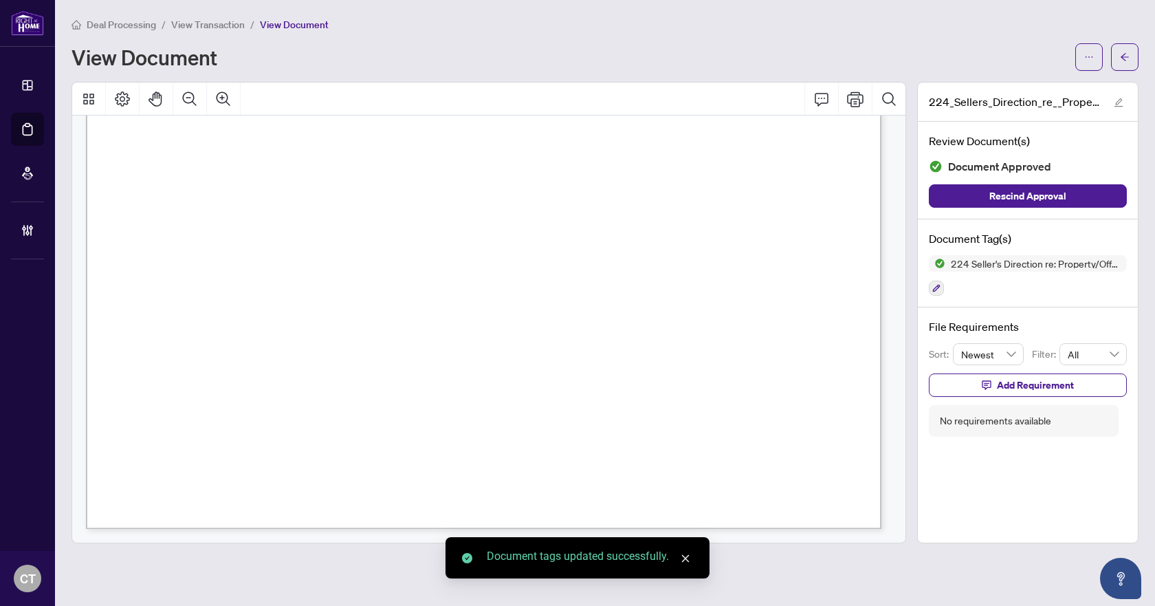
click at [1121, 66] on span "button" at bounding box center [1125, 57] width 10 height 22
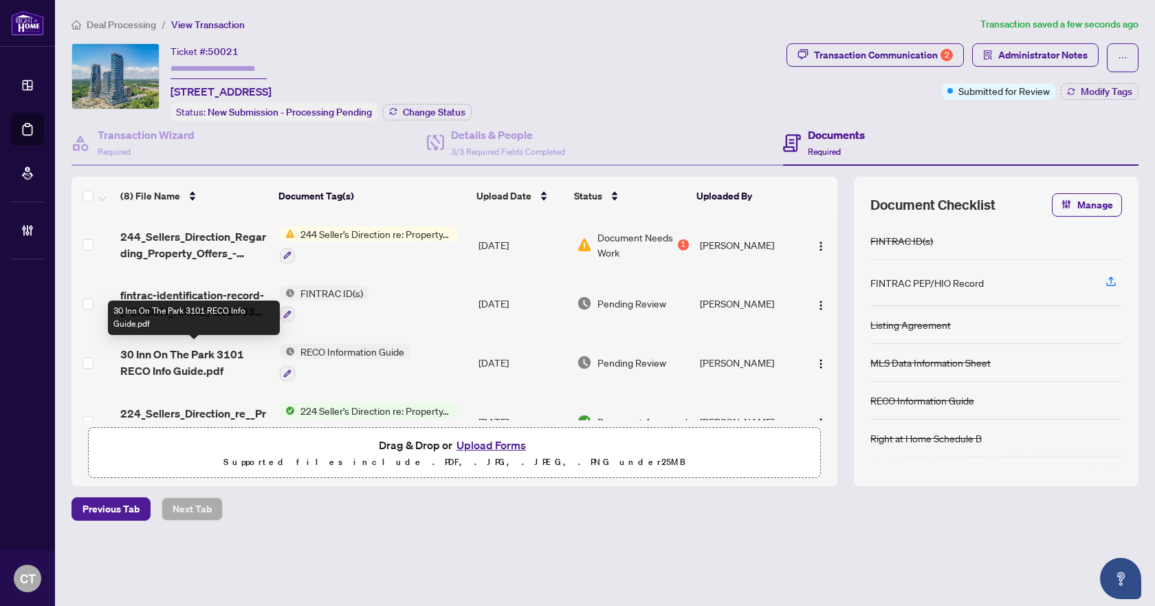
click at [194, 363] on span "30 Inn On The Park 3101 RECO Info Guide.pdf" at bounding box center [194, 362] width 148 height 33
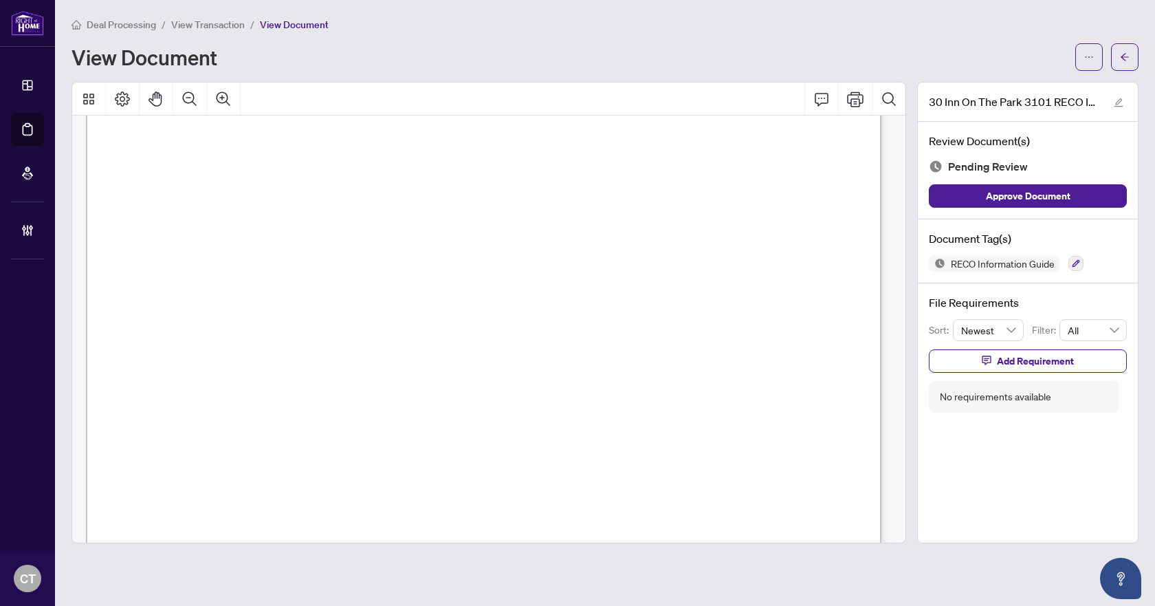
scroll to position [12809, 0]
click at [1078, 262] on icon "button" at bounding box center [1076, 263] width 8 height 8
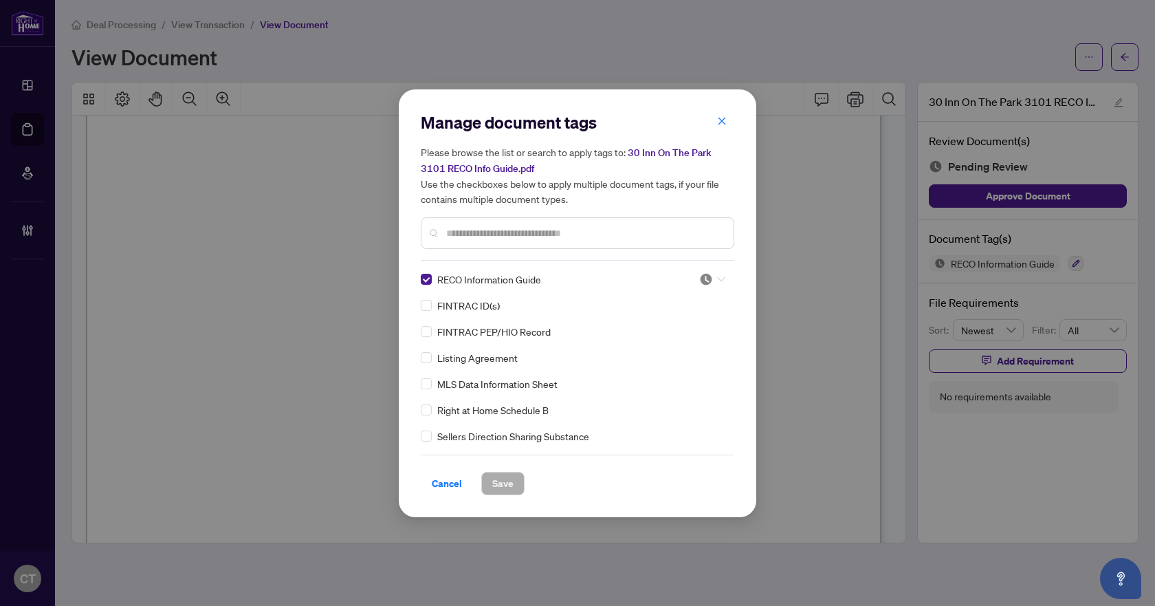
click at [707, 282] on img at bounding box center [706, 279] width 14 height 14
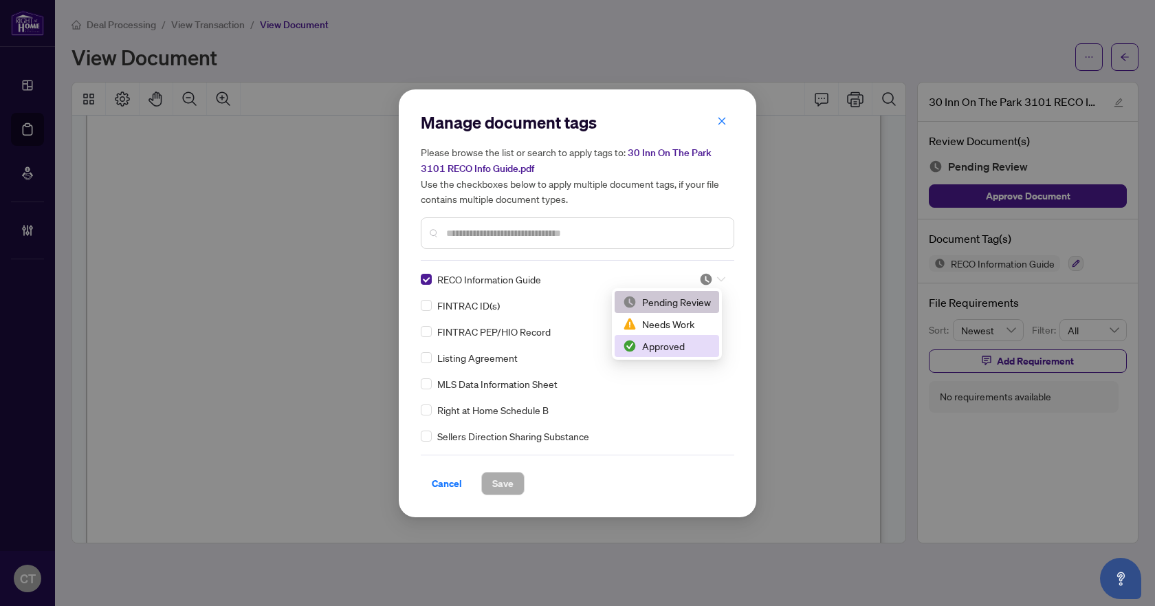
click at [631, 342] on img at bounding box center [630, 346] width 14 height 14
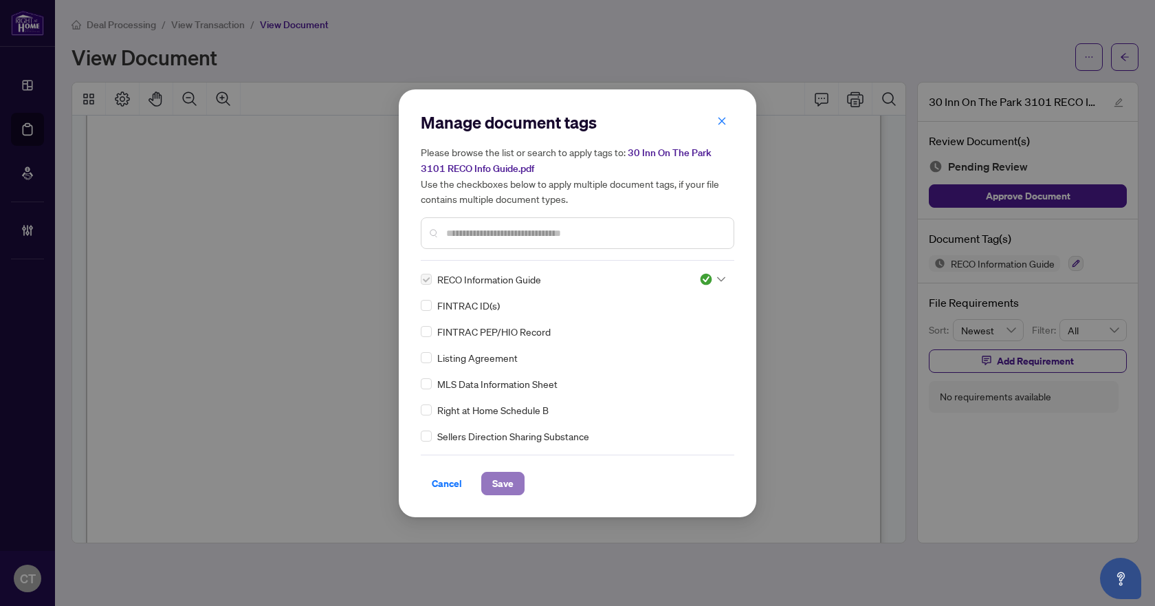
click at [495, 477] on span "Save" at bounding box center [502, 483] width 21 height 22
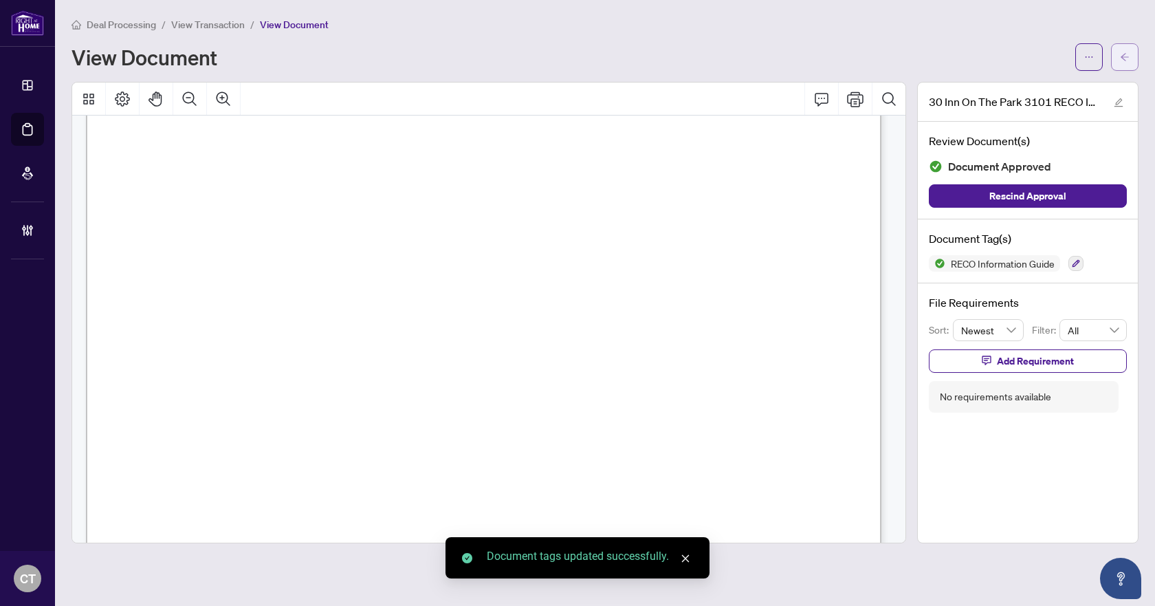
click at [1130, 52] on button "button" at bounding box center [1125, 57] width 28 height 28
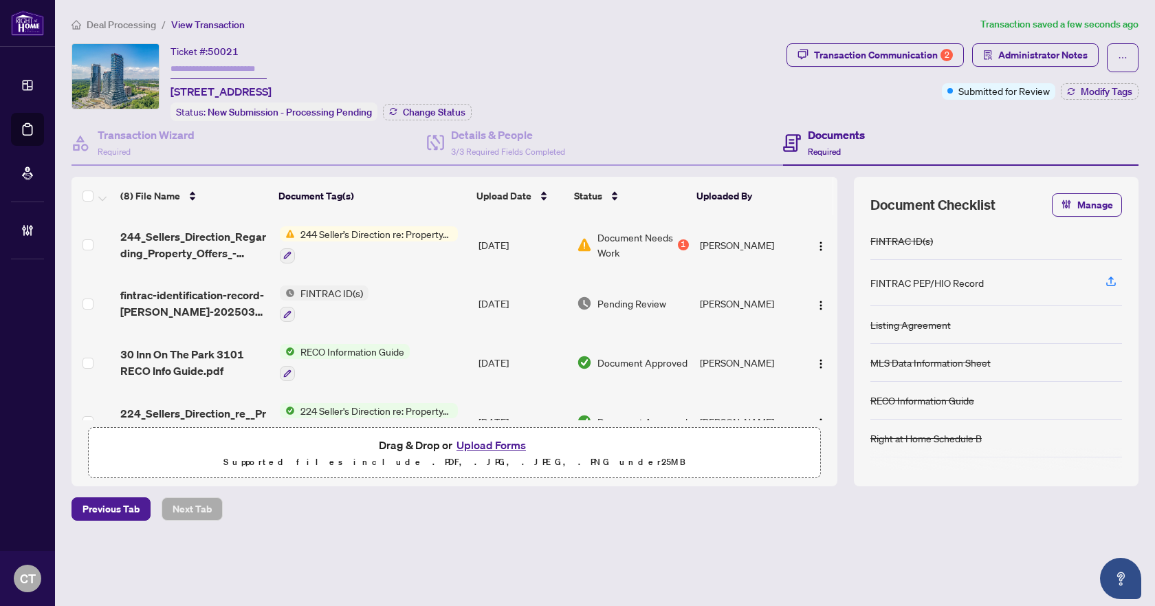
click at [206, 303] on span "fintrac-identification-record-viktor-popov-20250320-093616.pdf" at bounding box center [194, 303] width 148 height 33
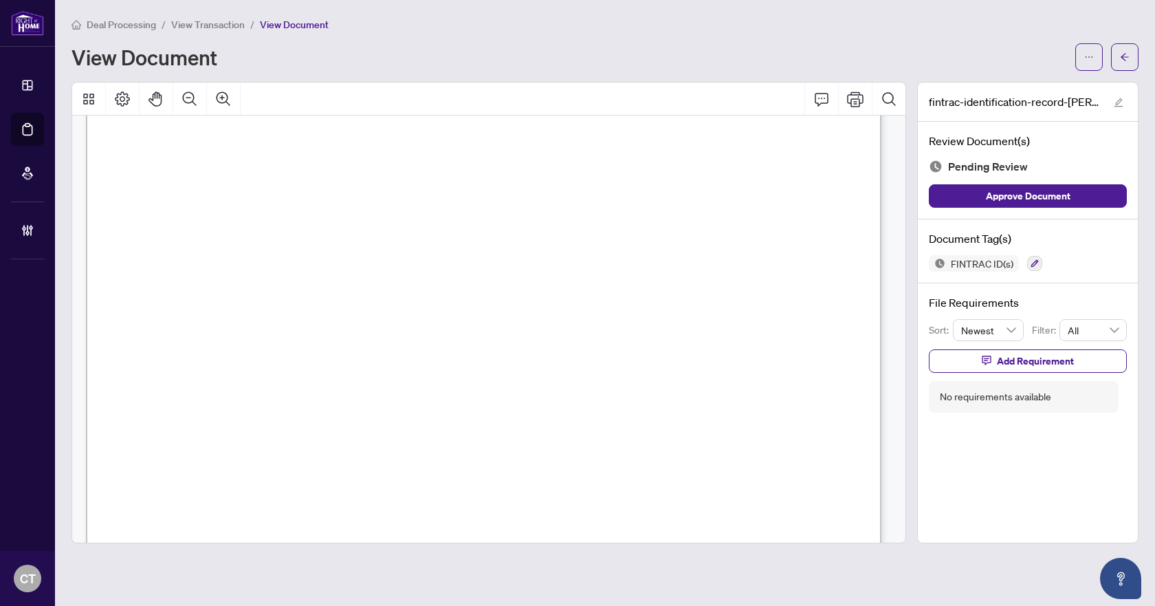
scroll to position [3507, 0]
click at [1031, 261] on icon "button" at bounding box center [1035, 263] width 8 height 8
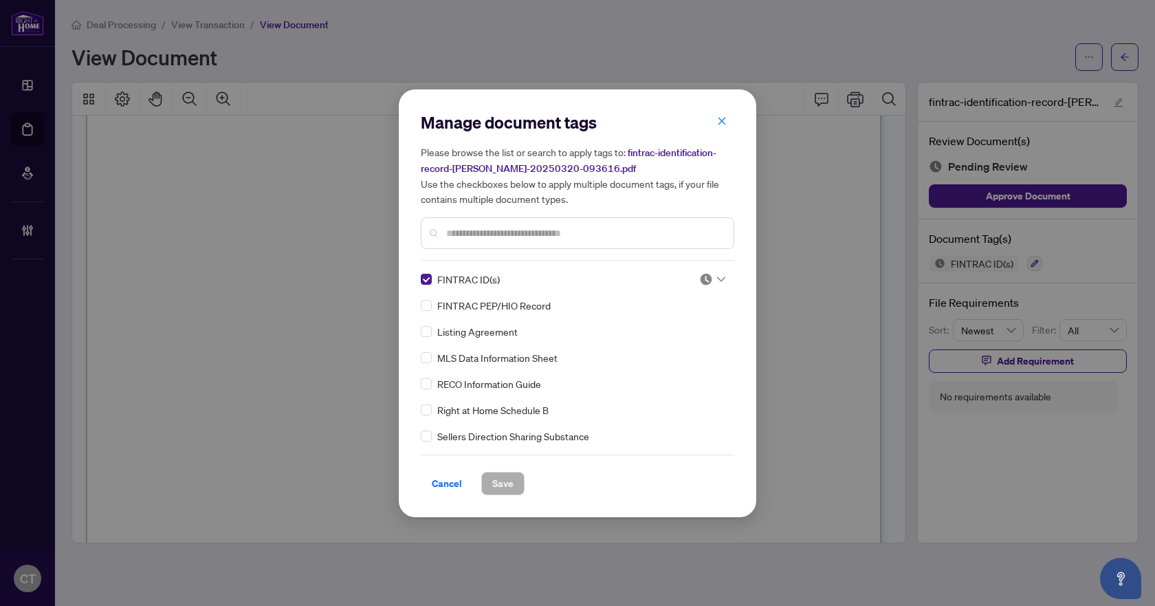
click at [706, 275] on img at bounding box center [706, 279] width 14 height 14
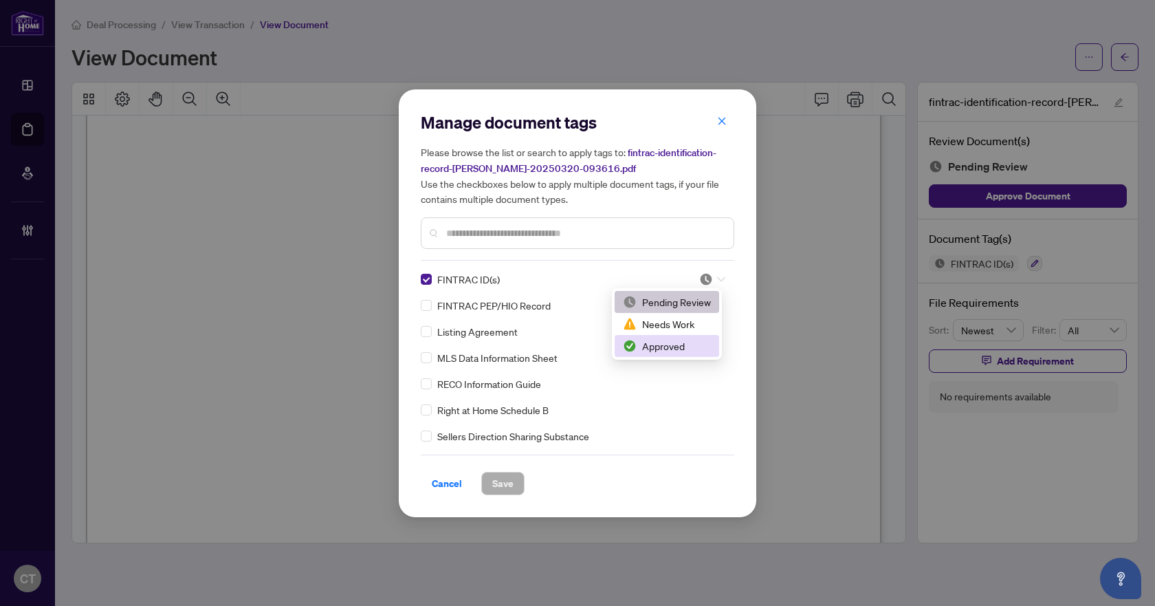
click at [683, 344] on div "Approved" at bounding box center [667, 345] width 88 height 15
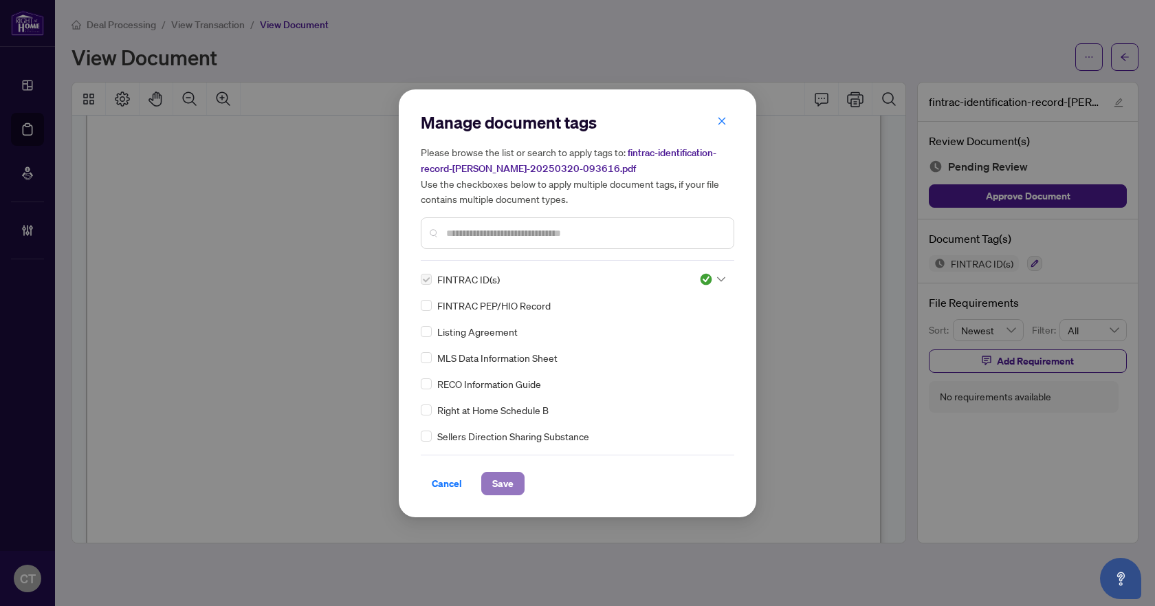
click at [500, 483] on span "Save" at bounding box center [502, 483] width 21 height 22
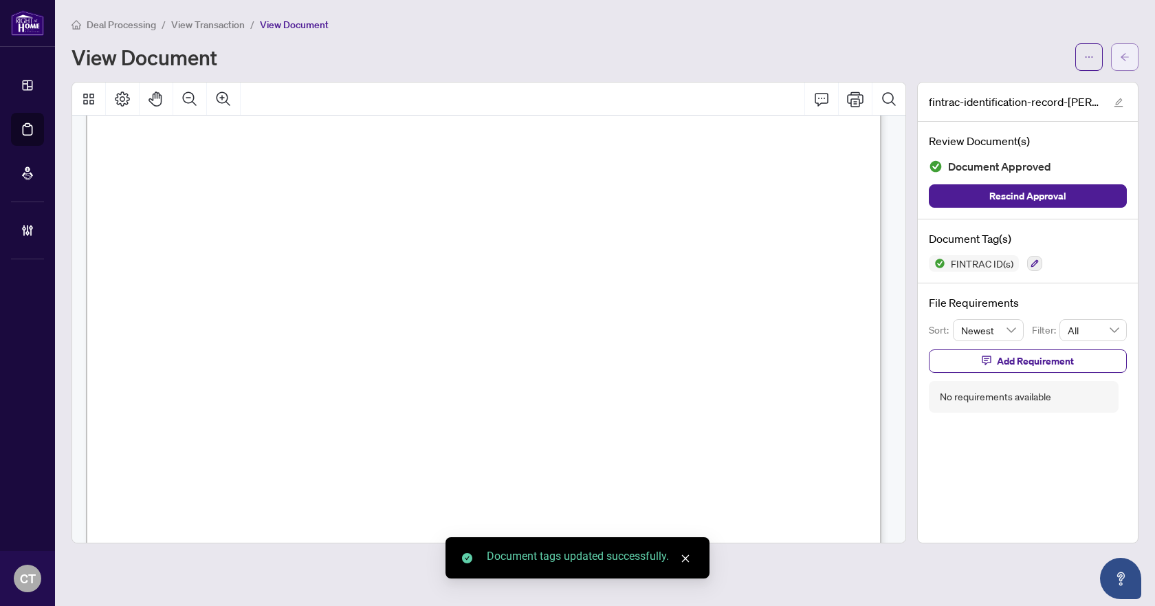
click at [1122, 67] on button "button" at bounding box center [1125, 57] width 28 height 28
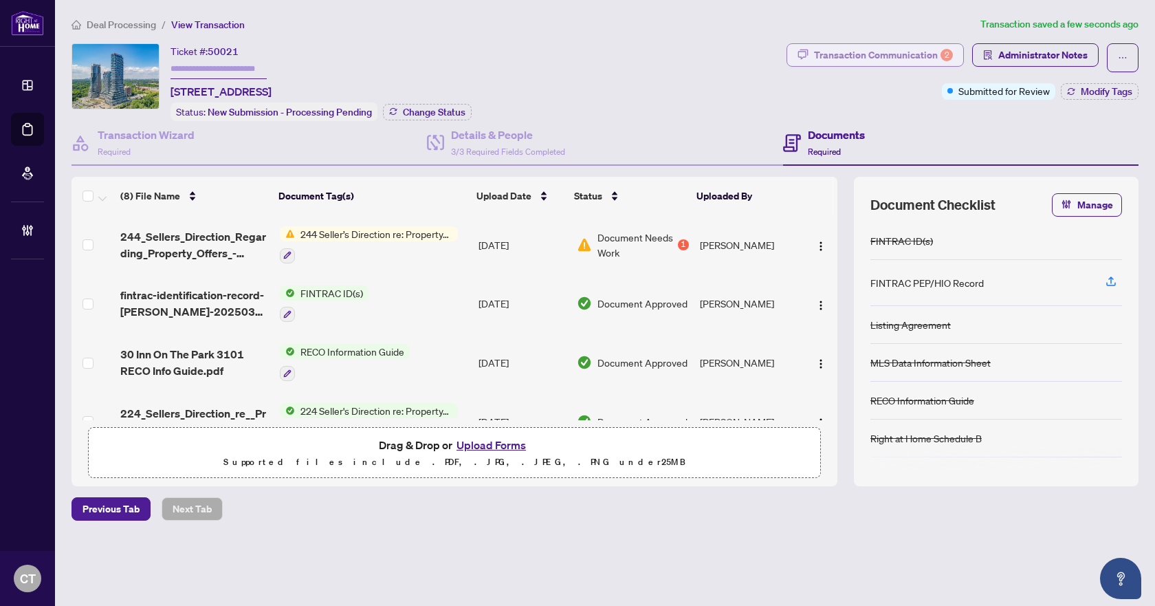
click at [925, 47] on div "Transaction Communication 2" at bounding box center [883, 55] width 139 height 22
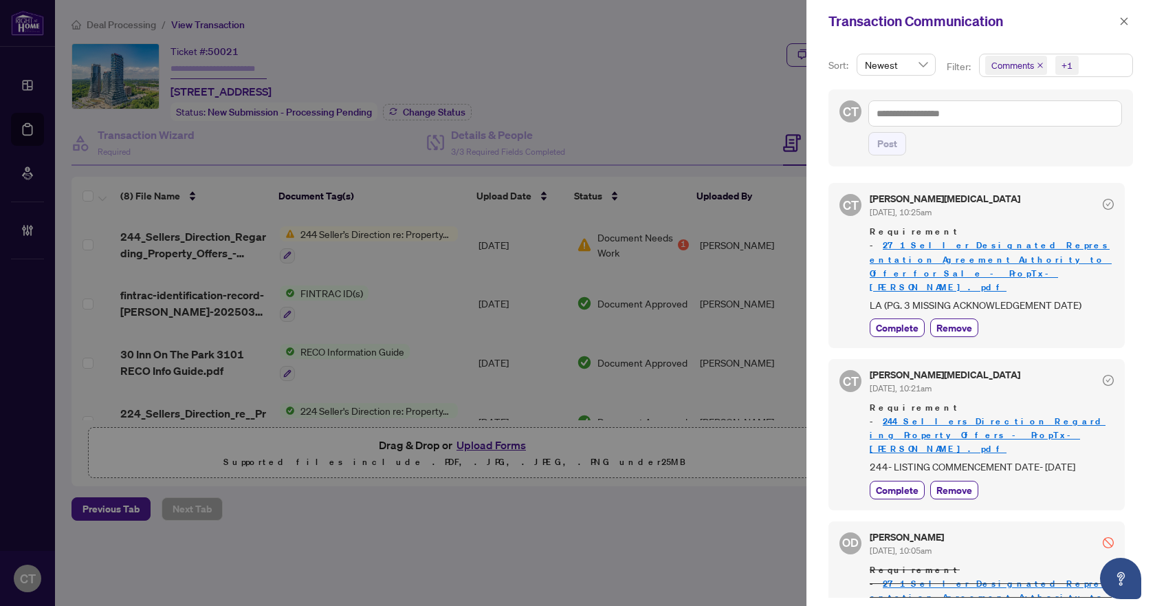
scroll to position [69, 0]
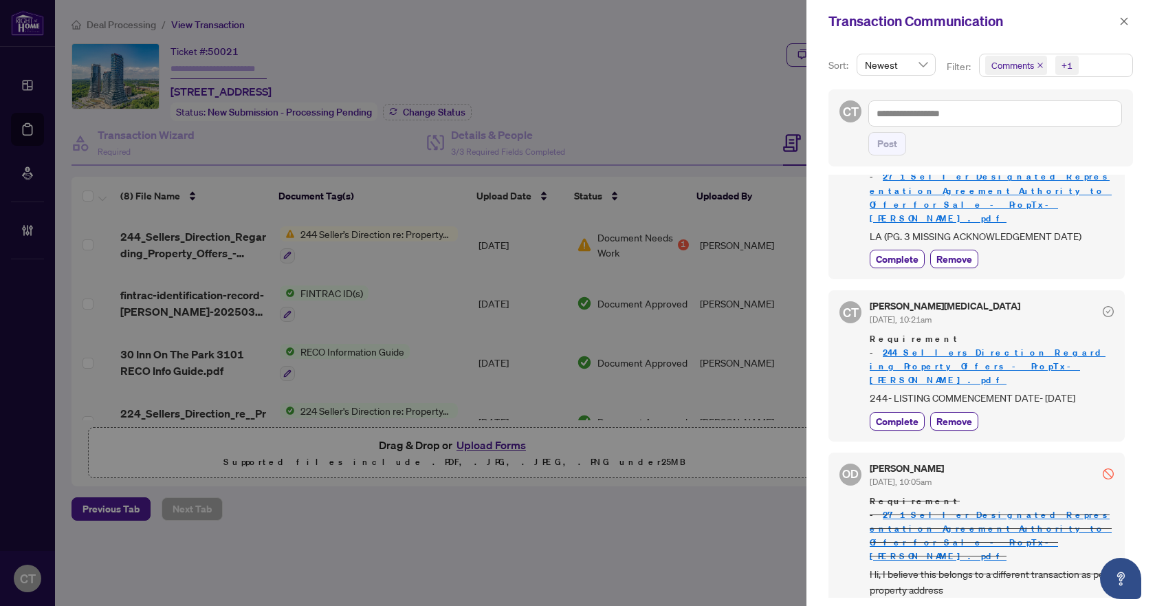
click at [930, 390] on span "244- LISTING COMMENCEMENT DATE- 8/25/2025" at bounding box center [992, 398] width 244 height 16
copy div "244- LISTING COMMENCEMENT DATE- 8/25/2025 Complete Remove"
click at [984, 228] on span "LA (PG. 3 MISSING ACKNOWLEDGEMENT DATE)" at bounding box center [992, 236] width 244 height 16
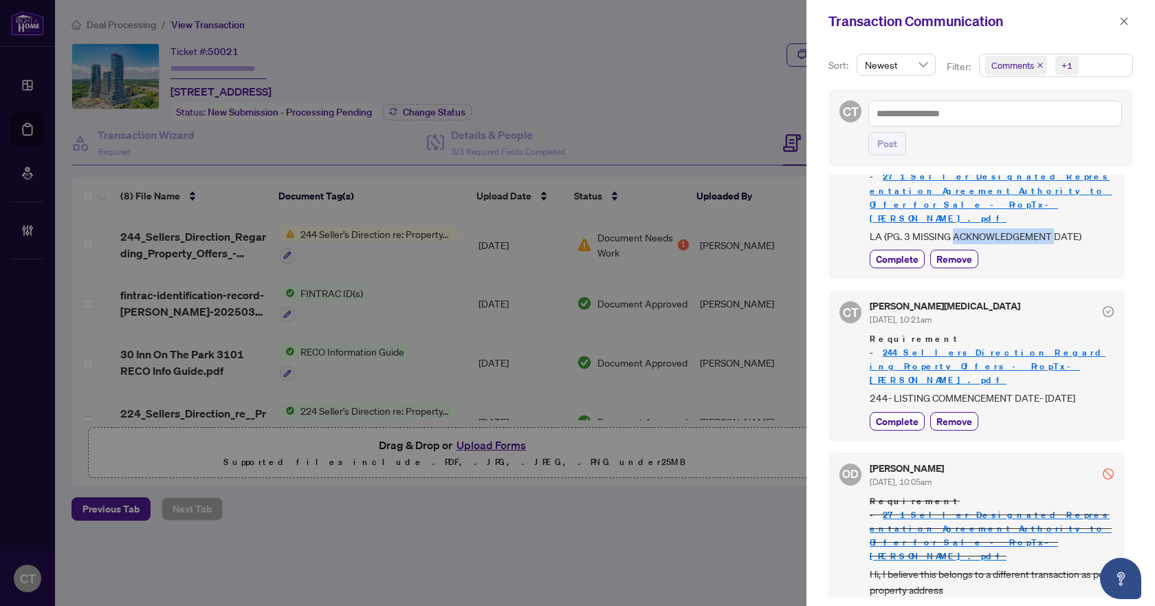
click at [984, 228] on span "LA (PG. 3 MISSING ACKNOWLEDGEMENT DATE)" at bounding box center [992, 236] width 244 height 16
copy div "LA (PG. 3 MISSING ACKNOWLEDGEMENT DATE) Complete Remove"
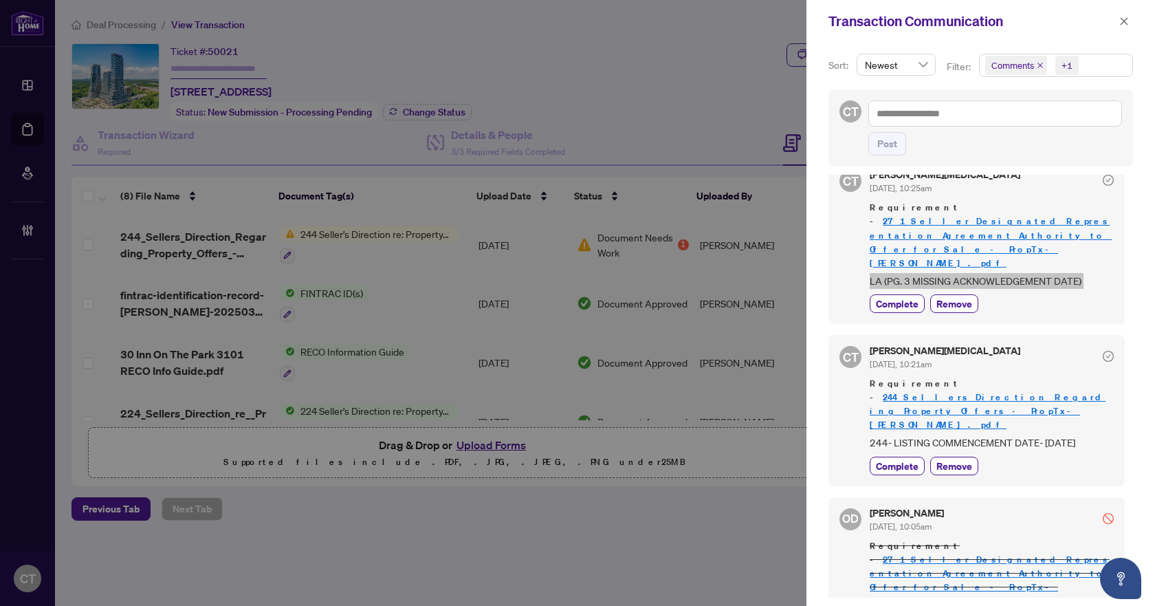
scroll to position [0, 0]
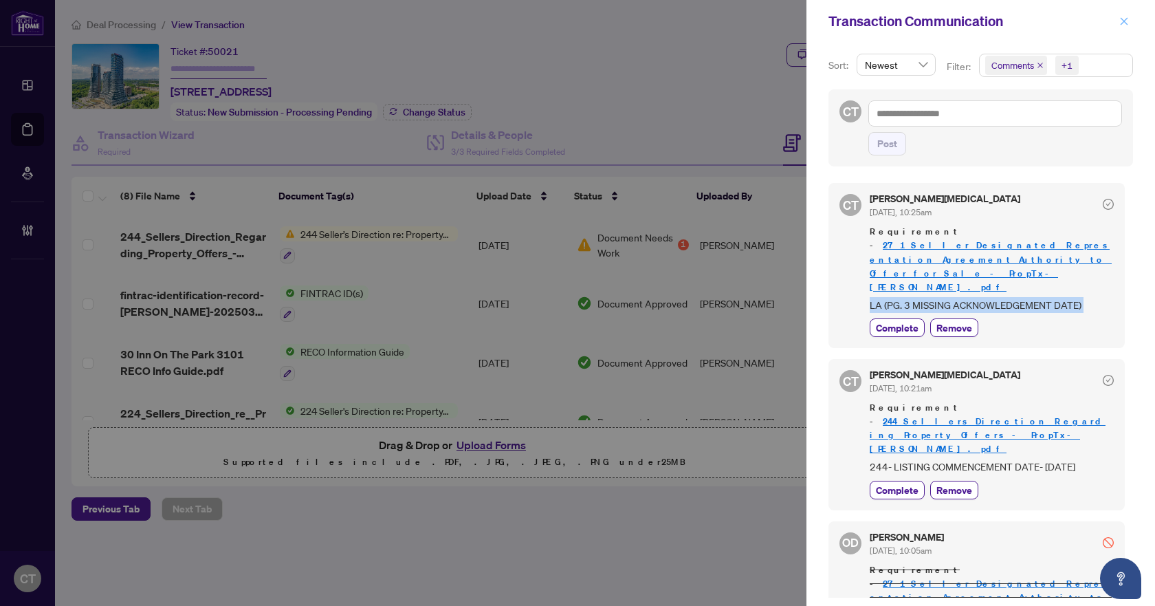
click at [1127, 17] on icon "close" at bounding box center [1124, 22] width 10 height 10
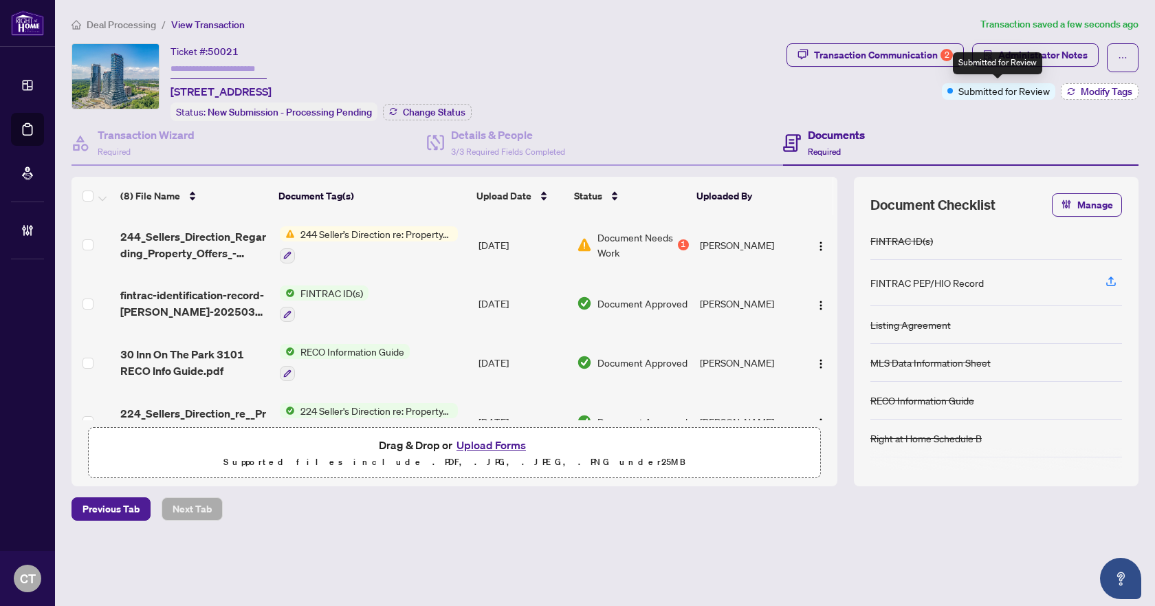
click at [1091, 88] on span "Modify Tags" at bounding box center [1107, 92] width 52 height 10
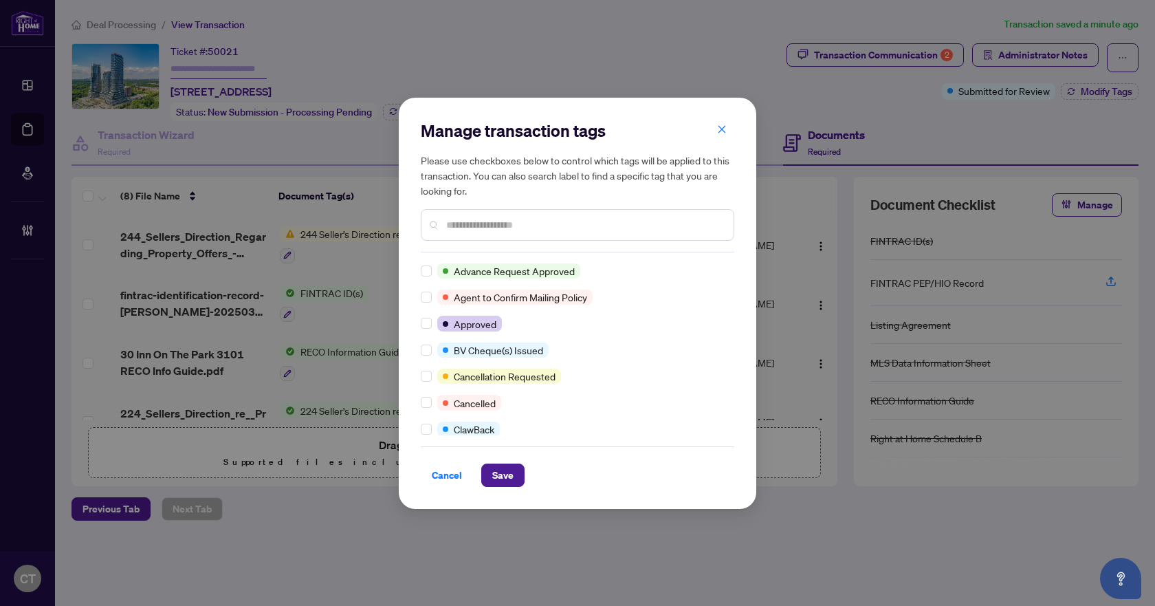
click at [466, 229] on input "text" at bounding box center [584, 224] width 276 height 15
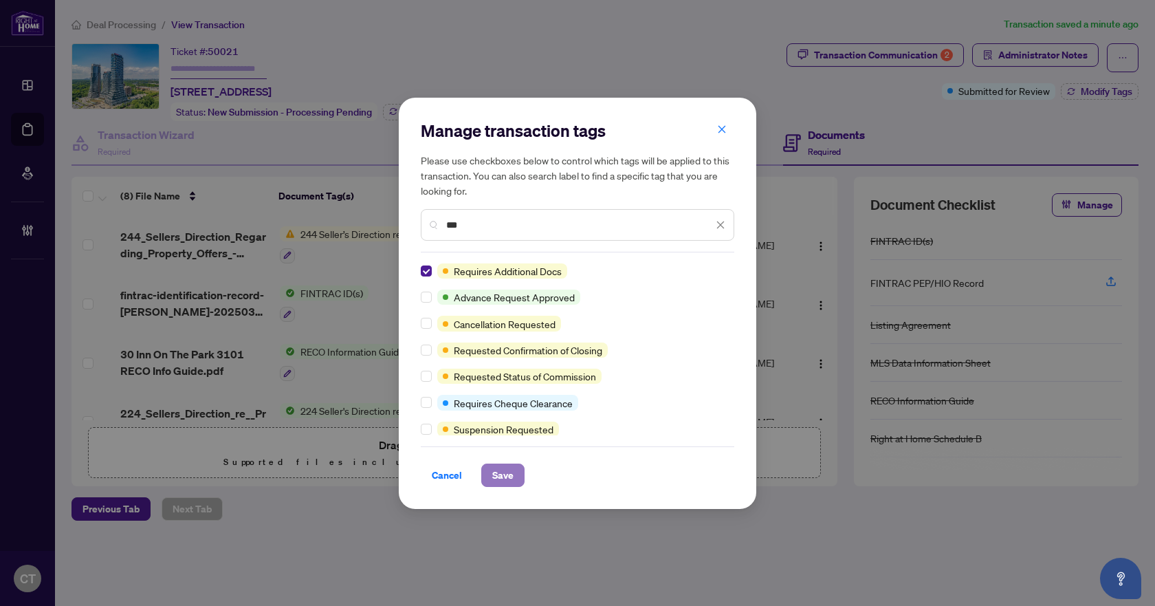
click at [507, 468] on span "Save" at bounding box center [502, 475] width 21 height 22
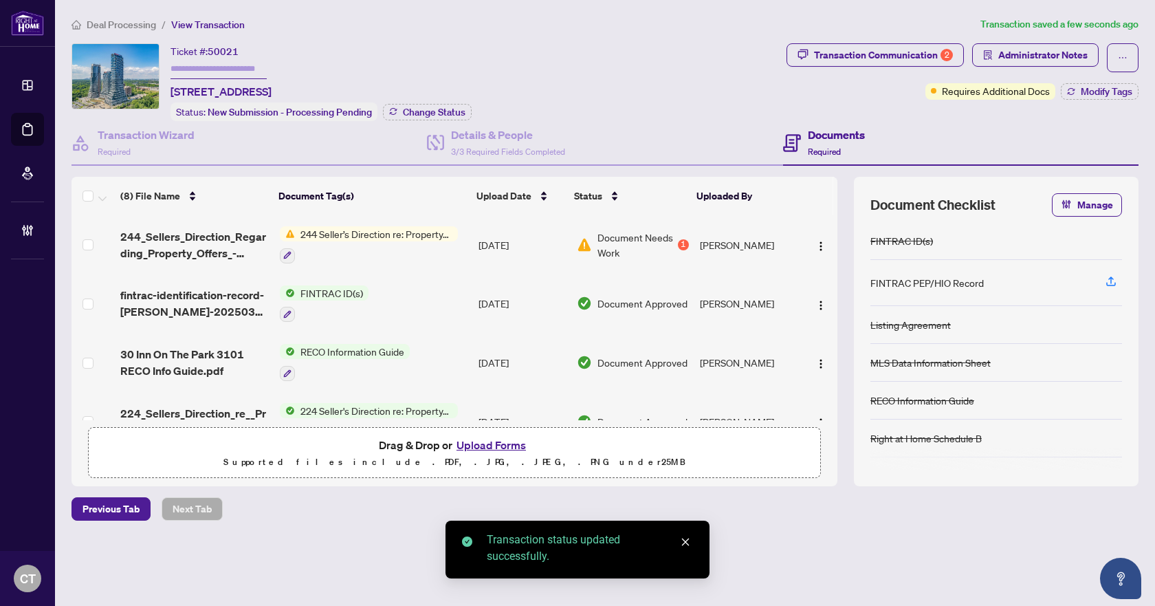
click at [122, 19] on span "Deal Processing" at bounding box center [121, 25] width 69 height 12
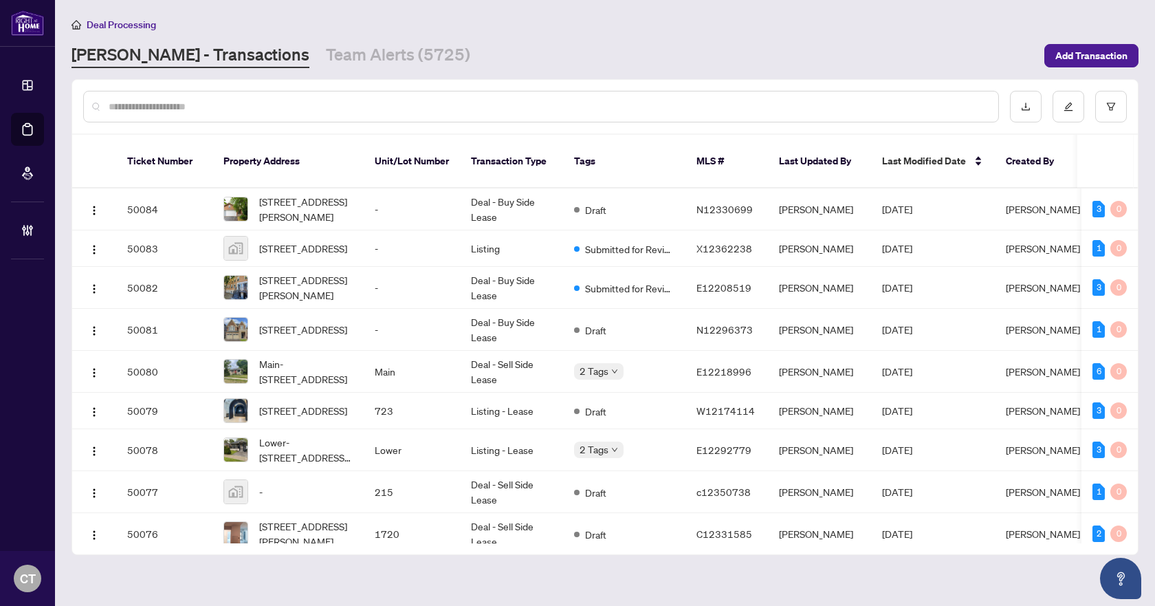
click at [588, 107] on input "text" at bounding box center [548, 106] width 879 height 15
click at [756, 105] on input "text" at bounding box center [548, 106] width 879 height 15
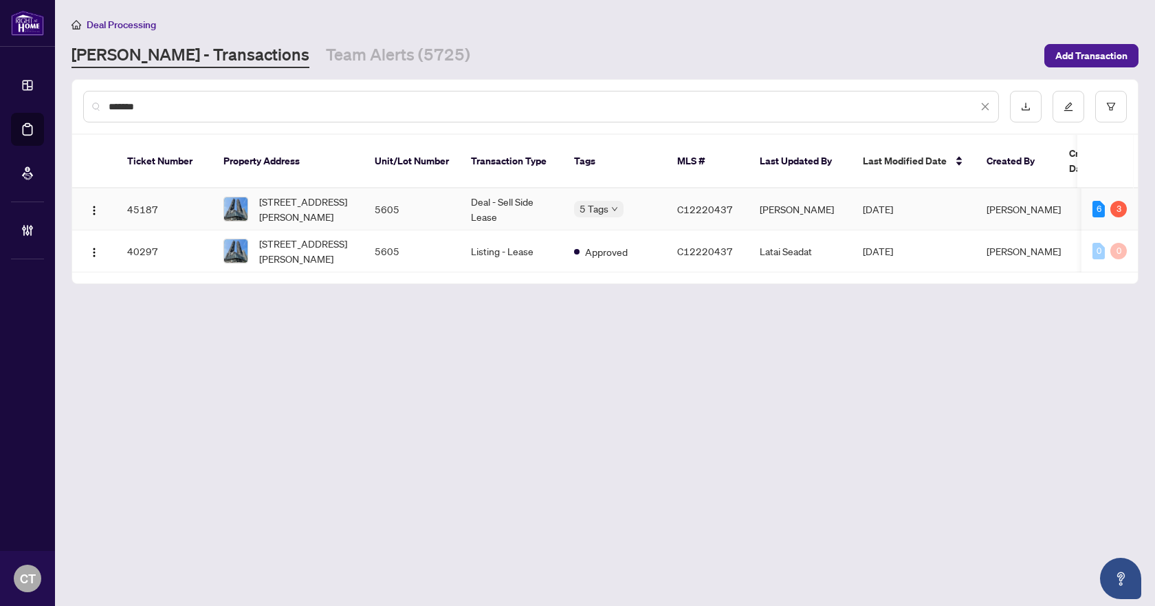
click at [509, 195] on td "Deal - Sell Side Lease" at bounding box center [511, 209] width 103 height 42
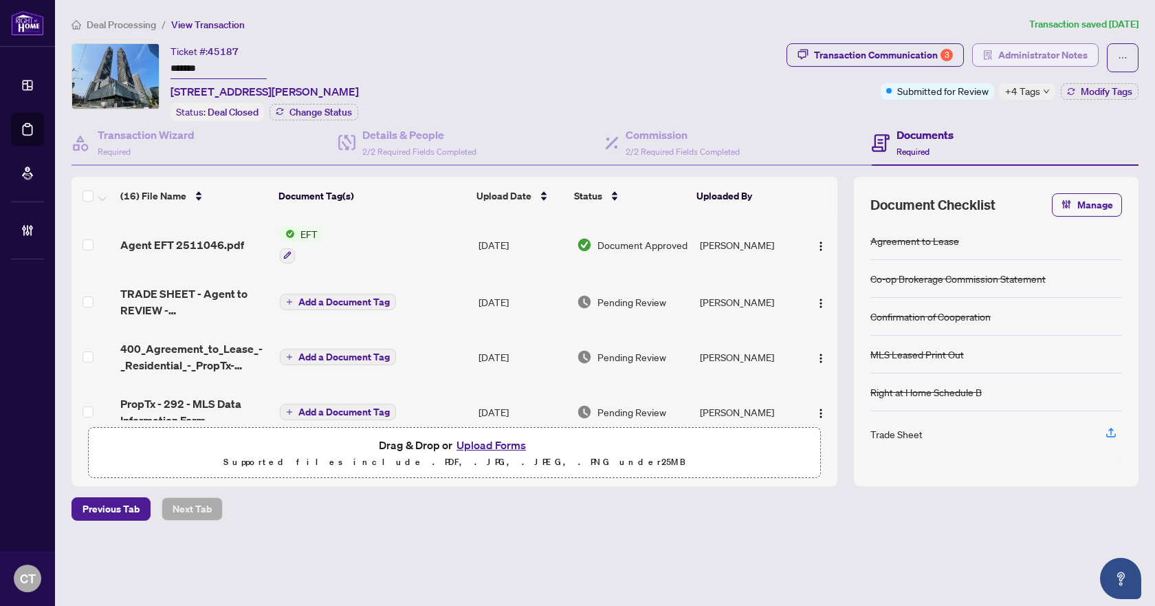
click at [1009, 56] on span "Administrator Notes" at bounding box center [1042, 55] width 89 height 22
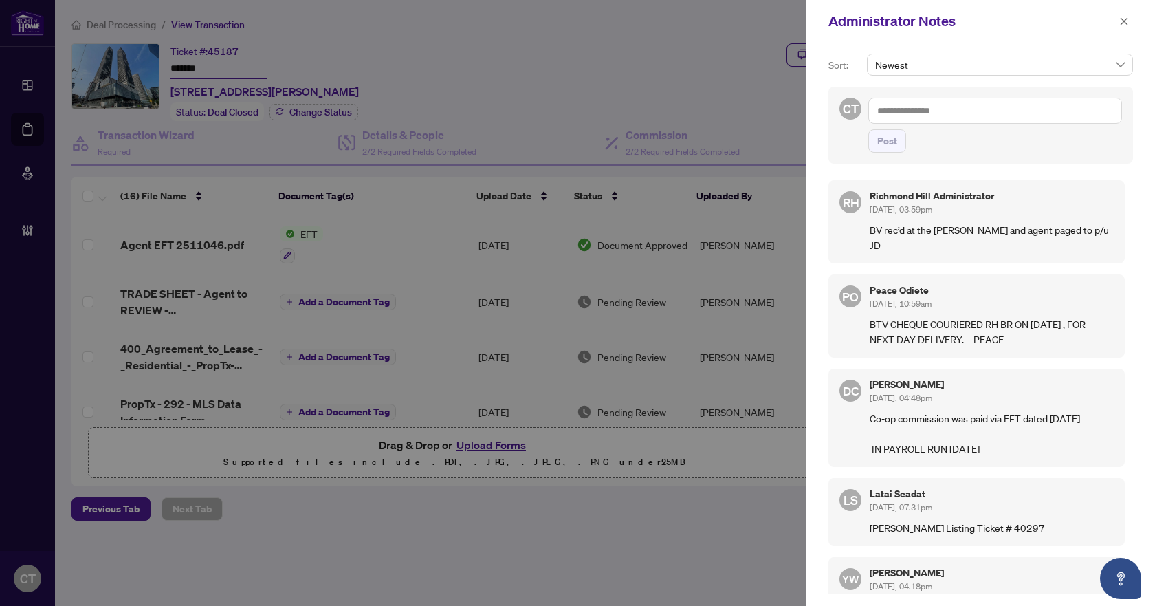
click at [900, 115] on textarea at bounding box center [995, 111] width 254 height 26
click at [888, 144] on span "Post" at bounding box center [887, 141] width 20 height 22
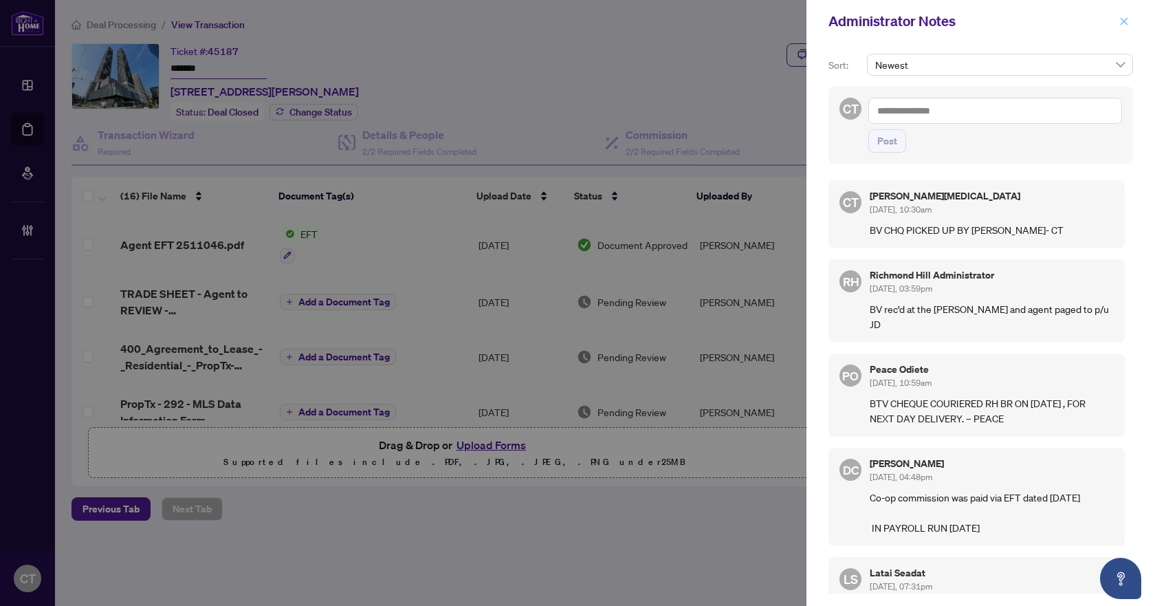
click at [1124, 21] on icon "close" at bounding box center [1125, 21] width 8 height 8
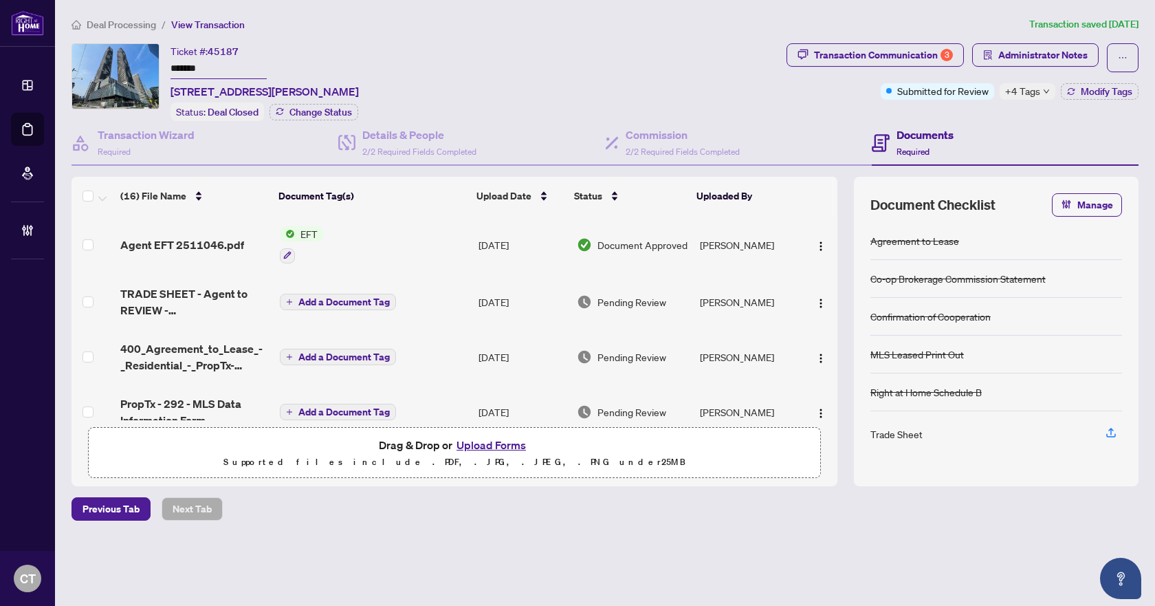
click at [103, 22] on span "Deal Processing" at bounding box center [121, 25] width 69 height 12
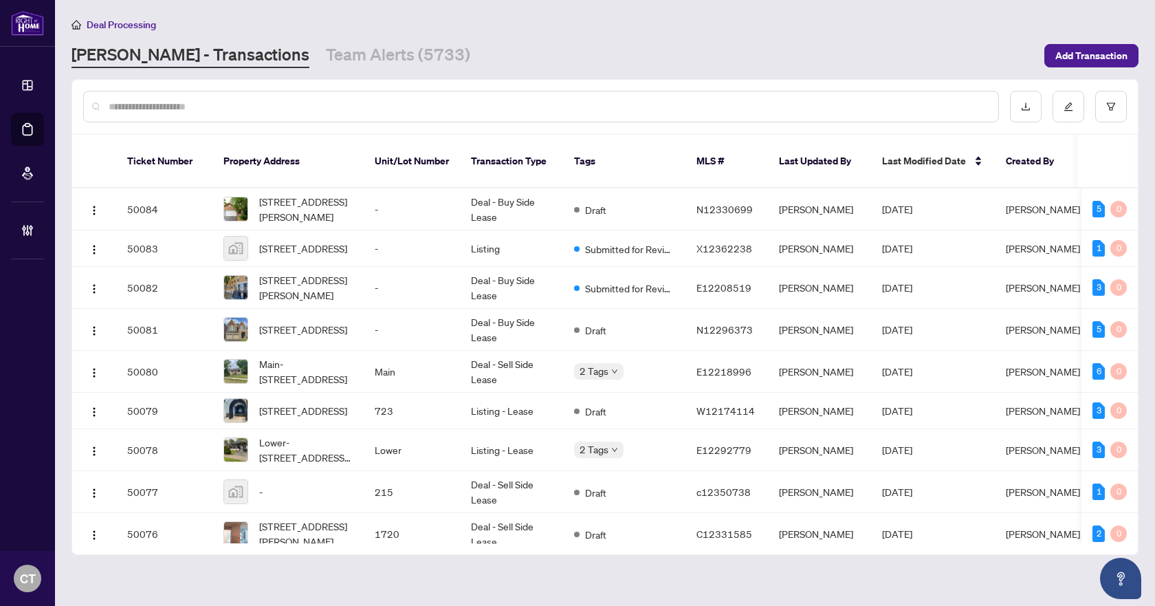
click at [435, 107] on input "text" at bounding box center [548, 106] width 879 height 15
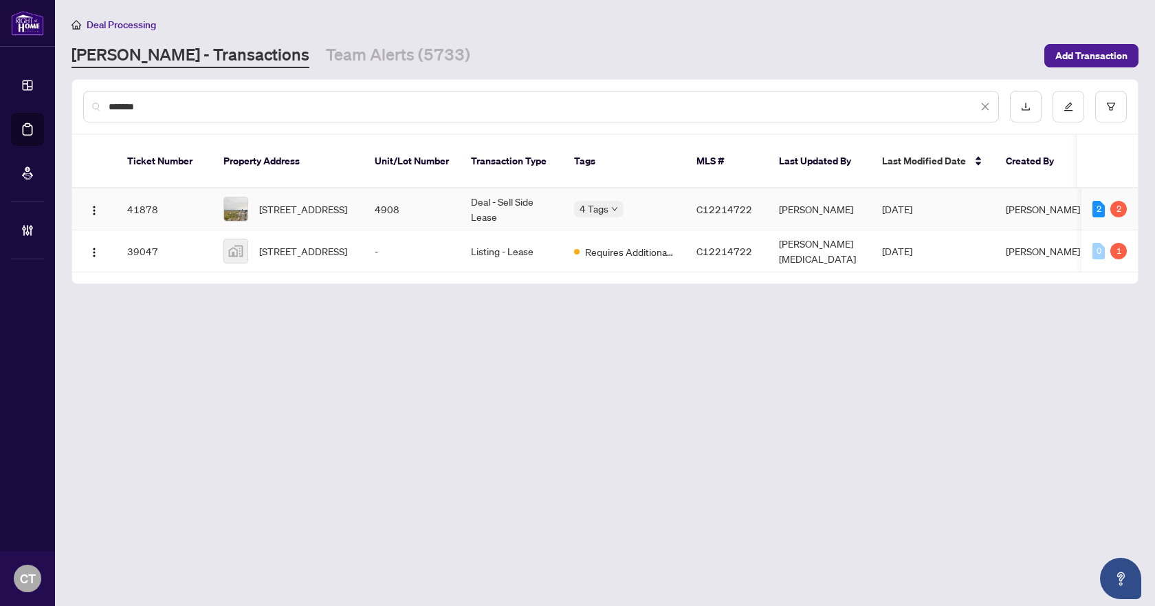
click at [486, 192] on td "Deal - Sell Side Lease" at bounding box center [511, 209] width 103 height 42
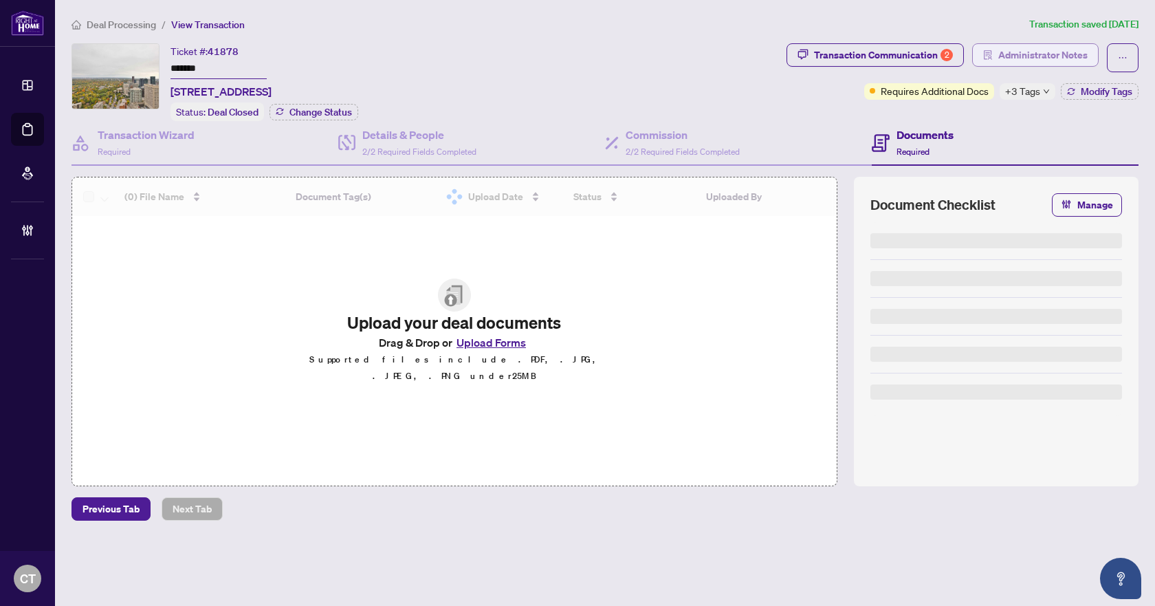
click at [981, 60] on button "Administrator Notes" at bounding box center [1035, 54] width 127 height 23
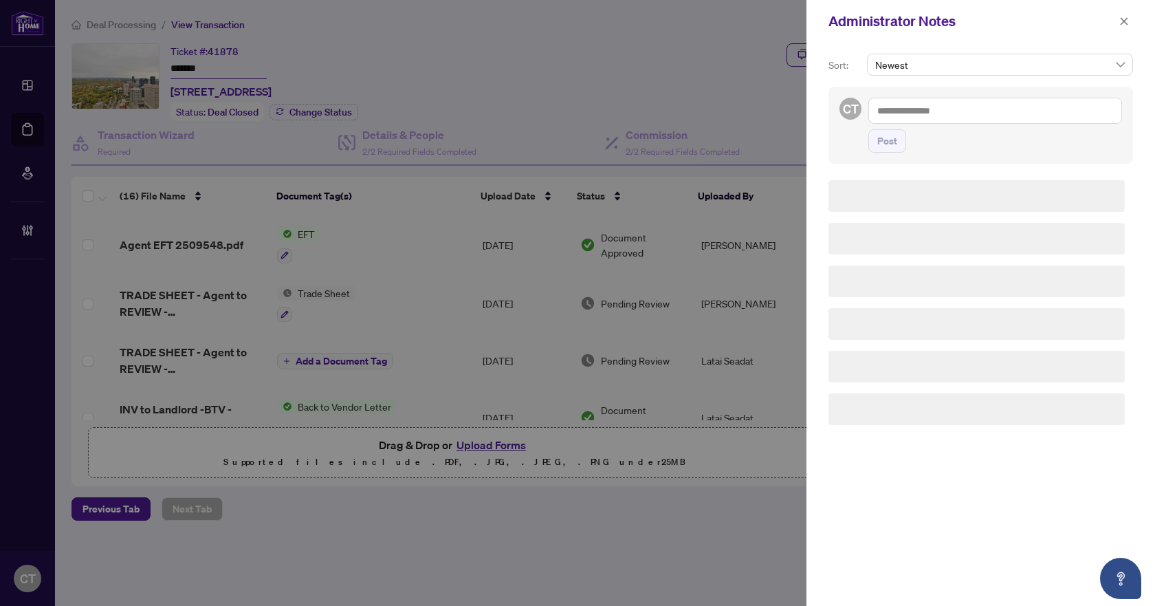
click at [923, 122] on textarea at bounding box center [995, 111] width 254 height 26
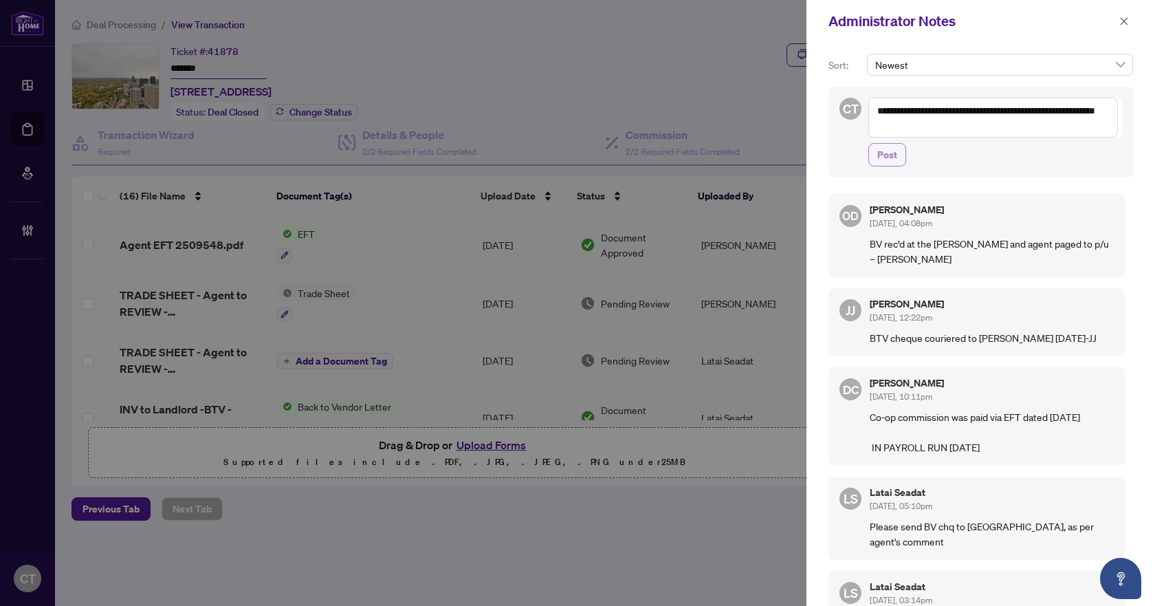
click at [895, 151] on span "Post" at bounding box center [887, 155] width 20 height 22
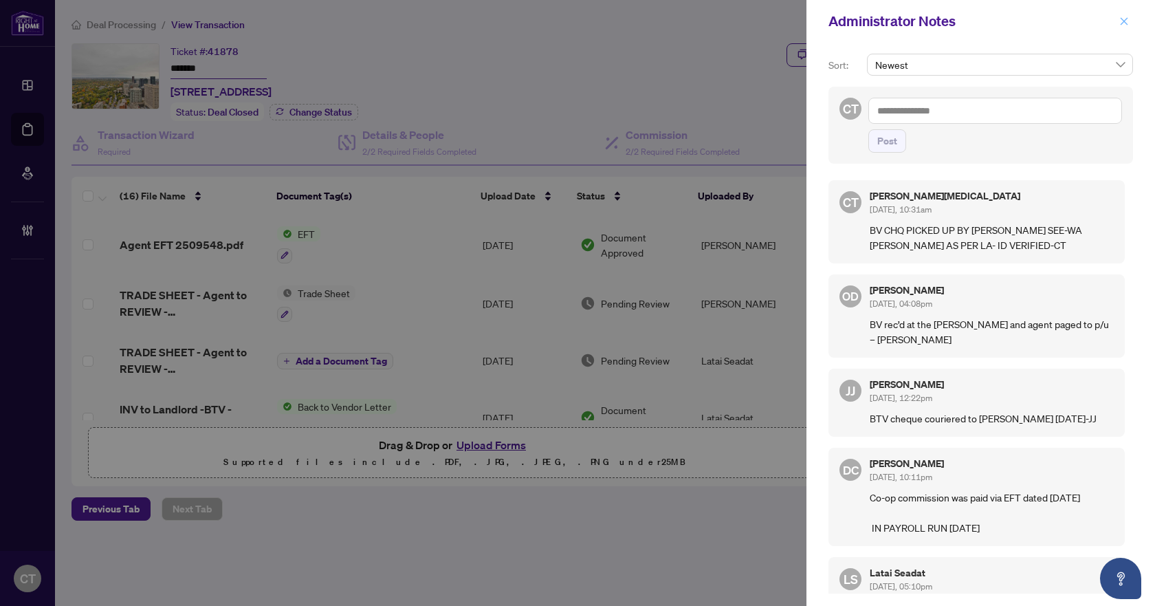
click at [1124, 20] on icon "close" at bounding box center [1124, 22] width 10 height 10
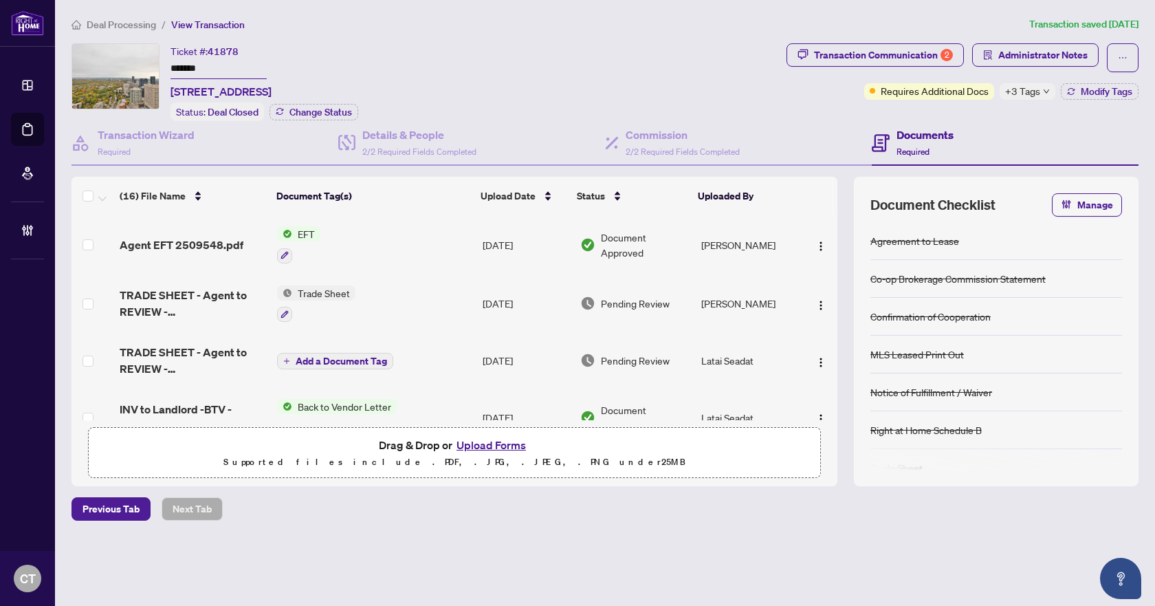
click at [140, 23] on span "Deal Processing" at bounding box center [121, 25] width 69 height 12
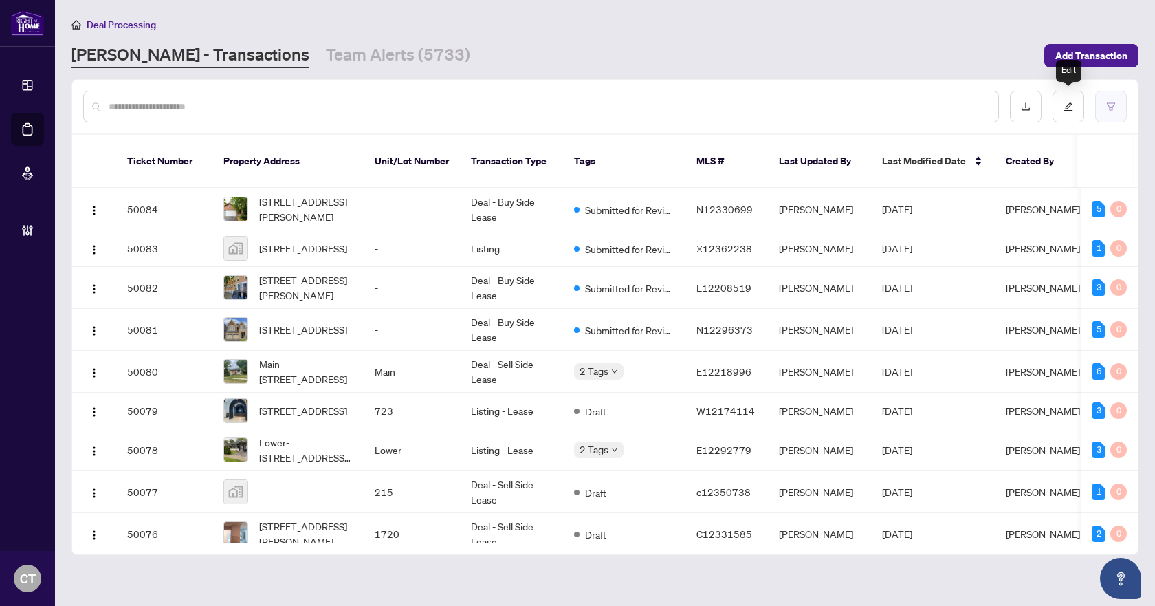
click at [1126, 96] on button "button" at bounding box center [1111, 107] width 32 height 32
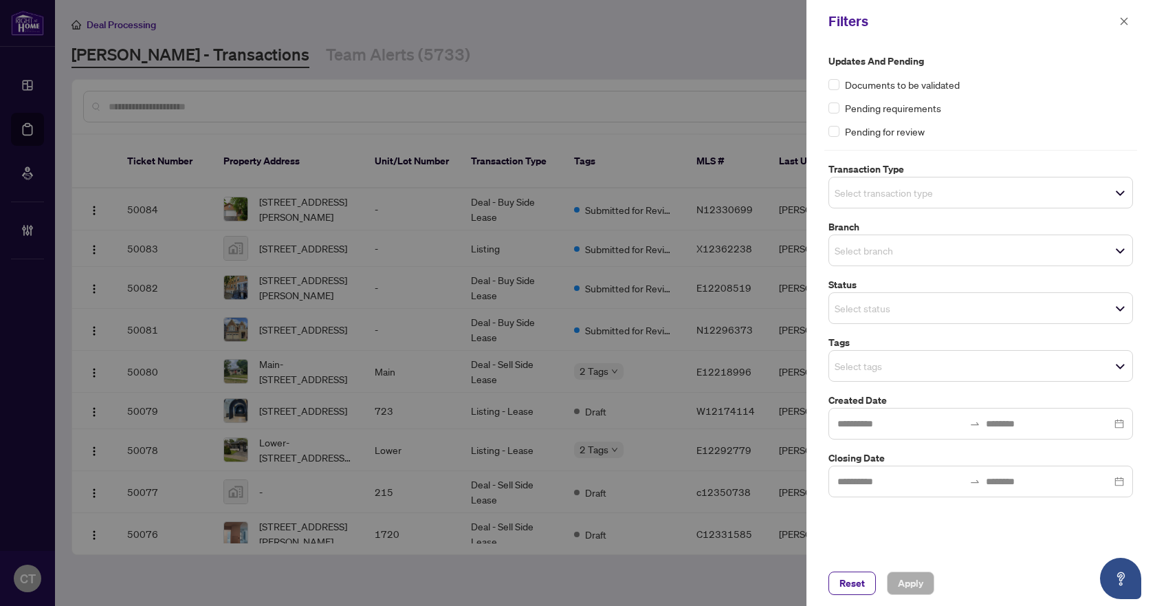
click at [853, 194] on input "search" at bounding box center [883, 192] width 96 height 17
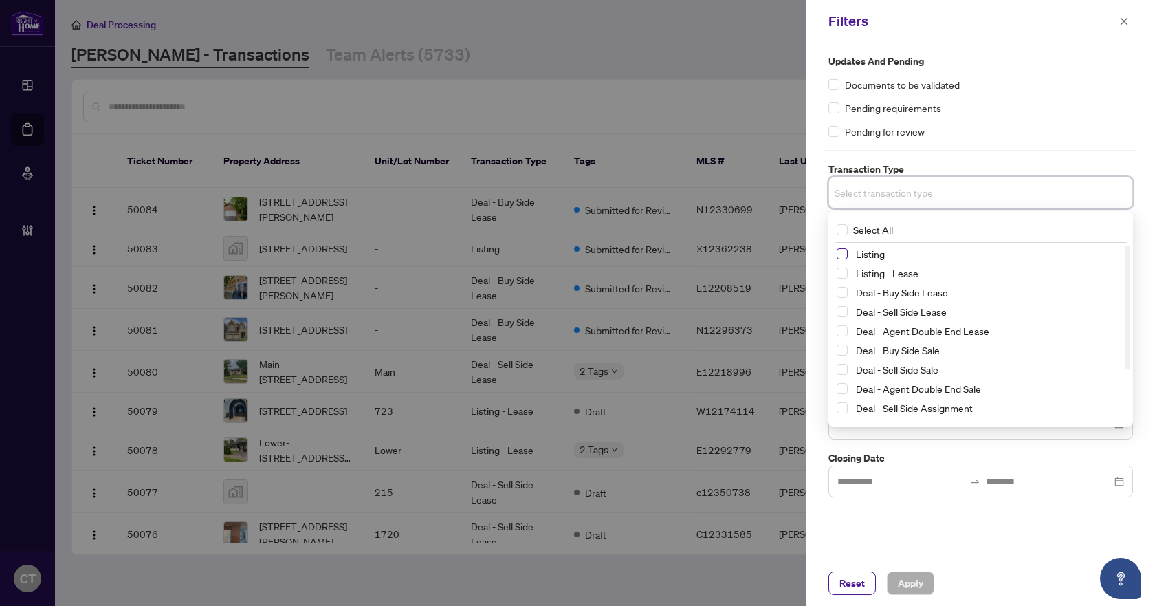
click at [839, 255] on span "Select Listing" at bounding box center [842, 253] width 11 height 11
click at [841, 276] on span "Select Listing - Lease" at bounding box center [842, 275] width 11 height 11
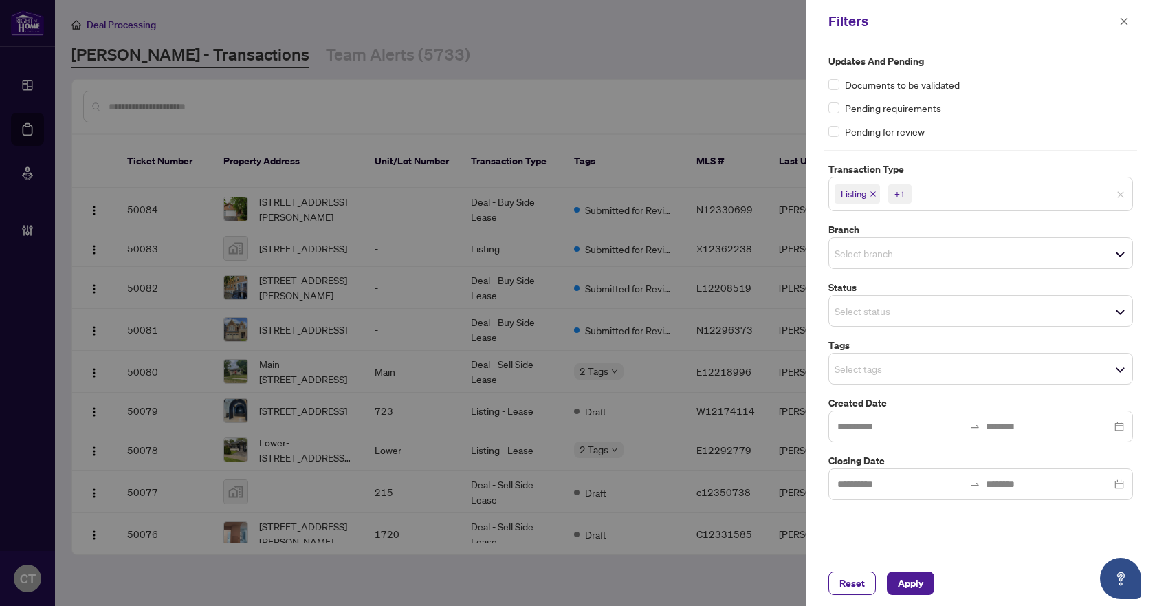
click at [828, 84] on div "Updates and Pending Documents to be validated Pending requirements Pending for …" at bounding box center [980, 96] width 313 height 85
click at [890, 251] on input "search" at bounding box center [883, 253] width 96 height 17
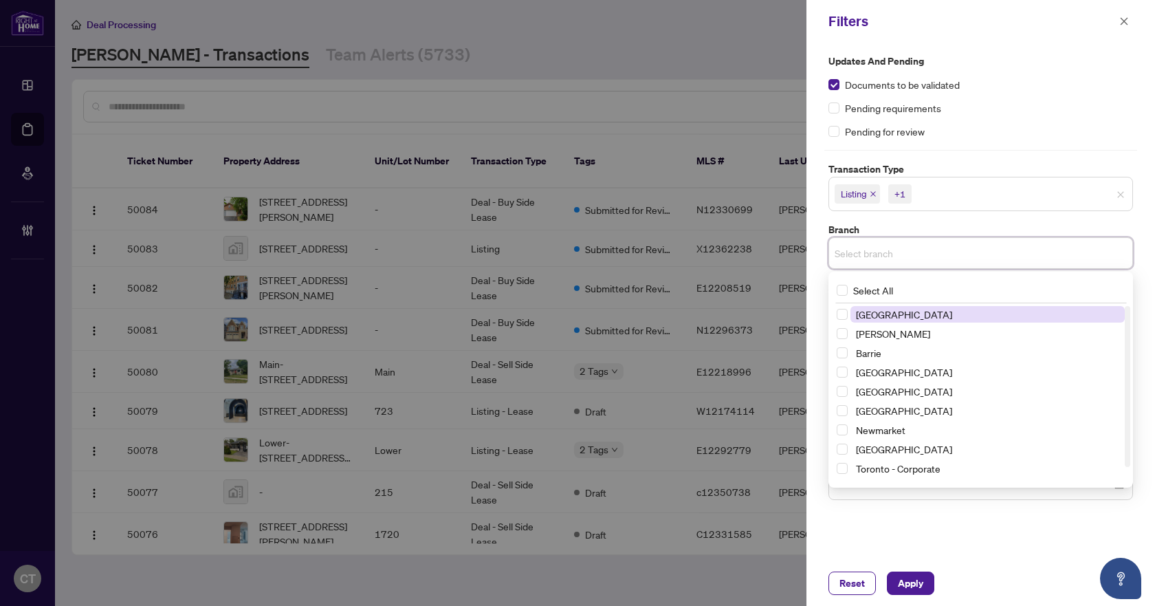
click at [866, 313] on span "[GEOGRAPHIC_DATA]" at bounding box center [904, 314] width 96 height 12
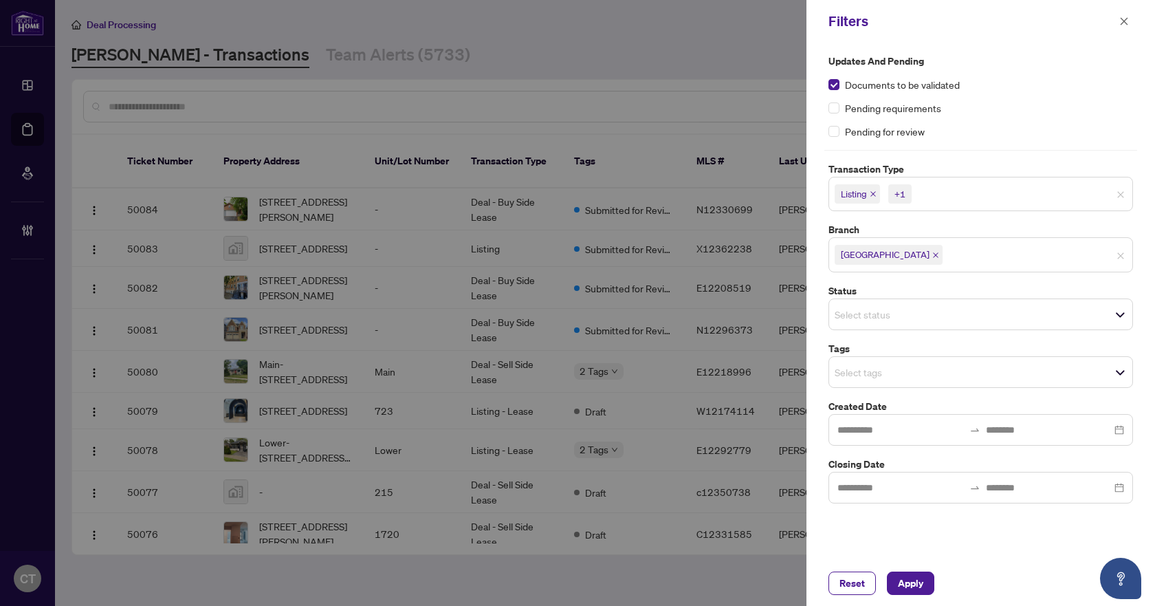
click at [925, 223] on label "Branch" at bounding box center [981, 229] width 305 height 15
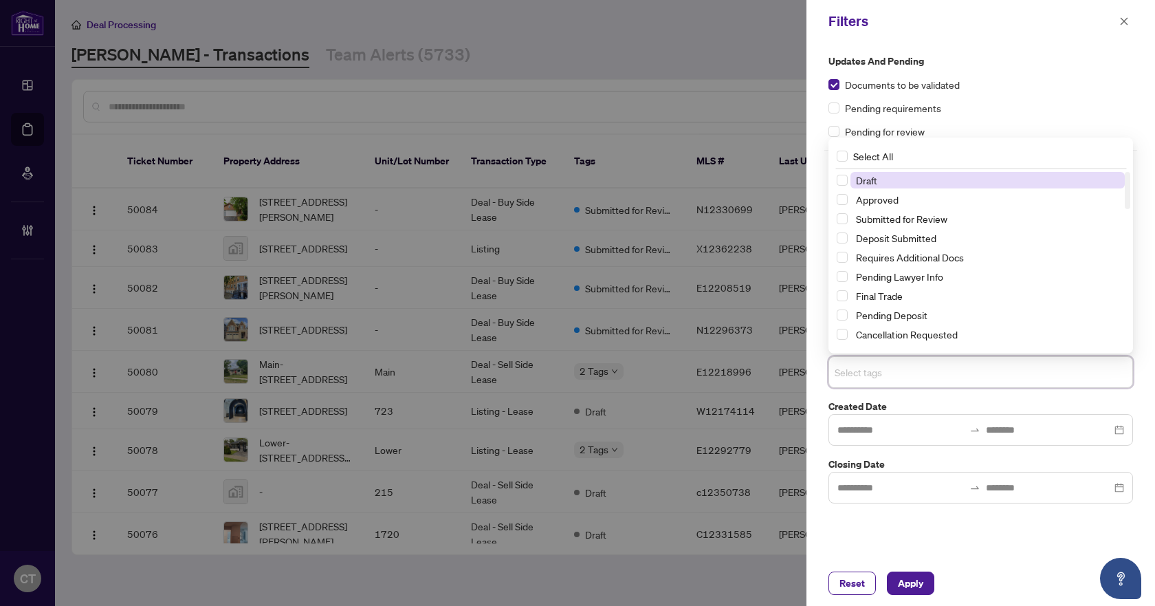
click at [860, 370] on input "search" at bounding box center [883, 372] width 96 height 17
click at [839, 257] on span "Select Requires Additional Docs" at bounding box center [842, 257] width 11 height 11
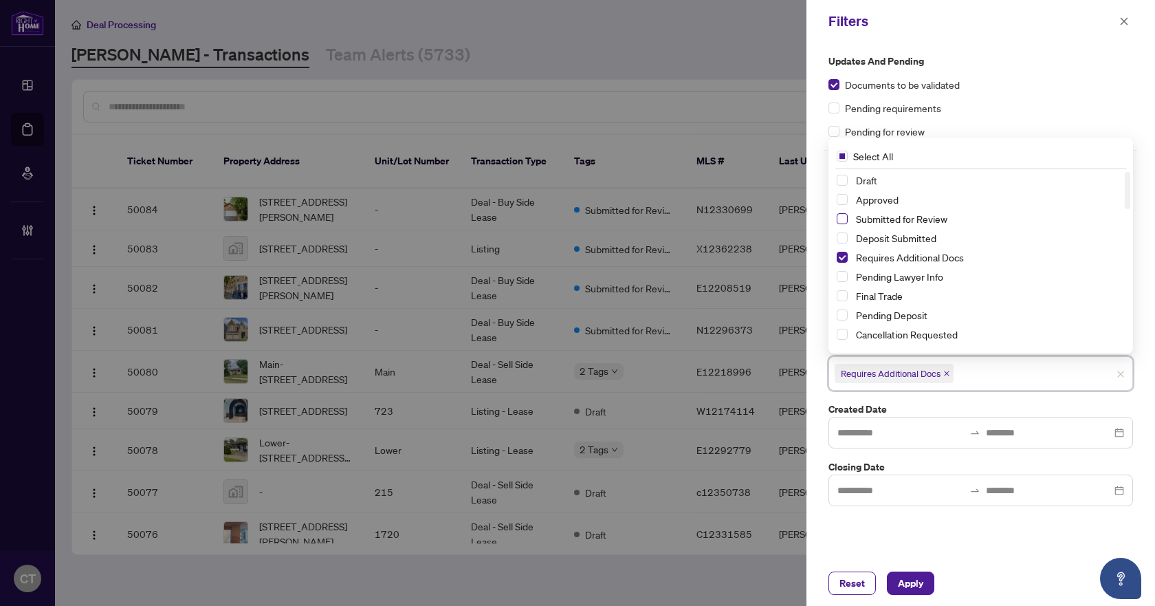
click at [846, 214] on span "Select Submitted for Review" at bounding box center [842, 218] width 11 height 11
click at [901, 573] on span "Apply" at bounding box center [910, 583] width 25 height 22
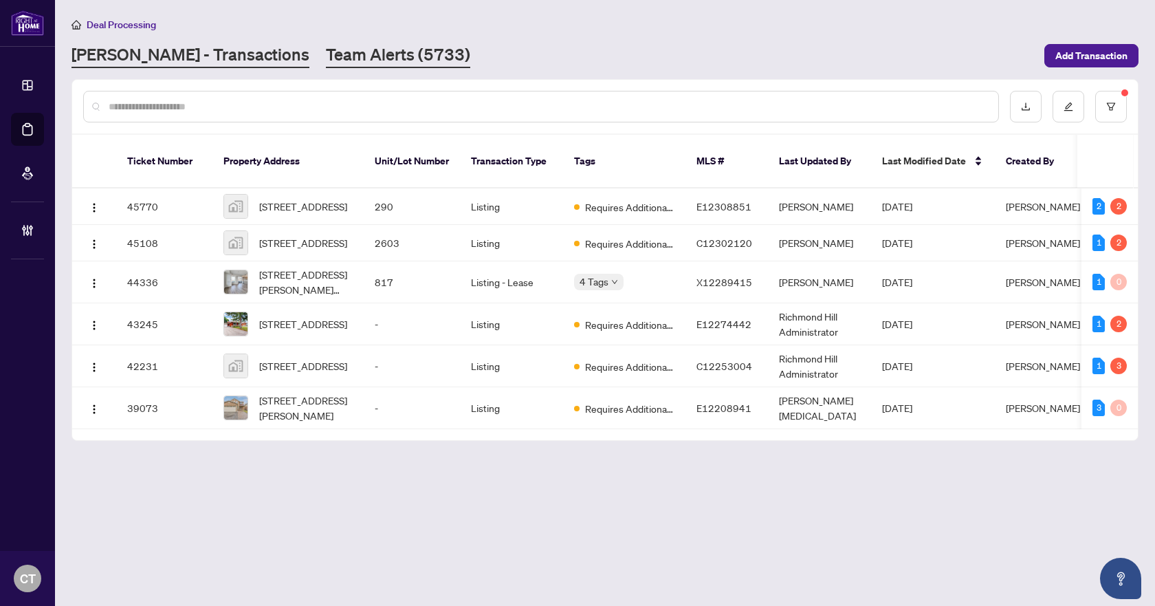
click at [326, 50] on link "Team Alerts (5733)" at bounding box center [398, 55] width 144 height 25
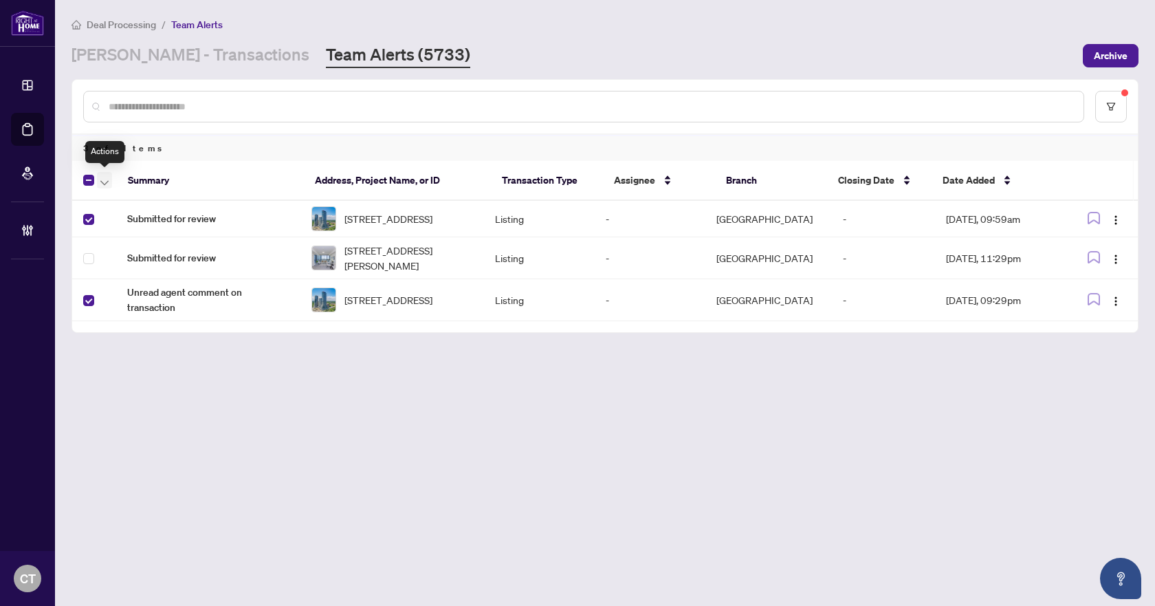
click at [107, 178] on span "button" at bounding box center [104, 180] width 8 height 15
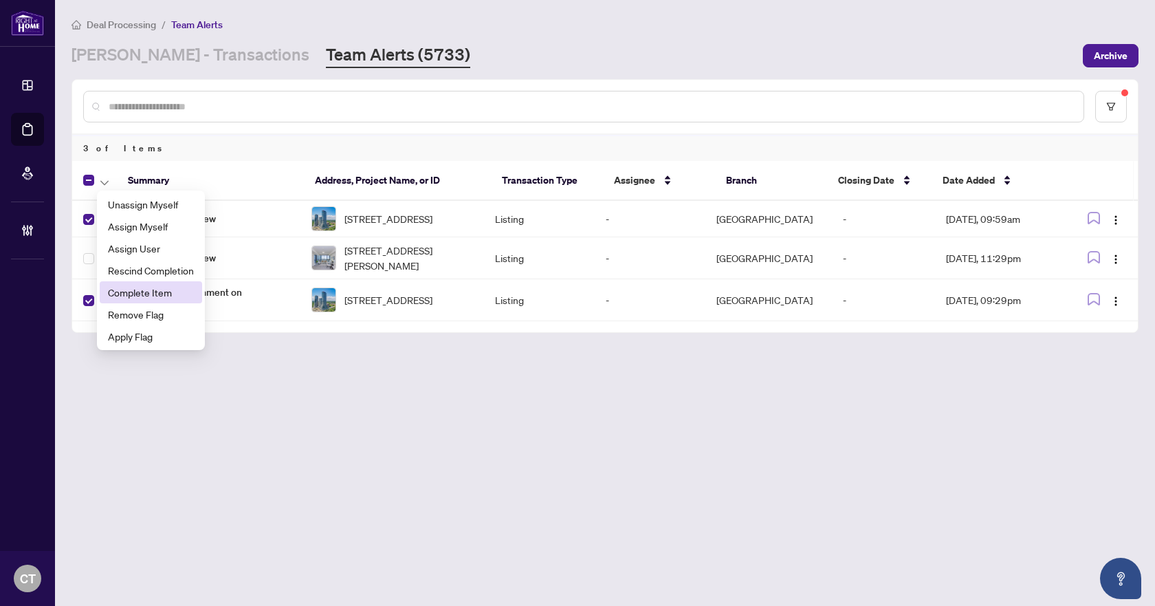
click at [130, 287] on span "Complete Item" at bounding box center [151, 292] width 86 height 15
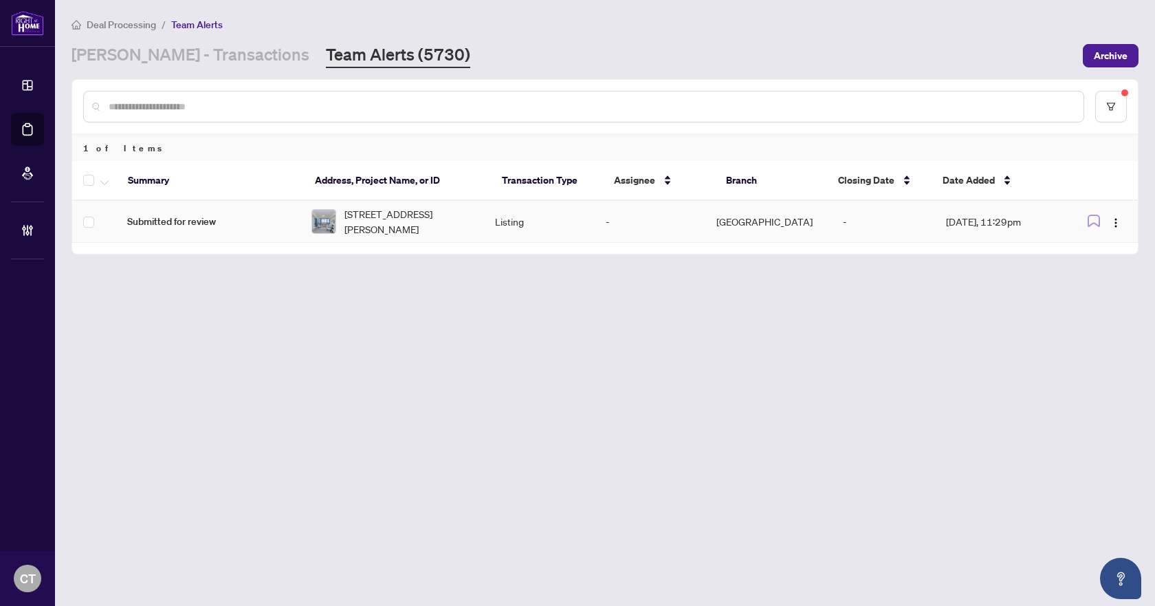
click at [389, 224] on span "902-2908 Highway 7, Vaughan, Ontario L4K 0K5, Canada" at bounding box center [408, 221] width 129 height 30
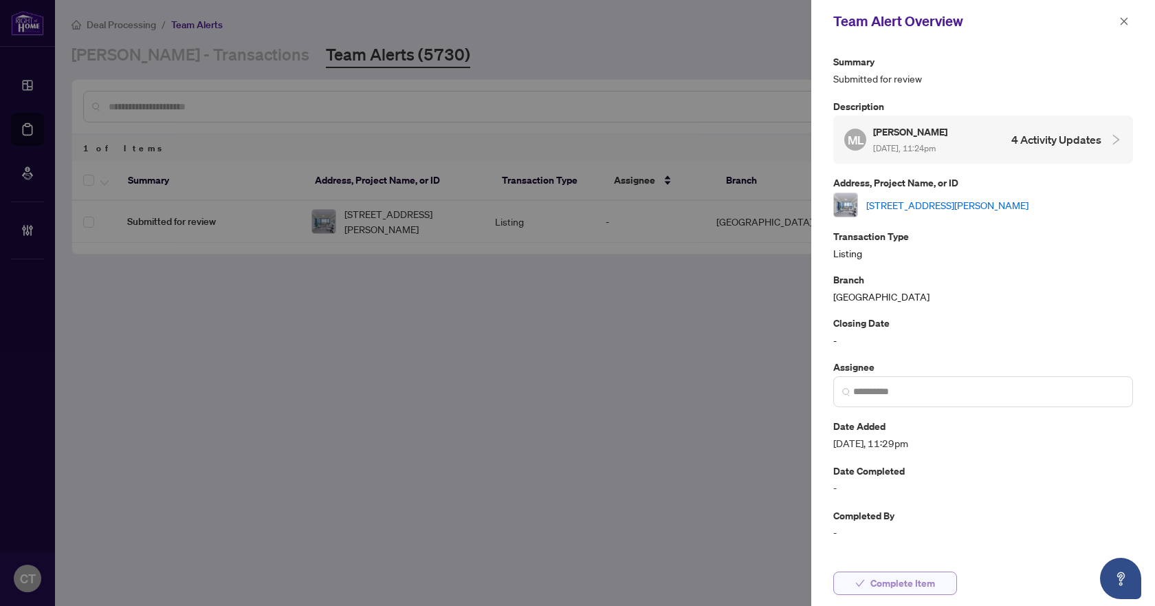
click at [897, 584] on span "Complete Item" at bounding box center [903, 583] width 65 height 22
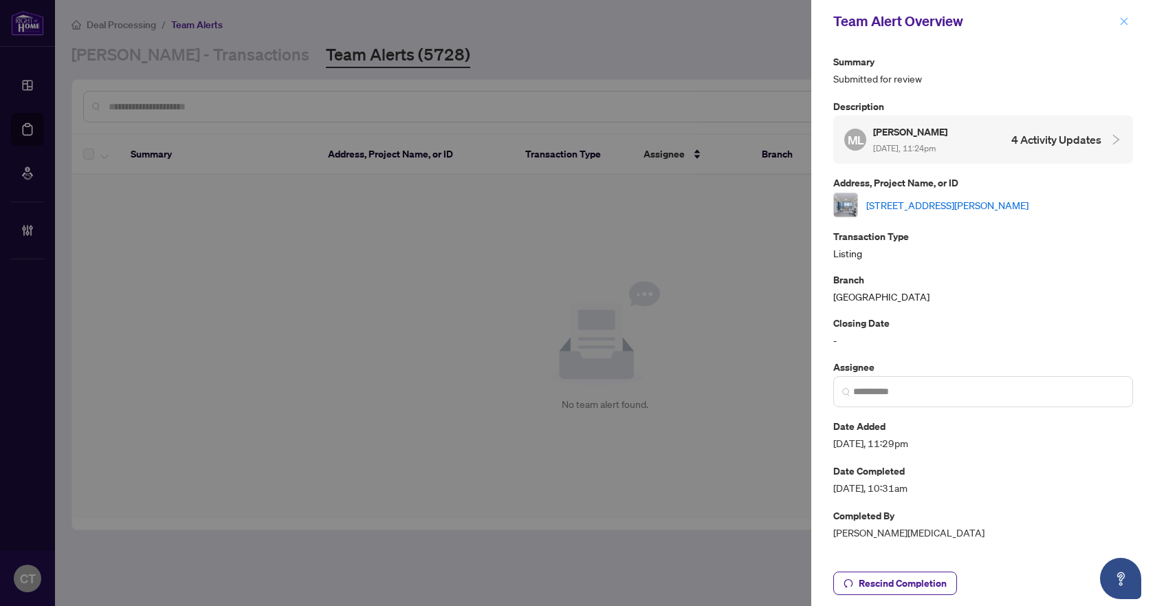
click at [1127, 20] on icon "close" at bounding box center [1124, 22] width 10 height 10
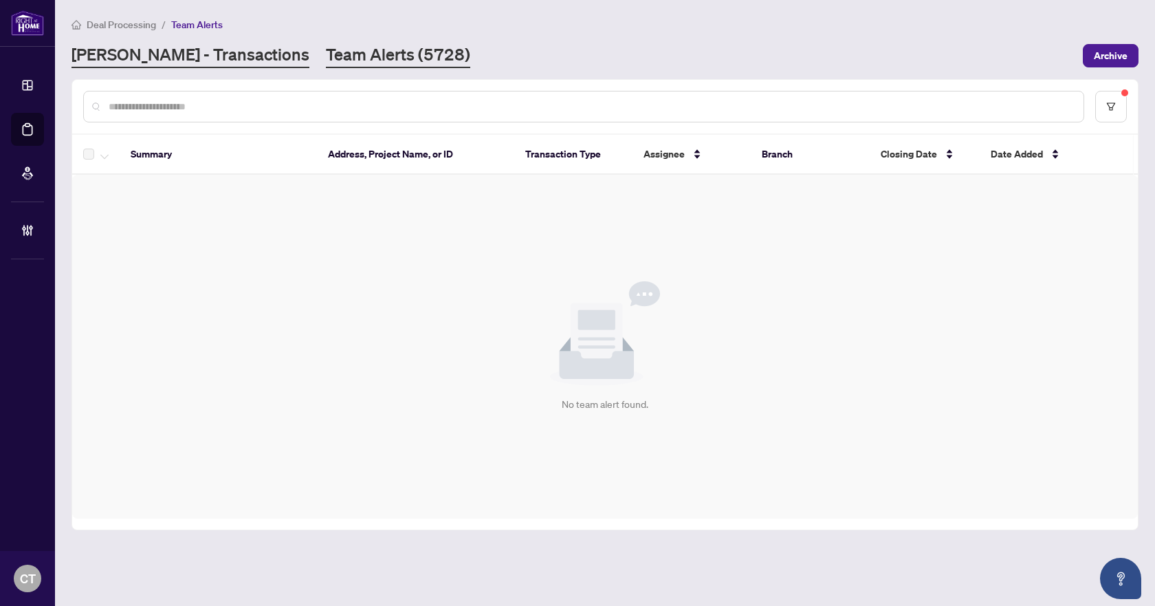
click at [171, 63] on link "[PERSON_NAME] - Transactions" at bounding box center [191, 55] width 238 height 25
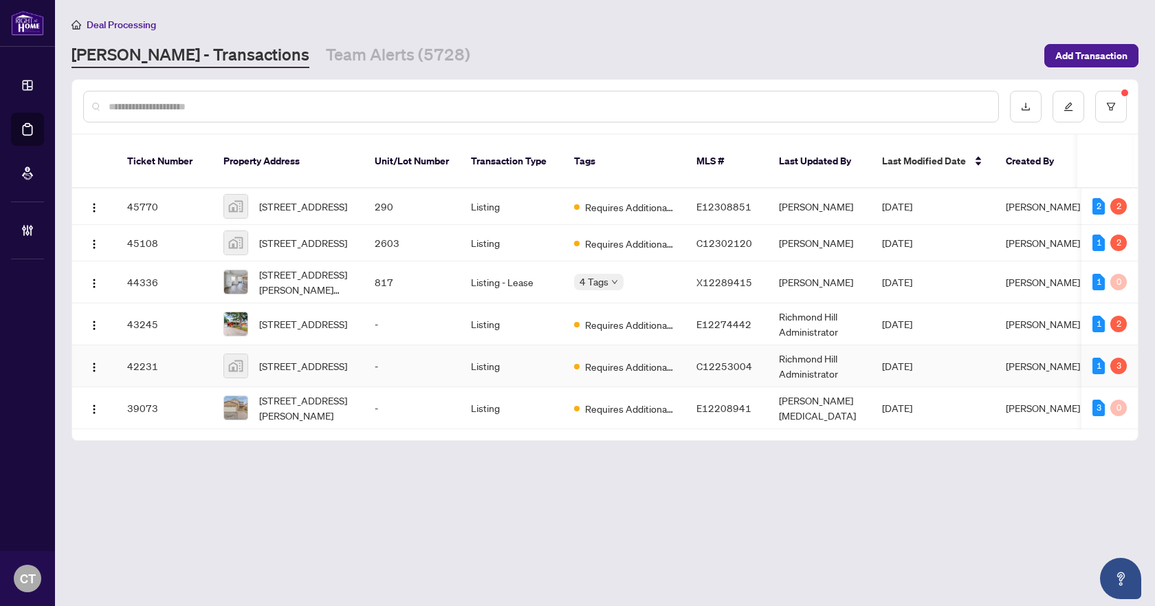
click at [378, 366] on td "-" at bounding box center [412, 366] width 96 height 42
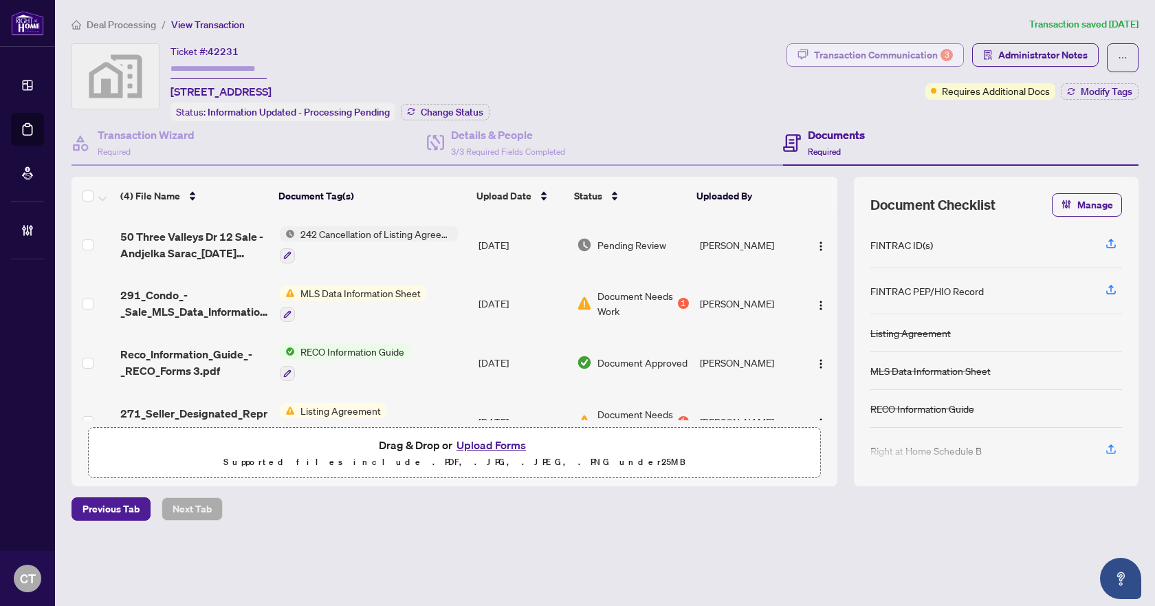
click at [896, 46] on div "Transaction Communication 3" at bounding box center [883, 55] width 139 height 22
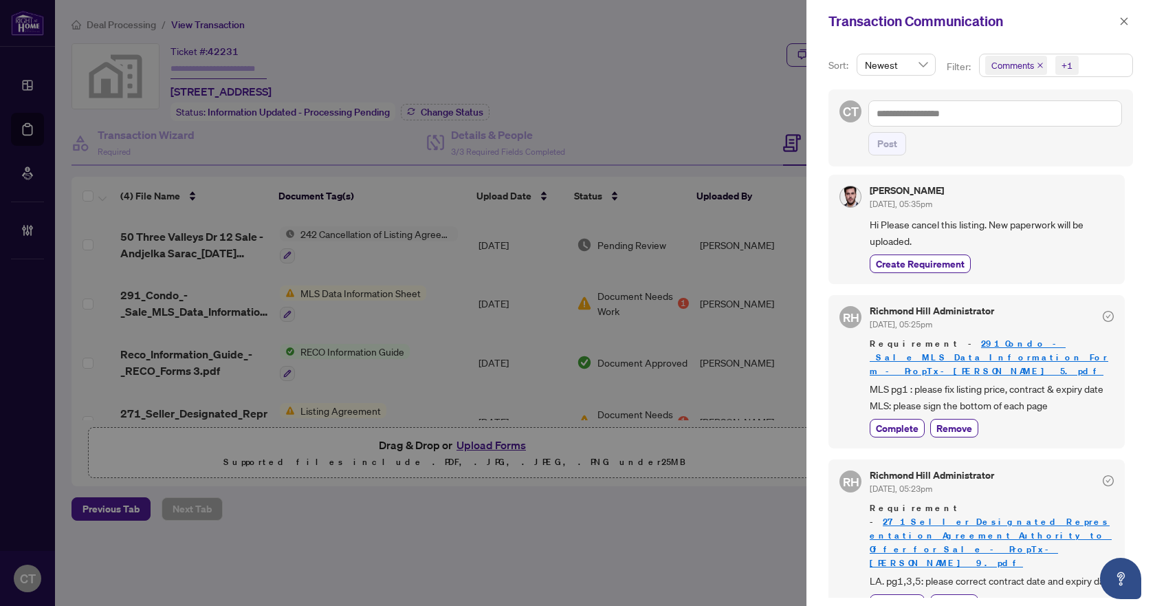
scroll to position [146, 0]
drag, startPoint x: 1053, startPoint y: 392, endPoint x: 851, endPoint y: 375, distance: 203.6
click at [851, 375] on div "RH Richmond Hill Administrator Jul/03/2025, 05:25pm Requirement - 291_Condo_-_S…" at bounding box center [977, 370] width 296 height 153
copy span "MLS pg1 : please fix listing price, contract & expiry date MLS: please sign the…"
click at [921, 572] on span "LA. pg1,3,5: please correct contract date and expiry date" at bounding box center [992, 580] width 244 height 16
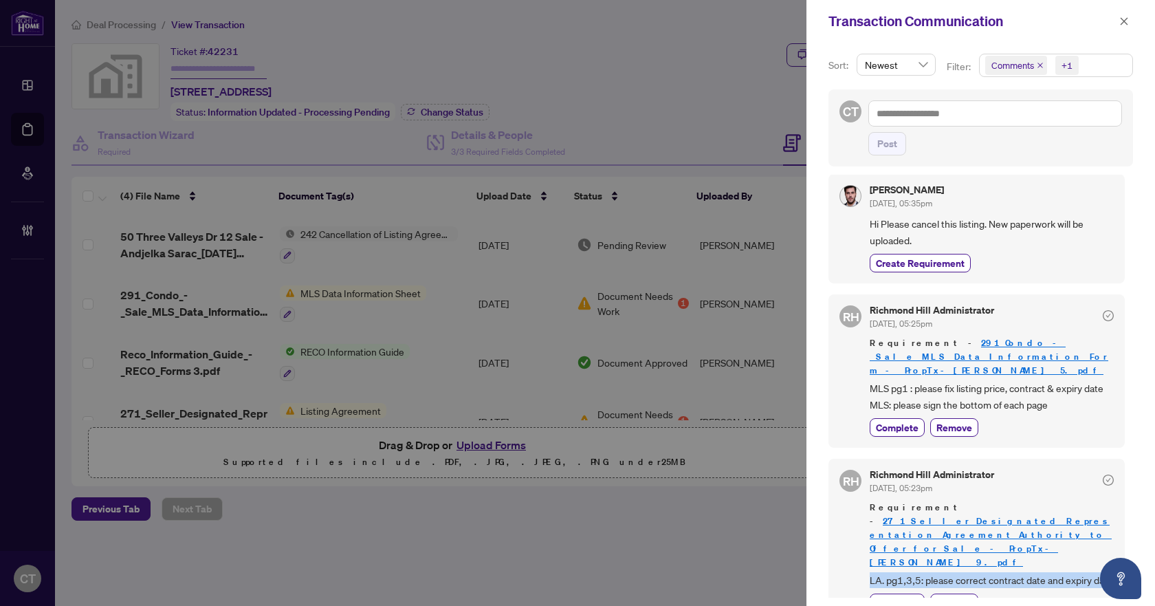
drag, startPoint x: 882, startPoint y: 549, endPoint x: 862, endPoint y: 536, distance: 23.3
click at [862, 536] on div "RH Richmond Hill Administrator Jul/03/2025, 05:23pm Requirement - 271_Seller_De…" at bounding box center [977, 541] width 296 height 165
copy span "LA. pg1,3,5: please correct contract date and expiry date"
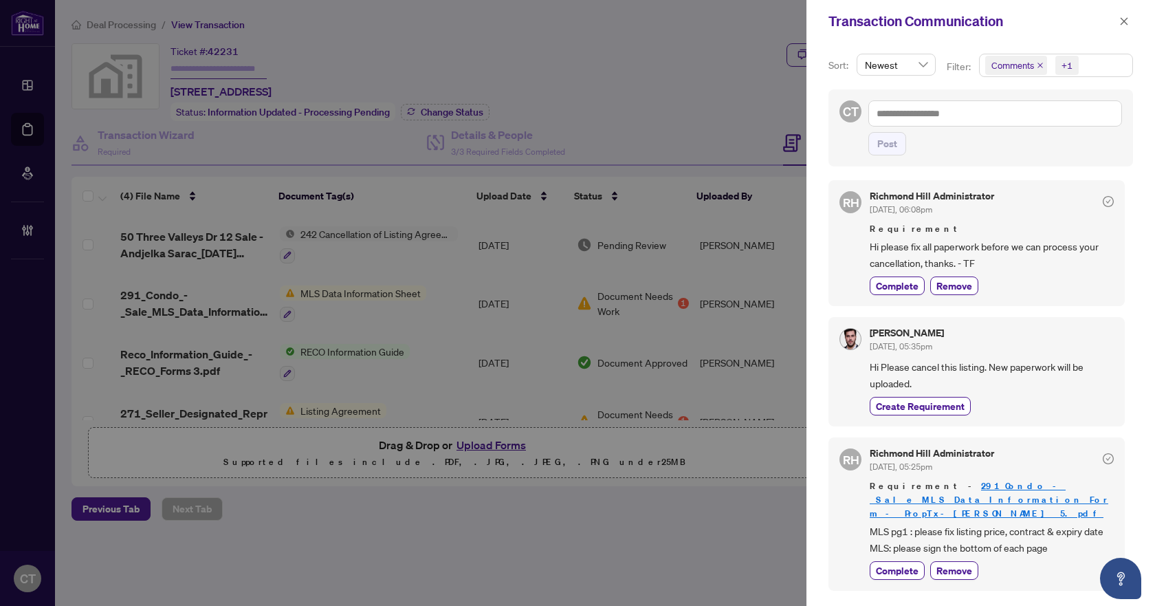
scroll to position [0, 0]
click at [1117, 19] on button "button" at bounding box center [1124, 21] width 18 height 17
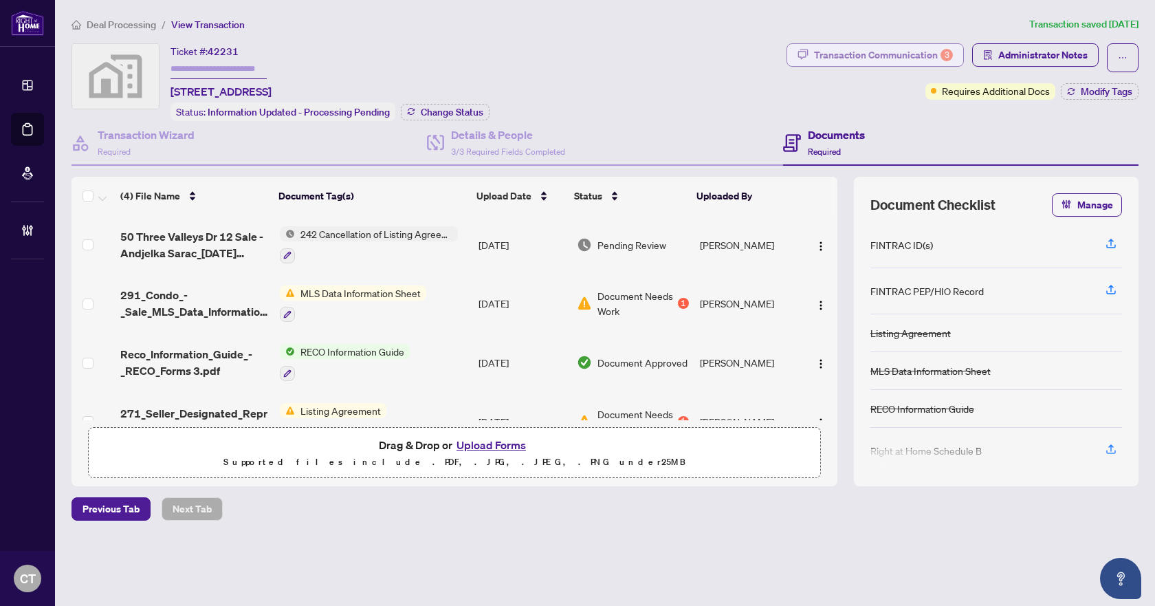
click at [820, 53] on div "Transaction Communication 3" at bounding box center [883, 55] width 139 height 22
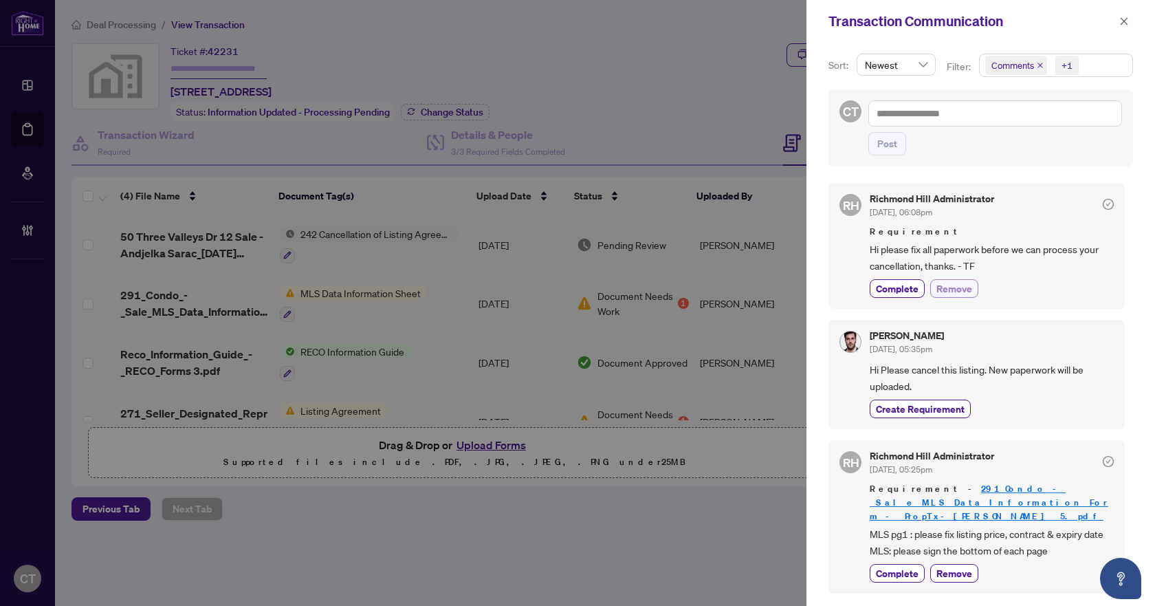
click at [955, 298] on button "Remove" at bounding box center [954, 288] width 48 height 19
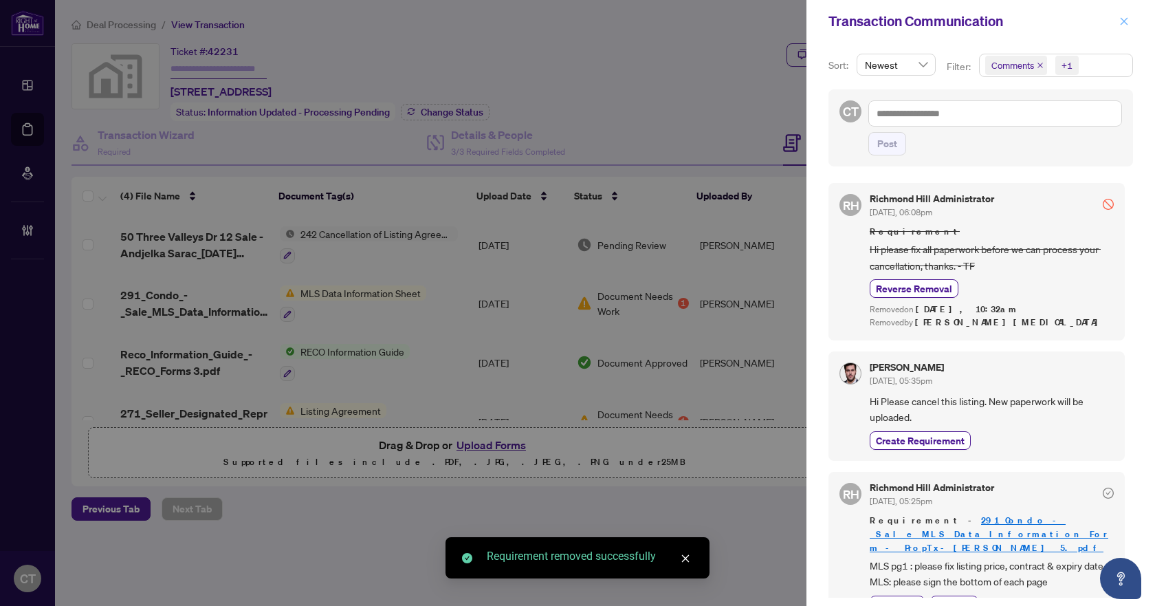
click at [1126, 21] on icon "close" at bounding box center [1124, 22] width 10 height 10
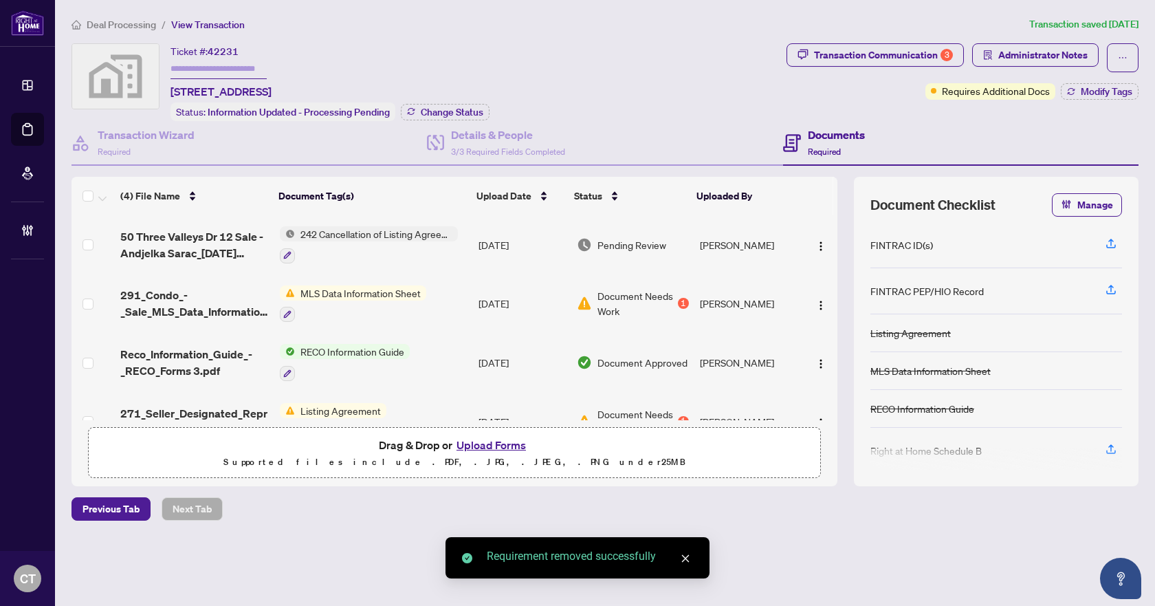
click at [492, 246] on td "[DATE]" at bounding box center [522, 244] width 98 height 59
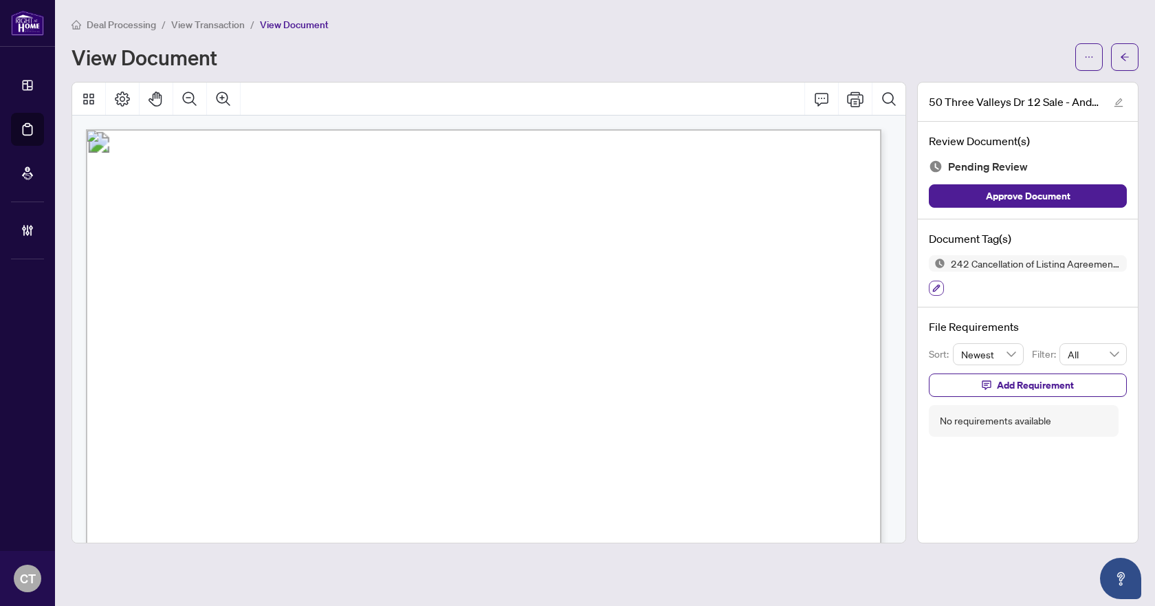
click at [943, 290] on button "button" at bounding box center [936, 288] width 15 height 15
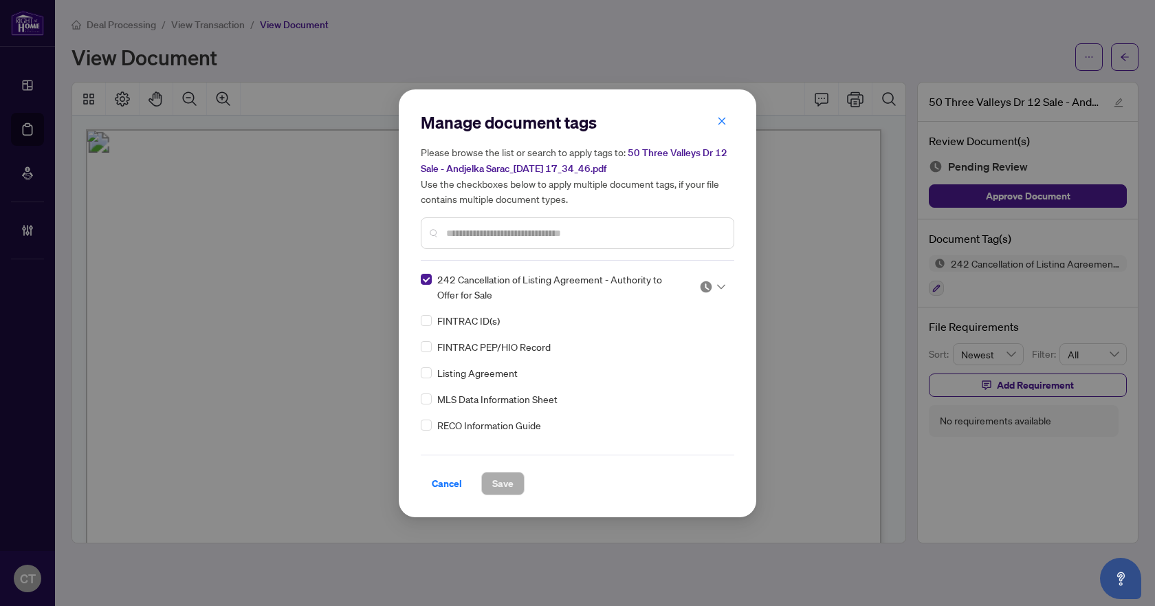
click at [703, 291] on img at bounding box center [706, 287] width 14 height 14
click at [679, 327] on div "Needs Work" at bounding box center [667, 331] width 88 height 15
click at [510, 486] on span "Save" at bounding box center [502, 483] width 21 height 22
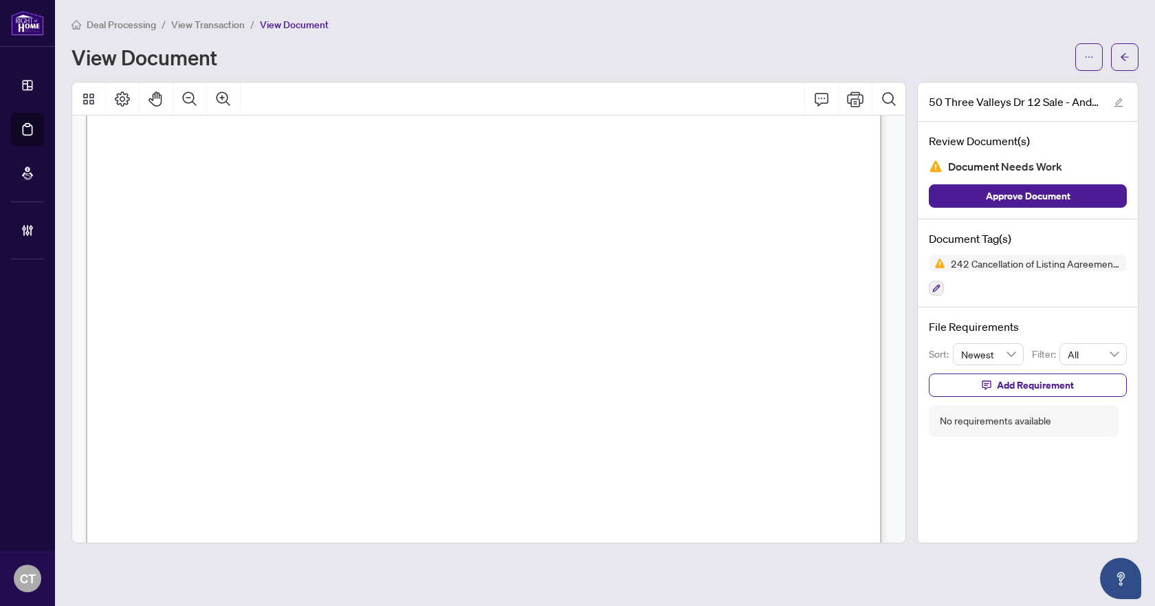
scroll to position [630, 0]
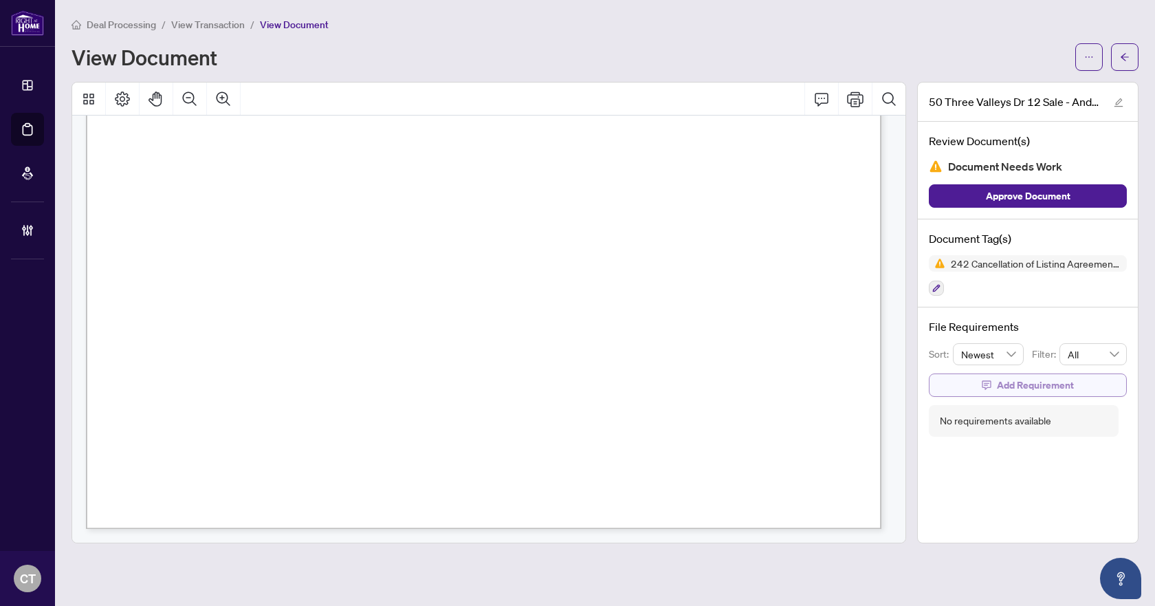
click at [1064, 391] on span "Add Requirement" at bounding box center [1035, 385] width 77 height 22
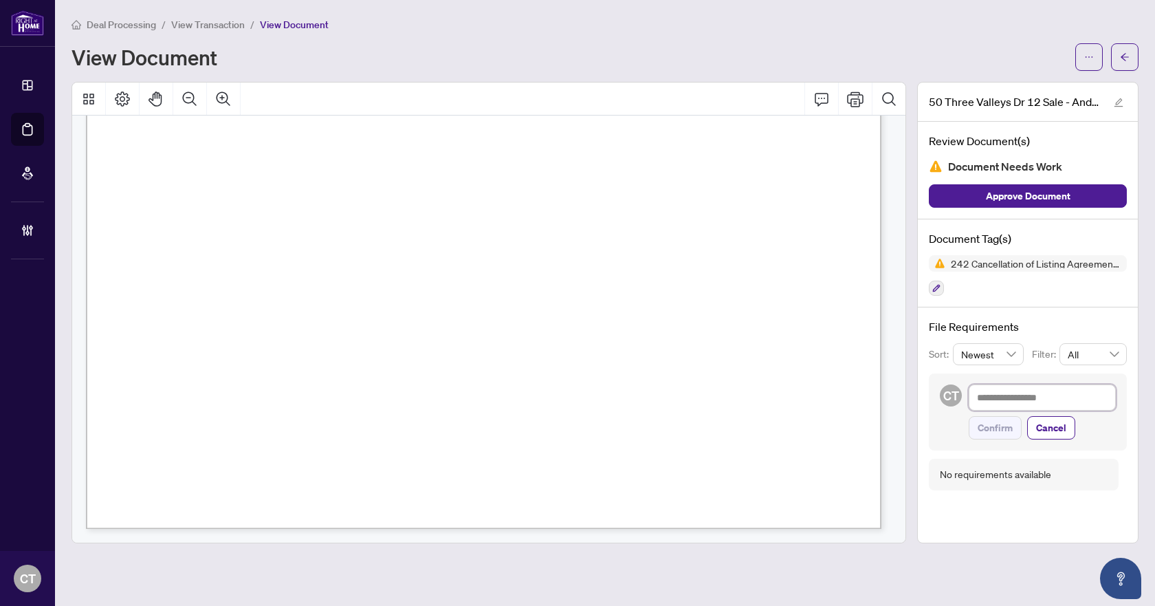
click at [1053, 404] on textarea at bounding box center [1042, 397] width 147 height 26
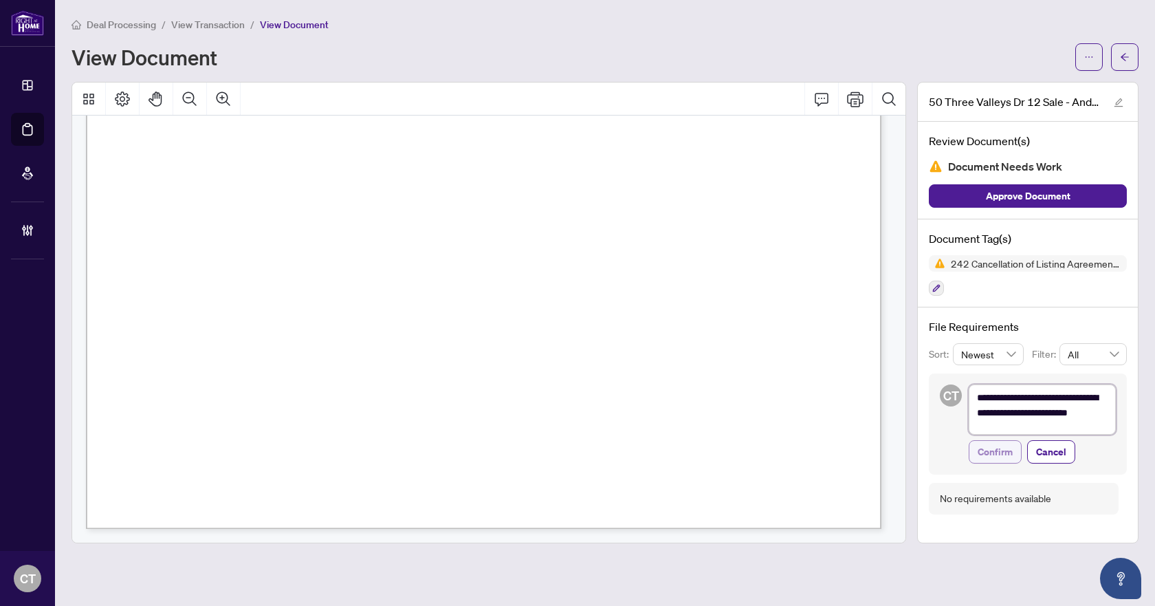
scroll to position [0, 0]
paste textarea "**********"
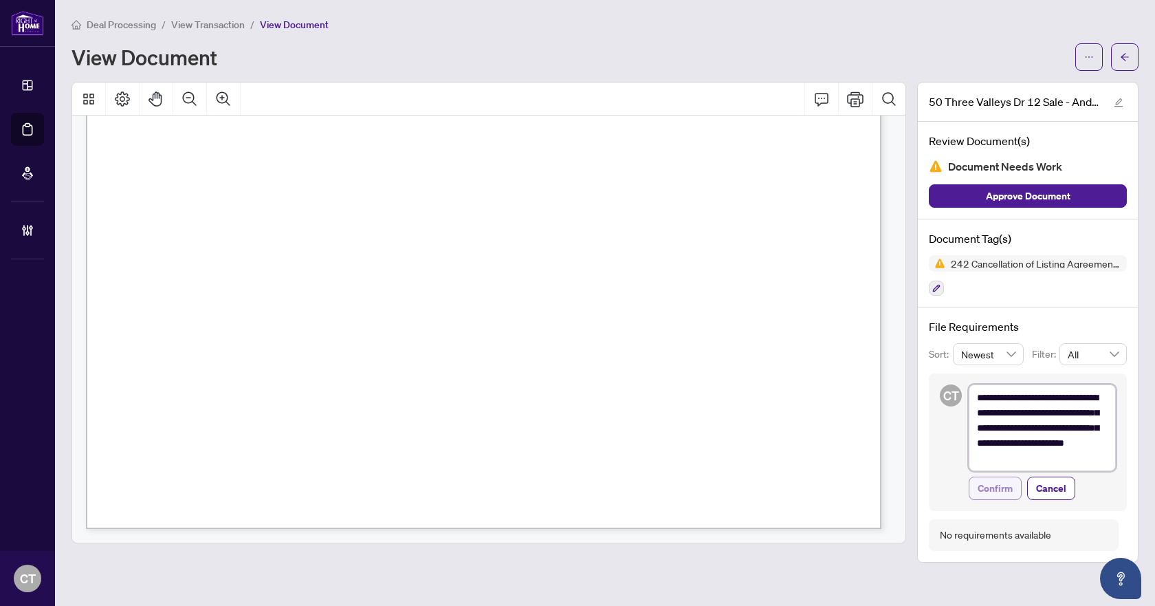
paste textarea "**********"
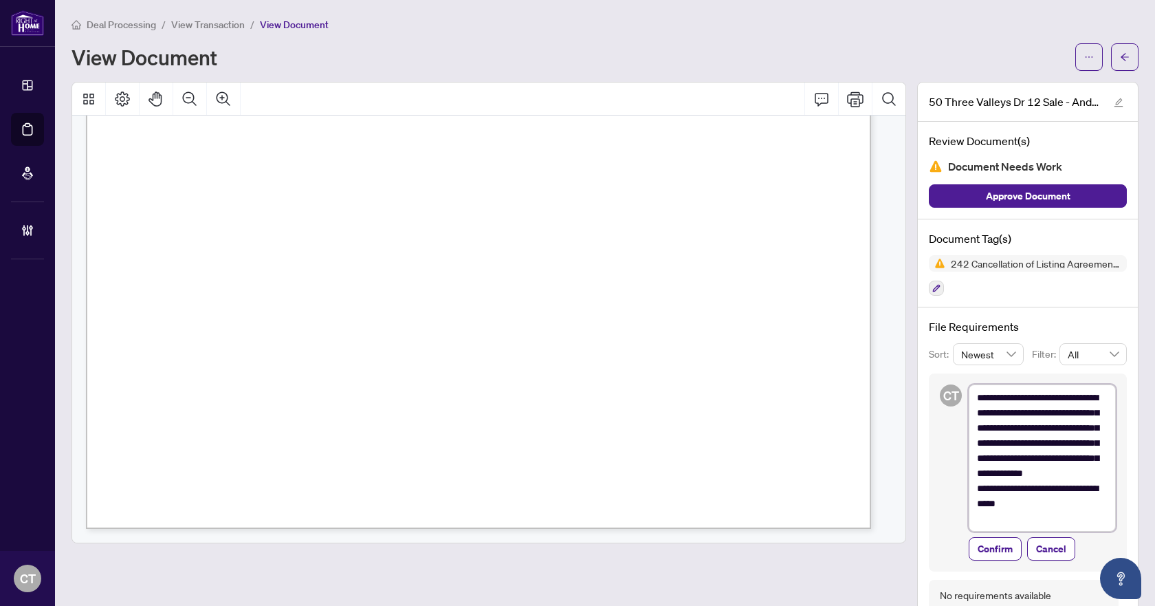
click at [985, 475] on textarea "**********" at bounding box center [1042, 457] width 147 height 147
click at [1050, 471] on textarea "**********" at bounding box center [1042, 457] width 147 height 147
click at [996, 444] on textarea "**********" at bounding box center [1042, 457] width 147 height 147
click at [1031, 458] on textarea "**********" at bounding box center [1042, 457] width 147 height 147
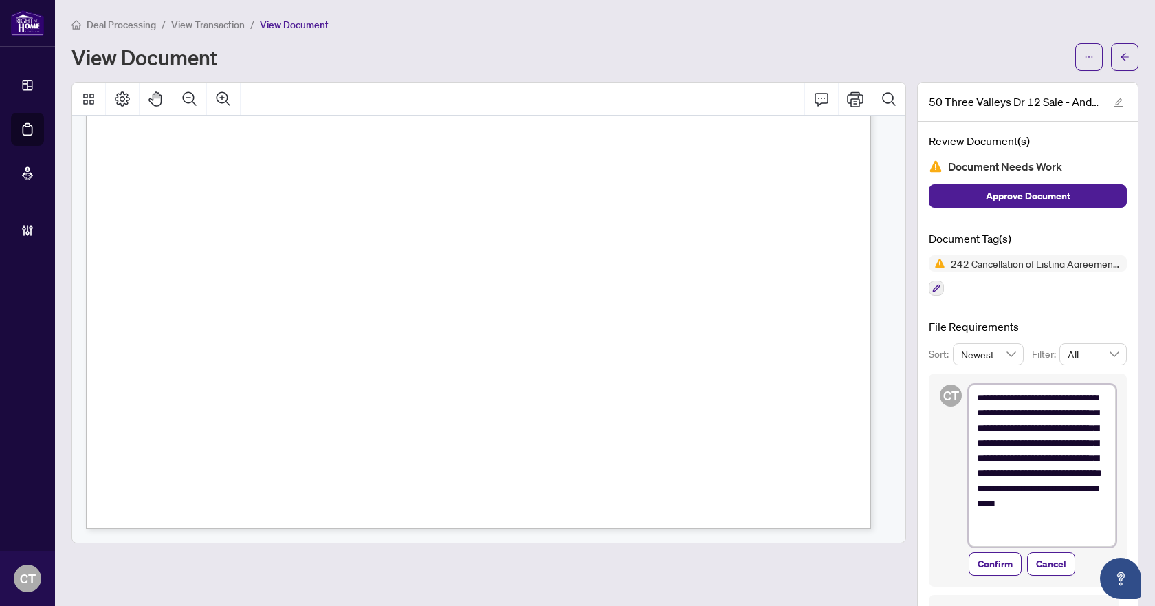
drag, startPoint x: 1037, startPoint y: 534, endPoint x: 961, endPoint y: 522, distance: 76.5
click at [969, 522] on textarea "**********" at bounding box center [1042, 465] width 147 height 162
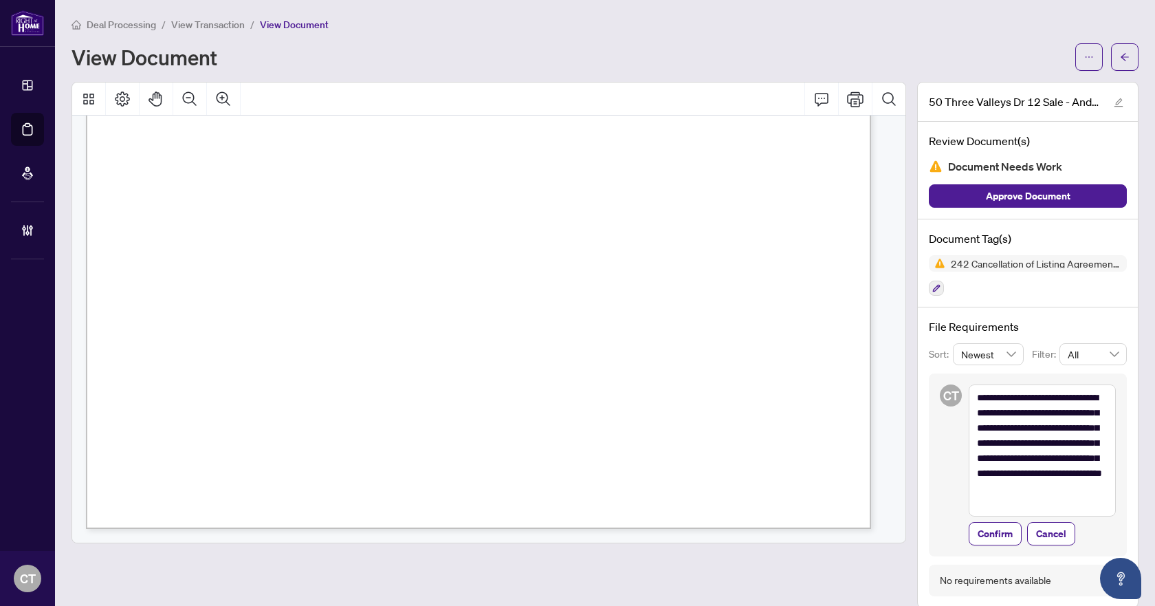
drag, startPoint x: 977, startPoint y: 527, endPoint x: 977, endPoint y: 510, distance: 17.2
click at [978, 527] on span "Confirm" at bounding box center [995, 534] width 35 height 22
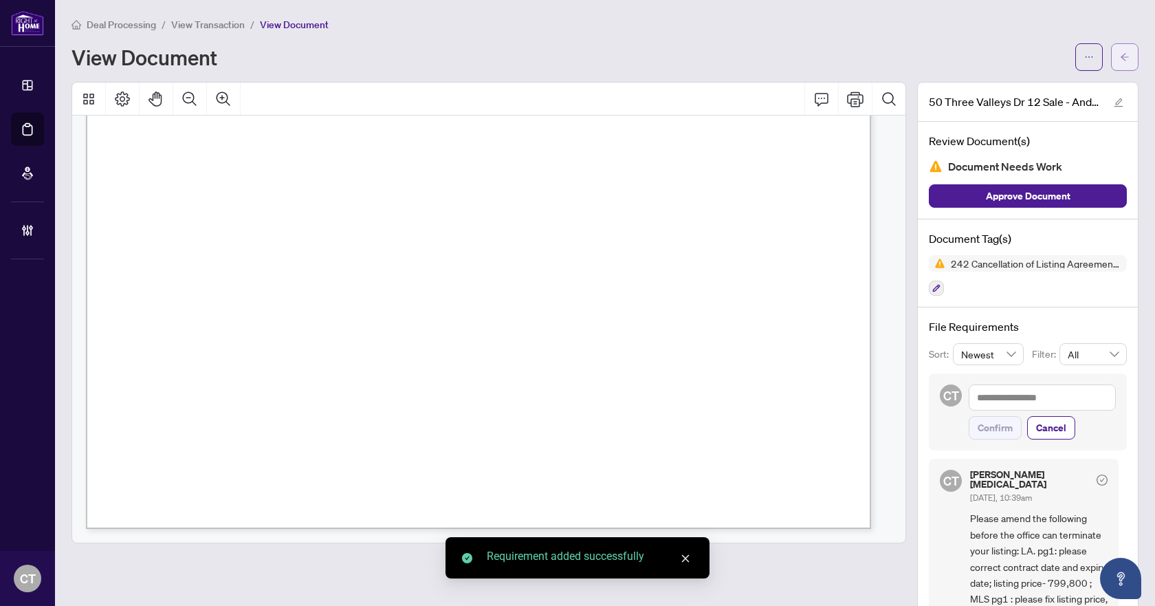
click at [1124, 63] on button "button" at bounding box center [1125, 57] width 28 height 28
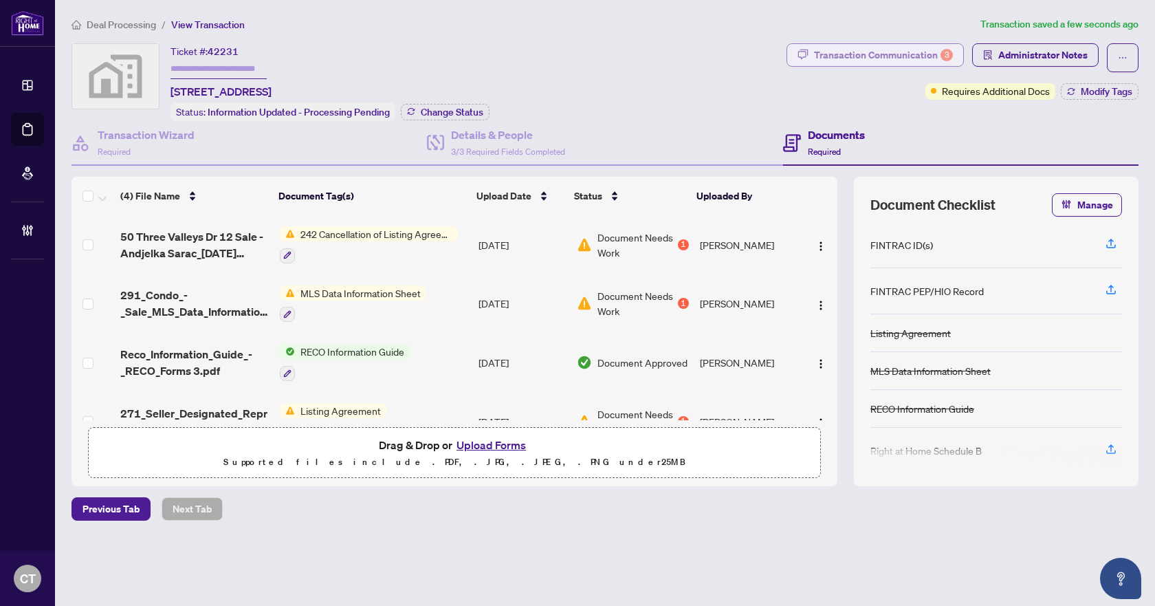
click at [924, 54] on div "Transaction Communication 3" at bounding box center [883, 55] width 139 height 22
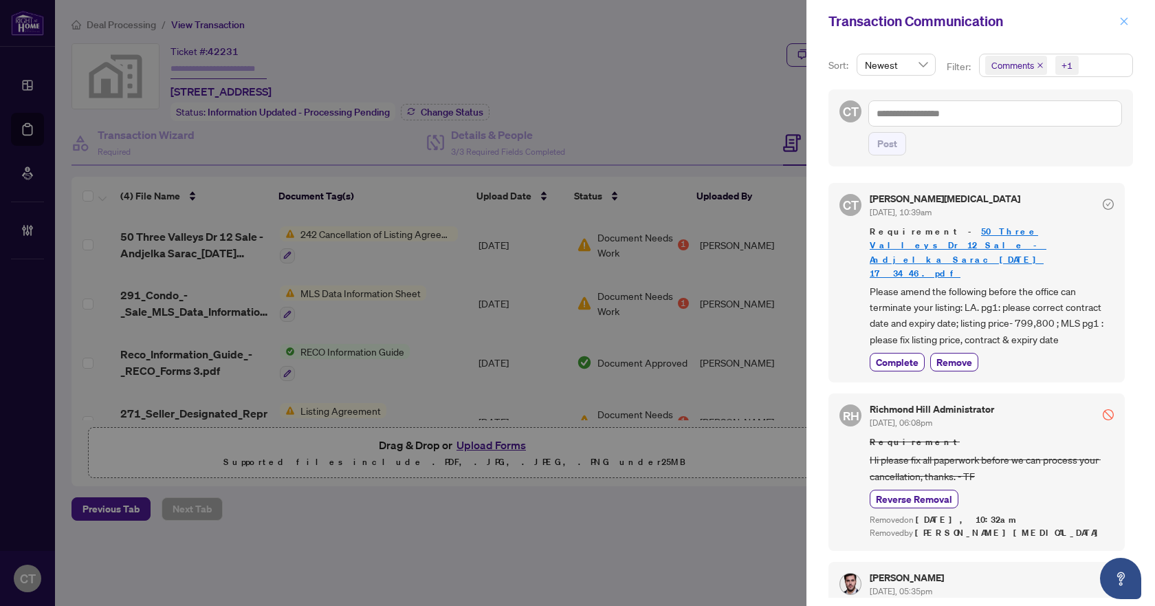
click at [1122, 23] on icon "close" at bounding box center [1125, 21] width 8 height 8
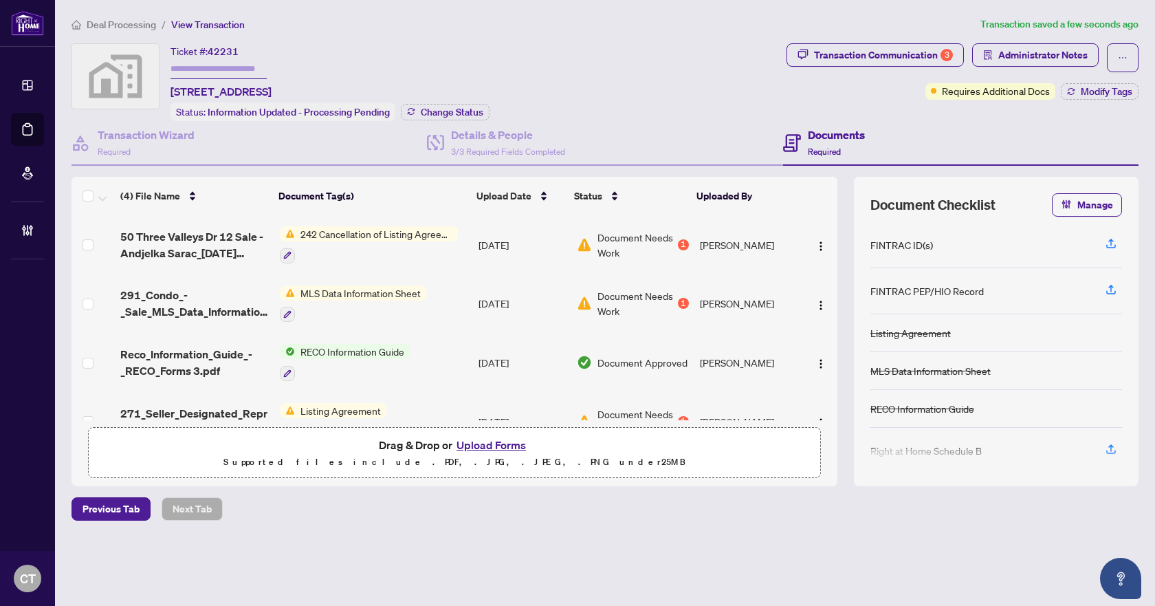
click at [153, 21] on span "Deal Processing" at bounding box center [121, 25] width 69 height 12
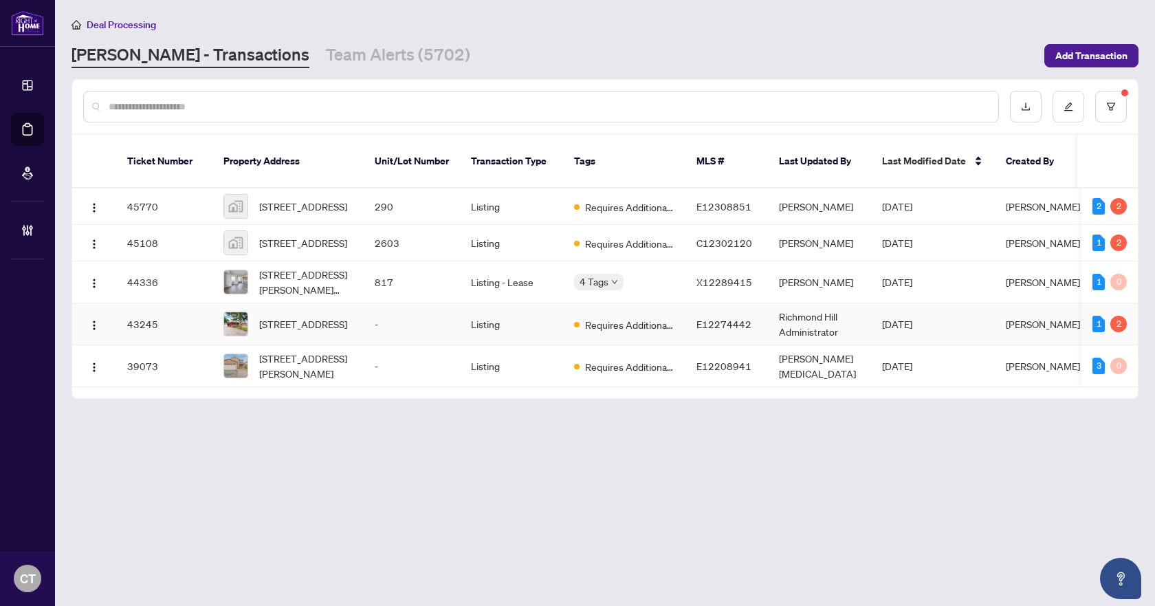
click at [514, 322] on td "Listing" at bounding box center [511, 324] width 103 height 42
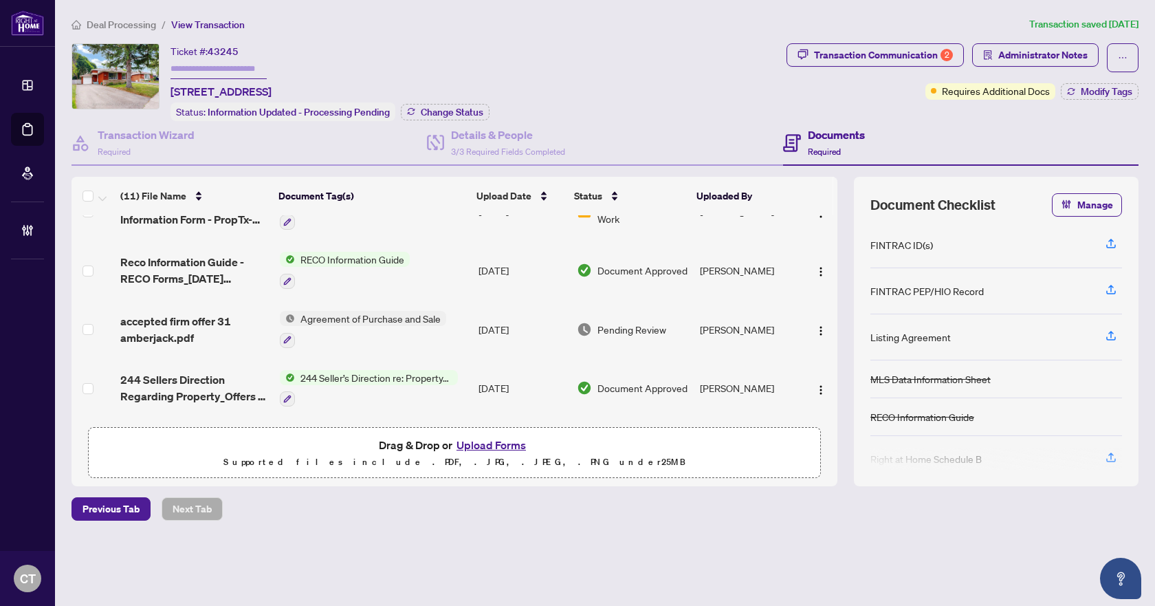
scroll to position [69, 0]
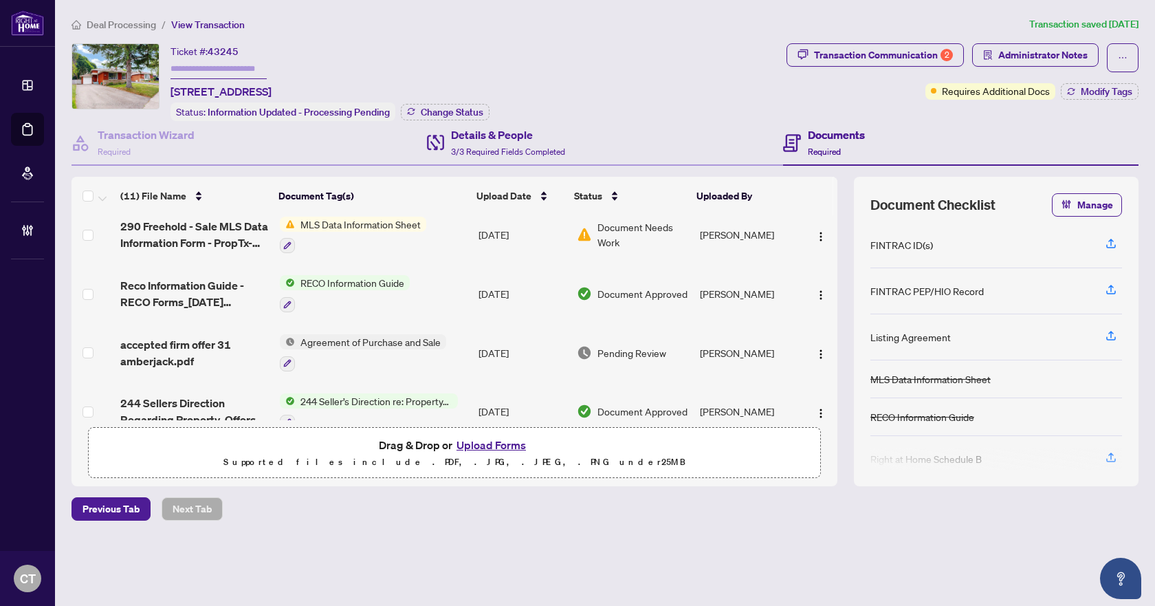
click at [588, 151] on div "Details & People 3/3 Required Fields Completed" at bounding box center [604, 143] width 355 height 45
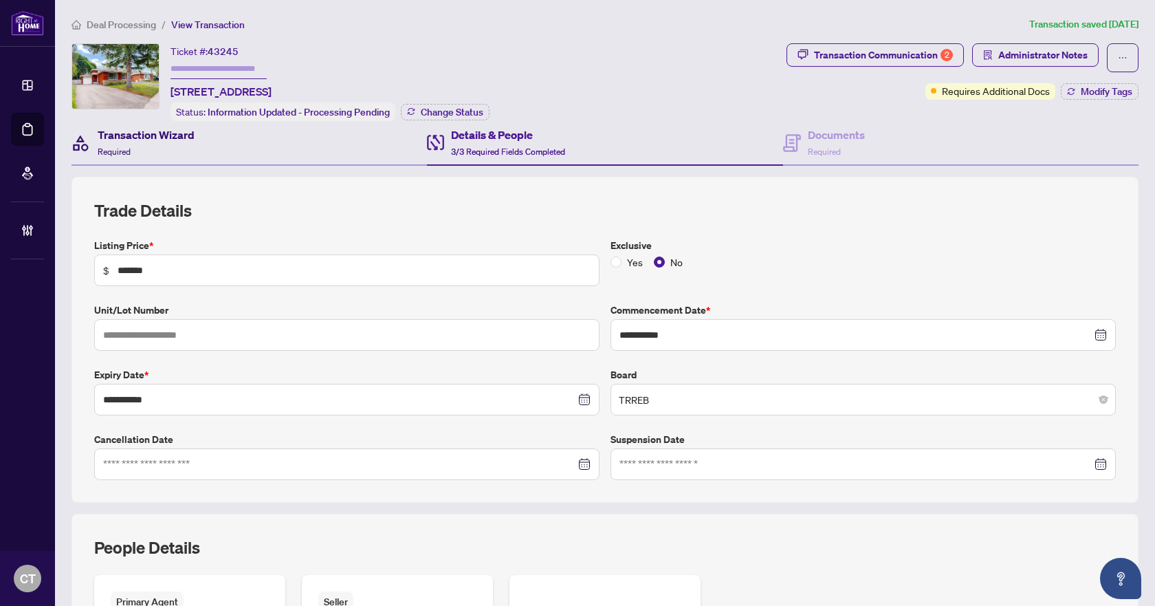
click at [177, 136] on h4 "Transaction Wizard" at bounding box center [146, 135] width 97 height 17
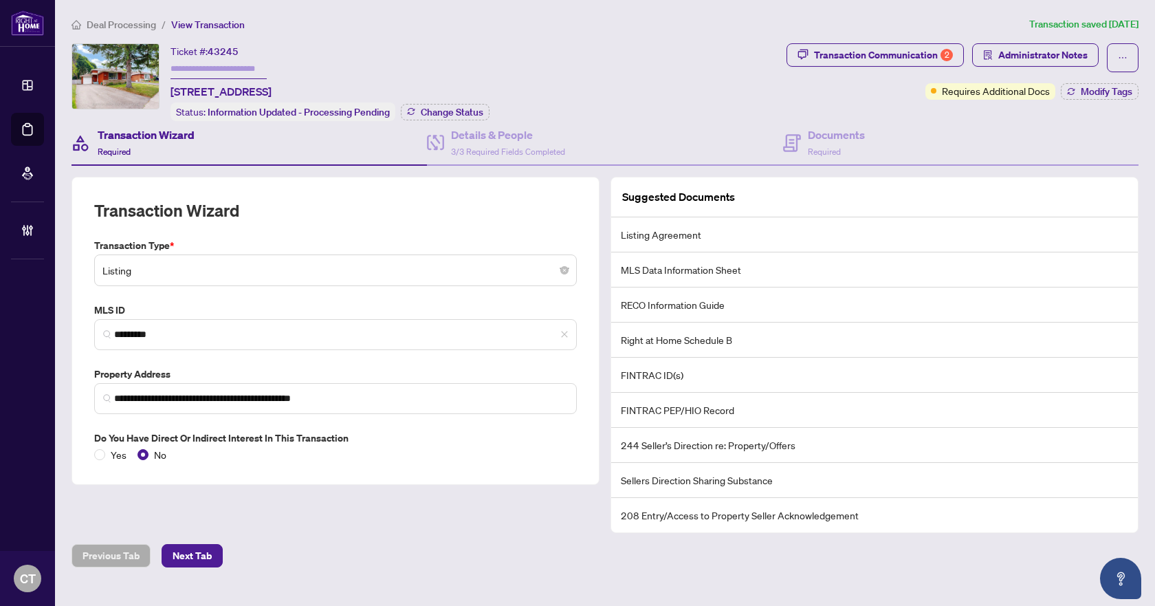
click at [121, 27] on span "Deal Processing" at bounding box center [121, 25] width 69 height 12
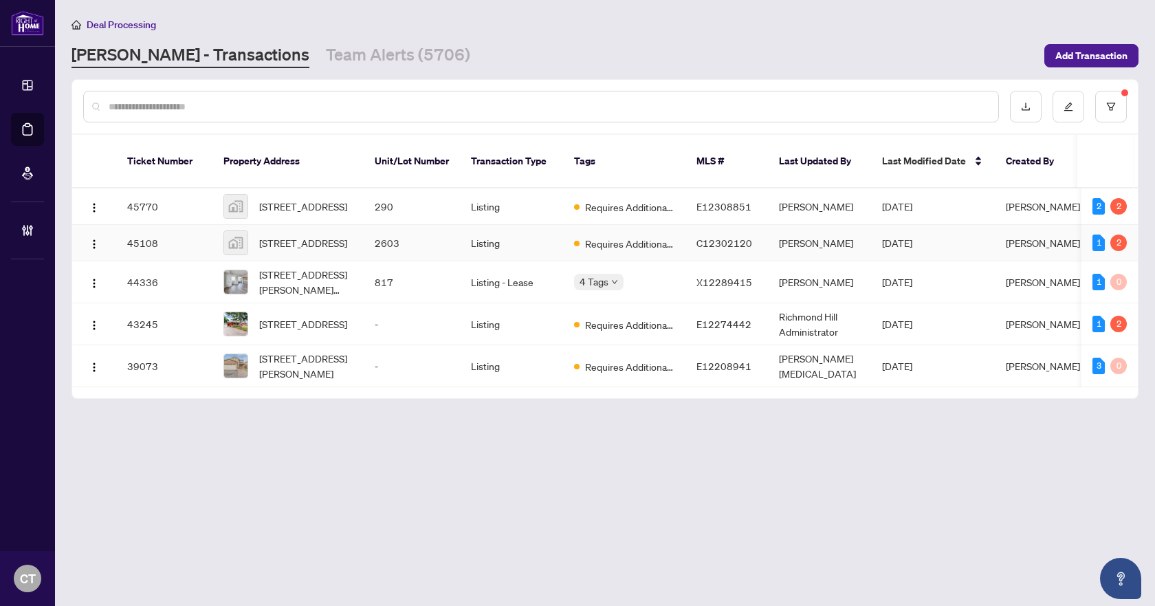
click at [831, 245] on td "Moe Maroufi" at bounding box center [819, 243] width 103 height 36
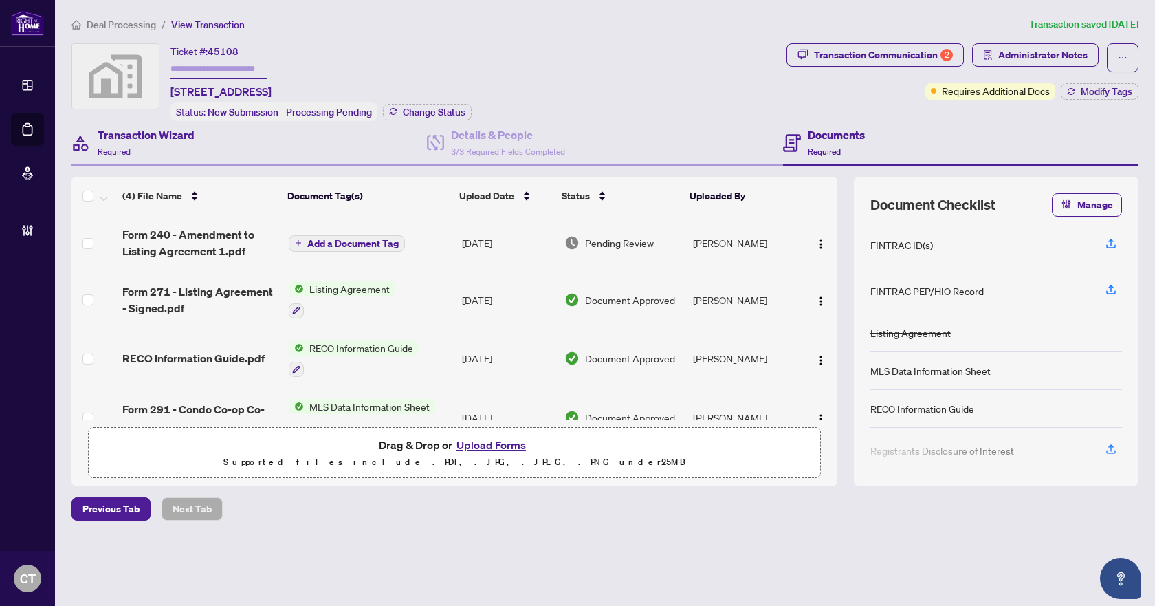
click at [218, 142] on div "Transaction Wizard Required" at bounding box center [249, 143] width 355 height 45
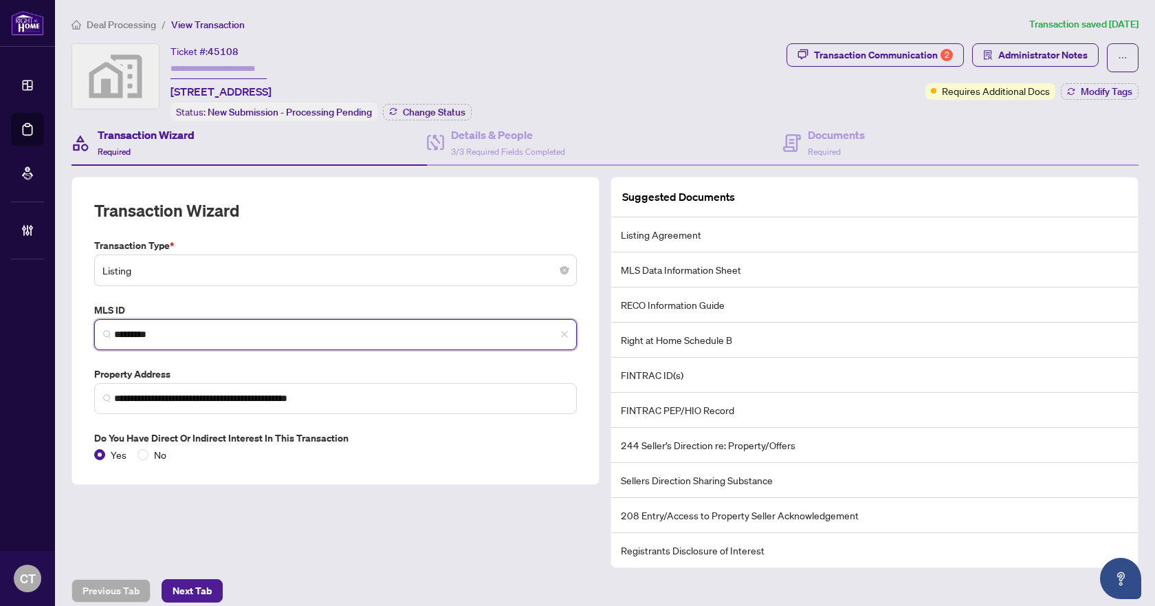
drag, startPoint x: 182, startPoint y: 336, endPoint x: 92, endPoint y: 334, distance: 90.1
click at [92, 334] on div "MLS ID C12302120 *********" at bounding box center [336, 326] width 494 height 47
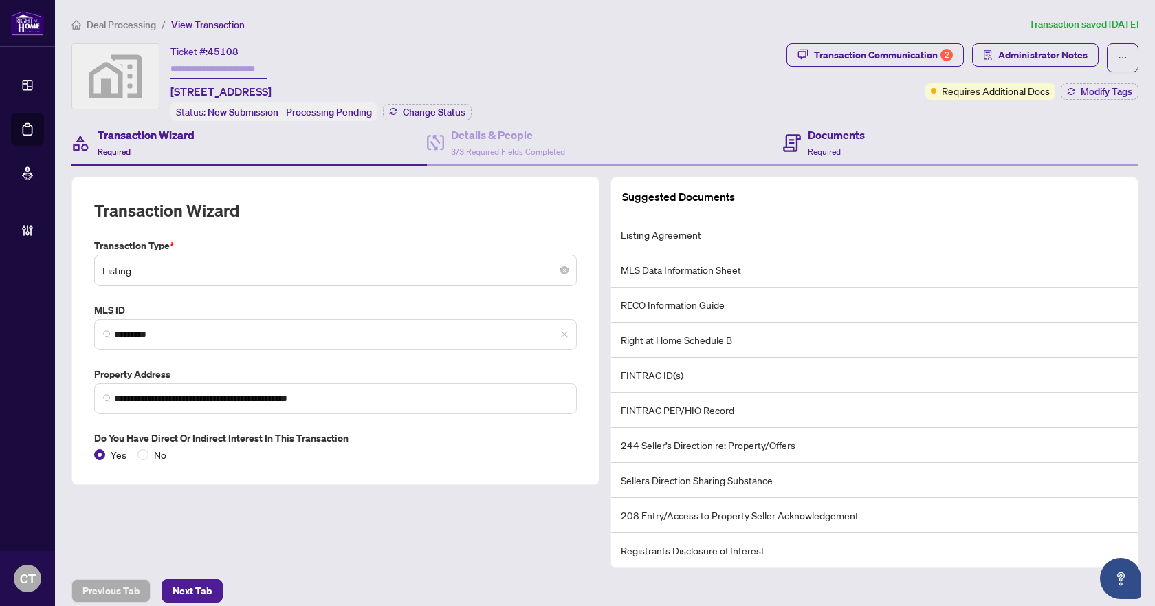
click at [864, 151] on div "Documents Required" at bounding box center [960, 143] width 355 height 45
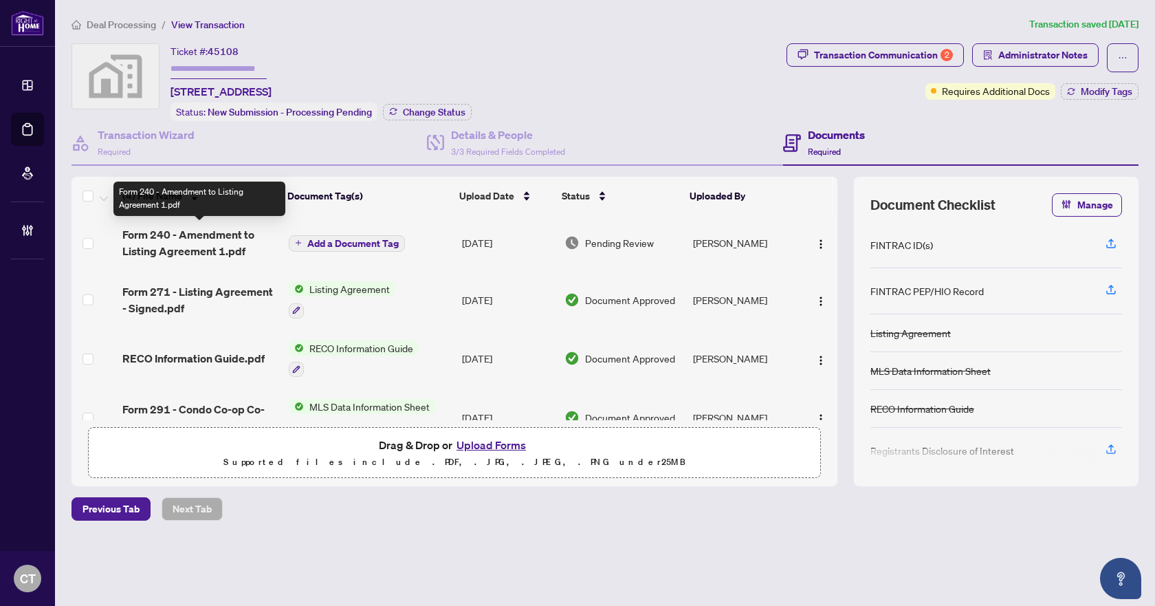
click at [196, 246] on span "Form 240 - Amendment to Listing Agreement 1.pdf" at bounding box center [199, 242] width 155 height 33
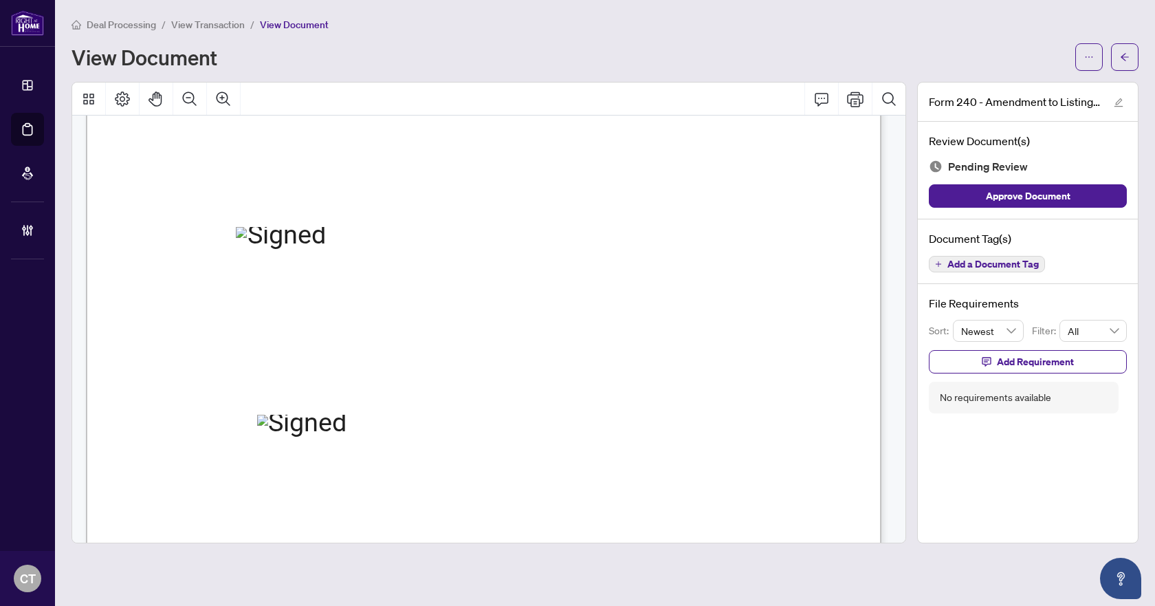
scroll to position [619, 0]
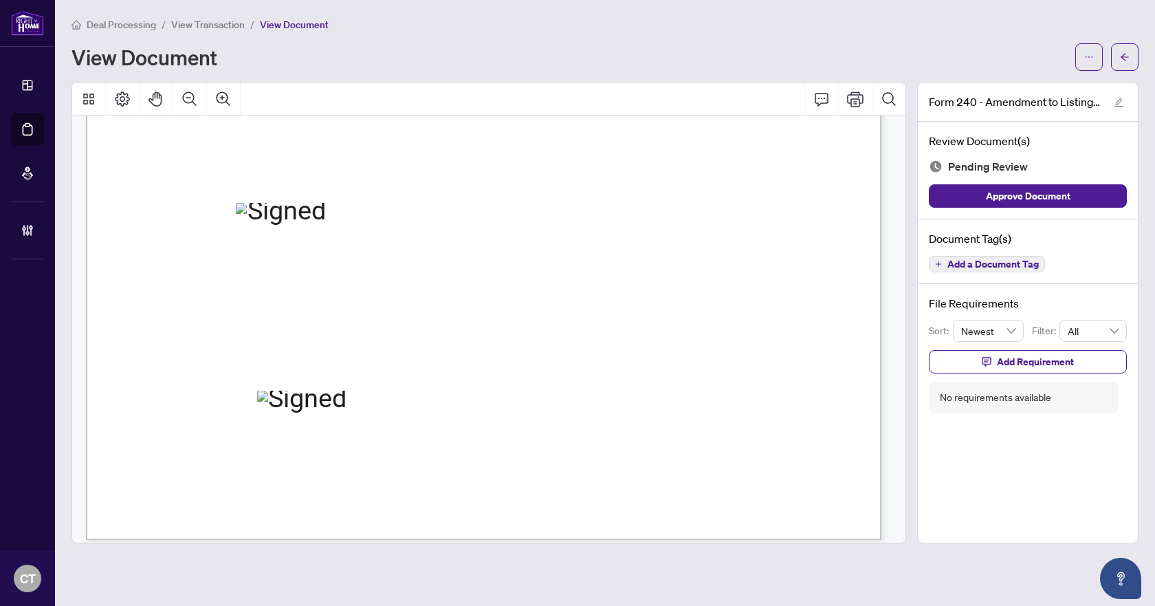
click at [1001, 264] on span "Add a Document Tag" at bounding box center [993, 264] width 91 height 10
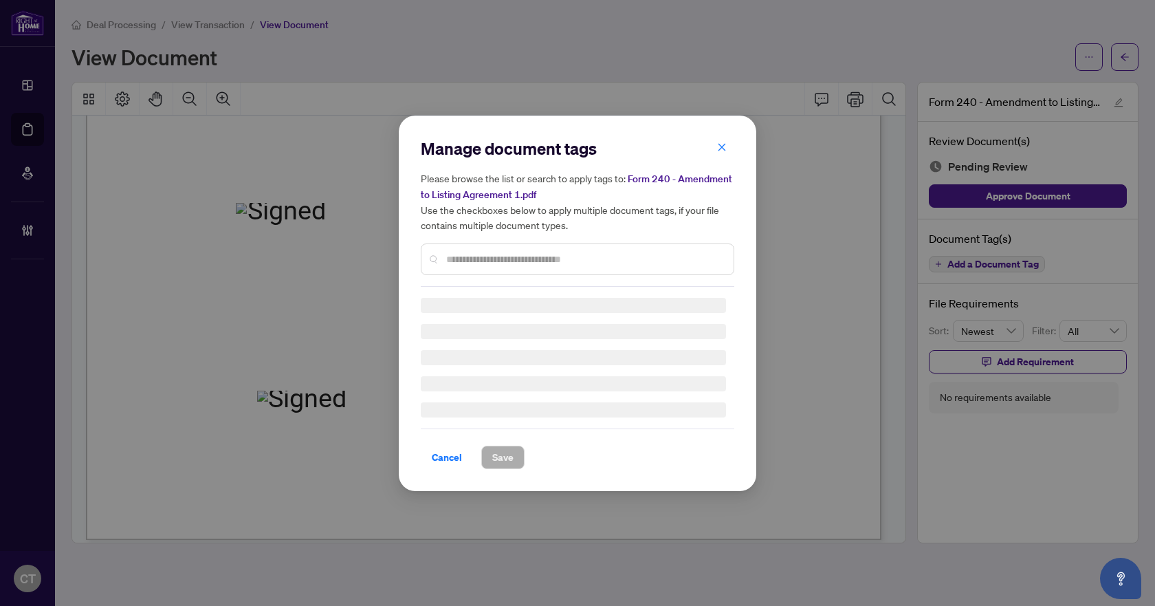
click at [472, 256] on input "text" at bounding box center [584, 259] width 276 height 15
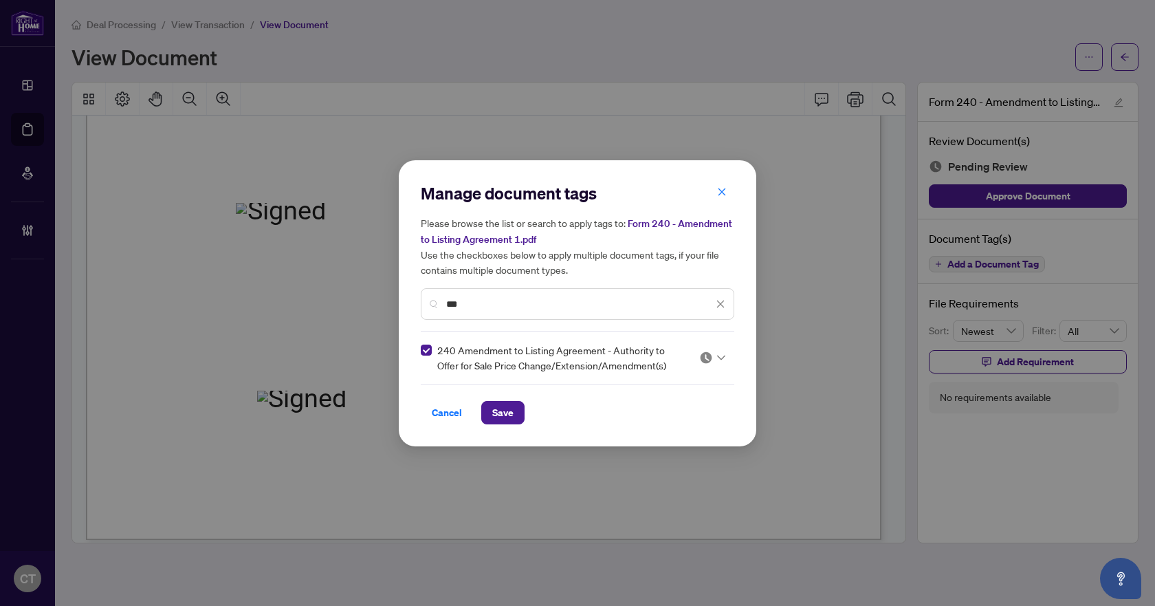
click at [703, 360] on img at bounding box center [706, 358] width 14 height 14
click at [666, 418] on div "Approved" at bounding box center [671, 424] width 88 height 15
click at [512, 413] on span "Save" at bounding box center [502, 413] width 21 height 22
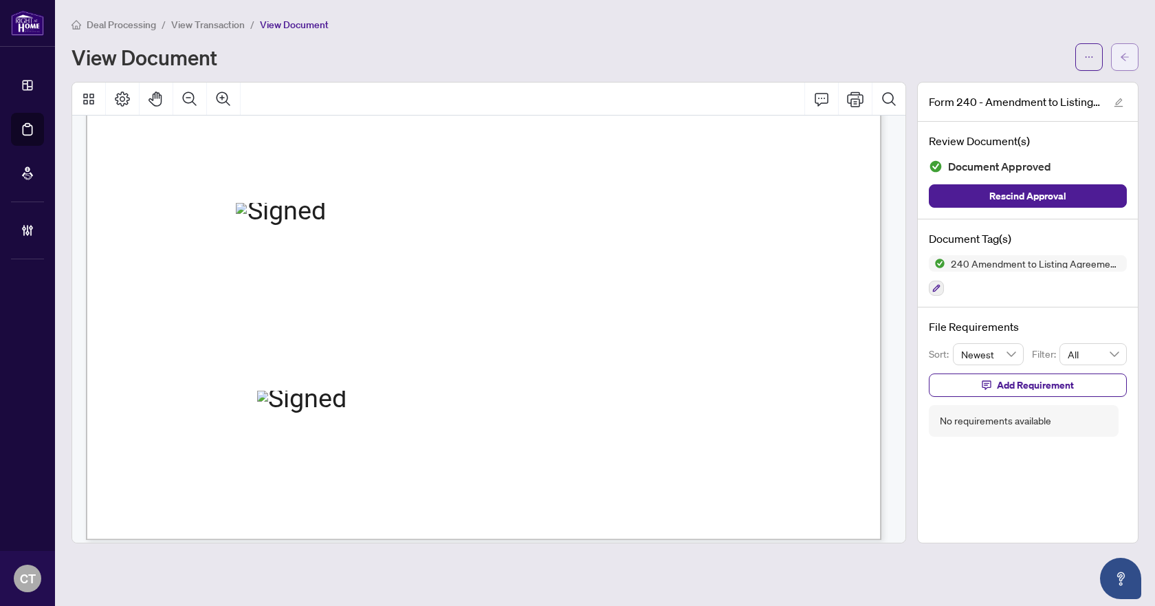
click at [1130, 58] on button "button" at bounding box center [1125, 57] width 28 height 28
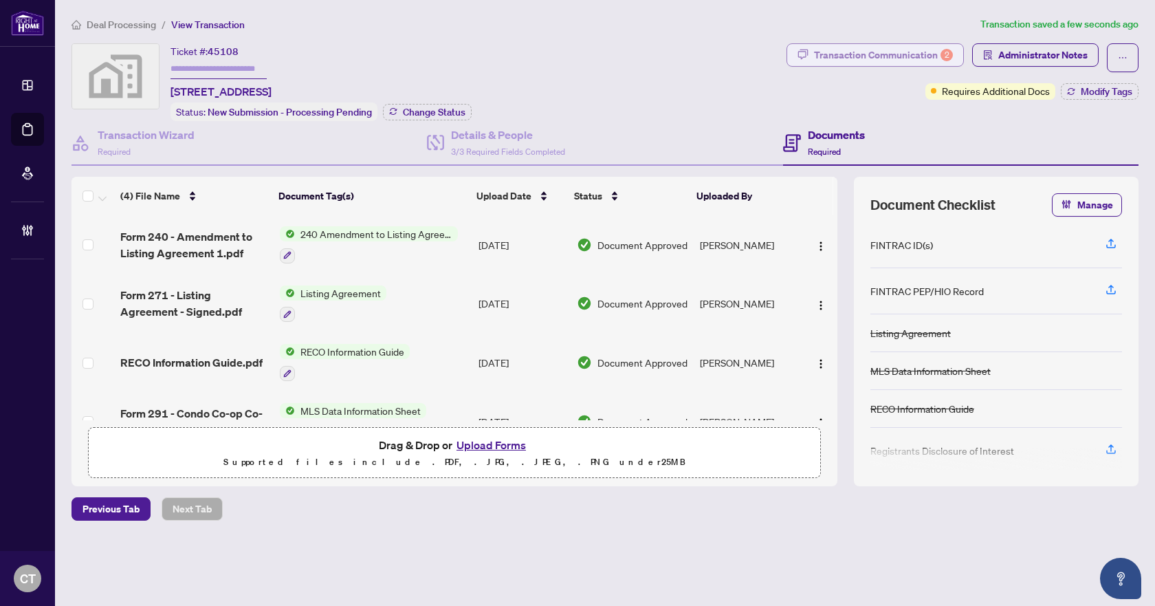
click at [912, 61] on div "Transaction Communication 2" at bounding box center [883, 55] width 139 height 22
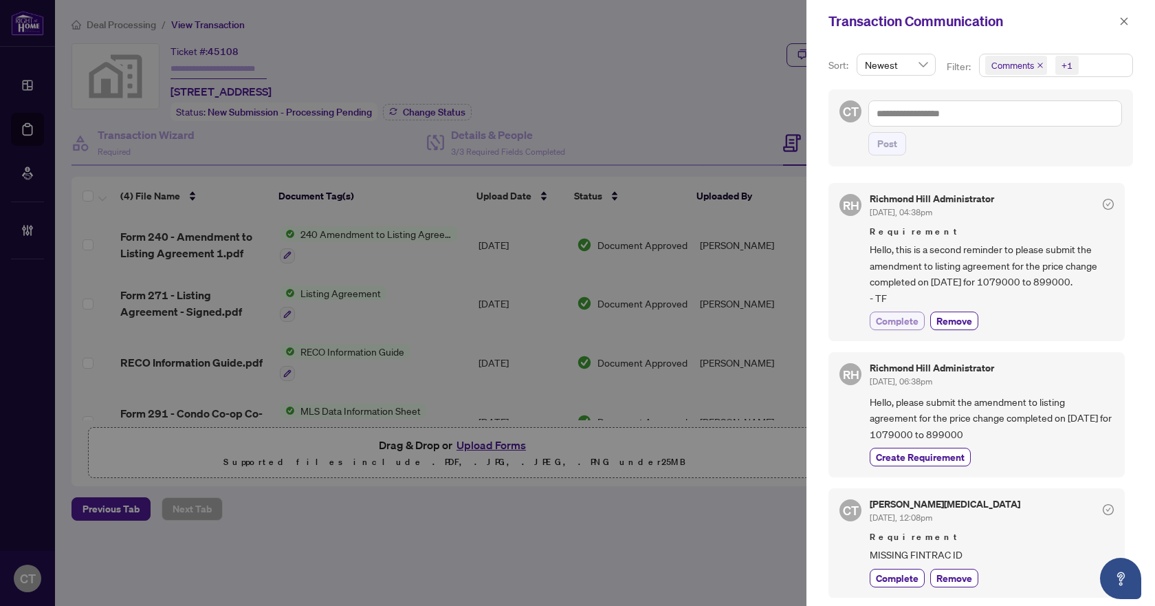
click at [904, 314] on span "Complete" at bounding box center [897, 321] width 43 height 14
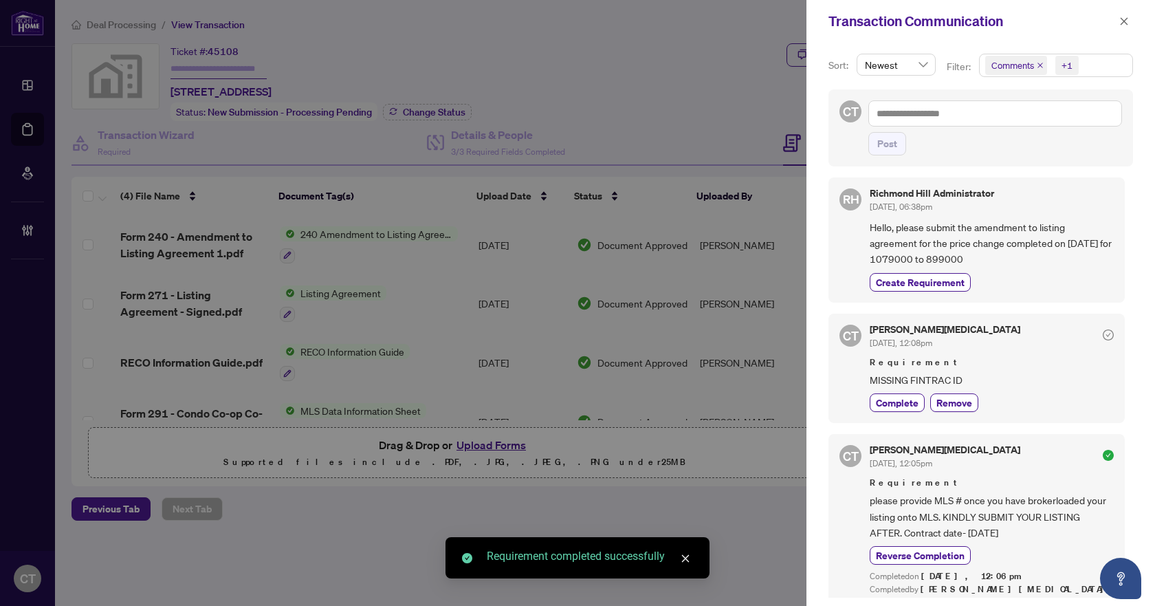
scroll to position [216, 0]
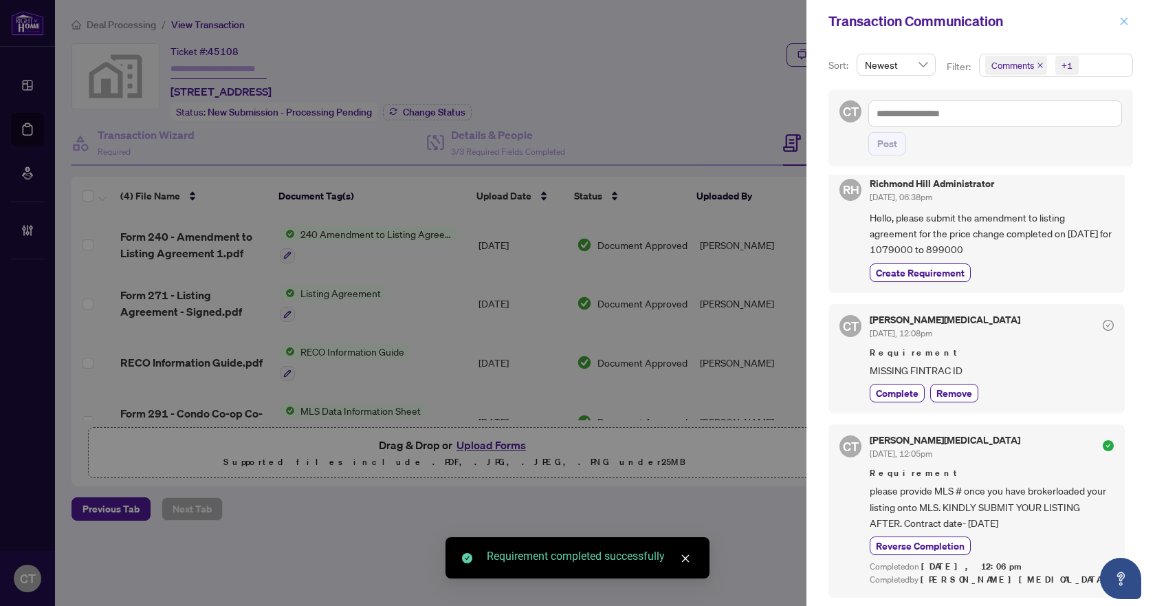
click at [1121, 27] on span "button" at bounding box center [1124, 21] width 10 height 22
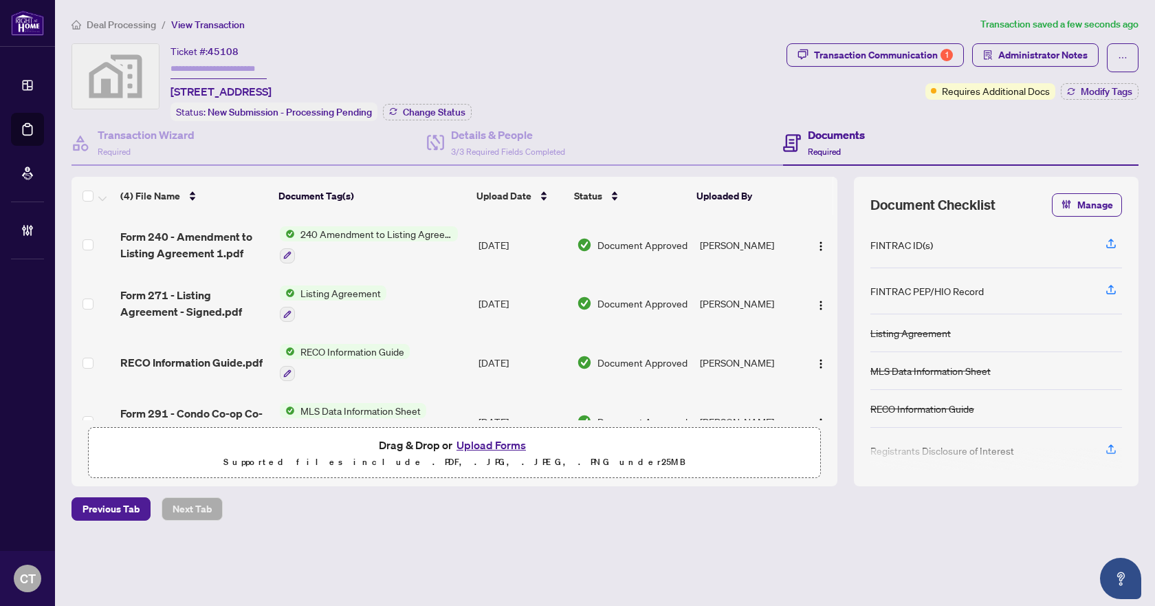
click at [133, 26] on span "Deal Processing" at bounding box center [121, 25] width 69 height 12
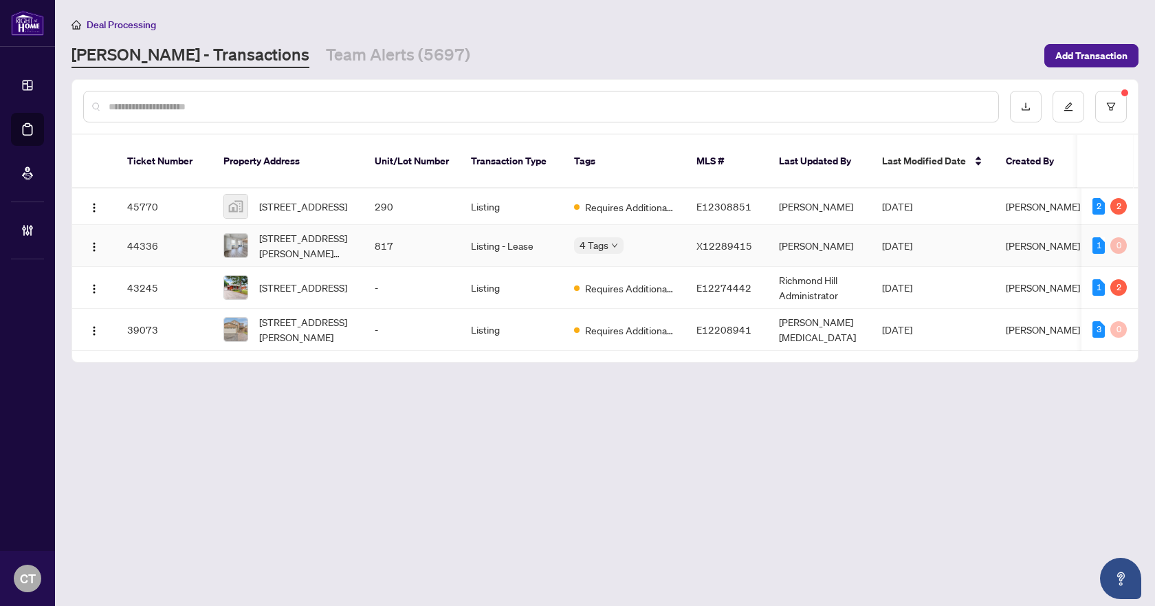
click at [450, 230] on td "817" at bounding box center [412, 246] width 96 height 42
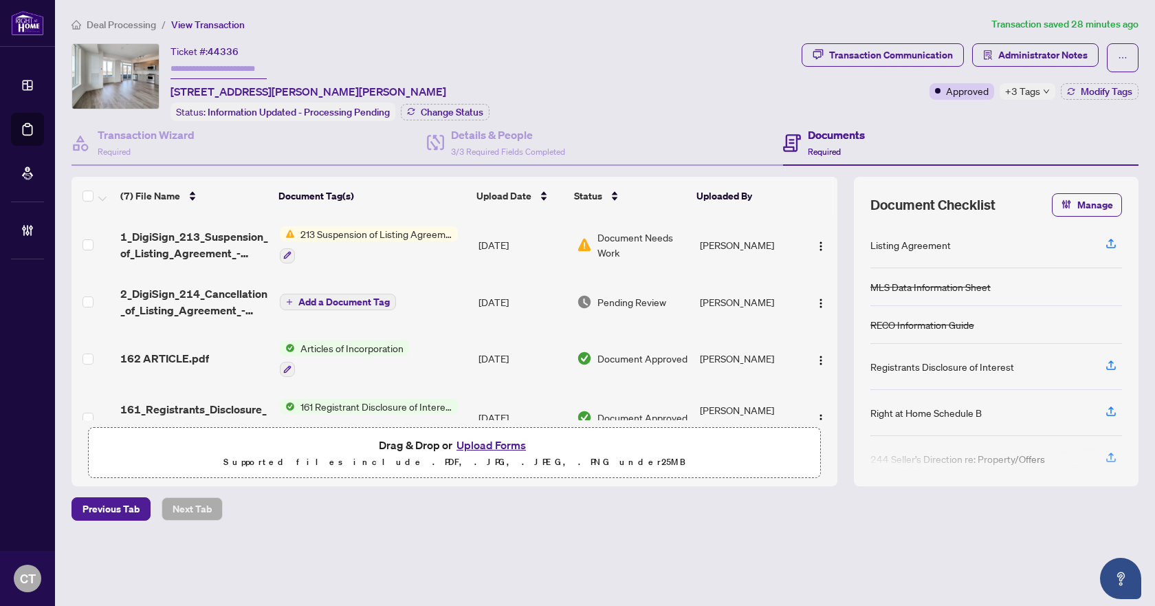
click at [140, 25] on span "Deal Processing" at bounding box center [121, 25] width 69 height 12
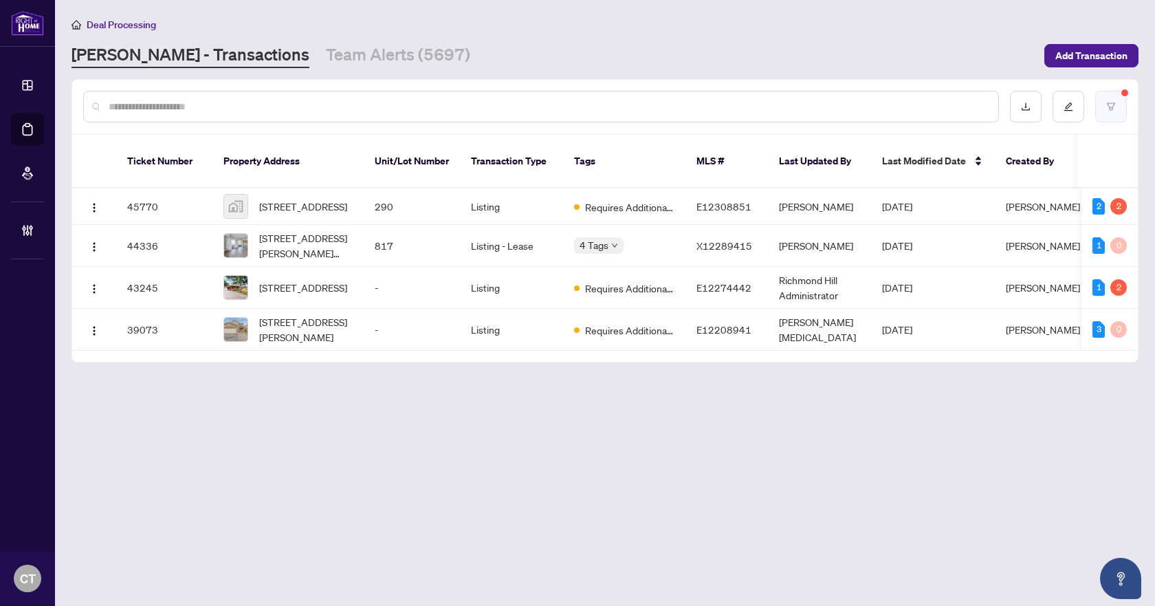
click at [1122, 105] on button "button" at bounding box center [1111, 107] width 32 height 32
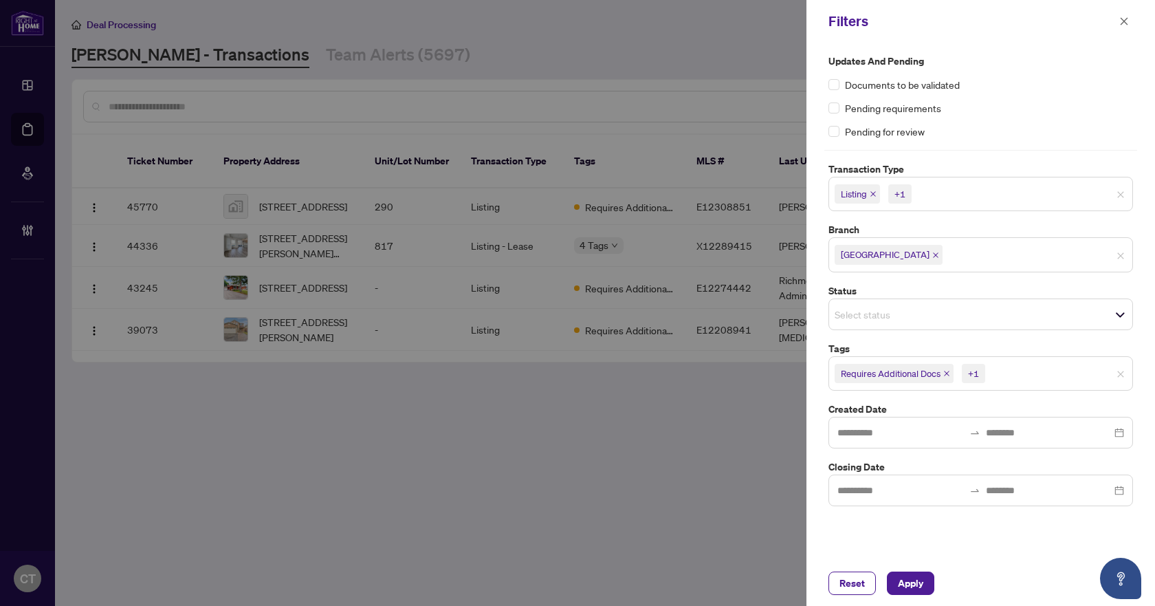
click at [947, 375] on icon "close" at bounding box center [946, 373] width 7 height 7
click at [918, 583] on span "Apply" at bounding box center [910, 583] width 25 height 22
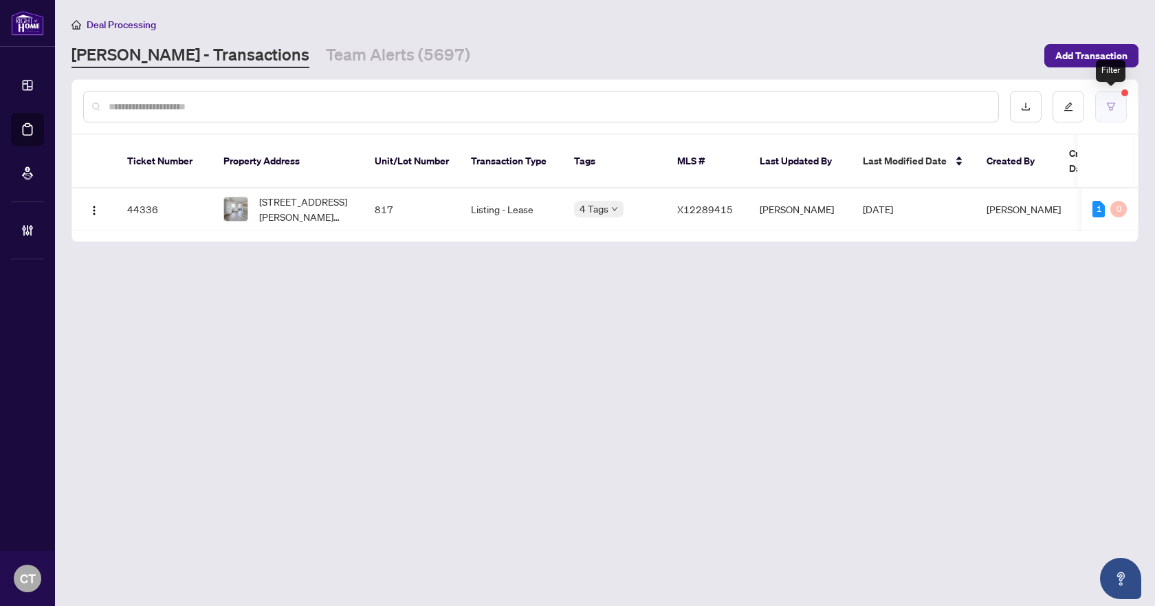
click at [1104, 117] on button "button" at bounding box center [1111, 107] width 32 height 32
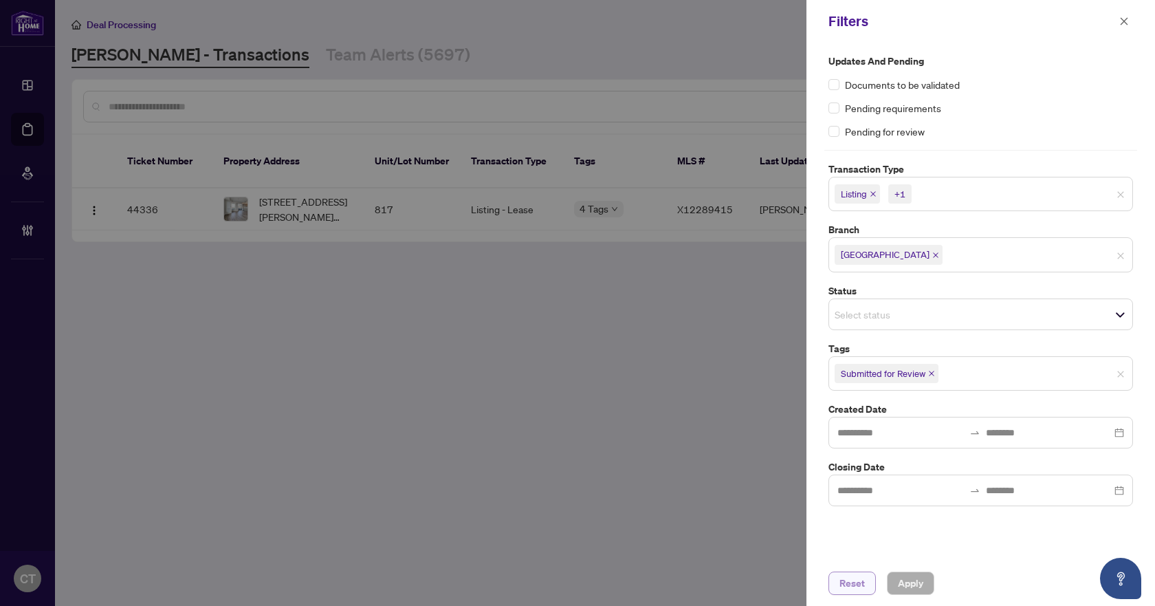
click at [862, 585] on span "Reset" at bounding box center [852, 583] width 25 height 22
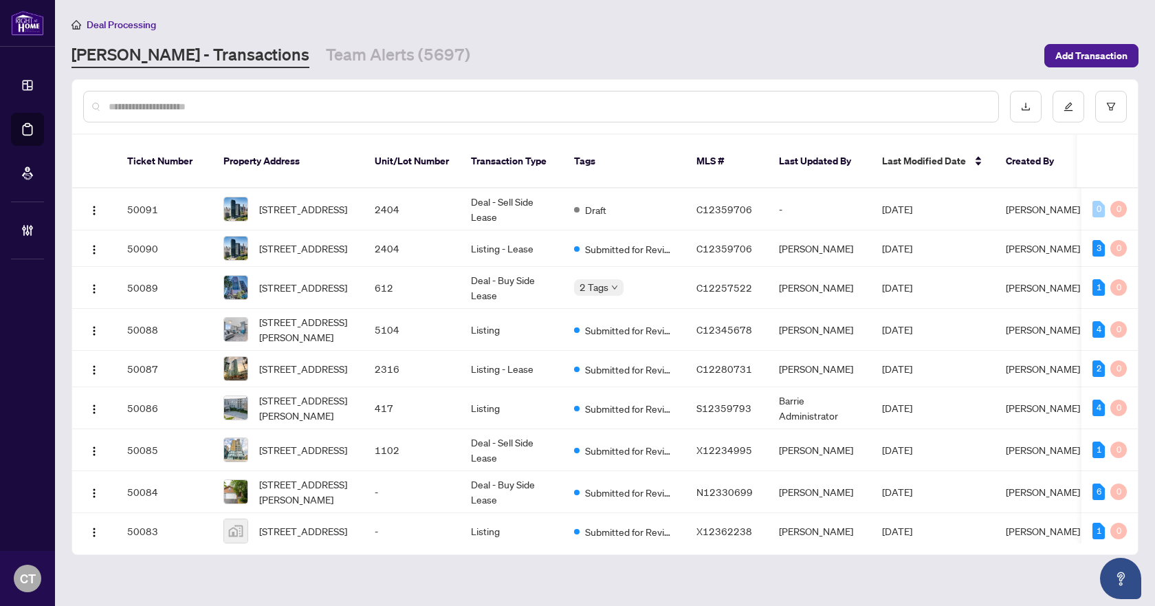
click at [204, 112] on input "text" at bounding box center [548, 106] width 879 height 15
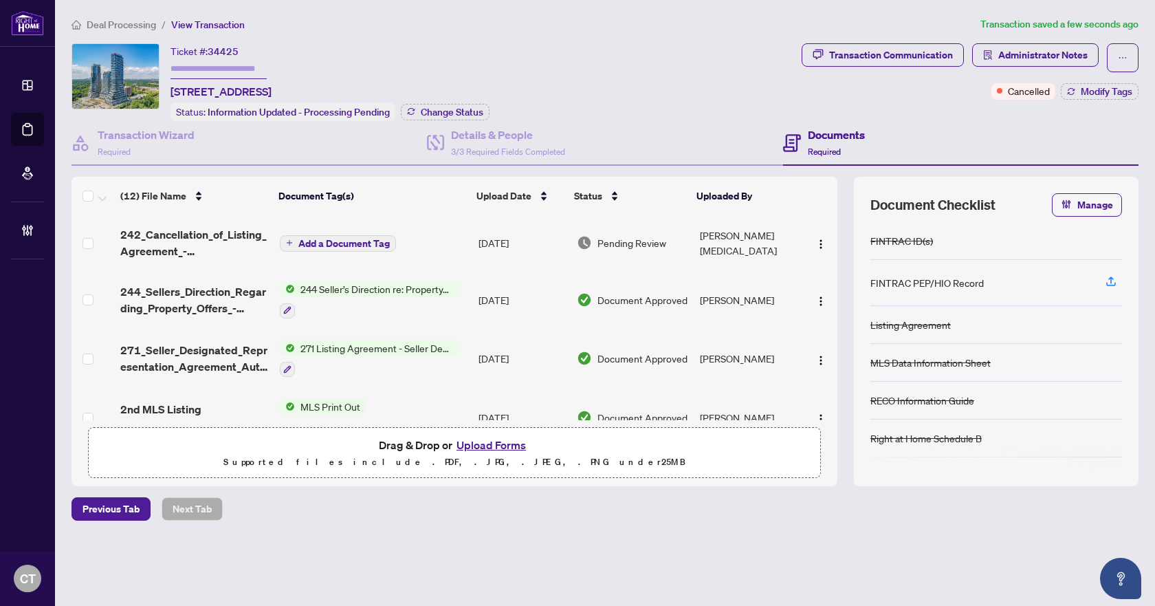
click at [330, 239] on span "Add a Document Tag" at bounding box center [343, 244] width 91 height 10
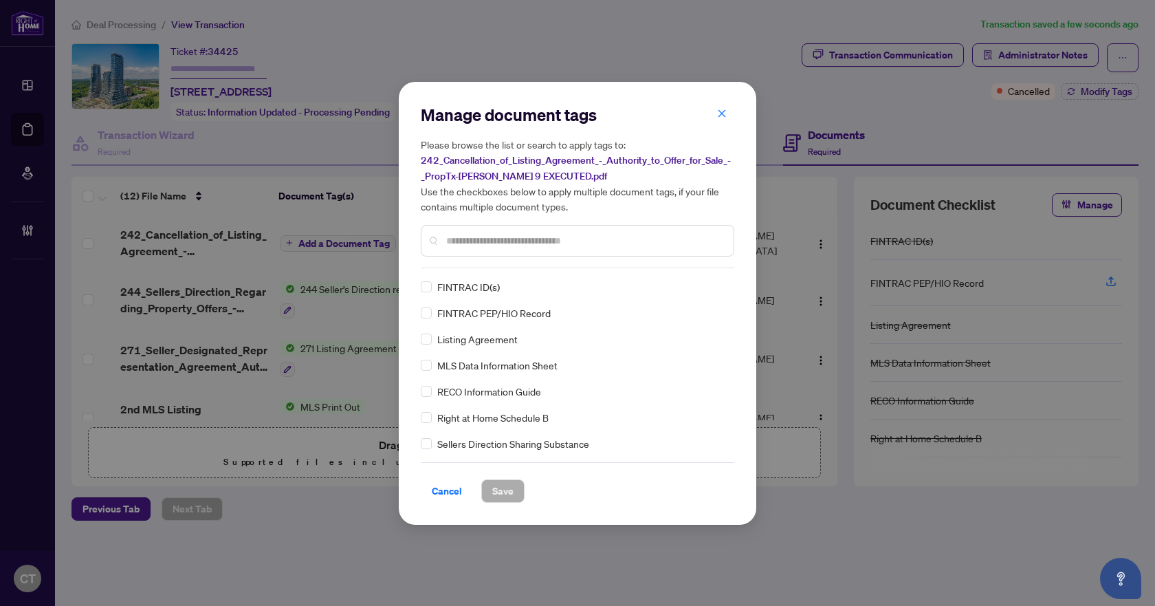
click at [477, 256] on div "Manage document tags Please browse the list or search to apply tags to: 242_Can…" at bounding box center [578, 186] width 314 height 164
click at [479, 240] on input "text" at bounding box center [584, 240] width 276 height 15
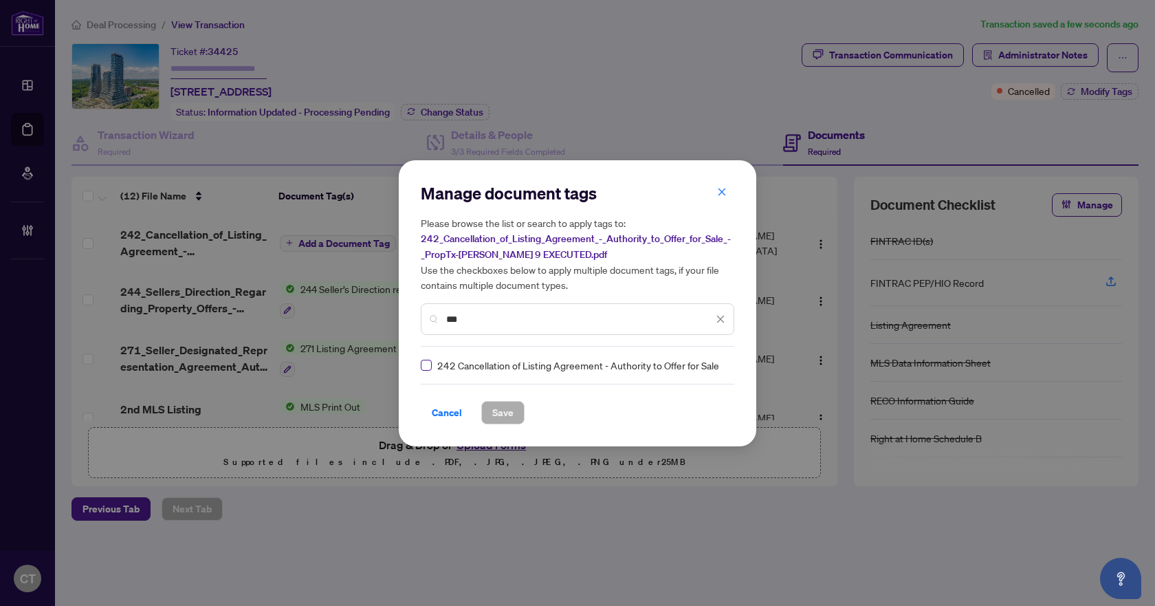
type input "***"
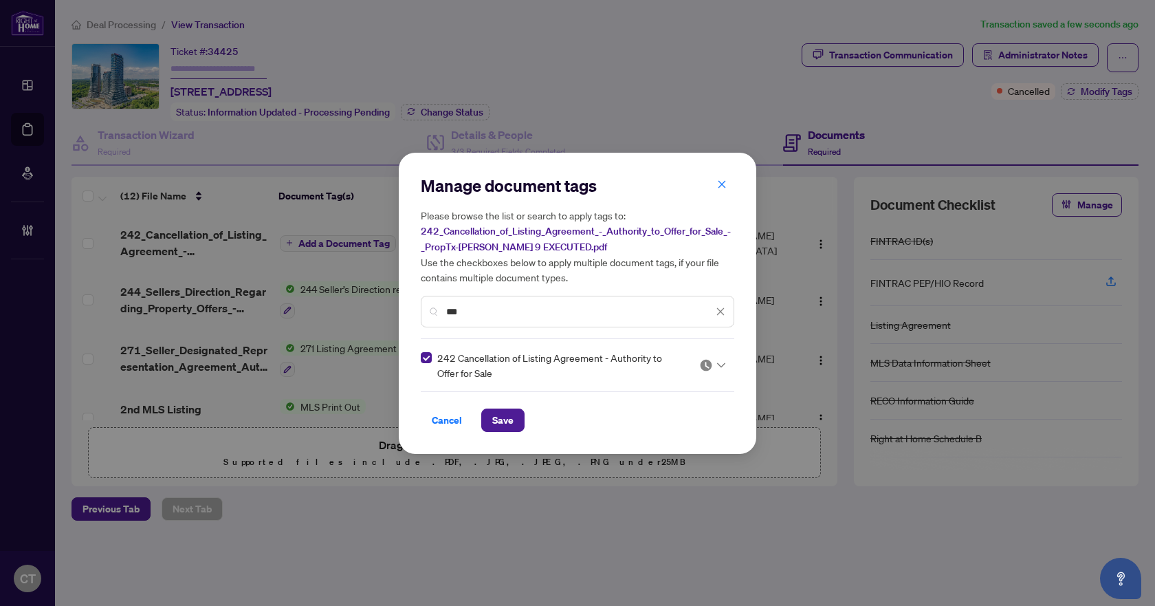
click at [703, 369] on img at bounding box center [706, 365] width 14 height 14
click at [668, 432] on div "Approved" at bounding box center [671, 431] width 88 height 15
click at [478, 417] on div "Cancel Save" at bounding box center [578, 419] width 314 height 23
click at [492, 422] on span "Save" at bounding box center [502, 420] width 21 height 22
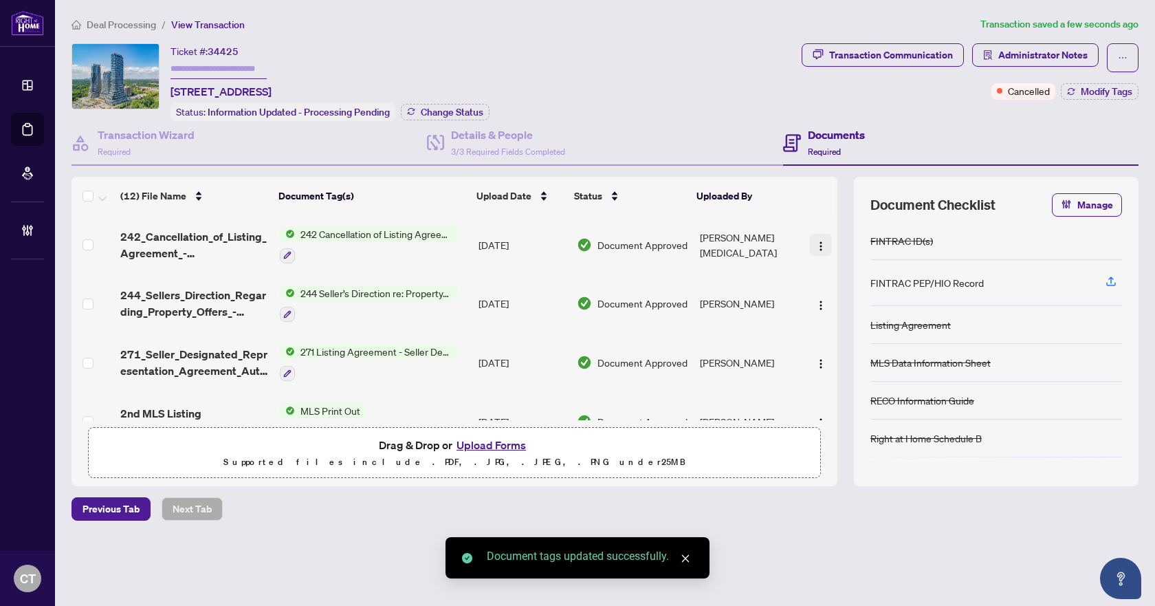
click at [817, 245] on img "button" at bounding box center [821, 246] width 11 height 11
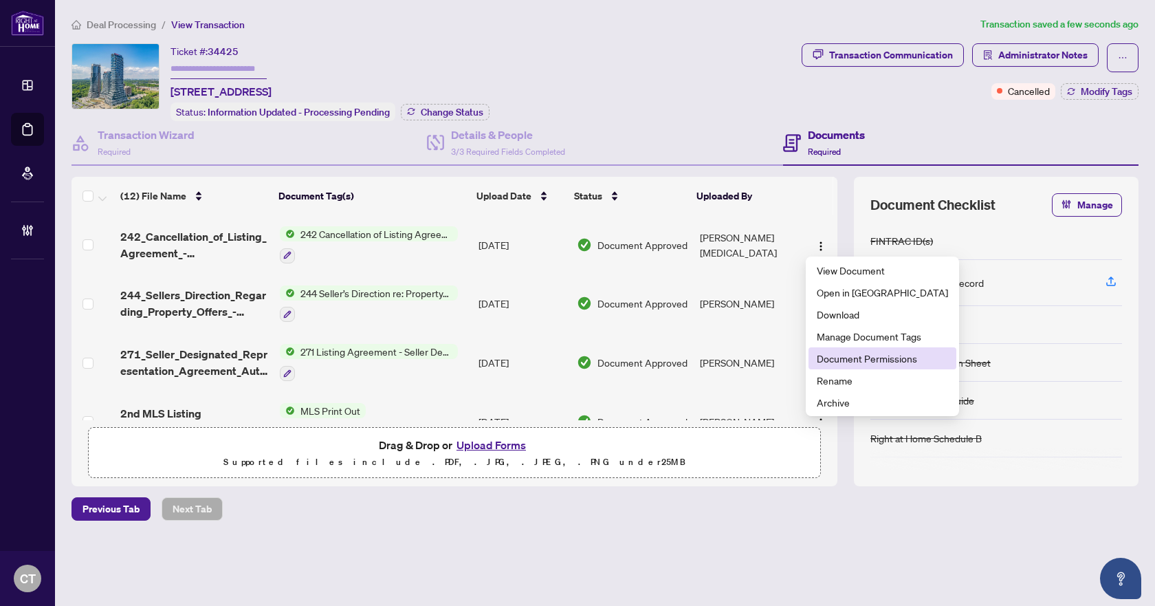
click at [860, 358] on span "Document Permissions" at bounding box center [882, 358] width 131 height 15
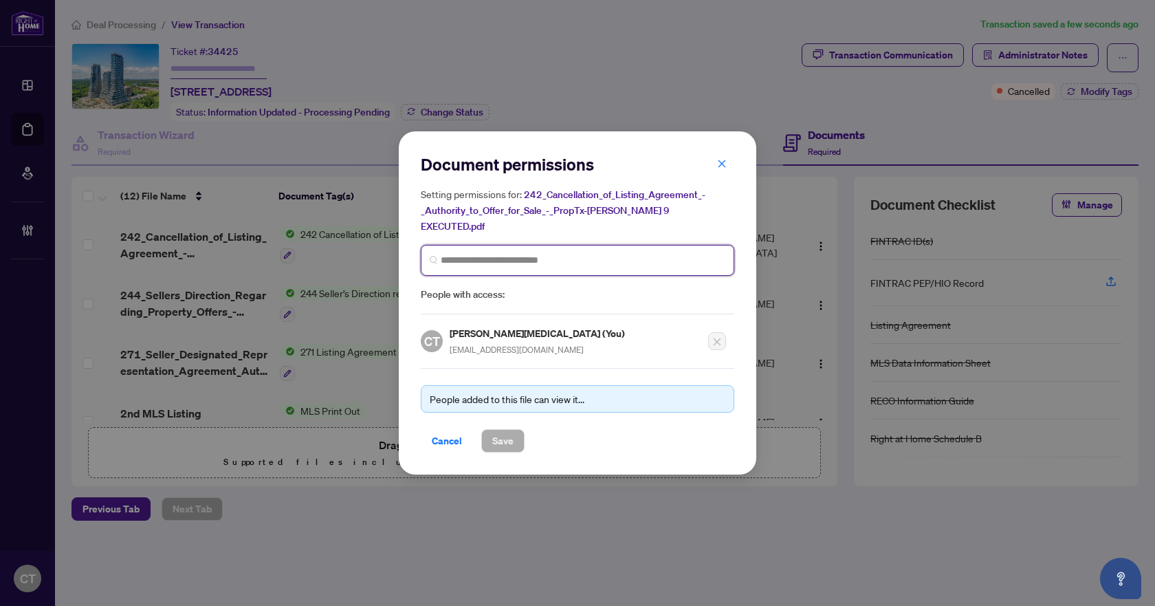
click at [563, 253] on input "search" at bounding box center [583, 260] width 285 height 14
type input "*******"
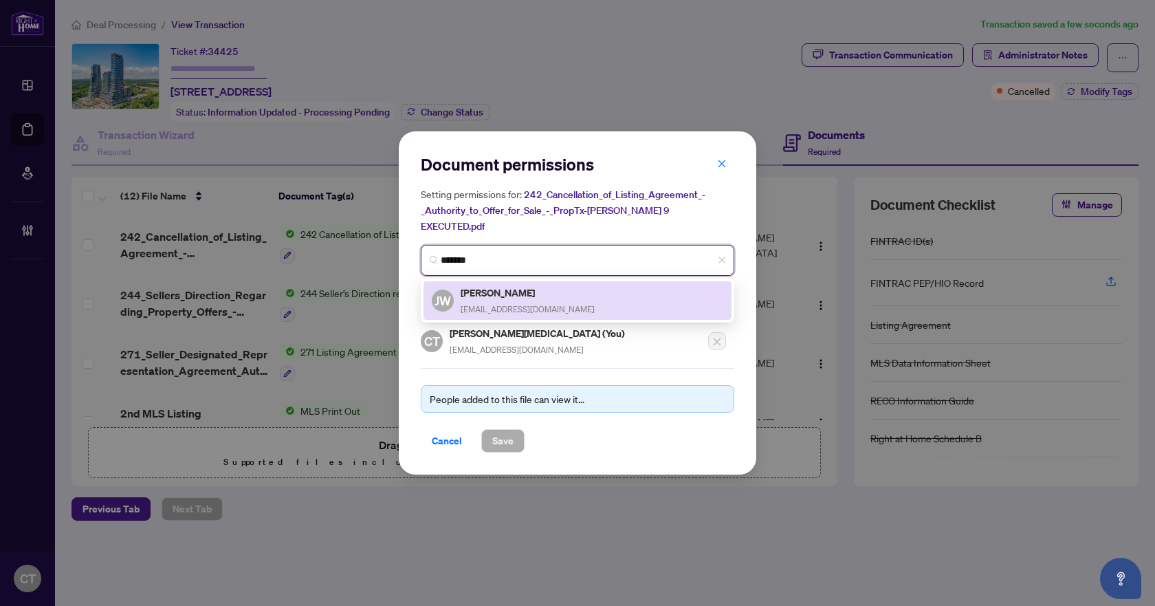
click at [518, 304] on span "joycewong647@gmail.com" at bounding box center [528, 309] width 134 height 10
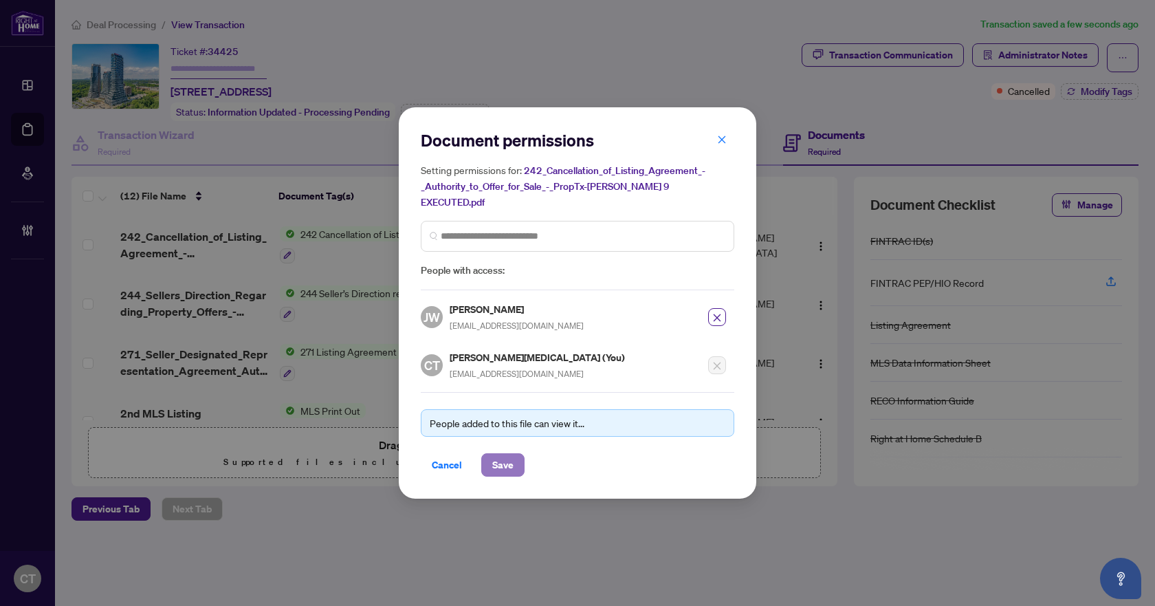
click at [508, 454] on span "Save" at bounding box center [502, 465] width 21 height 22
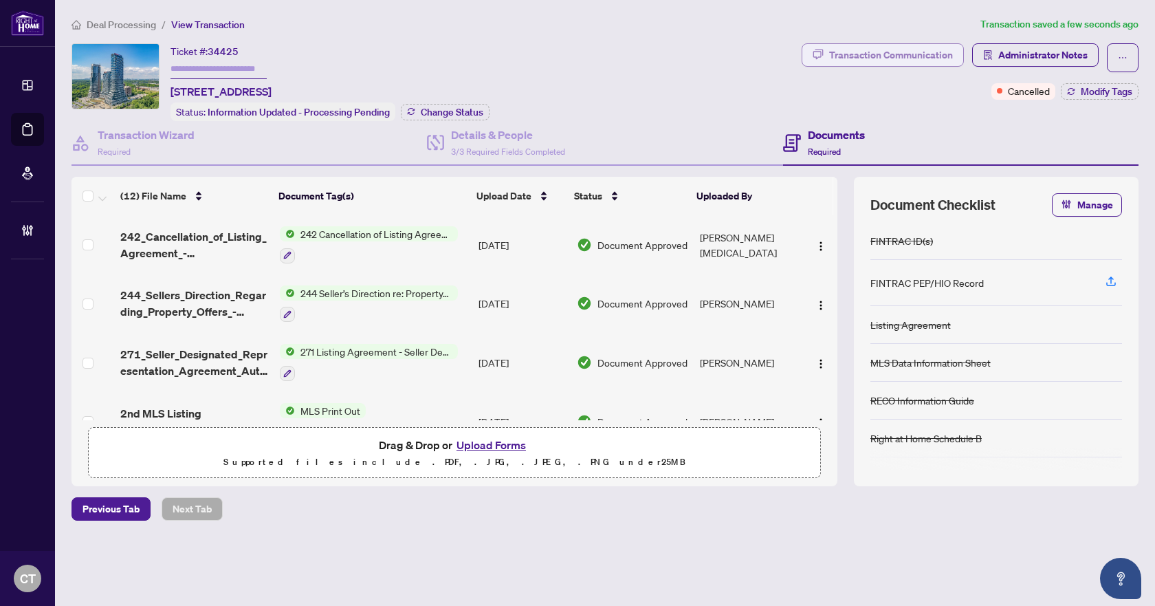
click at [959, 61] on button "Transaction Communication" at bounding box center [883, 54] width 162 height 23
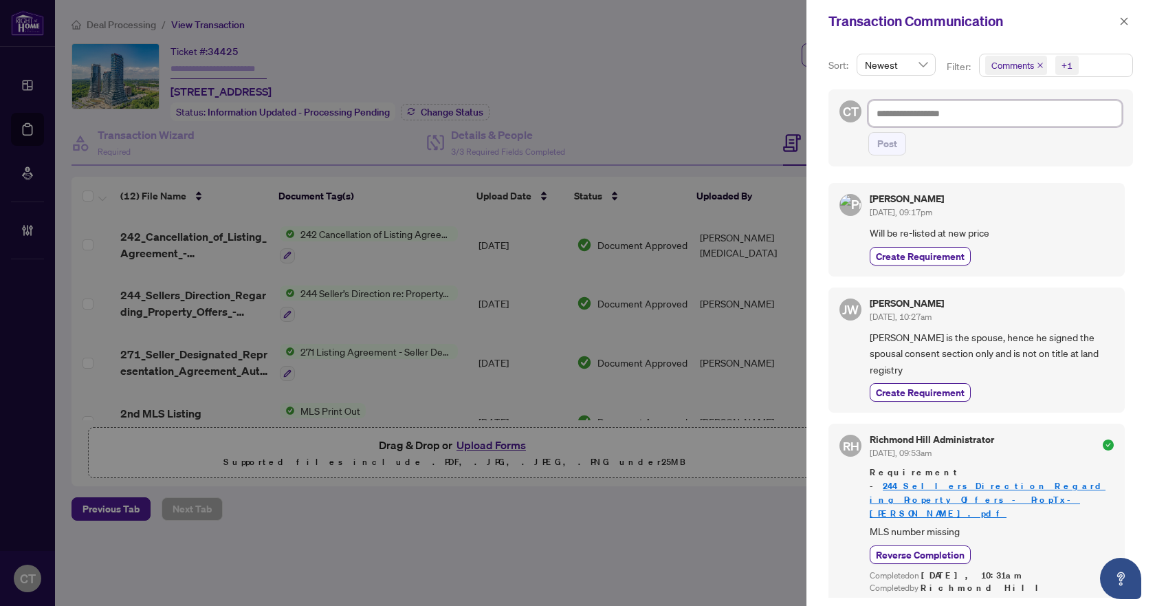
click at [956, 117] on textarea at bounding box center [995, 113] width 254 height 26
paste textarea "**********"
type textarea "**********"
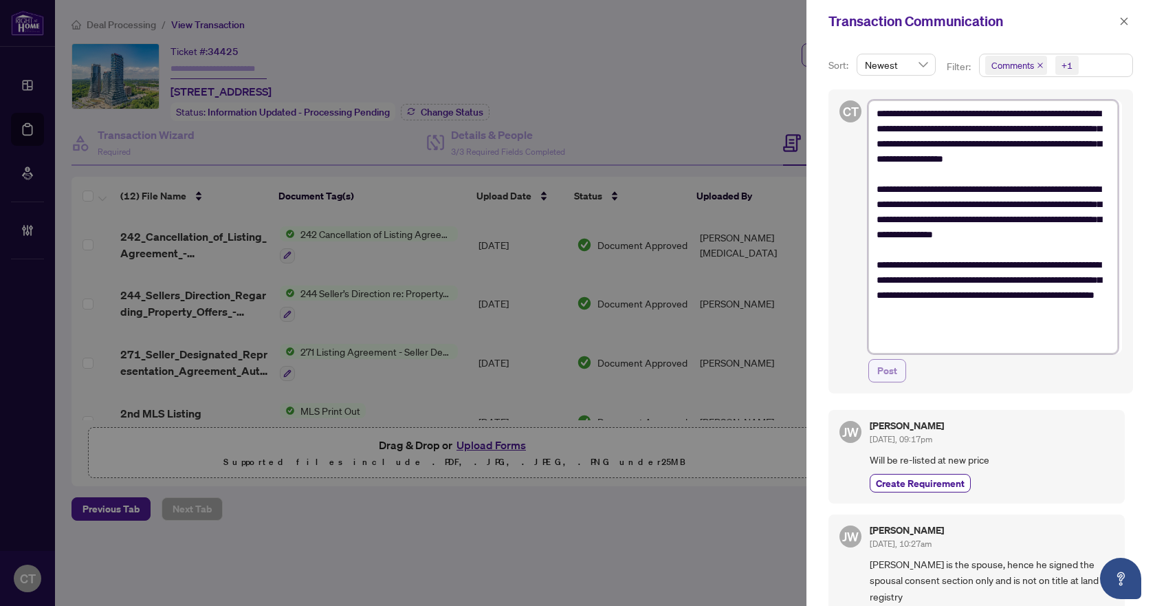
type textarea "**********"
click at [892, 377] on span "Post" at bounding box center [887, 371] width 20 height 22
type textarea "**********"
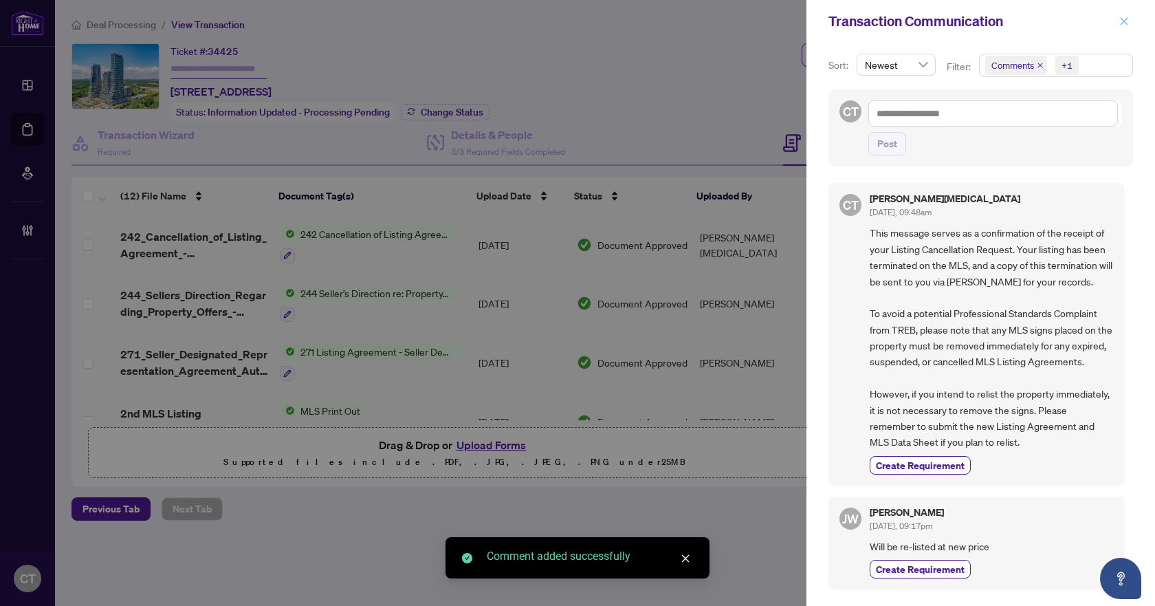
click at [1117, 22] on button "button" at bounding box center [1124, 21] width 18 height 17
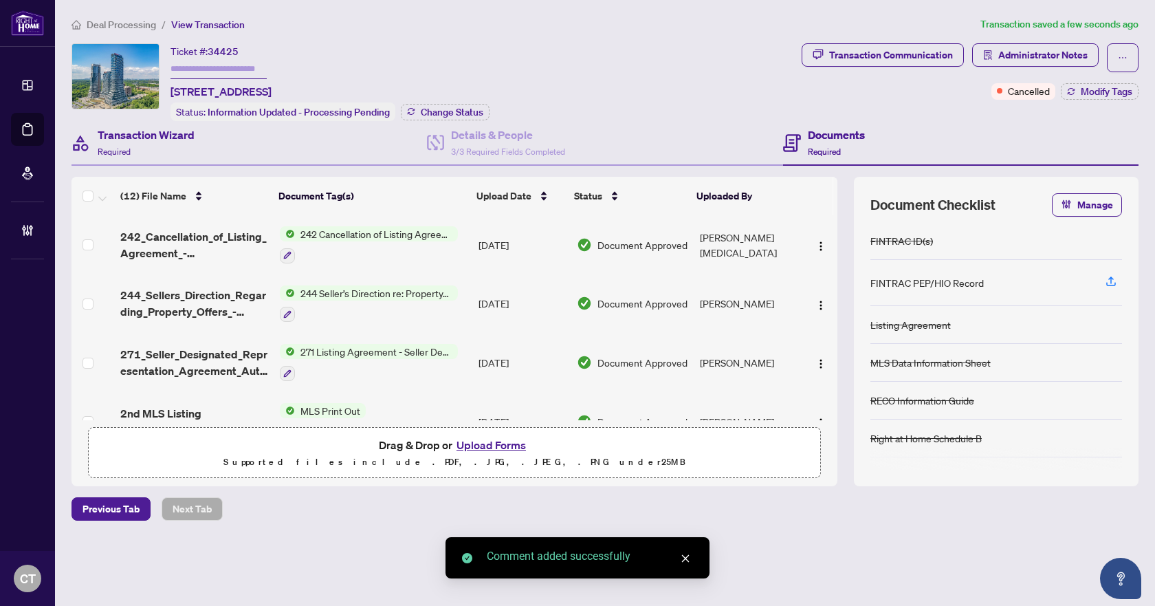
click at [197, 154] on div "Transaction Wizard Required" at bounding box center [249, 143] width 355 height 45
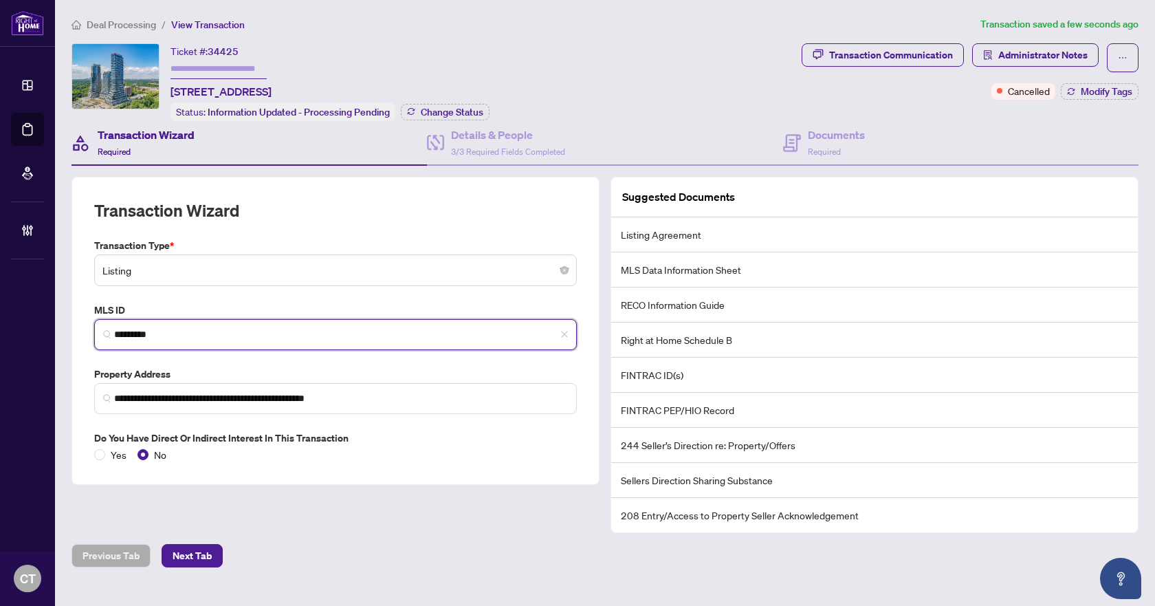
drag, startPoint x: 153, startPoint y: 329, endPoint x: 105, endPoint y: 329, distance: 48.8
click at [105, 329] on span "*********" at bounding box center [335, 334] width 483 height 31
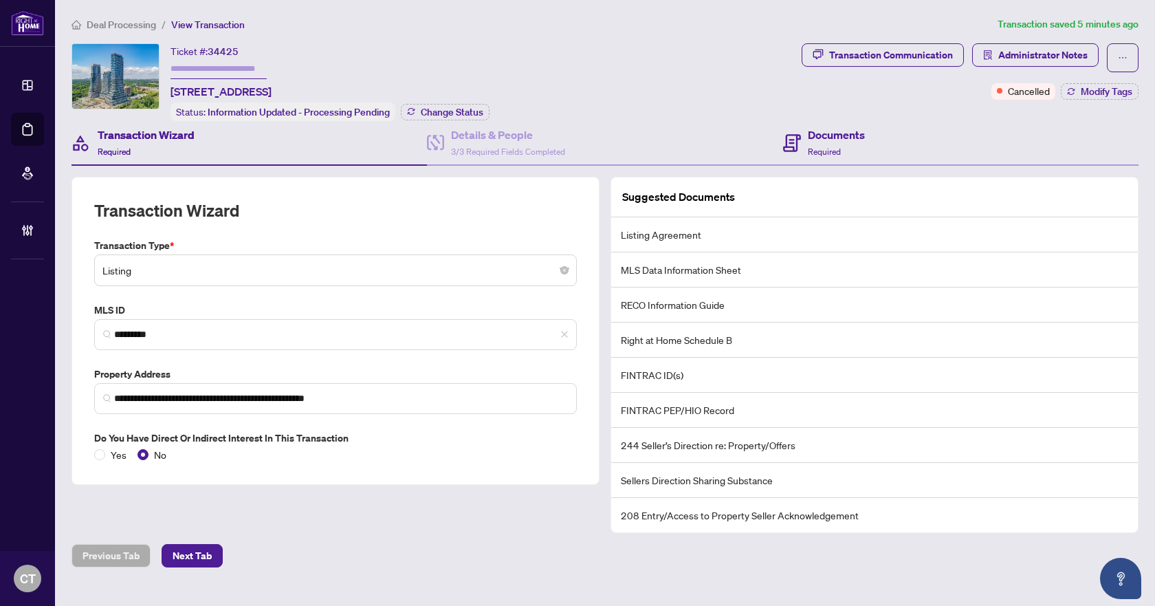
click at [864, 144] on div "Documents Required" at bounding box center [960, 143] width 355 height 45
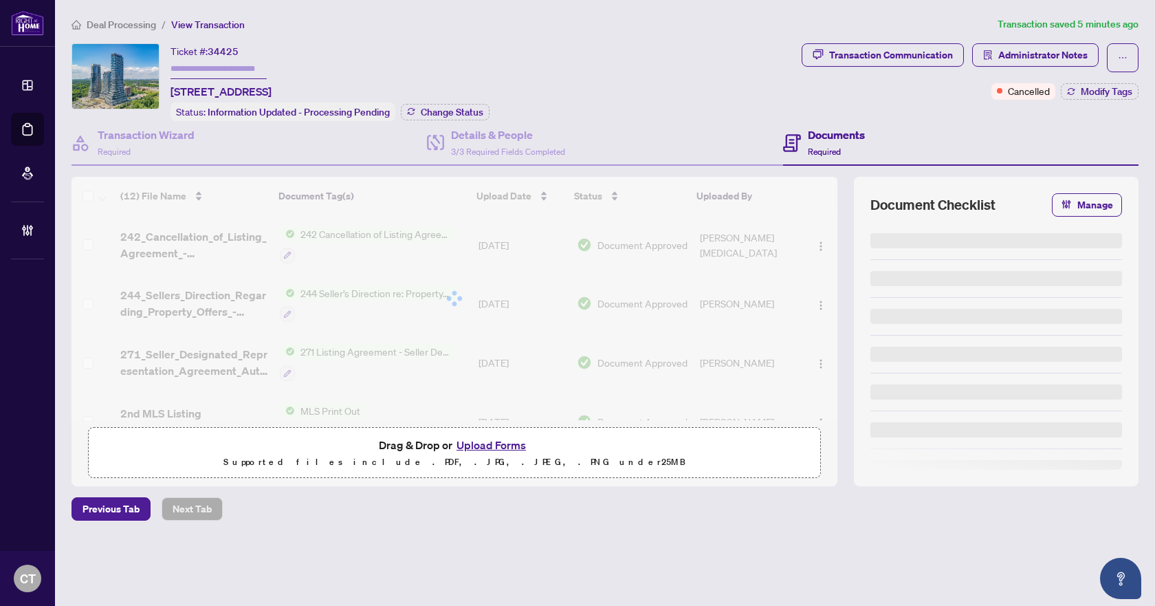
click at [112, 25] on span "Deal Processing" at bounding box center [121, 25] width 69 height 12
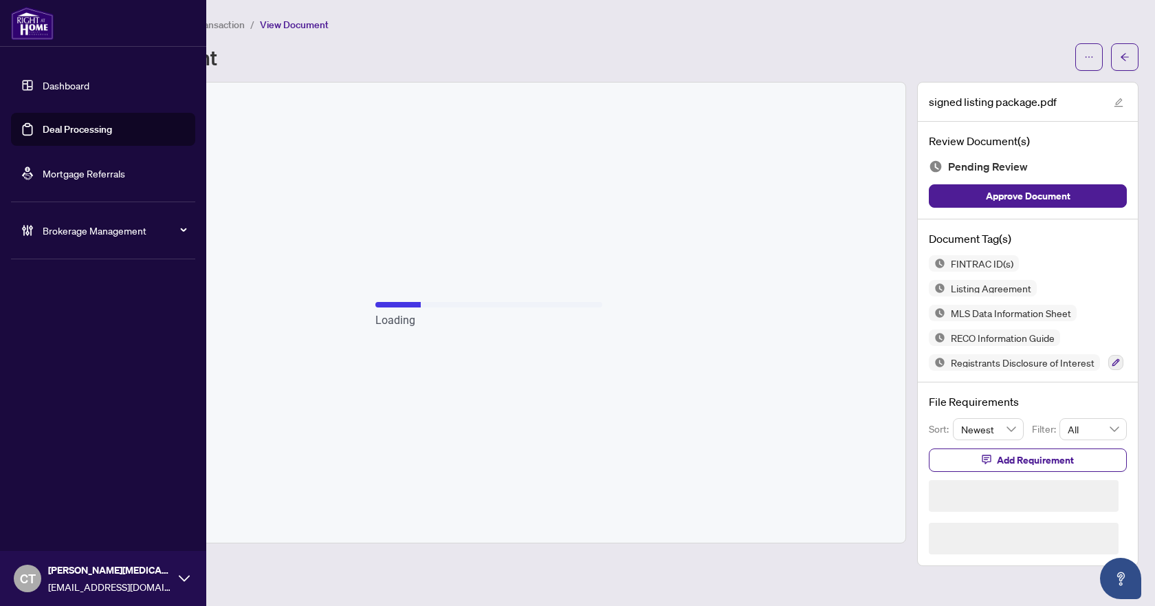
click at [59, 131] on link "Deal Processing" at bounding box center [77, 129] width 69 height 12
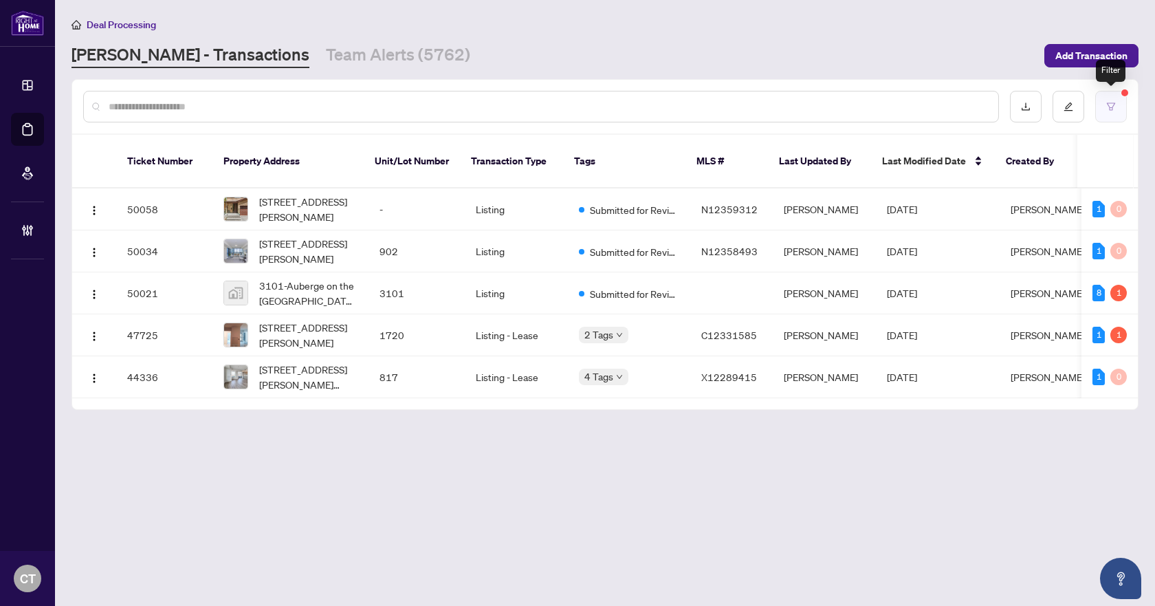
click at [1119, 108] on button "button" at bounding box center [1111, 107] width 32 height 32
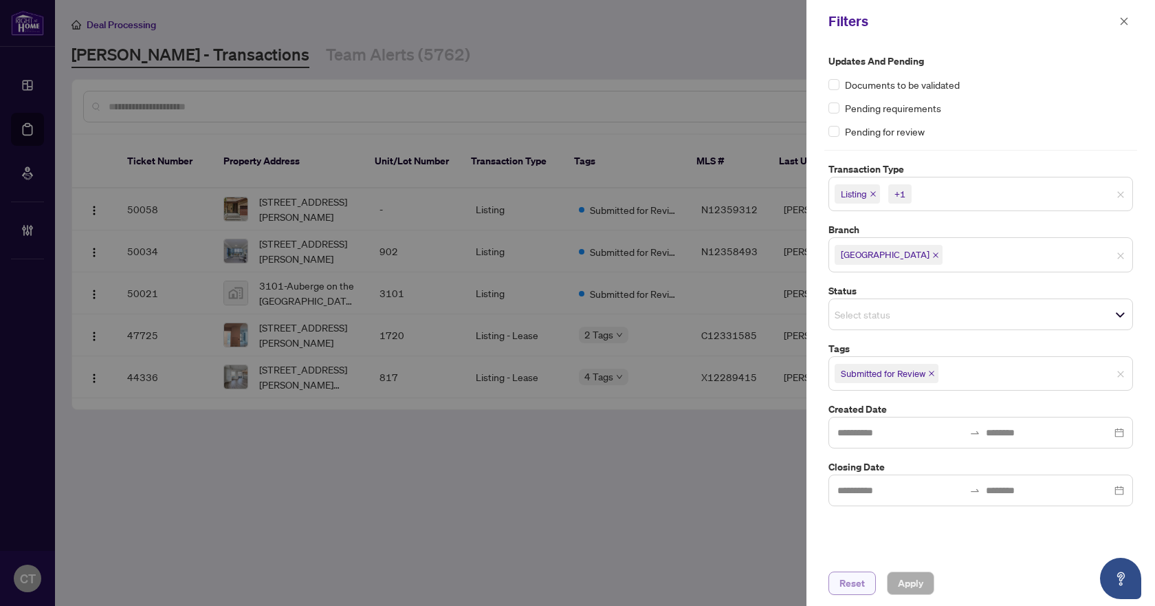
click at [845, 593] on span "Reset" at bounding box center [852, 583] width 25 height 22
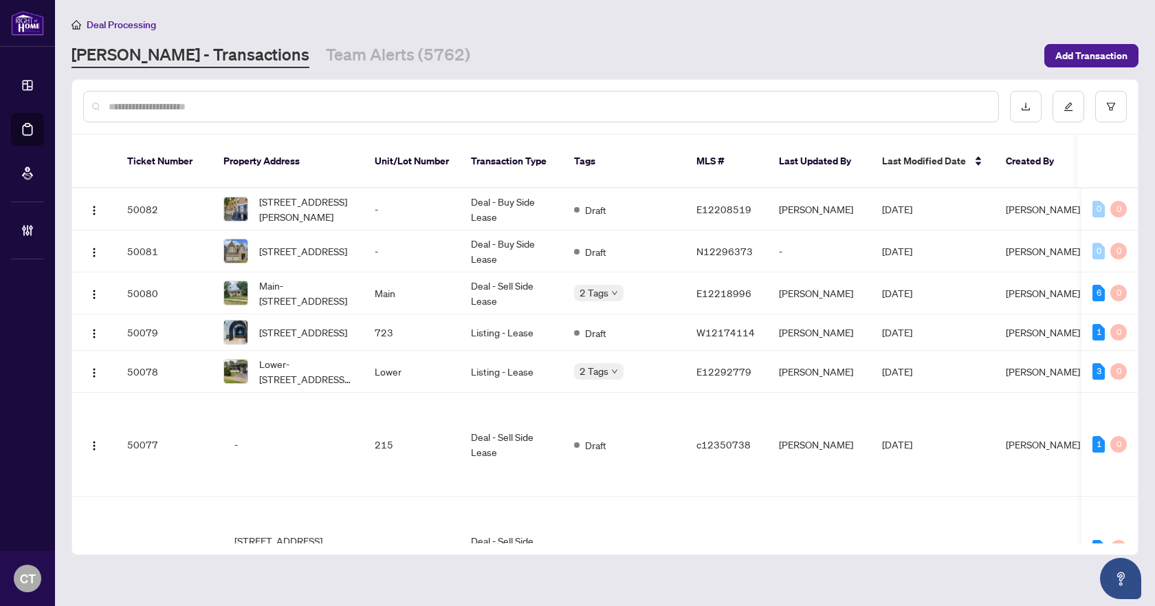
click at [314, 103] on input "text" at bounding box center [548, 106] width 879 height 15
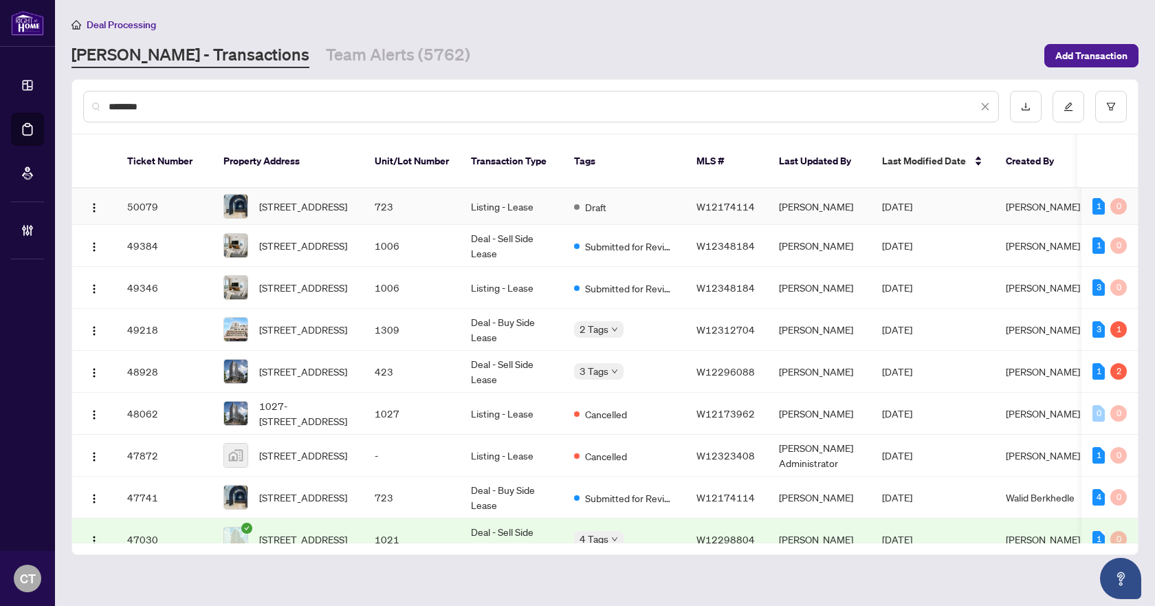
type input "********"
click at [701, 200] on span "W12174114" at bounding box center [726, 206] width 58 height 12
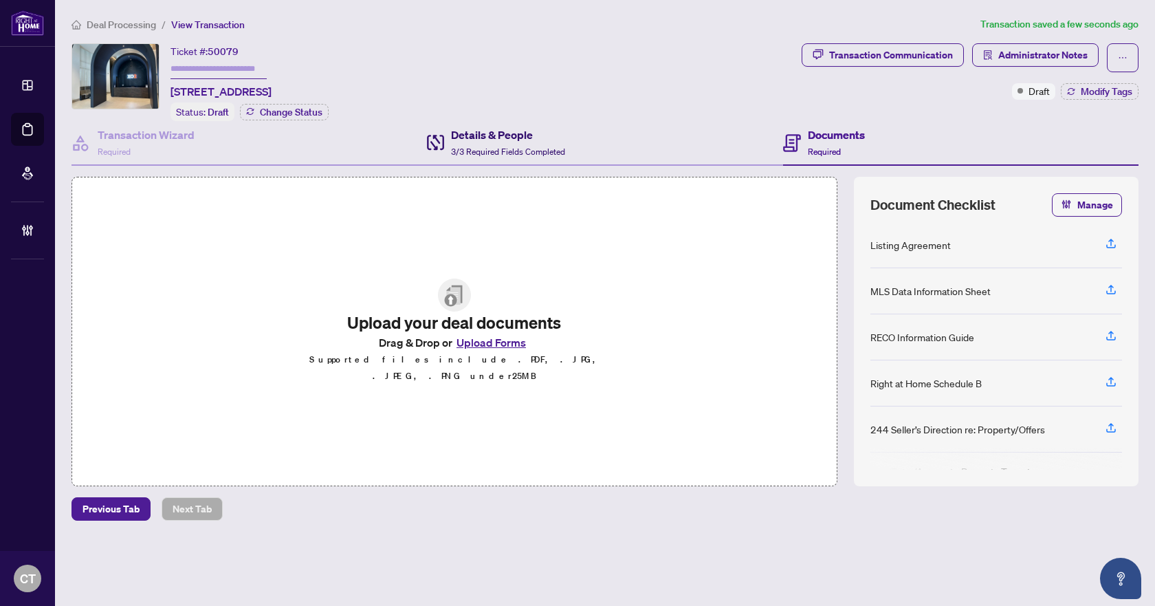
click at [507, 135] on h4 "Details & People" at bounding box center [508, 135] width 114 height 17
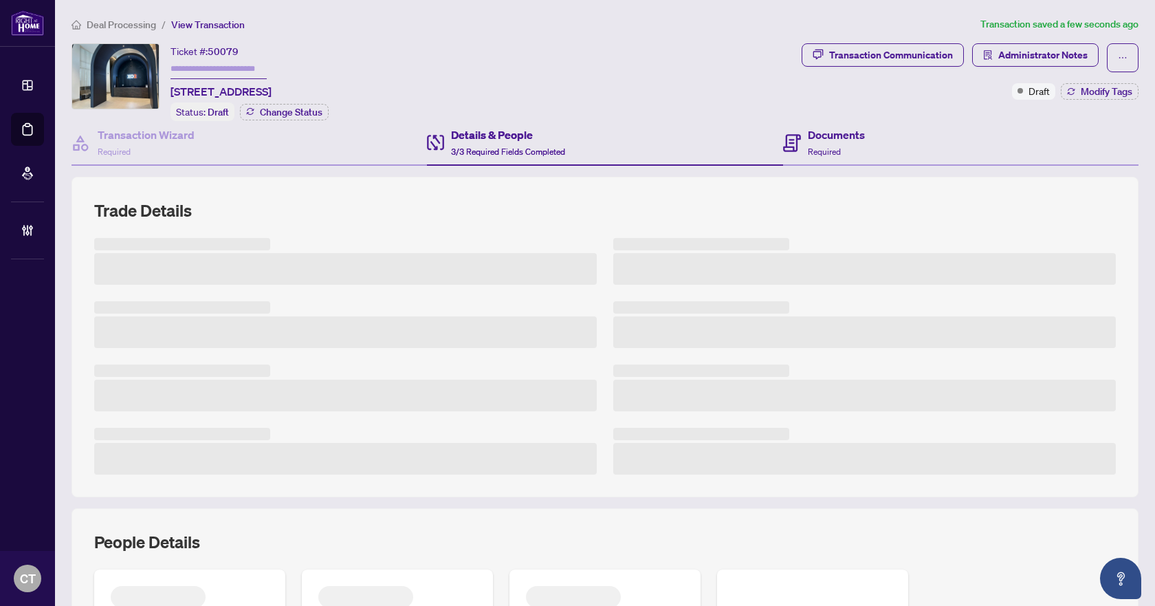
click at [933, 142] on div "Documents Required" at bounding box center [960, 143] width 355 height 45
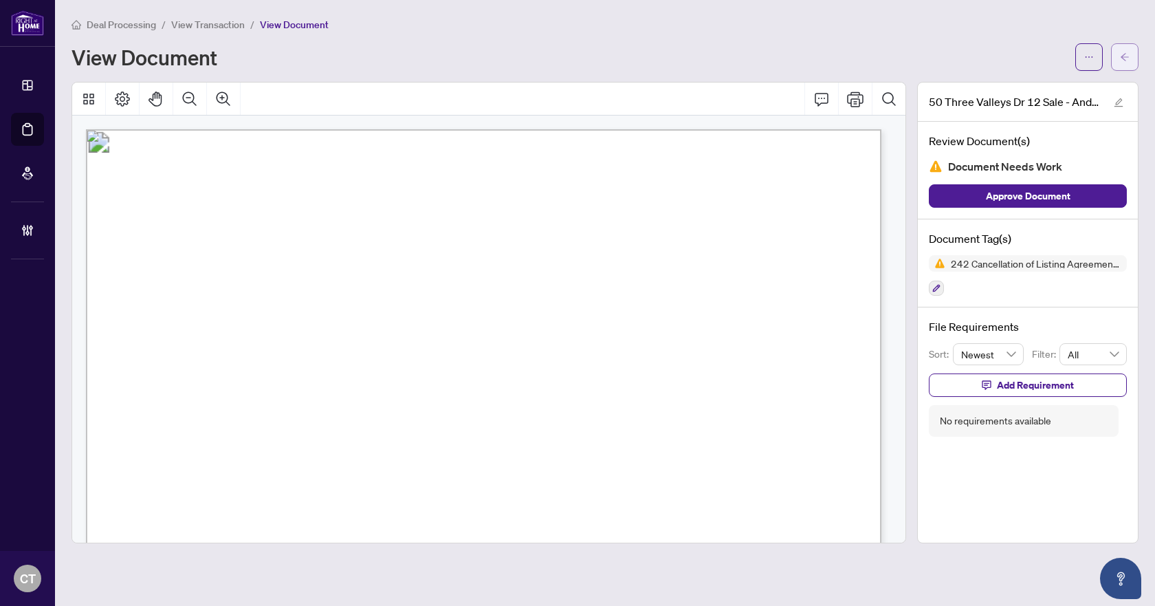
click at [1115, 63] on button "button" at bounding box center [1125, 57] width 28 height 28
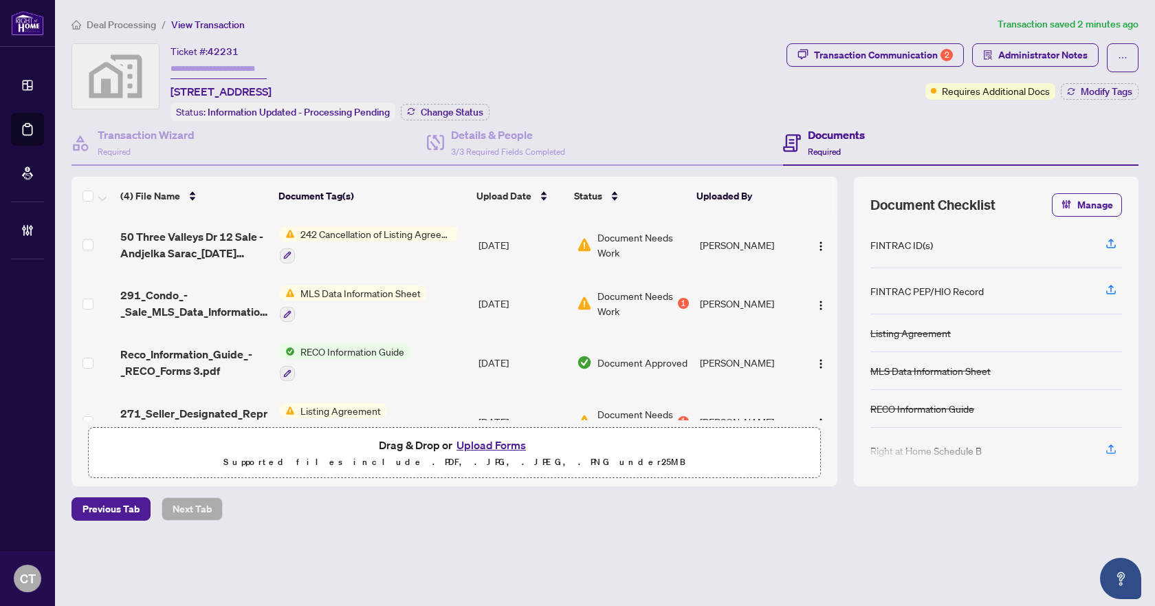
scroll to position [34, 0]
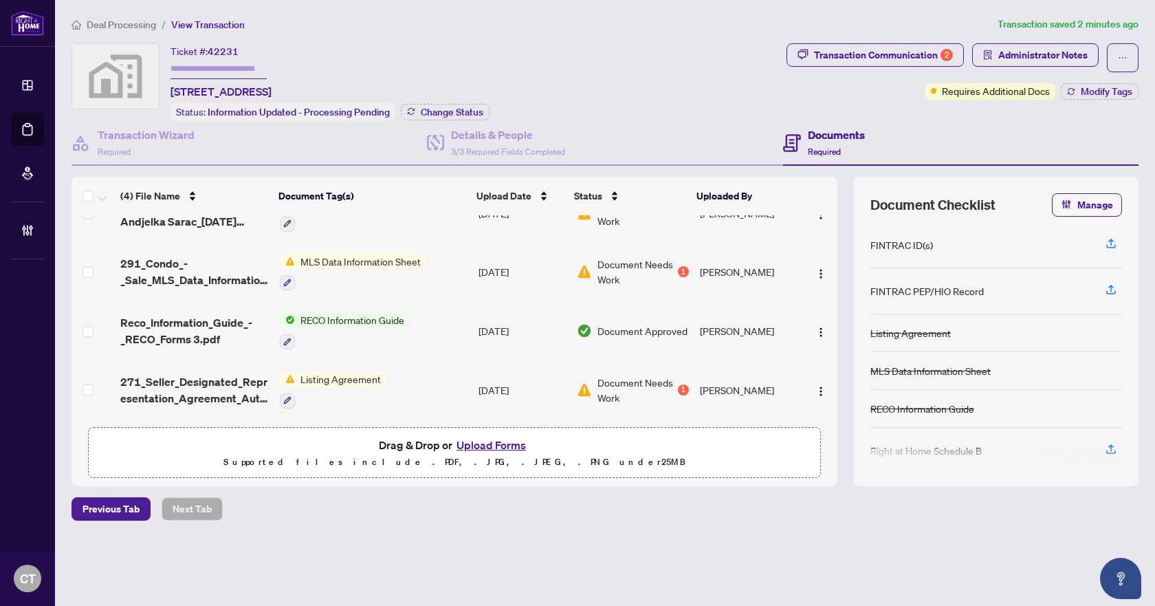
click at [415, 379] on td "Listing Agreement" at bounding box center [373, 389] width 199 height 59
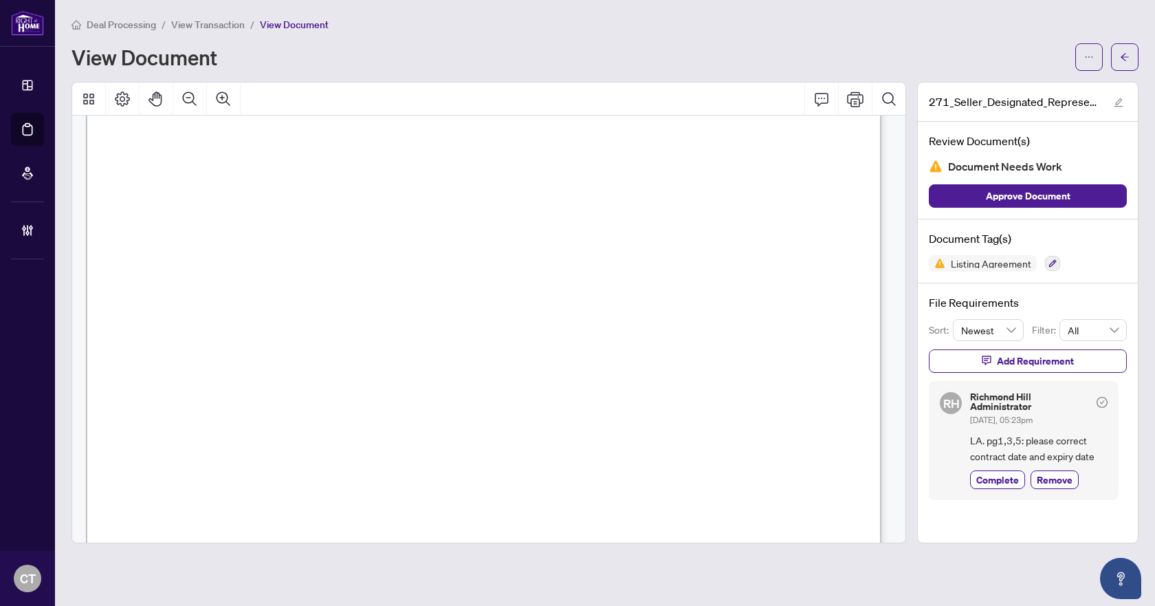
scroll to position [344, 0]
click at [1115, 57] on button "button" at bounding box center [1125, 57] width 28 height 28
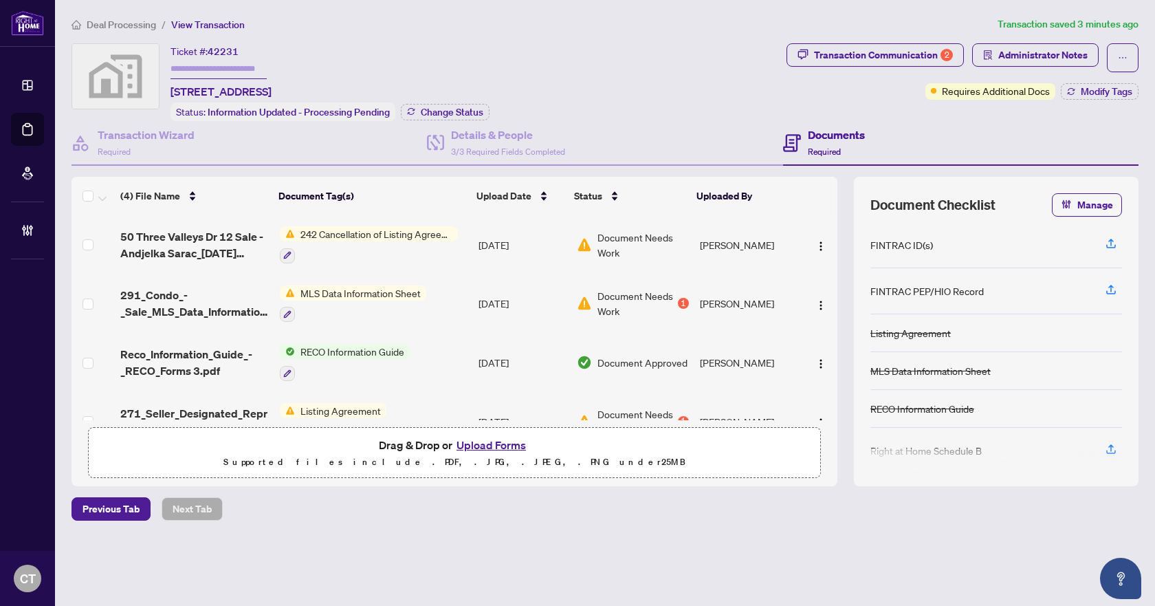
click at [358, 406] on span "Listing Agreement" at bounding box center [340, 410] width 91 height 15
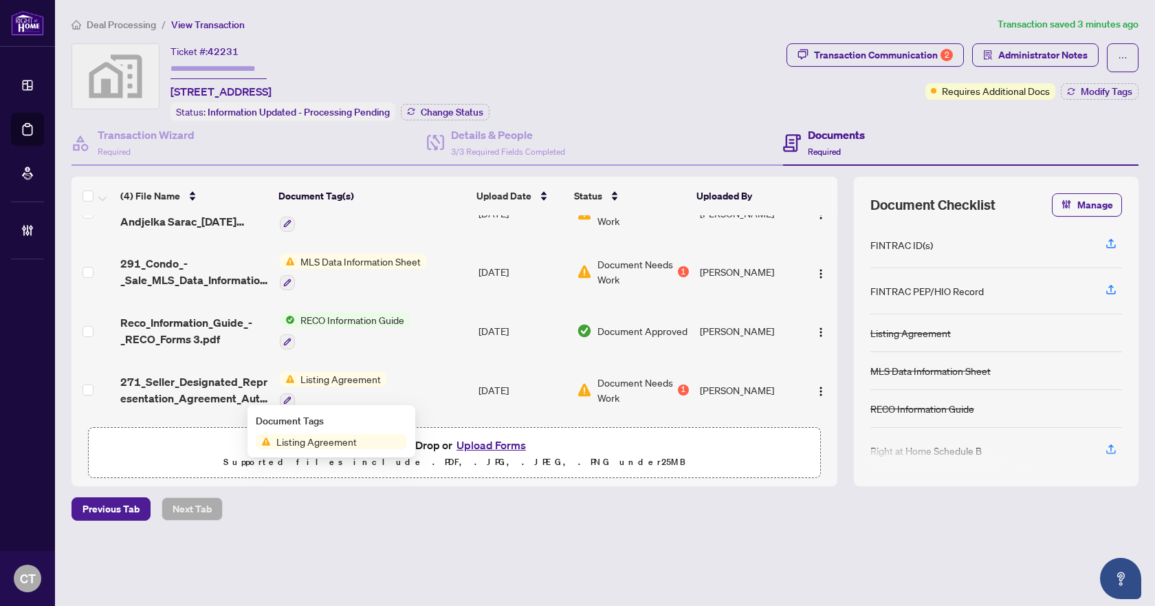
click at [393, 373] on td "Listing Agreement" at bounding box center [373, 389] width 199 height 59
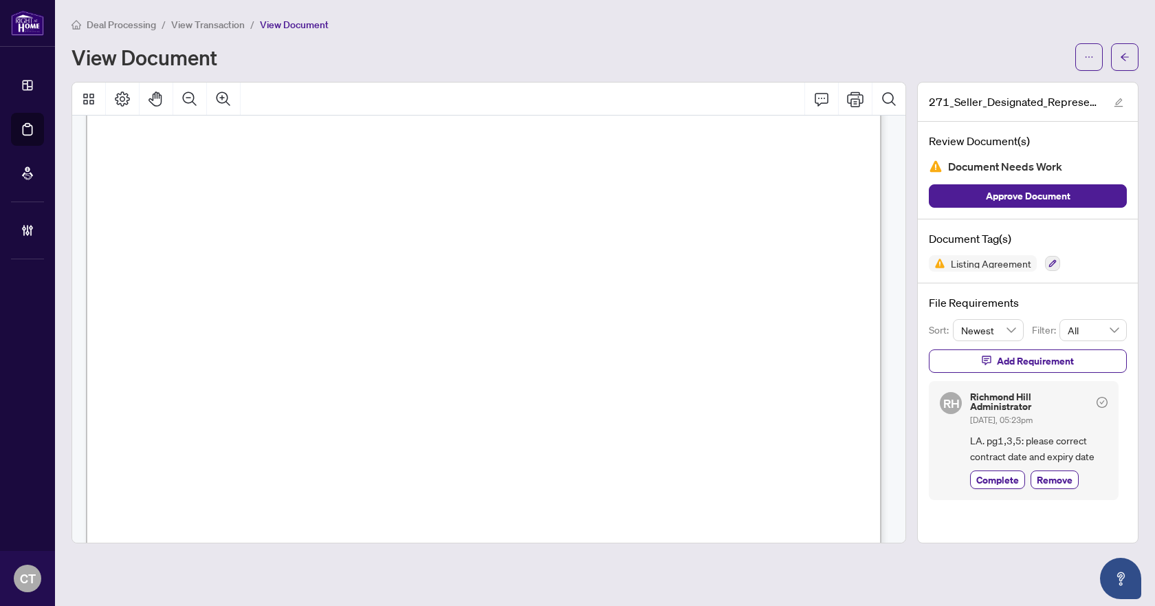
scroll to position [275, 0]
click at [1131, 61] on button "button" at bounding box center [1125, 57] width 28 height 28
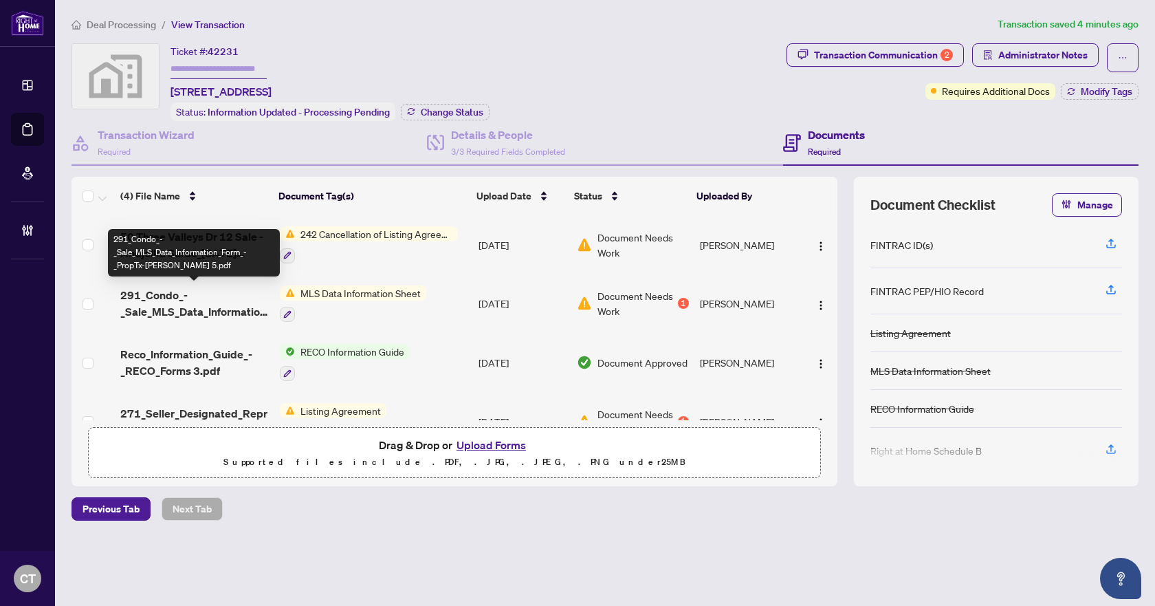
click at [239, 296] on span "291_Condo_-_Sale_MLS_Data_Information_Form_-_PropTx-[PERSON_NAME] 5.pdf" at bounding box center [194, 303] width 148 height 33
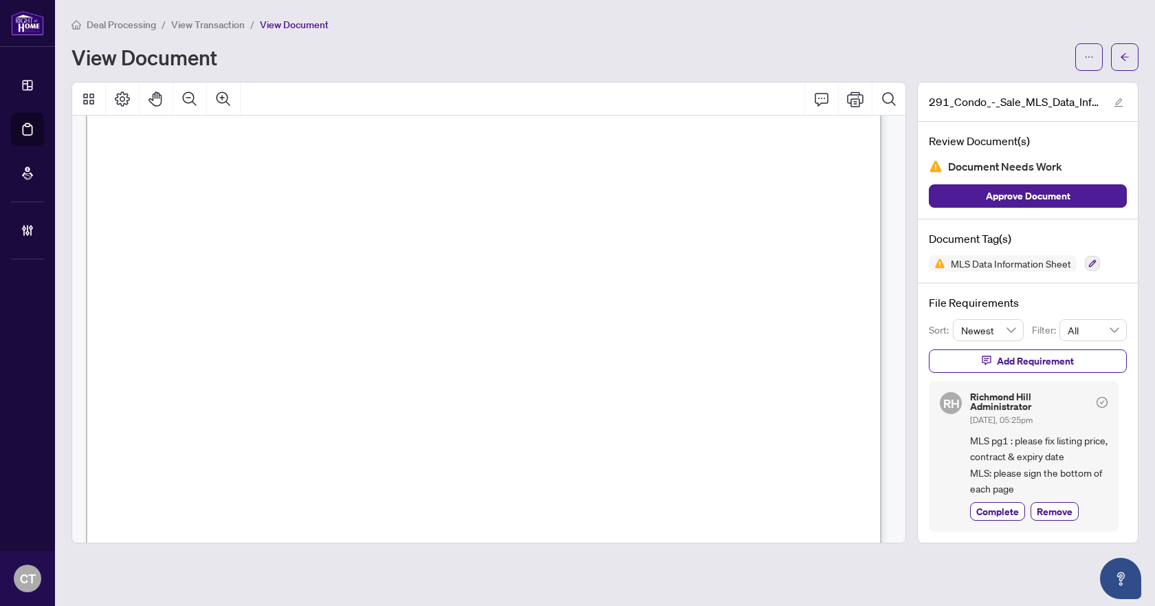
scroll to position [206, 0]
click at [1131, 55] on button "button" at bounding box center [1125, 57] width 28 height 28
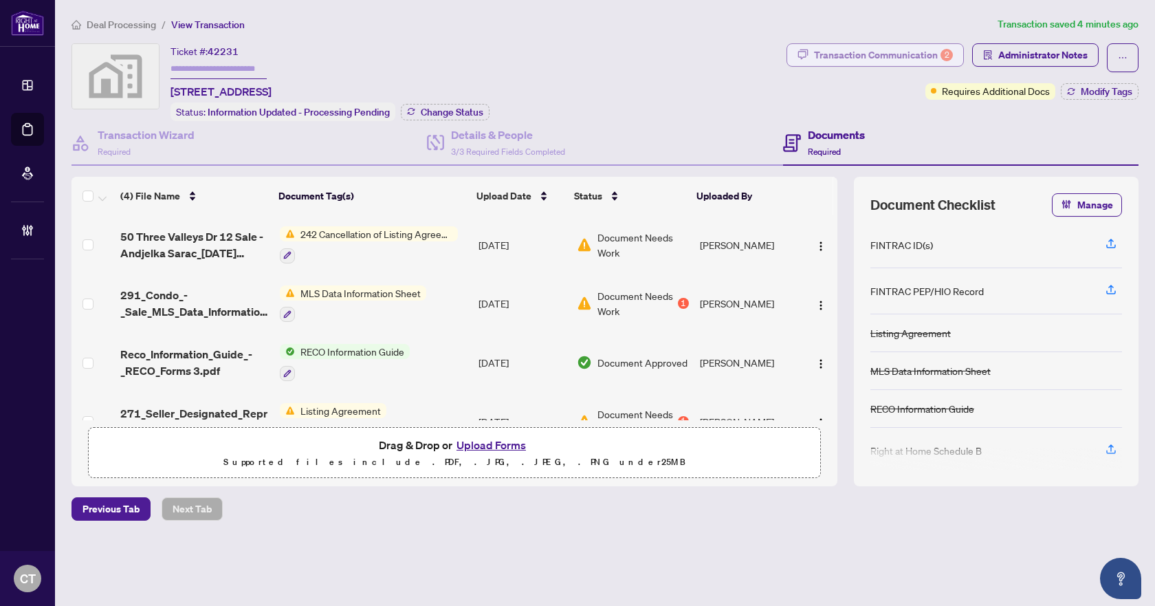
click at [878, 58] on div "Transaction Communication 2" at bounding box center [883, 55] width 139 height 22
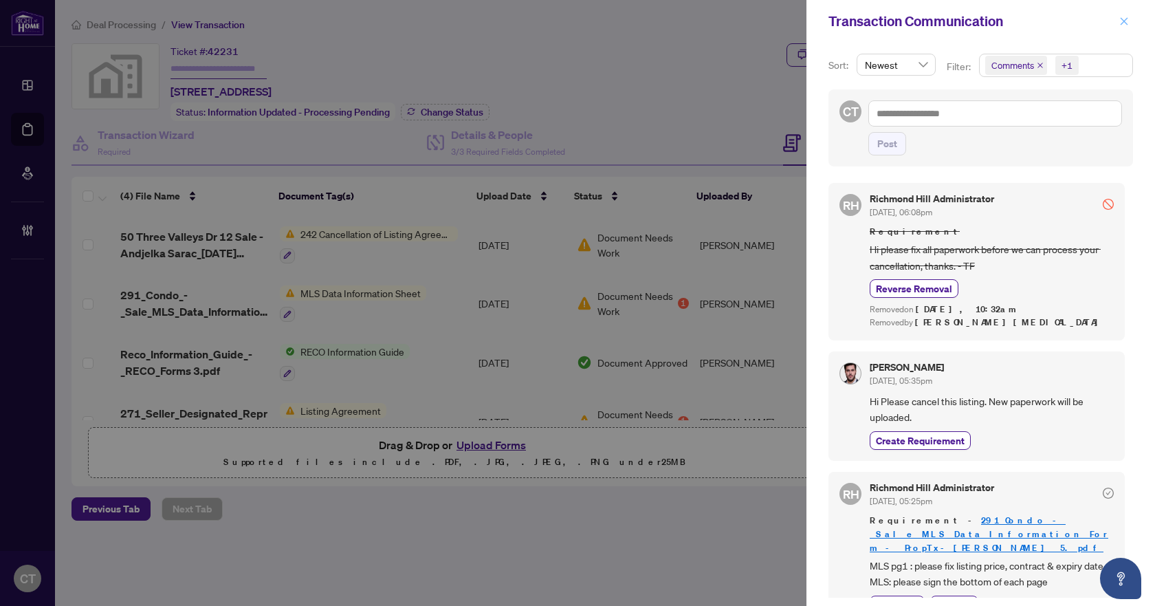
click at [1127, 17] on icon "close" at bounding box center [1124, 22] width 10 height 10
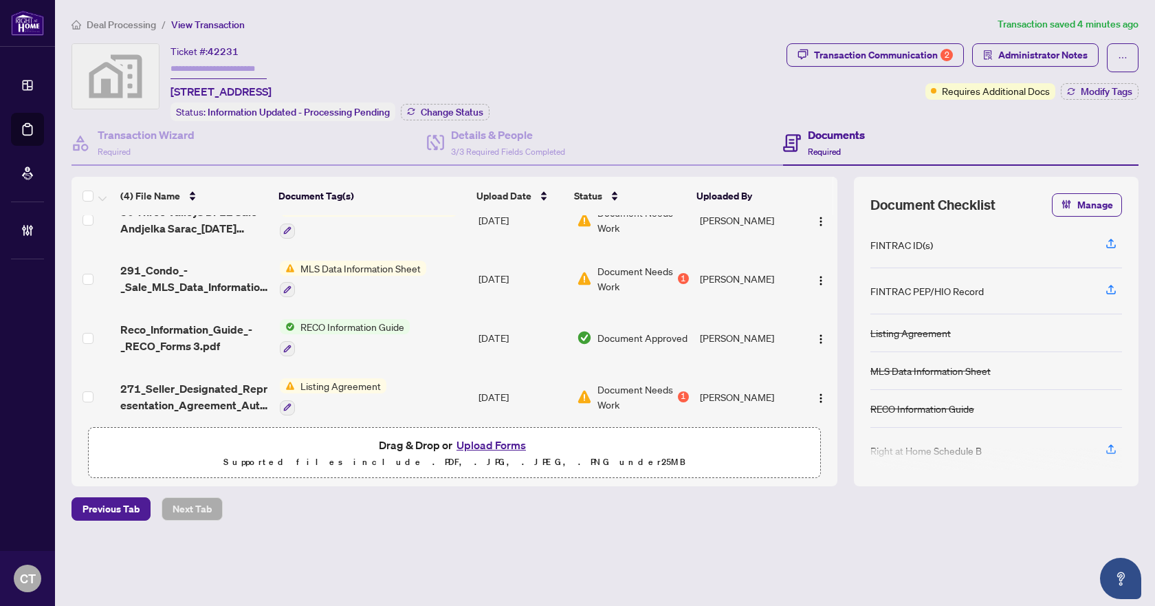
scroll to position [34, 0]
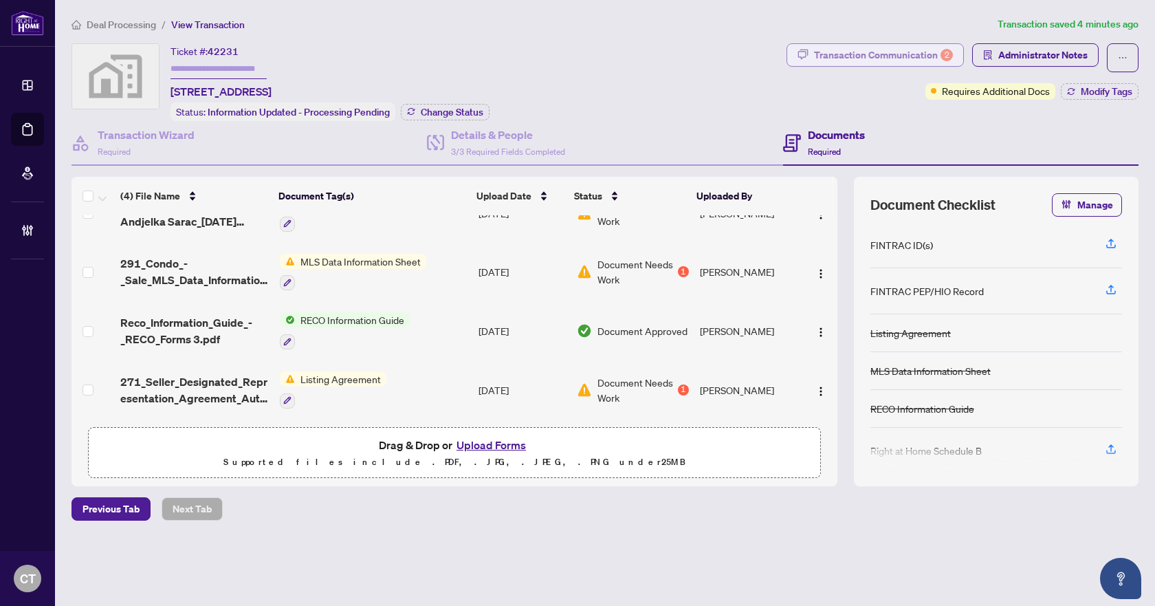
click at [869, 58] on div "Transaction Communication 2" at bounding box center [883, 55] width 139 height 22
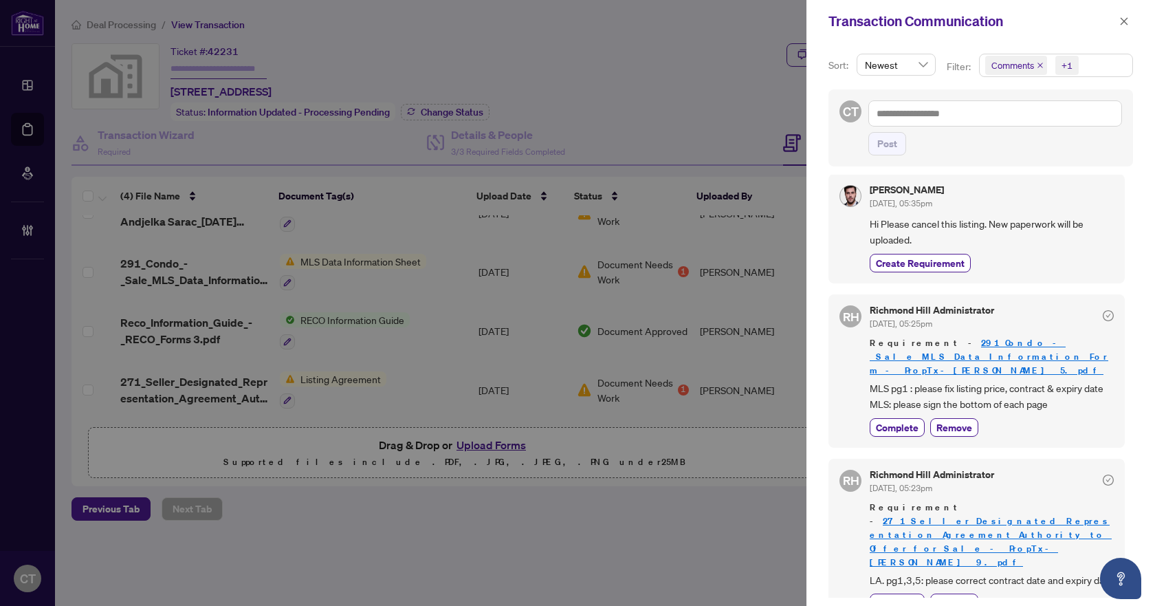
scroll to position [3, 0]
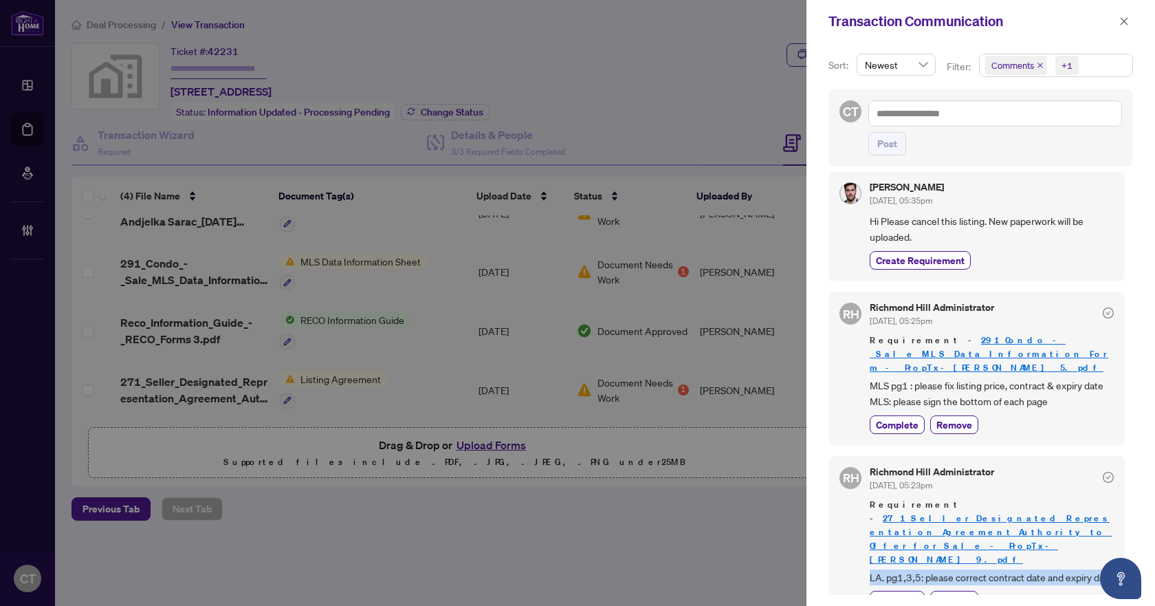
drag, startPoint x: 871, startPoint y: 536, endPoint x: 888, endPoint y: 549, distance: 21.0
click at [888, 569] on span "LA. pg1,3,5: please correct contract date and expiry date" at bounding box center [992, 577] width 244 height 16
click at [928, 569] on span "LA. pg1,3,5: please correct contract date and expiry date" at bounding box center [992, 577] width 244 height 16
click at [1123, 21] on icon "close" at bounding box center [1124, 22] width 10 height 10
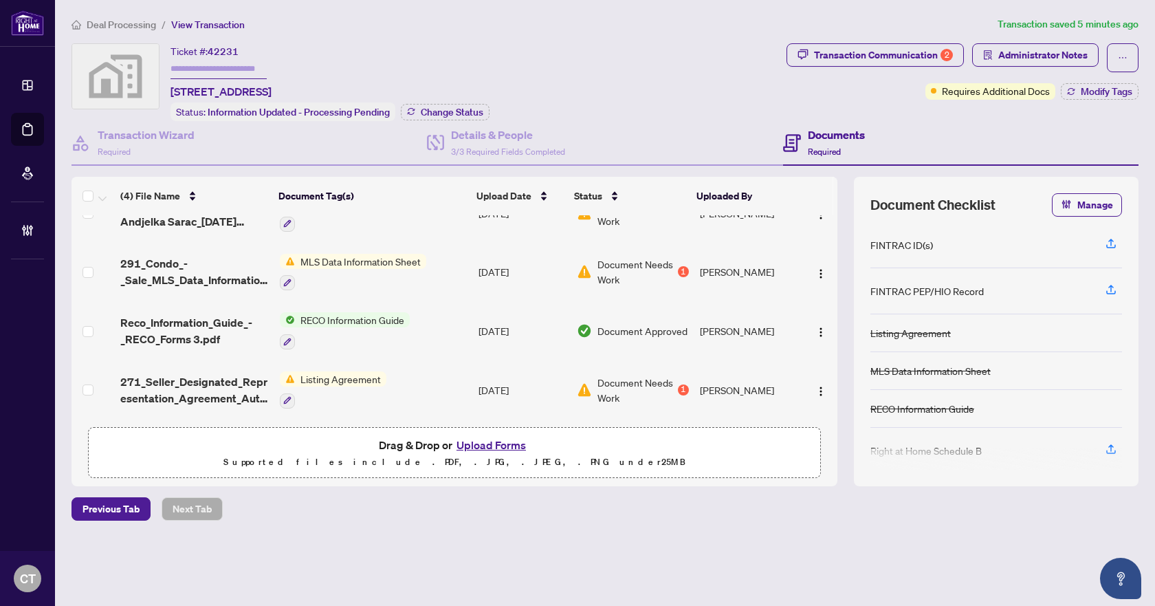
click at [468, 269] on td "MLS Data Information Sheet" at bounding box center [373, 272] width 199 height 59
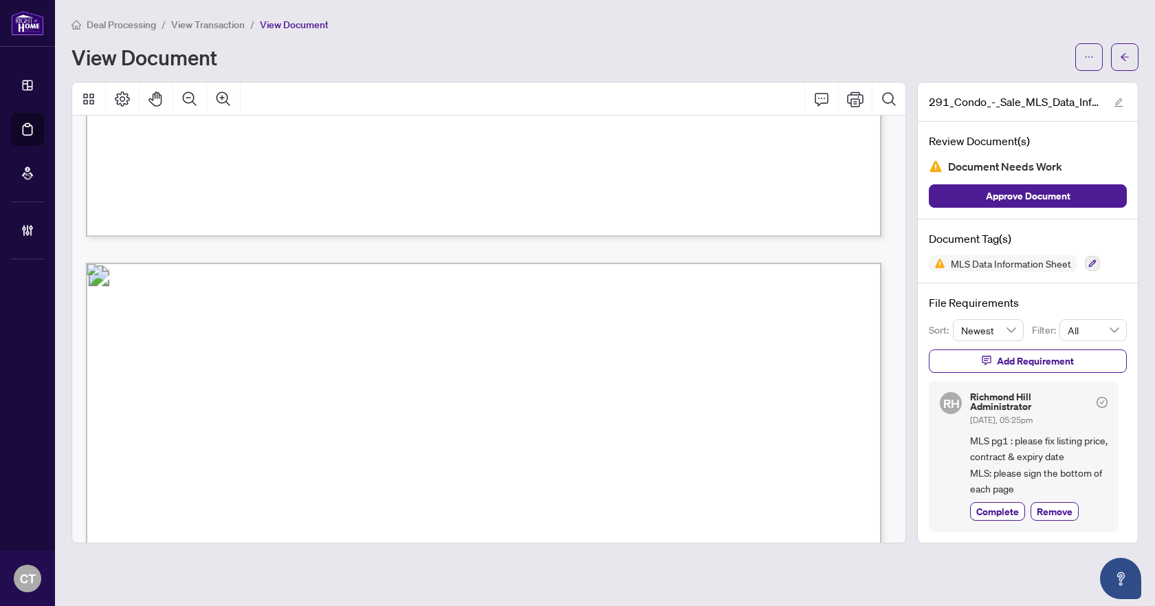
scroll to position [8251, 0]
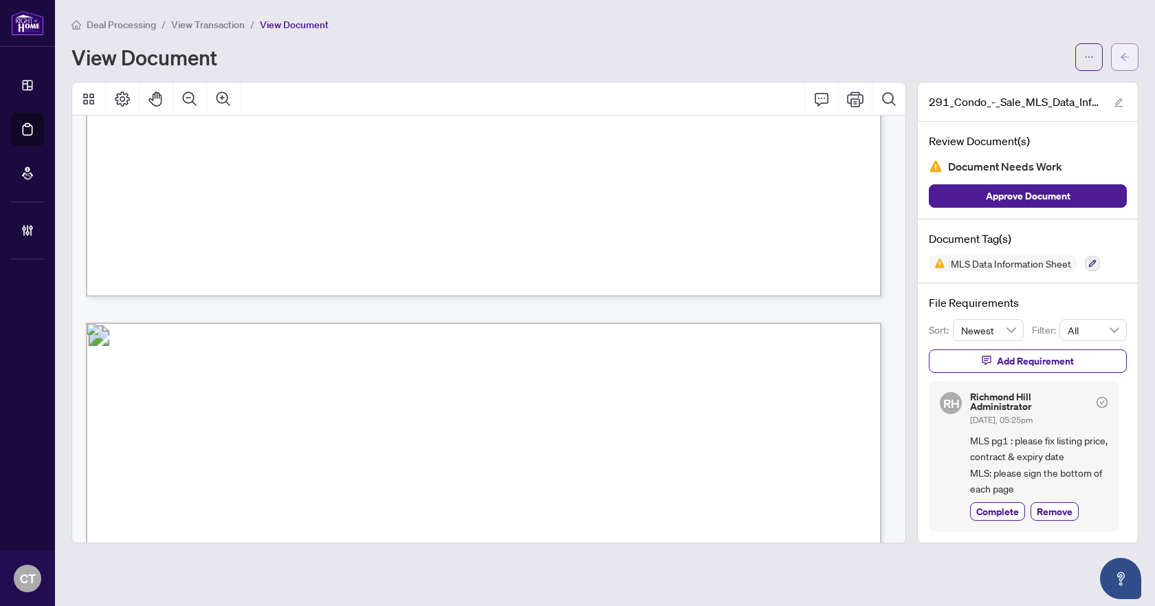
click at [1121, 58] on icon "arrow-left" at bounding box center [1125, 57] width 10 height 10
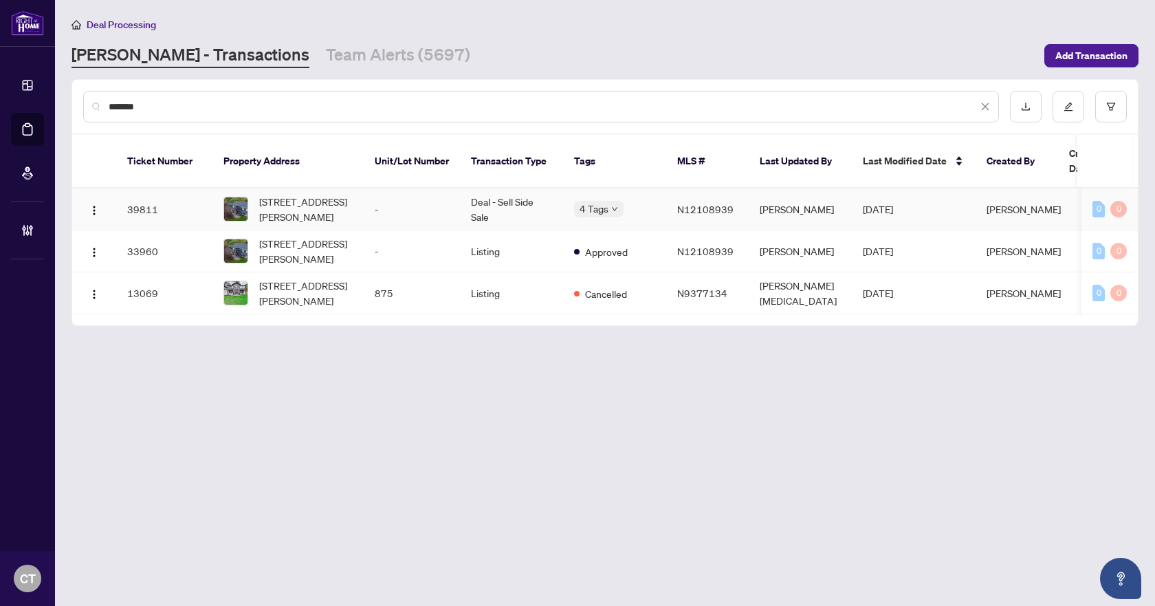
type input "*******"
click at [516, 190] on td "Deal - Sell Side Sale" at bounding box center [511, 209] width 103 height 42
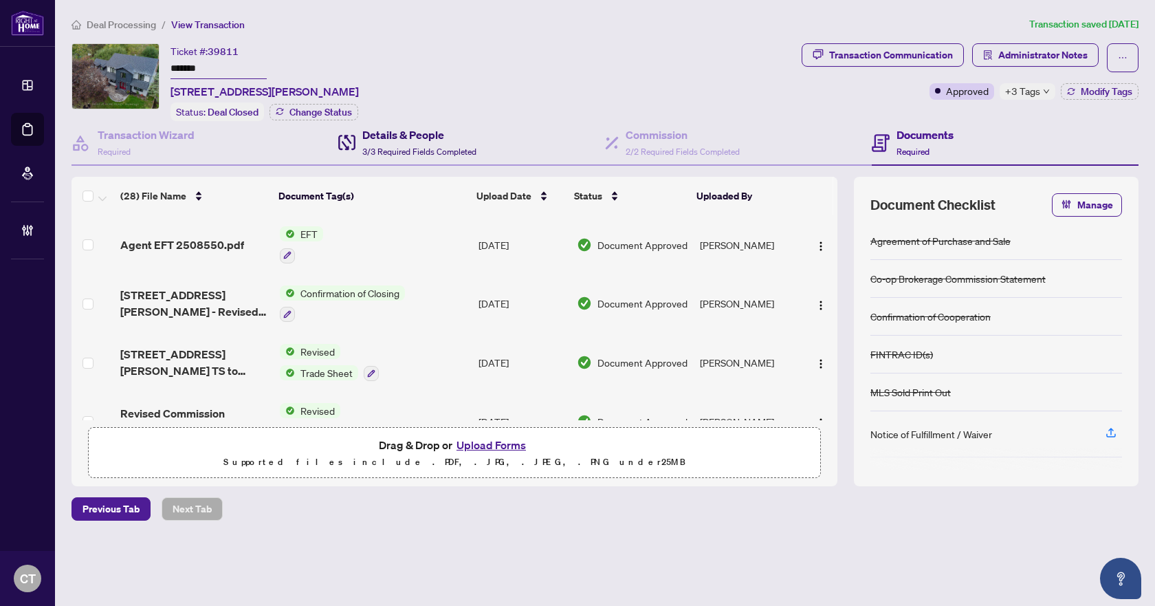
click at [408, 151] on span "3/3 Required Fields Completed" at bounding box center [419, 151] width 114 height 10
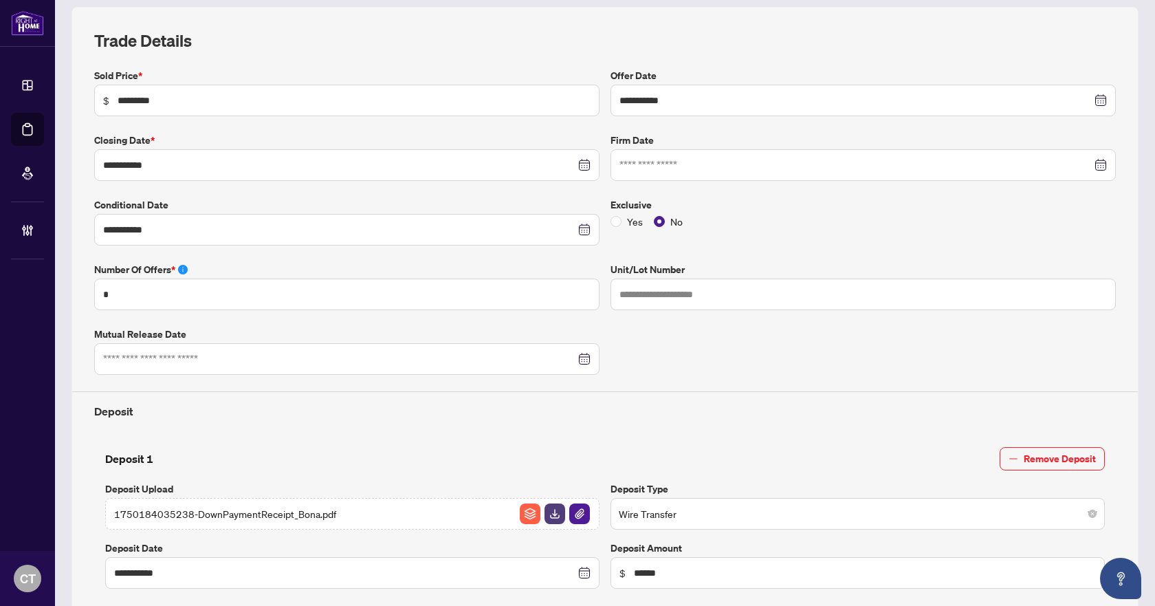
scroll to position [42, 0]
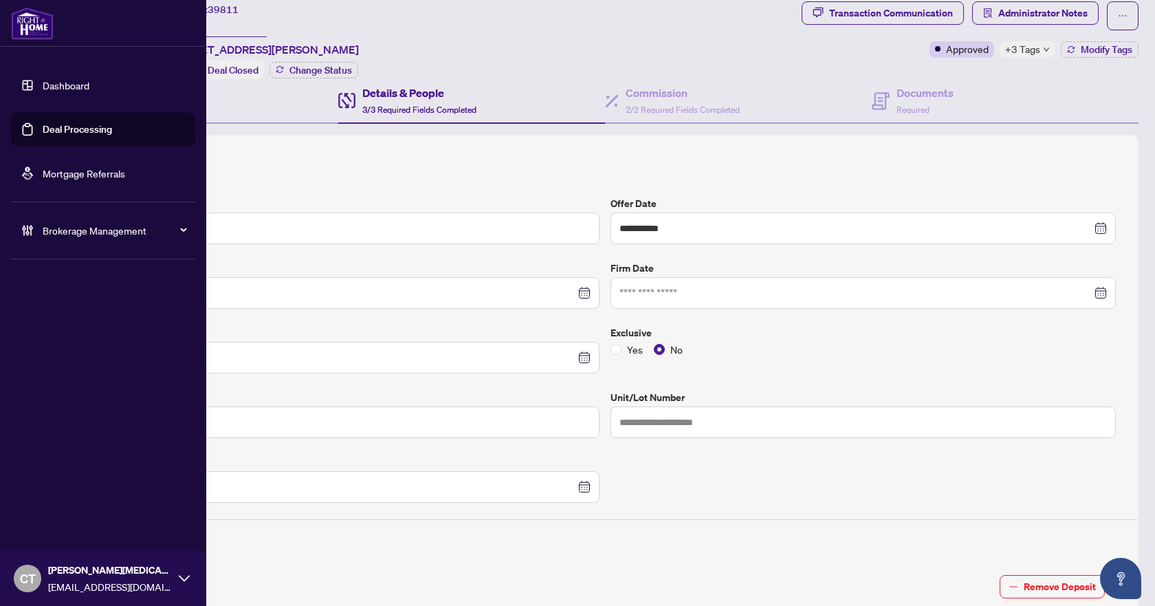
click at [47, 230] on span "Brokerage Management" at bounding box center [114, 230] width 143 height 15
click at [53, 234] on span "Brokerage Management" at bounding box center [114, 230] width 143 height 15
click at [58, 336] on link "Manage Agents" at bounding box center [63, 329] width 68 height 12
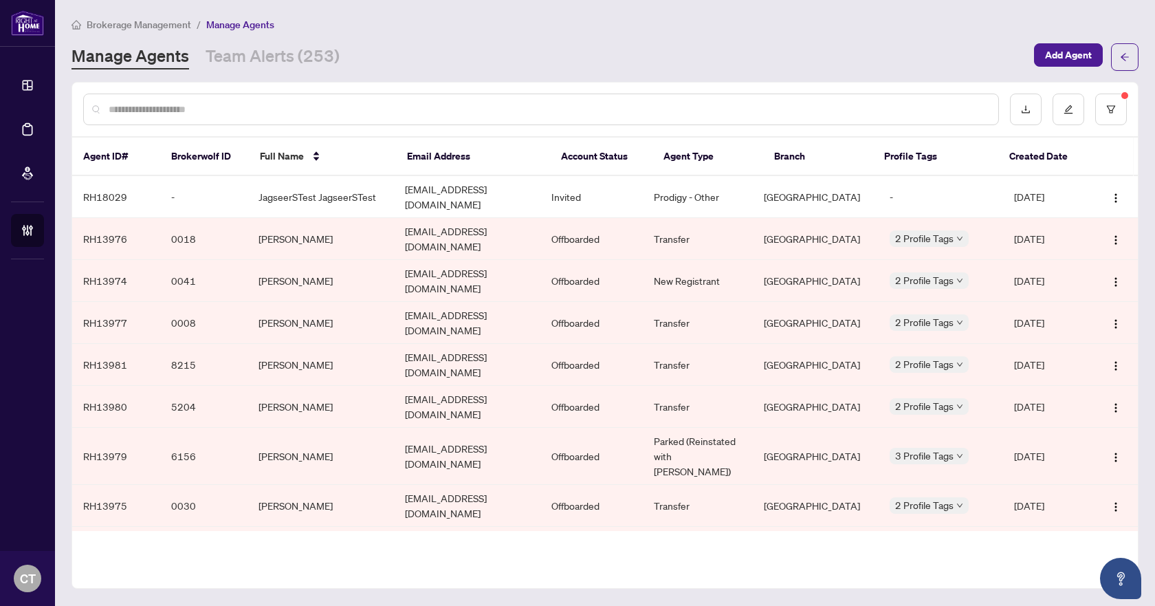
click at [246, 102] on input "text" at bounding box center [548, 109] width 879 height 15
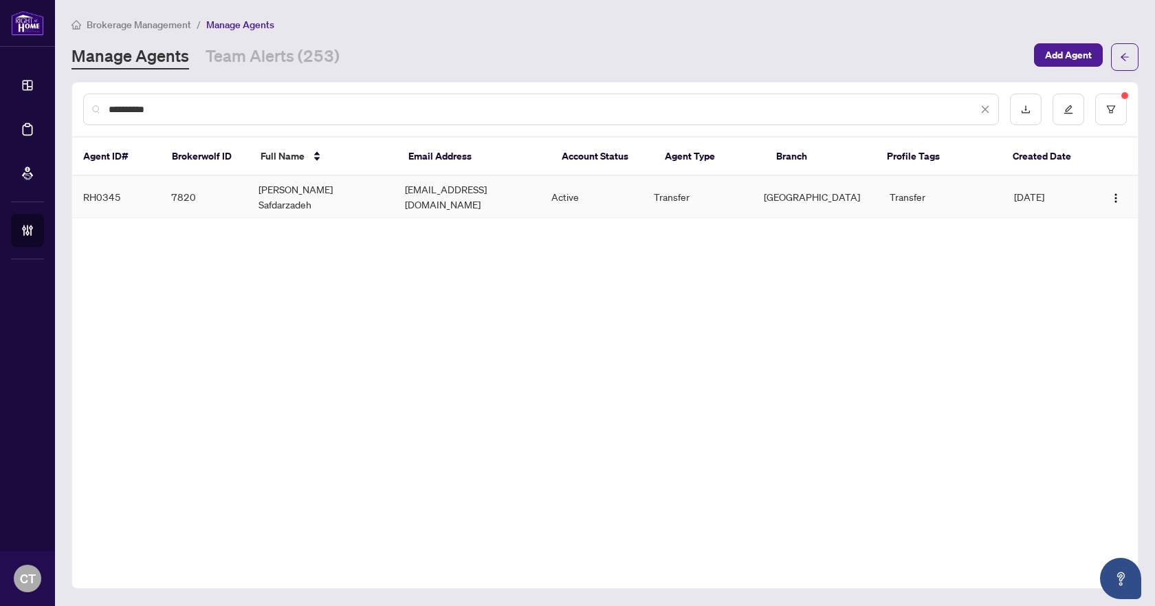
type input "**********"
click at [288, 196] on td "Masoud Safdarzadeh" at bounding box center [321, 197] width 146 height 42
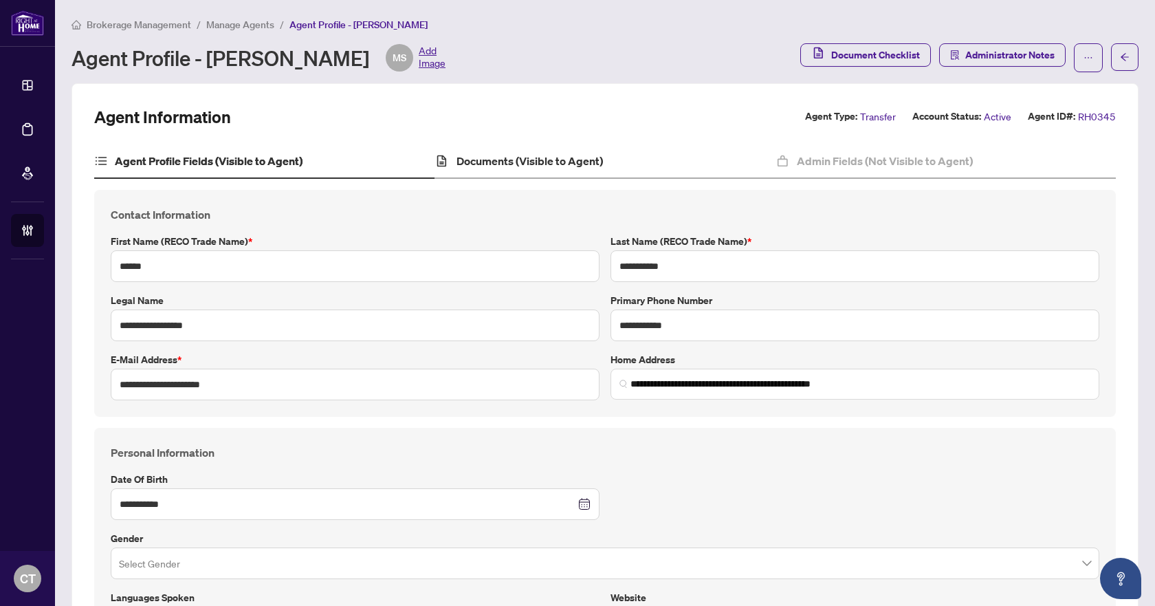
click at [635, 164] on div "Documents (Visible to Agent)" at bounding box center [605, 161] width 340 height 34
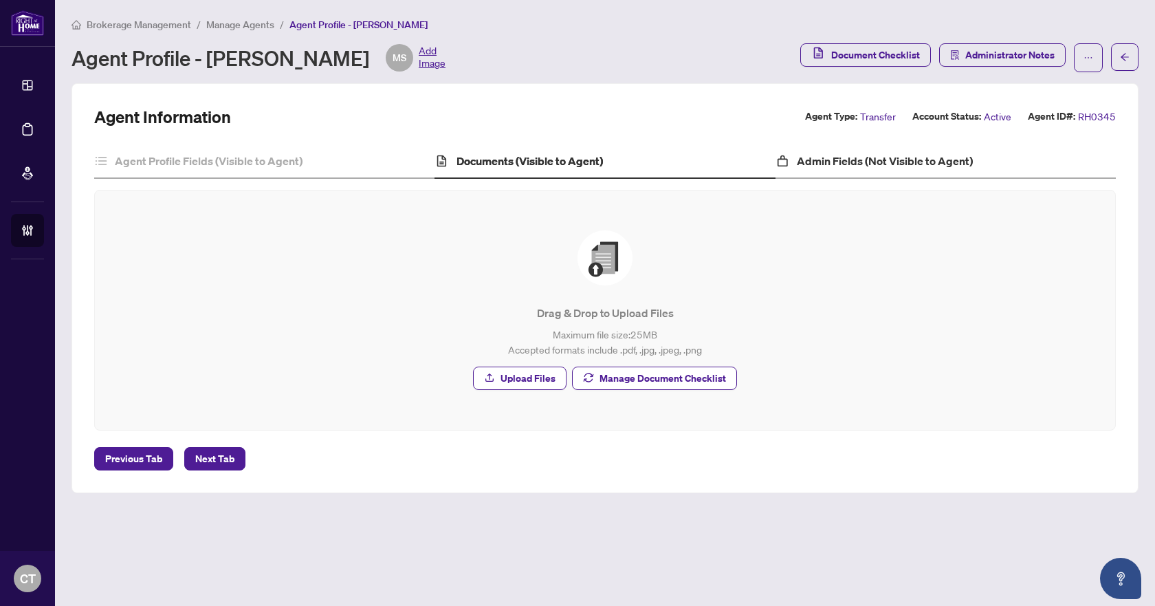
click at [786, 168] on div "Admin Fields (Not Visible to Agent)" at bounding box center [946, 161] width 340 height 34
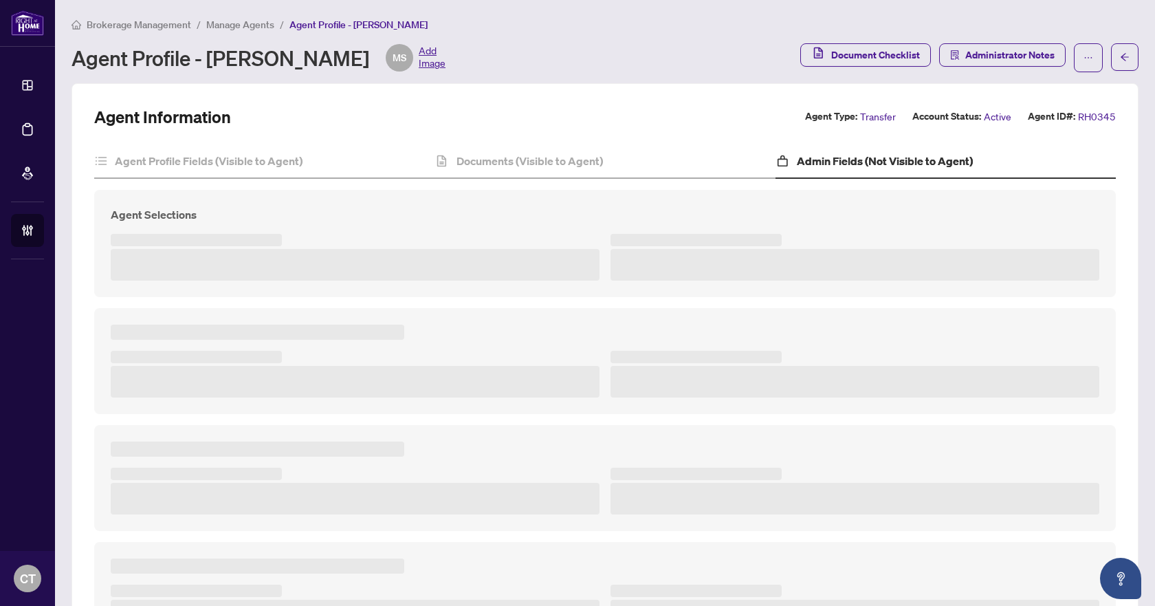
type textarea "**********"
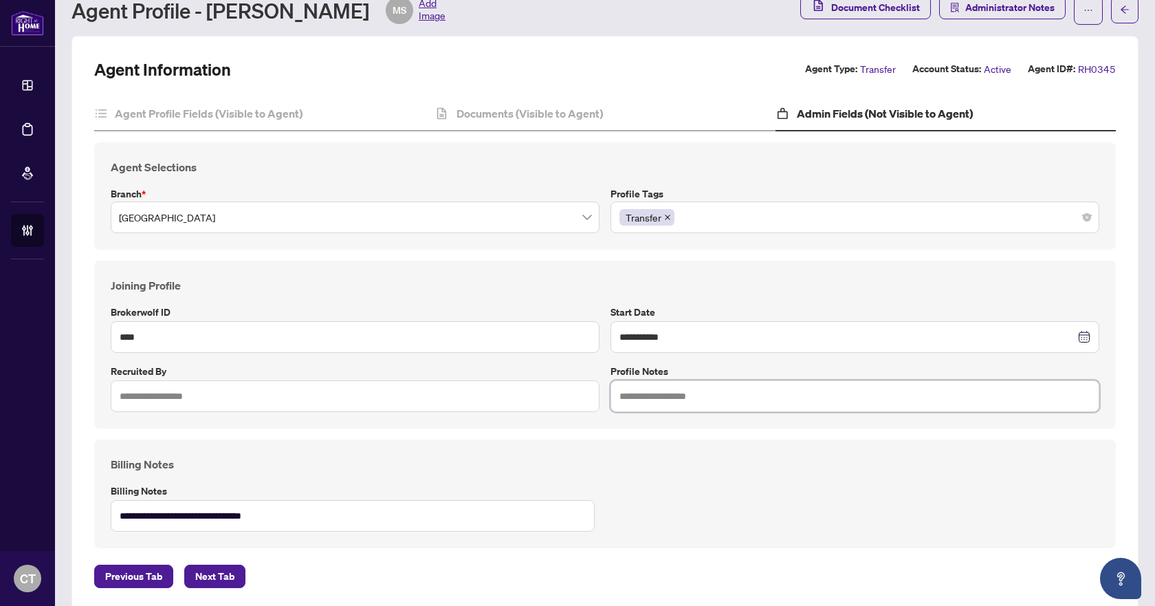
scroll to position [68, 0]
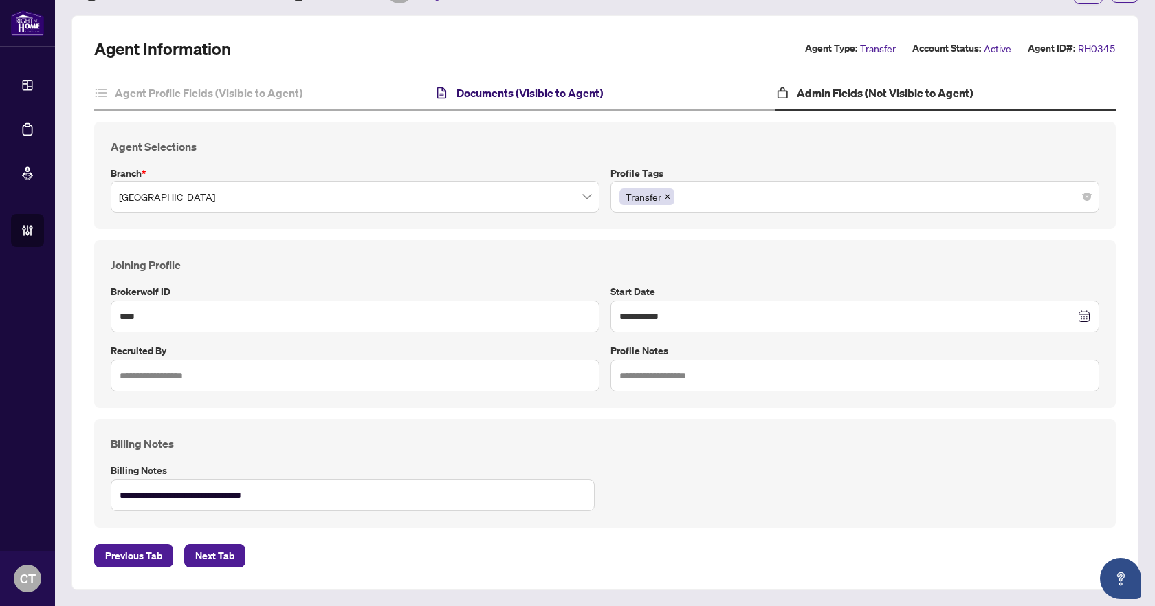
click at [562, 95] on h4 "Documents (Visible to Agent)" at bounding box center [530, 93] width 146 height 17
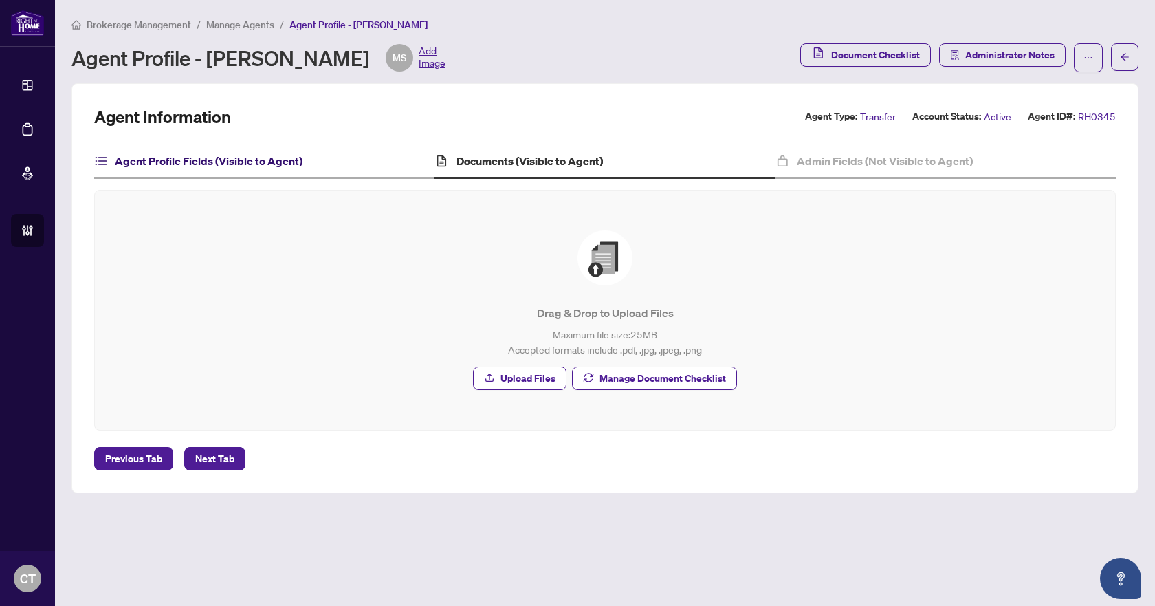
click at [222, 165] on h4 "Agent Profile Fields (Visible to Agent)" at bounding box center [209, 161] width 188 height 17
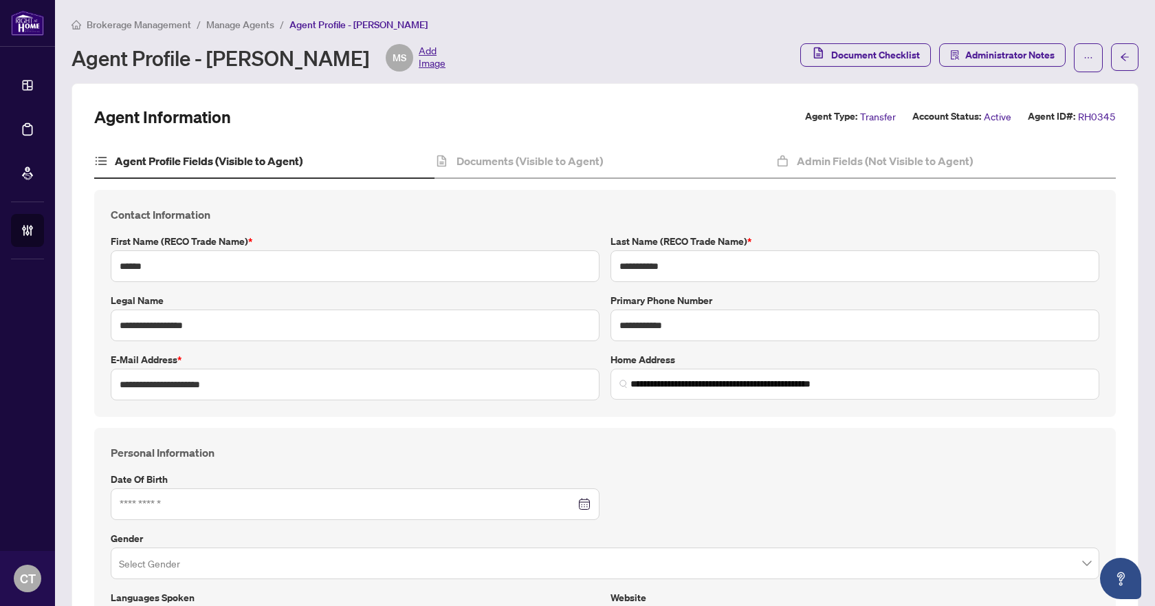
type input "**********"
type input "****"
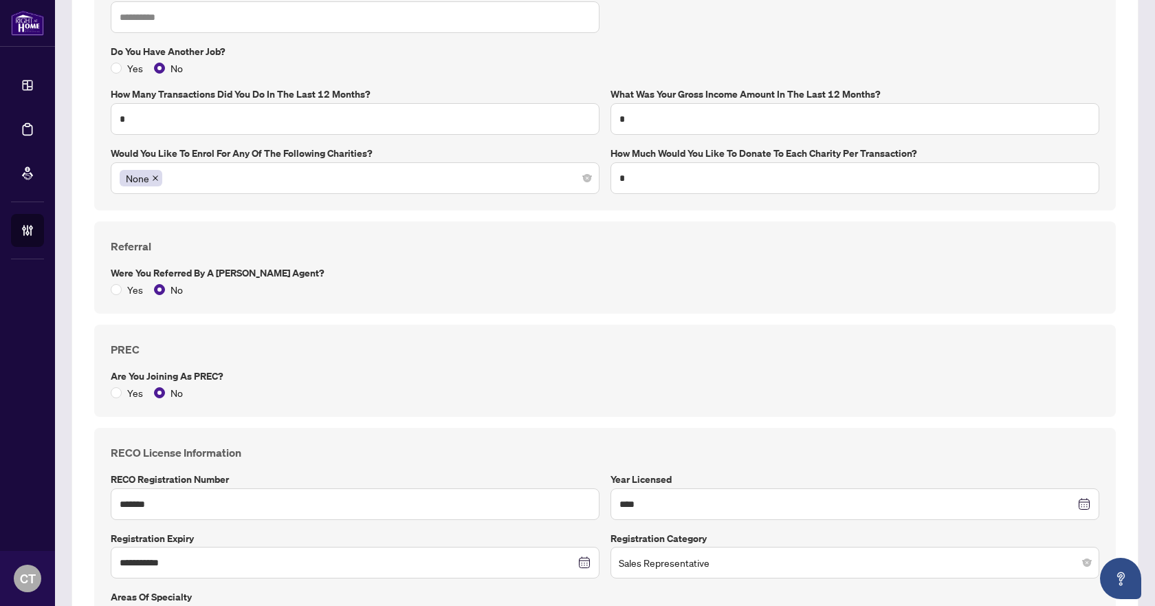
scroll to position [1100, 0]
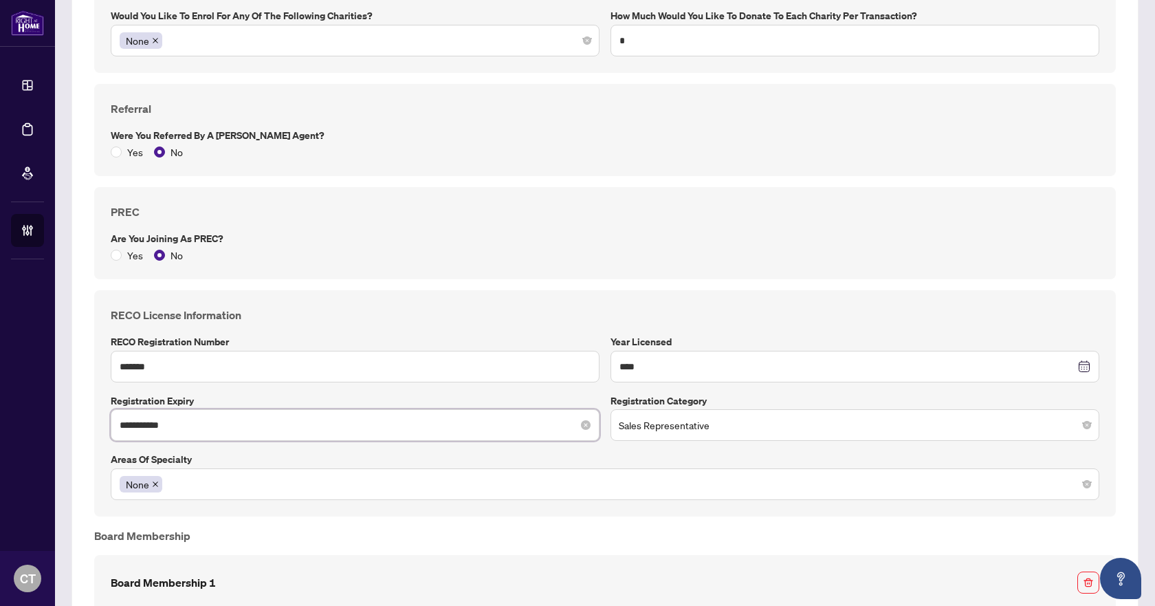
click at [217, 419] on input "**********" at bounding box center [348, 424] width 456 height 15
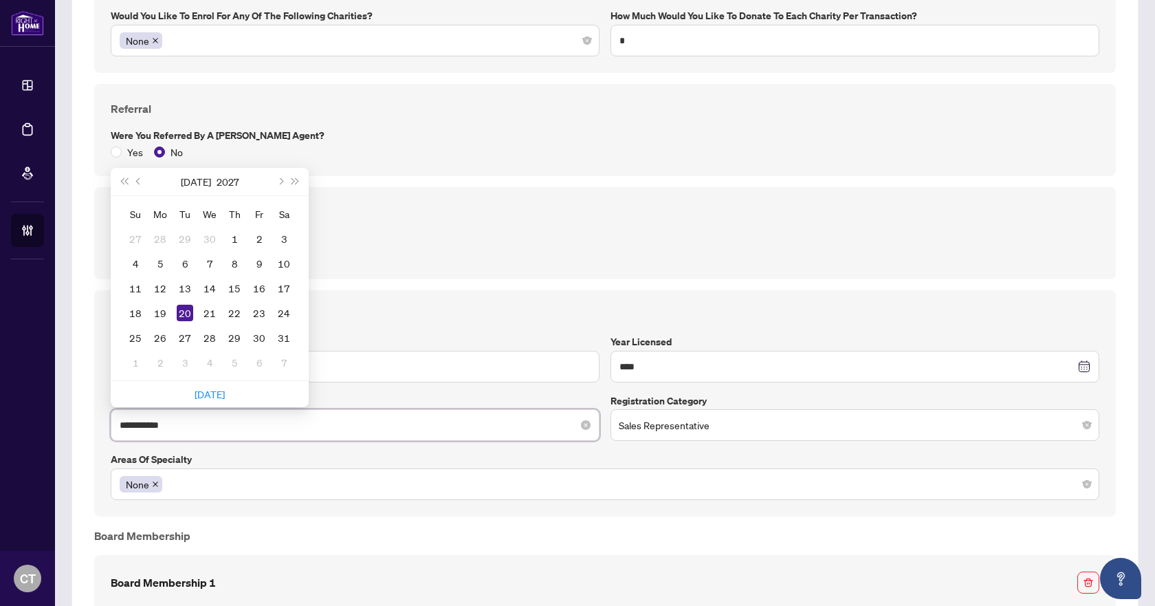
type input "**********"
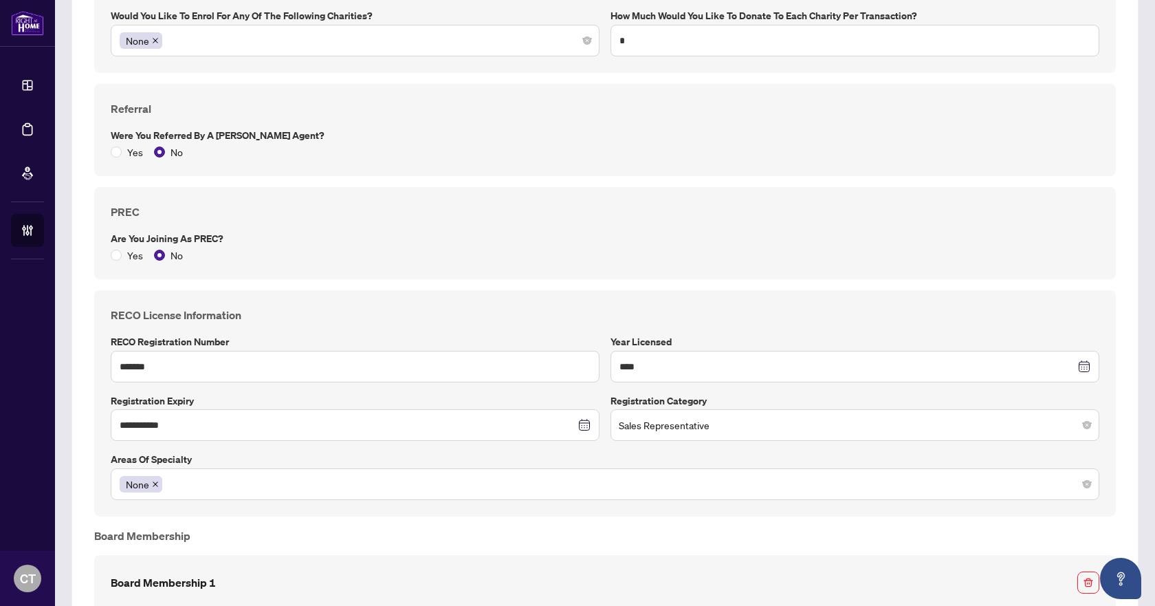
click at [493, 311] on h4 "RECO License Information" at bounding box center [605, 315] width 989 height 17
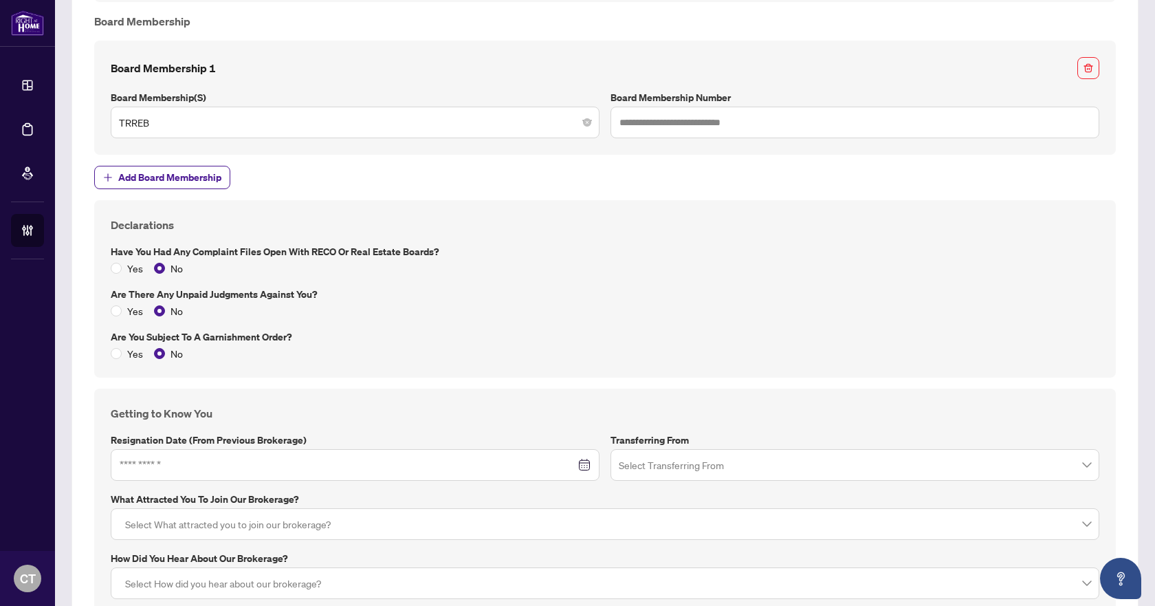
scroll to position [1703, 0]
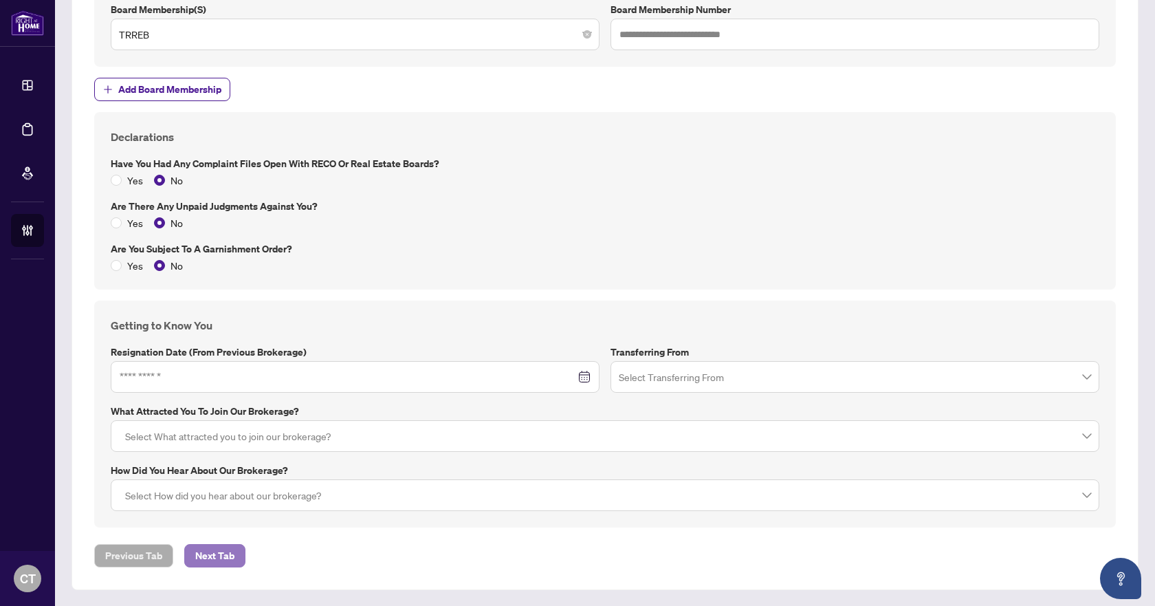
click at [219, 547] on span "Next Tab" at bounding box center [214, 556] width 39 height 22
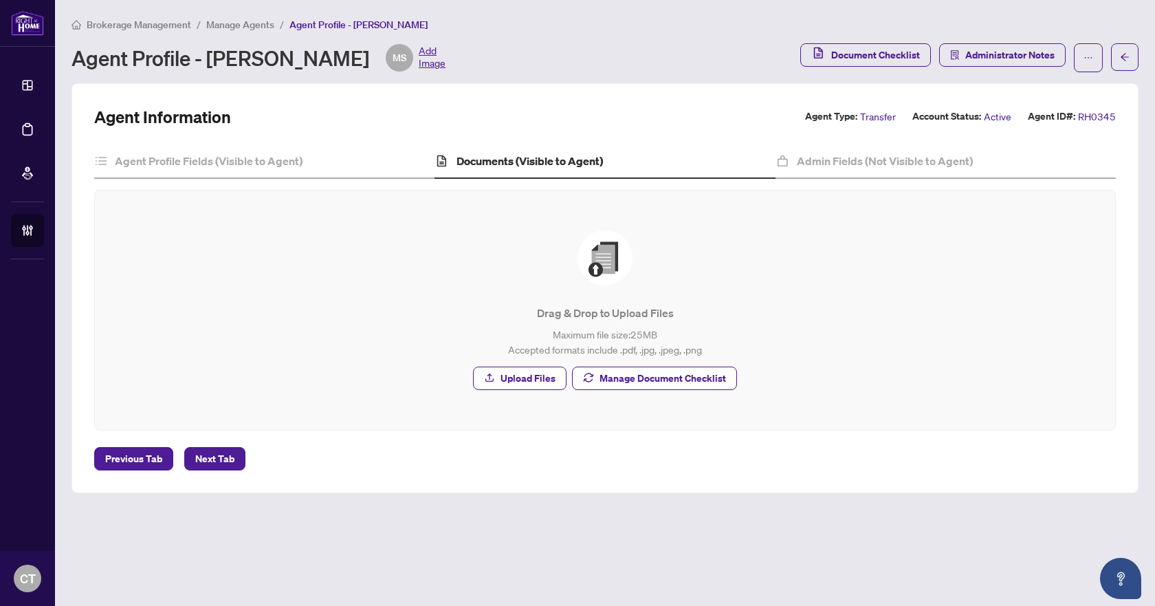
click at [235, 29] on span "Manage Agents" at bounding box center [240, 25] width 68 height 12
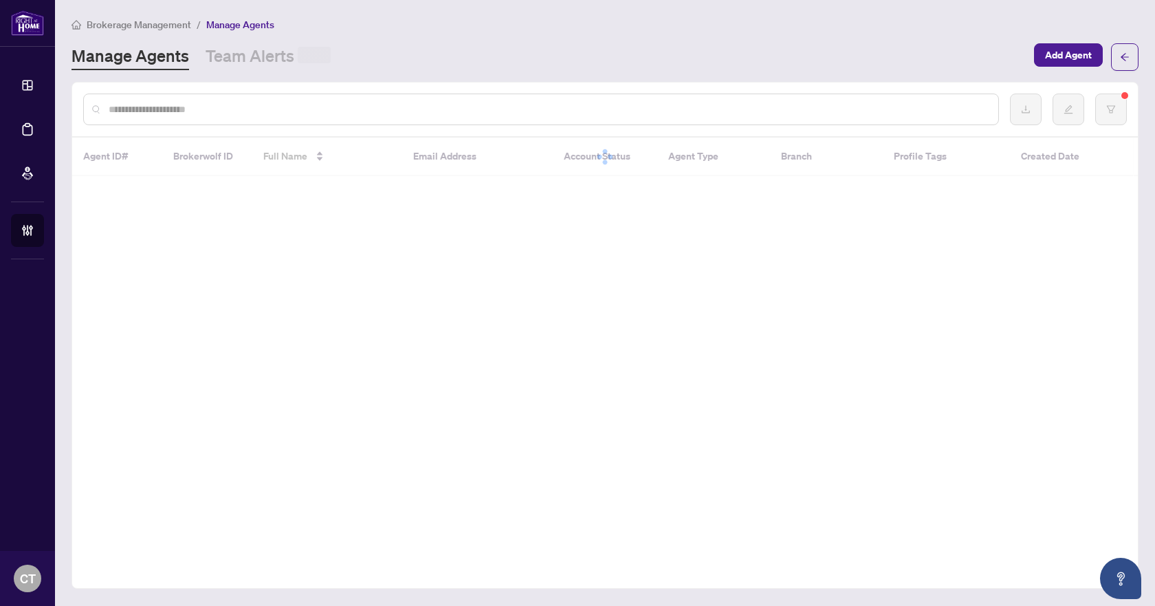
click at [201, 109] on input "text" at bounding box center [548, 109] width 879 height 15
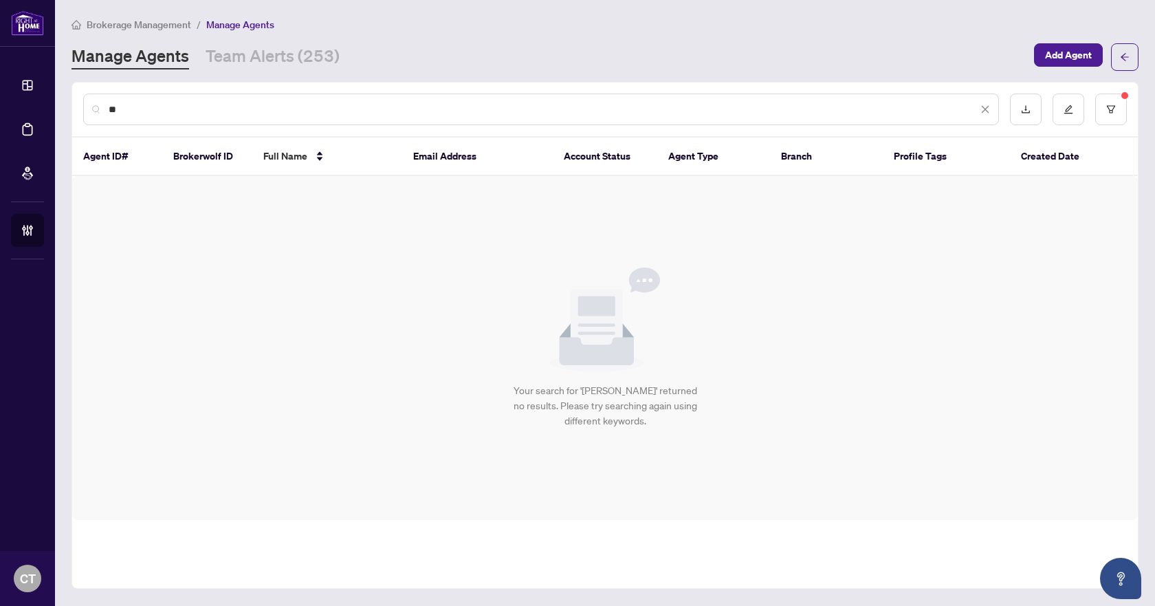
type input "*"
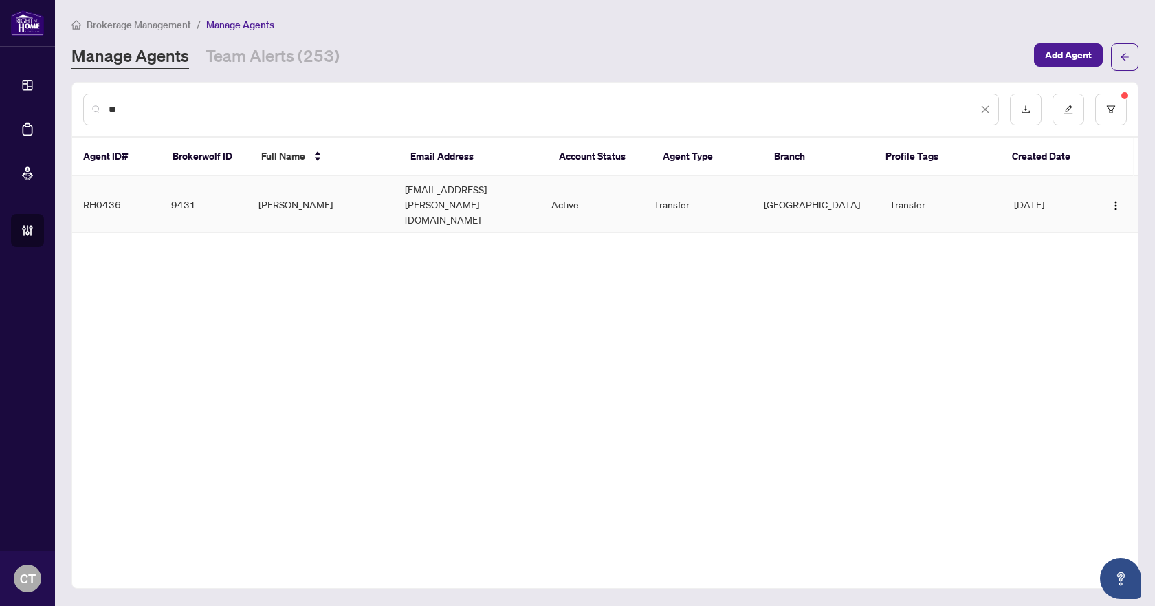
type input "**"
click at [283, 197] on td "Danny Vu" at bounding box center [321, 204] width 146 height 57
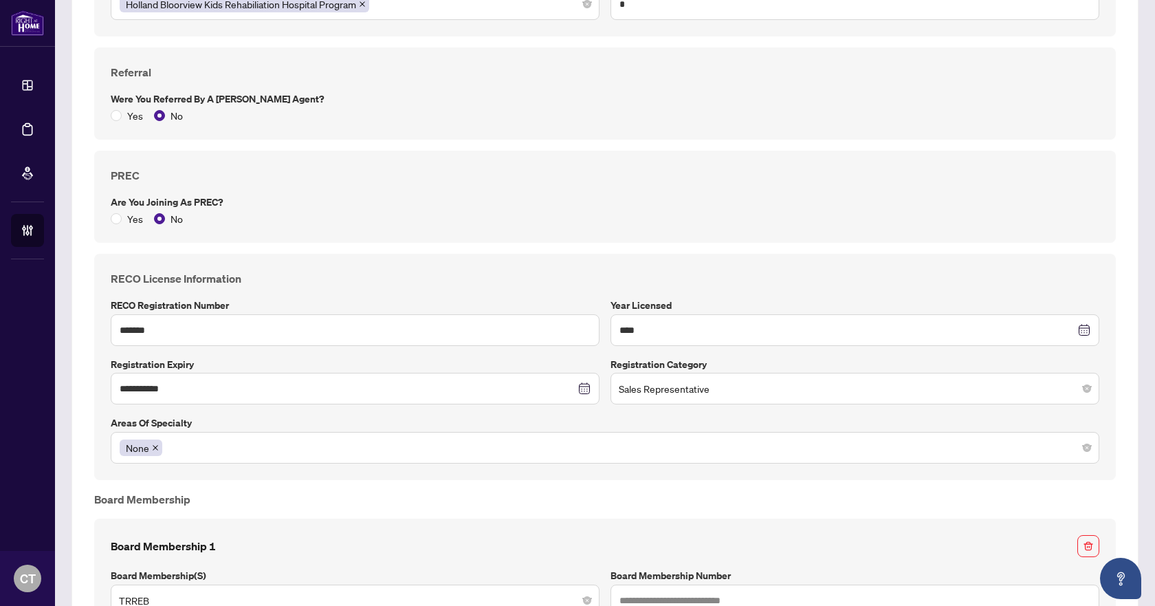
scroll to position [1169, 0]
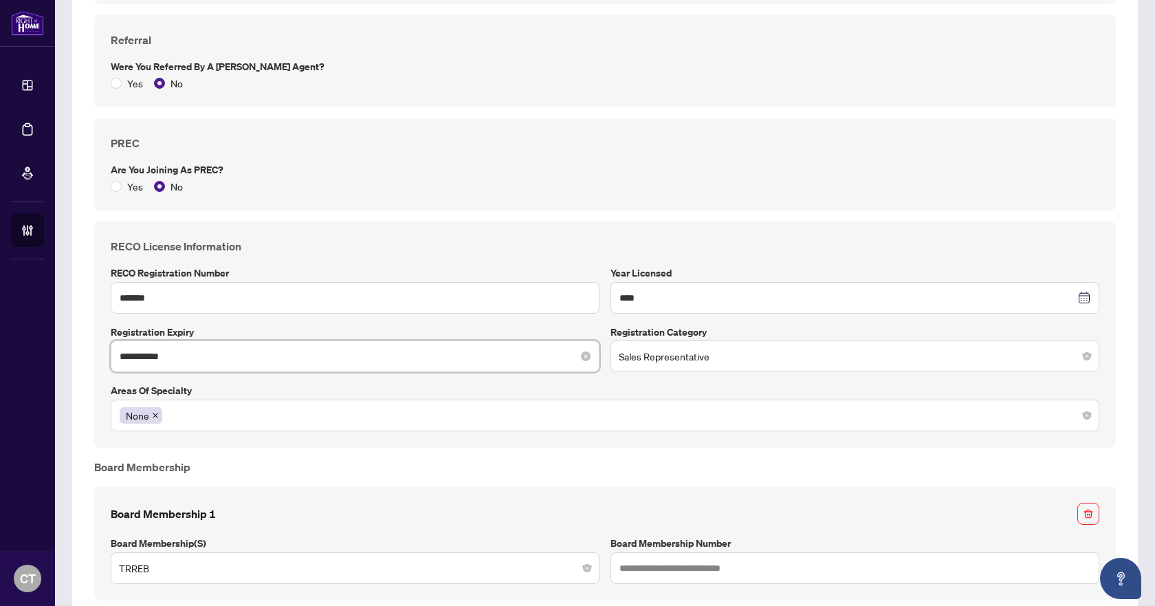
click at [201, 353] on input "**********" at bounding box center [348, 356] width 456 height 15
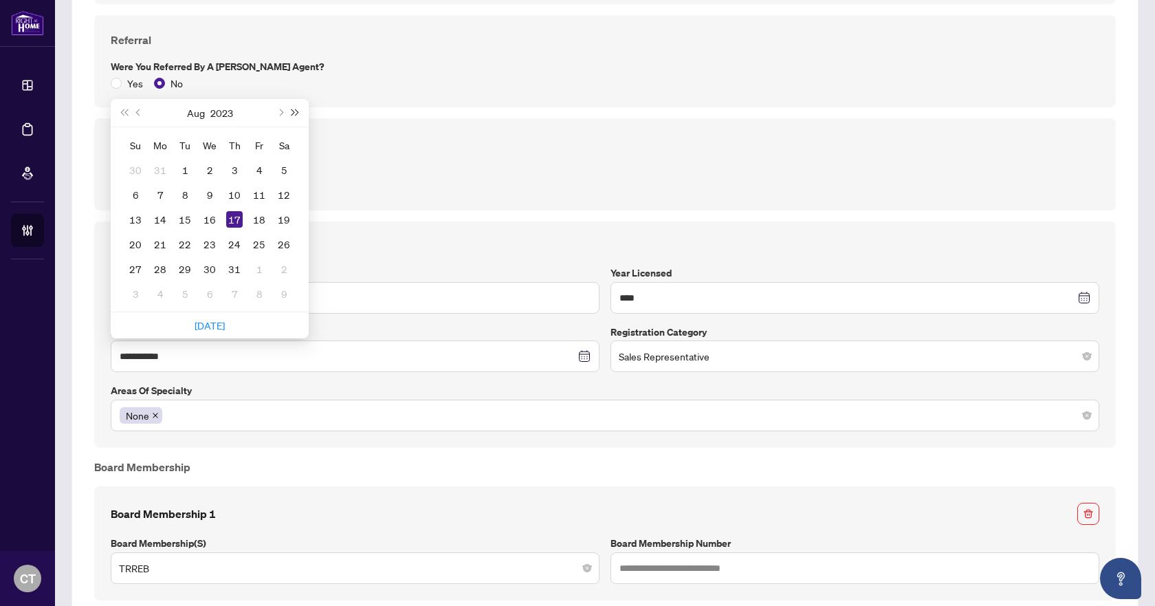
click at [298, 116] on button "Next year (Control + right)" at bounding box center [295, 113] width 15 height 28
type input "**********"
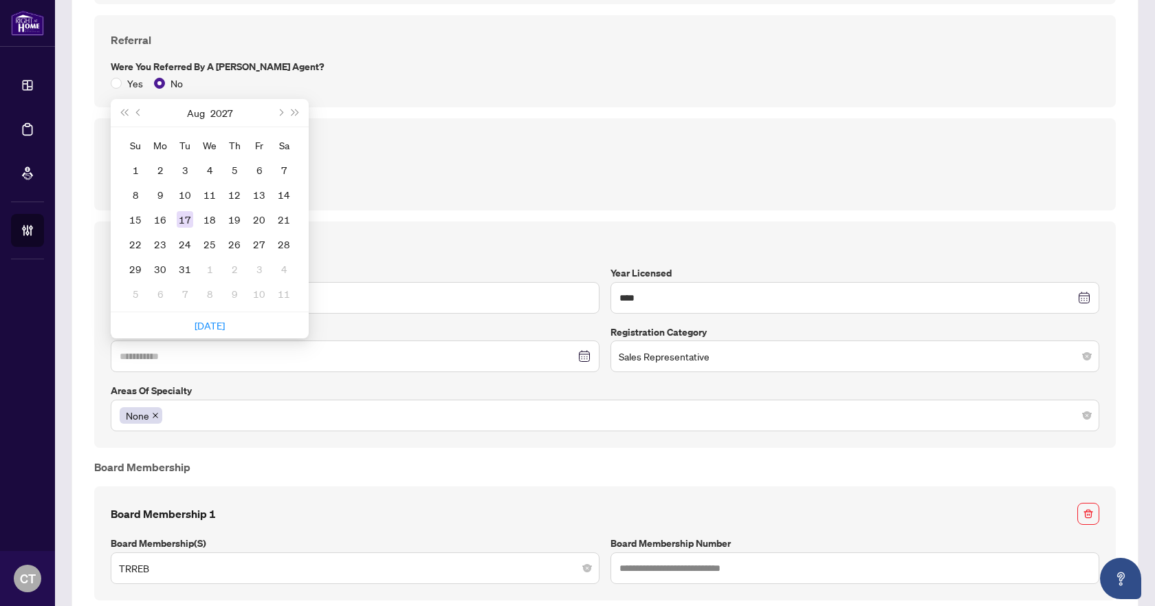
click at [188, 217] on div "17" at bounding box center [185, 219] width 17 height 17
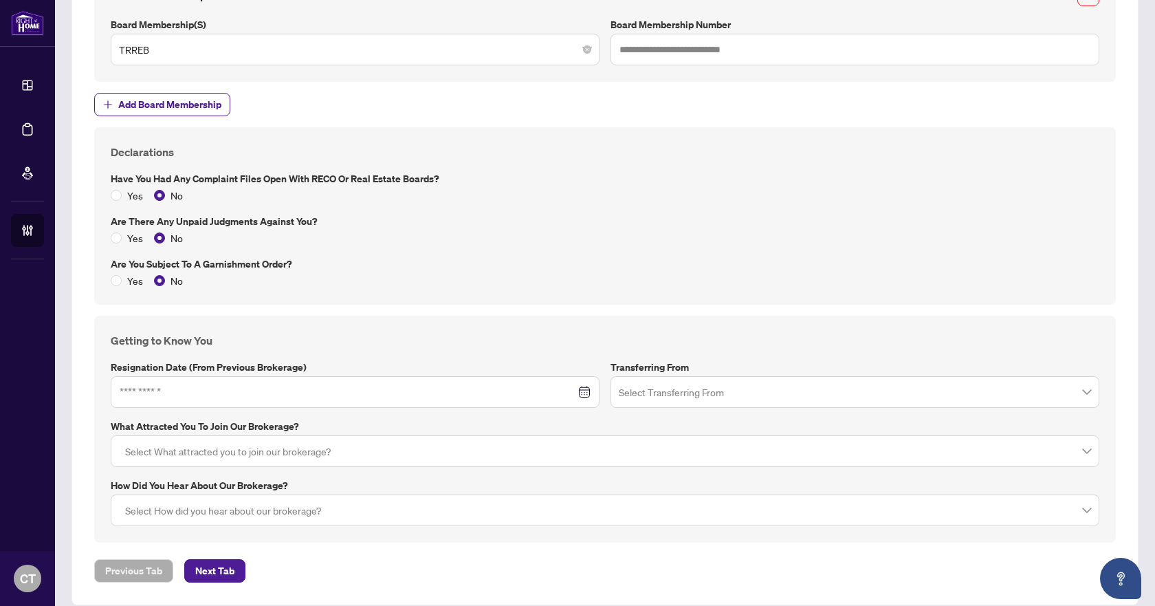
scroll to position [1703, 0]
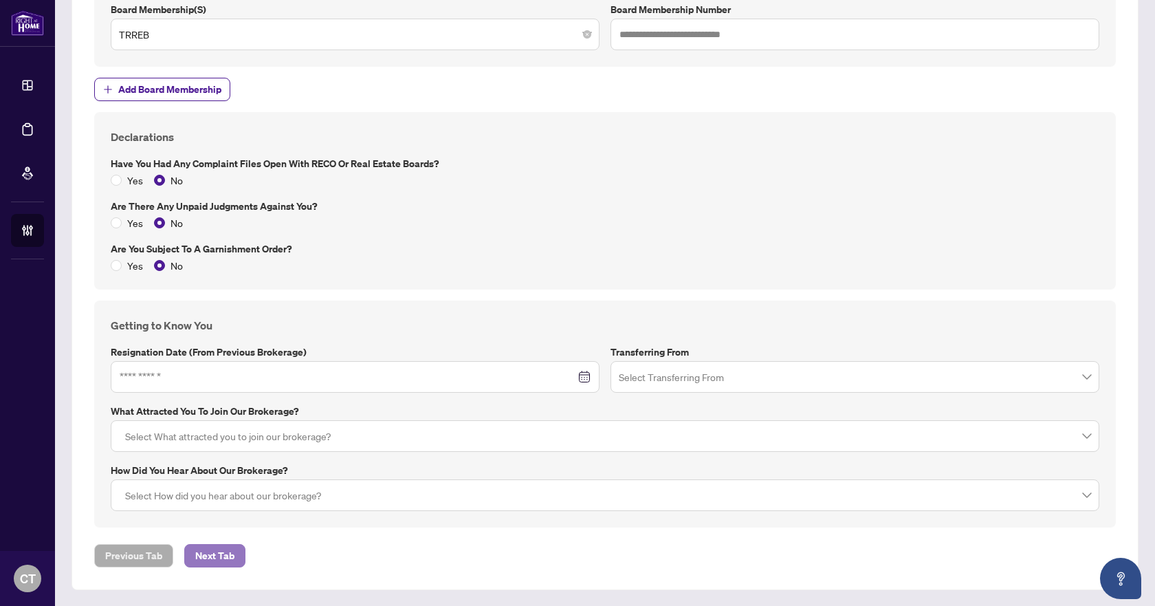
click at [237, 554] on button "Next Tab" at bounding box center [214, 555] width 61 height 23
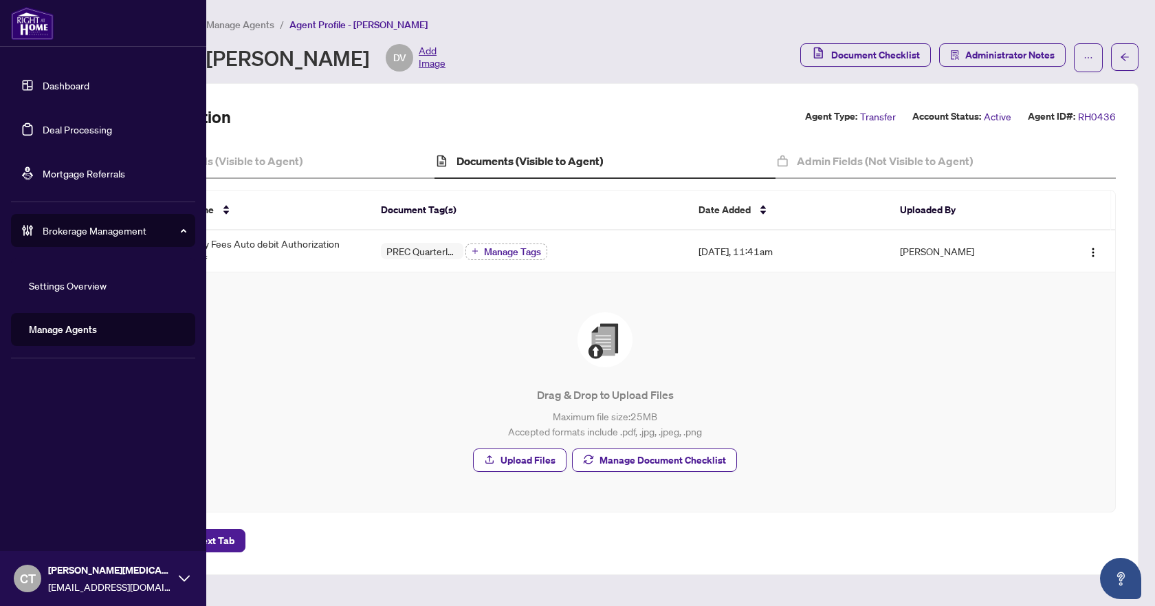
click at [25, 215] on div "Brokerage Management" at bounding box center [103, 230] width 184 height 33
click at [63, 241] on div "Brokerage Management" at bounding box center [103, 230] width 184 height 33
click at [69, 336] on link "Manage Agents" at bounding box center [63, 329] width 68 height 12
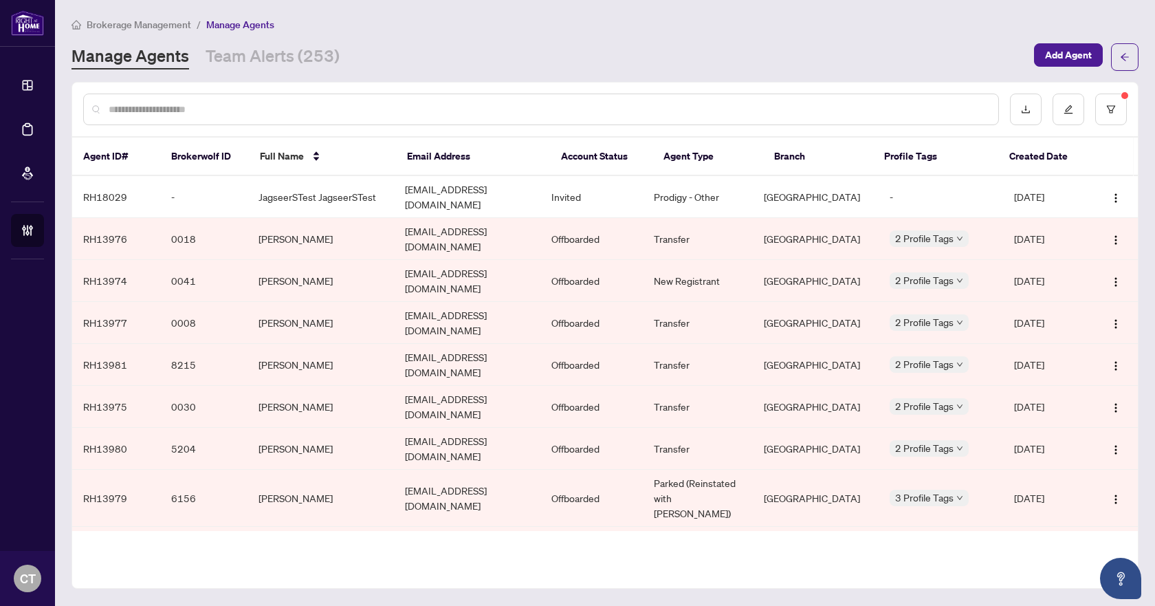
click at [326, 118] on div at bounding box center [541, 110] width 916 height 32
click at [305, 110] on input "text" at bounding box center [548, 109] width 879 height 15
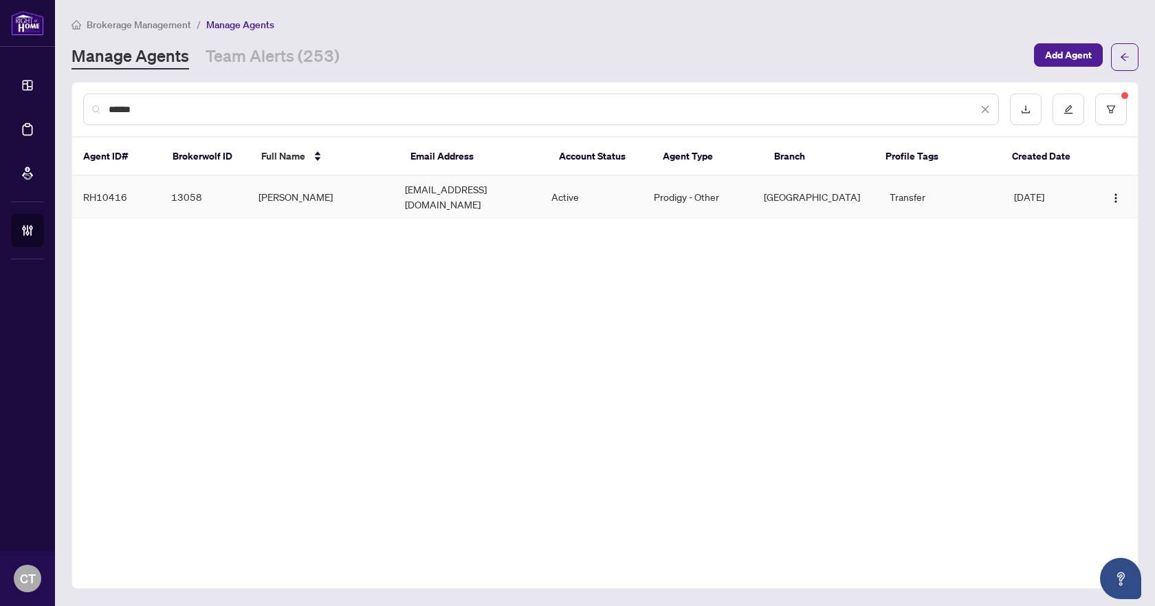
type input "******"
click at [239, 196] on td "13058" at bounding box center [204, 197] width 88 height 42
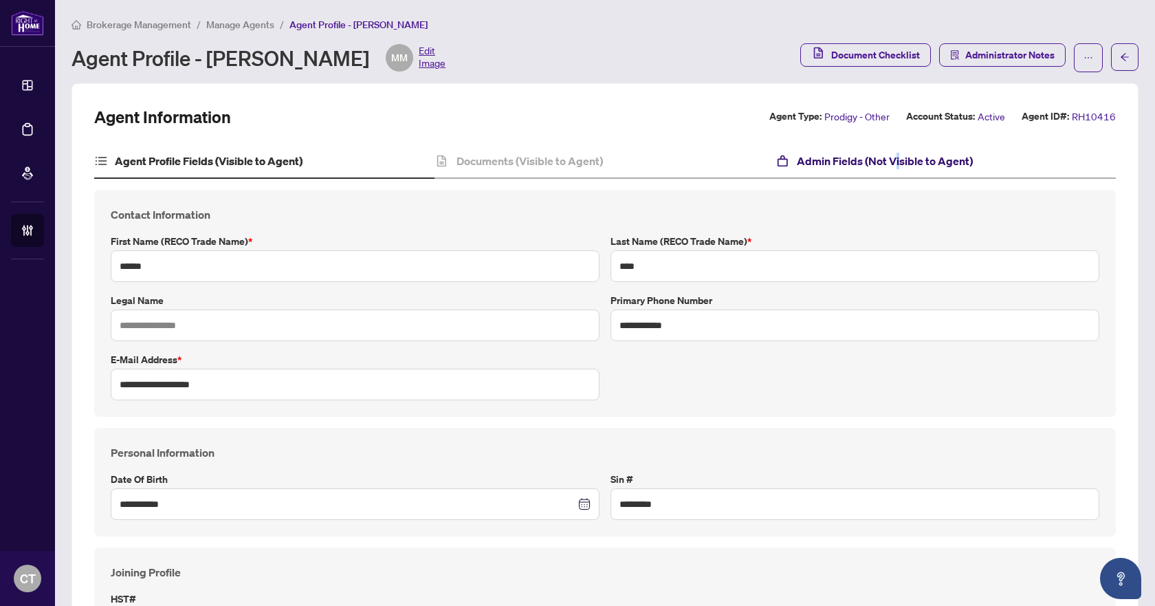
click at [890, 166] on h4 "Admin Fields (Not Visible to Agent)" at bounding box center [885, 161] width 176 height 17
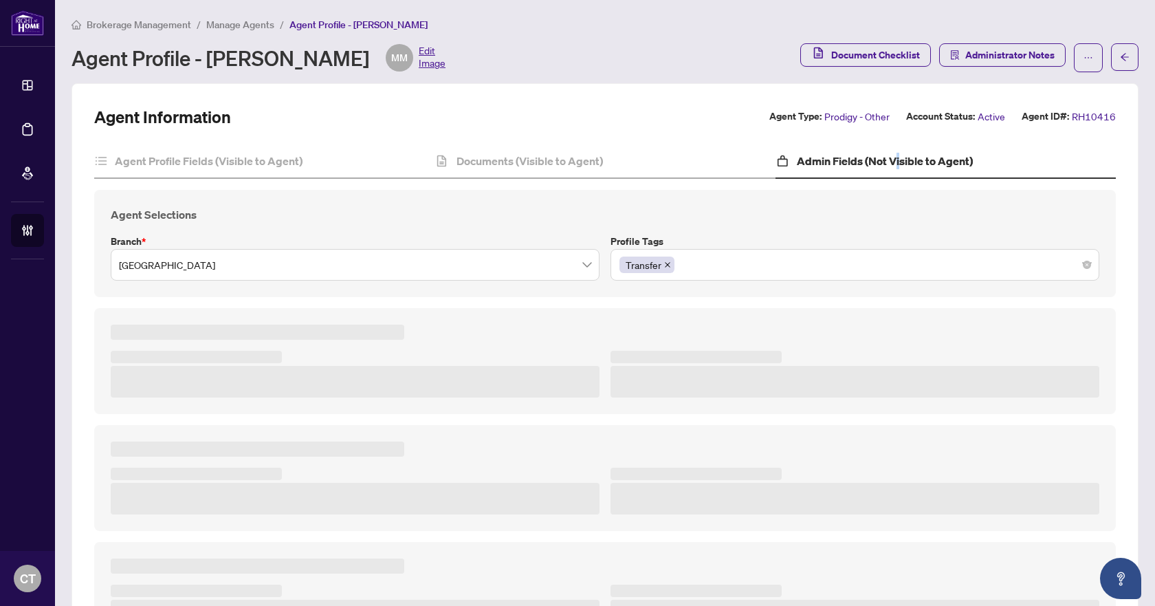
type textarea "**********"
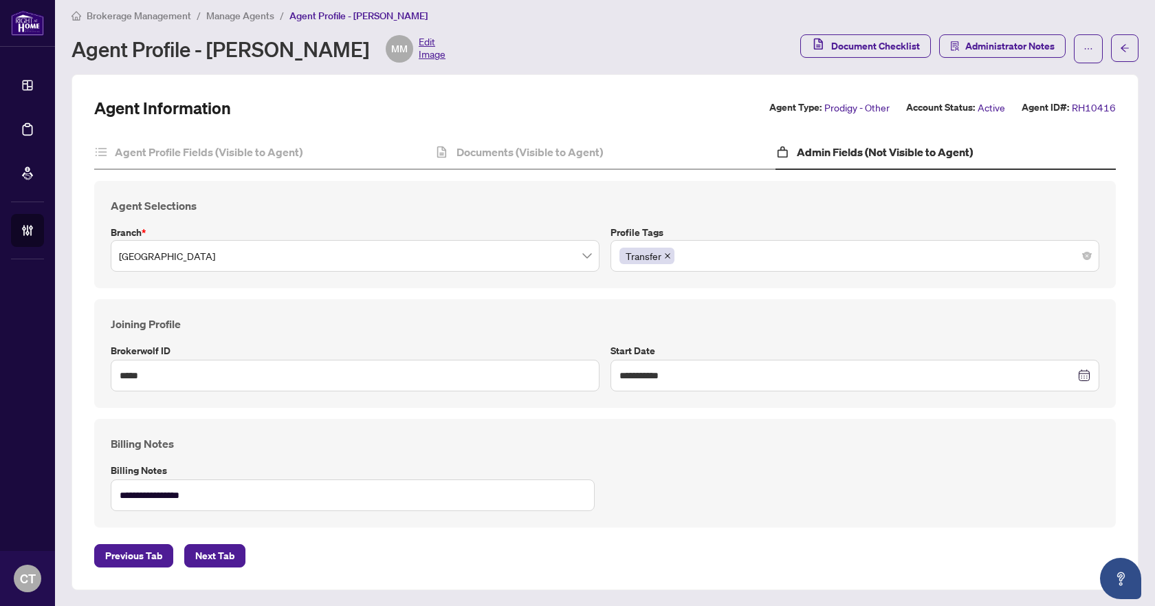
click at [161, 8] on li "Brokerage Management" at bounding box center [132, 16] width 120 height 16
click at [166, 10] on span "Brokerage Management" at bounding box center [139, 16] width 105 height 12
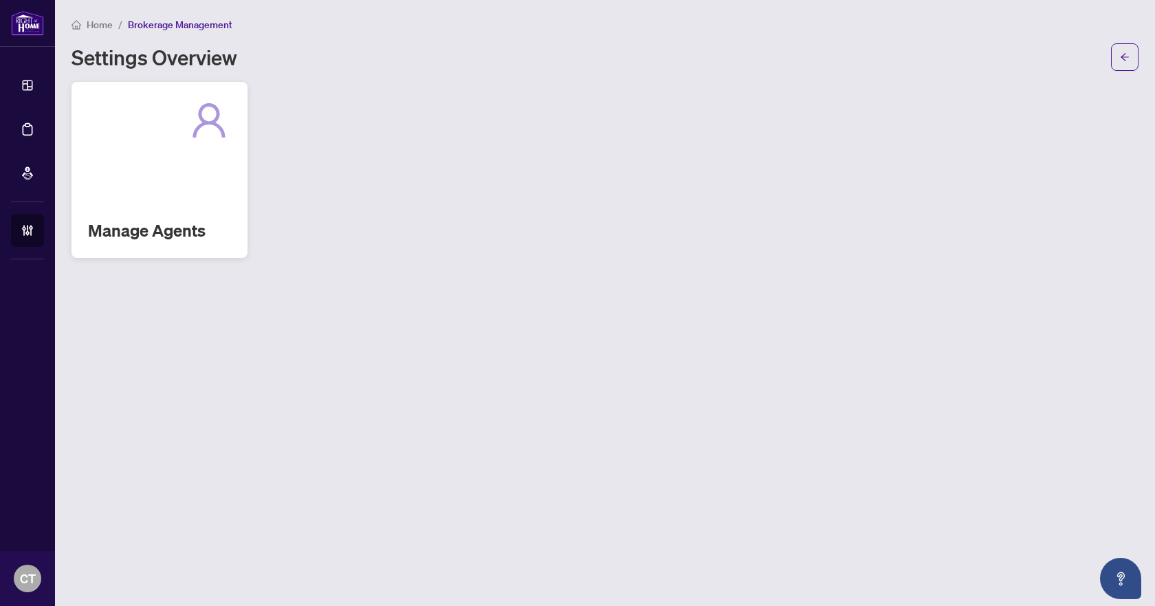
click at [146, 204] on div "Manage Agents" at bounding box center [160, 170] width 176 height 176
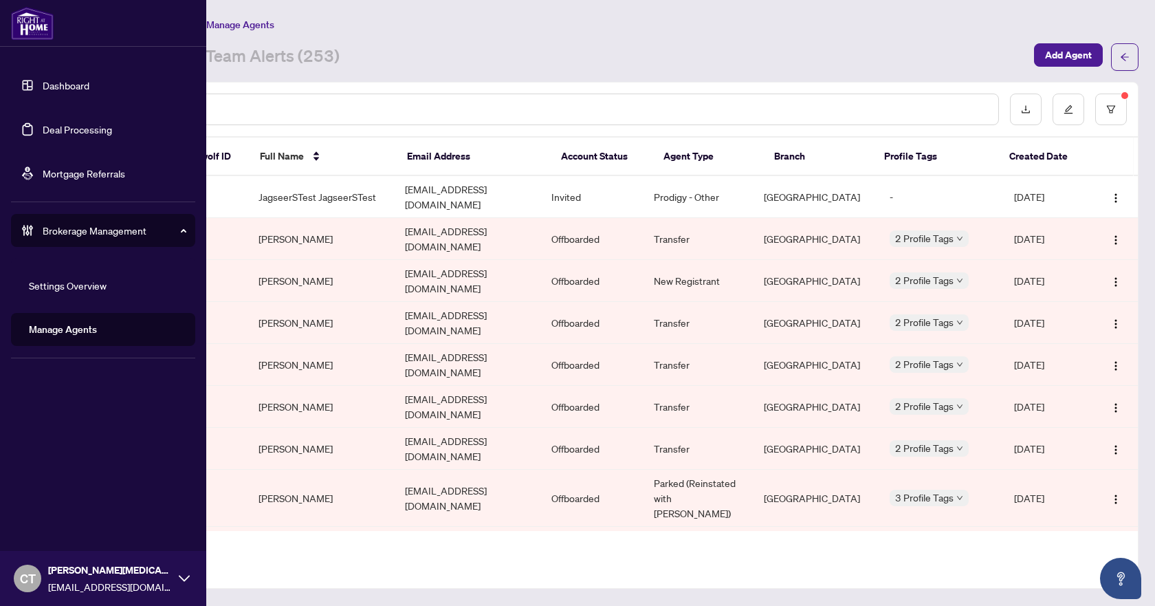
click at [43, 123] on link "Deal Processing" at bounding box center [77, 129] width 69 height 12
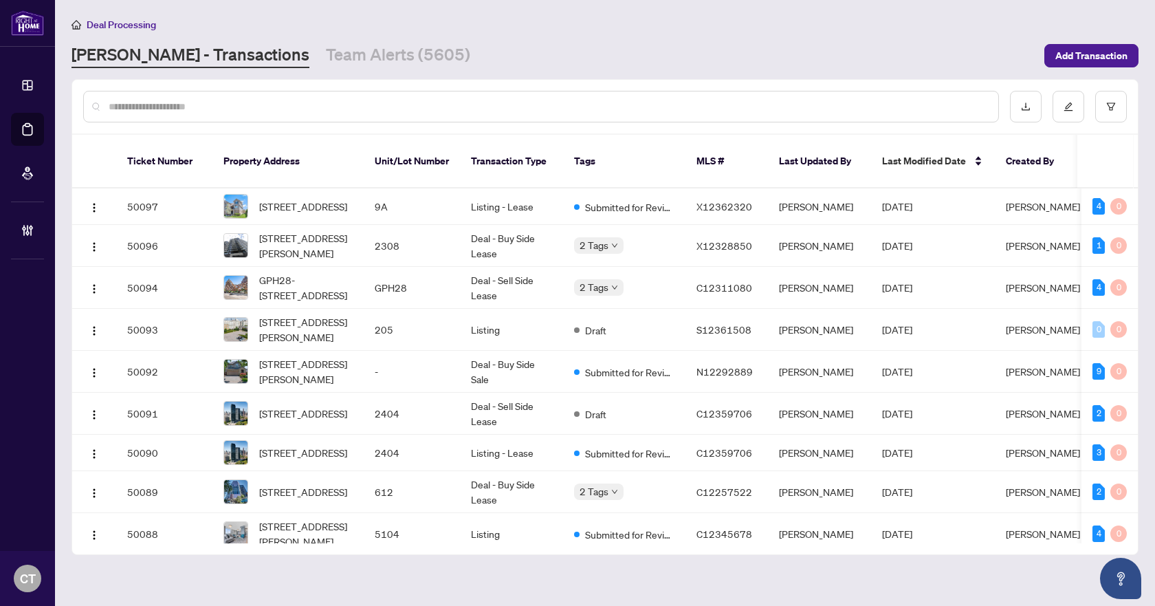
click at [676, 107] on input "text" at bounding box center [548, 106] width 879 height 15
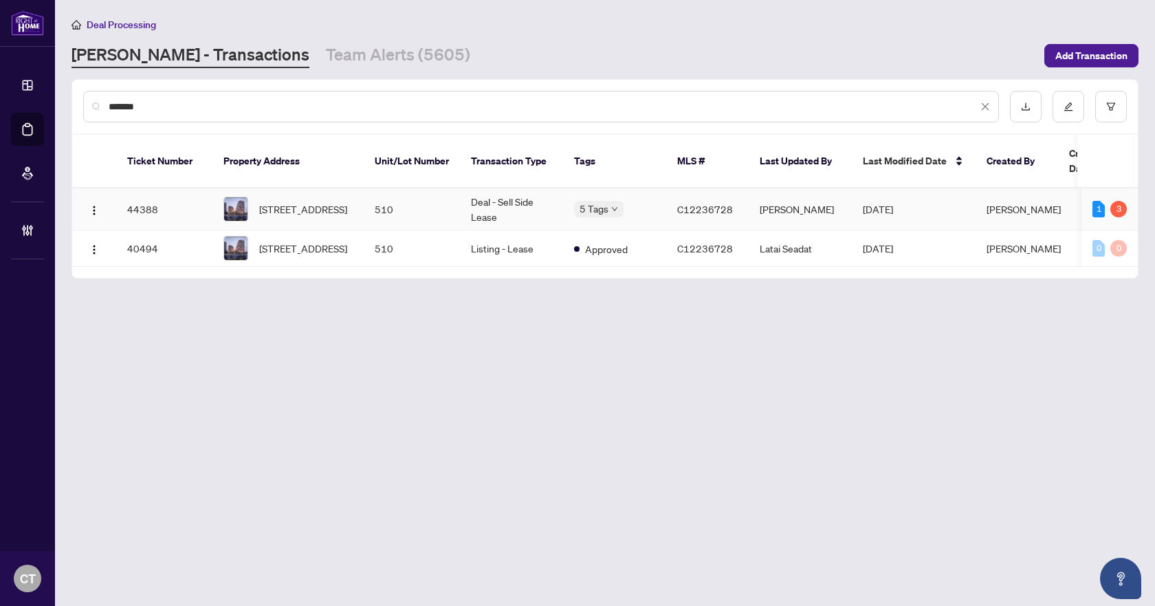
type input "*******"
click at [487, 193] on td "Deal - Sell Side Lease" at bounding box center [511, 209] width 103 height 42
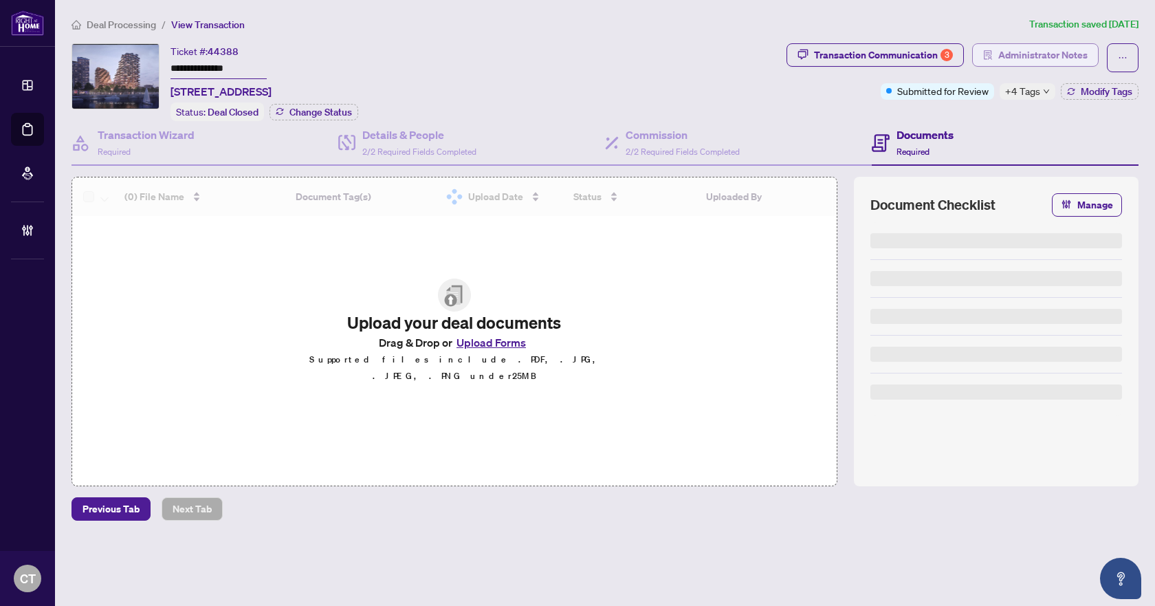
click at [992, 56] on icon "solution" at bounding box center [988, 55] width 10 height 10
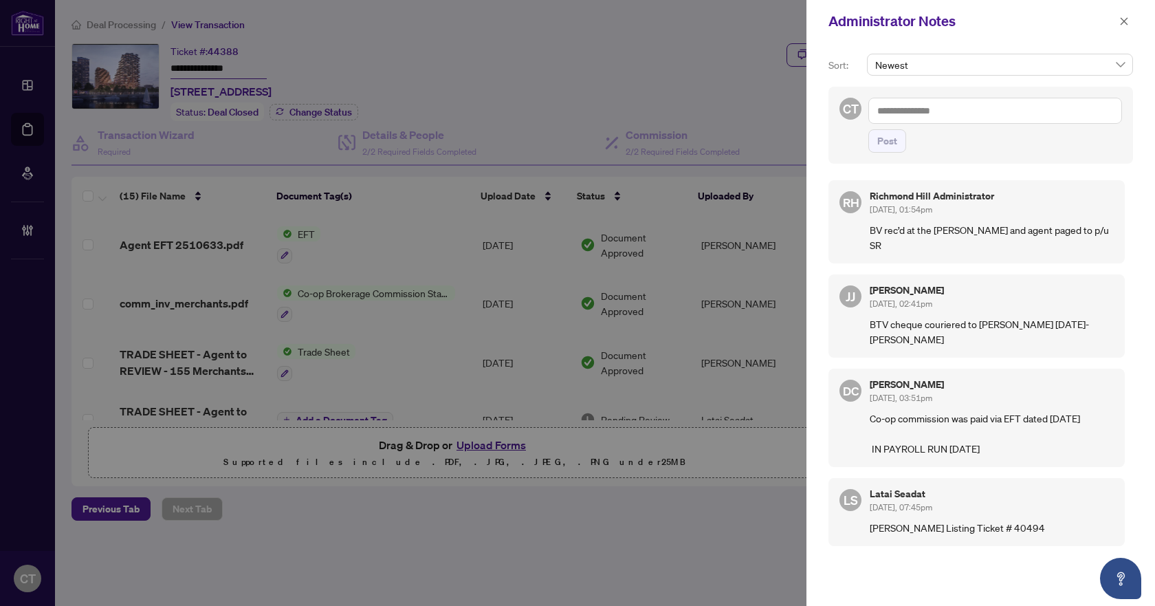
click at [901, 110] on textarea at bounding box center [995, 111] width 254 height 26
type textarea "**********"
click at [889, 143] on span "Post" at bounding box center [887, 141] width 20 height 22
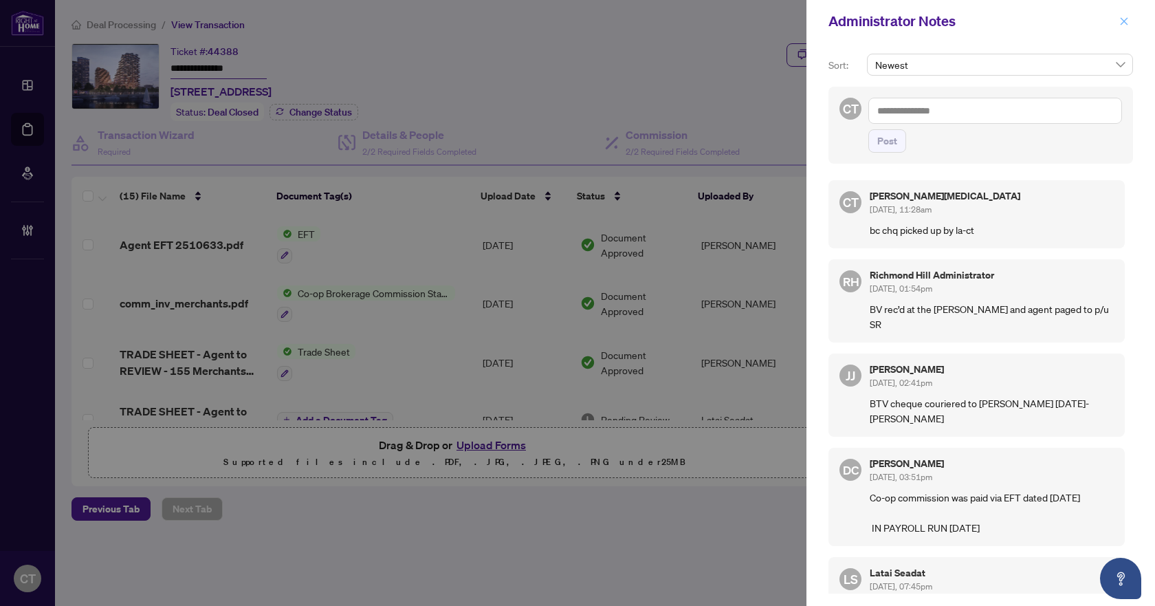
click at [1127, 19] on icon "close" at bounding box center [1125, 21] width 8 height 8
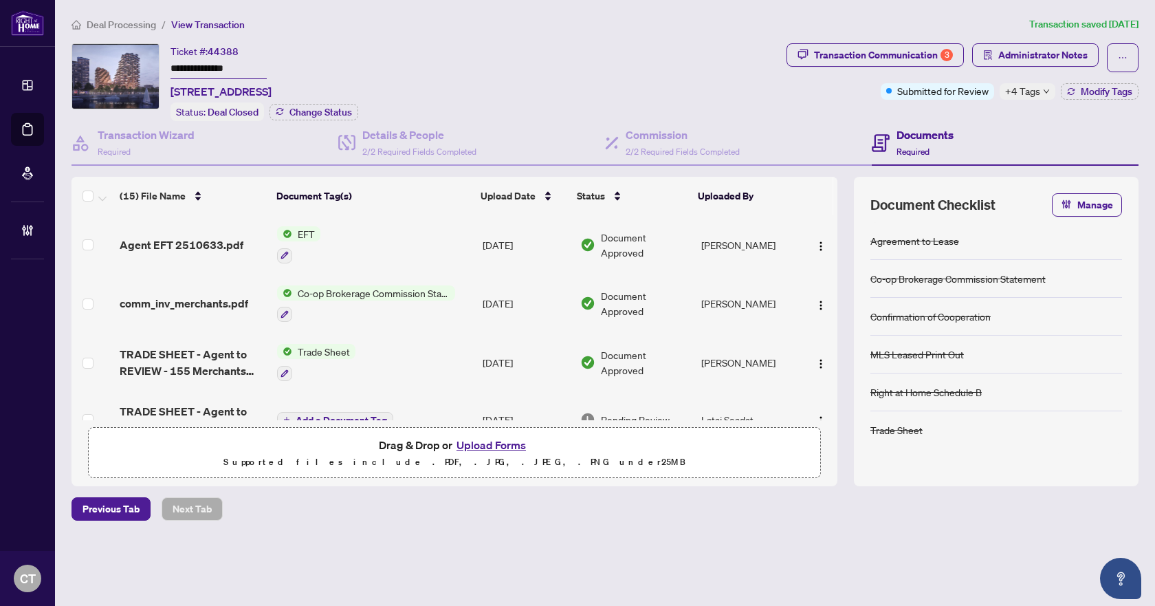
click at [135, 22] on span "Deal Processing" at bounding box center [121, 25] width 69 height 12
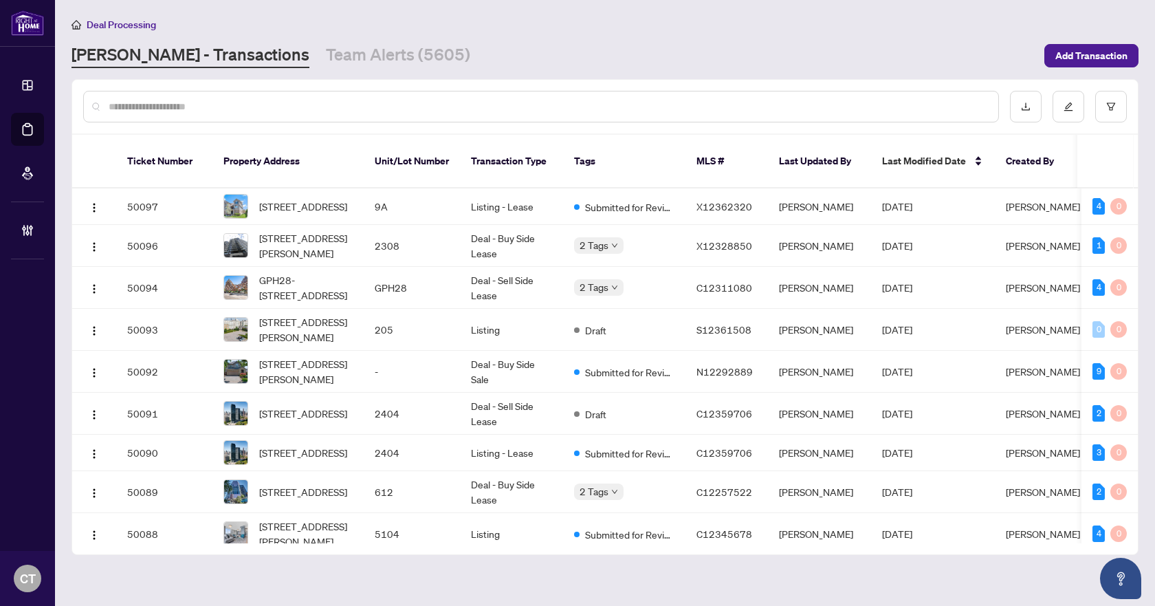
click at [241, 113] on input "text" at bounding box center [548, 106] width 879 height 15
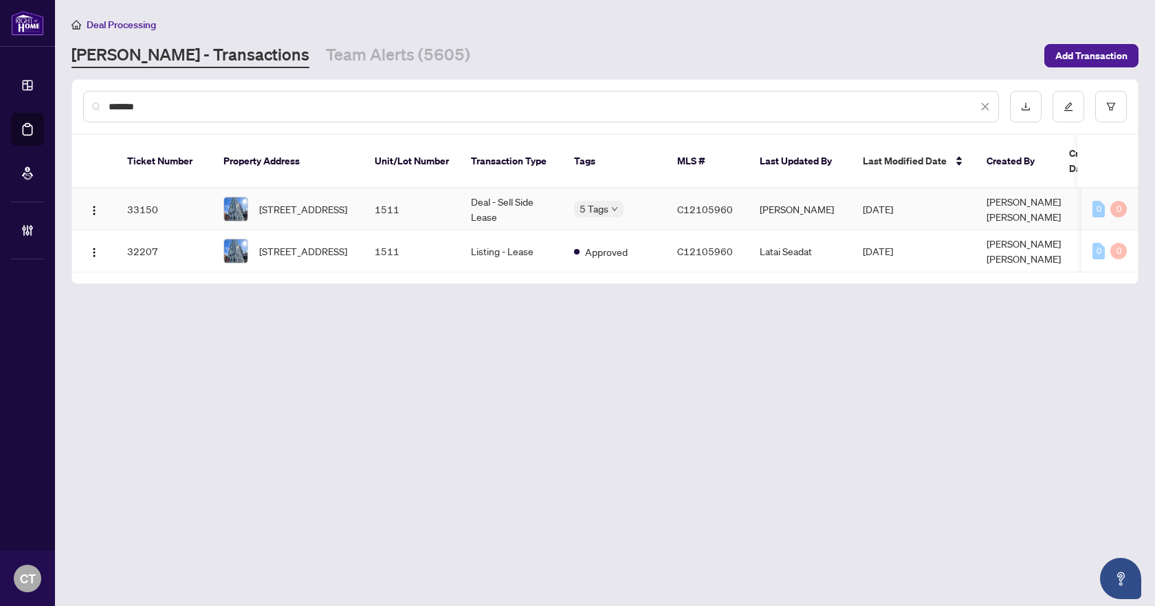
type input "*******"
click at [739, 199] on td "C12105960" at bounding box center [707, 209] width 83 height 42
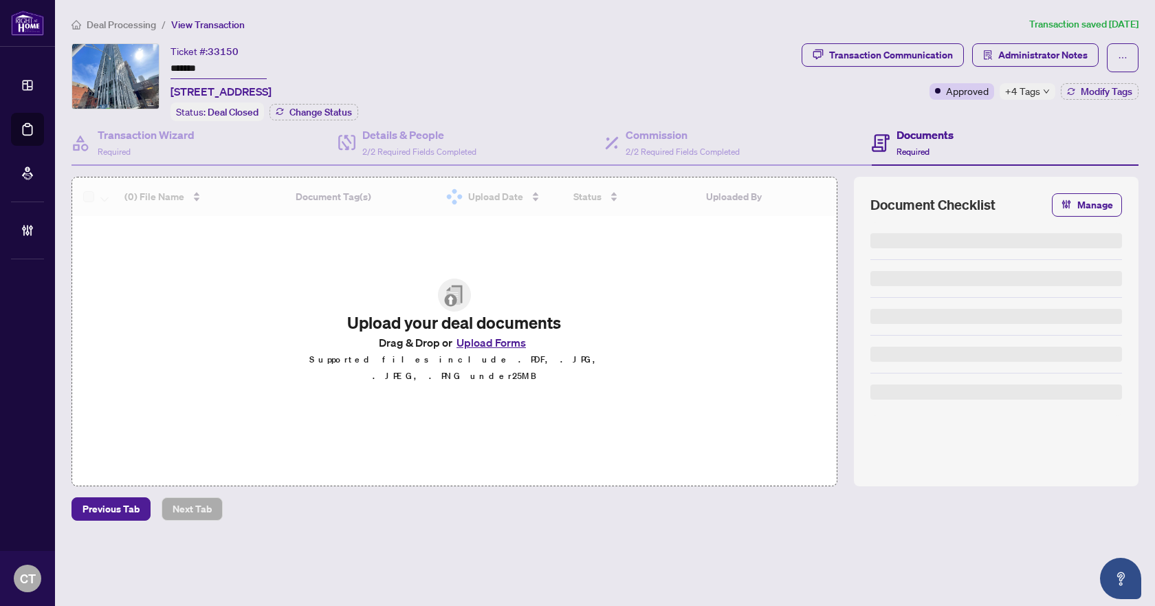
click at [1044, 50] on span "Administrator Notes" at bounding box center [1042, 55] width 89 height 22
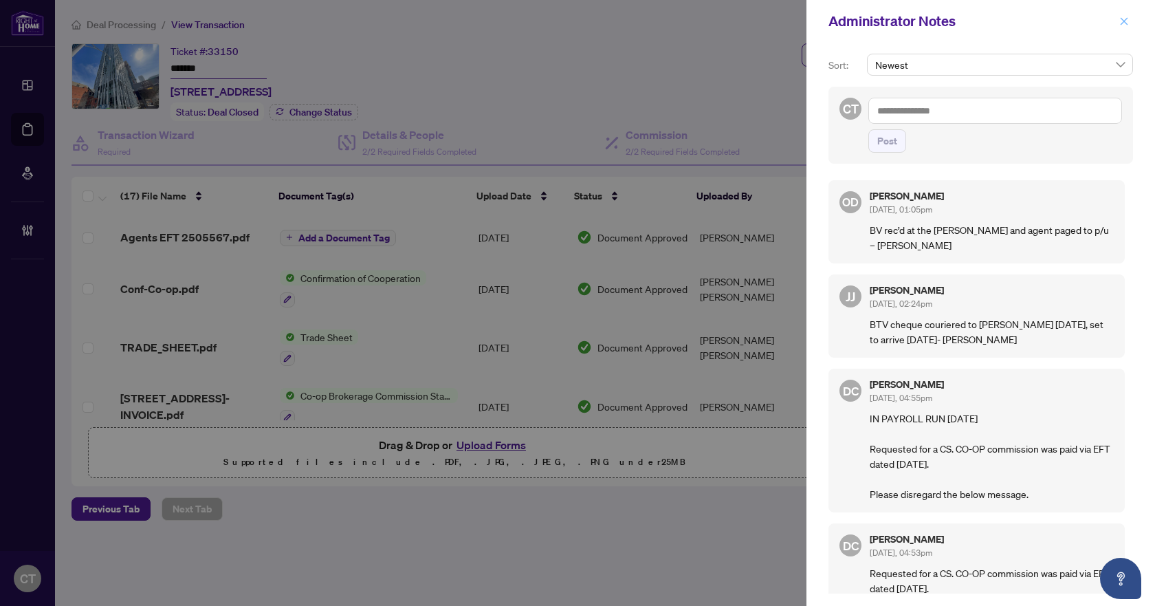
click at [1124, 22] on icon "close" at bounding box center [1125, 21] width 8 height 8
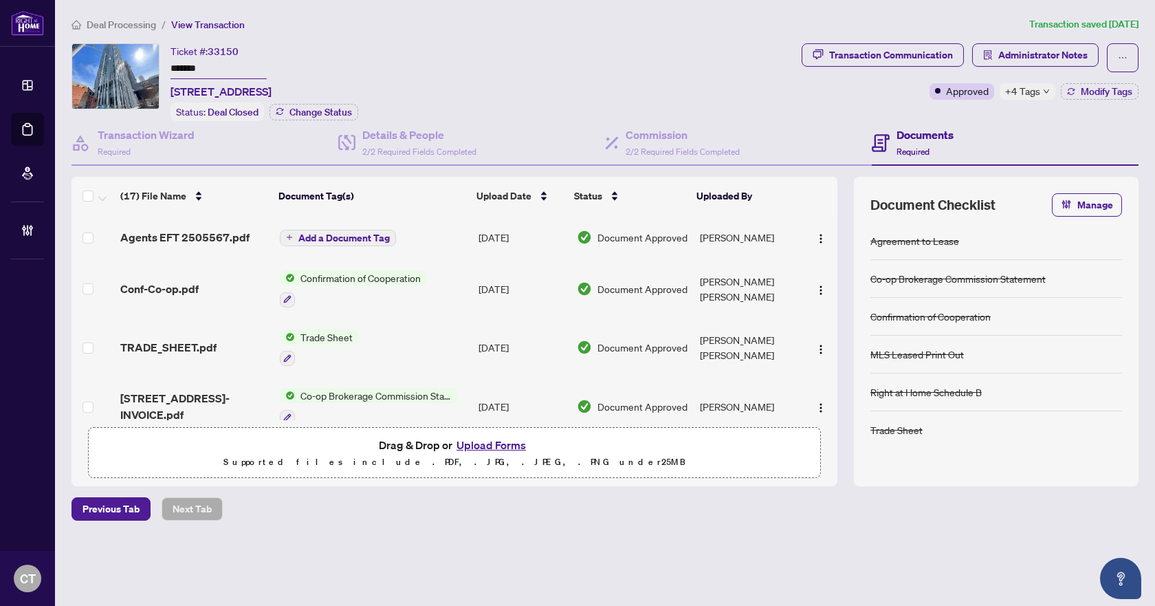
click at [138, 21] on span "Deal Processing" at bounding box center [121, 25] width 69 height 12
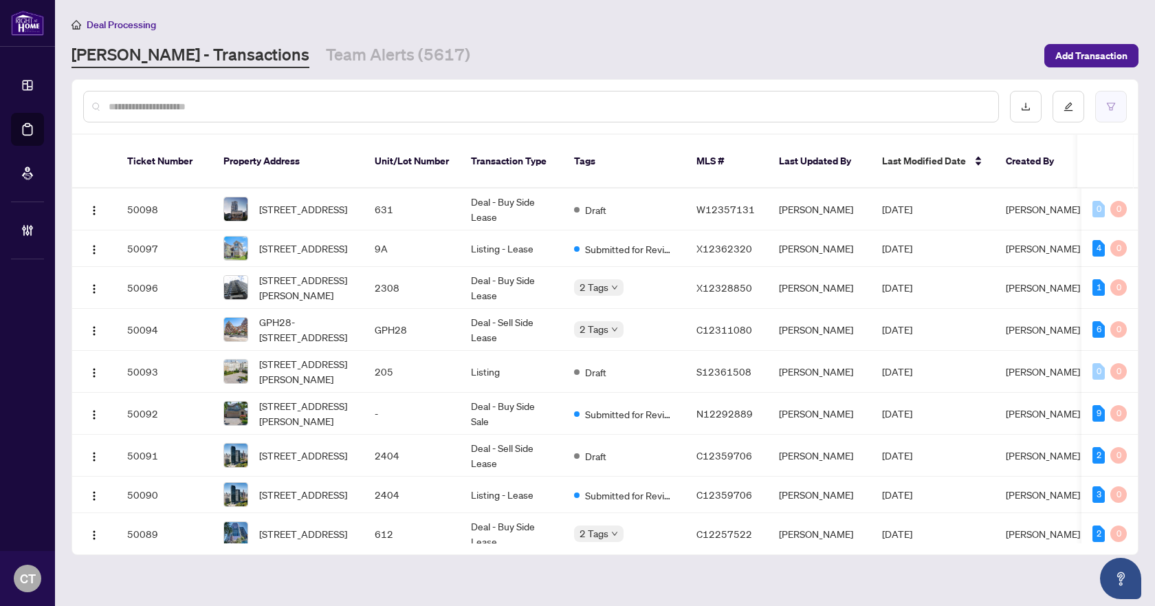
click at [1115, 111] on button "button" at bounding box center [1111, 107] width 32 height 32
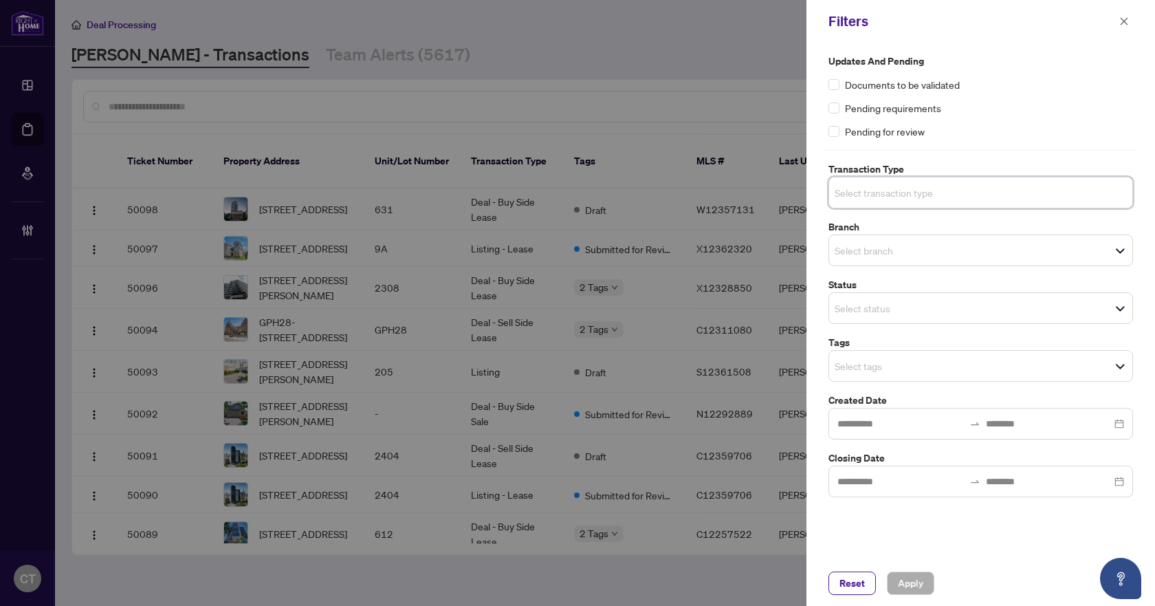
click at [852, 199] on input "search" at bounding box center [883, 192] width 96 height 17
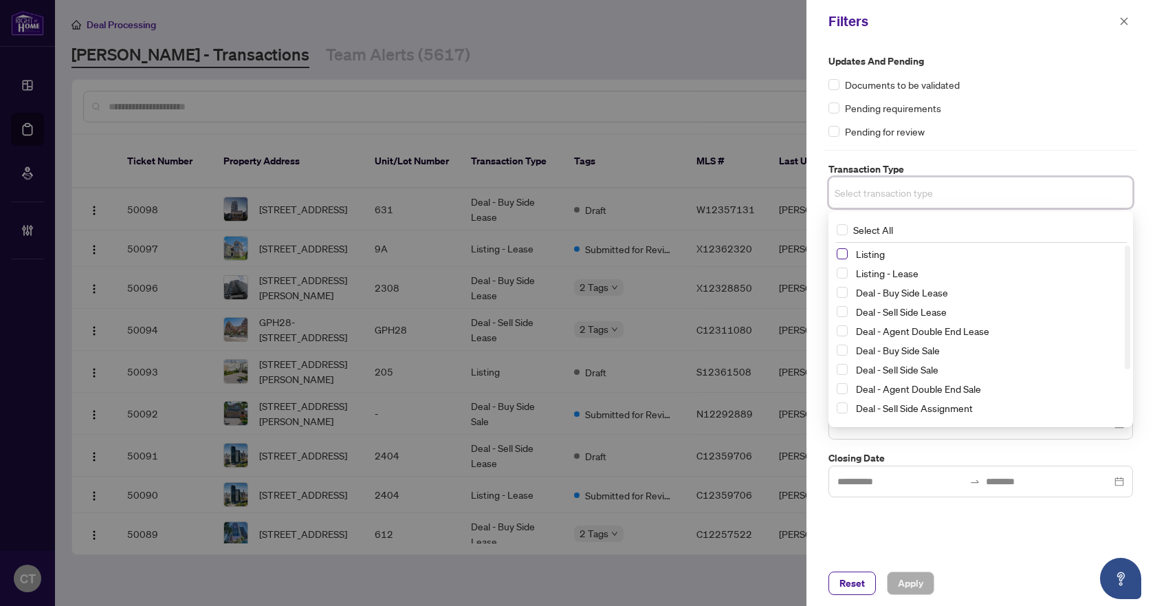
click at [841, 256] on span "Select Listing" at bounding box center [842, 253] width 11 height 11
click at [843, 272] on span "Select Listing - Lease" at bounding box center [842, 275] width 11 height 11
click at [817, 250] on div "Updates and Pending Documents to be validated Pending requirements Pending for …" at bounding box center [981, 302] width 349 height 518
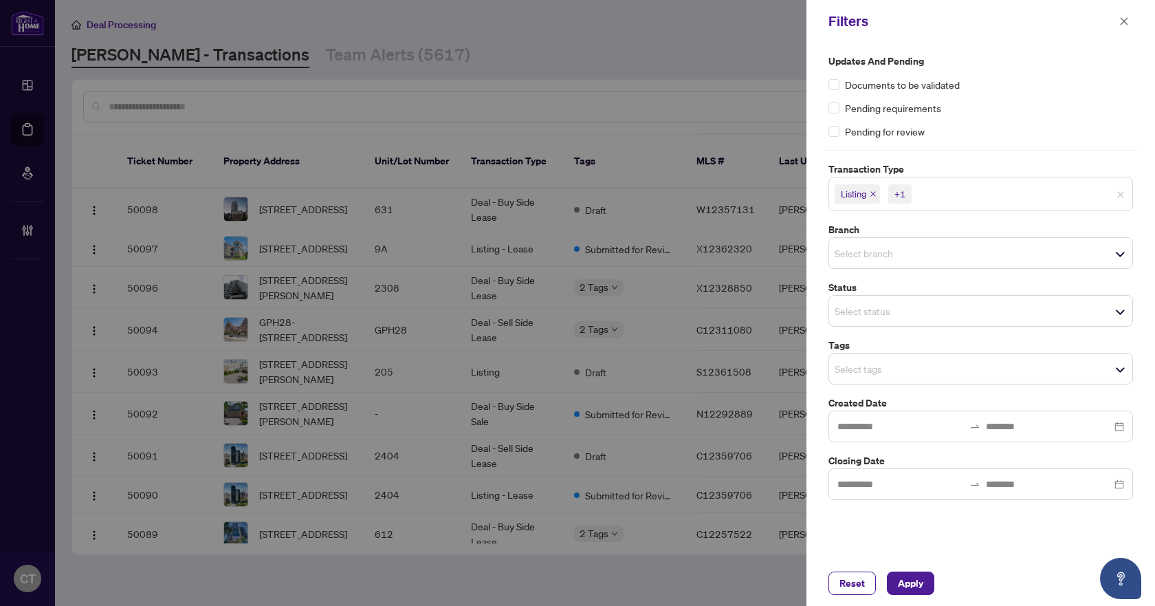
click at [868, 238] on div "Select branch" at bounding box center [981, 253] width 305 height 32
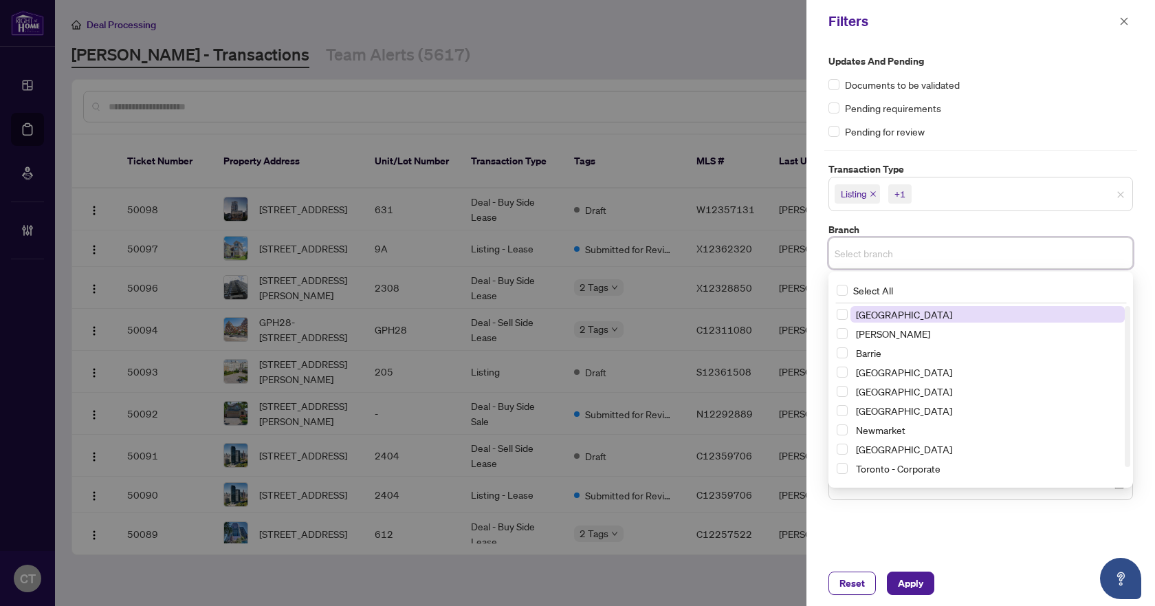
click at [878, 315] on span "[GEOGRAPHIC_DATA]" at bounding box center [904, 314] width 96 height 12
click at [871, 223] on label "Branch" at bounding box center [981, 229] width 305 height 15
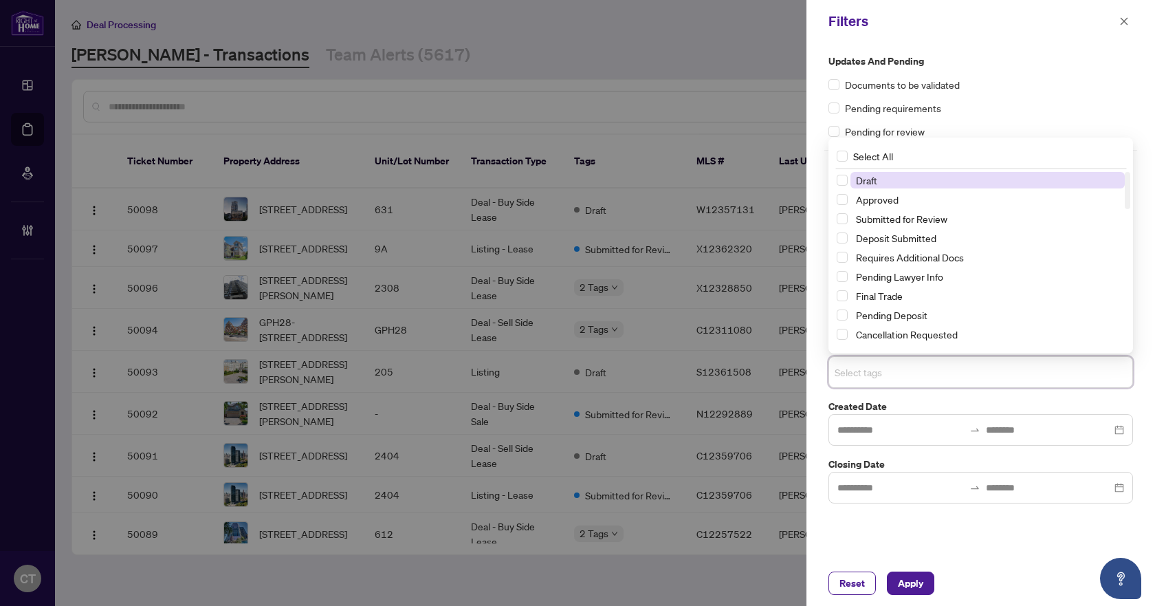
click at [865, 369] on input "search" at bounding box center [883, 372] width 96 height 17
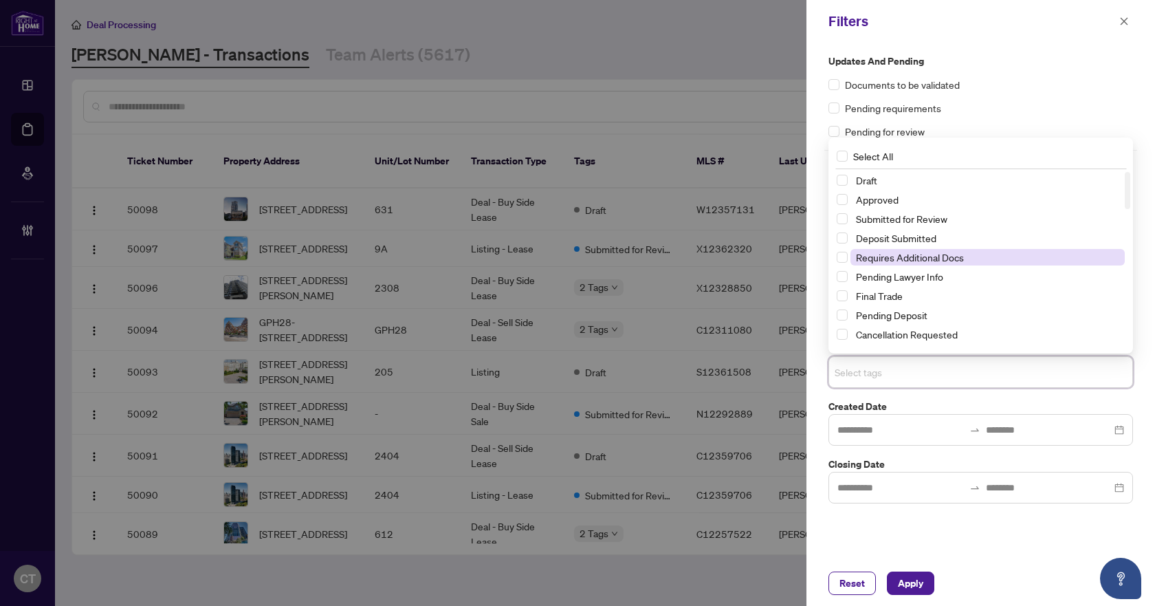
click at [906, 260] on span "Requires Additional Docs" at bounding box center [910, 257] width 108 height 12
click at [846, 257] on span "Select Requires Additional Docs" at bounding box center [842, 257] width 11 height 11
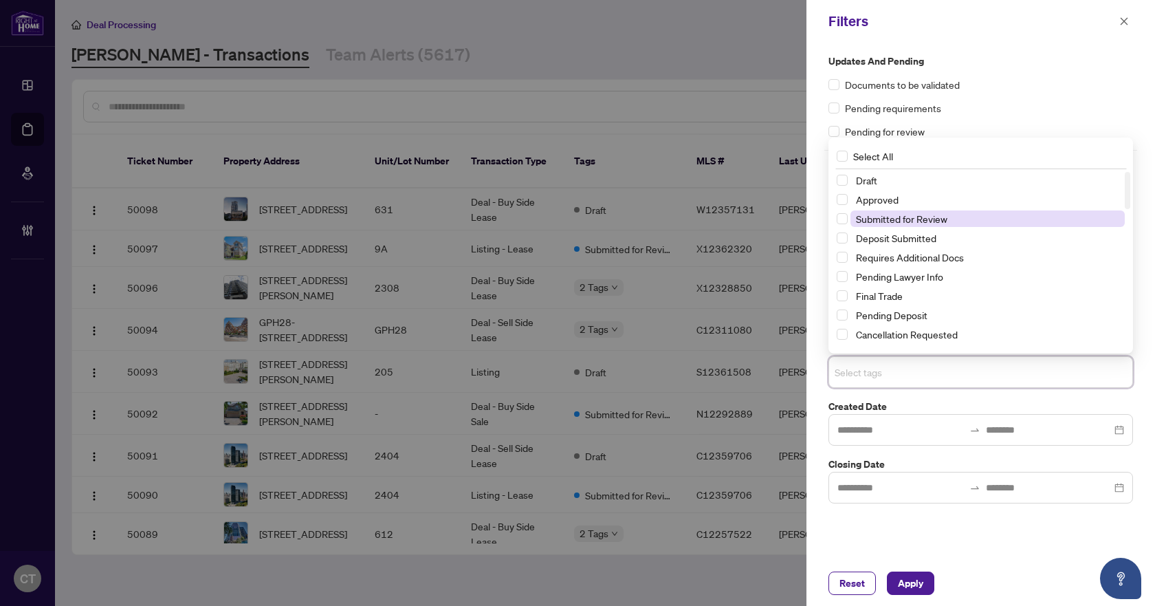
click at [861, 217] on span "Submitted for Review" at bounding box center [901, 218] width 91 height 12
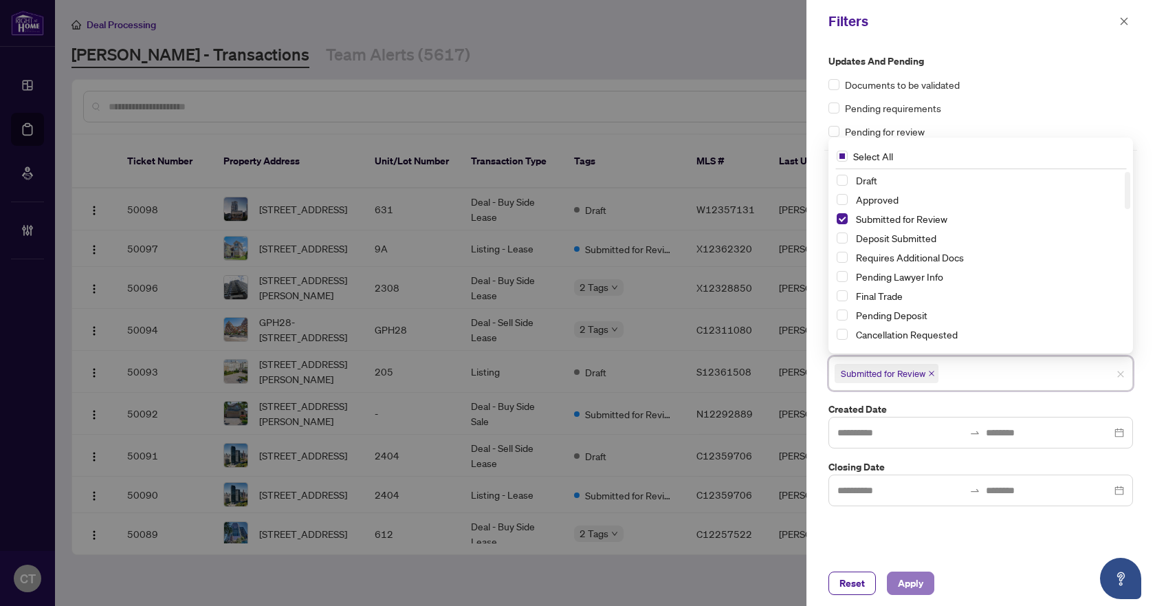
click at [895, 579] on button "Apply" at bounding box center [910, 582] width 47 height 23
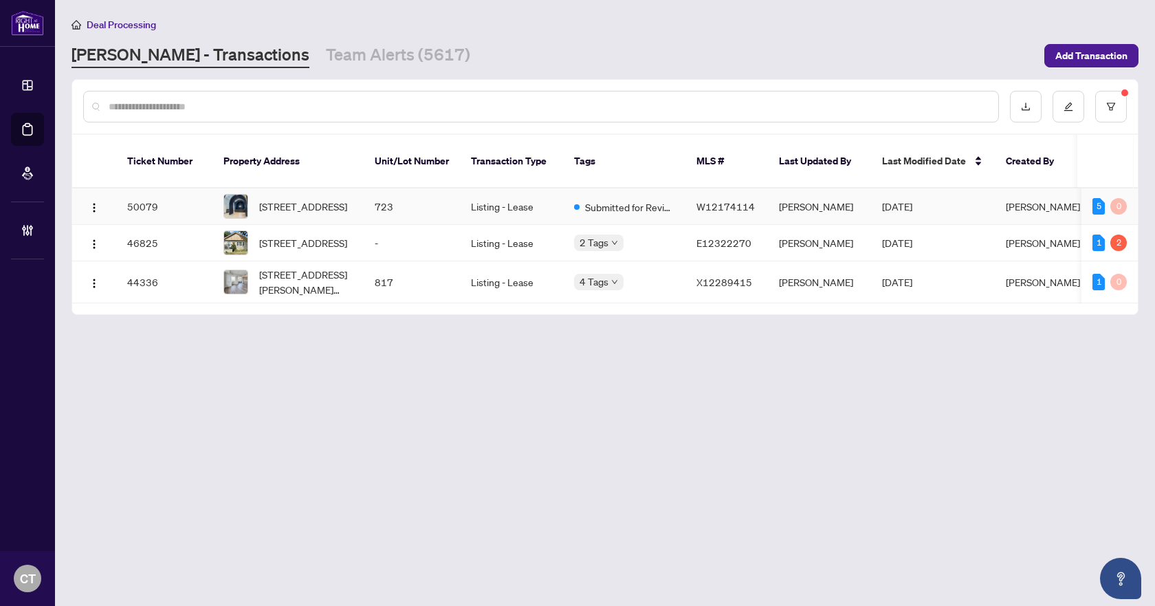
click at [460, 199] on td "Listing - Lease" at bounding box center [511, 206] width 103 height 36
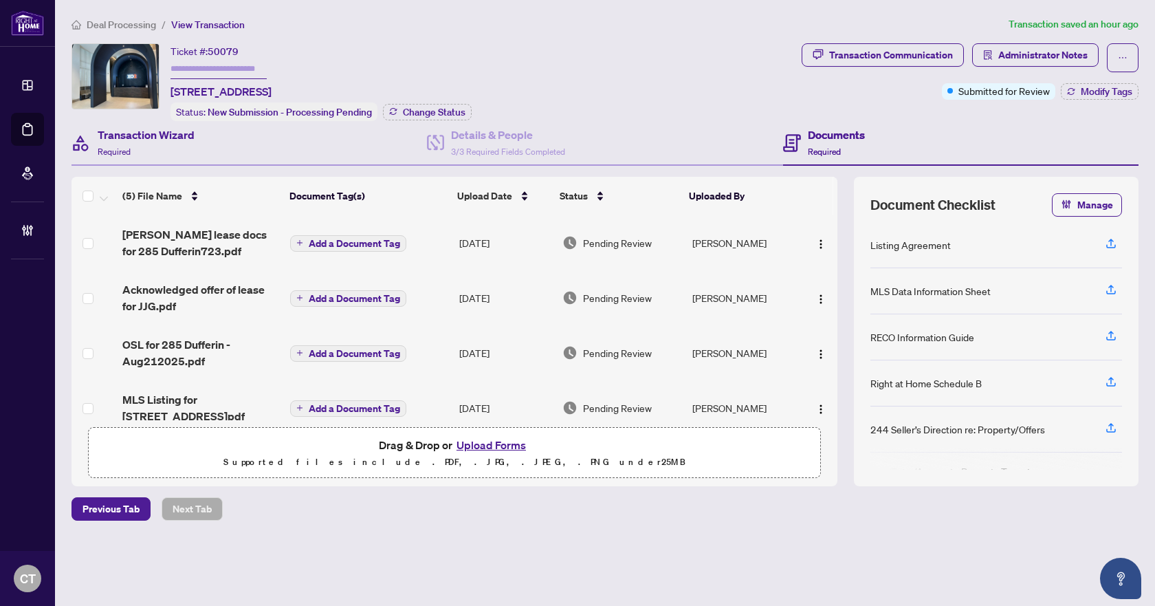
click at [259, 146] on div "Transaction Wizard Required" at bounding box center [249, 143] width 355 height 45
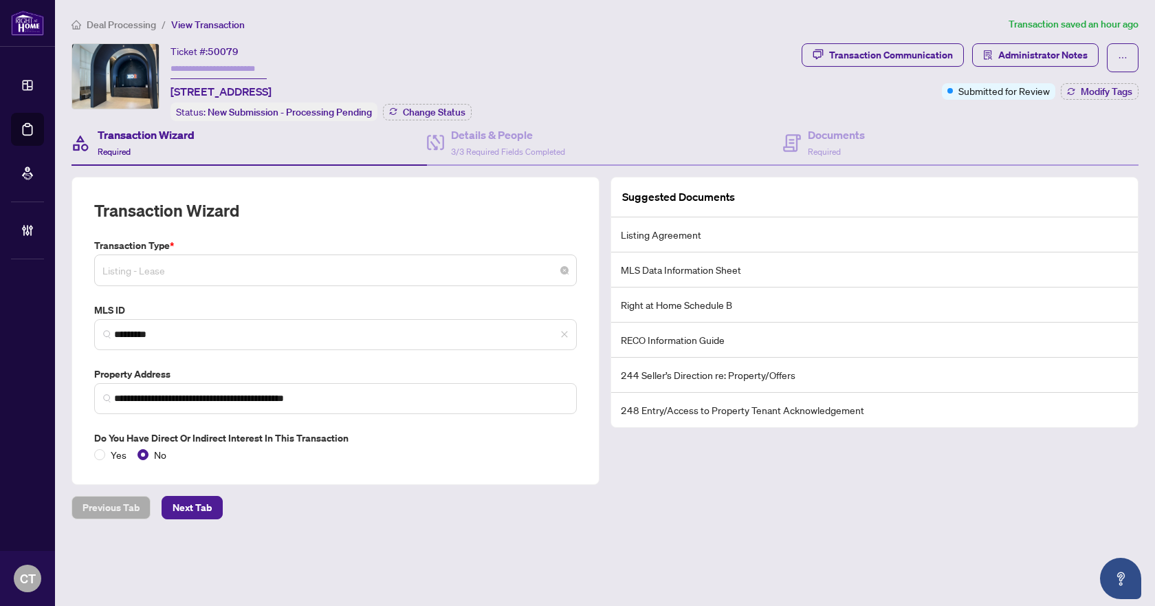
click at [450, 266] on span "Listing - Lease" at bounding box center [335, 270] width 466 height 26
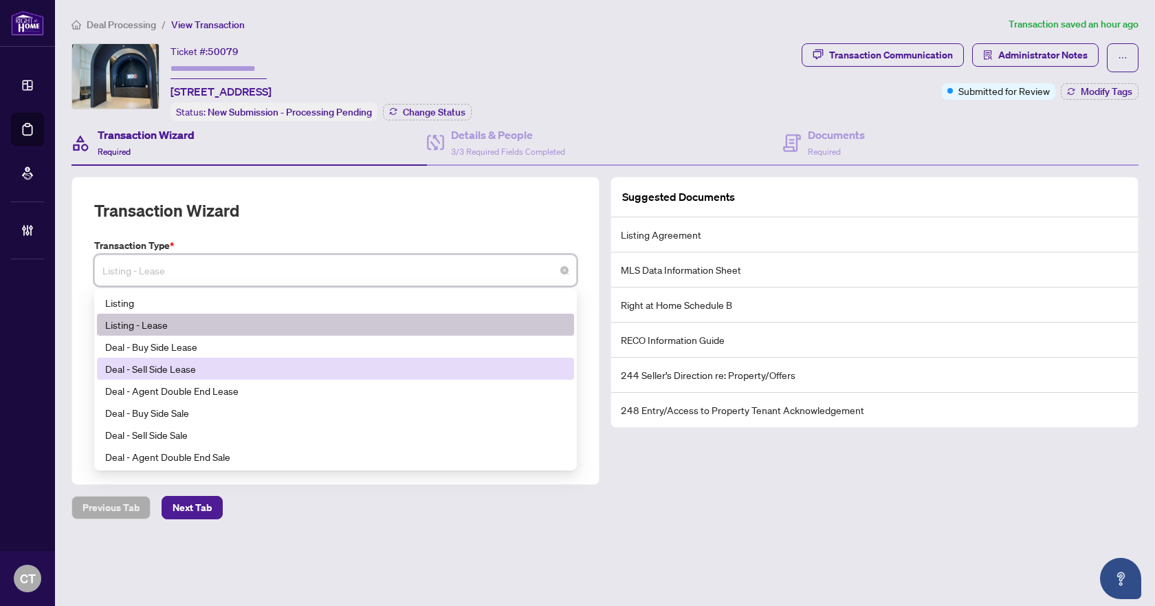
click at [193, 361] on div "Deal - Sell Side Lease" at bounding box center [335, 368] width 461 height 15
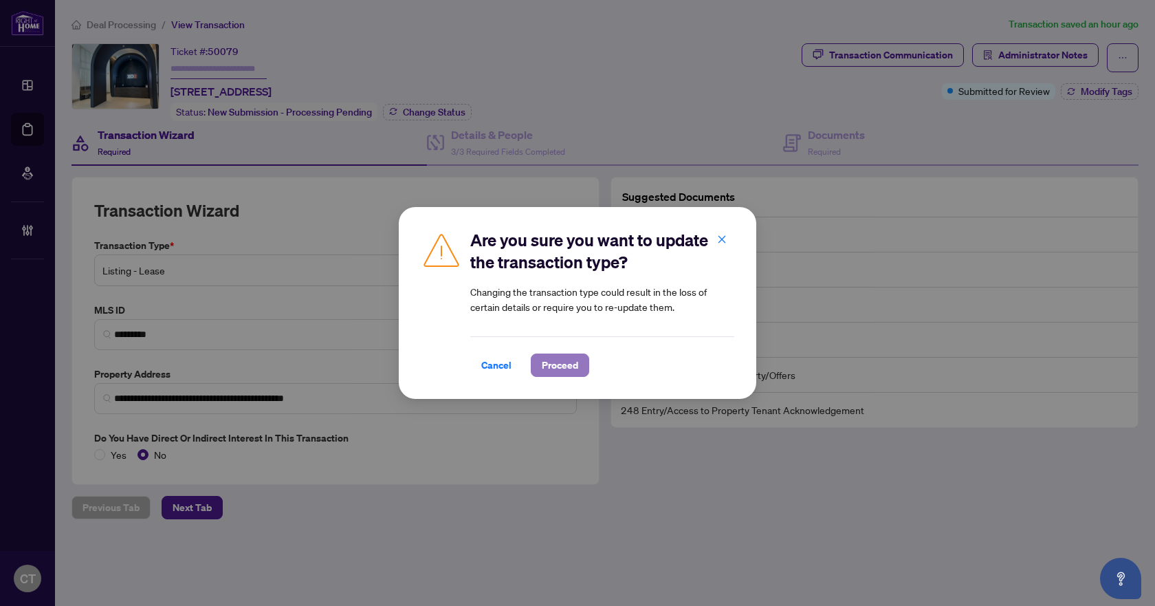
click at [580, 365] on button "Proceed" at bounding box center [560, 364] width 58 height 23
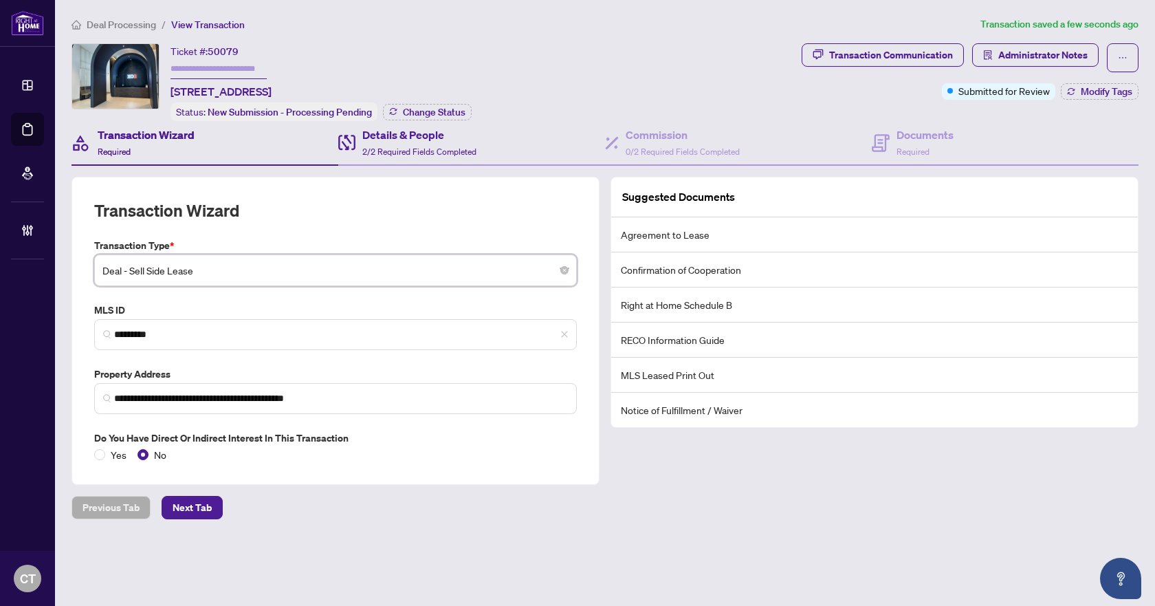
click at [494, 144] on div "Details & People 2/2 Required Fields Completed" at bounding box center [471, 143] width 267 height 45
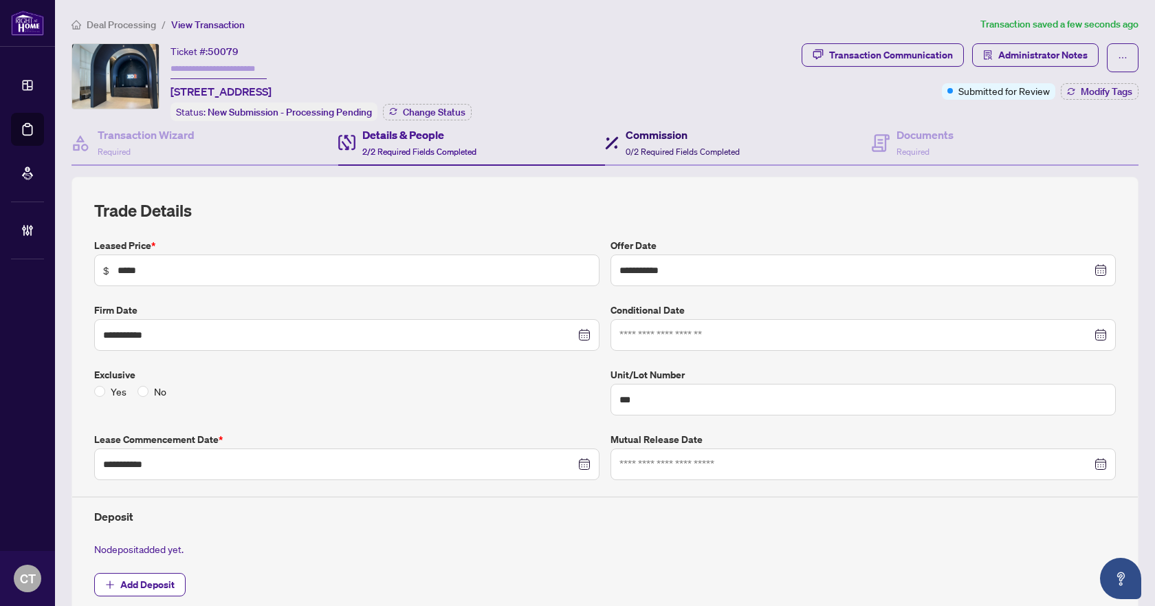
click at [643, 142] on div "Commission 0/2 Required Fields Completed" at bounding box center [683, 143] width 114 height 32
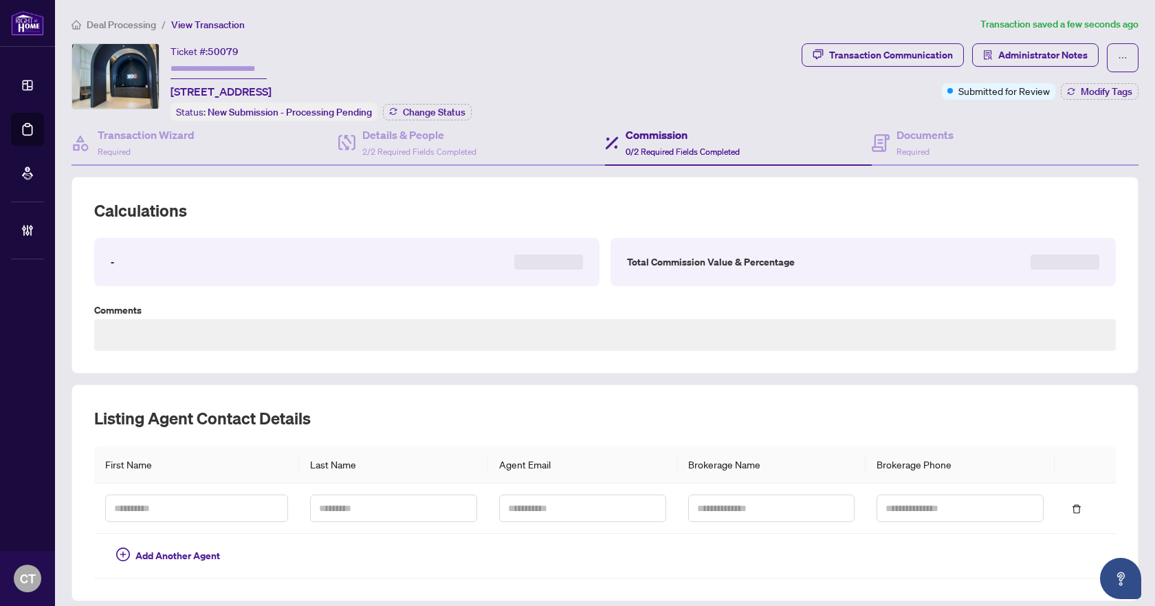
type textarea "**********"
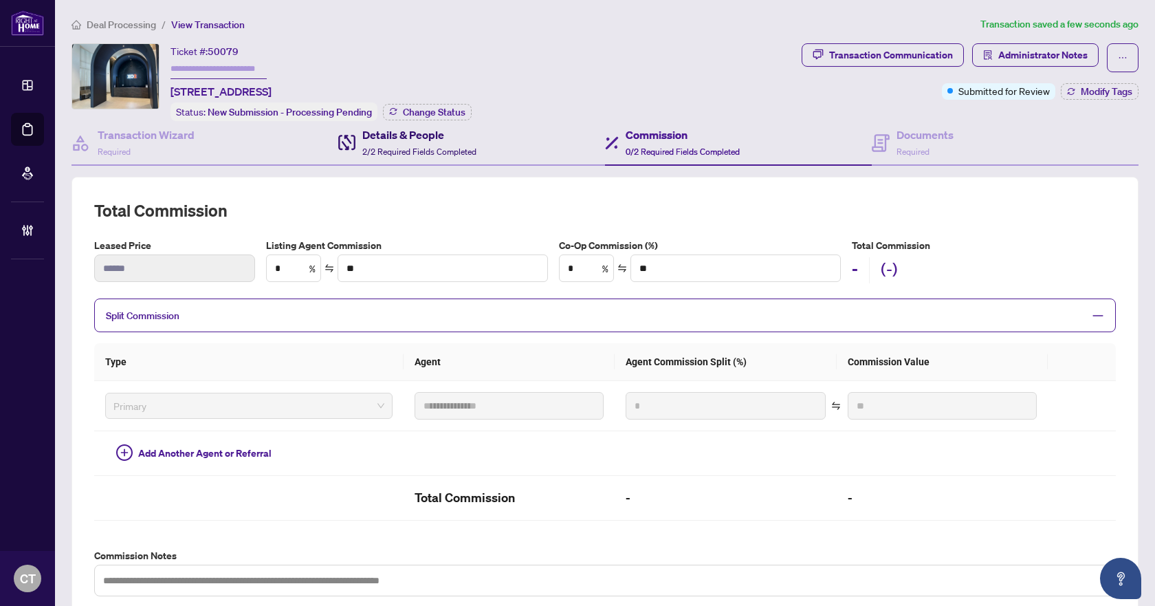
click at [405, 150] on span "2/2 Required Fields Completed" at bounding box center [419, 151] width 114 height 10
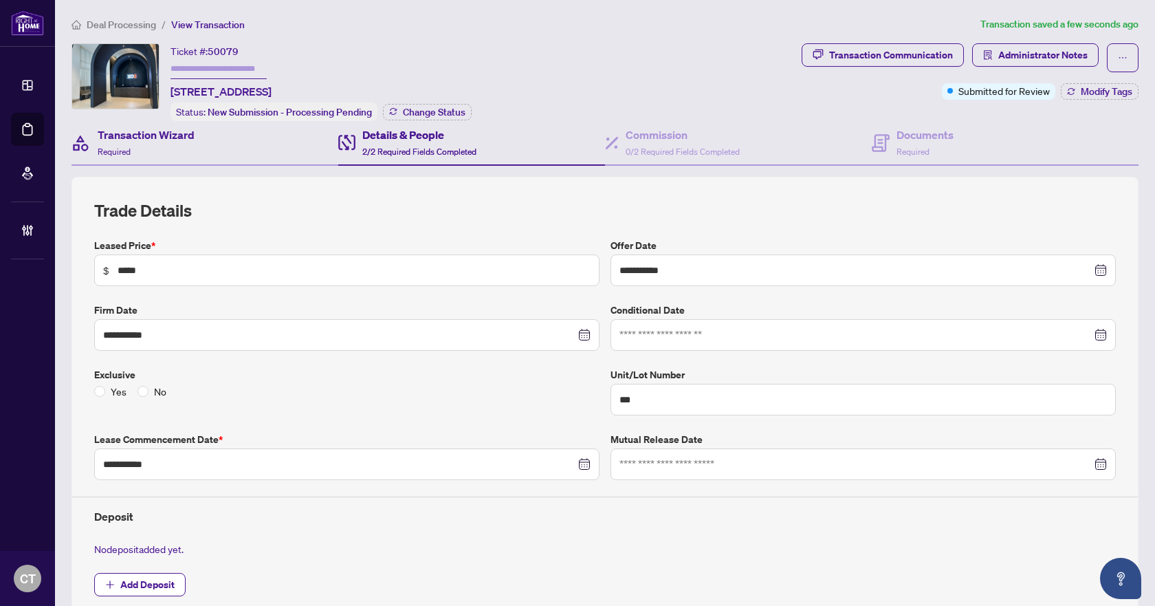
click at [237, 143] on div "Transaction Wizard Required" at bounding box center [205, 143] width 267 height 45
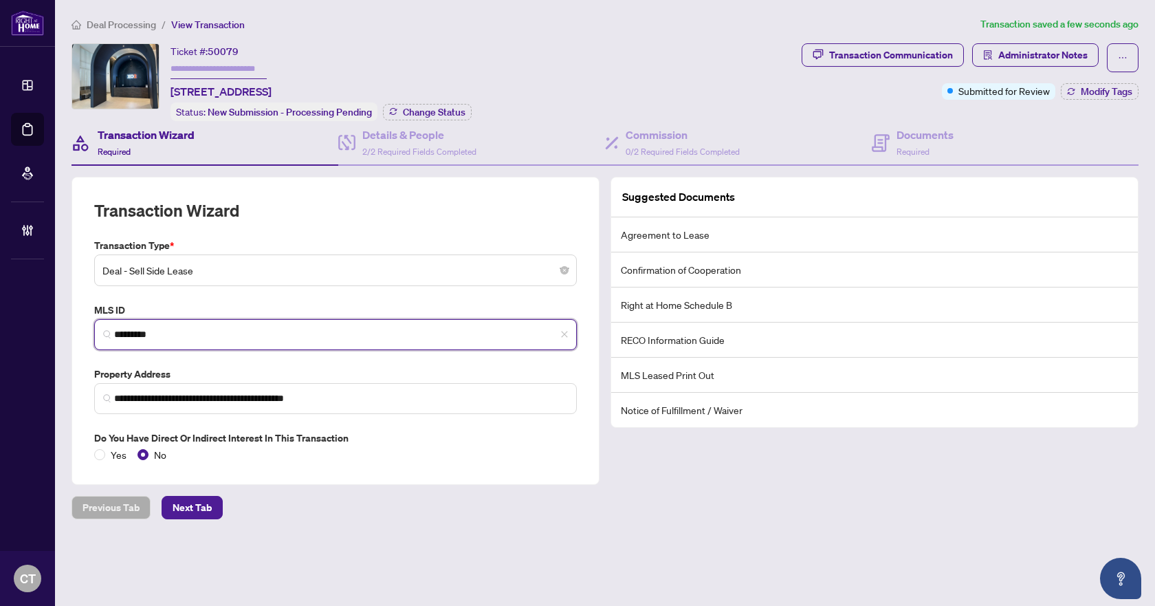
drag, startPoint x: 195, startPoint y: 334, endPoint x: 105, endPoint y: 331, distance: 89.5
click at [105, 331] on span "*********" at bounding box center [335, 334] width 483 height 31
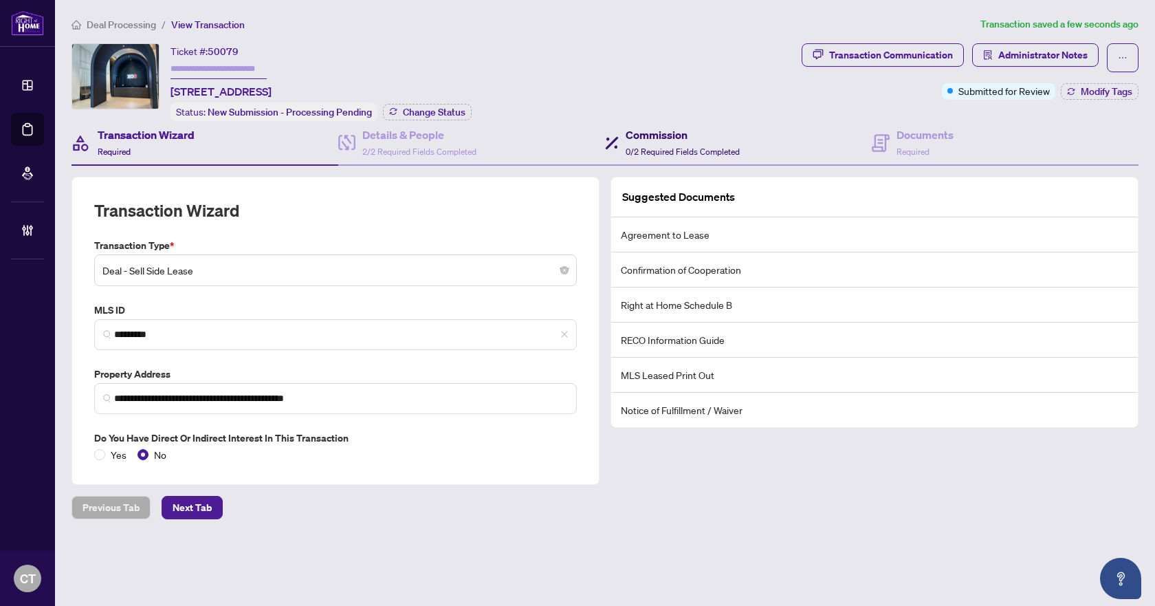
click at [733, 146] on span "0/2 Required Fields Completed" at bounding box center [683, 151] width 114 height 10
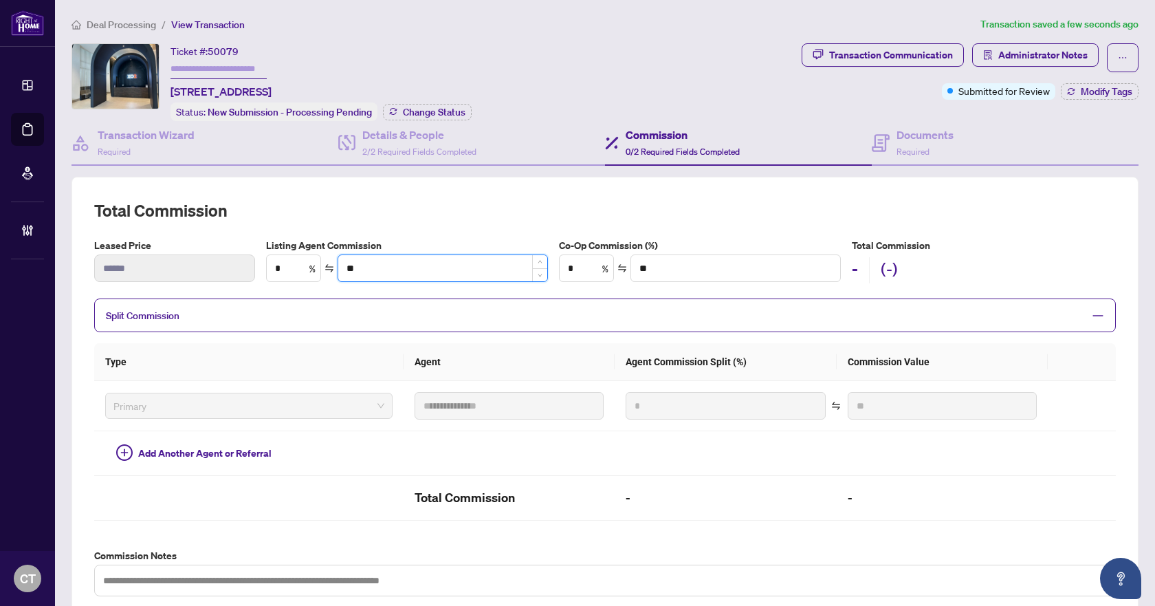
drag, startPoint x: 403, startPoint y: 260, endPoint x: 340, endPoint y: 263, distance: 62.6
click at [340, 263] on input "**" at bounding box center [442, 268] width 209 height 26
drag, startPoint x: 281, startPoint y: 265, endPoint x: 272, endPoint y: 265, distance: 9.6
click at [272, 265] on input "*" at bounding box center [294, 268] width 54 height 26
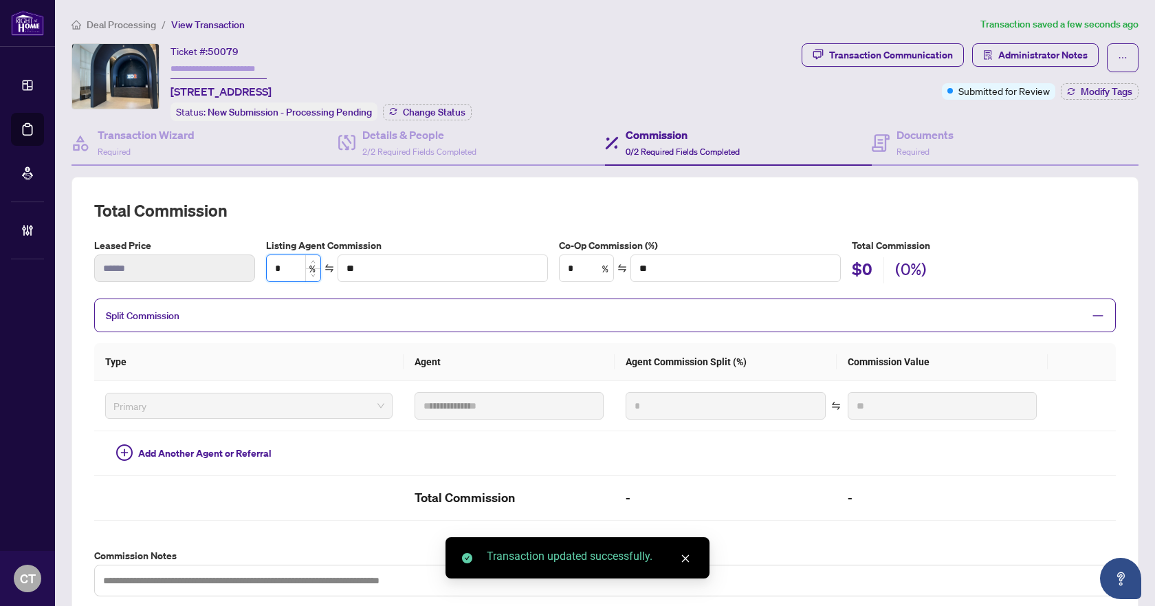
click at [280, 266] on input "*" at bounding box center [294, 268] width 54 height 26
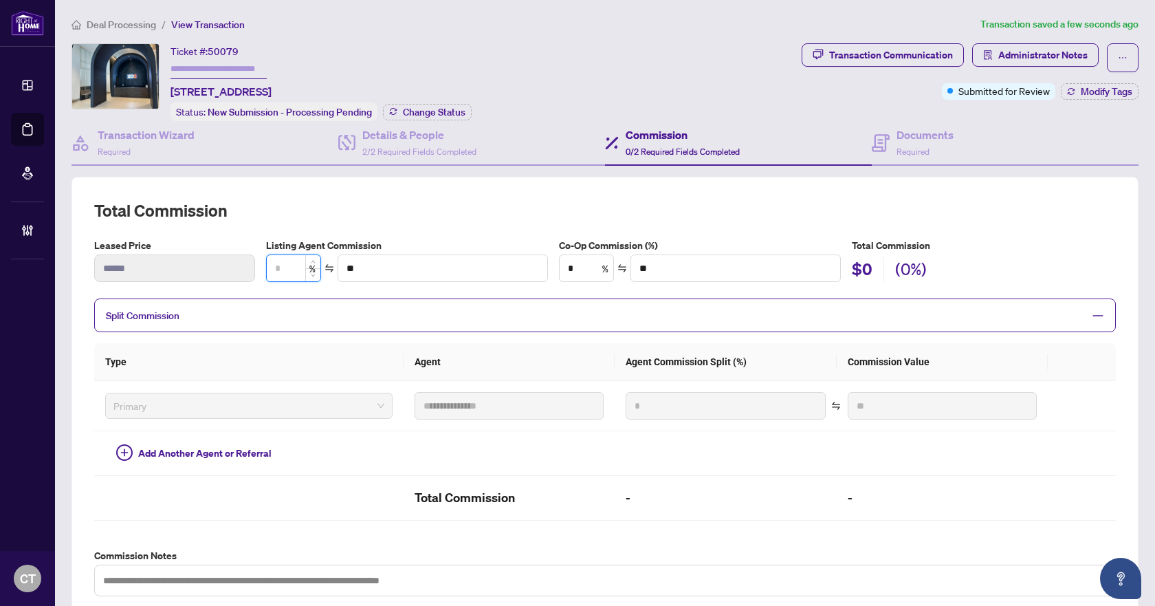
type input "*"
type input "****"
type input "**"
type input "******"
type input "**"
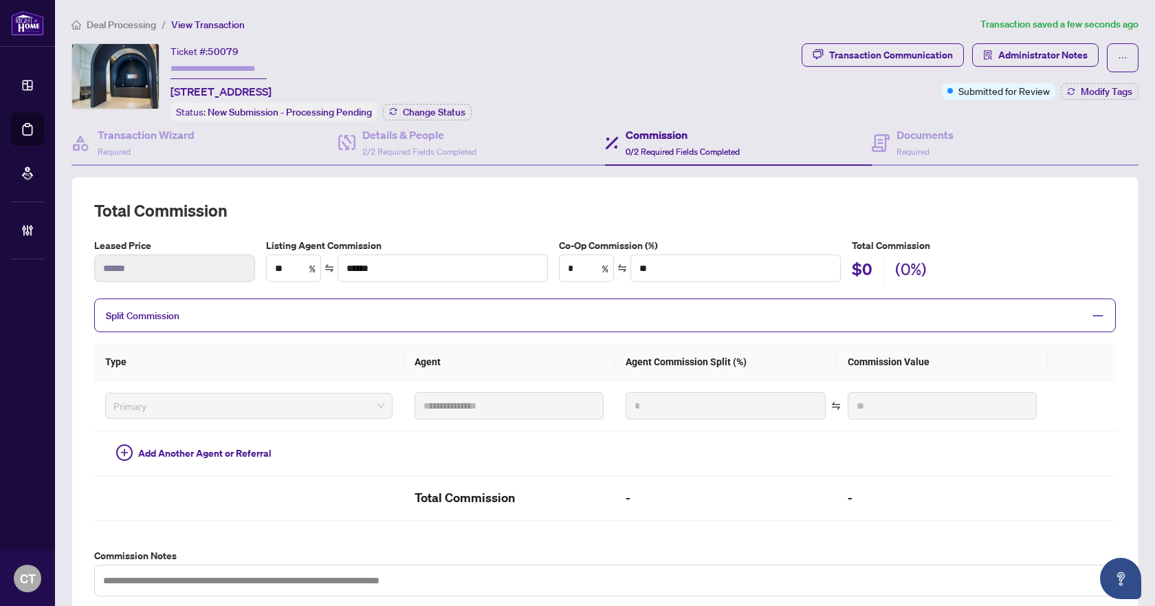
click at [450, 229] on div "**********" at bounding box center [605, 397] width 1022 height 397
type input "***"
type input "******"
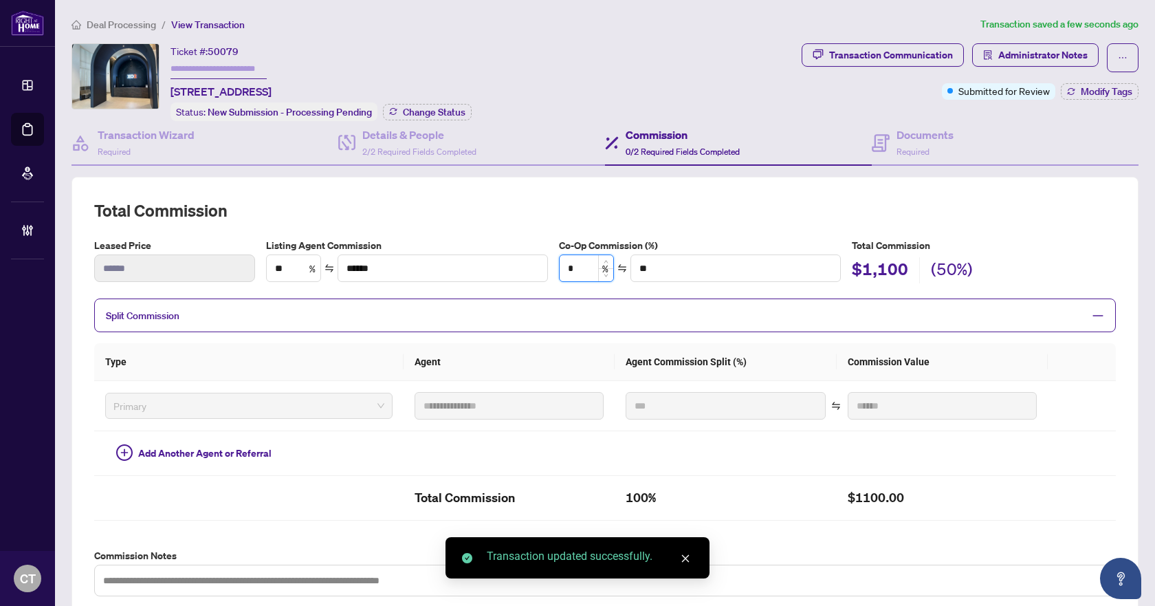
click at [583, 270] on input "*" at bounding box center [587, 268] width 54 height 26
type input "*"
type input "****"
type input "**"
type input "******"
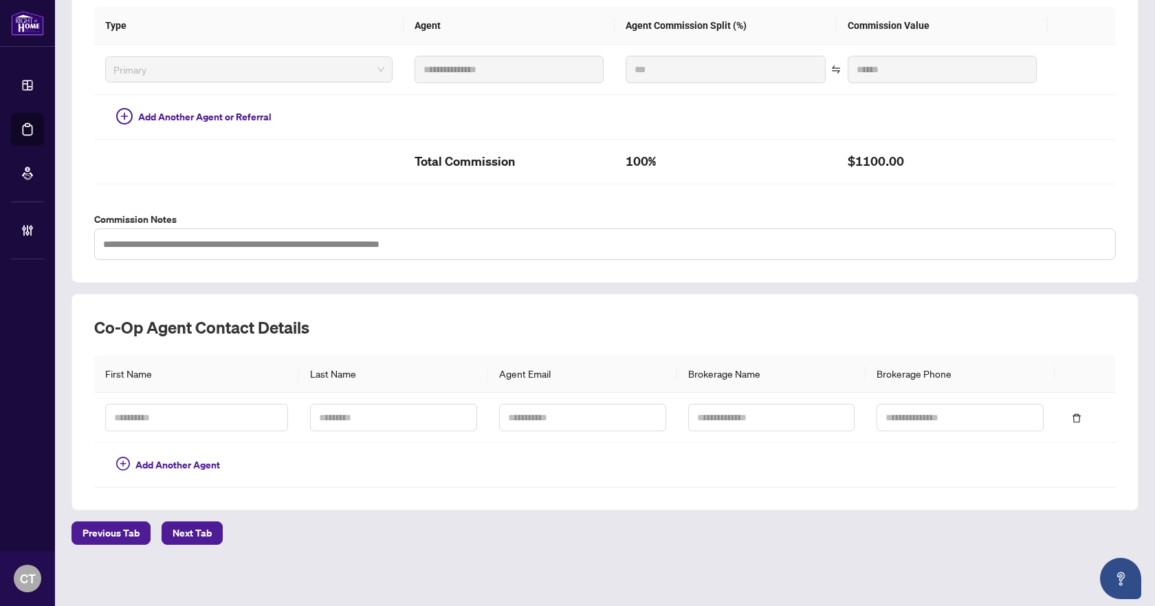
scroll to position [337, 0]
type input "**"
click at [242, 413] on input "text" at bounding box center [196, 417] width 183 height 28
type input "***"
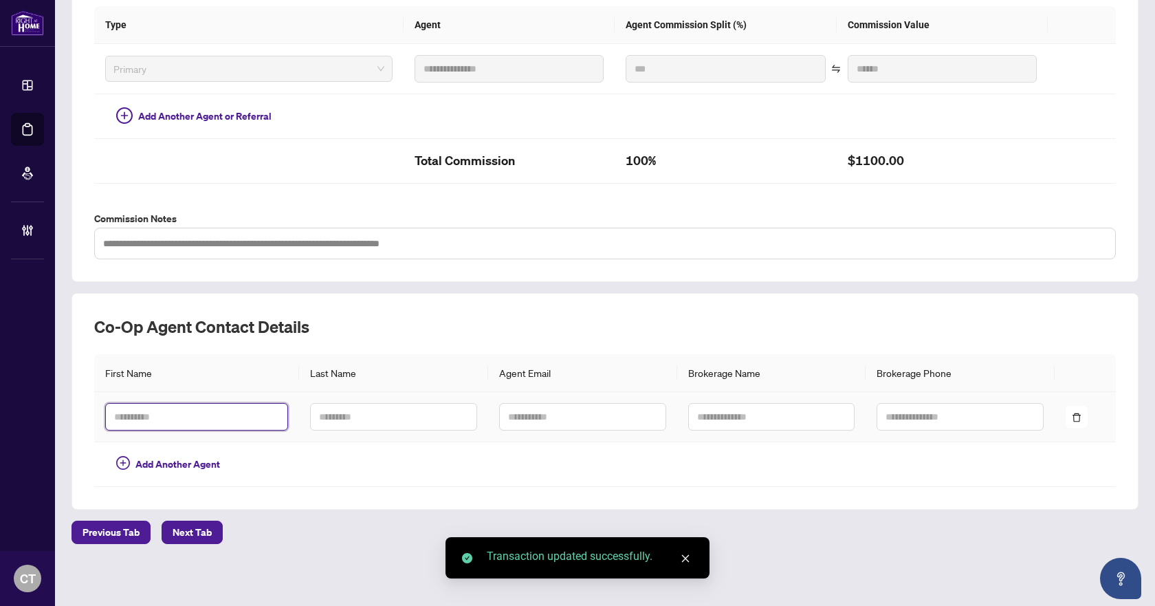
click at [210, 415] on input "text" at bounding box center [196, 417] width 183 height 28
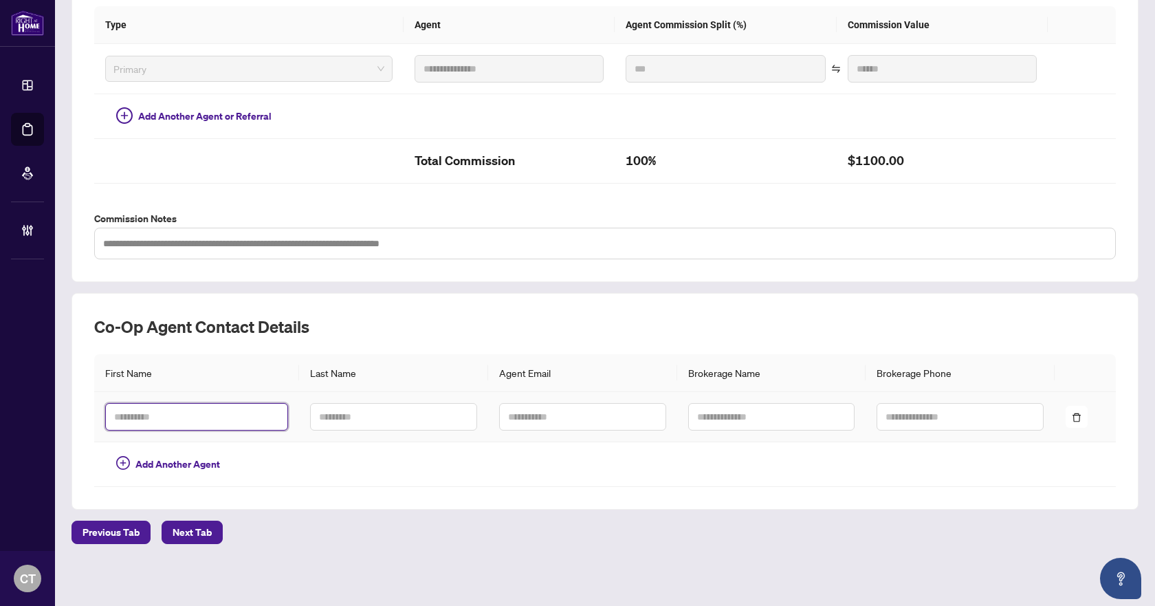
click at [202, 418] on input "text" at bounding box center [196, 417] width 183 height 28
type input "*****"
click at [389, 411] on input "text" at bounding box center [393, 417] width 167 height 28
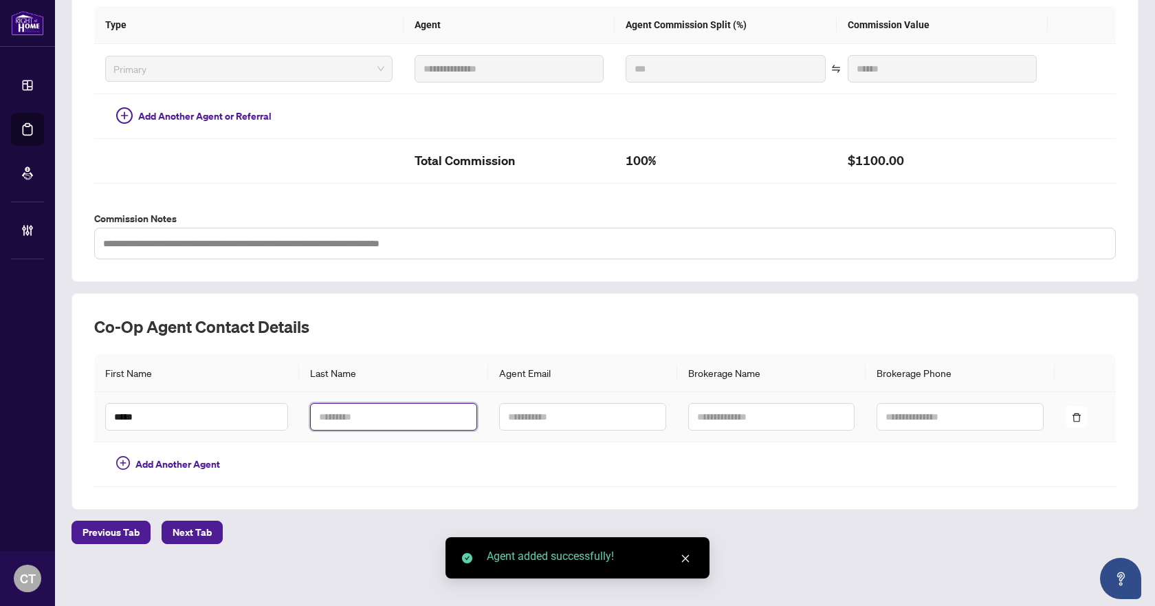
click at [389, 411] on input "text" at bounding box center [393, 417] width 167 height 28
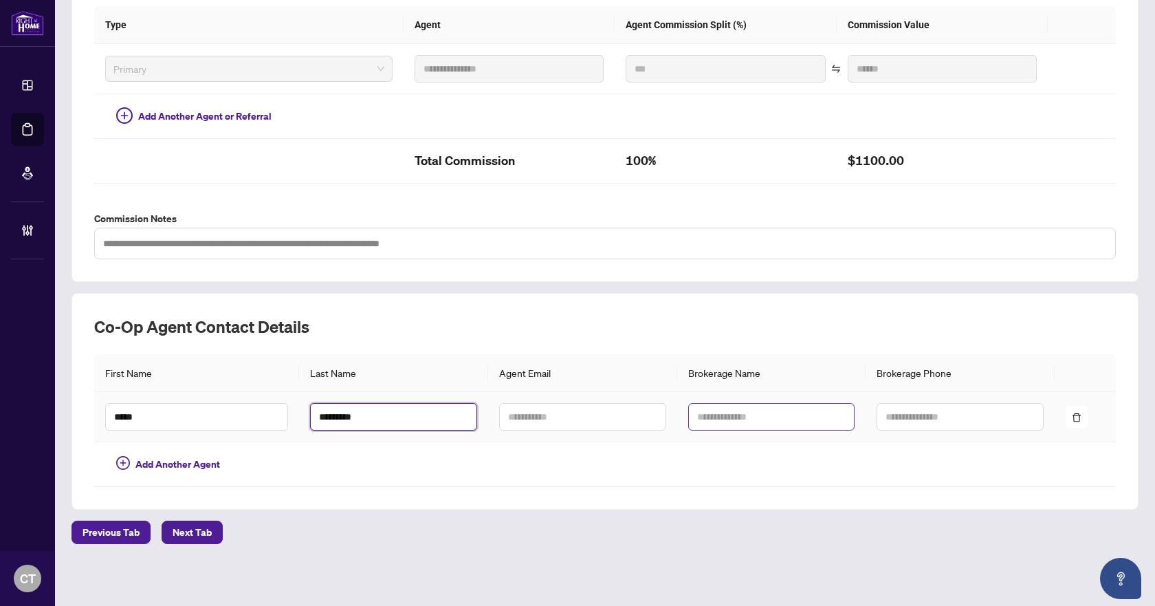
type input "*********"
click at [715, 415] on input "text" at bounding box center [771, 417] width 167 height 28
type input "**********"
click at [684, 340] on div "**********" at bounding box center [605, 401] width 1022 height 171
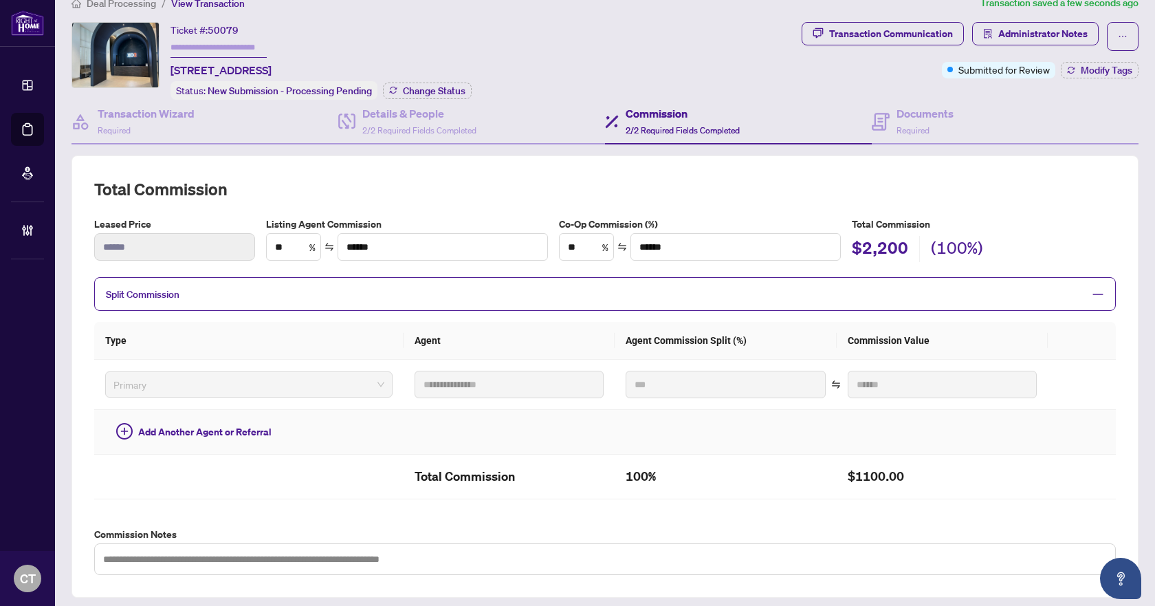
scroll to position [0, 0]
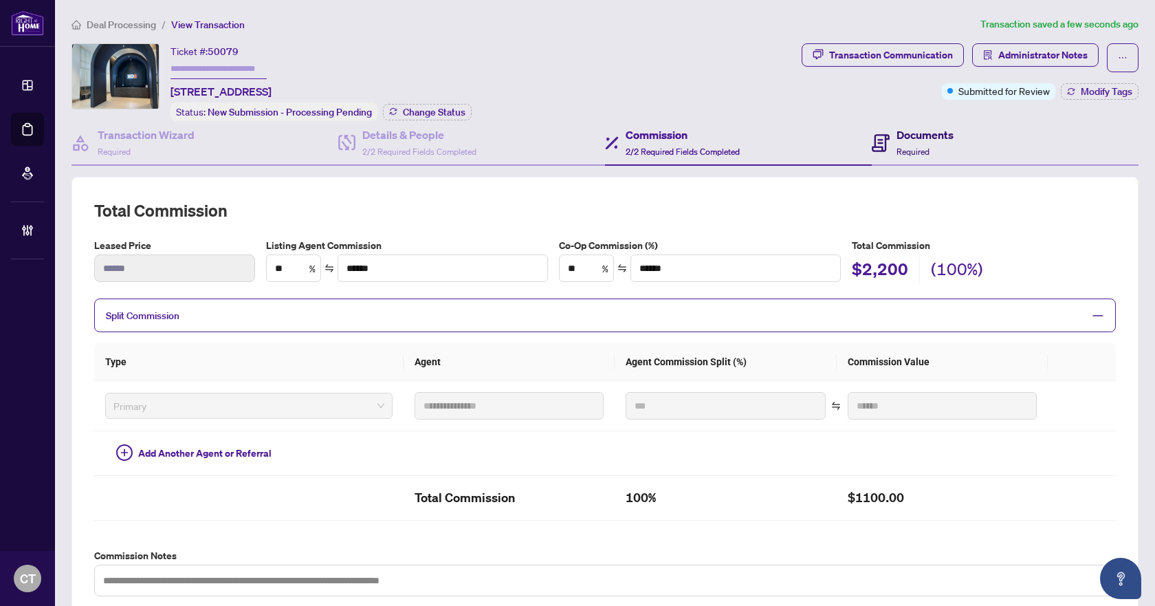
click at [915, 142] on div "Documents Required" at bounding box center [925, 143] width 57 height 32
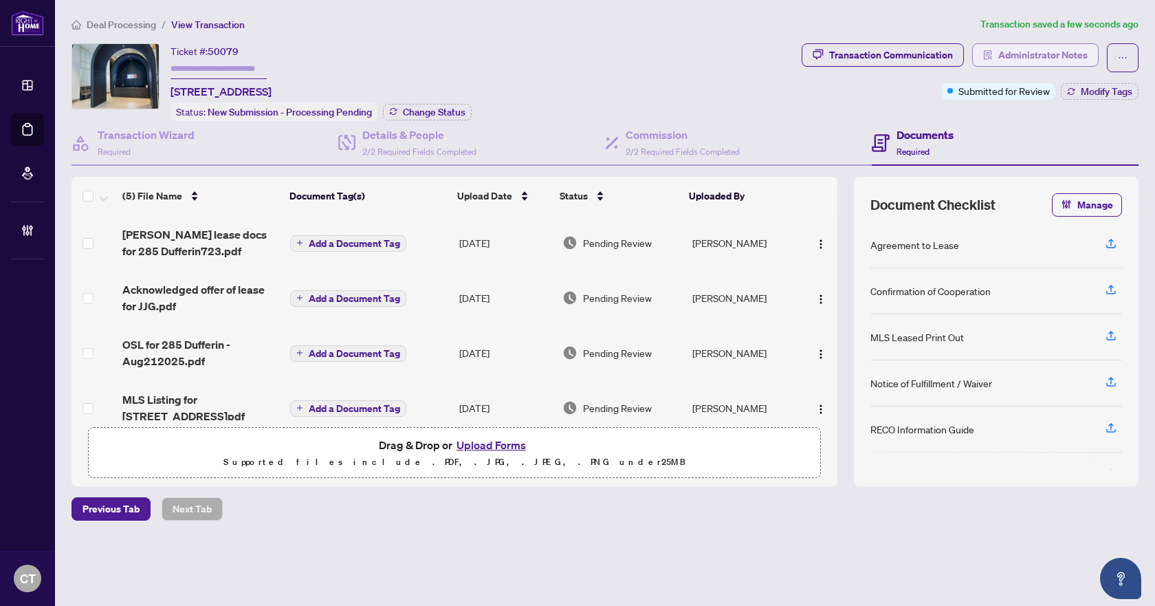
click at [1011, 56] on span "Administrator Notes" at bounding box center [1042, 55] width 89 height 22
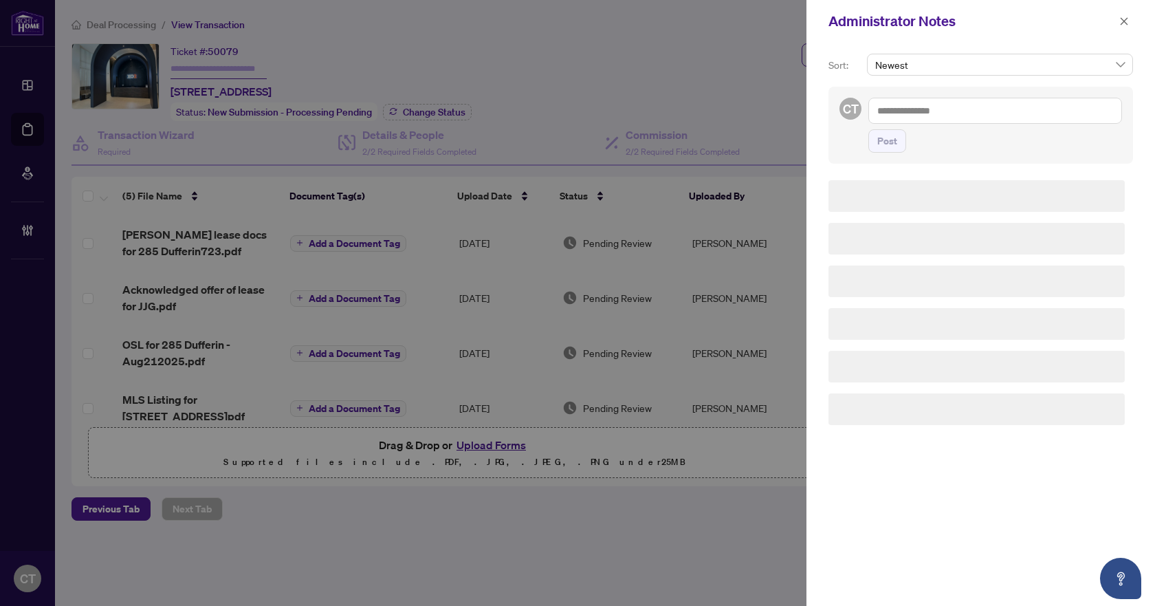
click at [934, 107] on textarea at bounding box center [995, 111] width 254 height 26
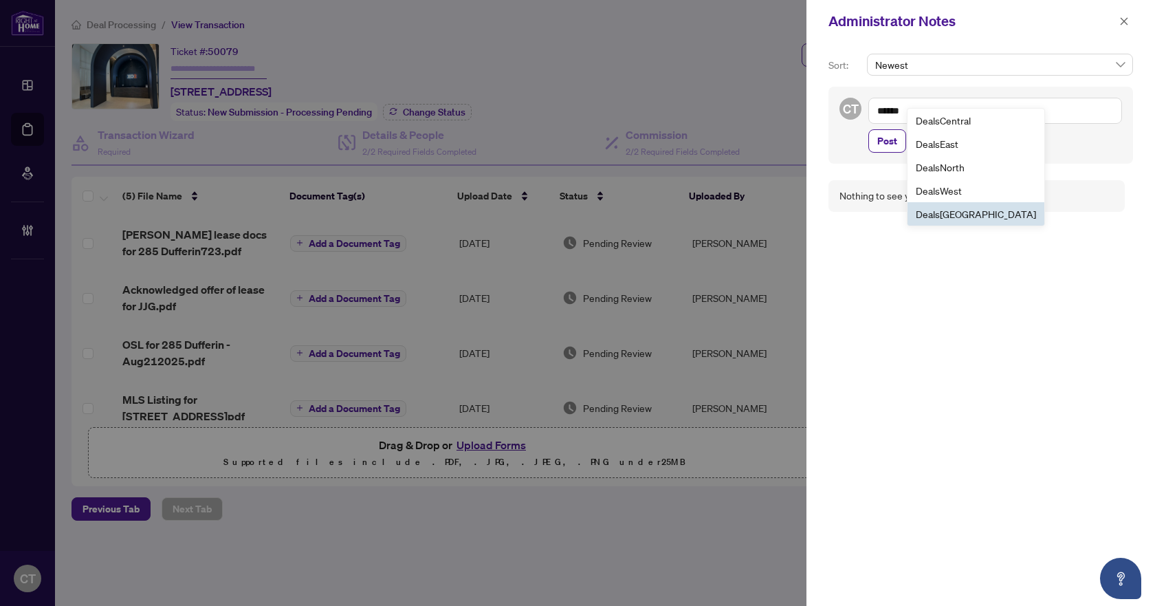
click at [942, 215] on span "Deals York" at bounding box center [976, 214] width 120 height 12
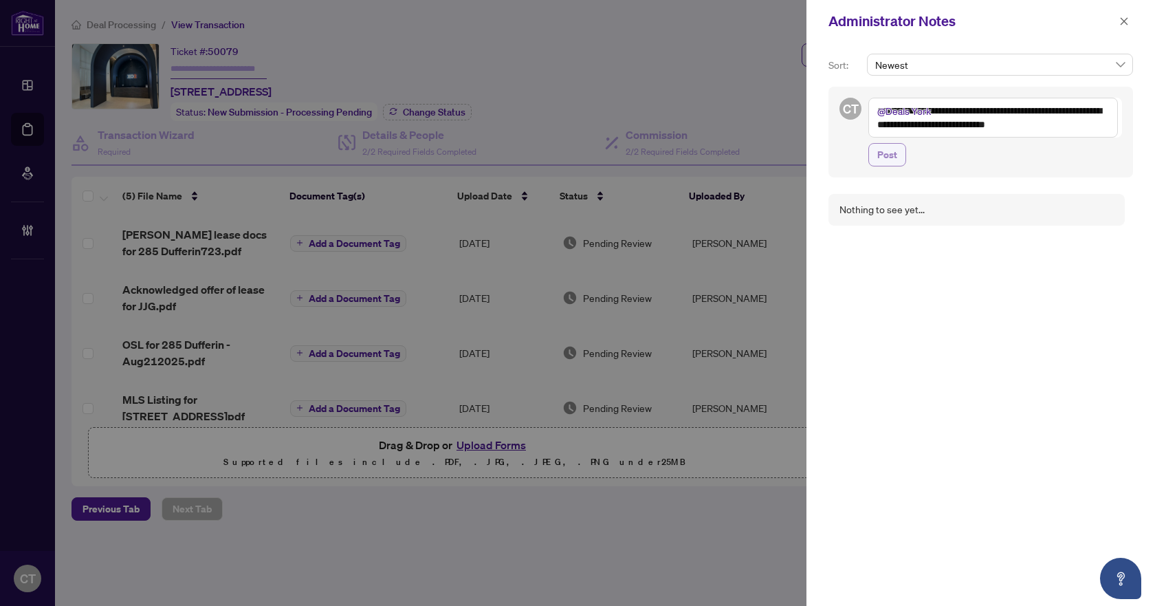
type textarea "**********"
click at [888, 151] on span "Post" at bounding box center [887, 155] width 20 height 22
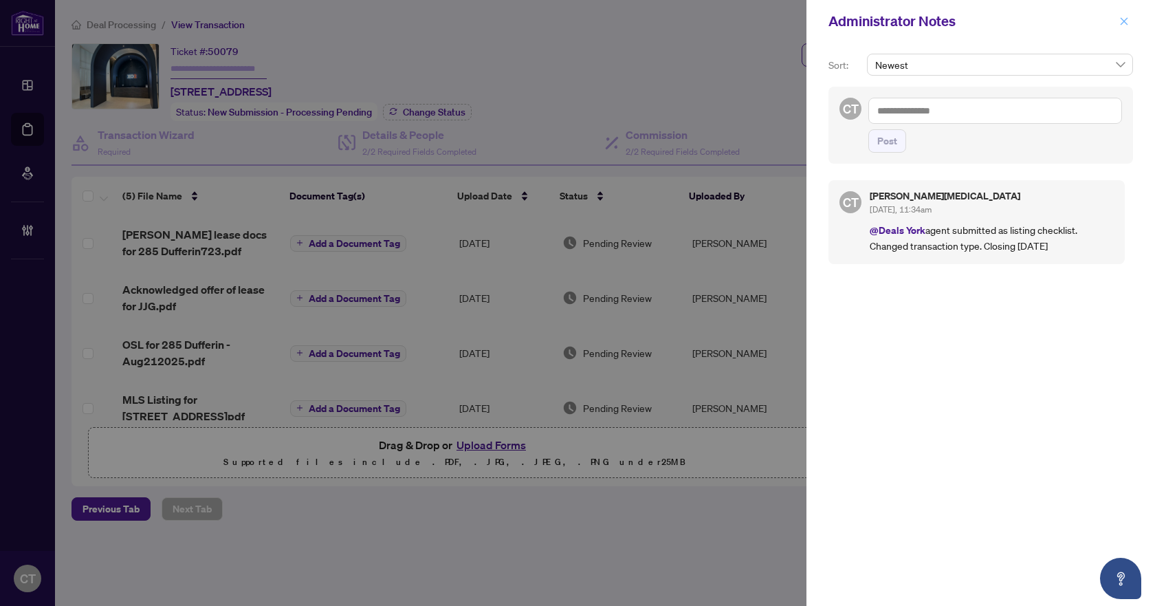
click at [1122, 21] on icon "close" at bounding box center [1124, 22] width 10 height 10
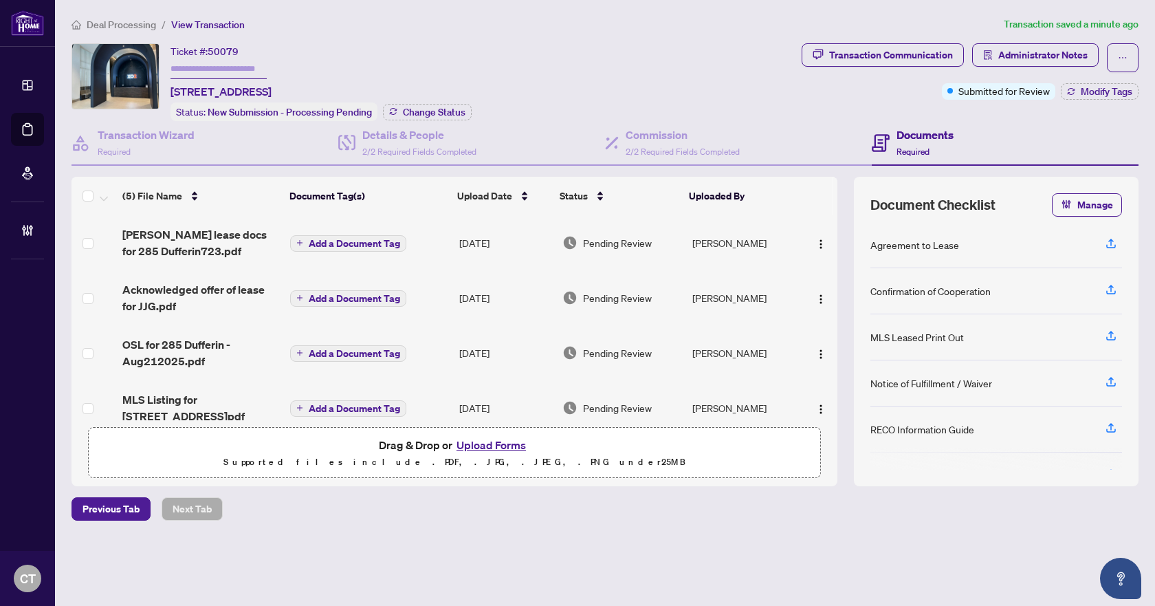
click at [126, 24] on span "Deal Processing" at bounding box center [121, 25] width 69 height 12
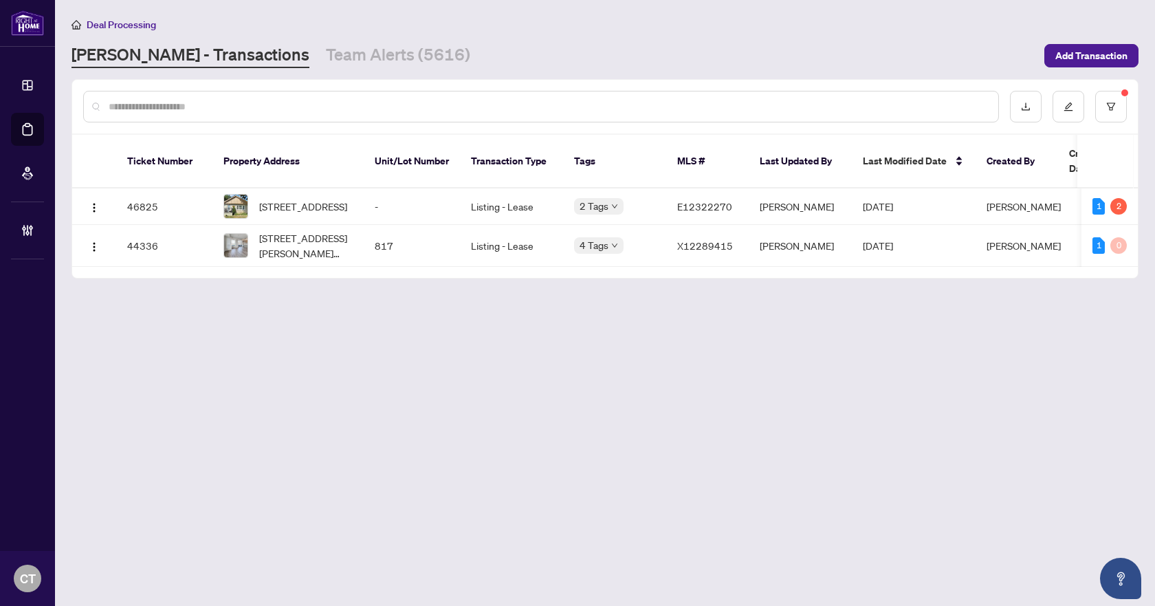
click at [543, 332] on main "Deal Processing RAHR - Transactions Team Alerts (5616) Add Transaction Ticket N…" at bounding box center [605, 303] width 1100 height 606
click at [355, 55] on link "Team Alerts (5616)" at bounding box center [398, 55] width 144 height 25
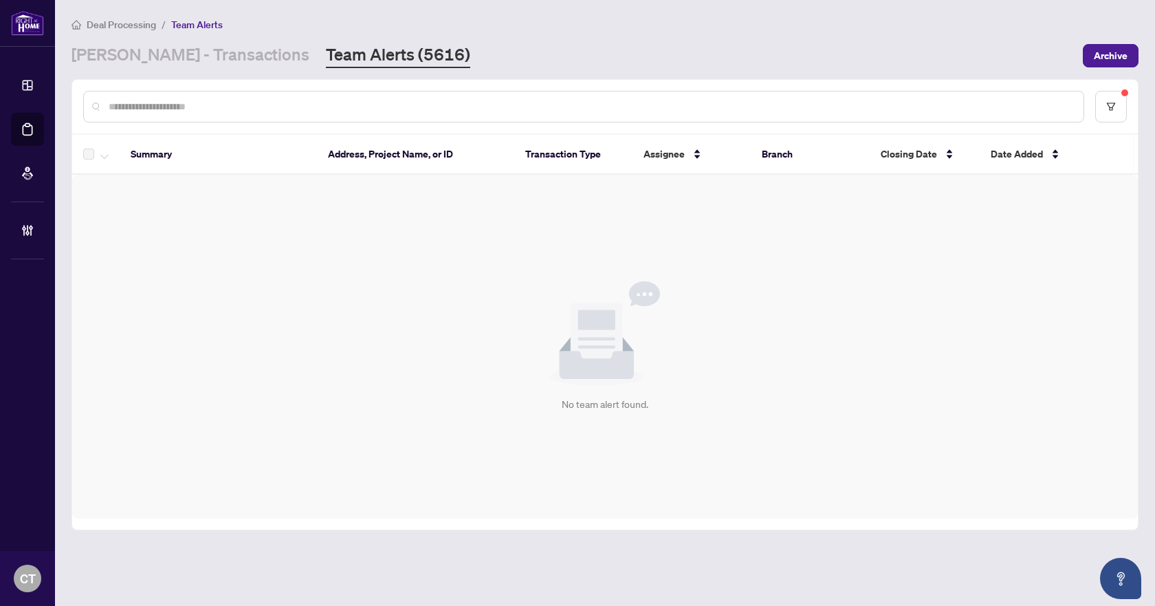
click at [175, 42] on div "Deal Processing / Team Alerts RAHR - Transactions Team Alerts (5616) Archive" at bounding box center [605, 43] width 1067 height 52
click at [179, 49] on link "[PERSON_NAME] - Transactions" at bounding box center [191, 55] width 238 height 25
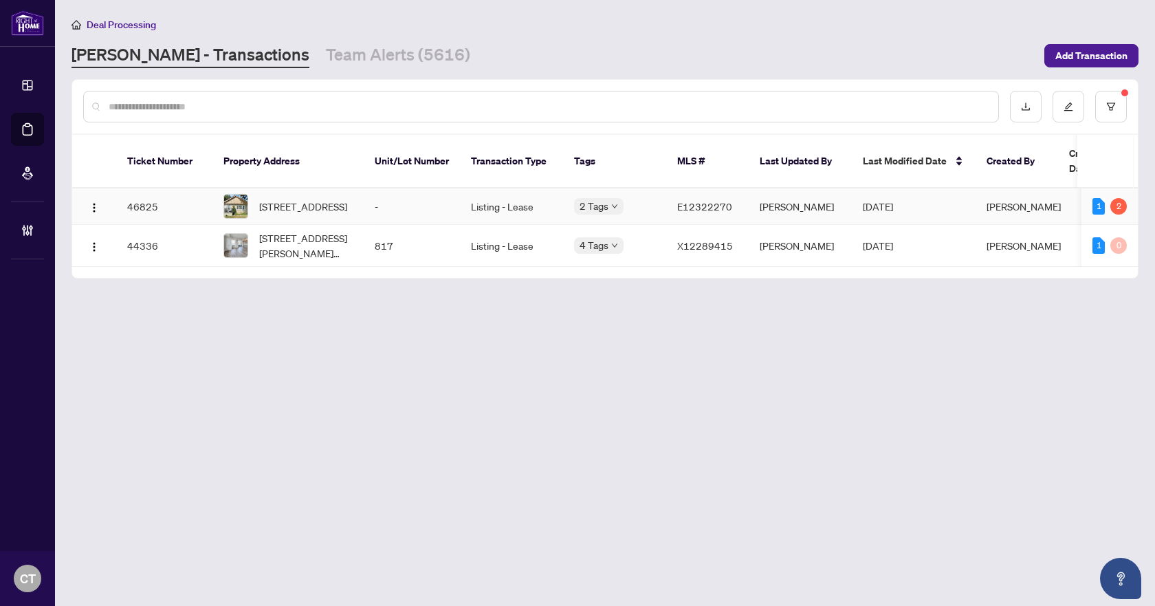
click at [443, 198] on td "-" at bounding box center [412, 206] width 96 height 36
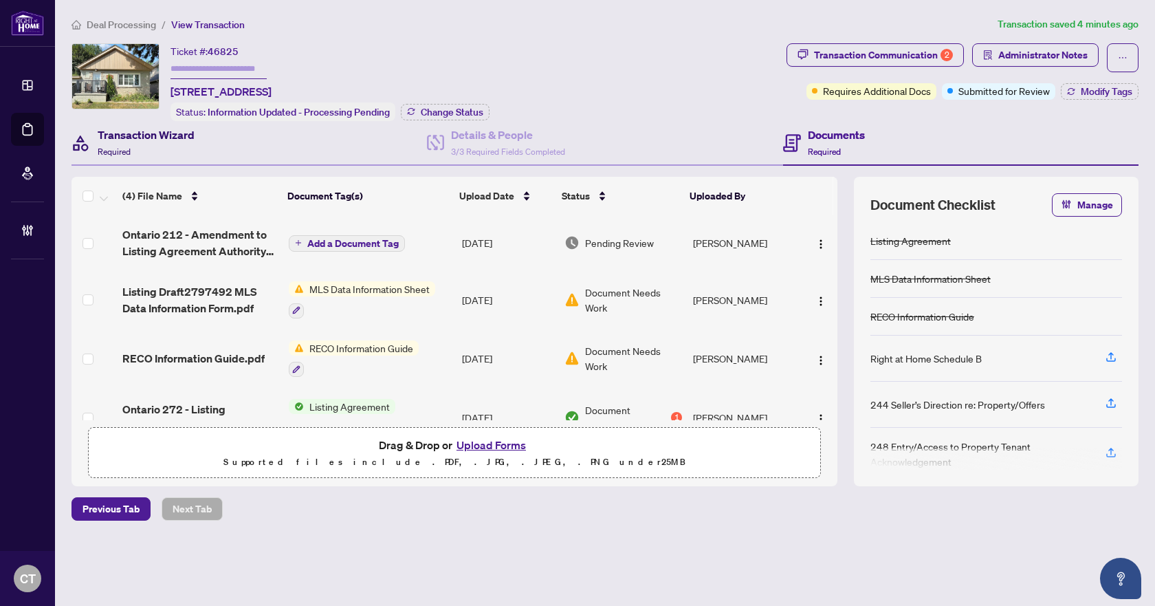
click at [187, 148] on div "Transaction Wizard Required" at bounding box center [146, 143] width 97 height 32
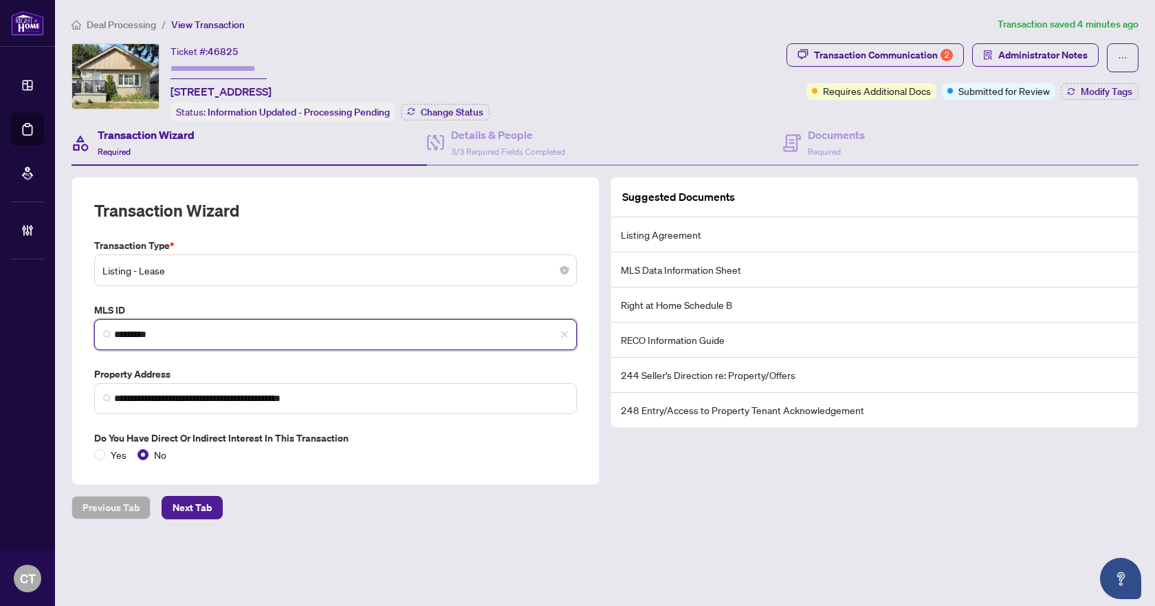
drag, startPoint x: 211, startPoint y: 333, endPoint x: 77, endPoint y: 326, distance: 134.3
click at [77, 326] on div "**********" at bounding box center [336, 331] width 528 height 308
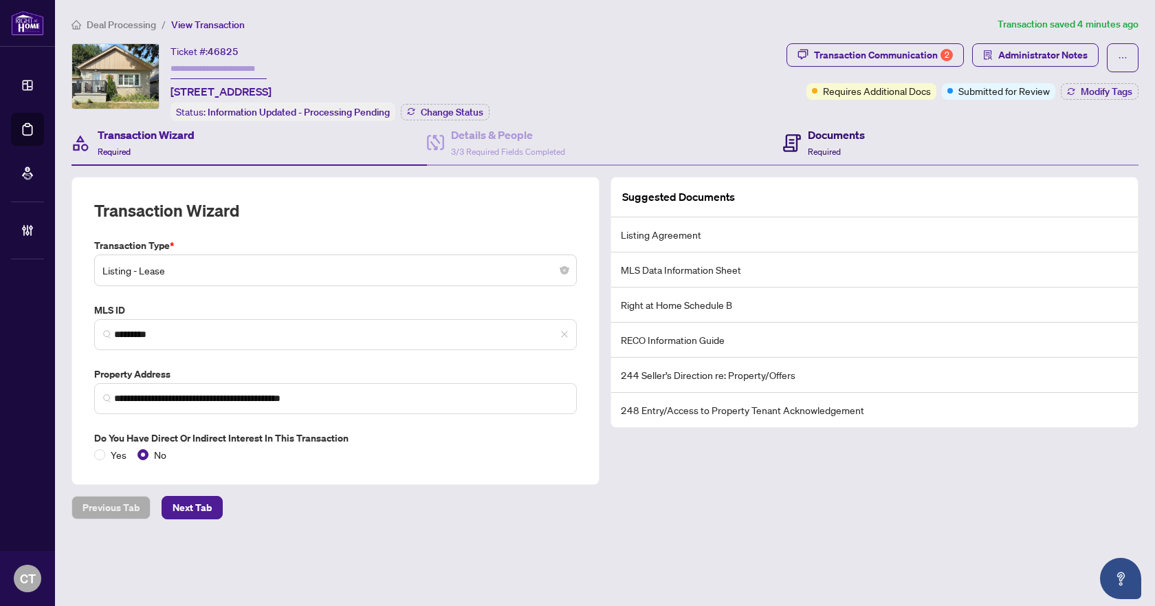
click at [865, 142] on div "Documents Required" at bounding box center [836, 143] width 57 height 32
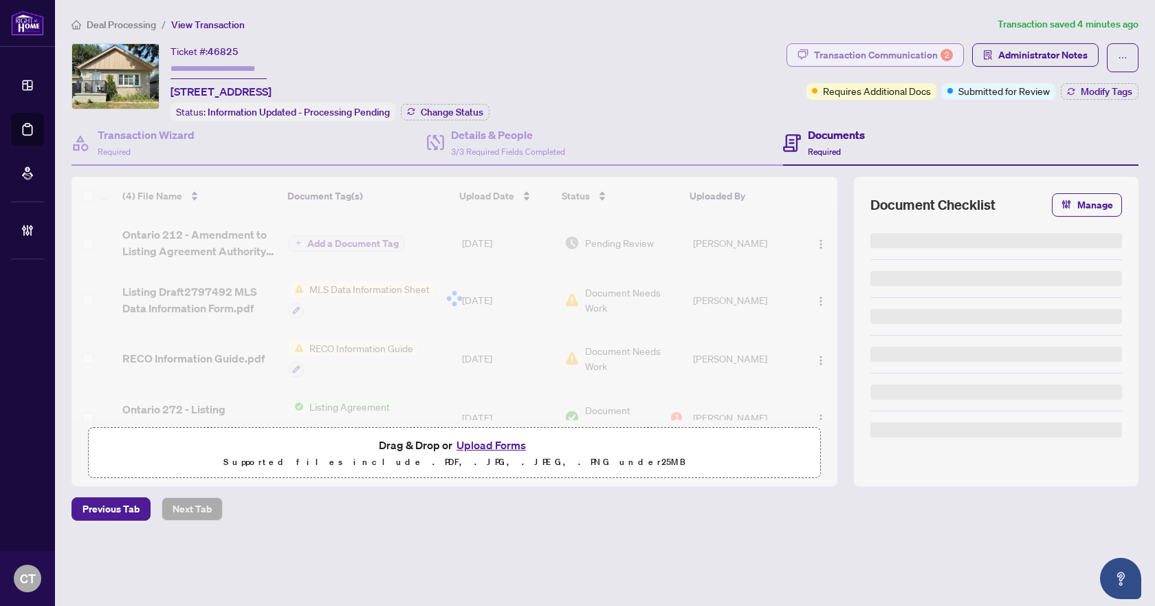
click at [930, 52] on div "Transaction Communication 2" at bounding box center [883, 55] width 139 height 22
type textarea "**********"
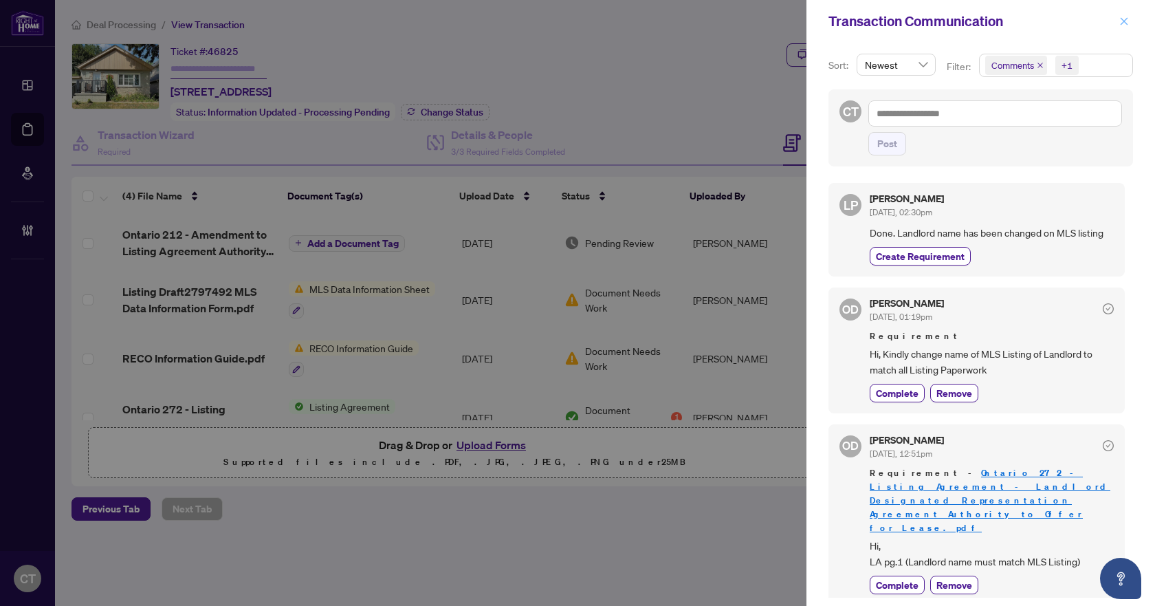
click at [1118, 21] on button "button" at bounding box center [1124, 21] width 18 height 17
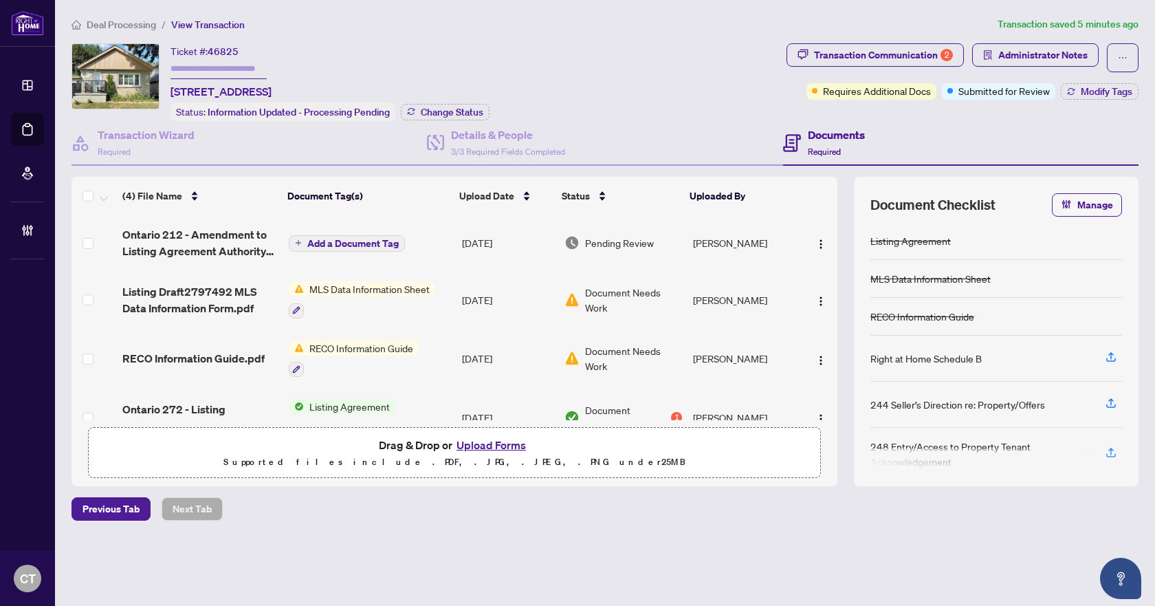
scroll to position [31, 0]
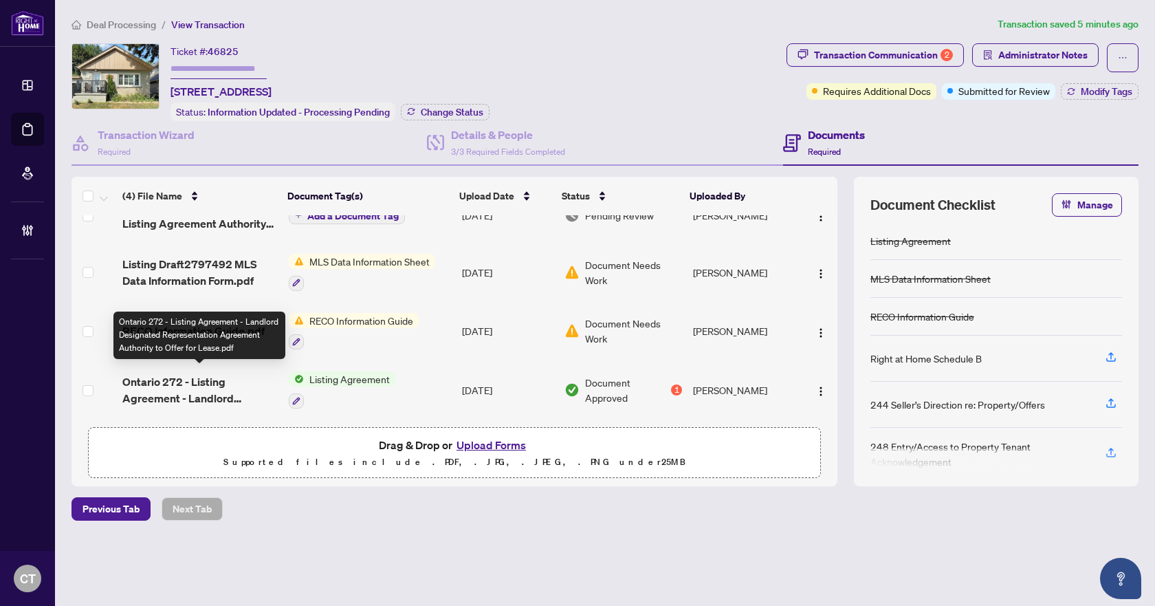
click at [229, 382] on span "Ontario 272 - Listing Agreement - Landlord Designated Representation Agreement …" at bounding box center [199, 389] width 155 height 33
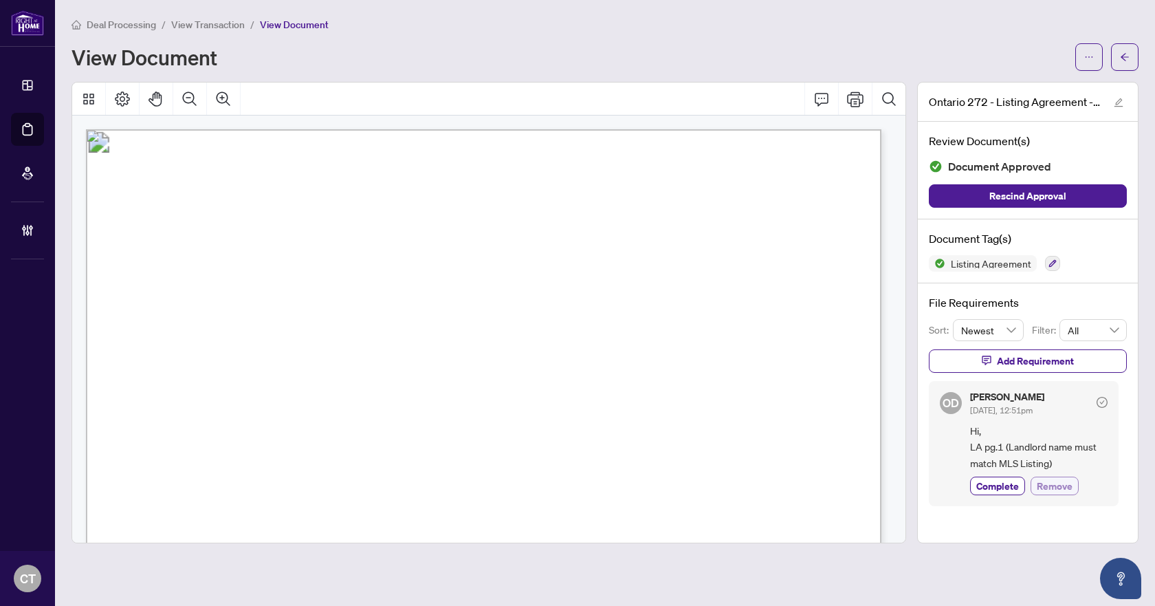
click at [1055, 485] on span "Remove" at bounding box center [1055, 486] width 36 height 14
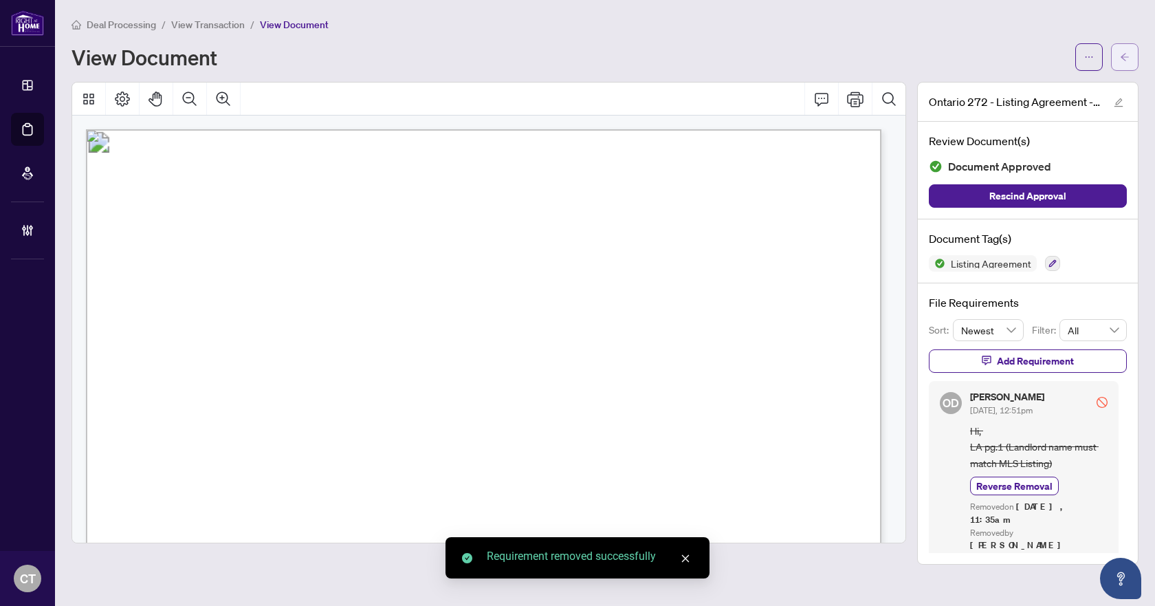
click at [1122, 60] on icon "arrow-left" at bounding box center [1125, 57] width 10 height 10
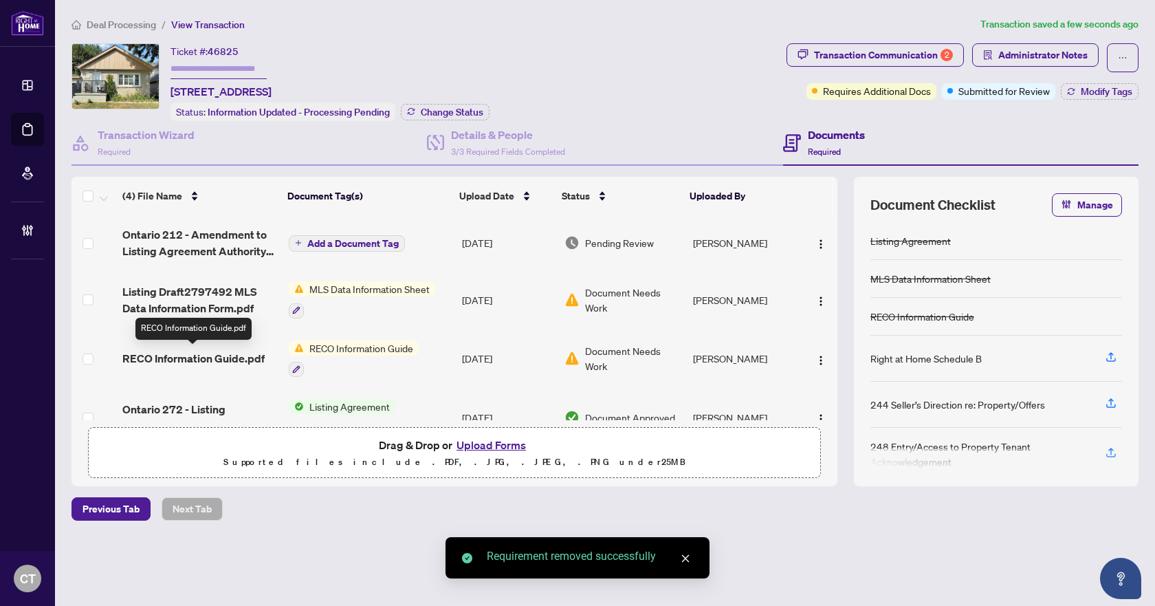
click at [227, 358] on span "RECO Information Guide.pdf" at bounding box center [193, 358] width 142 height 17
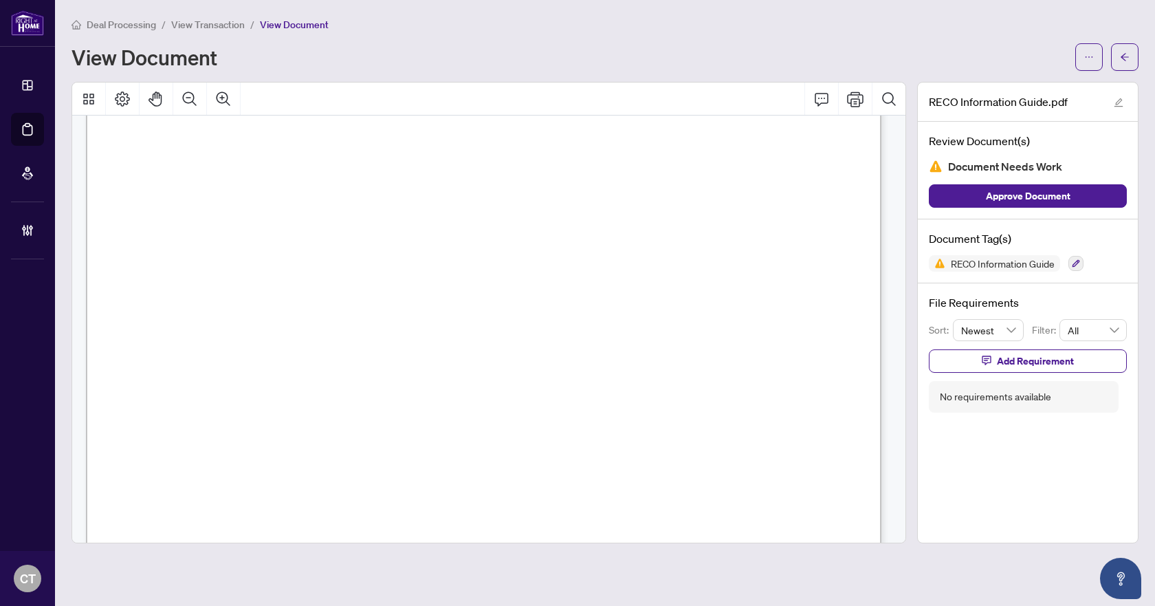
scroll to position [12816, 0]
click at [1079, 262] on icon "button" at bounding box center [1077, 264] width 8 height 8
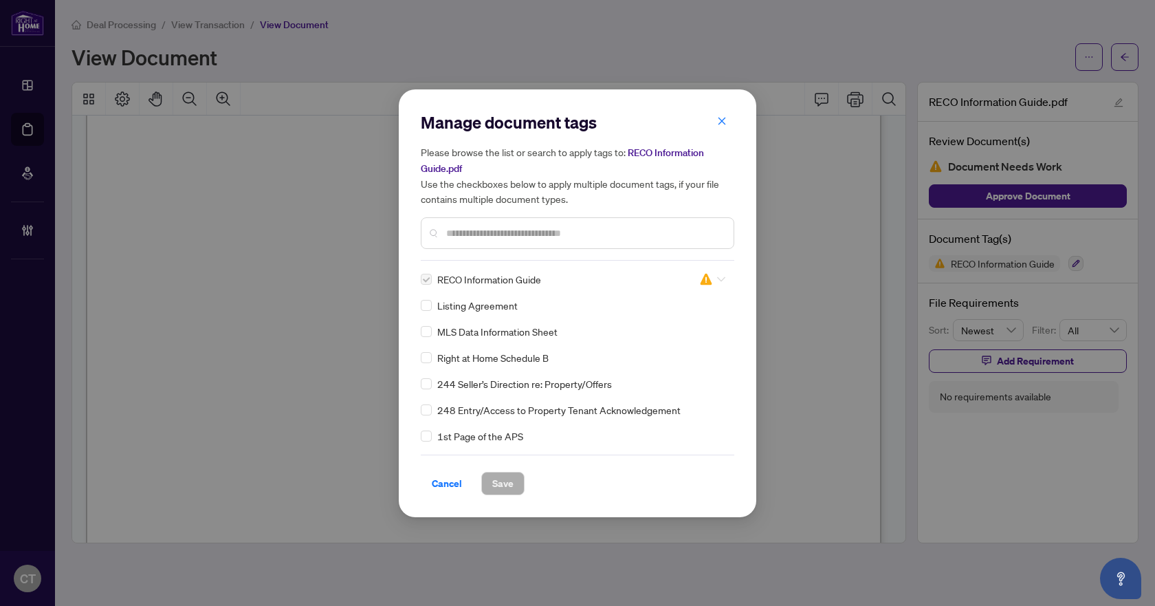
click at [717, 278] on icon at bounding box center [721, 278] width 8 height 5
click at [680, 342] on div "Approved" at bounding box center [667, 345] width 88 height 15
click at [518, 479] on button "Save" at bounding box center [502, 483] width 43 height 23
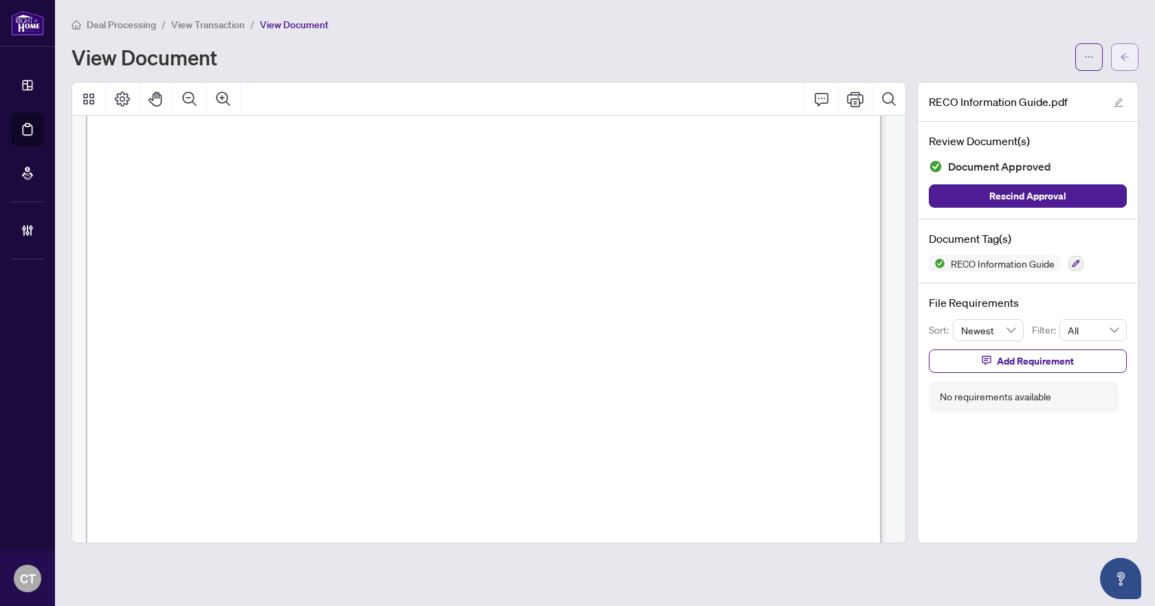
click at [1117, 62] on button "button" at bounding box center [1125, 57] width 28 height 28
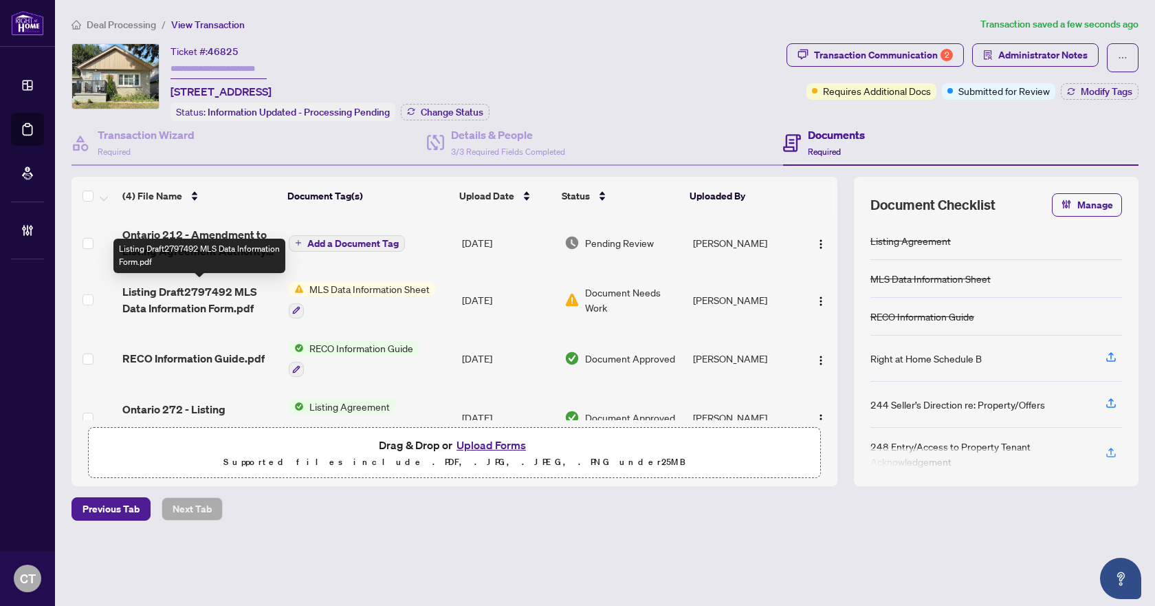
click at [218, 298] on span "Listing Draft2797492 MLS Data Information Form.pdf" at bounding box center [199, 299] width 155 height 33
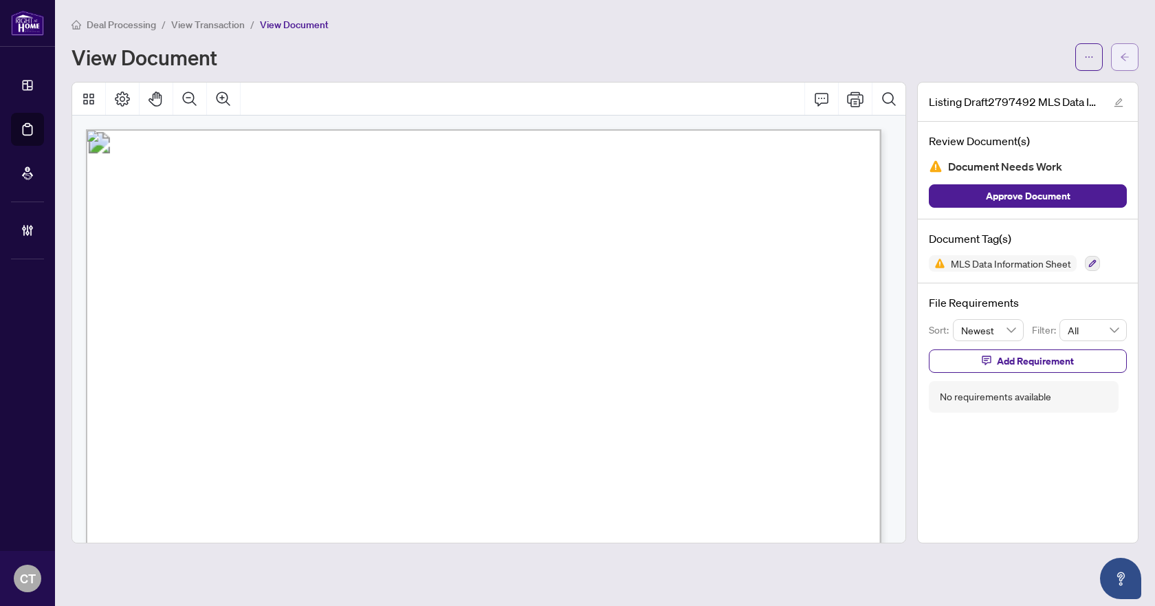
click at [1119, 50] on button "button" at bounding box center [1125, 57] width 28 height 28
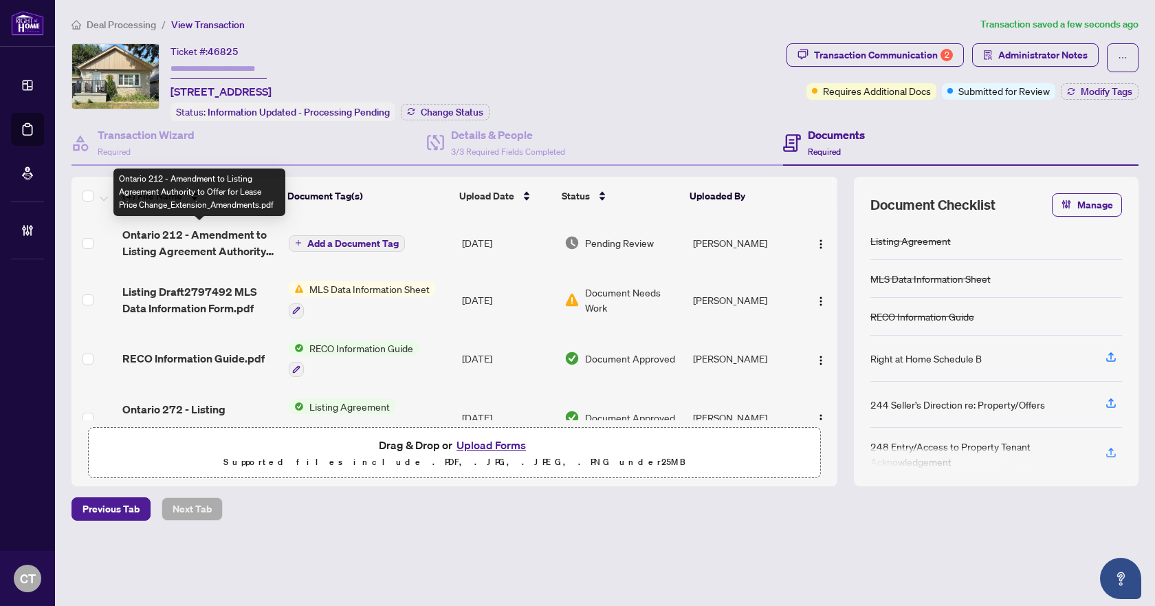
click at [197, 242] on span "Ontario 212 - Amendment to Listing Agreement Authority to Offer for Lease Price…" at bounding box center [199, 242] width 155 height 33
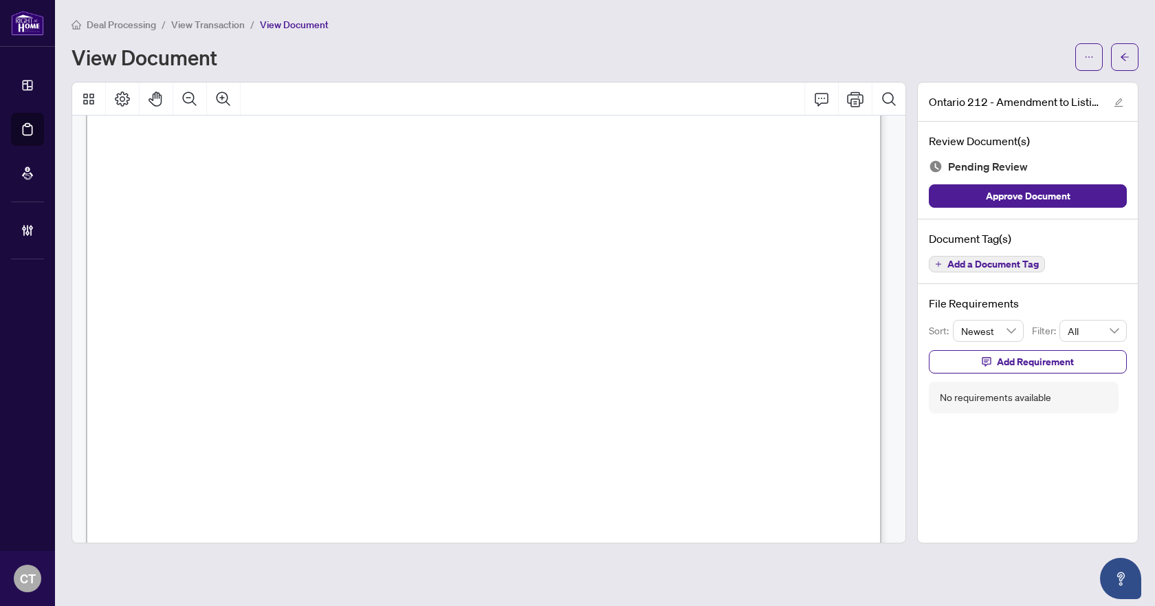
scroll to position [550, 0]
click at [1012, 264] on span "Add a Document Tag" at bounding box center [993, 264] width 91 height 10
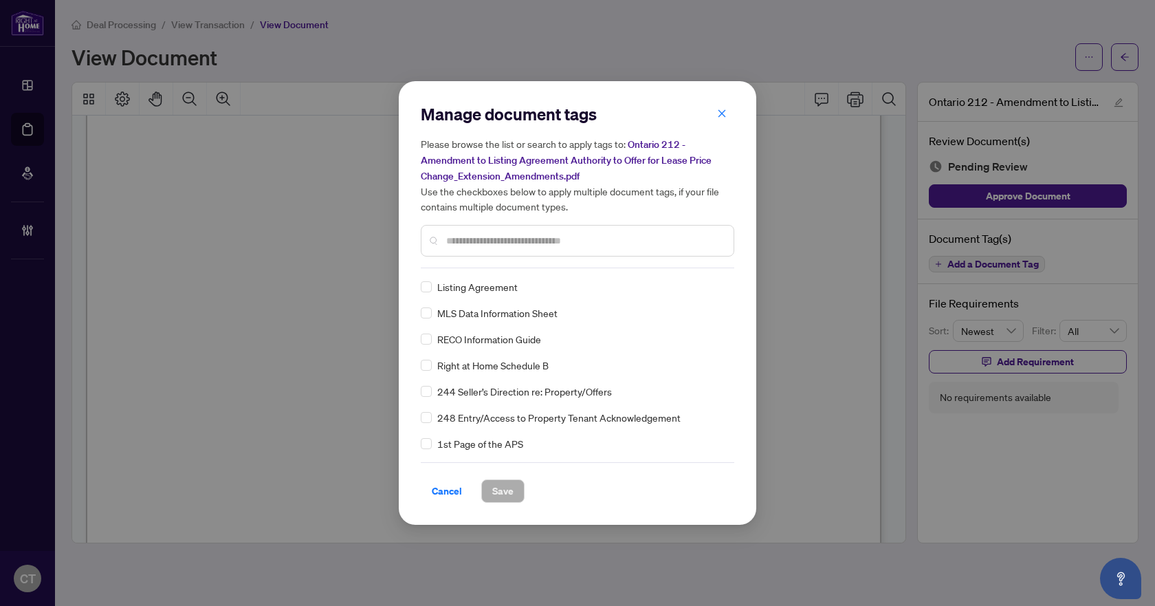
click at [477, 237] on input "text" at bounding box center [584, 240] width 276 height 15
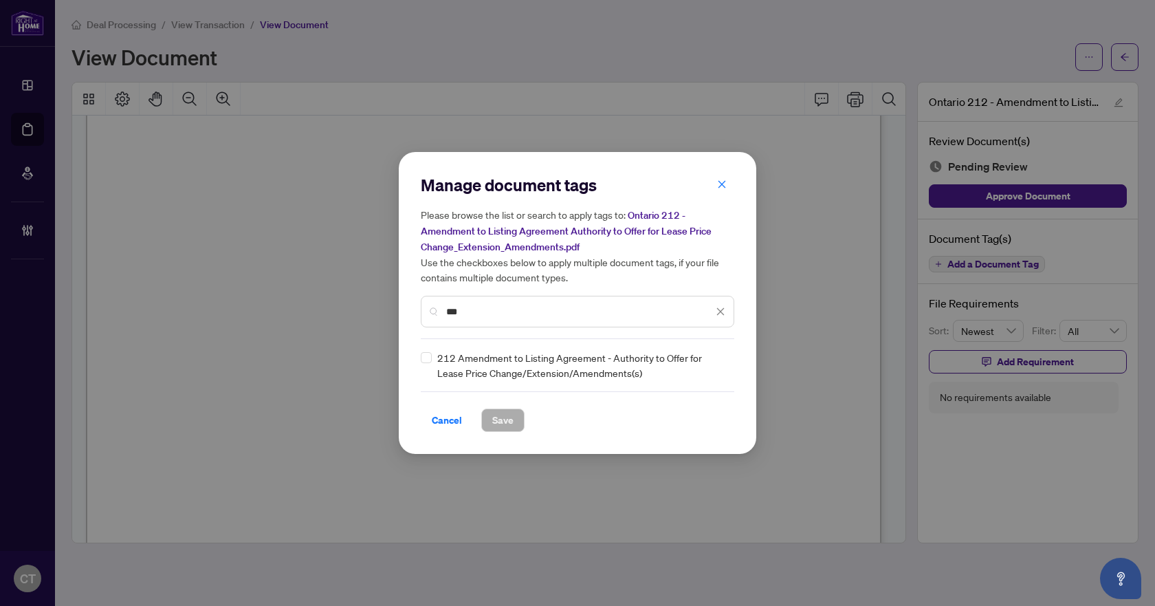
type input "***"
click at [715, 367] on div at bounding box center [712, 365] width 26 height 14
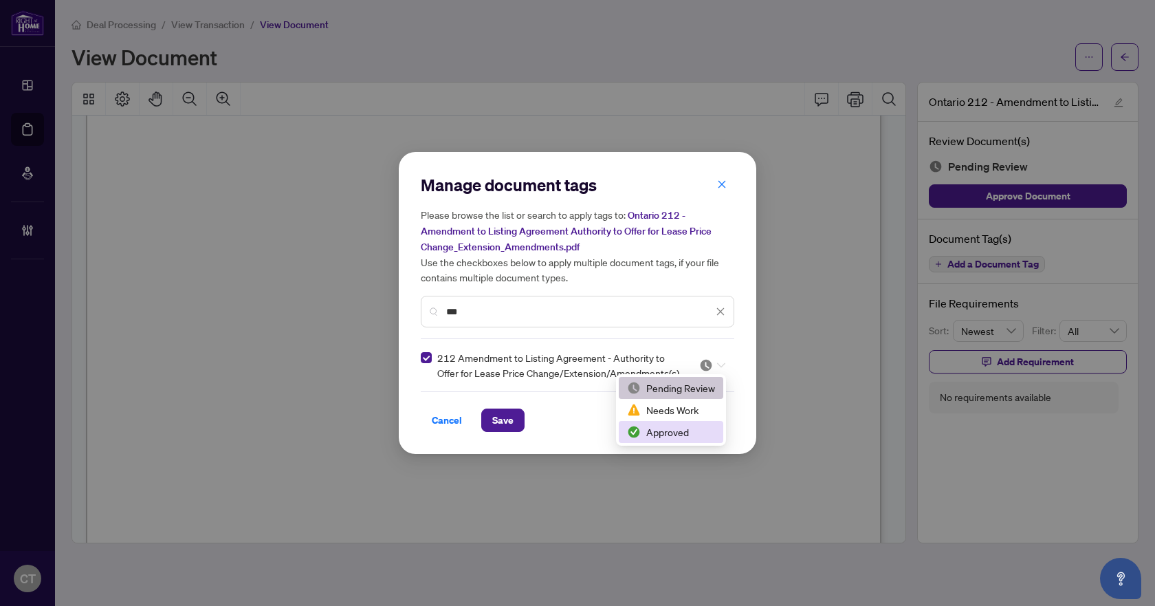
click at [669, 424] on div "Approved" at bounding box center [671, 431] width 88 height 15
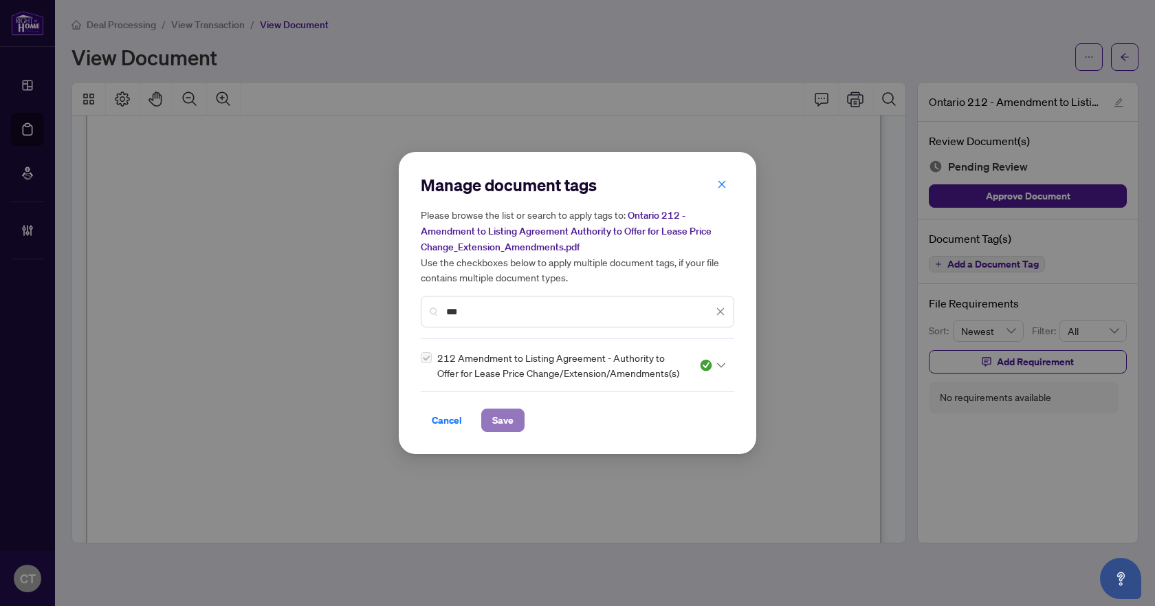
click at [505, 419] on span "Save" at bounding box center [502, 420] width 21 height 22
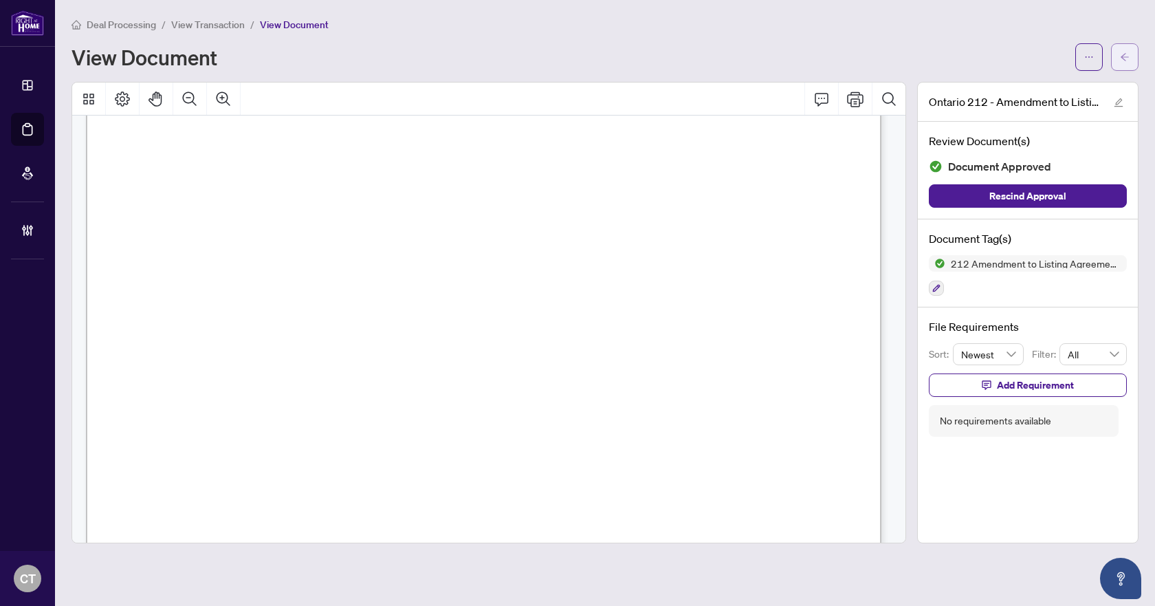
click at [1135, 59] on button "button" at bounding box center [1125, 57] width 28 height 28
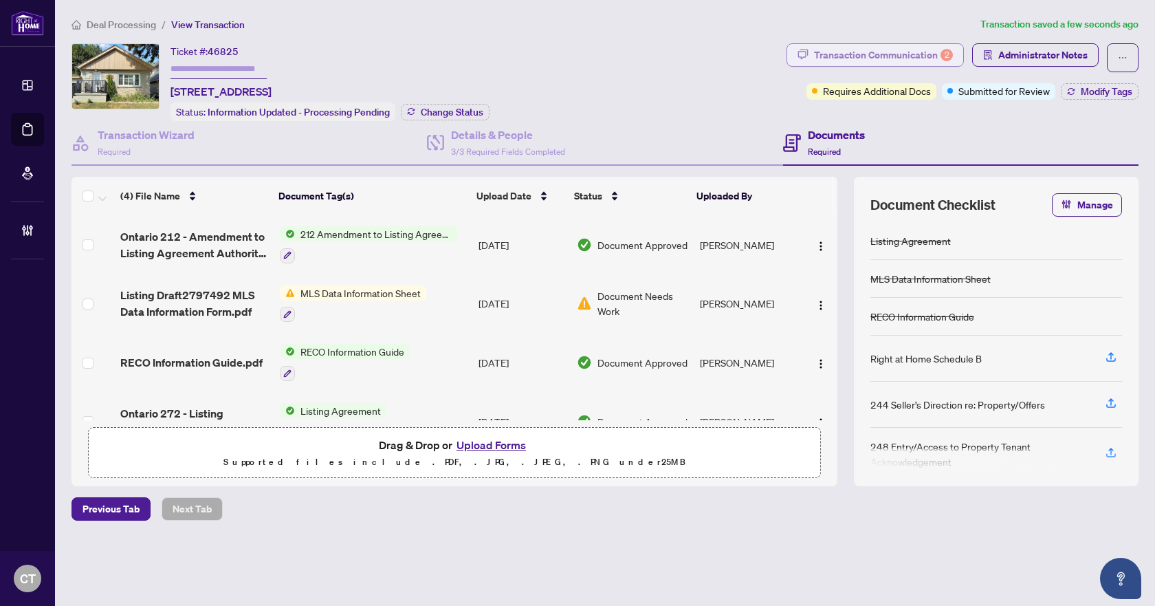
click at [887, 61] on div "Transaction Communication 2" at bounding box center [883, 55] width 139 height 22
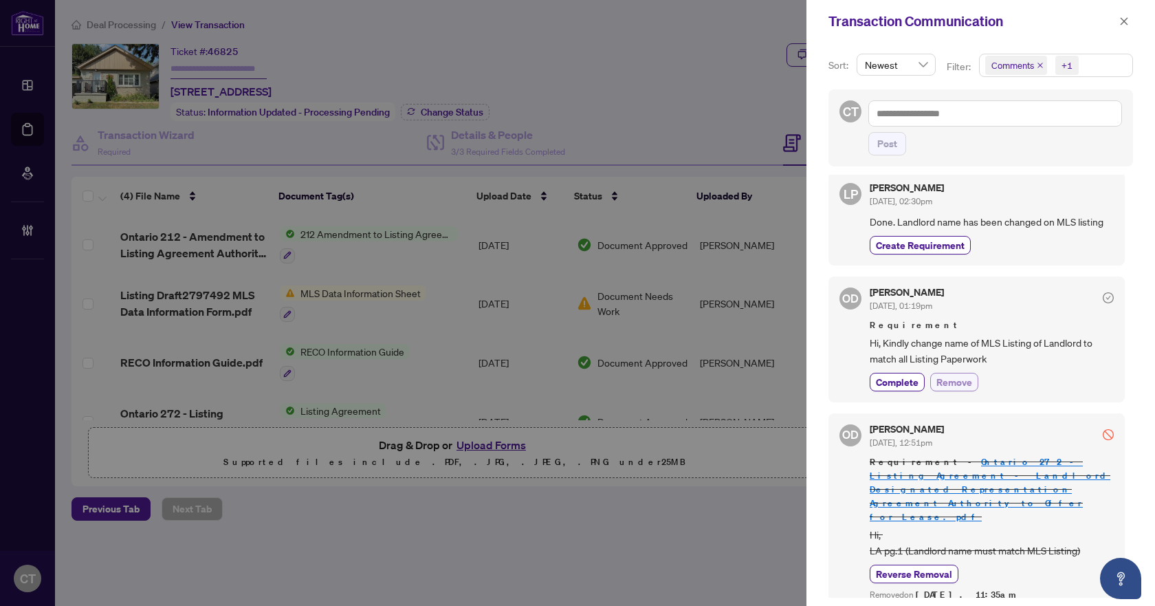
scroll to position [3, 0]
click at [968, 380] on span "Remove" at bounding box center [955, 379] width 36 height 14
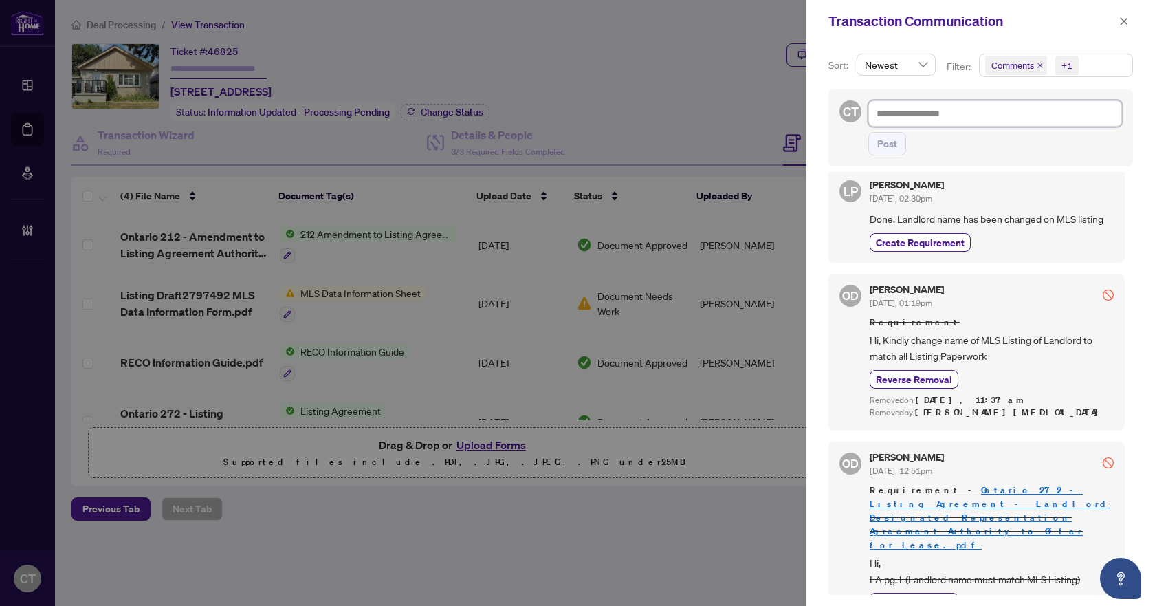
click at [931, 111] on textarea at bounding box center [995, 113] width 254 height 26
paste textarea "**********"
type textarea "**********"
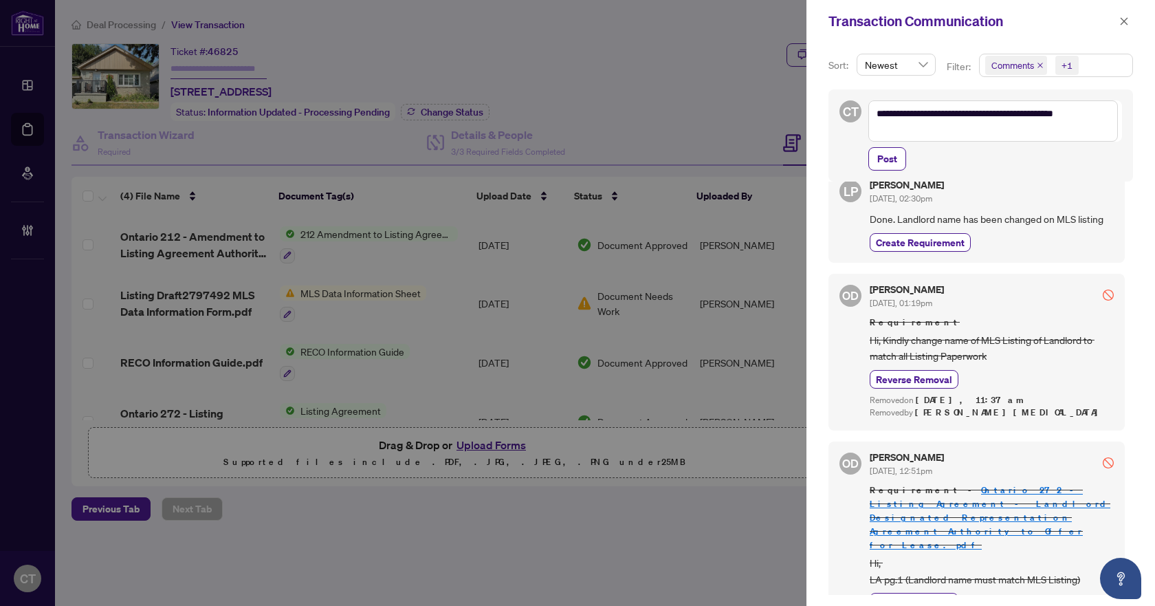
drag, startPoint x: 892, startPoint y: 161, endPoint x: 920, endPoint y: 140, distance: 35.3
click at [892, 161] on span "Post" at bounding box center [887, 159] width 20 height 22
type textarea "**********"
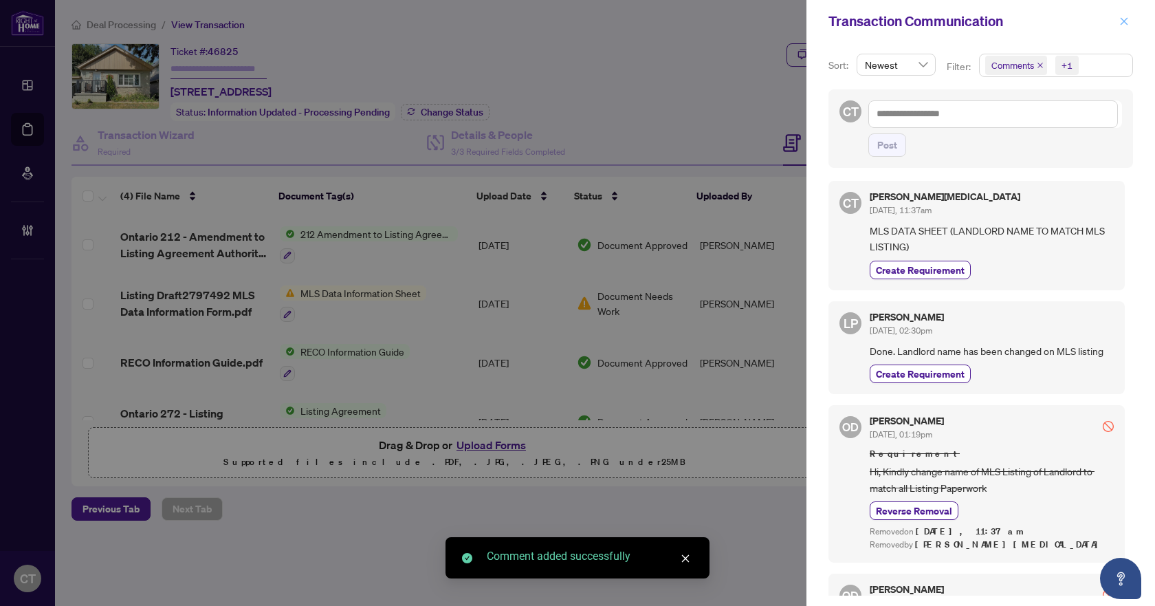
scroll to position [3, 0]
click at [1126, 17] on icon "close" at bounding box center [1124, 22] width 10 height 10
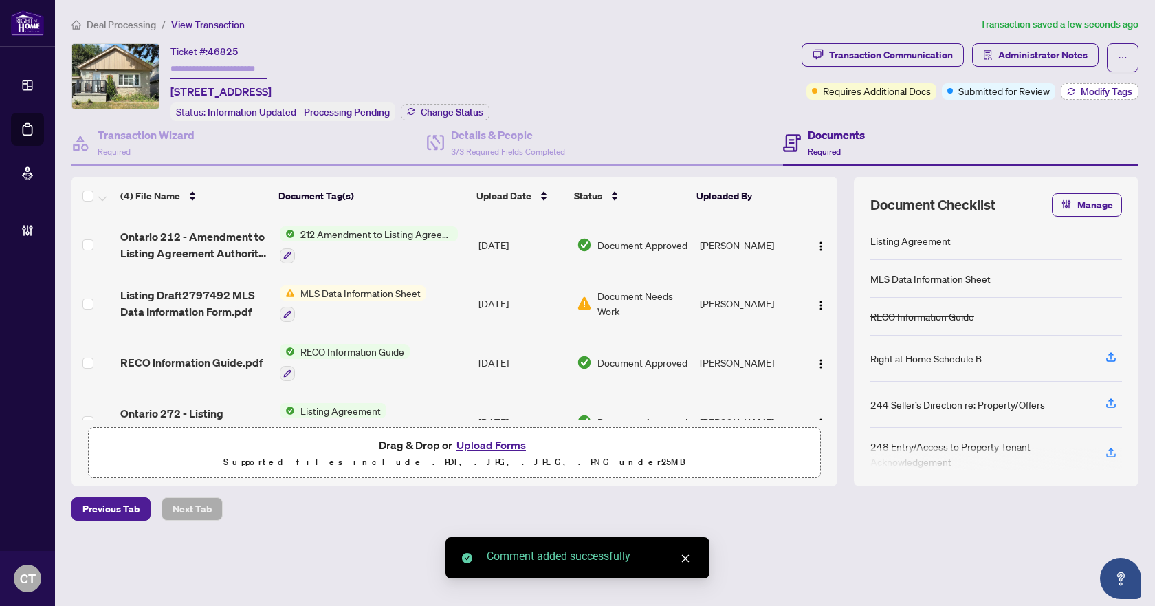
click at [1094, 87] on span "Modify Tags" at bounding box center [1107, 92] width 52 height 10
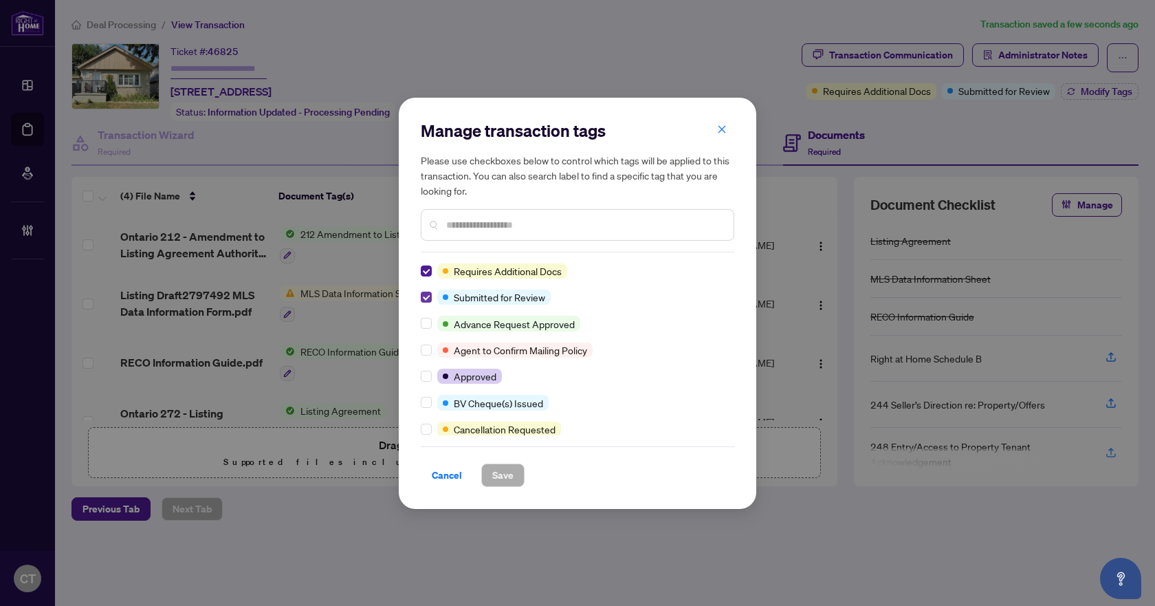
scroll to position [0, 0]
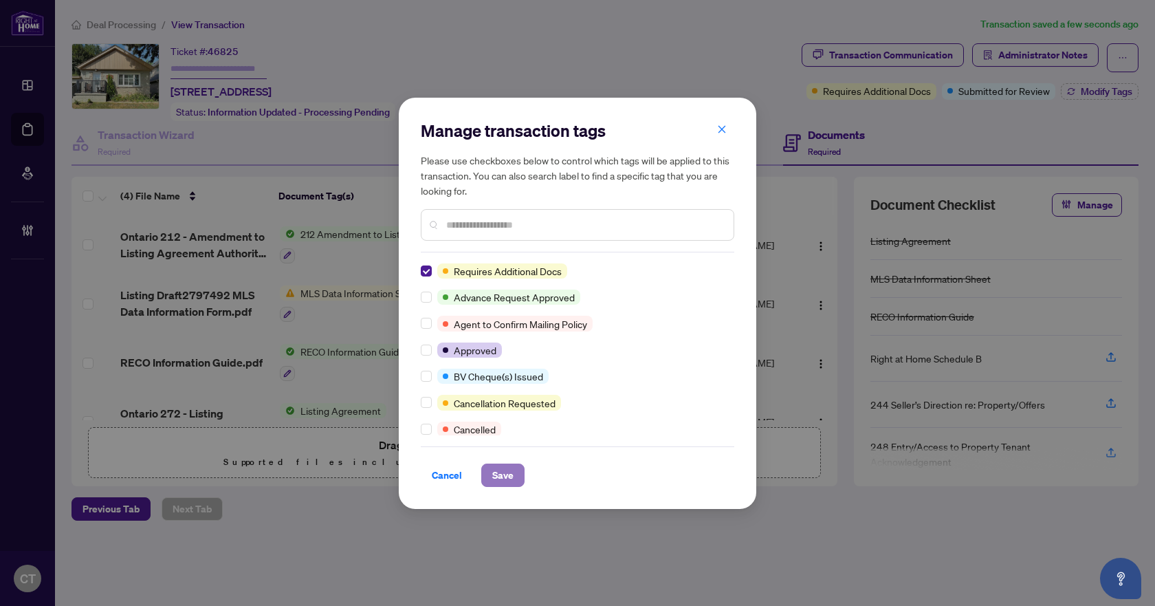
click at [521, 466] on button "Save" at bounding box center [502, 474] width 43 height 23
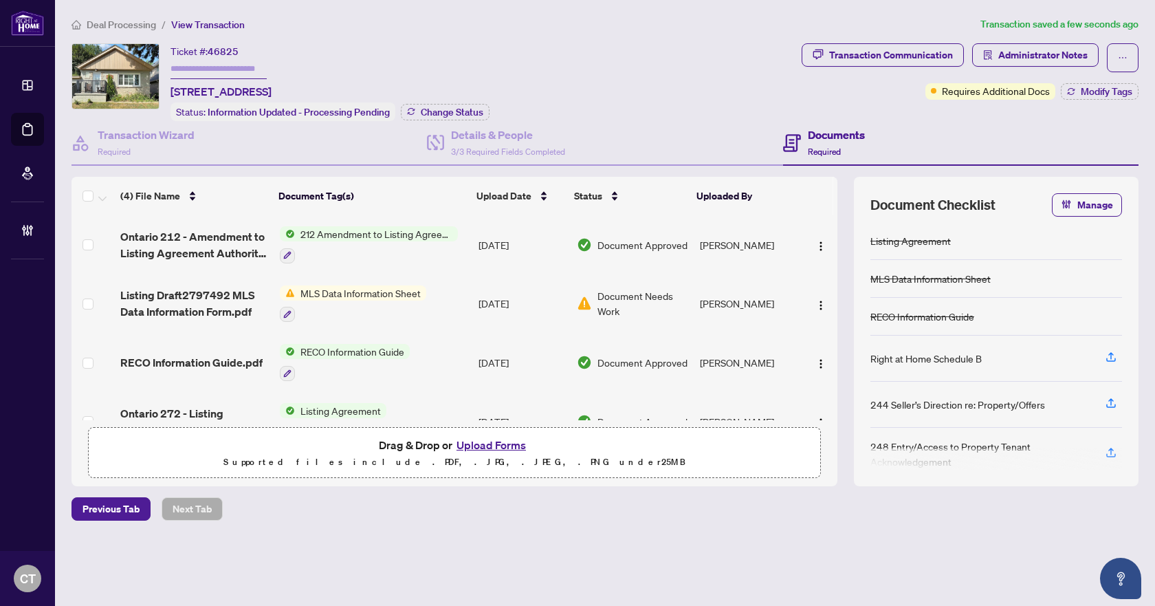
click at [141, 21] on span "Deal Processing" at bounding box center [121, 25] width 69 height 12
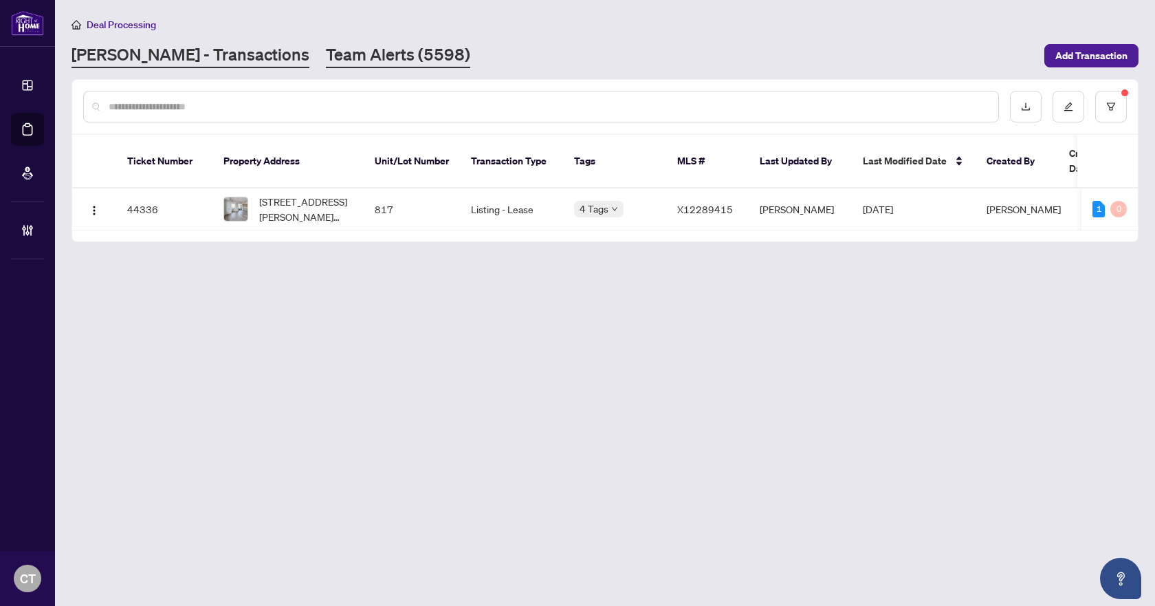
click at [340, 54] on link "Team Alerts (5598)" at bounding box center [398, 55] width 144 height 25
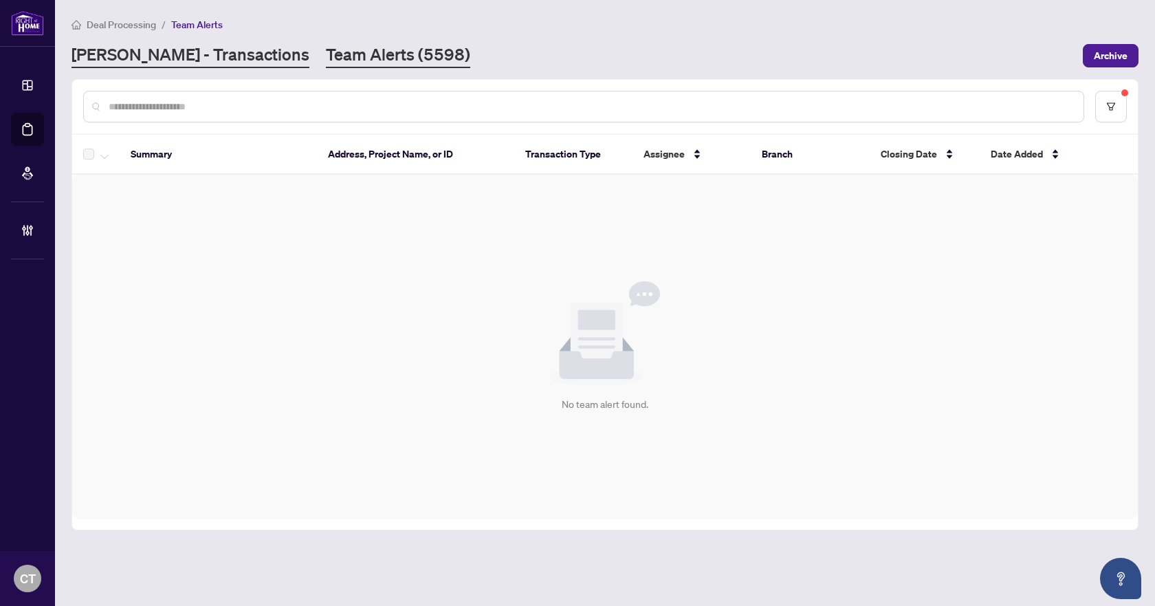
click at [210, 65] on link "[PERSON_NAME] - Transactions" at bounding box center [191, 55] width 238 height 25
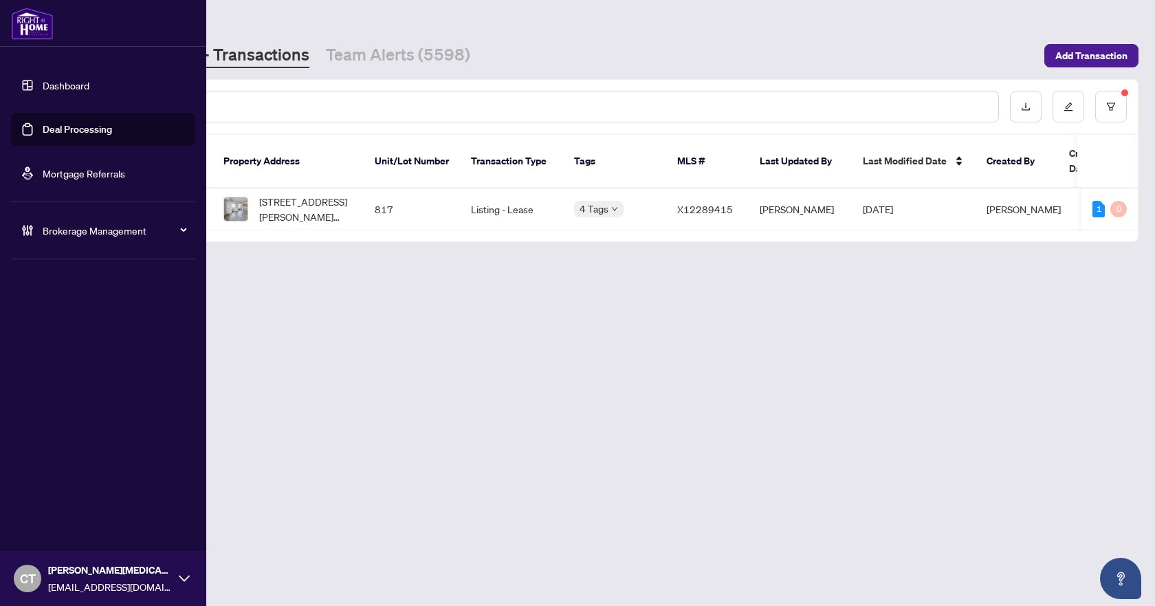
click at [60, 233] on span "Brokerage Management" at bounding box center [114, 230] width 143 height 15
click at [97, 336] on link "Manage Agents" at bounding box center [63, 329] width 68 height 12
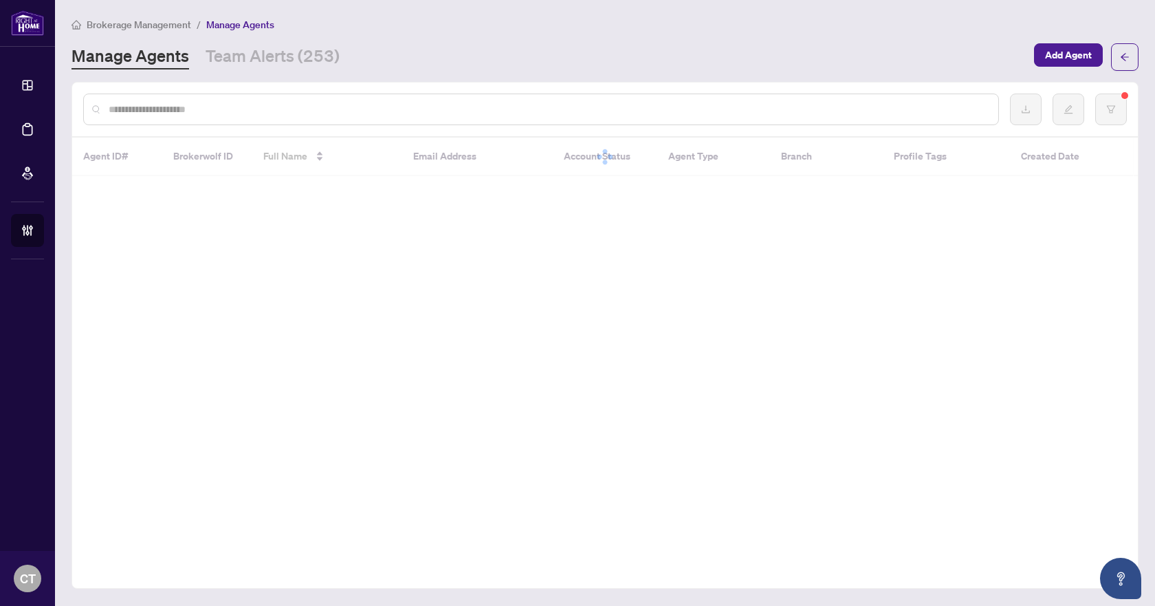
click at [560, 107] on input "text" at bounding box center [548, 109] width 879 height 15
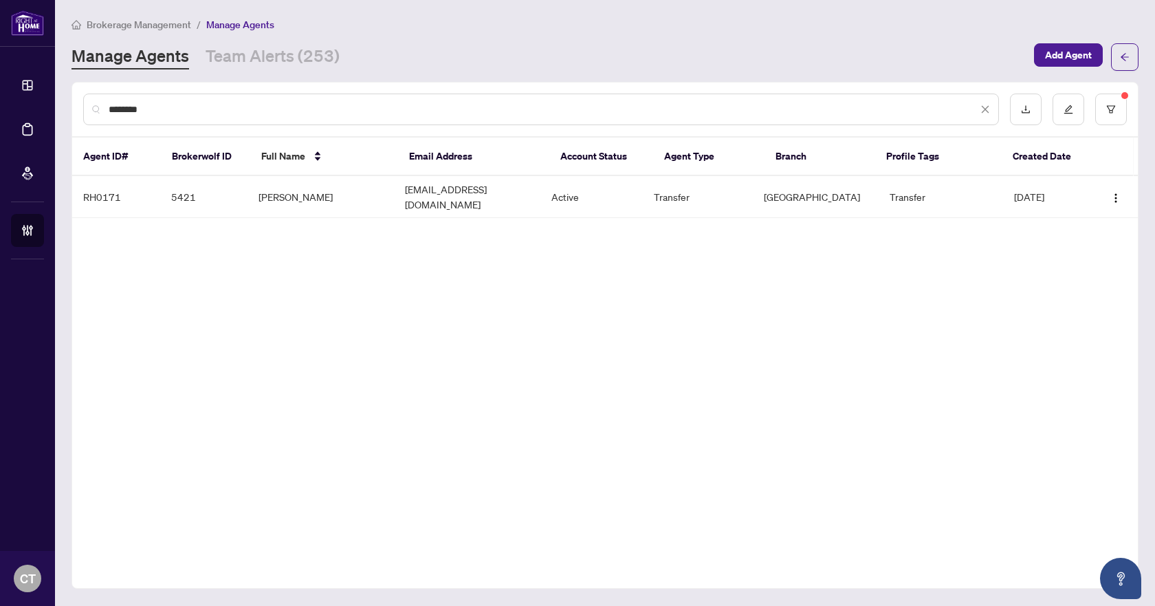
click at [336, 115] on input "********" at bounding box center [543, 109] width 869 height 15
type input "*"
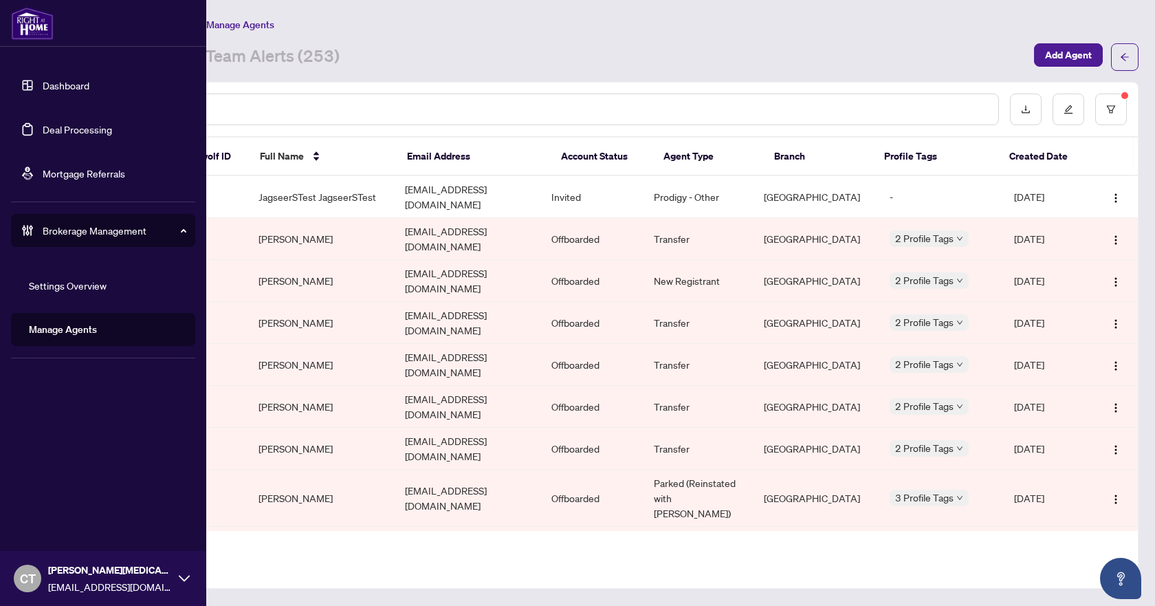
click at [43, 127] on link "Deal Processing" at bounding box center [77, 129] width 69 height 12
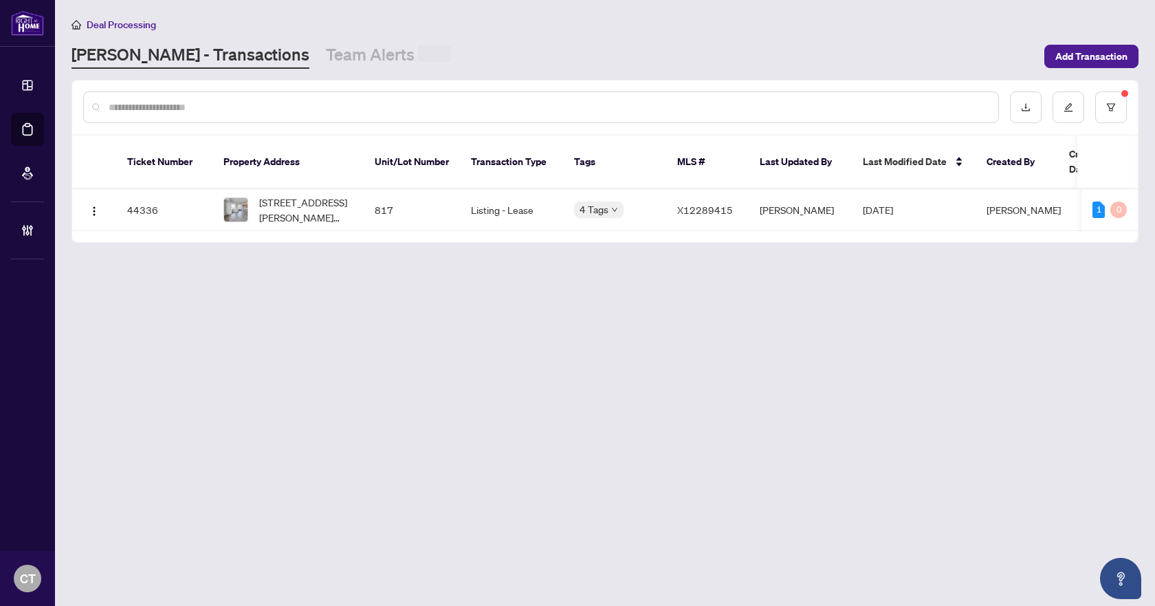
click at [296, 105] on input "text" at bounding box center [548, 107] width 879 height 15
click at [1124, 108] on button "button" at bounding box center [1111, 107] width 32 height 32
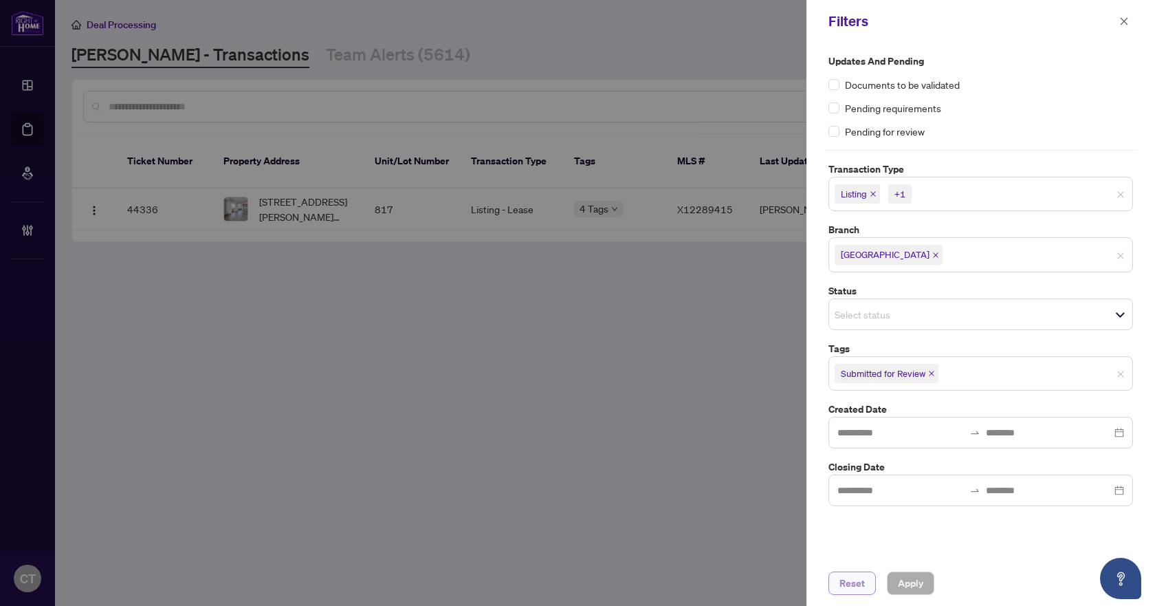
click at [848, 586] on span "Reset" at bounding box center [852, 583] width 25 height 22
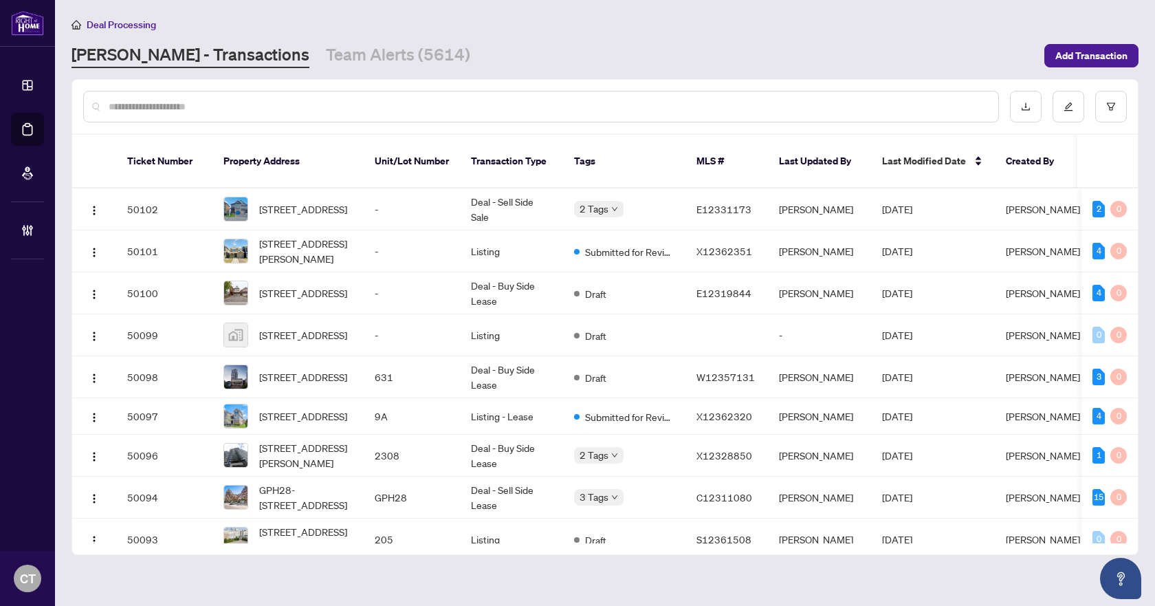
click at [291, 100] on input "text" at bounding box center [548, 106] width 879 height 15
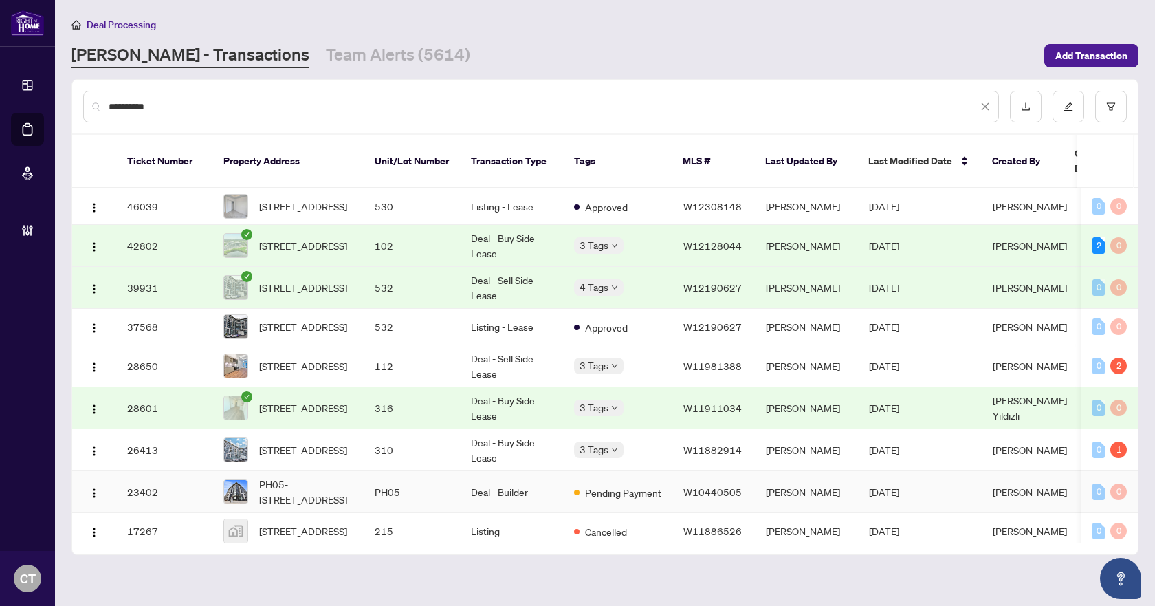
type input "**********"
click at [516, 486] on td "Deal - Builder" at bounding box center [511, 492] width 103 height 42
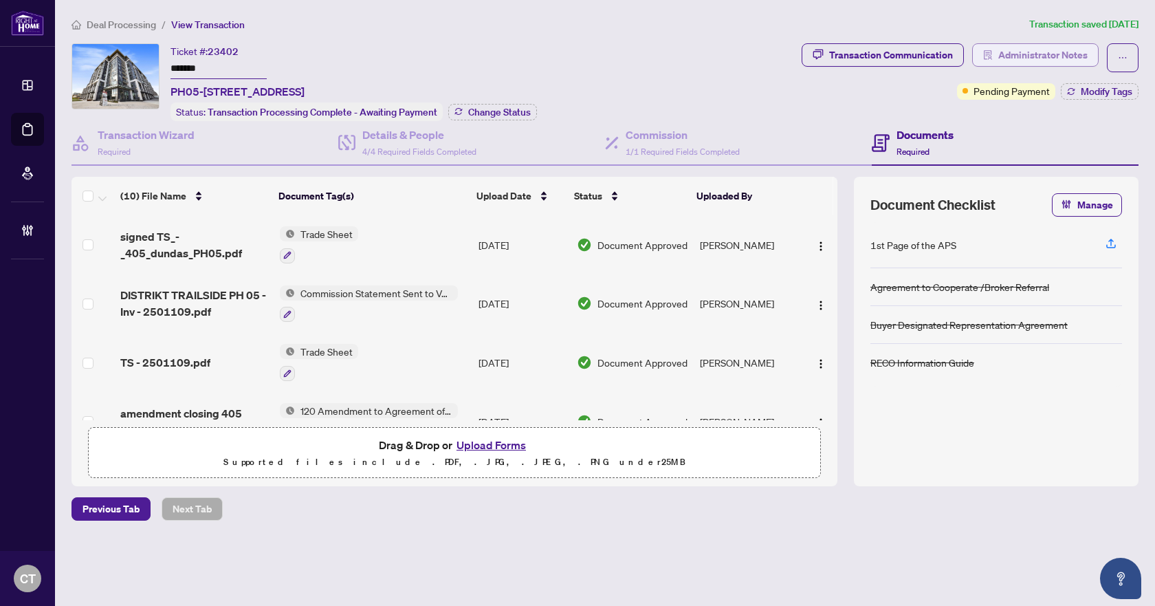
click at [1005, 50] on span "Administrator Notes" at bounding box center [1042, 55] width 89 height 22
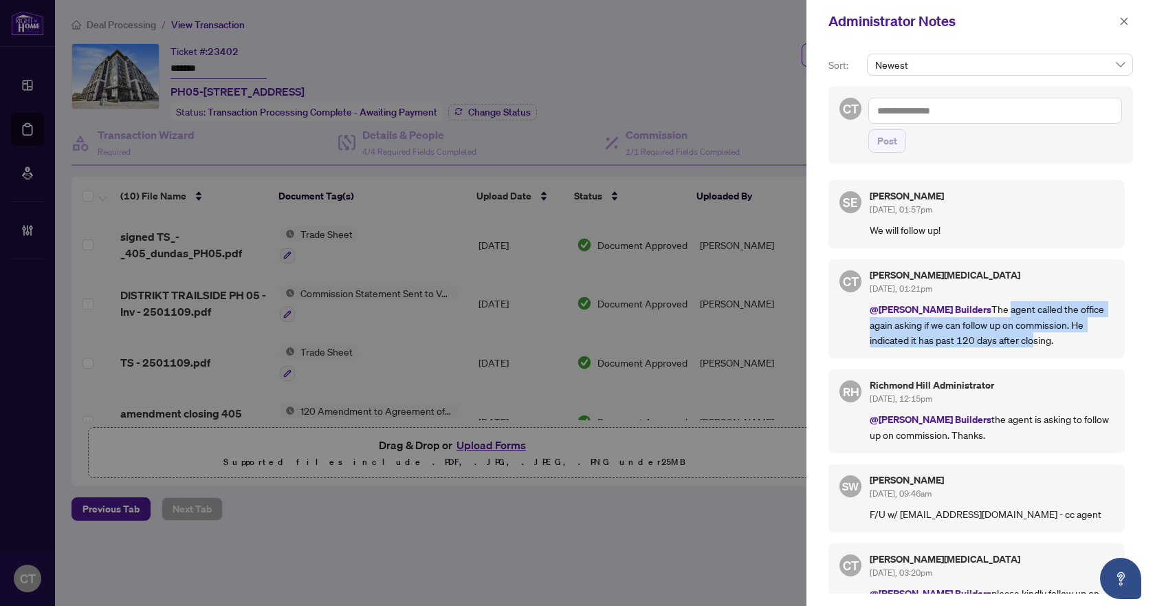
drag, startPoint x: 960, startPoint y: 308, endPoint x: 988, endPoint y: 347, distance: 47.7
click at [988, 347] on p "@[PERSON_NAME] Builders The agent called the office again asking if we can foll…" at bounding box center [992, 324] width 244 height 46
click at [1125, 17] on icon "close" at bounding box center [1124, 22] width 10 height 10
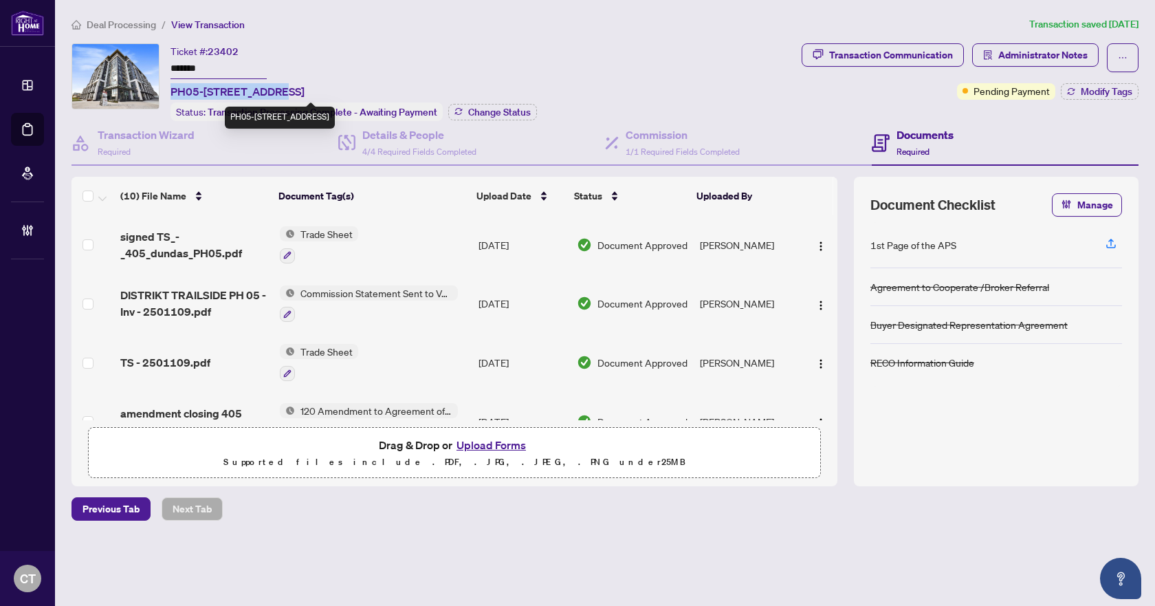
drag, startPoint x: 168, startPoint y: 93, endPoint x: 276, endPoint y: 93, distance: 107.3
click at [276, 93] on div "Ticket #: 23402 ******* PH05-[STREET_ADDRESS] Status: Transaction Processing Co…" at bounding box center [434, 82] width 725 height 78
copy span "PH05-[STREET_ADDRESS]"
click at [133, 23] on span "Deal Processing" at bounding box center [121, 25] width 69 height 12
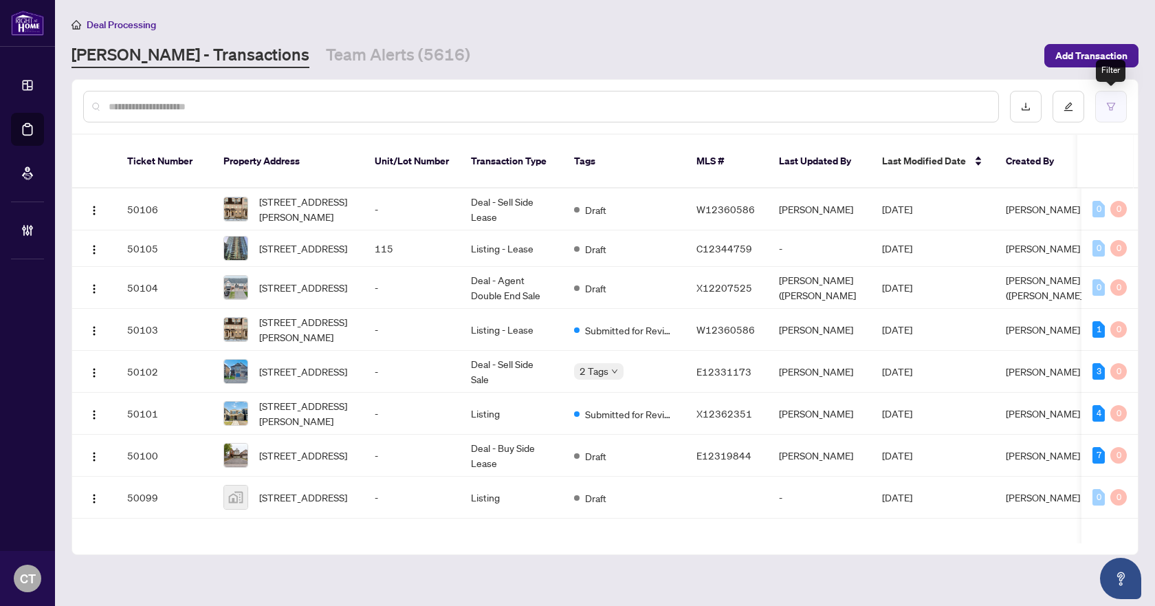
click at [1122, 100] on button "button" at bounding box center [1111, 107] width 32 height 32
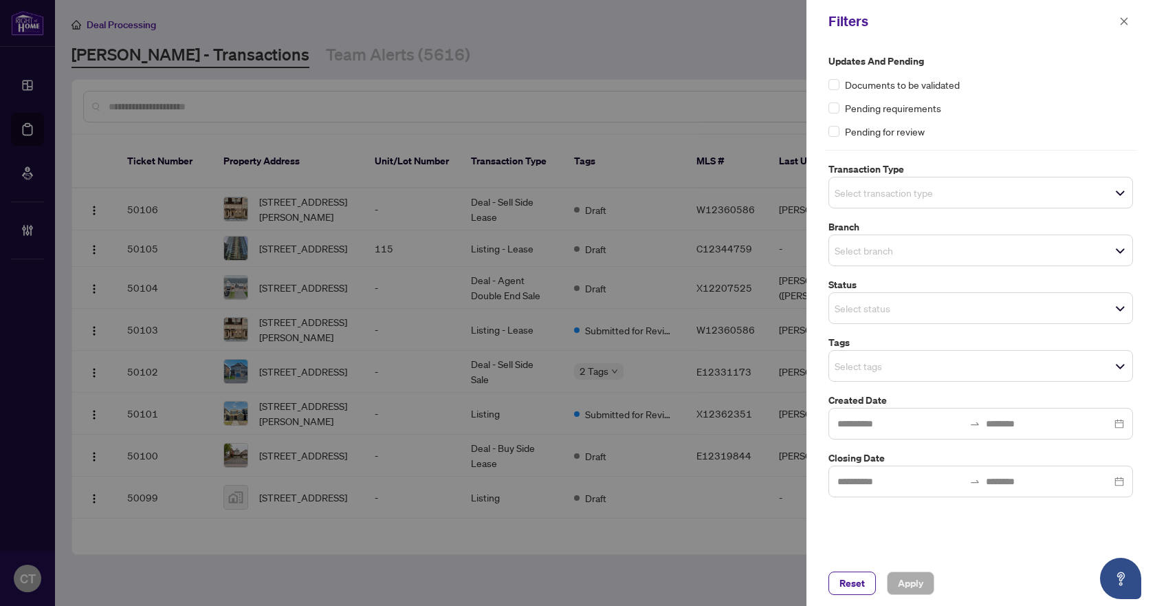
click at [852, 190] on input "search" at bounding box center [883, 192] width 96 height 17
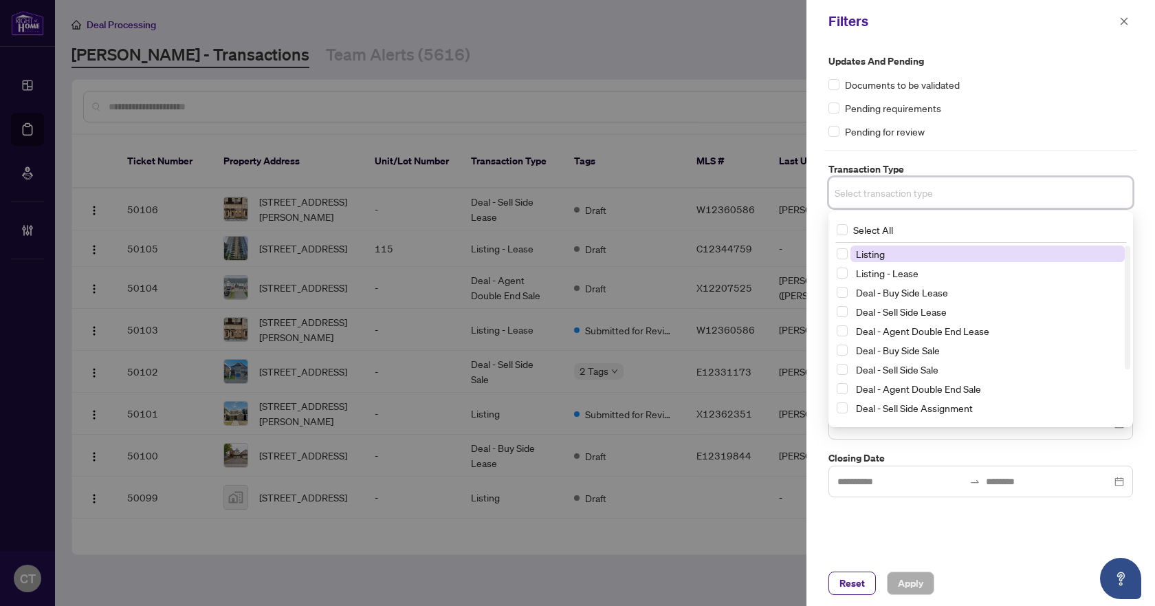
click at [875, 256] on span "Listing" at bounding box center [870, 254] width 29 height 12
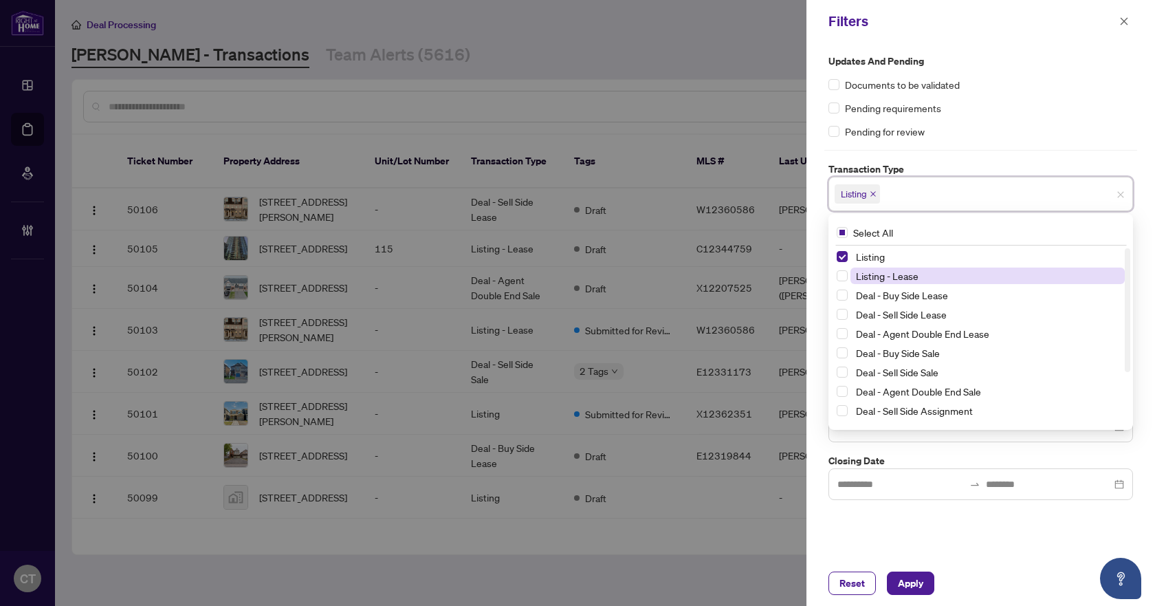
click at [875, 278] on span "Listing - Lease" at bounding box center [887, 276] width 63 height 12
click at [828, 153] on div "Updates and Pending Documents to be validated Pending requirements Pending for …" at bounding box center [980, 277] width 313 height 446
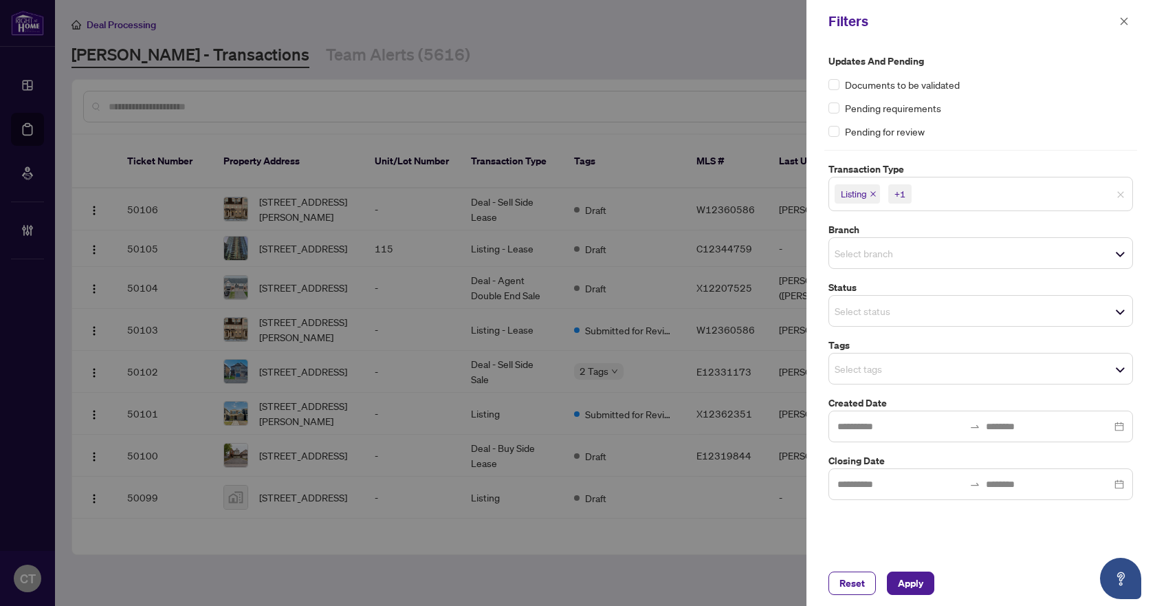
click at [880, 259] on input "search" at bounding box center [883, 253] width 96 height 17
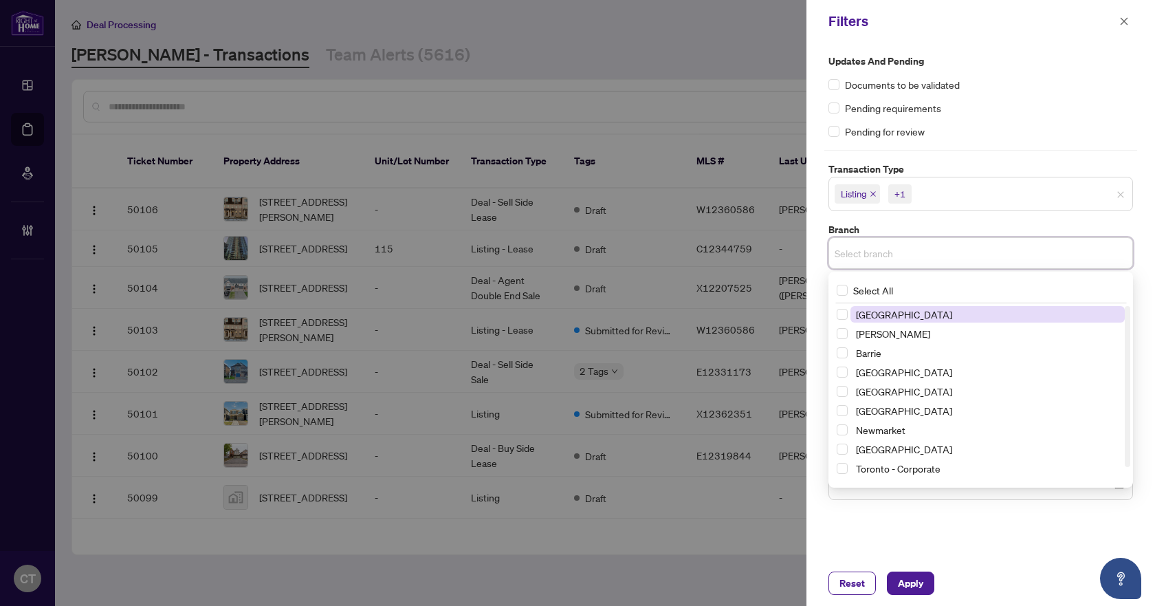
click at [907, 319] on span "[GEOGRAPHIC_DATA]" at bounding box center [904, 314] width 96 height 12
click at [954, 237] on div "[GEOGRAPHIC_DATA]" at bounding box center [981, 254] width 305 height 34
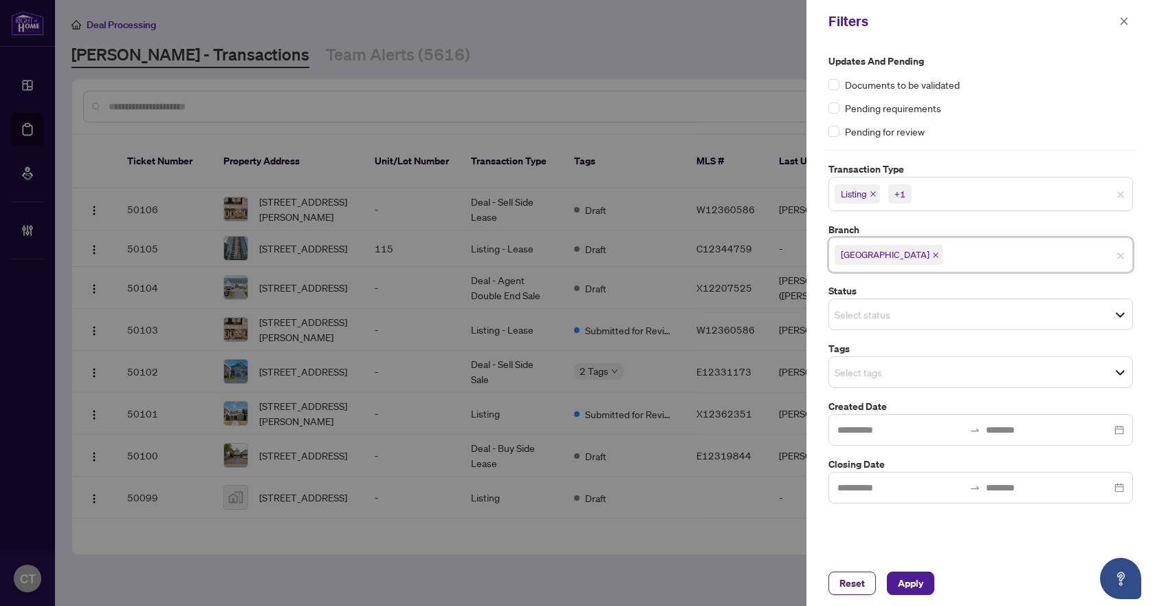
click at [867, 380] on input "search" at bounding box center [883, 372] width 96 height 17
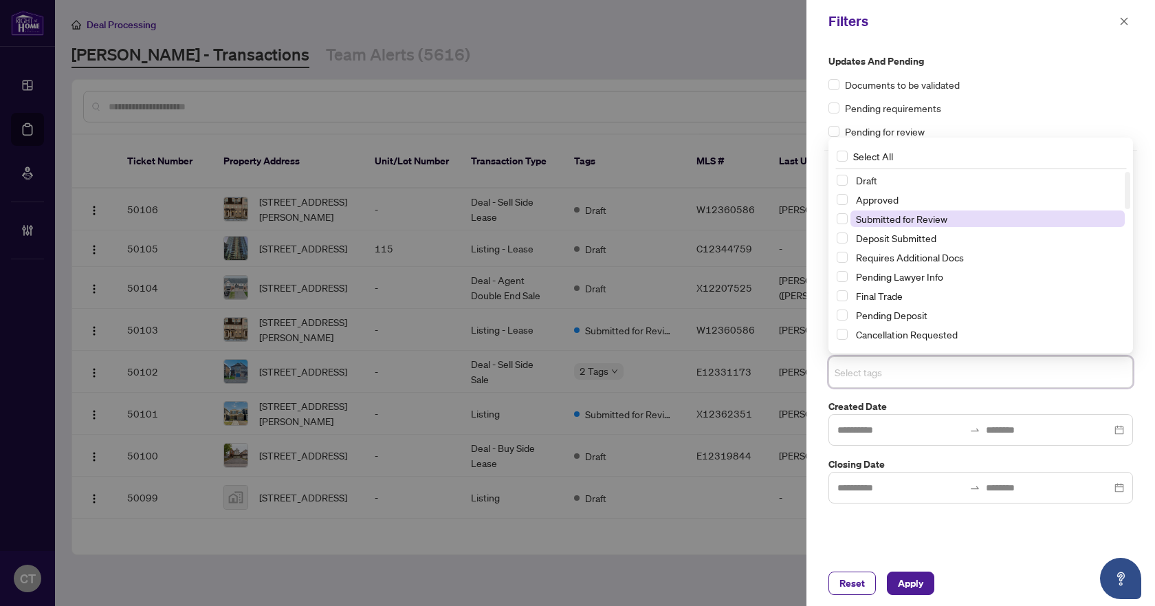
click at [895, 215] on span "Submitted for Review" at bounding box center [901, 218] width 91 height 12
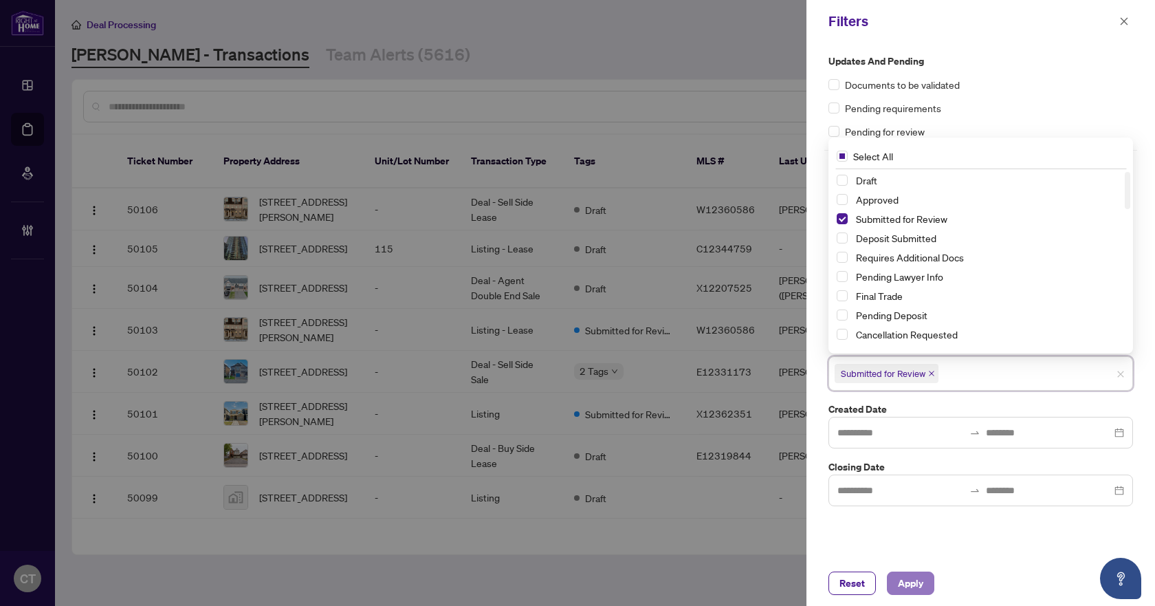
click at [904, 587] on span "Apply" at bounding box center [910, 583] width 25 height 22
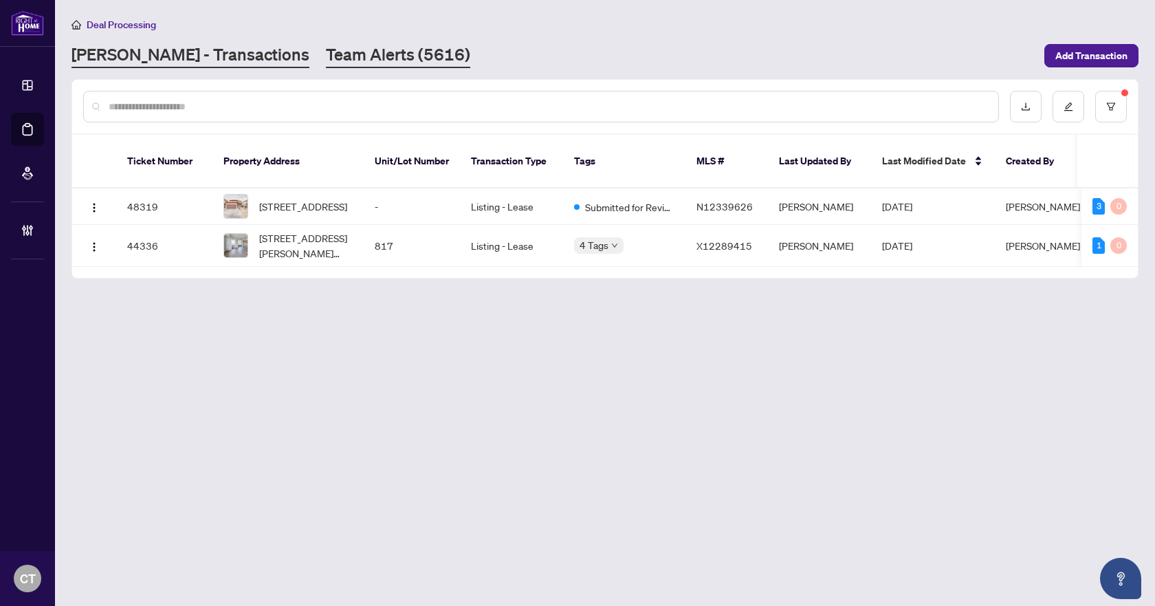
click at [326, 59] on link "Team Alerts (5616)" at bounding box center [398, 55] width 144 height 25
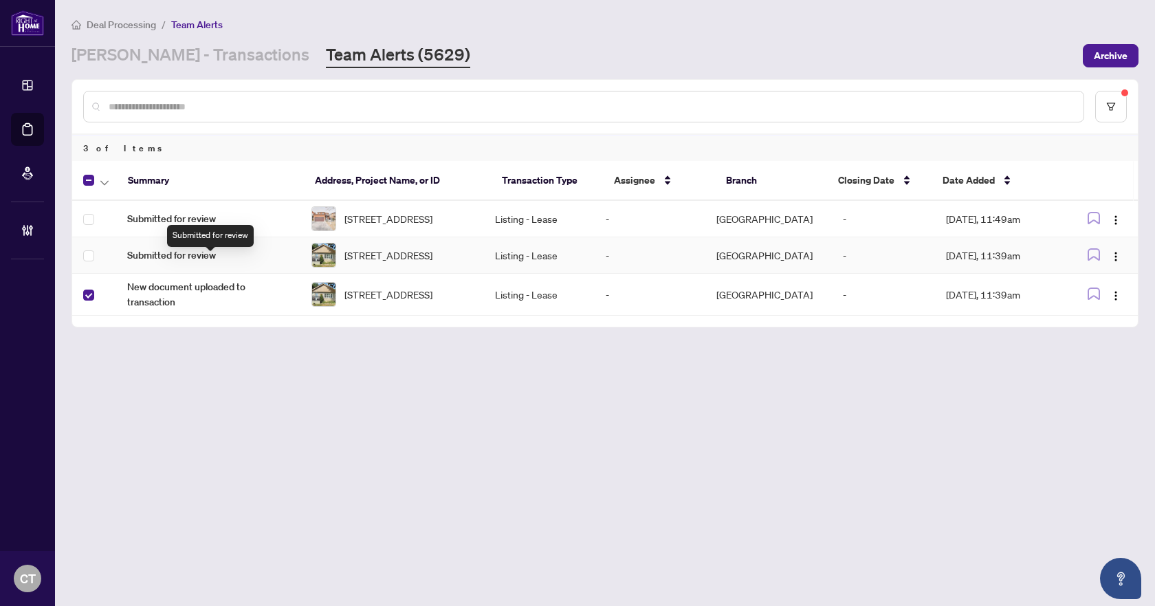
click at [254, 262] on span "Submitted for review" at bounding box center [208, 255] width 162 height 15
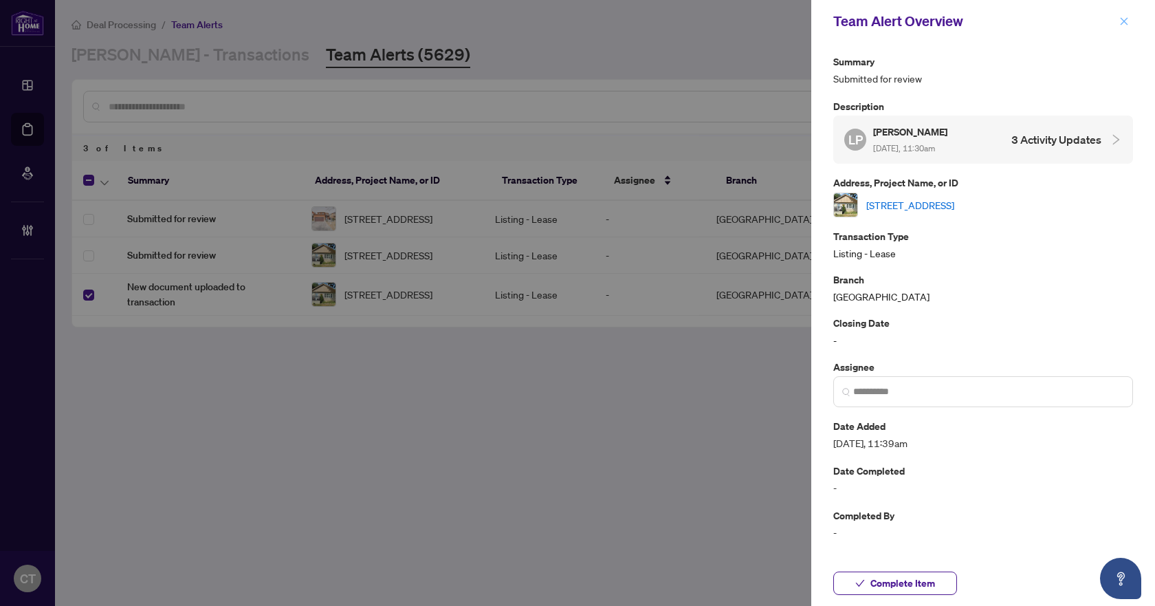
click at [1122, 22] on icon "close" at bounding box center [1124, 22] width 10 height 10
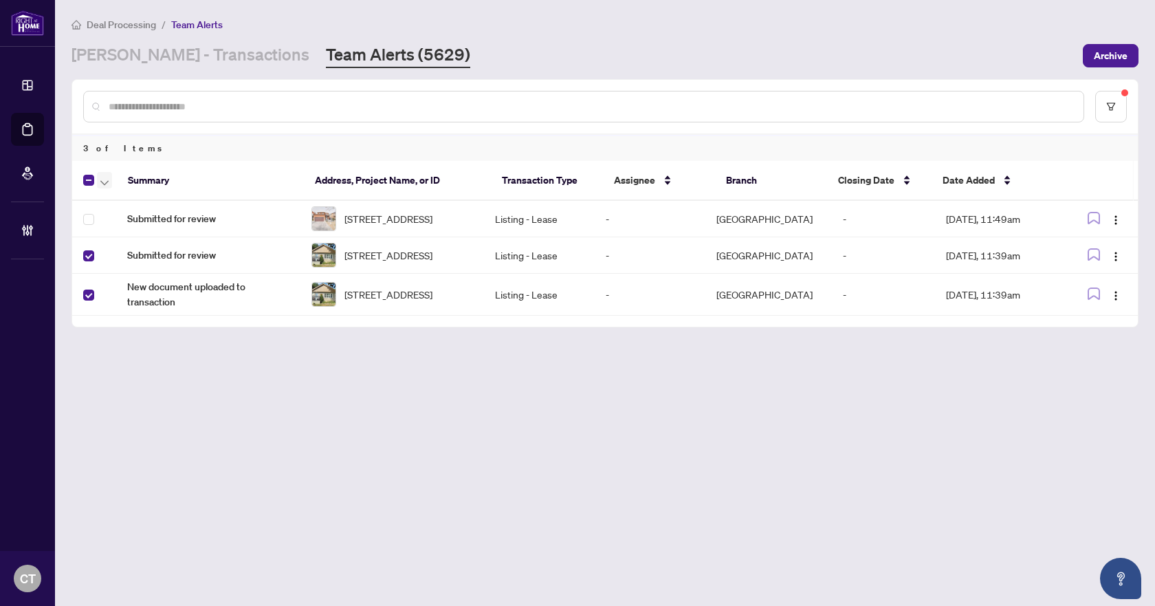
click at [106, 180] on icon "button" at bounding box center [104, 183] width 8 height 6
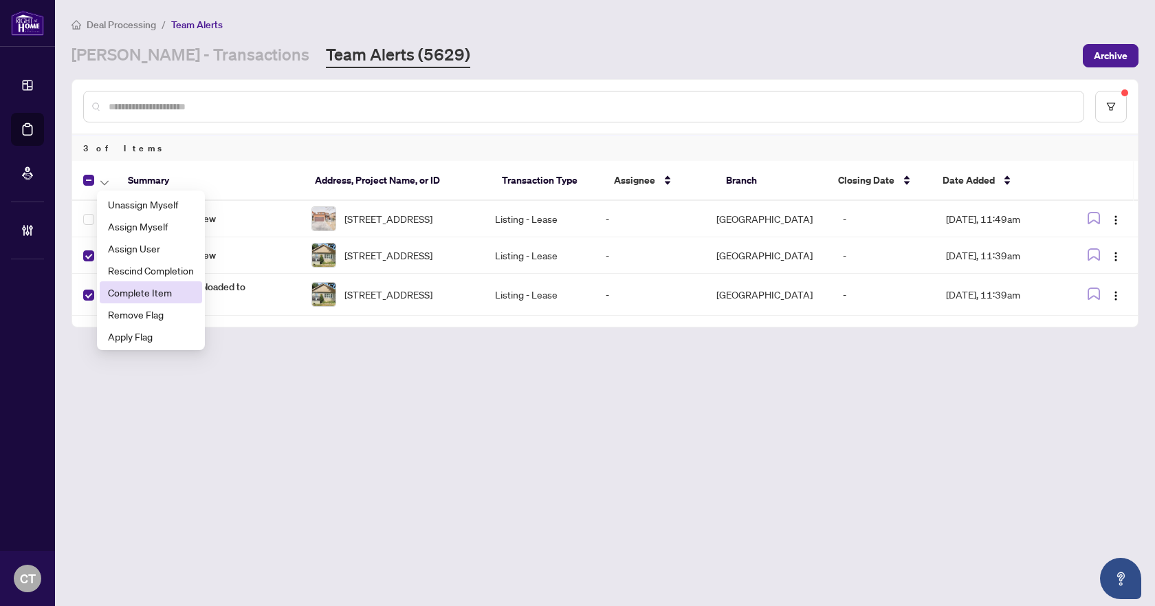
click at [146, 289] on span "Complete Item" at bounding box center [151, 292] width 86 height 15
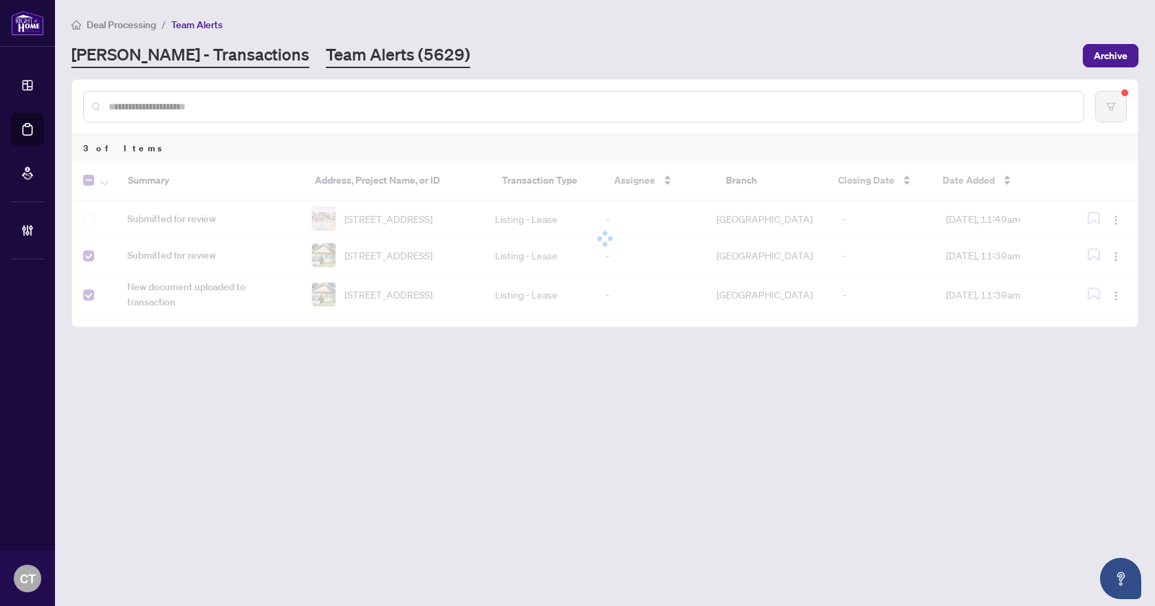
click at [215, 53] on link "[PERSON_NAME] - Transactions" at bounding box center [191, 55] width 238 height 25
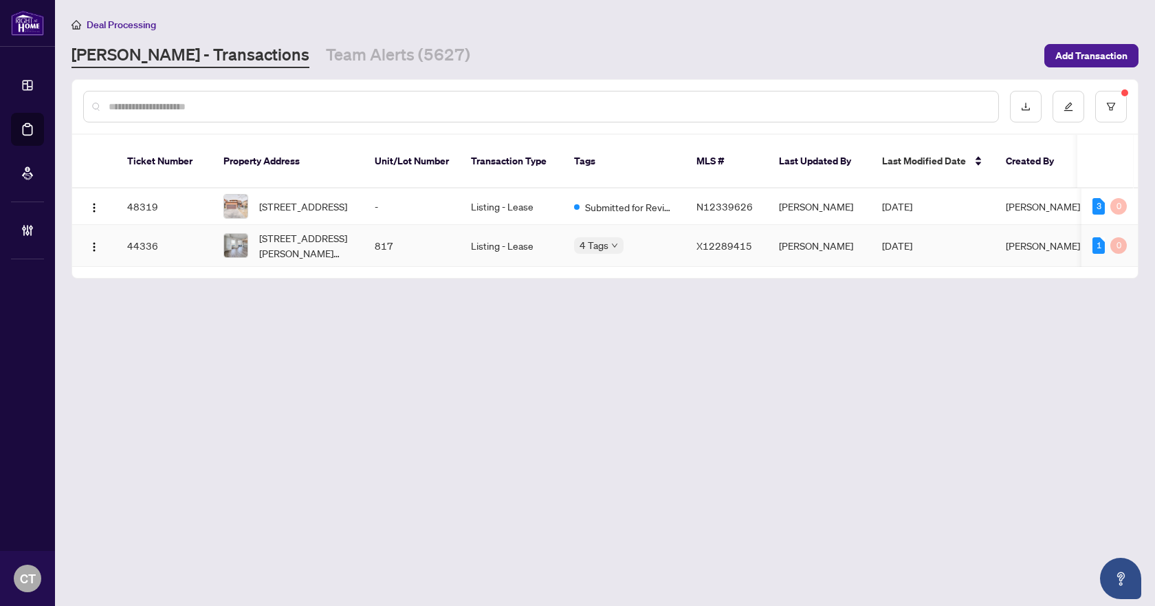
click at [421, 242] on td "817" at bounding box center [412, 246] width 96 height 42
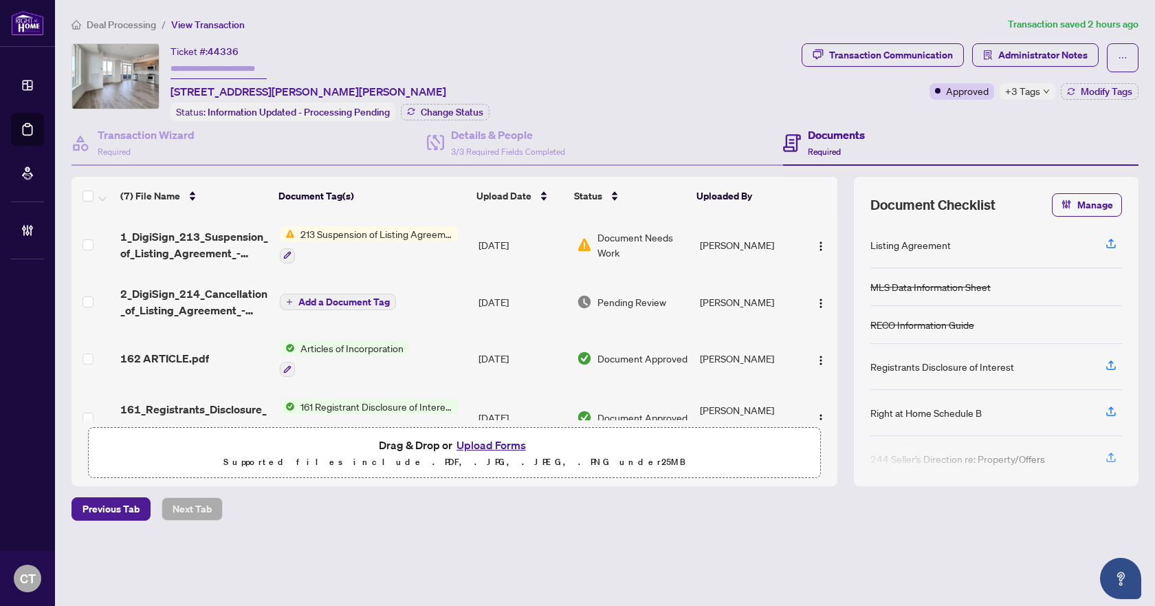
click at [134, 27] on span "Deal Processing" at bounding box center [121, 25] width 69 height 12
